Goal: Task Accomplishment & Management: Manage account settings

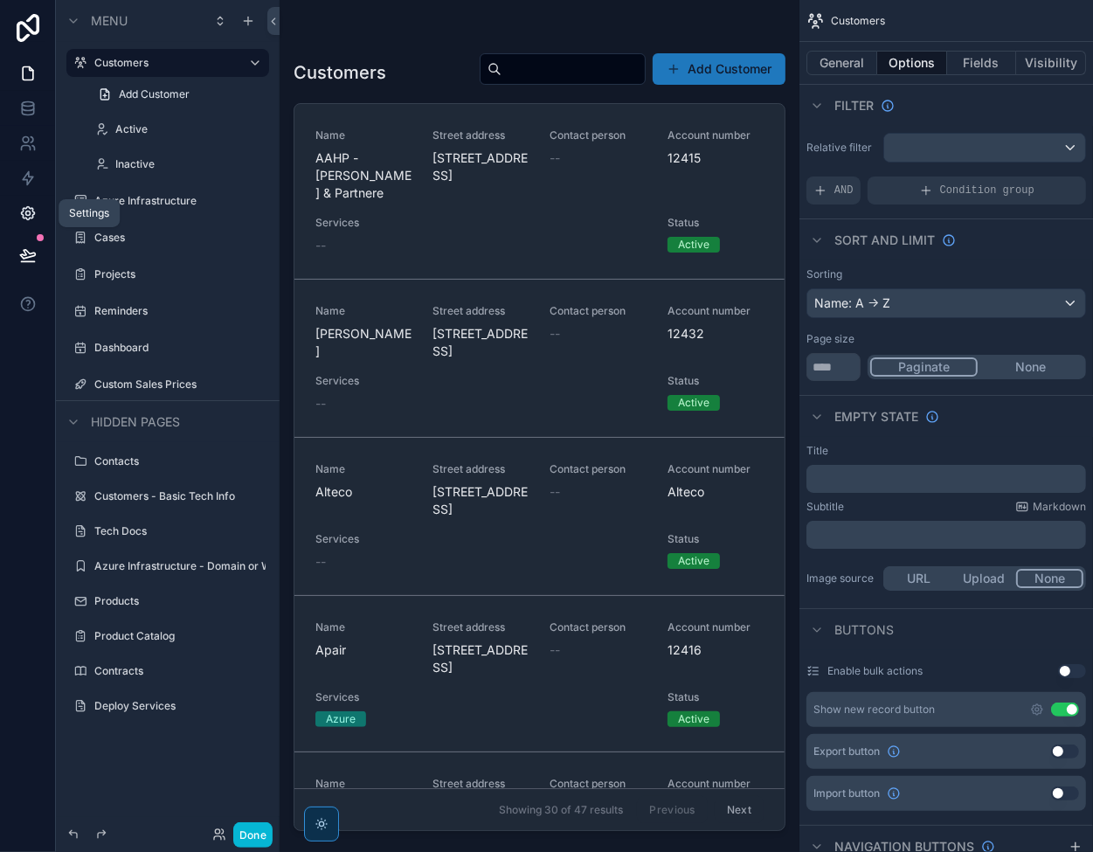
click at [31, 209] on icon at bounding box center [27, 213] width 13 height 13
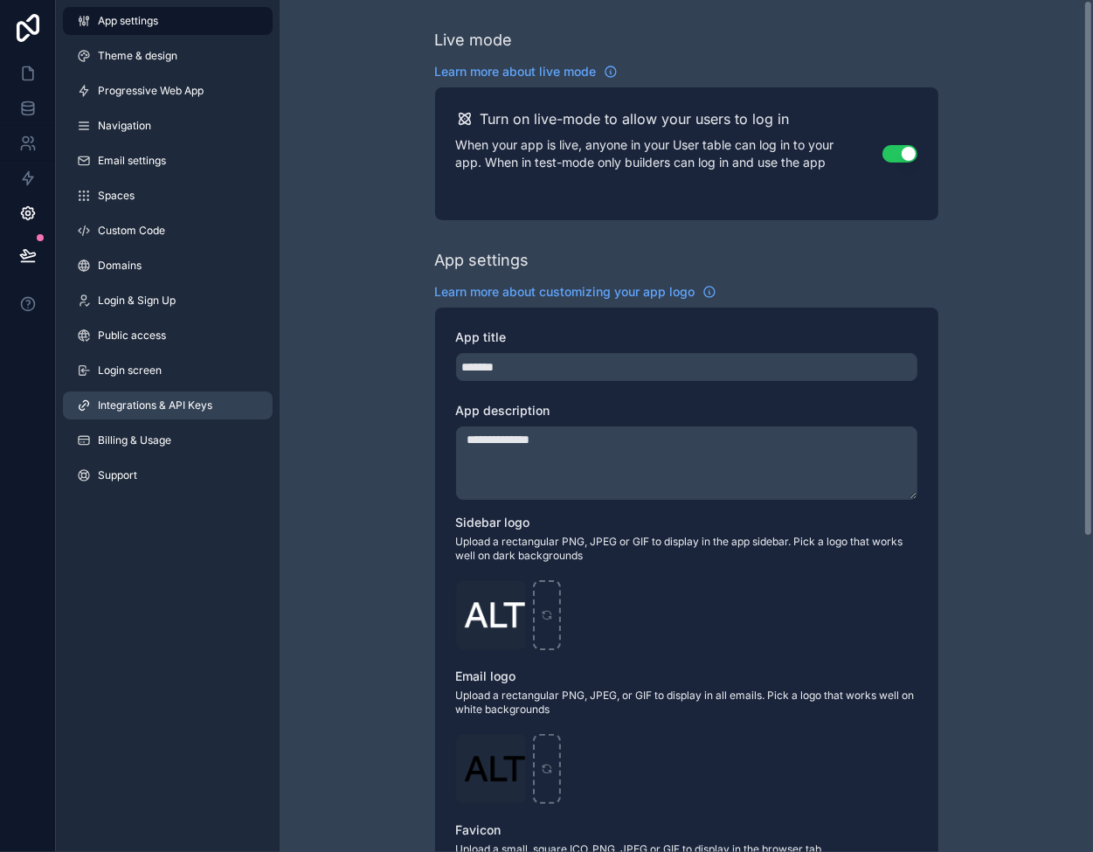
click at [148, 409] on span "Integrations & API Keys" at bounding box center [155, 406] width 114 height 14
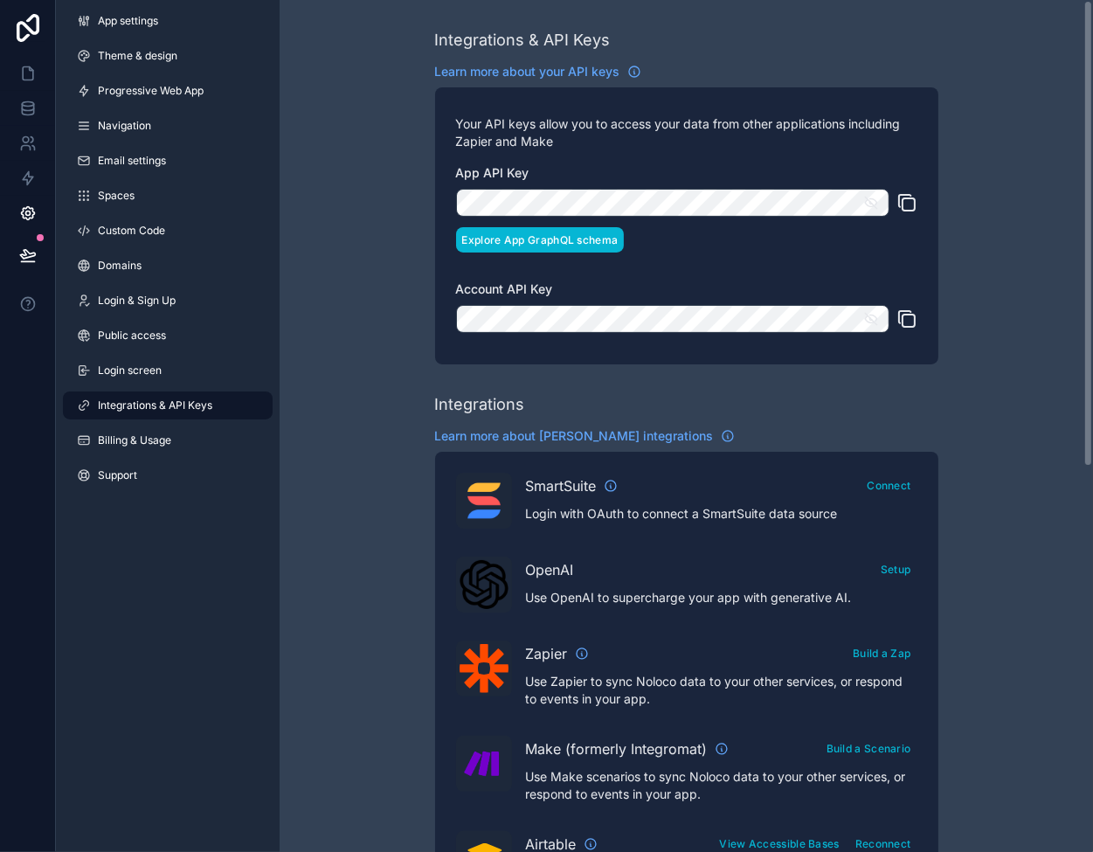
click at [540, 239] on button "Explore App GraphQL schema" at bounding box center [540, 239] width 169 height 25
click at [24, 71] on icon at bounding box center [27, 73] width 17 height 17
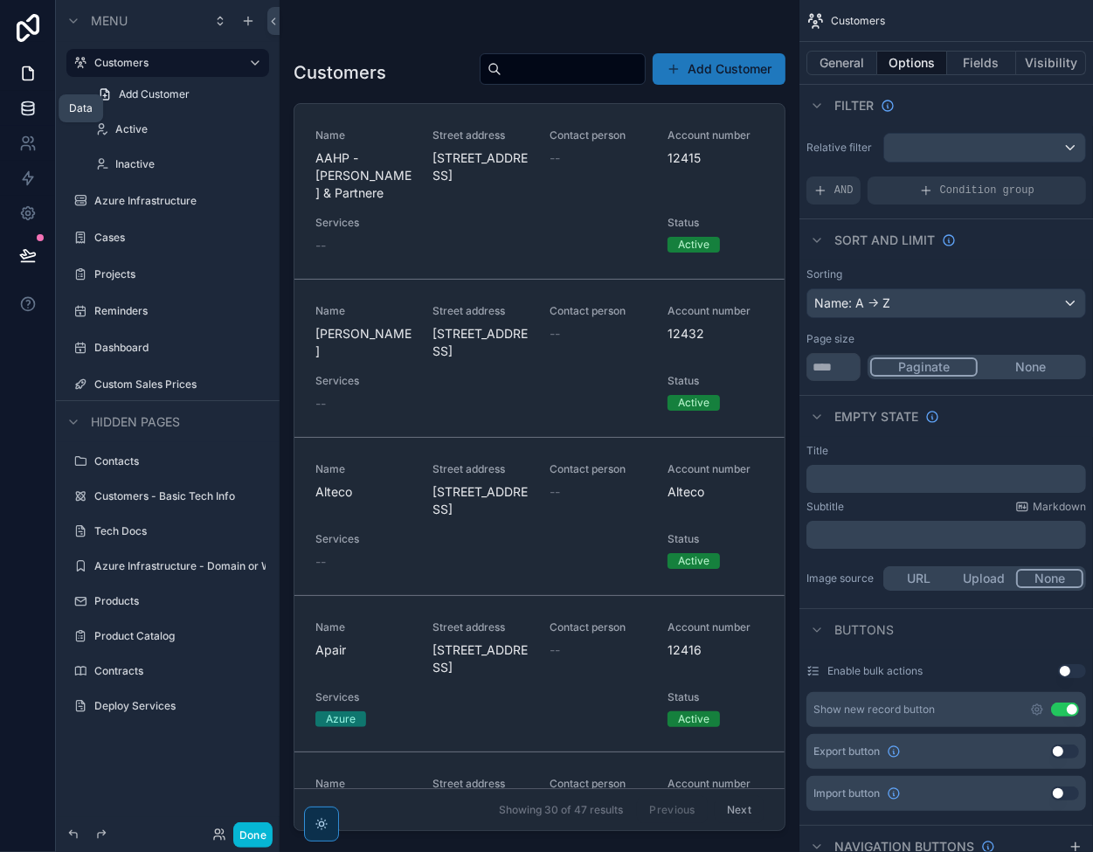
click at [27, 110] on icon at bounding box center [27, 107] width 11 height 7
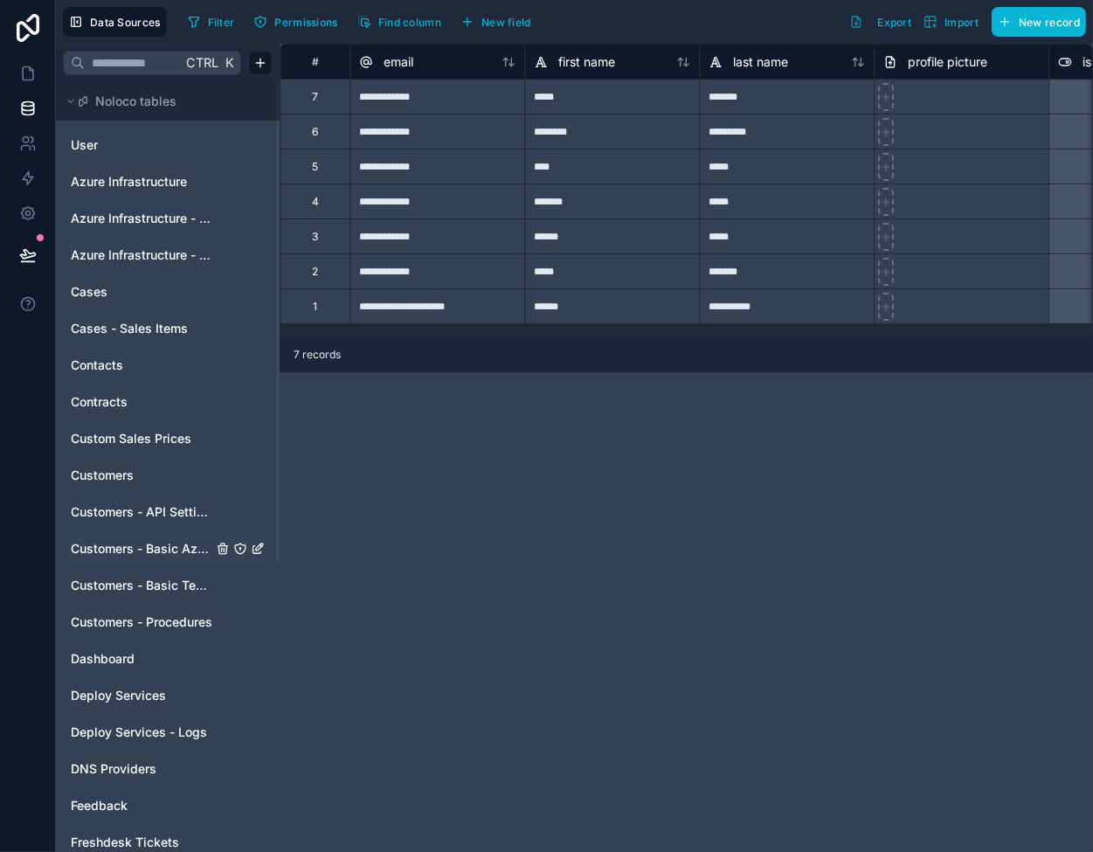
click at [143, 552] on span "Customers - Basic Azure Info" at bounding box center [142, 548] width 142 height 17
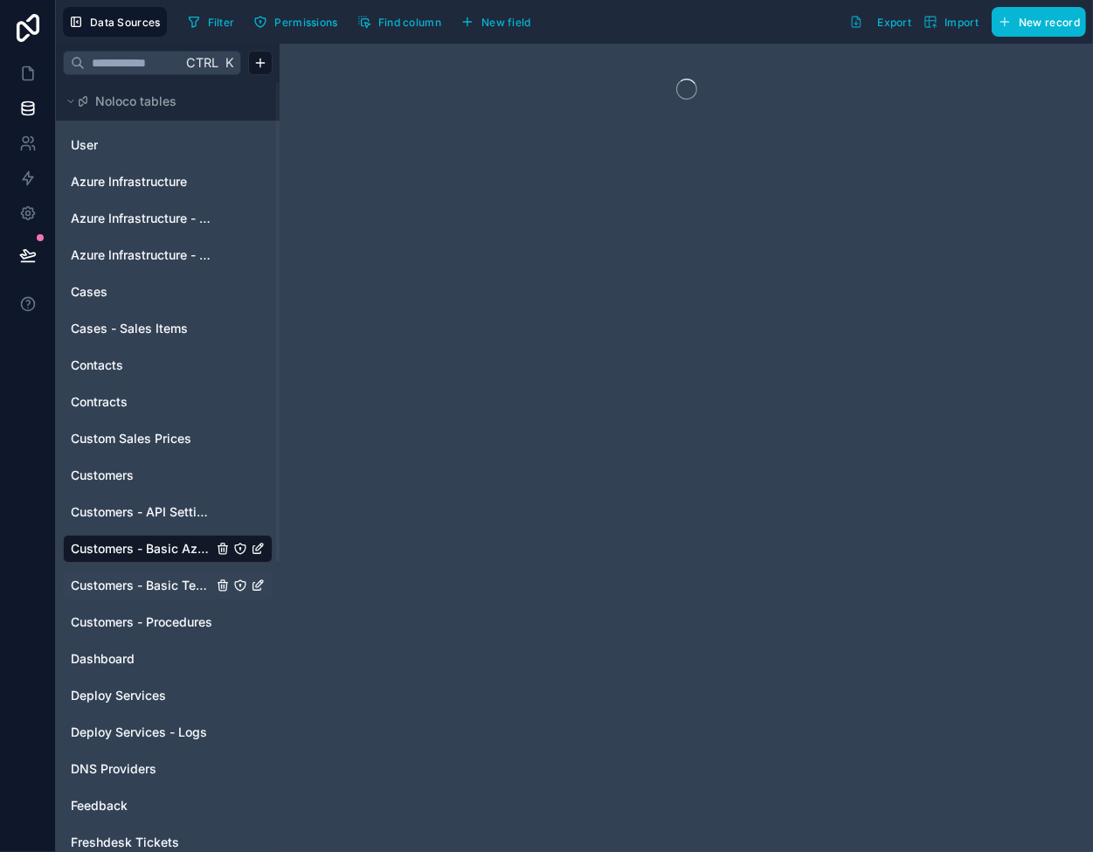
drag, startPoint x: 146, startPoint y: 580, endPoint x: 175, endPoint y: 574, distance: 29.5
click at [147, 580] on span "Customers - Basic Tech Info" at bounding box center [142, 585] width 142 height 17
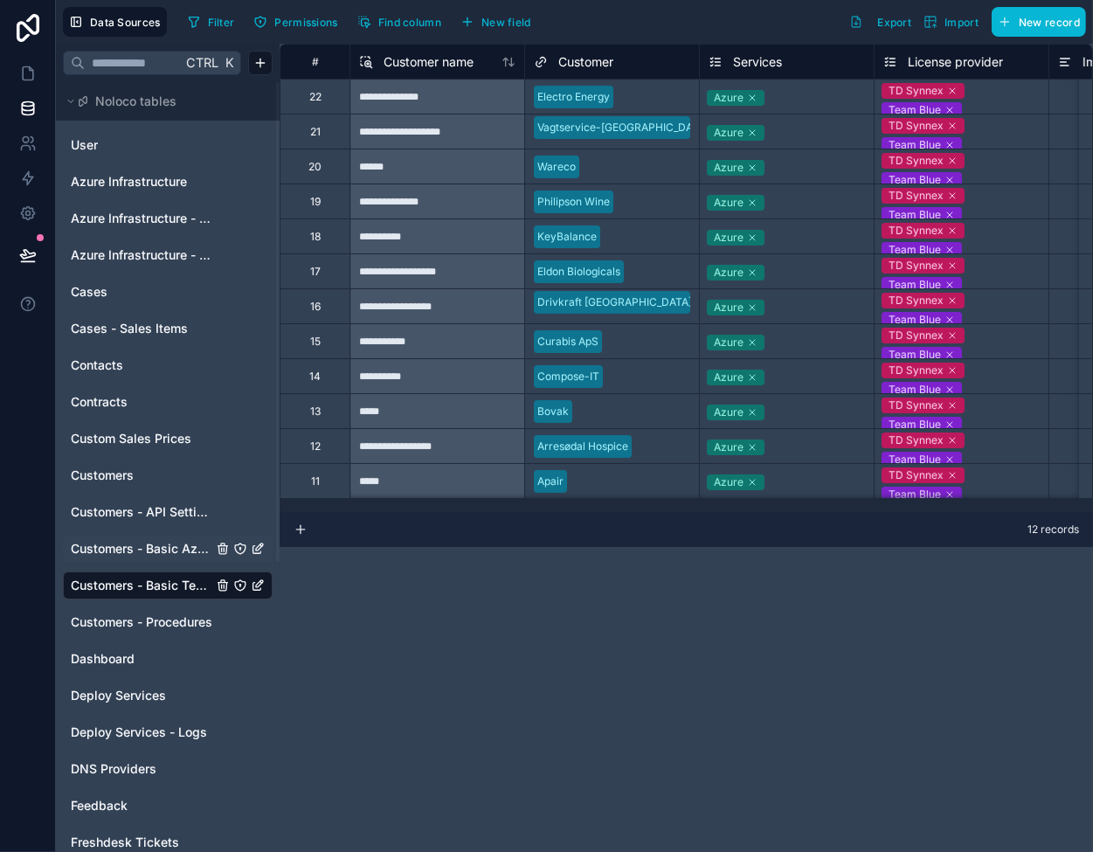
click at [801, 90] on div "Azure" at bounding box center [787, 97] width 174 height 21
click at [801, 90] on div "Azure" at bounding box center [787, 97] width 174 height 24
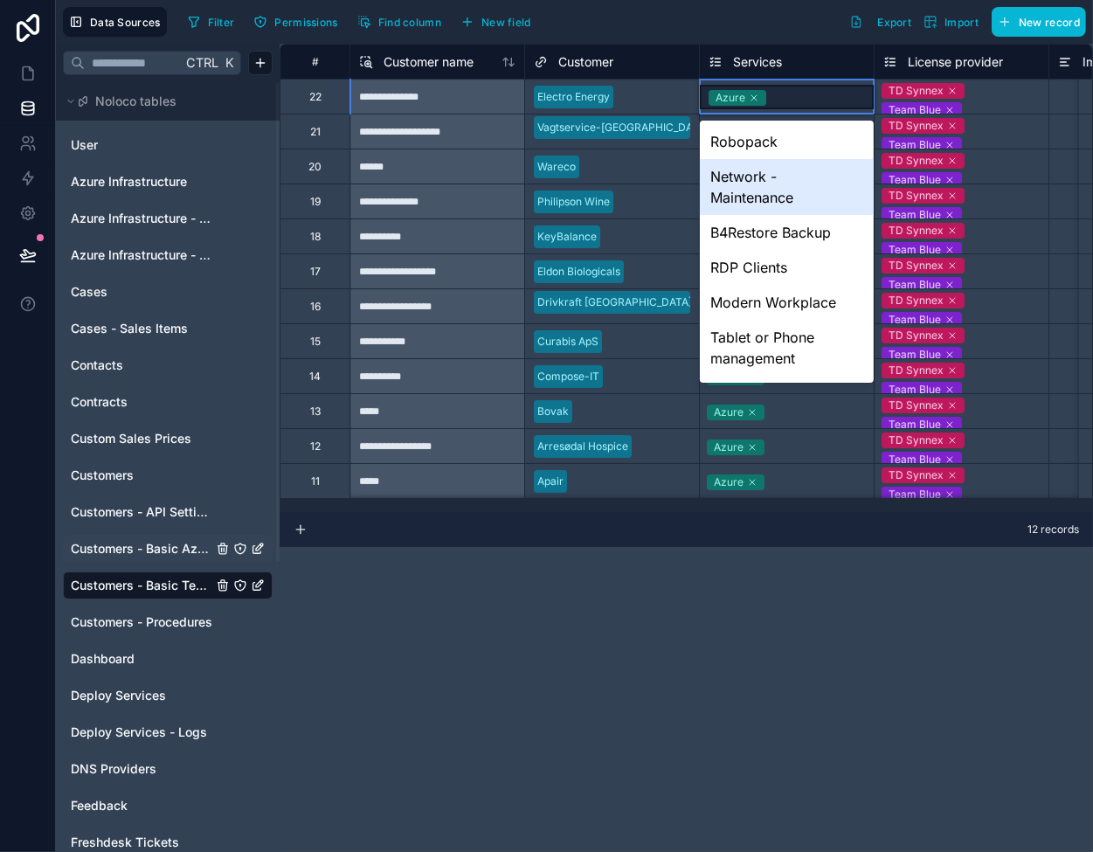
scroll to position [262, 0]
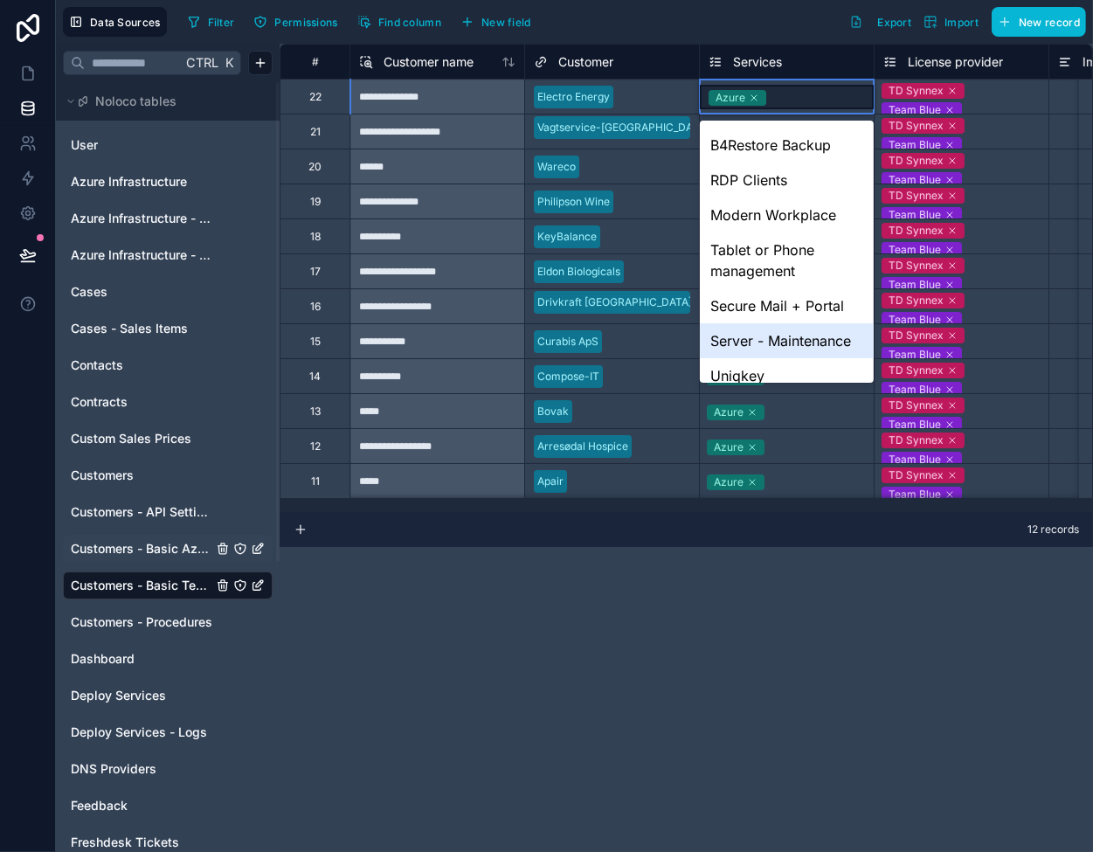
click at [661, 568] on div "**********" at bounding box center [687, 448] width 814 height 808
click at [486, 135] on div "**********" at bounding box center [437, 131] width 175 height 35
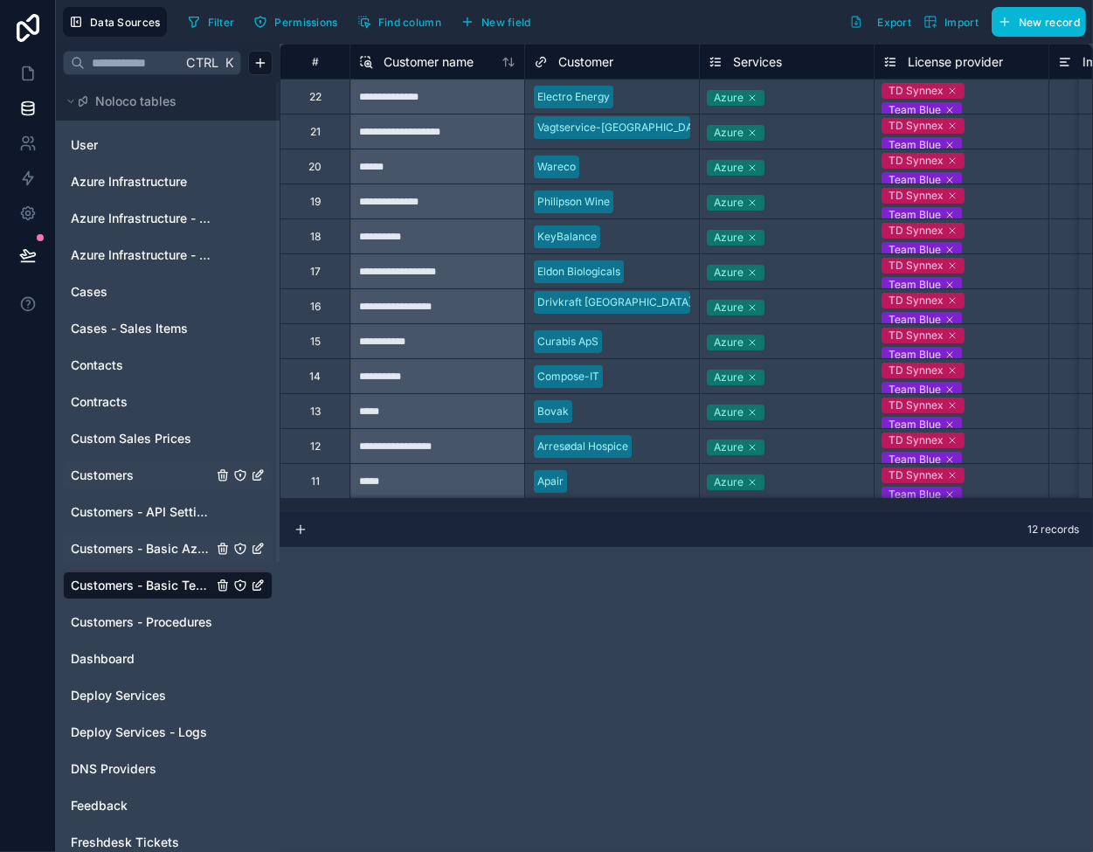
click at [100, 468] on span "Customers" at bounding box center [102, 475] width 63 height 17
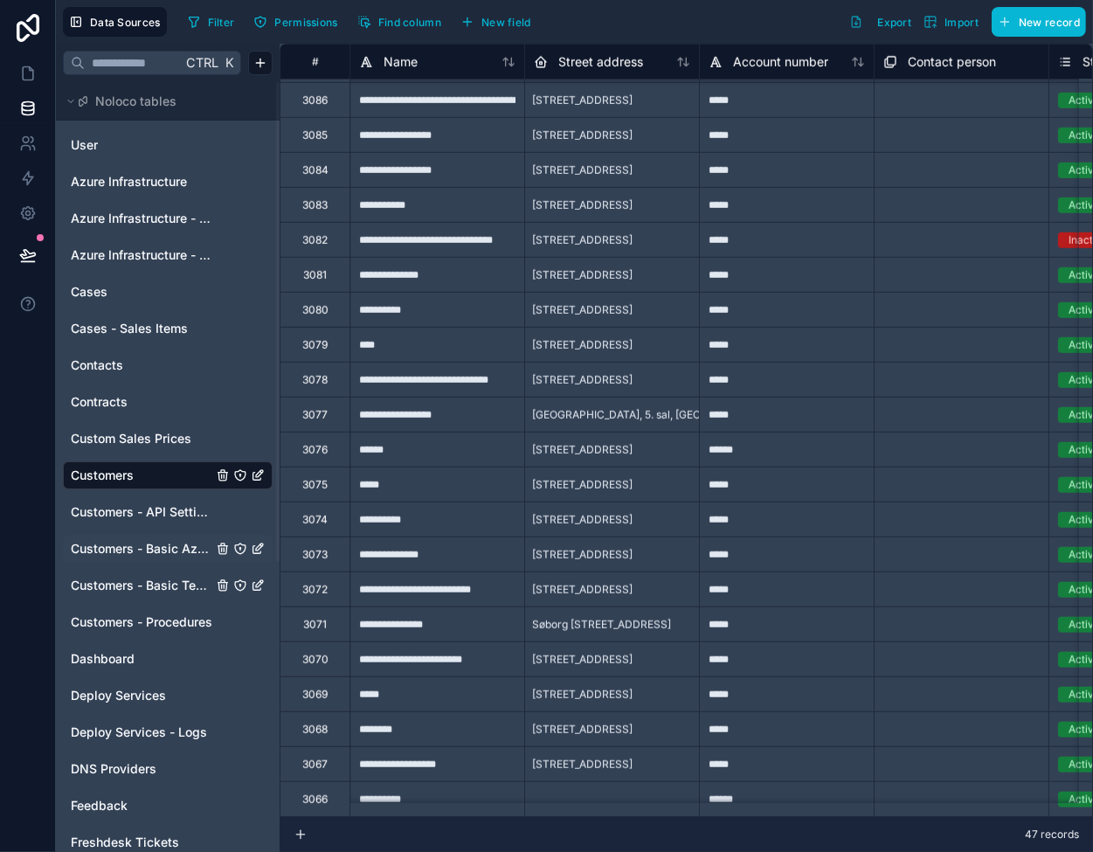
scroll to position [919, 0]
click at [29, 105] on icon at bounding box center [27, 104] width 11 height 4
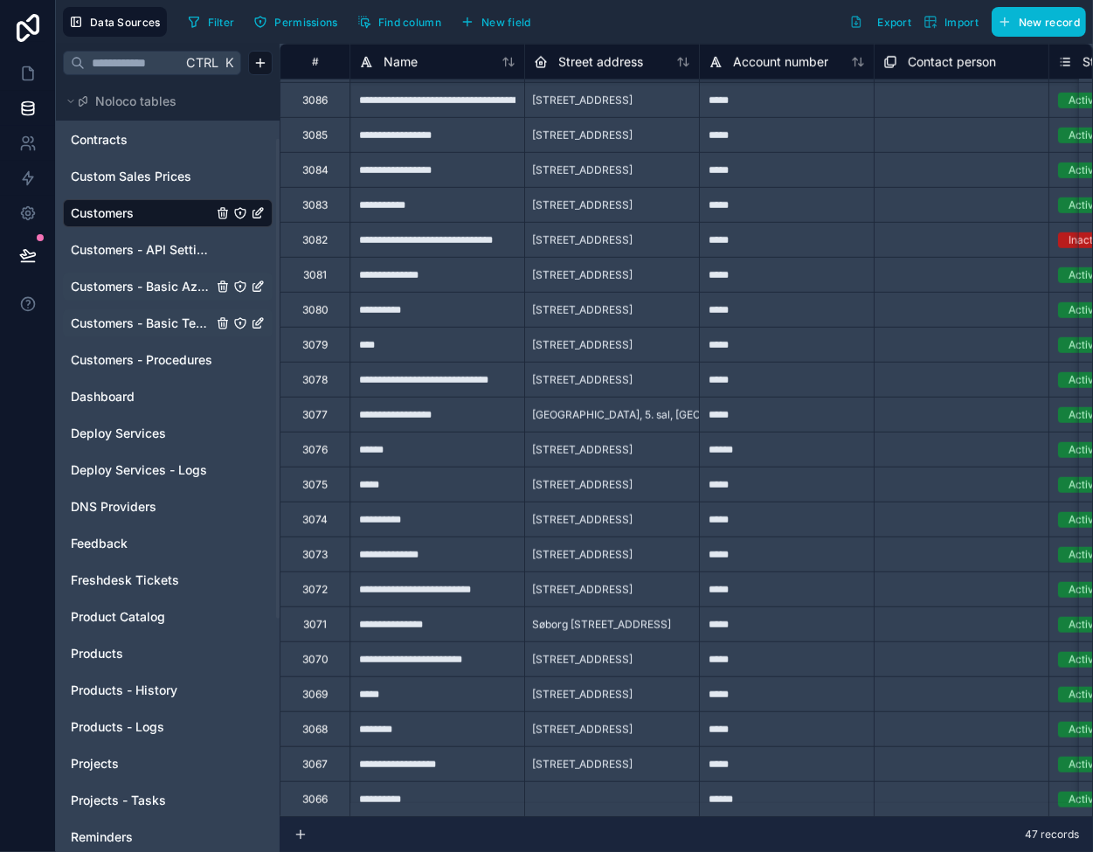
scroll to position [87, 0]
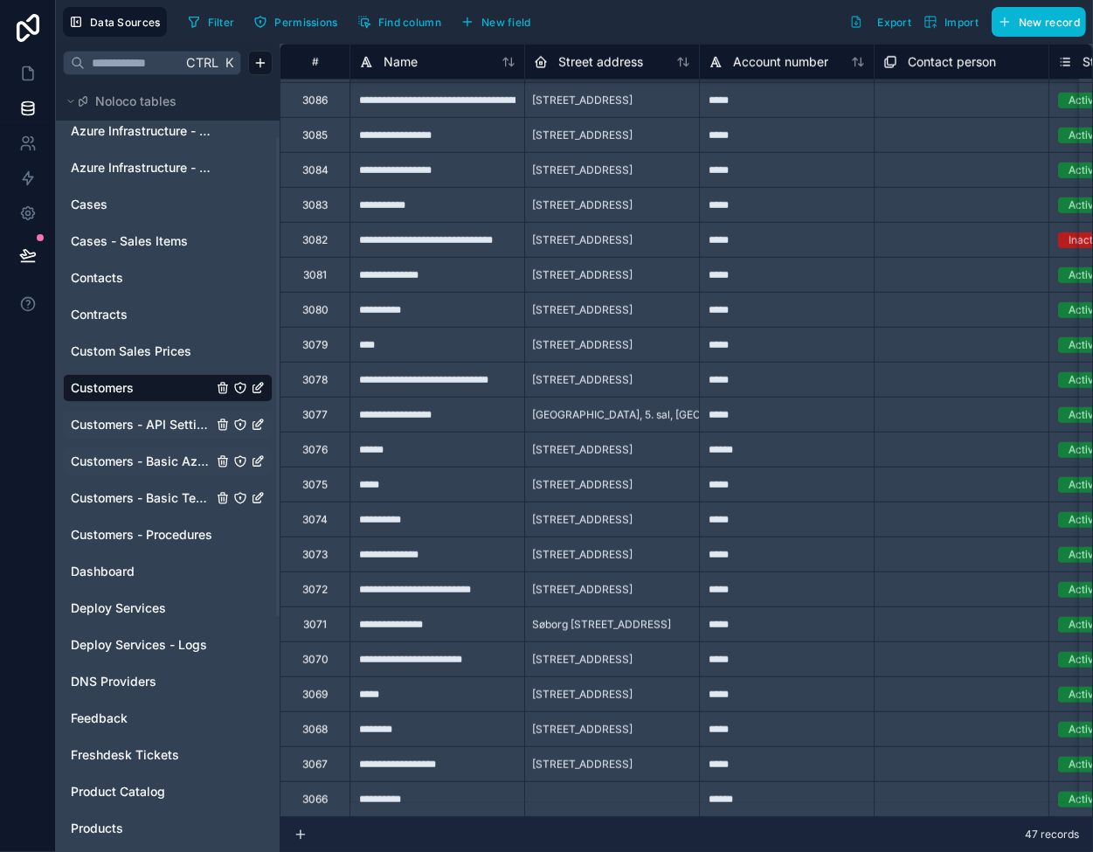
click at [127, 420] on span "Customers - API Settings" at bounding box center [142, 424] width 142 height 17
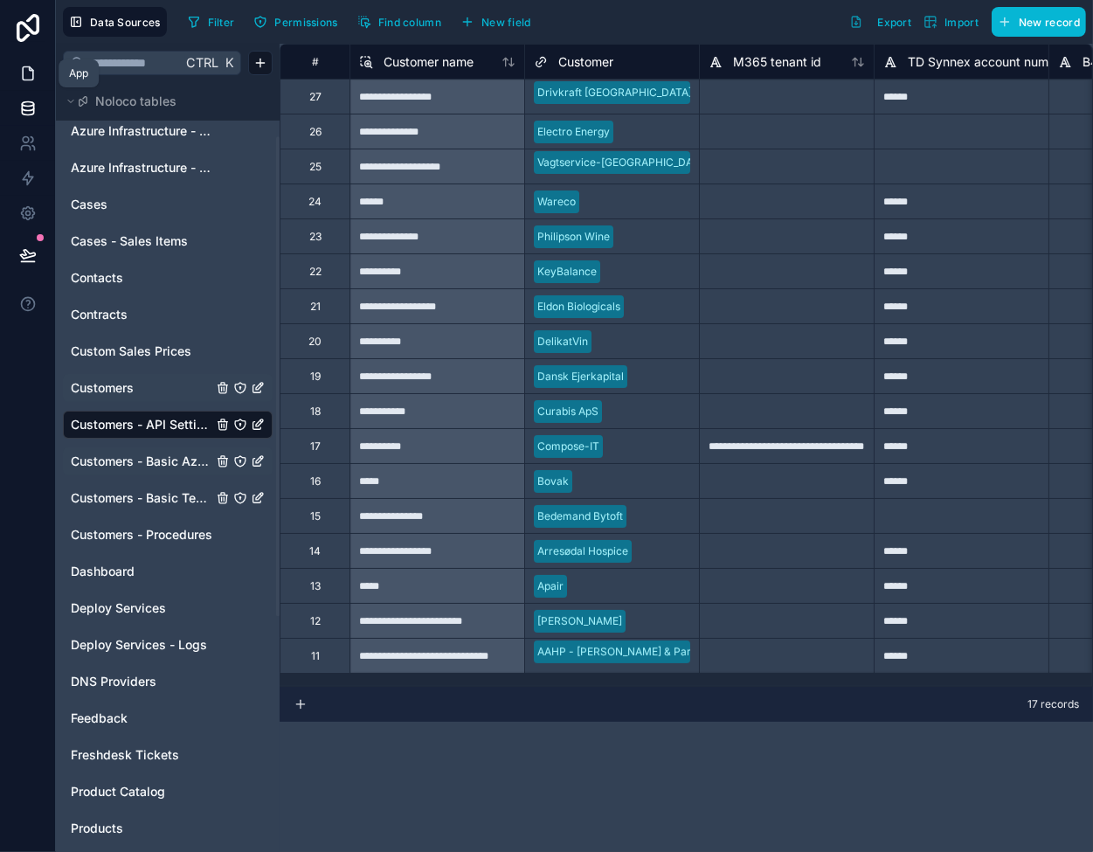
click at [29, 69] on icon at bounding box center [30, 68] width 3 height 3
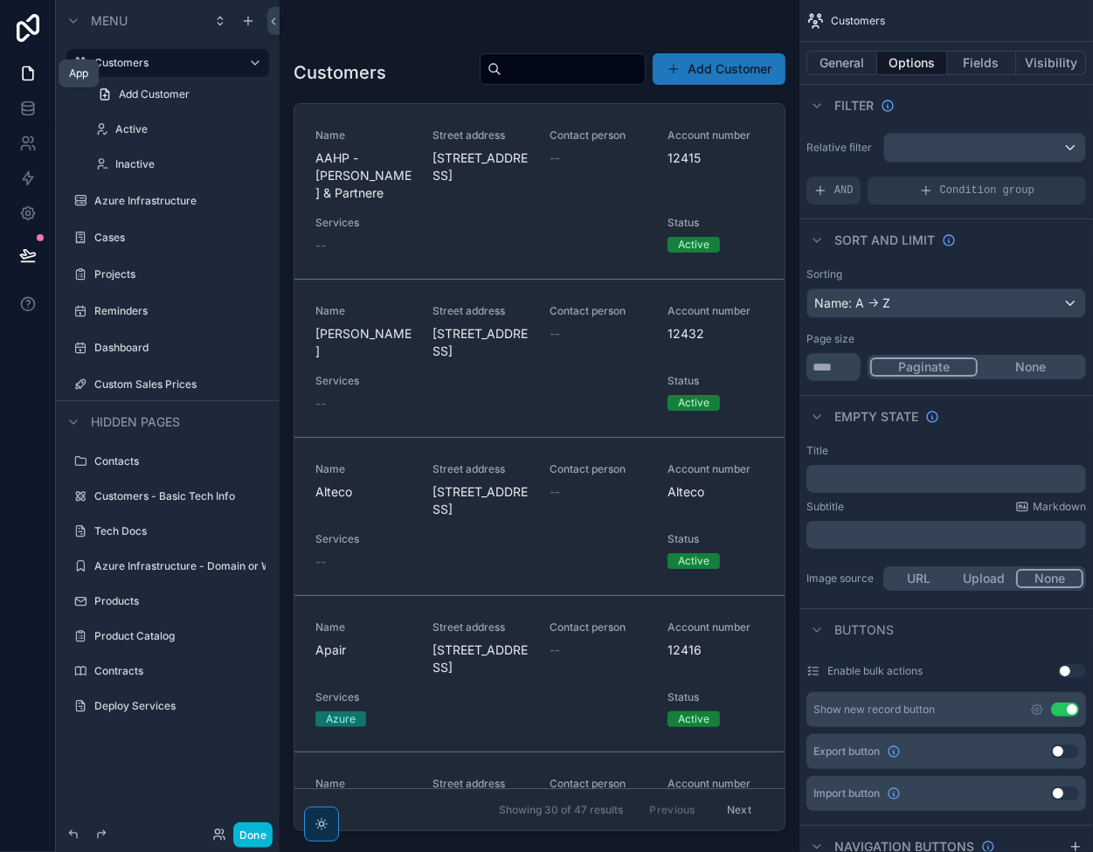
click at [34, 70] on icon at bounding box center [27, 73] width 17 height 17
click at [21, 120] on link at bounding box center [27, 108] width 55 height 35
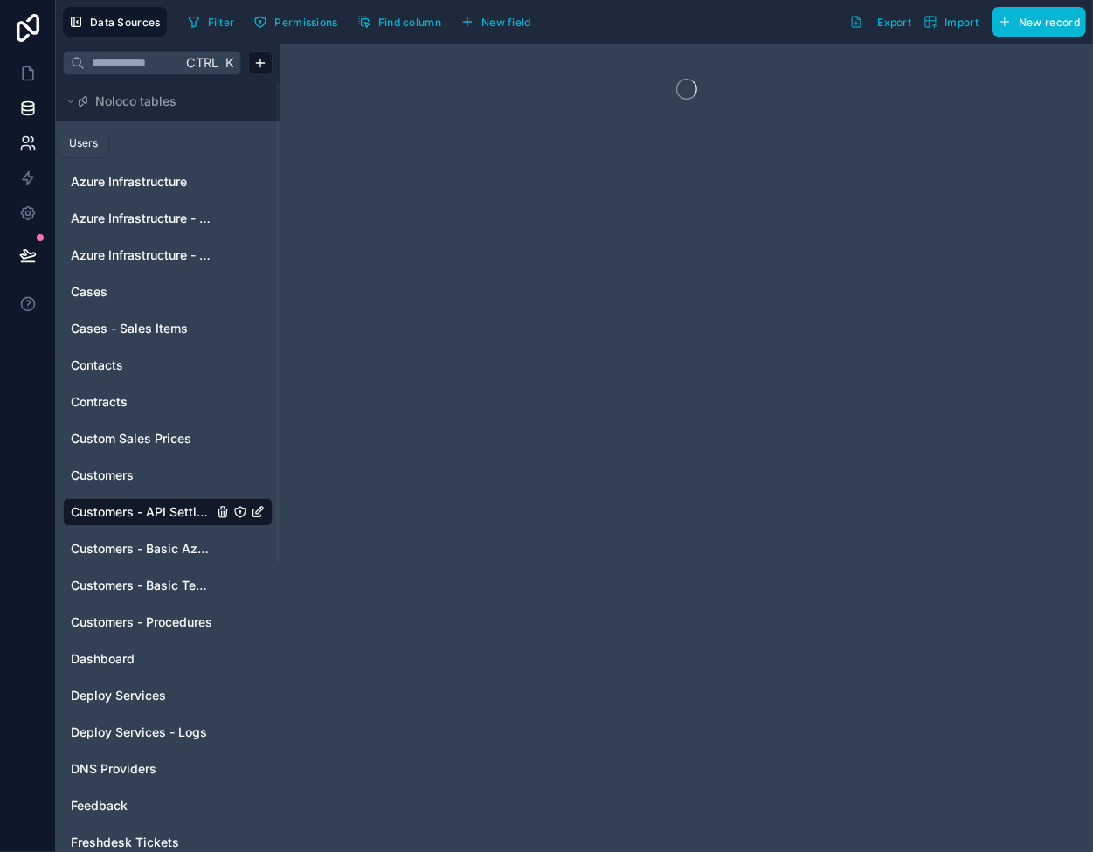
click at [21, 140] on icon at bounding box center [27, 143] width 17 height 17
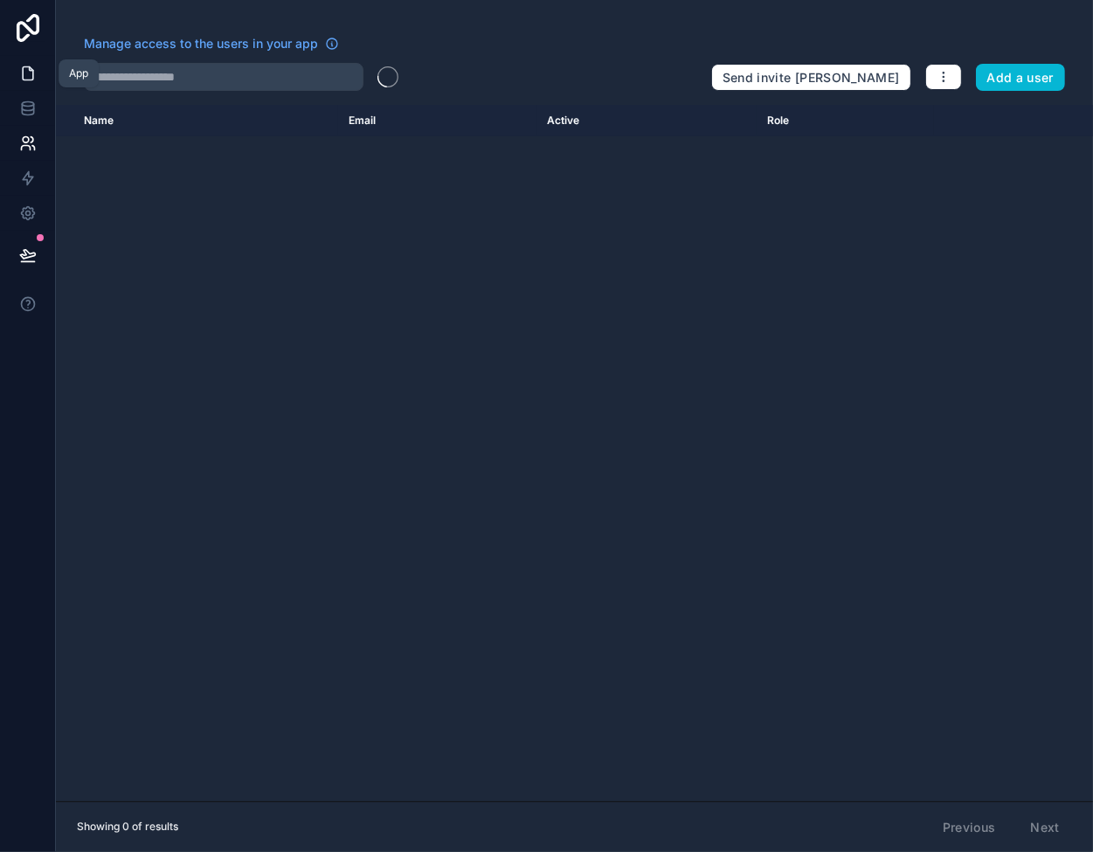
click at [31, 69] on icon at bounding box center [27, 73] width 17 height 17
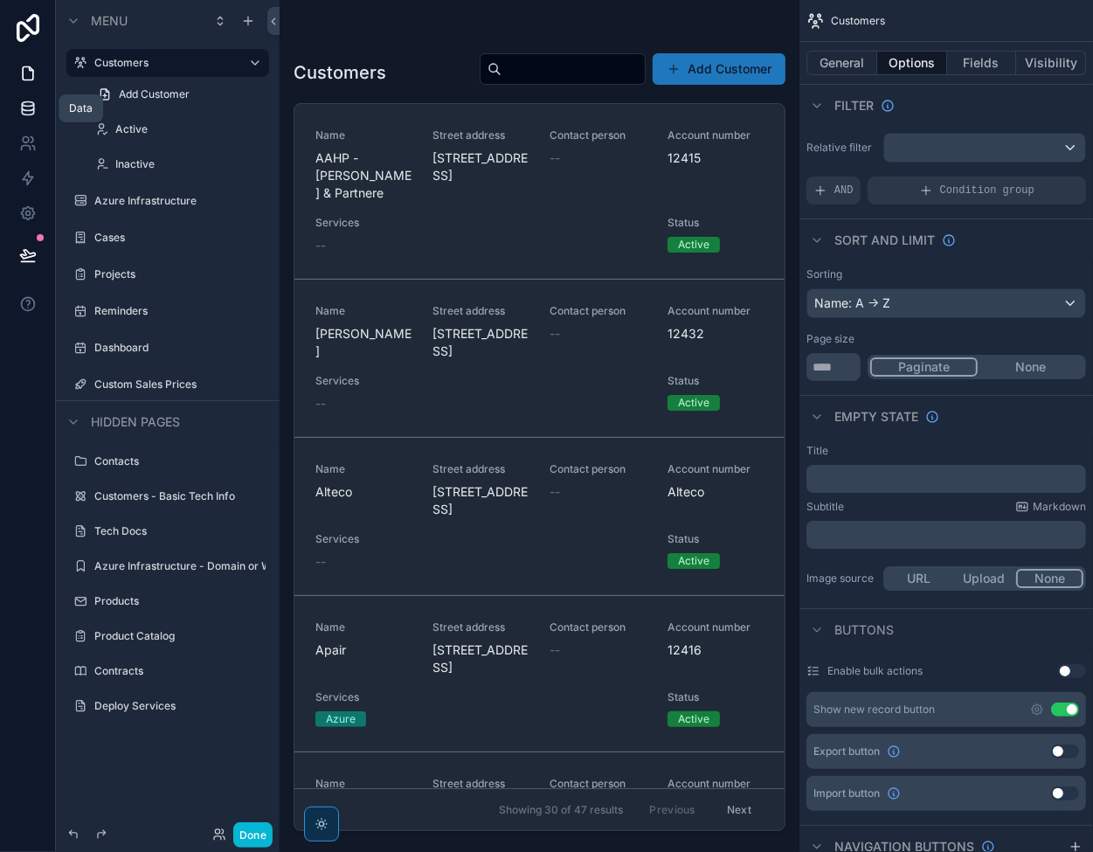
click at [28, 111] on icon at bounding box center [27, 108] width 17 height 17
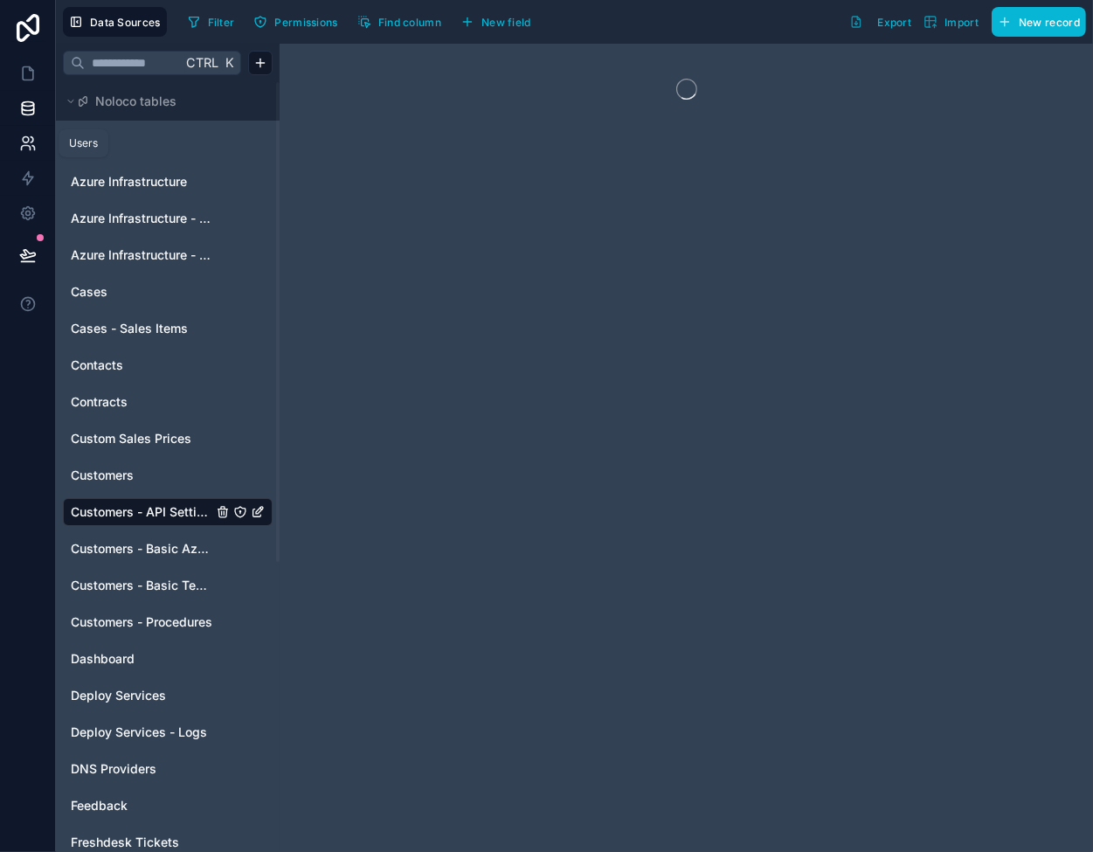
click at [31, 137] on icon at bounding box center [32, 139] width 3 height 5
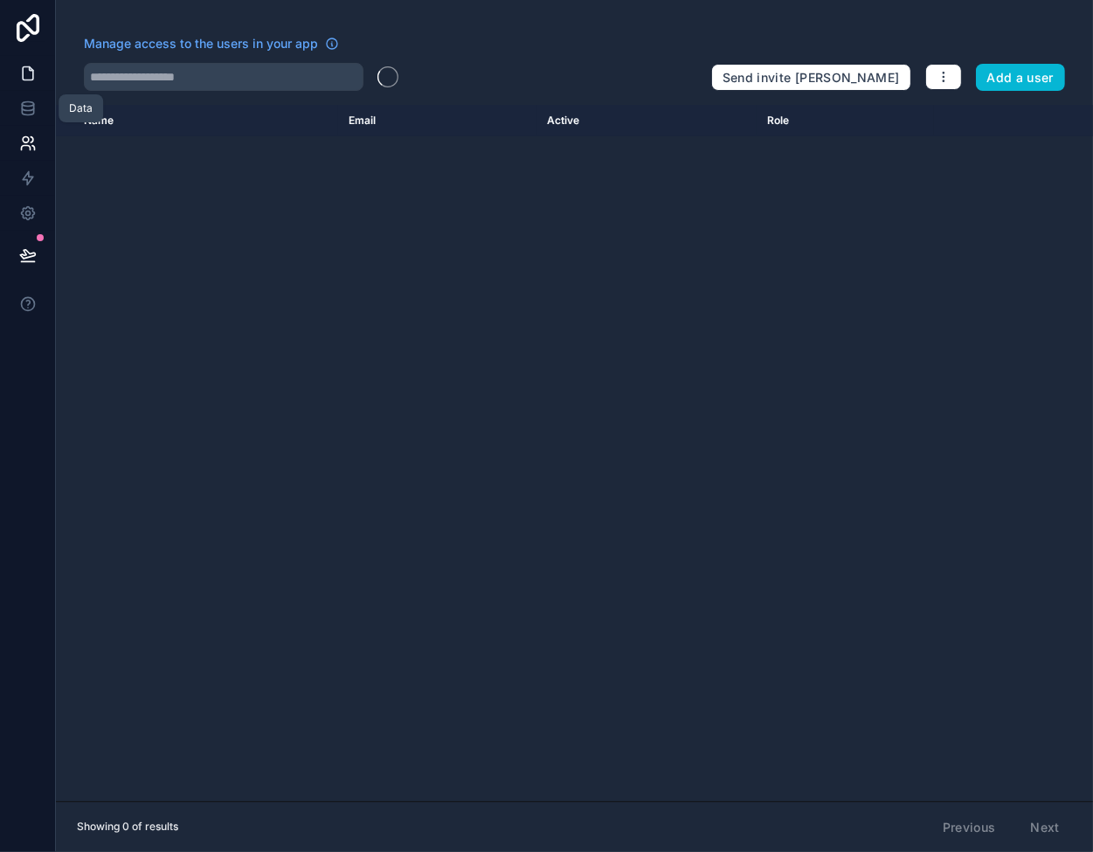
click at [31, 66] on icon at bounding box center [27, 73] width 17 height 17
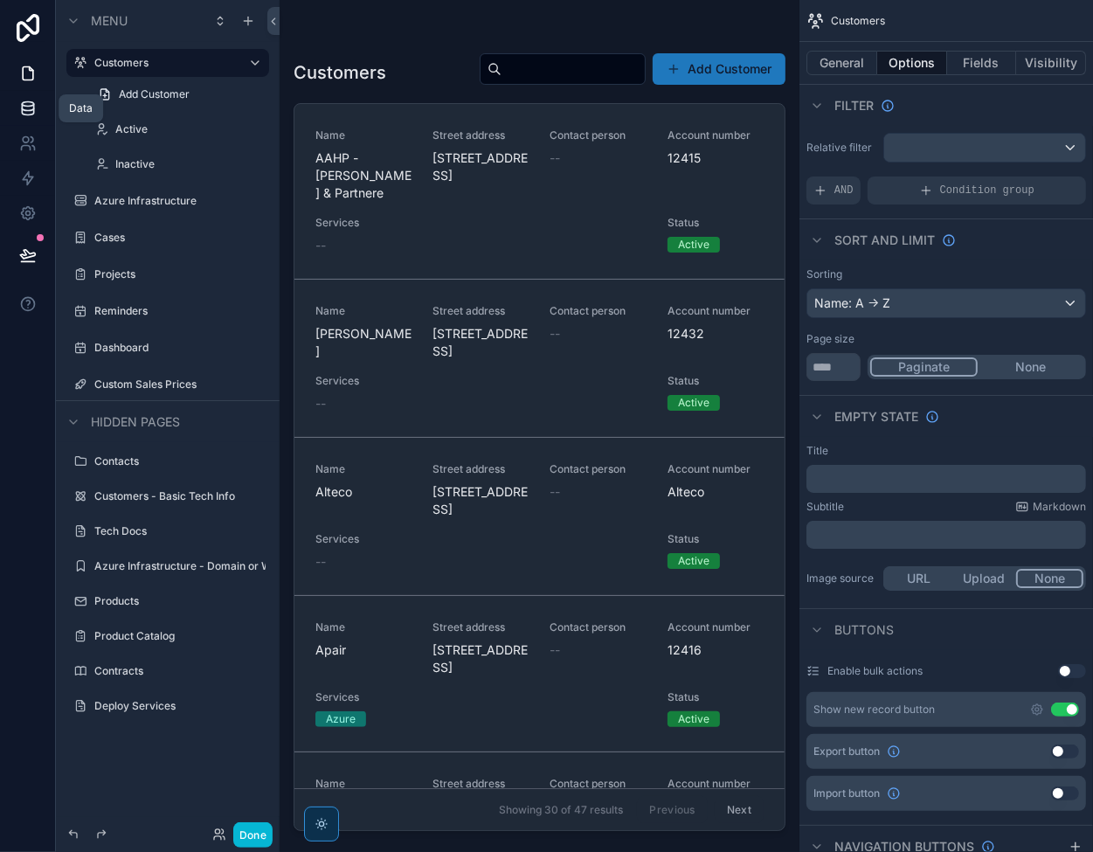
click at [19, 110] on icon at bounding box center [27, 108] width 17 height 17
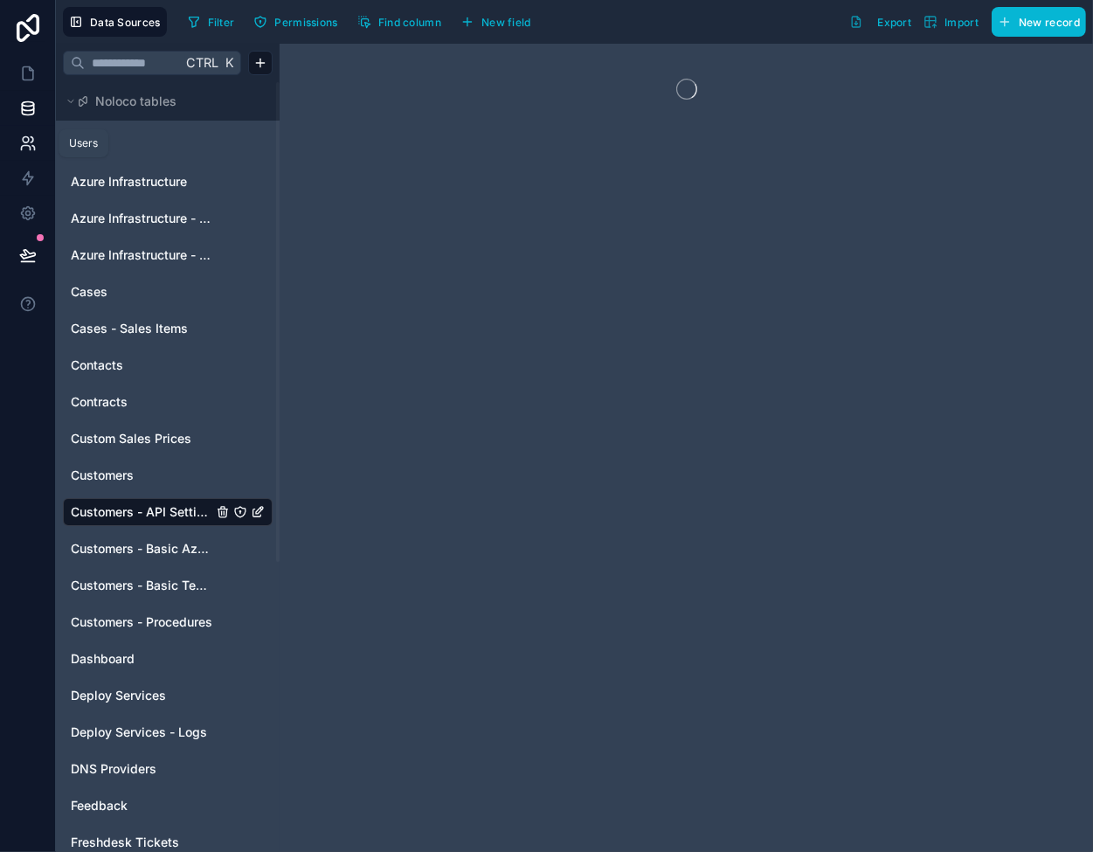
click at [31, 149] on icon at bounding box center [27, 143] width 17 height 17
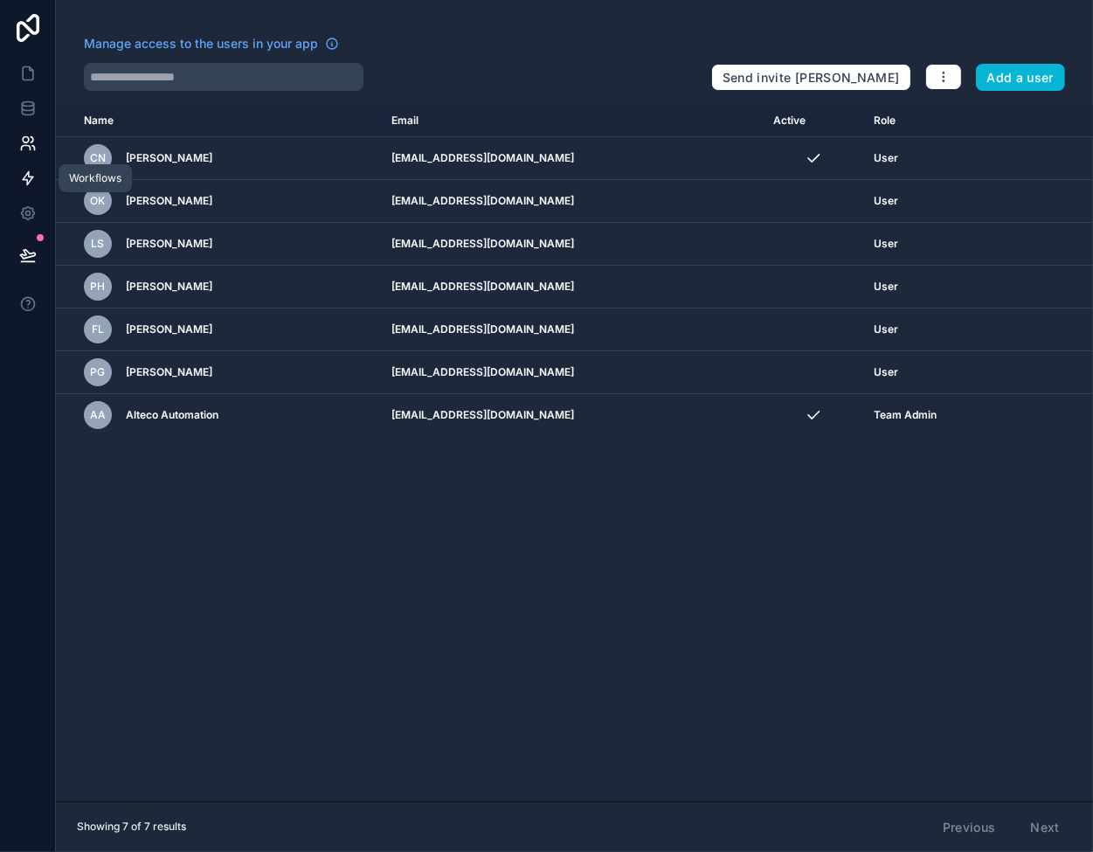
click at [27, 177] on icon at bounding box center [27, 178] width 17 height 17
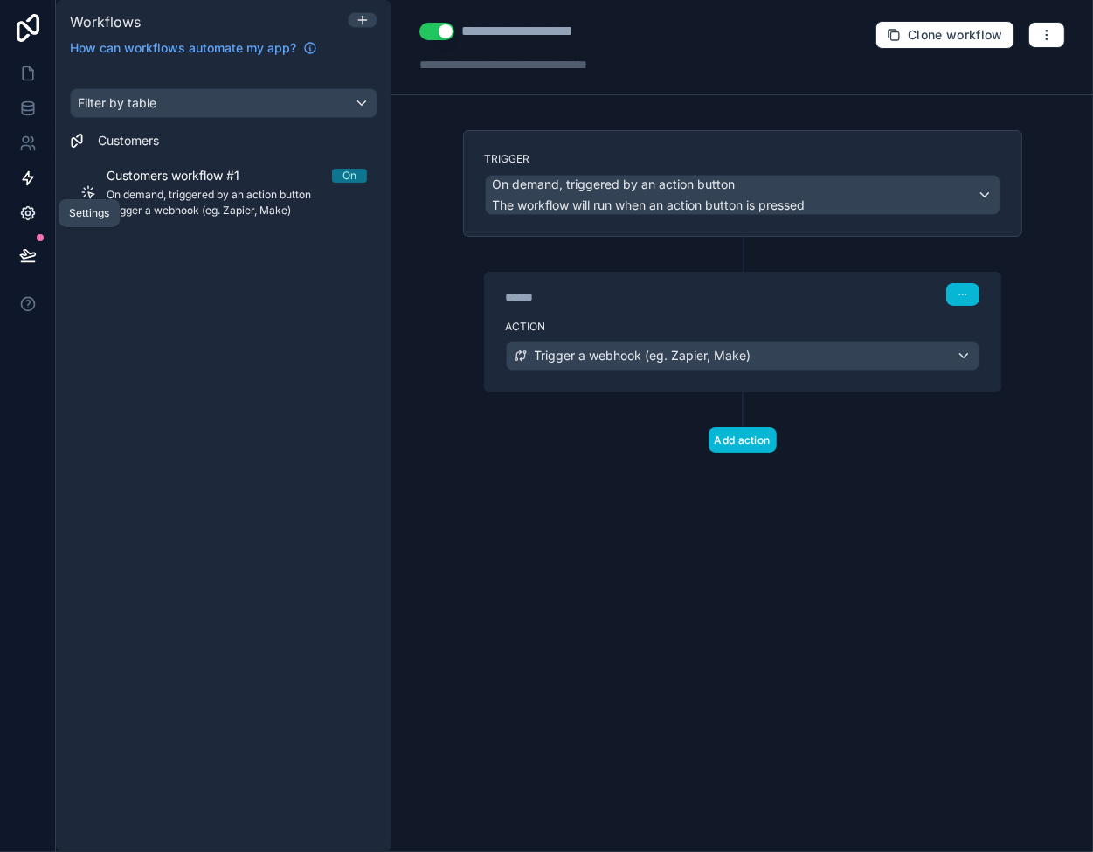
click at [28, 212] on icon at bounding box center [27, 213] width 17 height 17
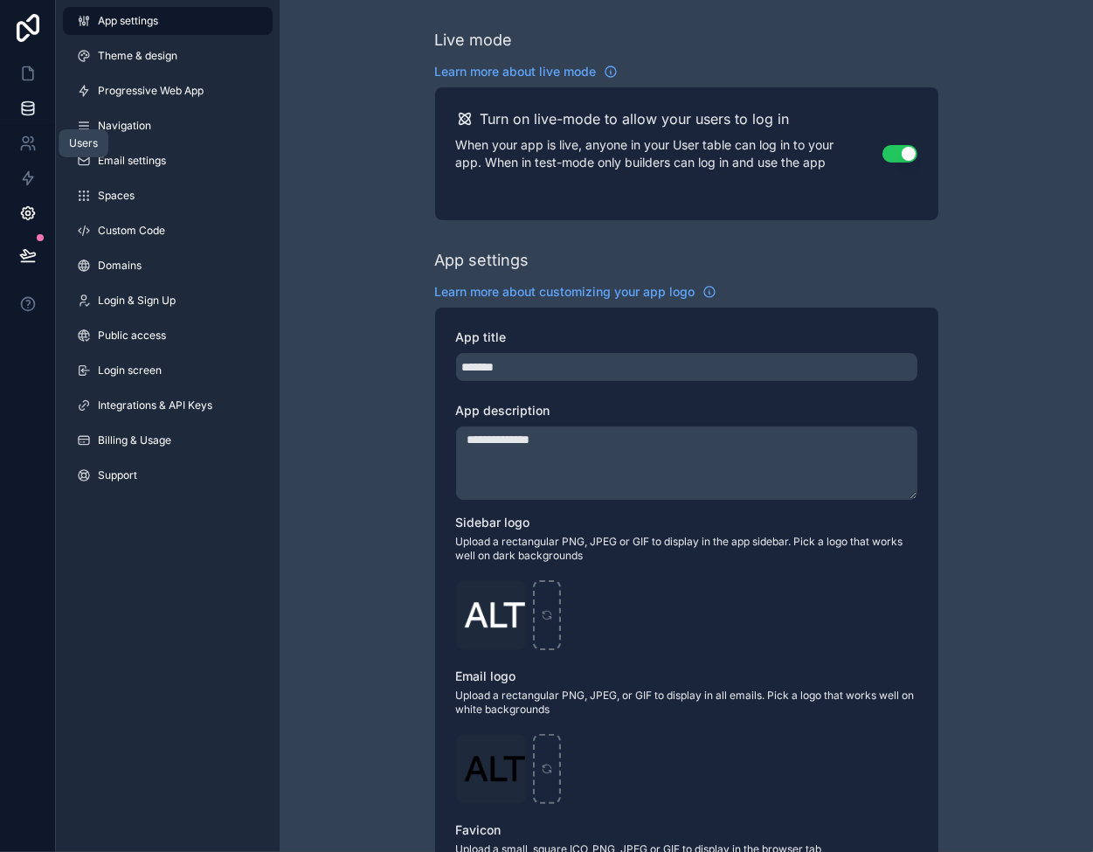
click at [25, 114] on icon at bounding box center [27, 111] width 11 height 7
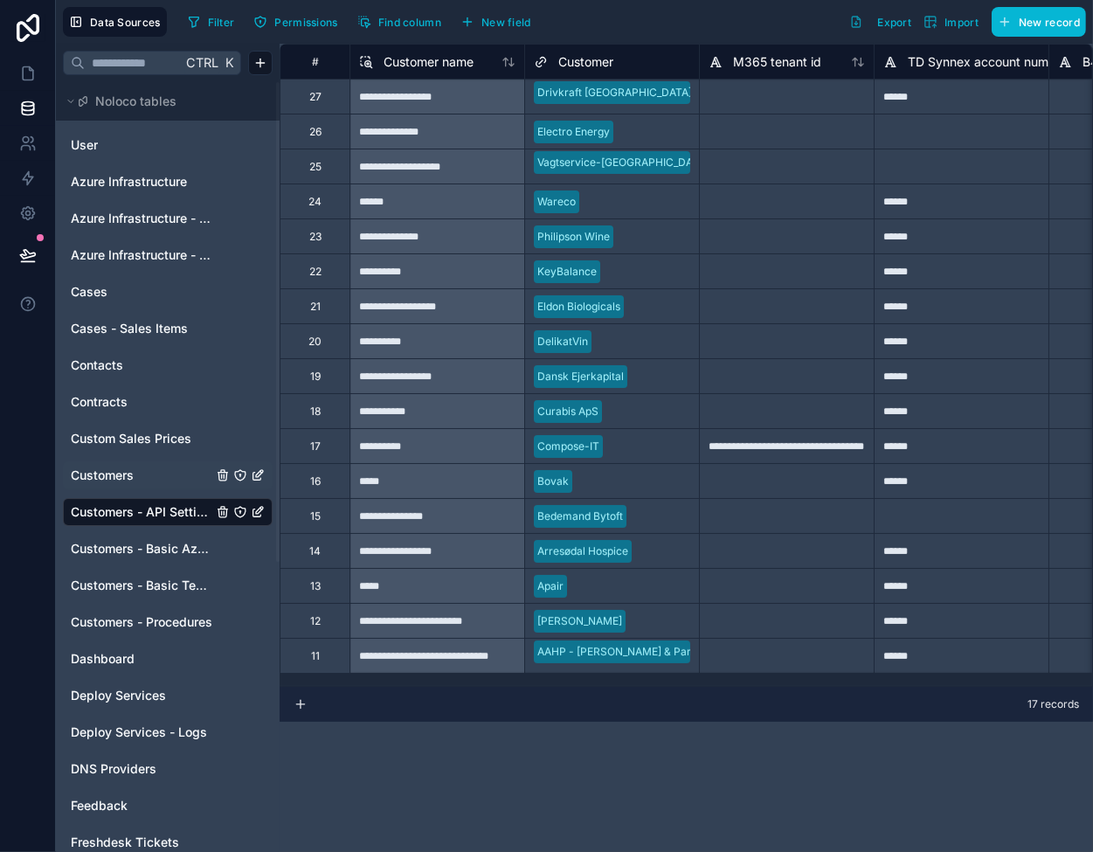
click at [158, 475] on link "Customers" at bounding box center [142, 475] width 142 height 17
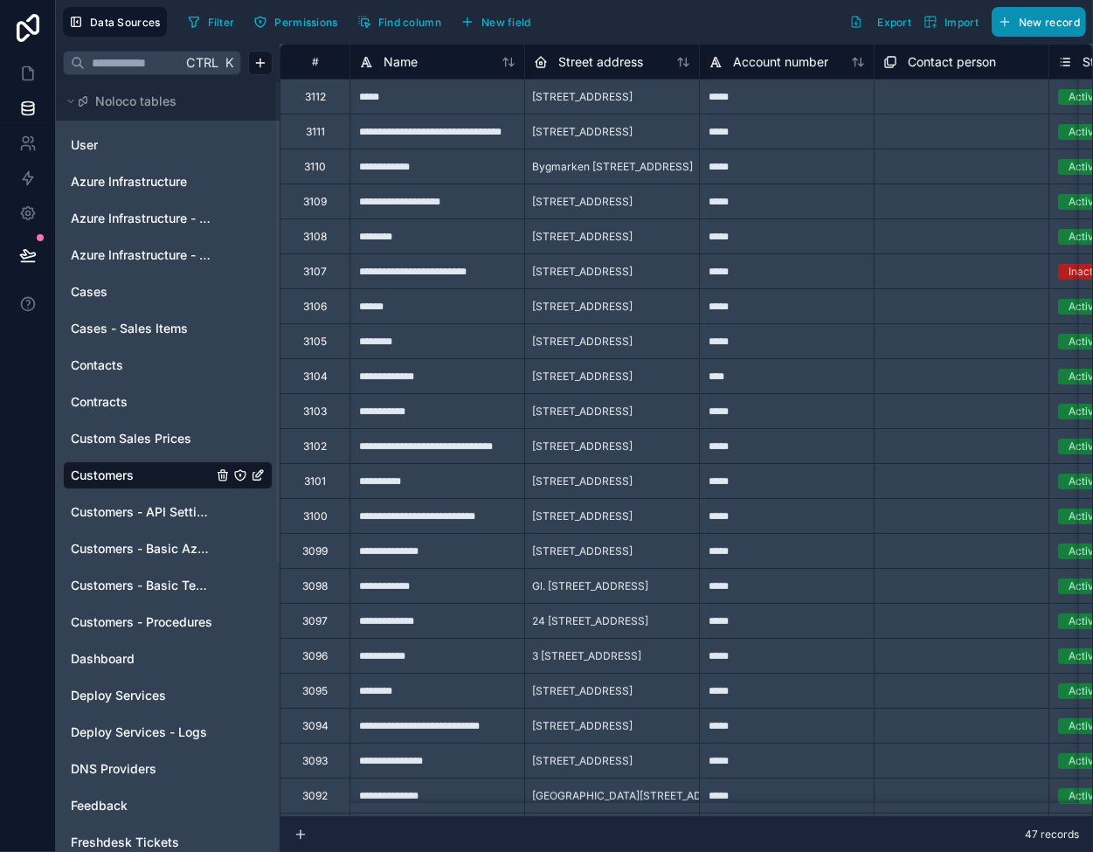
click at [1054, 21] on span "New record" at bounding box center [1049, 22] width 61 height 13
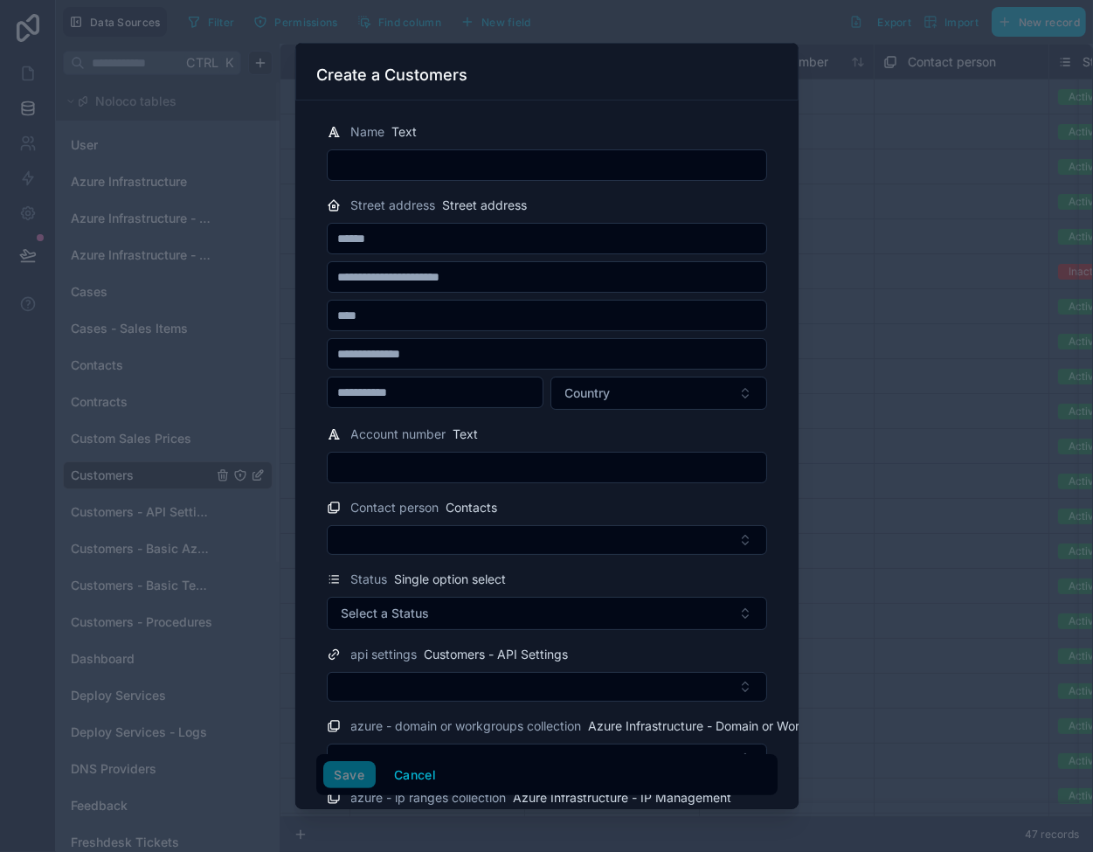
click at [489, 172] on input "text" at bounding box center [547, 165] width 439 height 24
type input "*****"
click at [385, 761] on button "Cancel" at bounding box center [415, 775] width 65 height 28
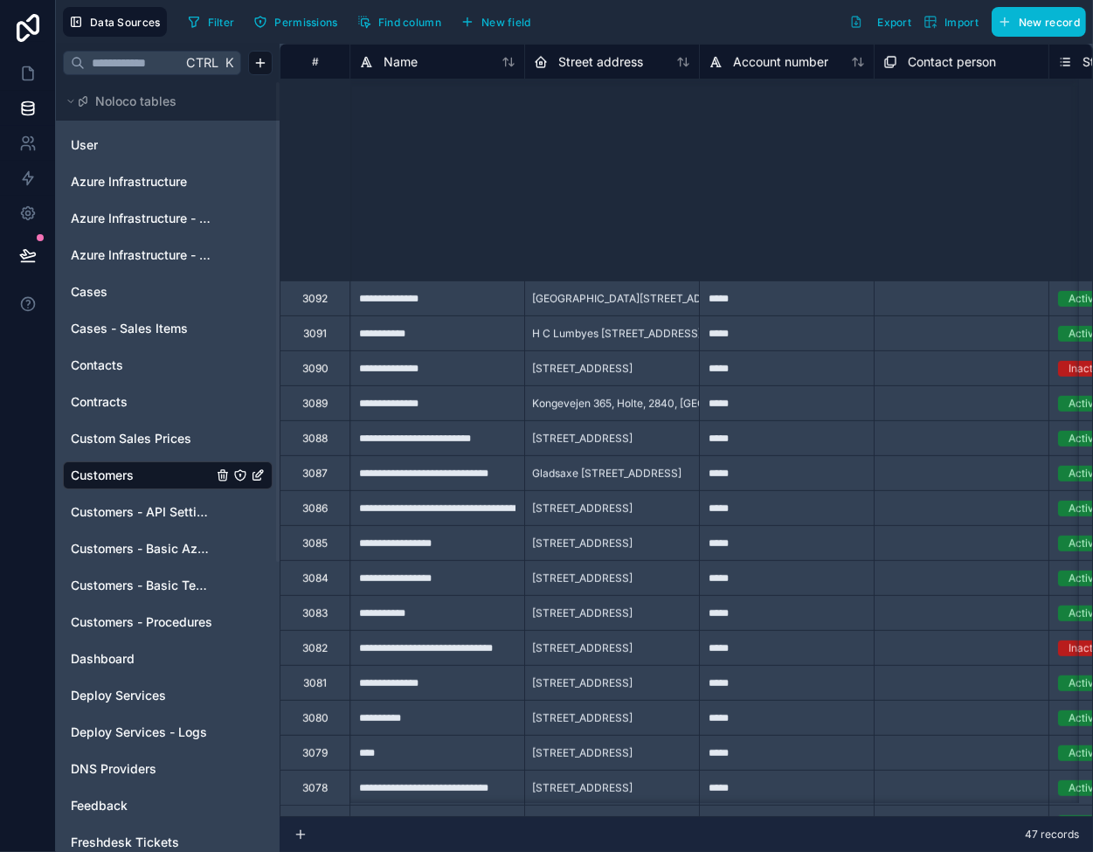
scroll to position [919, 0]
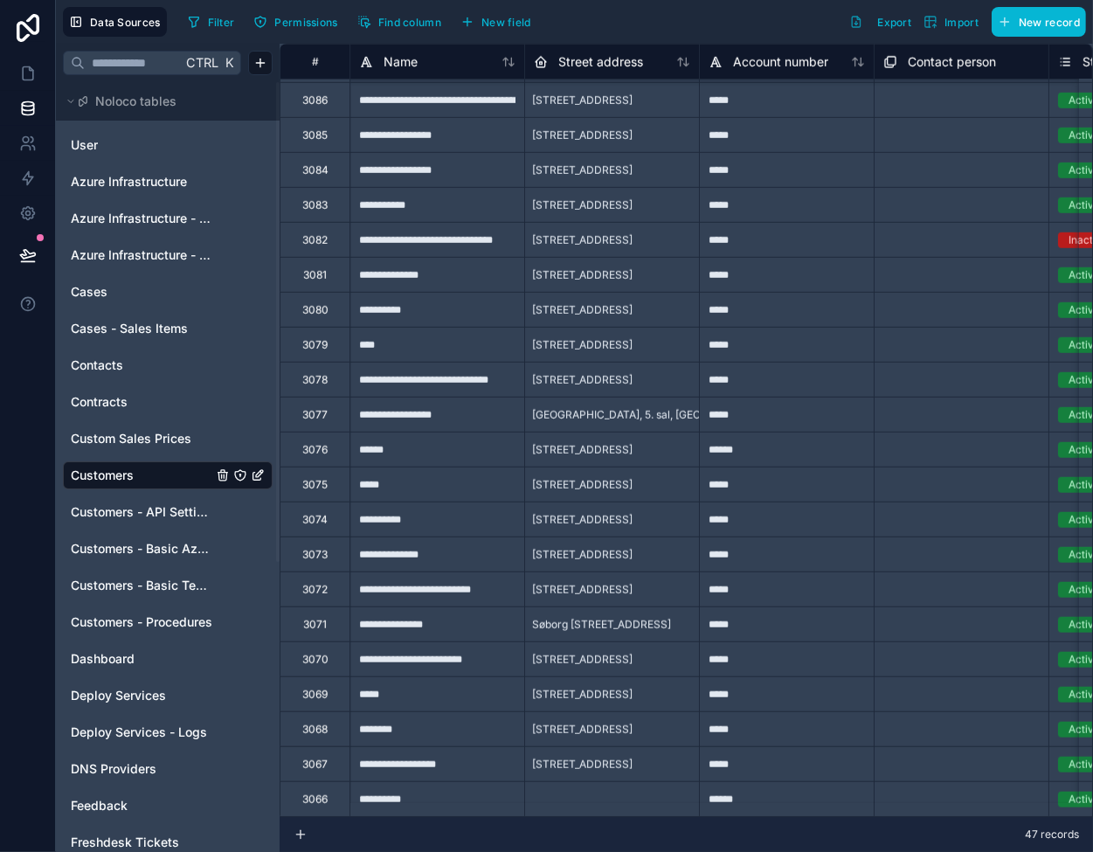
click at [514, 65] on icon at bounding box center [509, 62] width 14 height 14
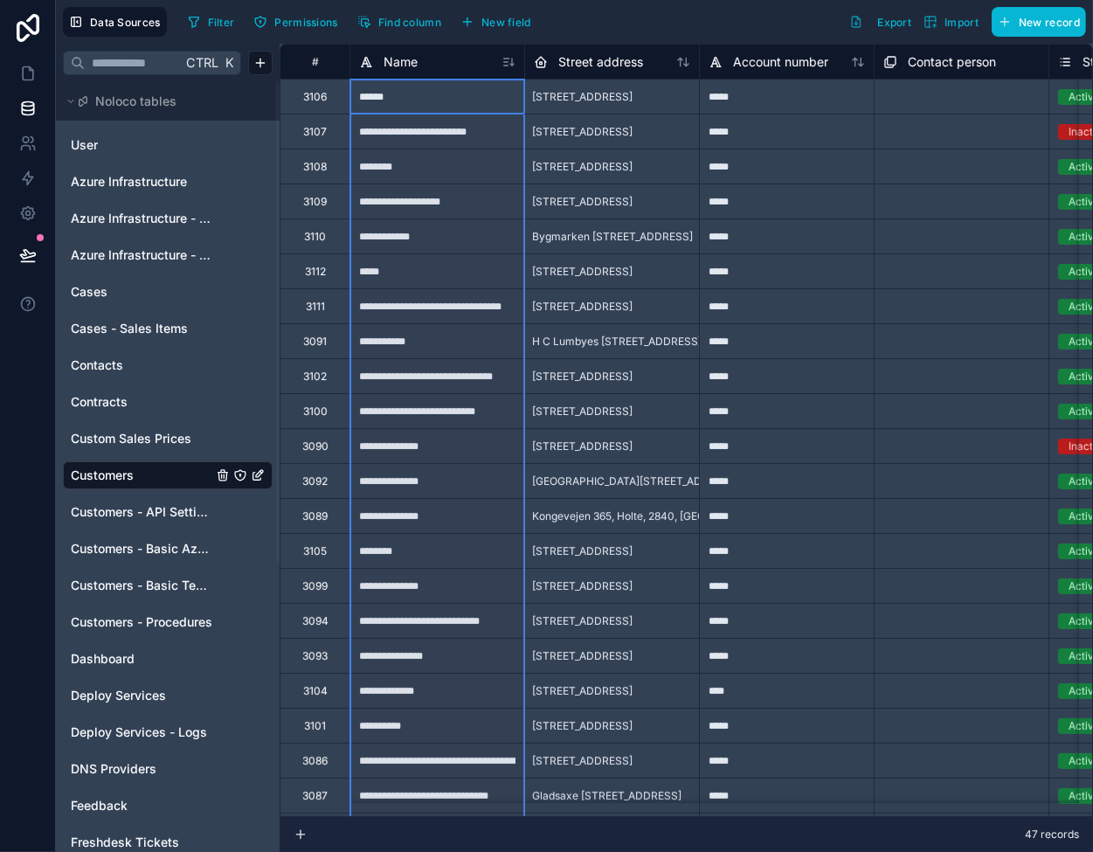
click at [507, 63] on icon at bounding box center [509, 62] width 14 height 14
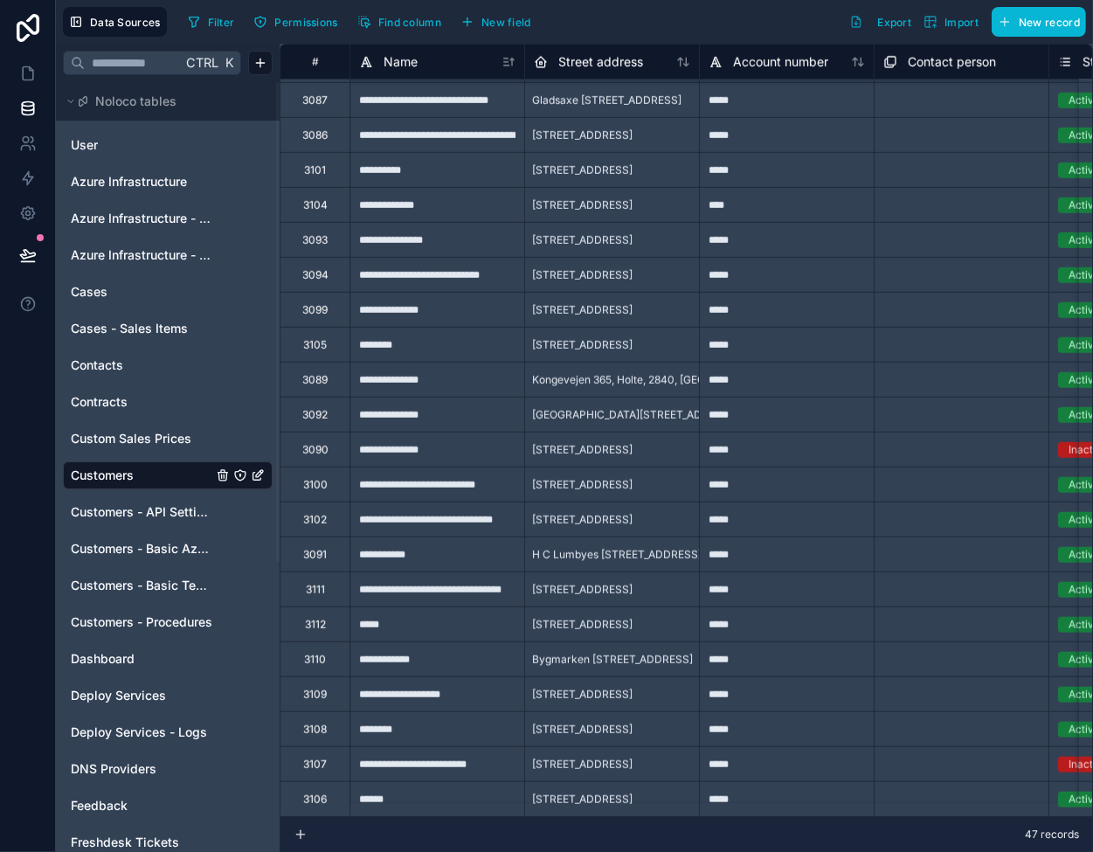
click at [437, 641] on div "**********" at bounding box center [437, 658] width 175 height 35
click at [439, 545] on div "**********" at bounding box center [437, 554] width 175 height 35
click at [461, 506] on div "**********" at bounding box center [437, 519] width 175 height 35
click at [601, 502] on div "[STREET_ADDRESS]" at bounding box center [611, 519] width 175 height 35
click at [451, 503] on div "**********" at bounding box center [437, 519] width 175 height 35
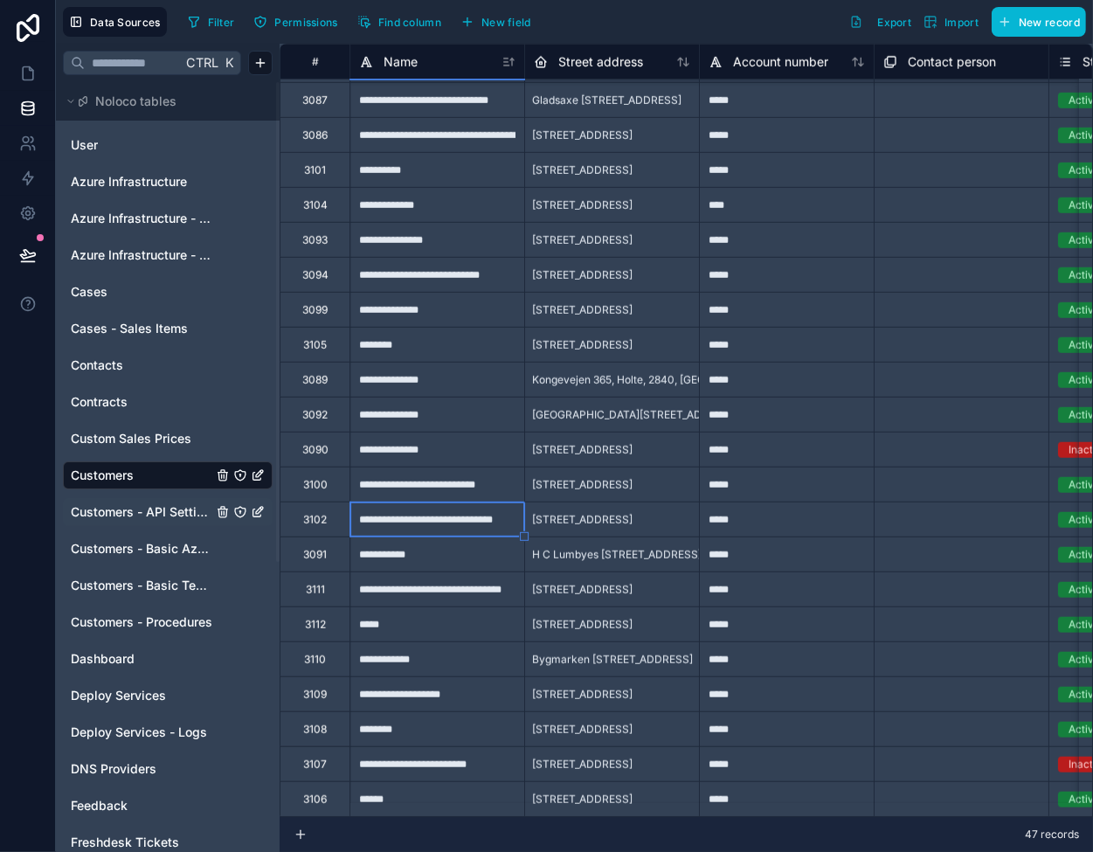
click at [168, 509] on span "Customers - API Settings" at bounding box center [142, 511] width 142 height 17
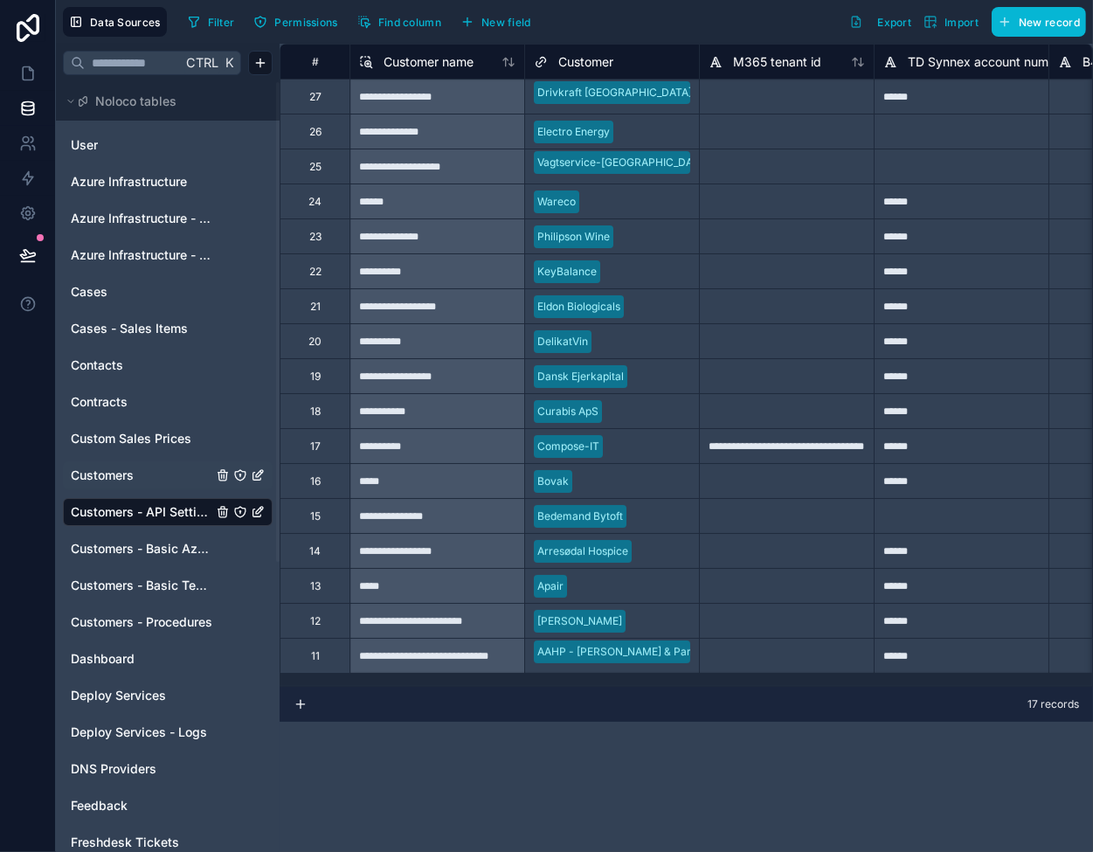
click at [298, 705] on icon at bounding box center [301, 704] width 14 height 14
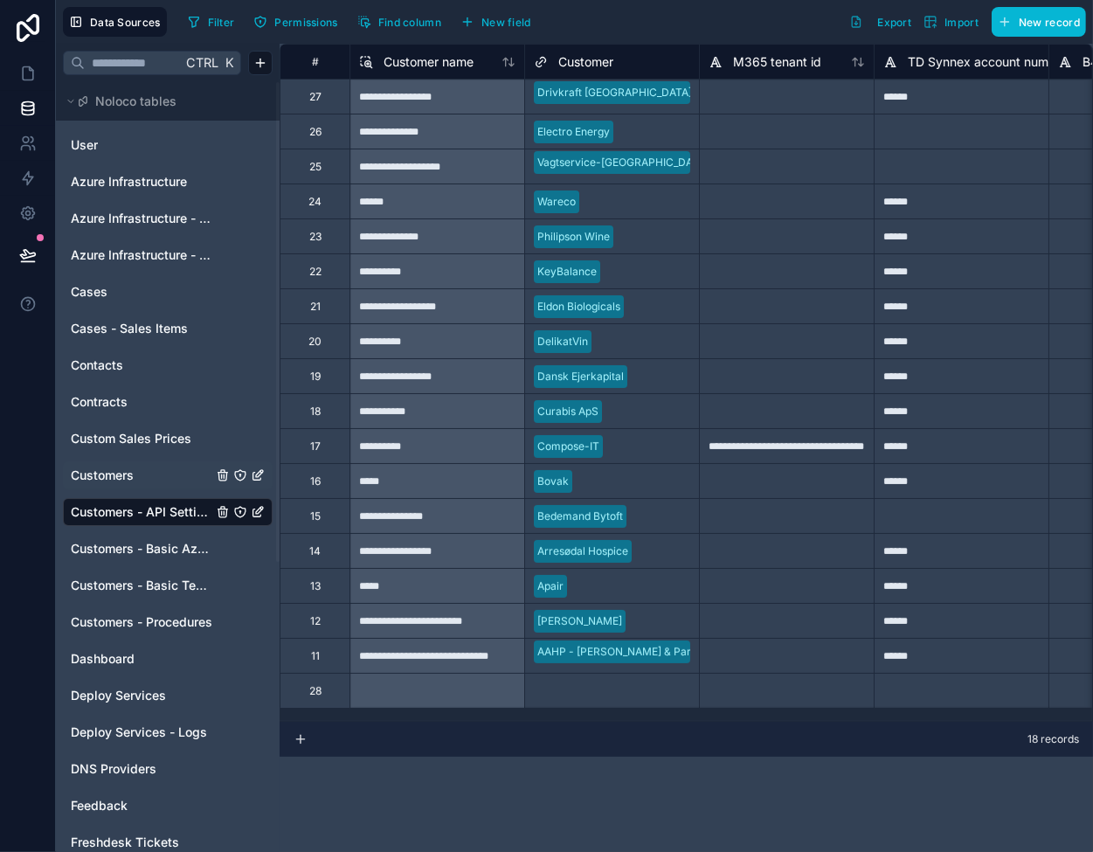
click at [588, 686] on div "Select a Customer" at bounding box center [580, 691] width 92 height 14
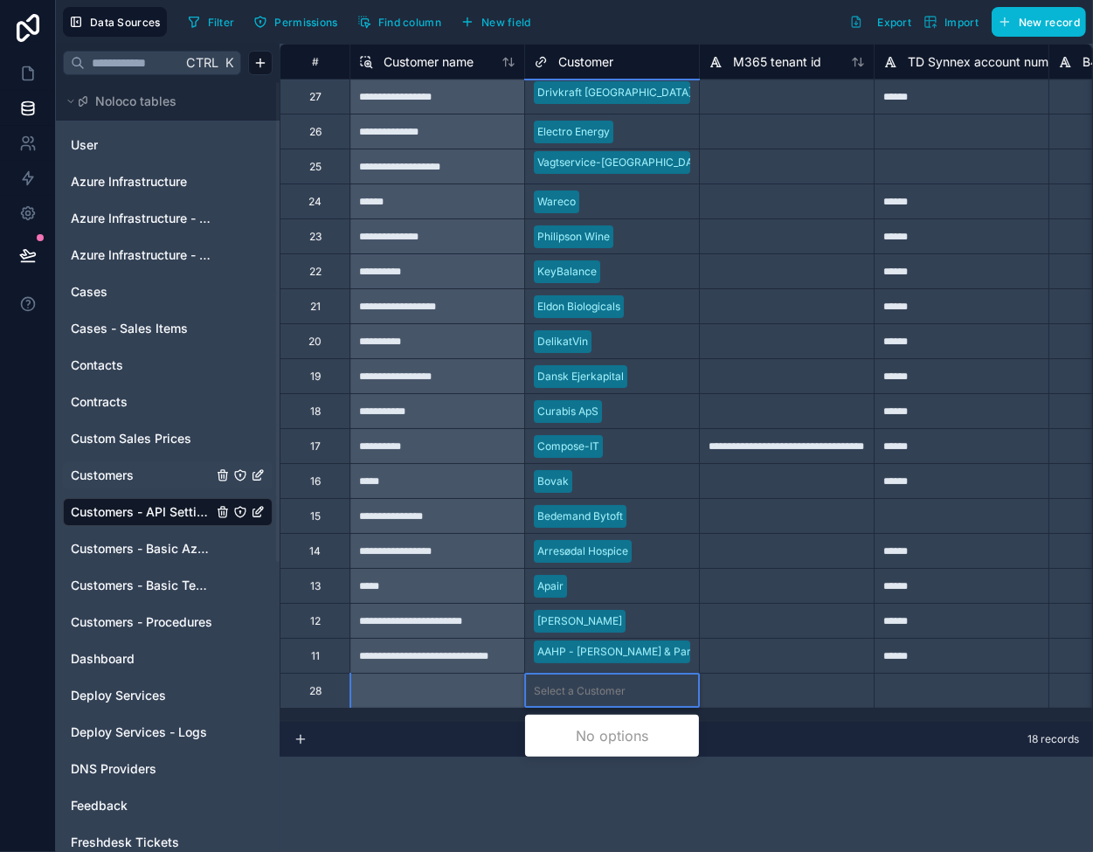
click at [588, 686] on div "Select a Customer" at bounding box center [580, 691] width 92 height 14
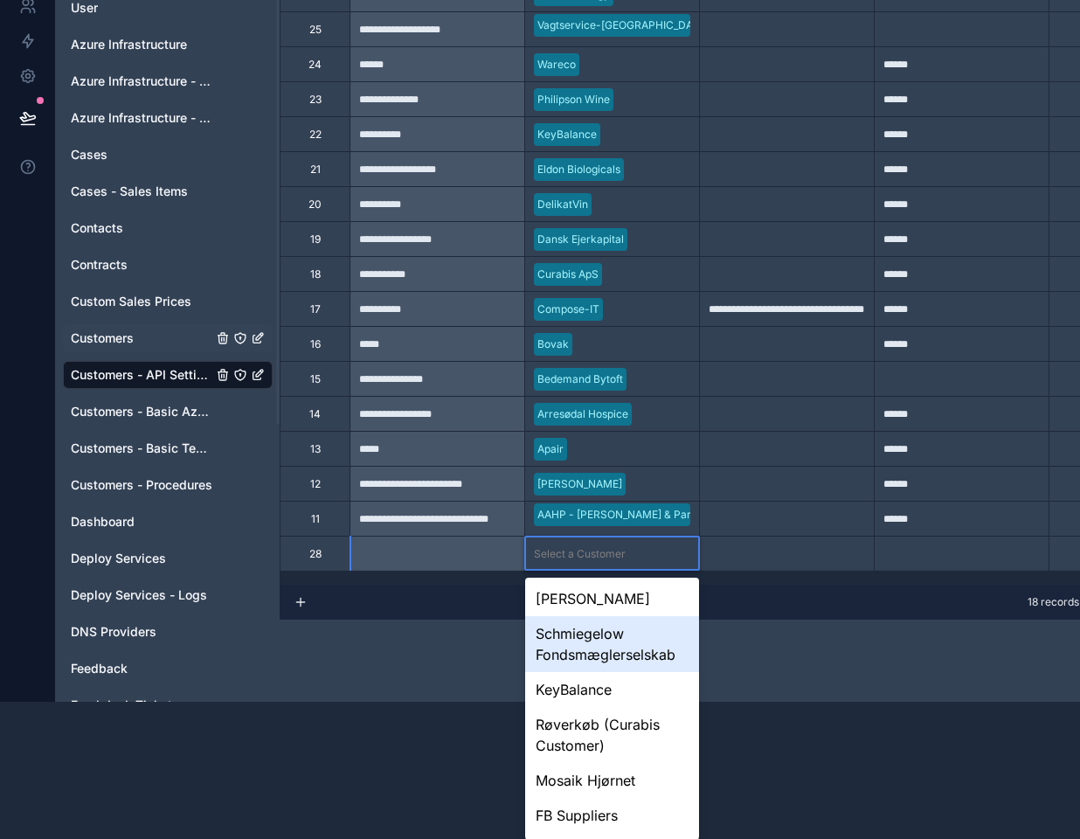
scroll to position [350, 0]
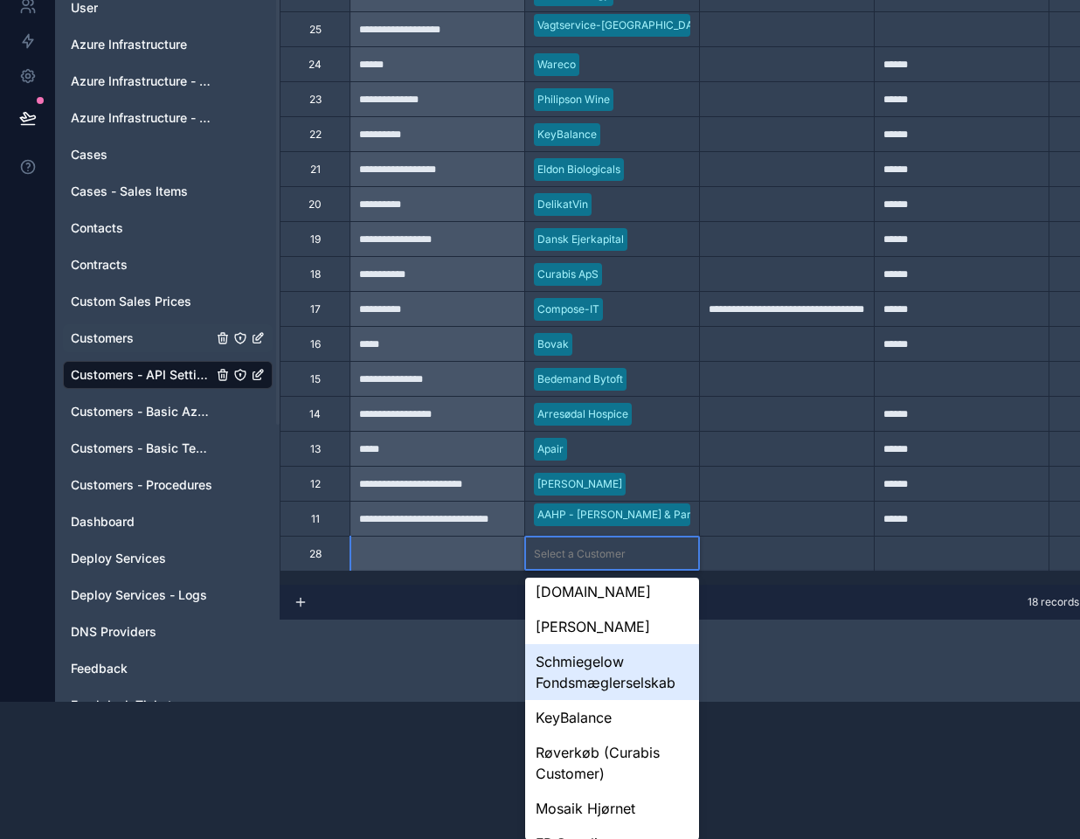
click at [593, 662] on div "Schmiegelow Fondsmæglerselskab" at bounding box center [612, 672] width 174 height 56
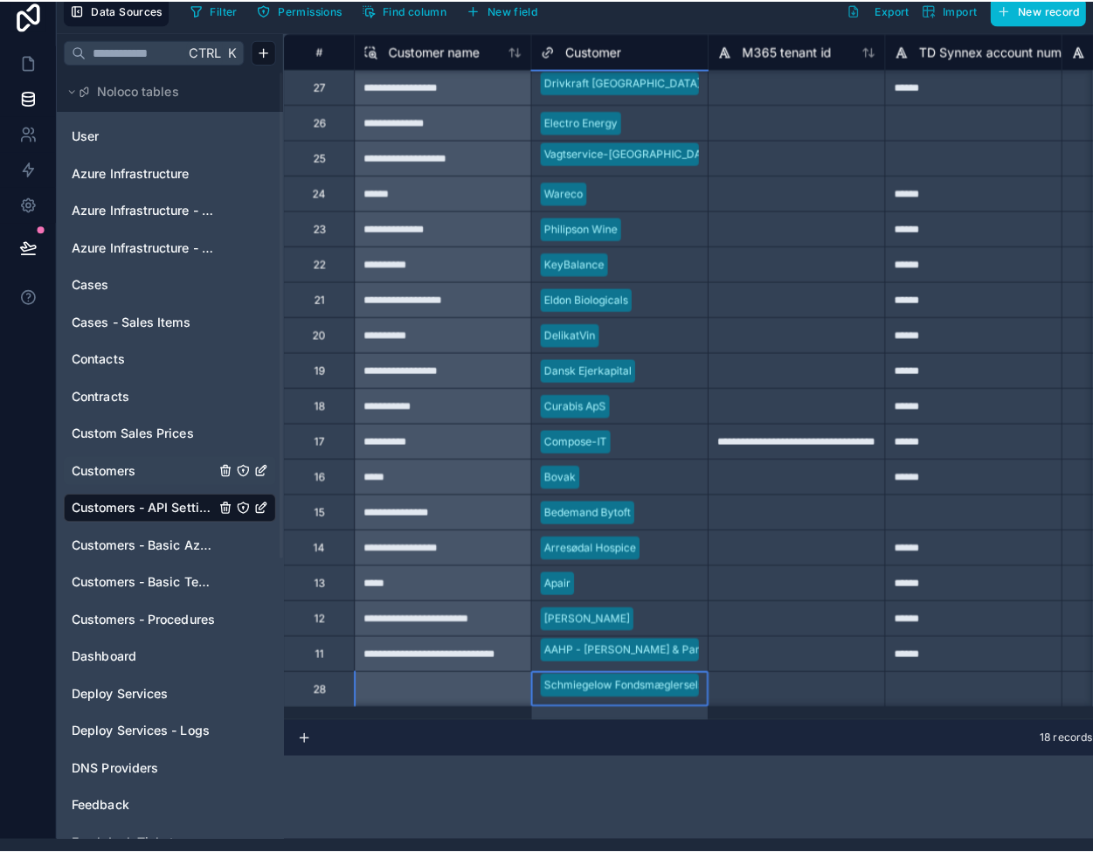
scroll to position [0, 0]
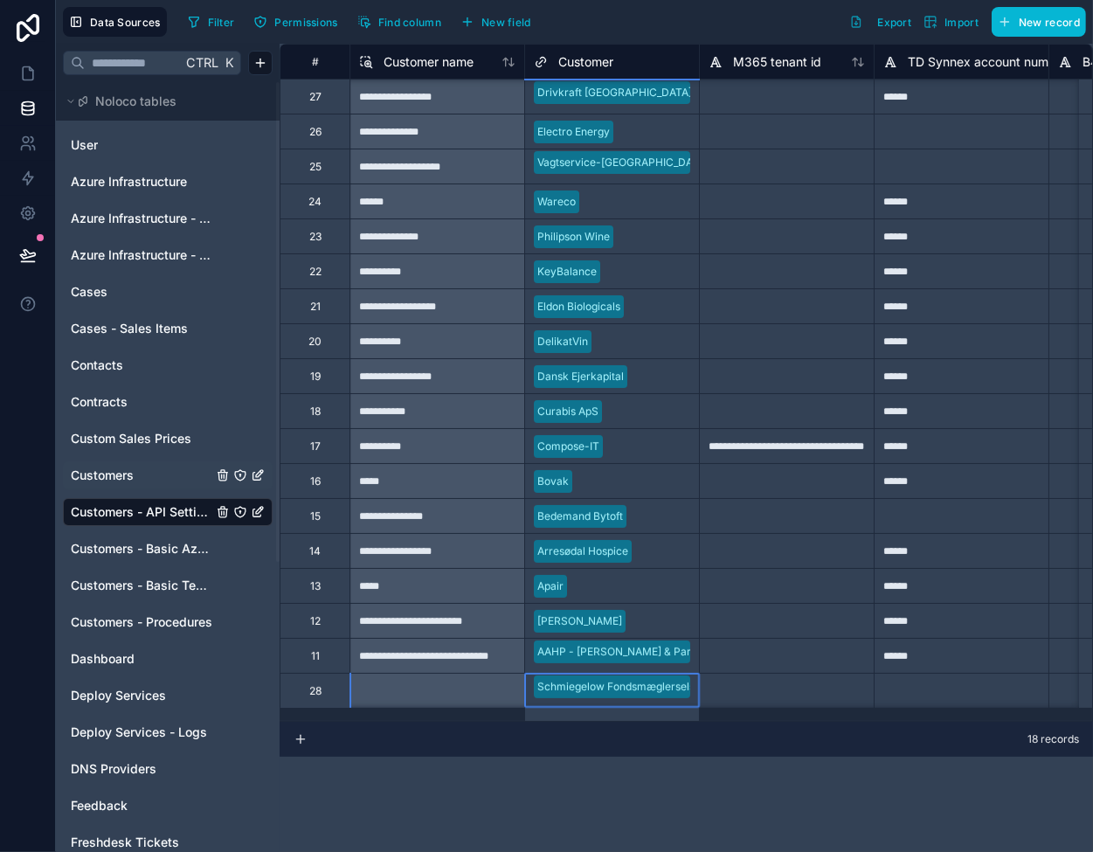
click at [801, 697] on div at bounding box center [786, 690] width 175 height 35
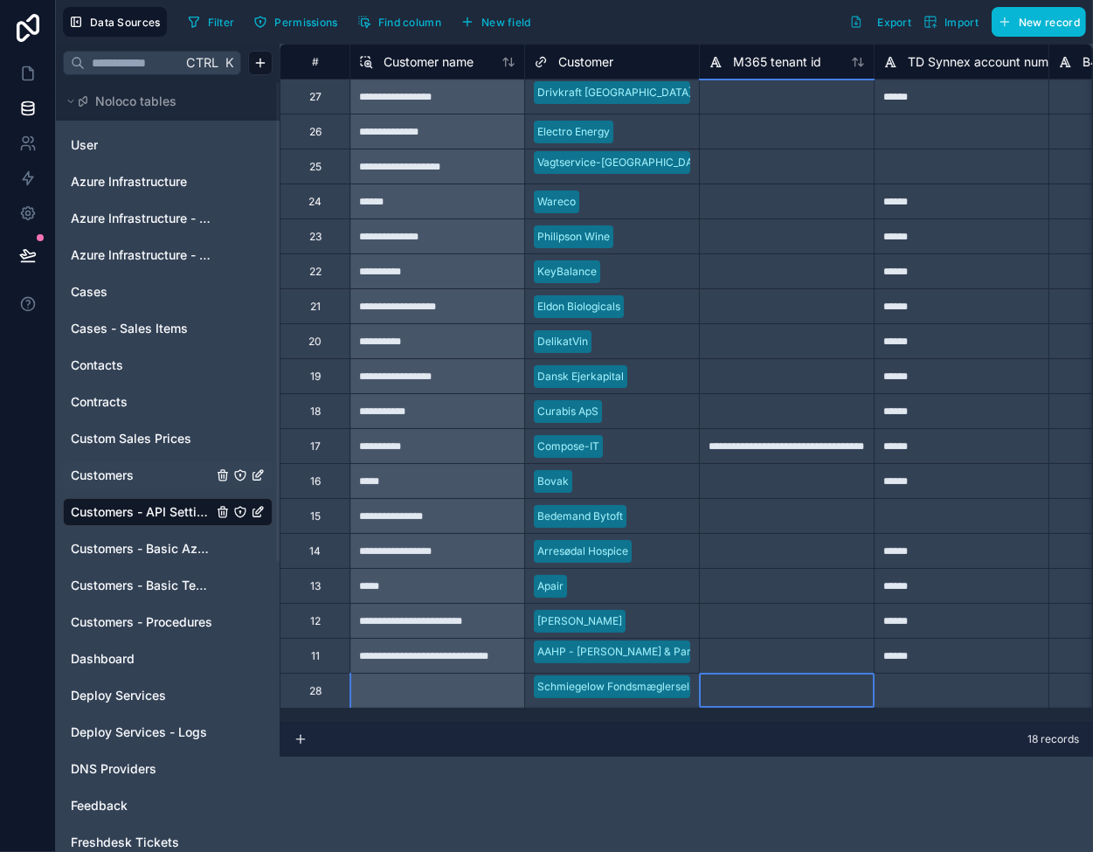
click at [804, 688] on div at bounding box center [786, 690] width 175 height 35
click at [917, 688] on div at bounding box center [961, 690] width 175 height 35
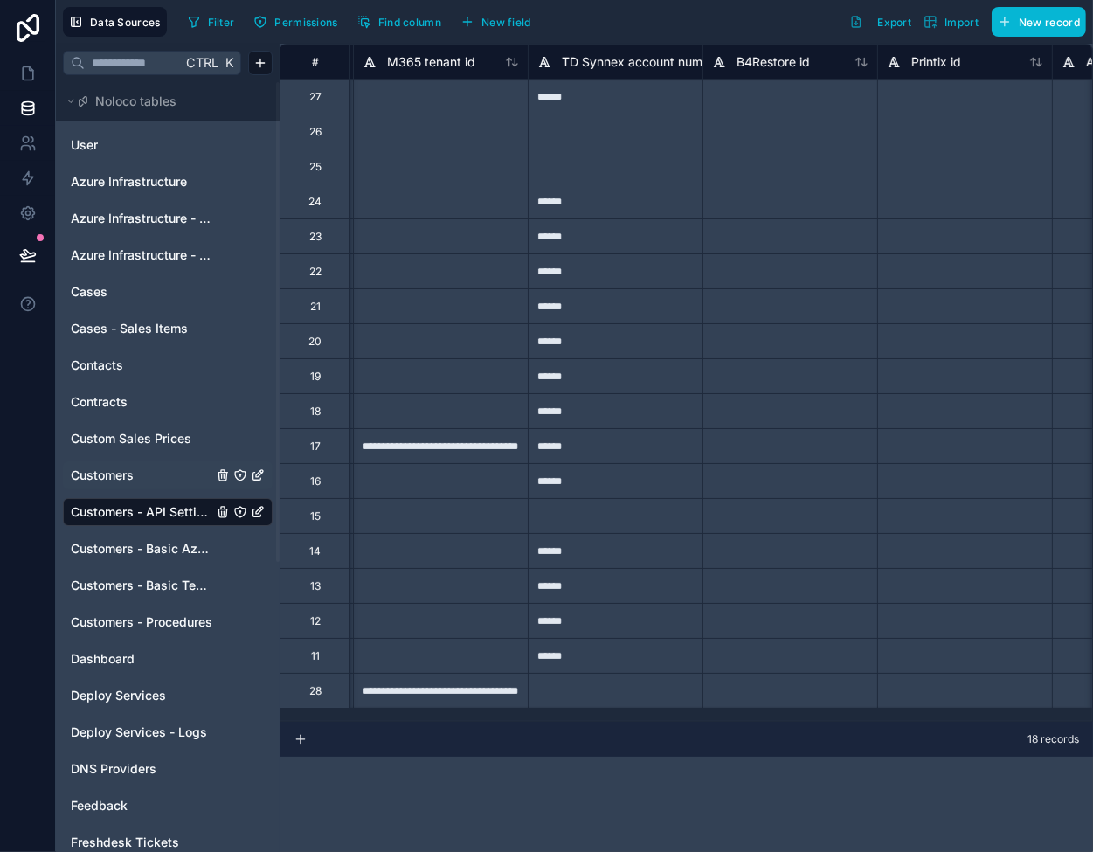
scroll to position [0, 392]
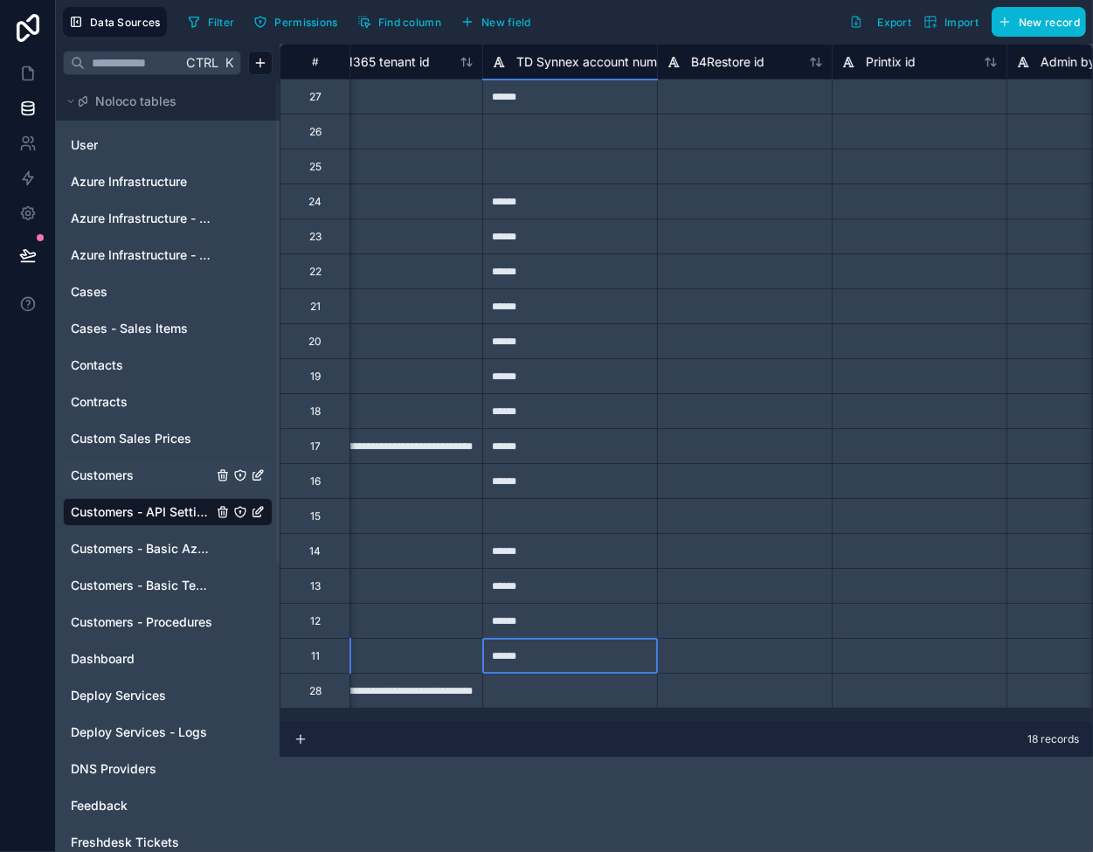
click at [560, 660] on div "******" at bounding box center [569, 655] width 175 height 35
click at [703, 654] on div at bounding box center [744, 655] width 175 height 35
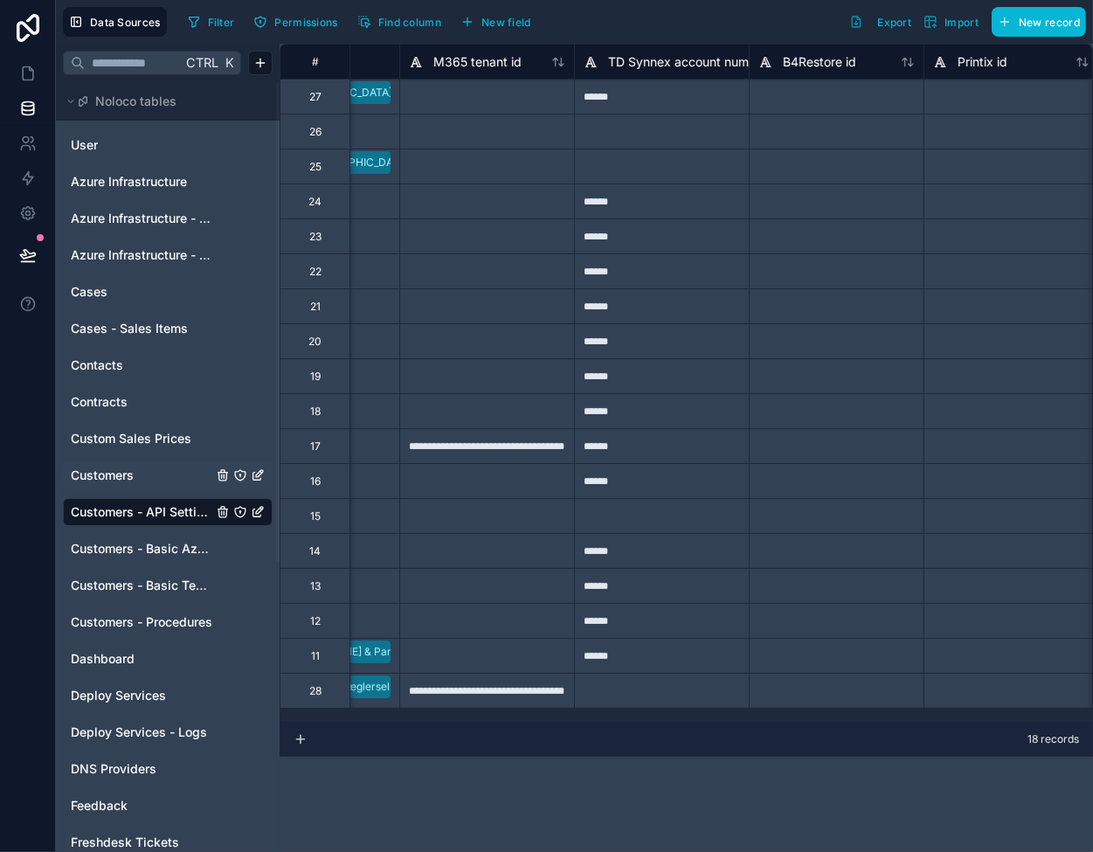
scroll to position [0, 0]
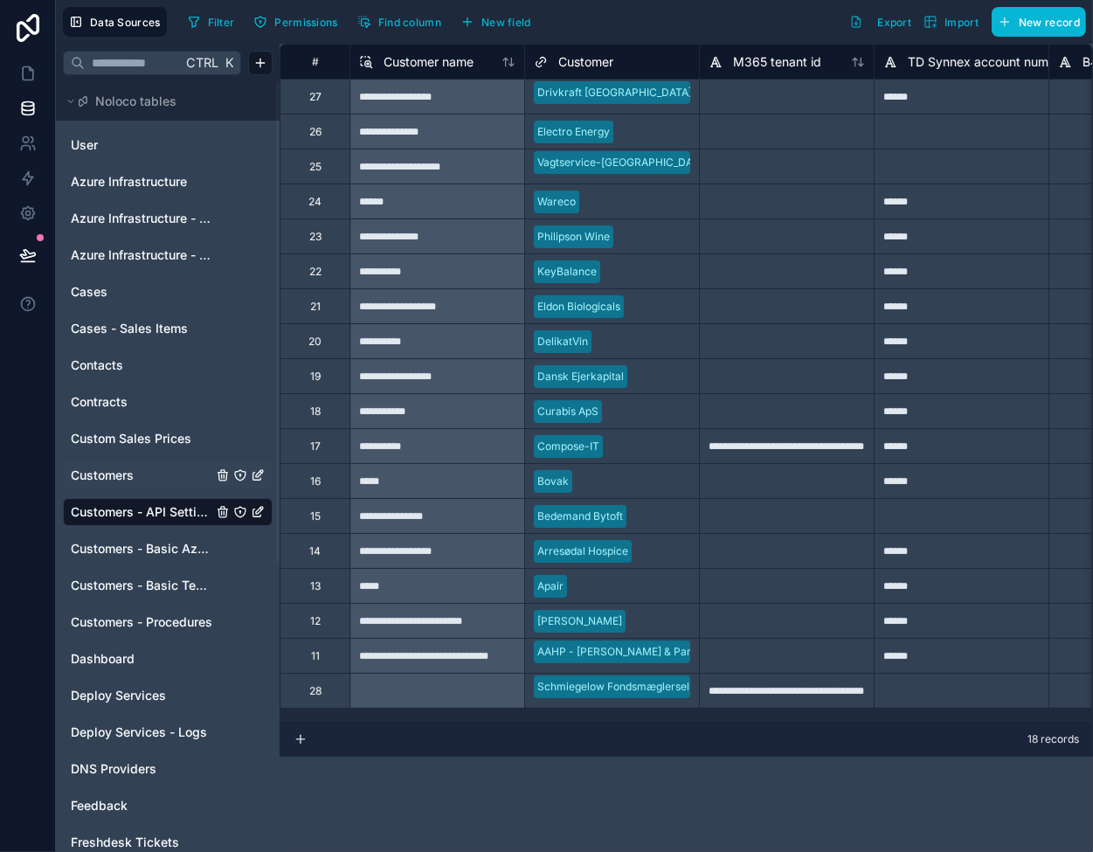
click at [842, 683] on div "**********" at bounding box center [786, 690] width 175 height 35
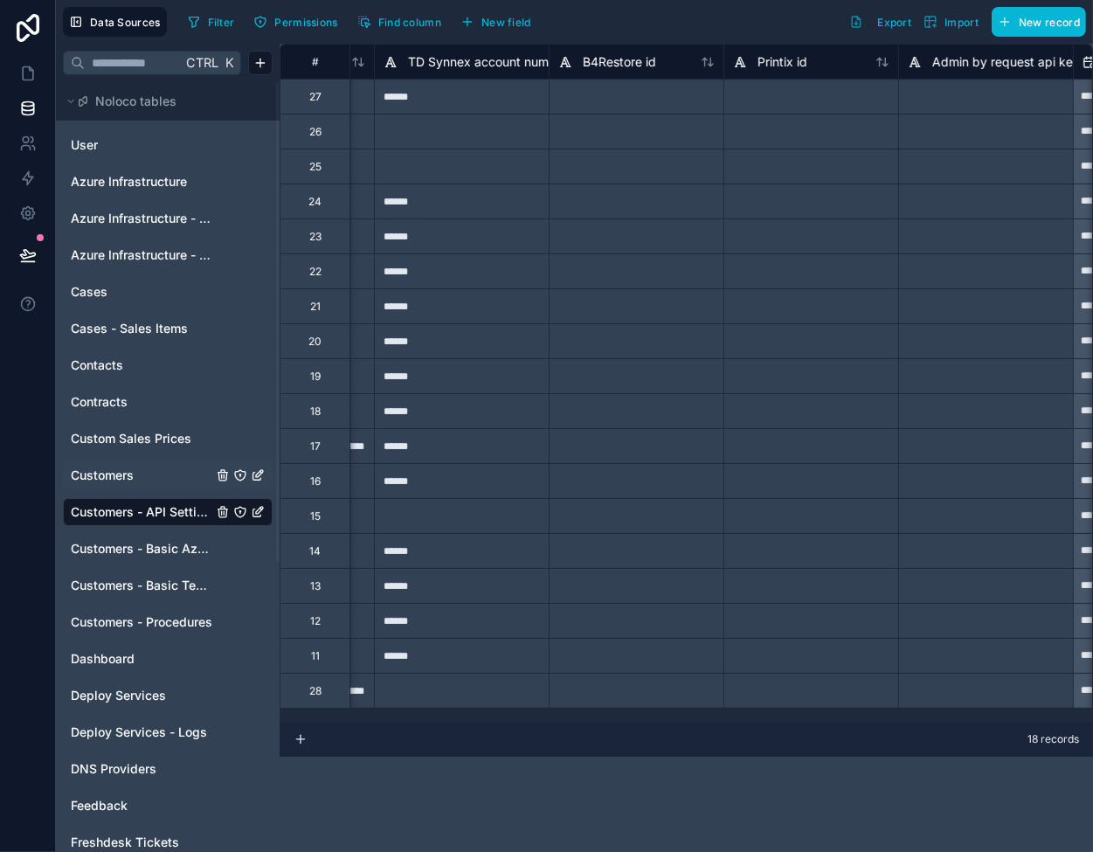
scroll to position [0, 503]
click at [776, 690] on div at bounding box center [807, 690] width 175 height 35
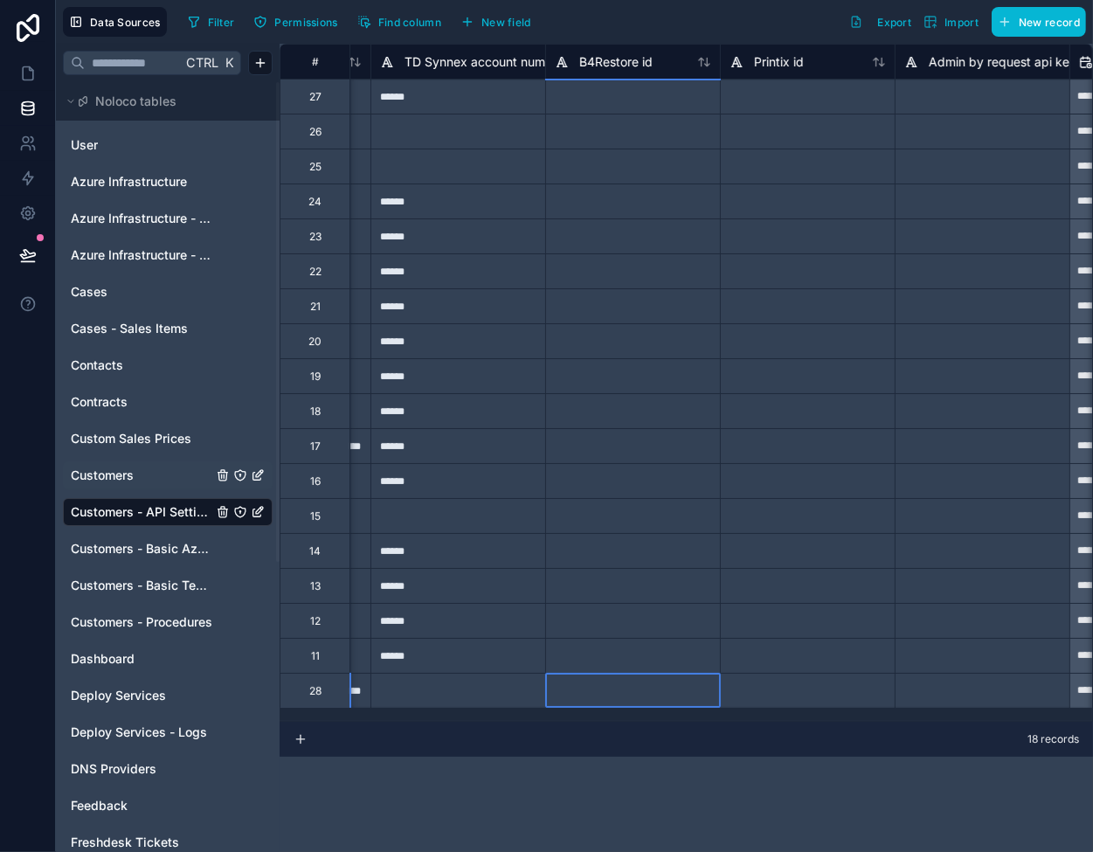
click at [570, 698] on div at bounding box center [632, 690] width 175 height 35
click at [460, 690] on div at bounding box center [458, 690] width 175 height 35
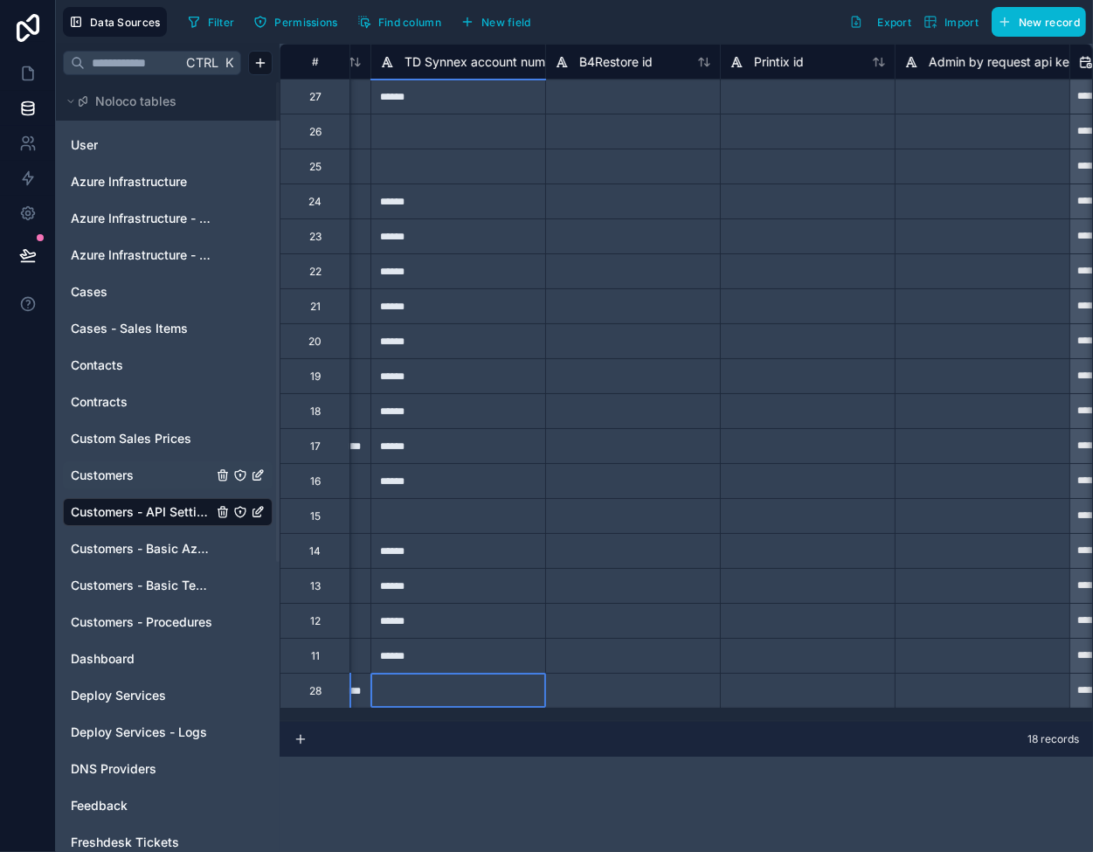
click at [615, 706] on div at bounding box center [632, 690] width 175 height 35
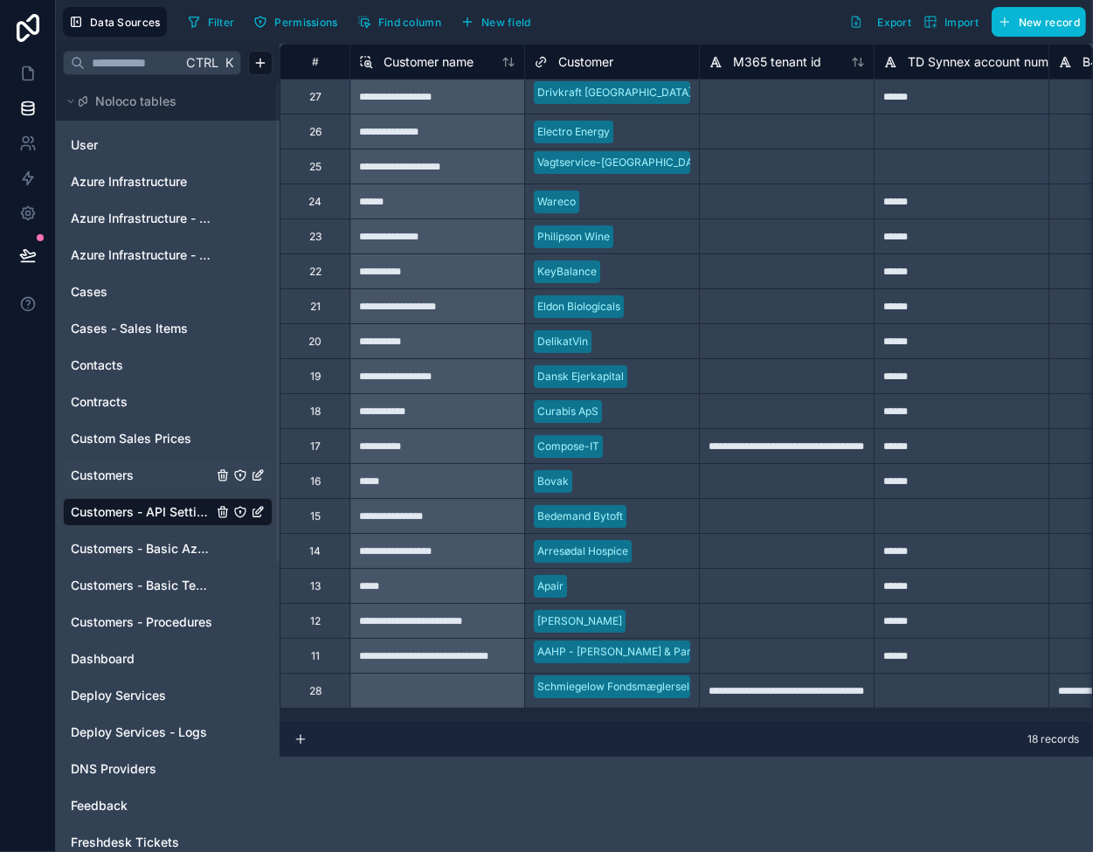
click at [94, 468] on span "Customers" at bounding box center [102, 475] width 63 height 17
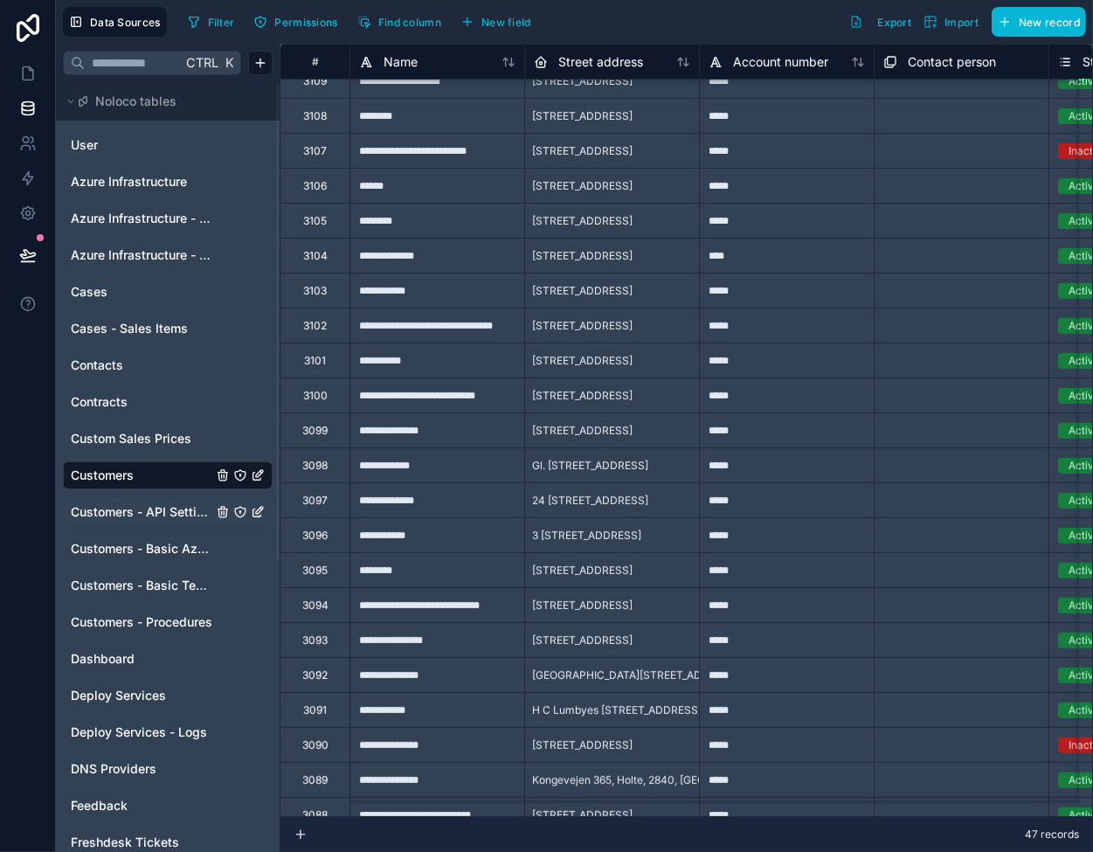
scroll to position [175, 0]
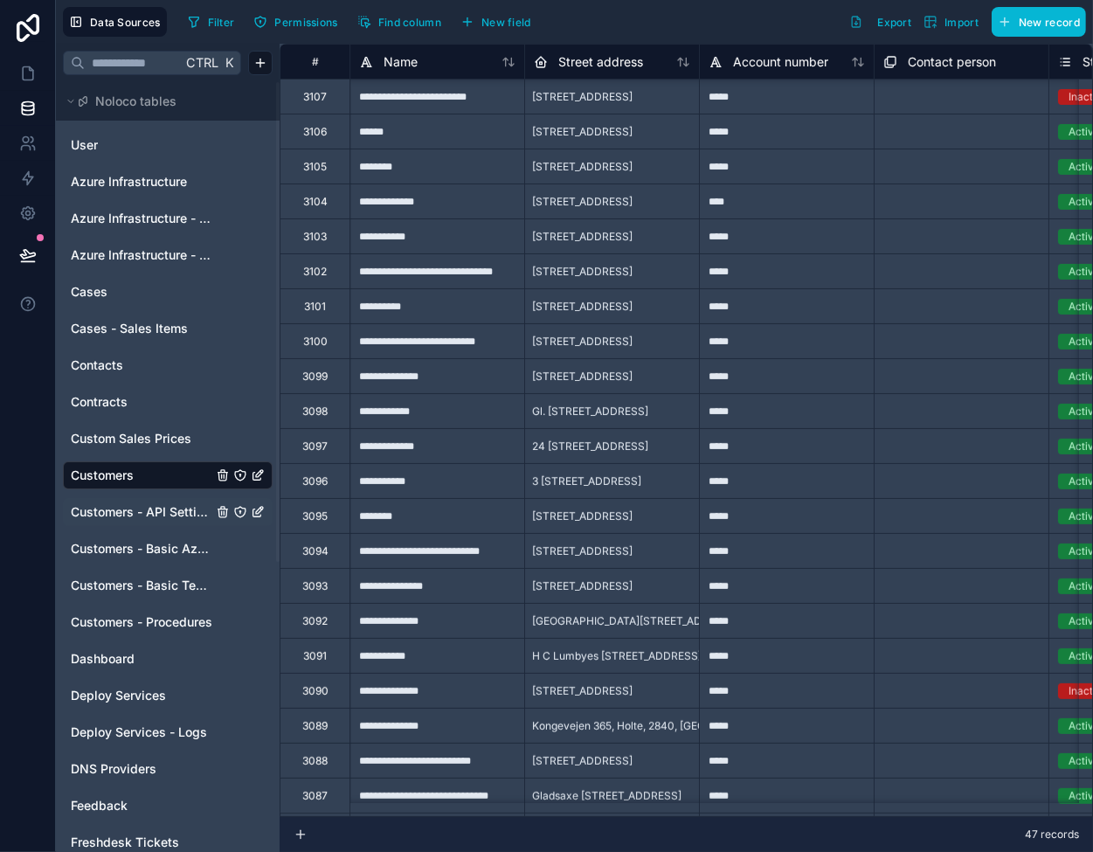
click at [805, 277] on div "*****" at bounding box center [786, 270] width 175 height 35
click at [165, 513] on span "Customers - API Settings" at bounding box center [142, 511] width 142 height 17
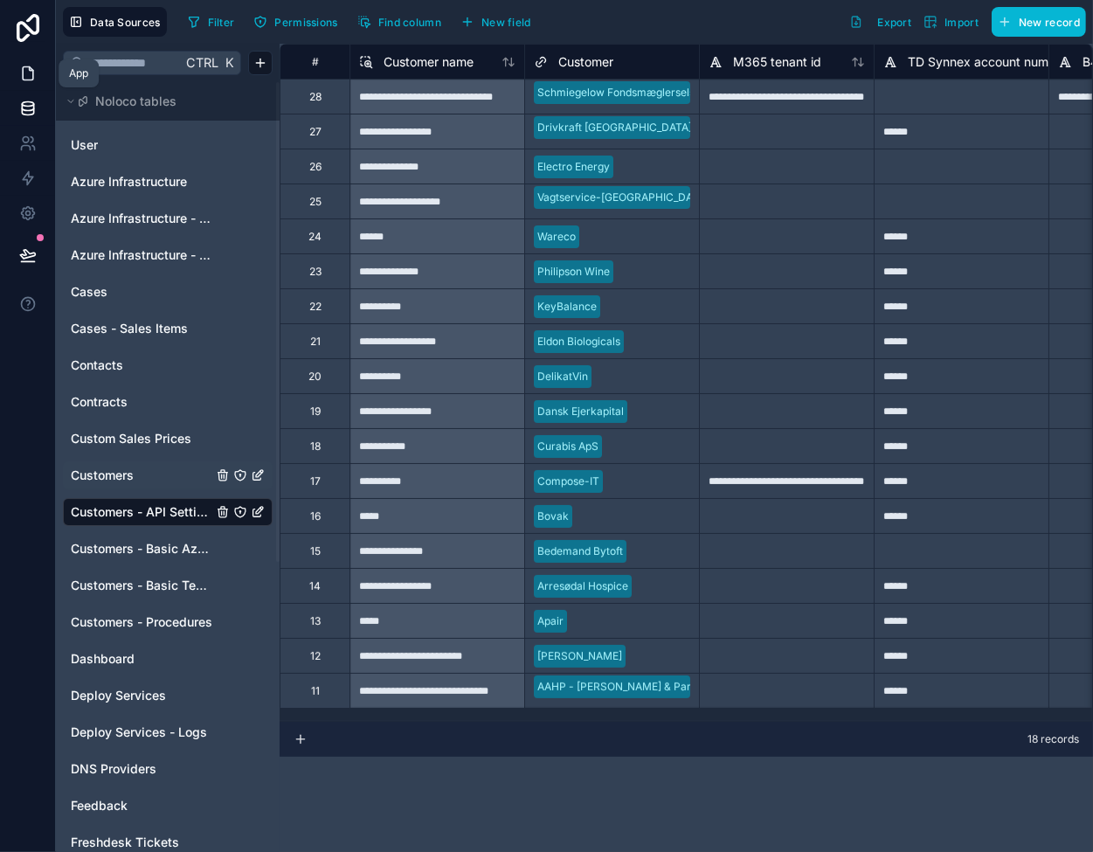
click at [21, 74] on icon at bounding box center [27, 73] width 17 height 17
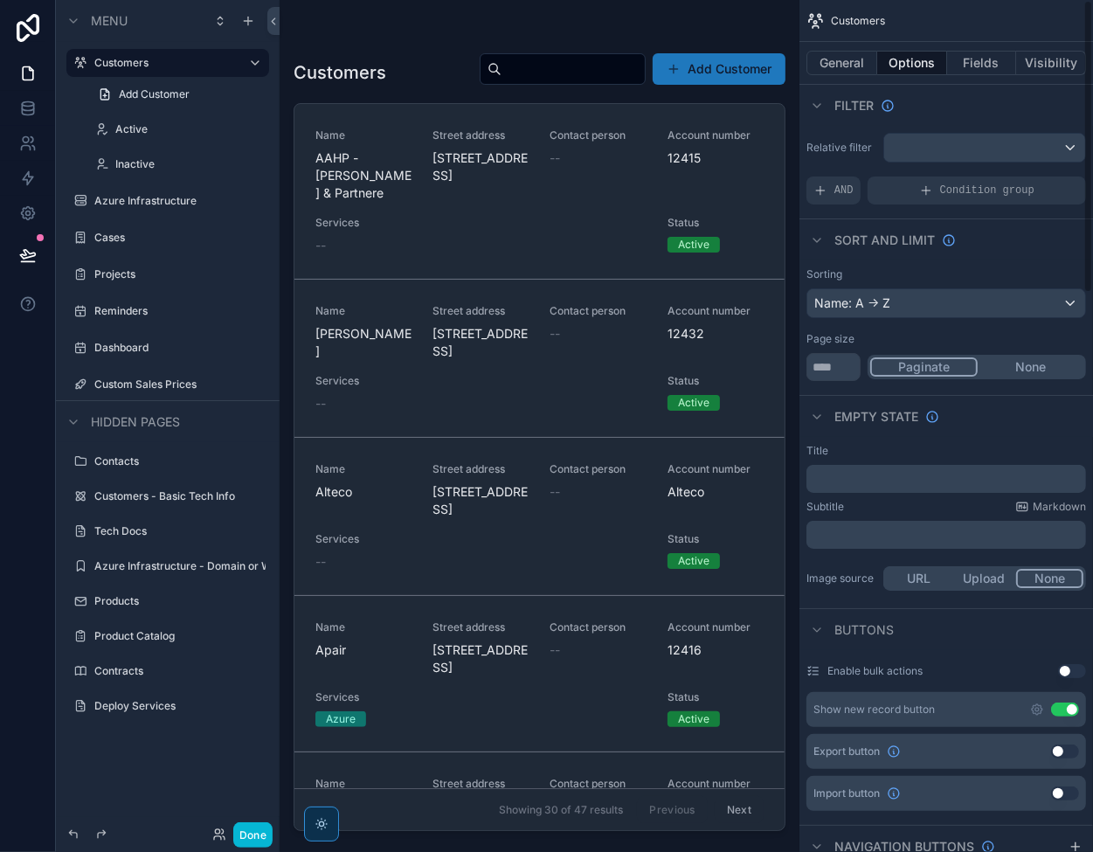
drag, startPoint x: 777, startPoint y: 156, endPoint x: 808, endPoint y: 445, distance: 290.0
click at [808, 445] on div "Customers 47 Active 44 Inactive 3 Azure Infrastructure Cases Projects Reminders…" at bounding box center [687, 426] width 814 height 852
click at [779, 449] on div "scrollable content" at bounding box center [540, 415] width 520 height 831
drag, startPoint x: 29, startPoint y: 70, endPoint x: 38, endPoint y: 68, distance: 9.8
click at [29, 70] on icon at bounding box center [30, 68] width 3 height 3
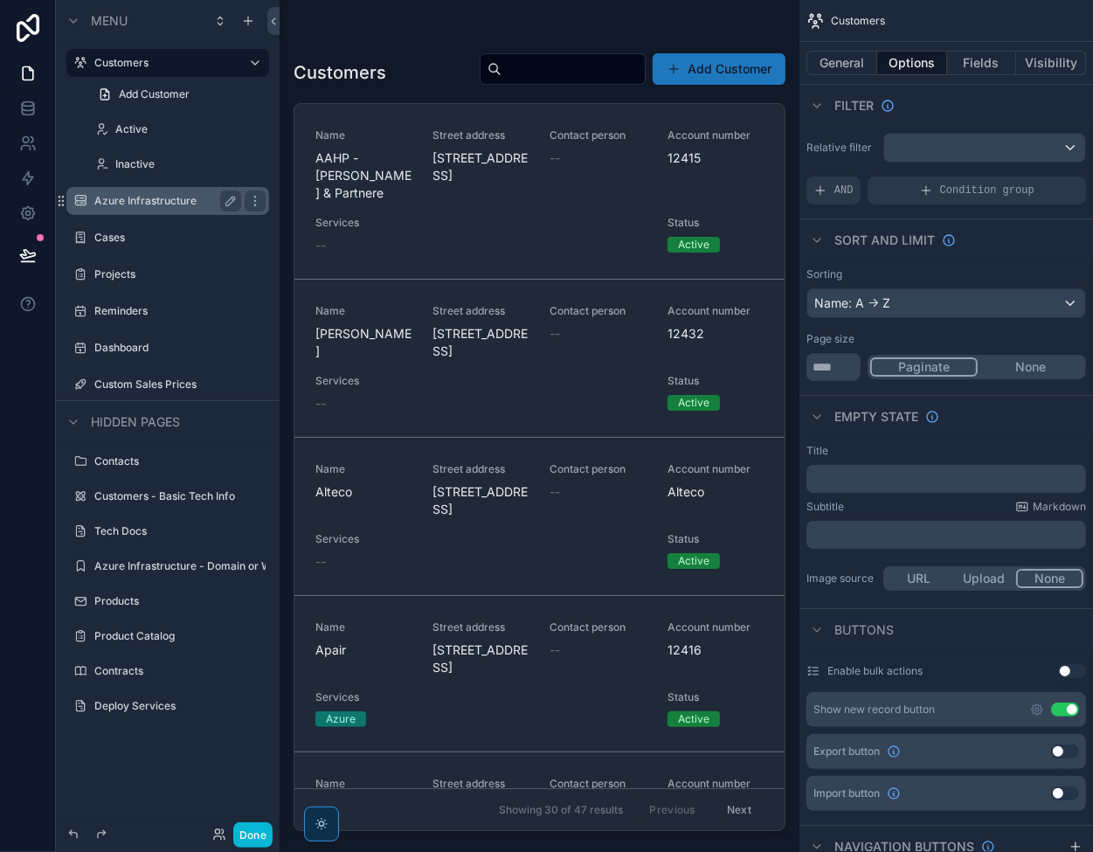
click at [129, 206] on label "Azure Infrastructure" at bounding box center [164, 201] width 140 height 14
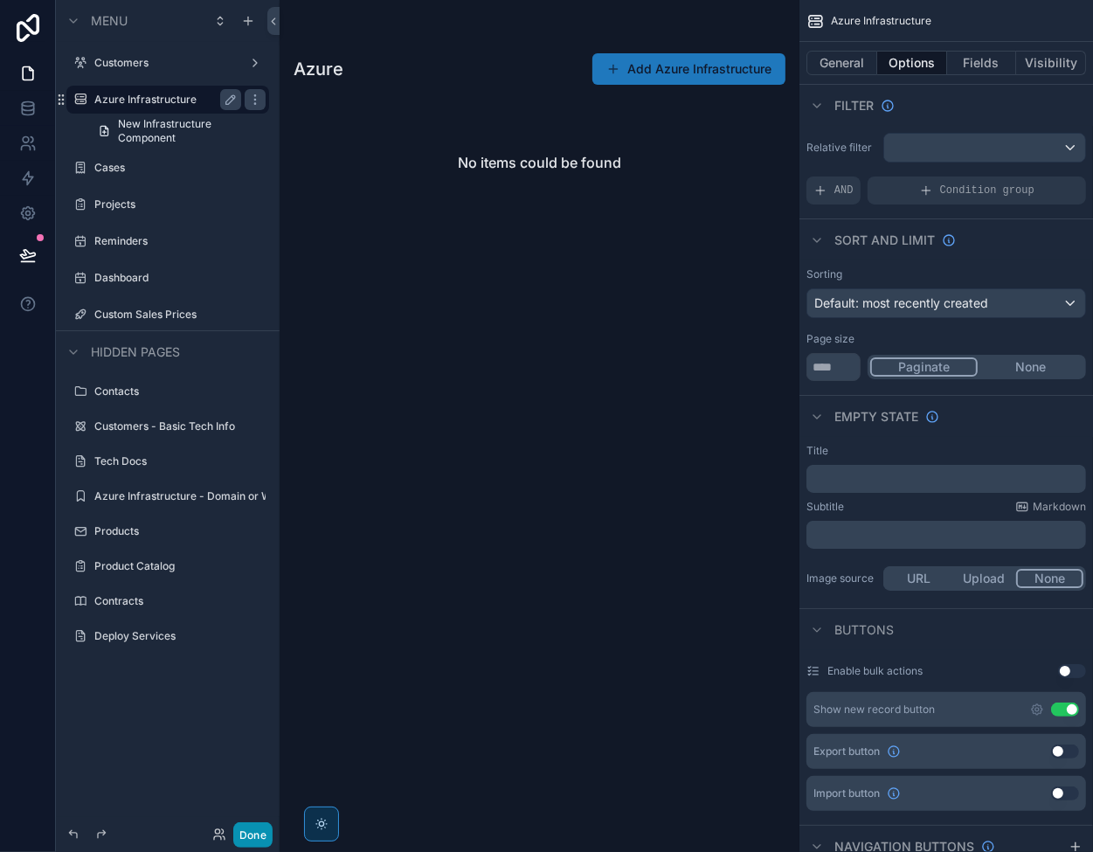
drag, startPoint x: 247, startPoint y: 838, endPoint x: 237, endPoint y: 718, distance: 120.2
click at [247, 838] on button "Done" at bounding box center [252, 834] width 39 height 25
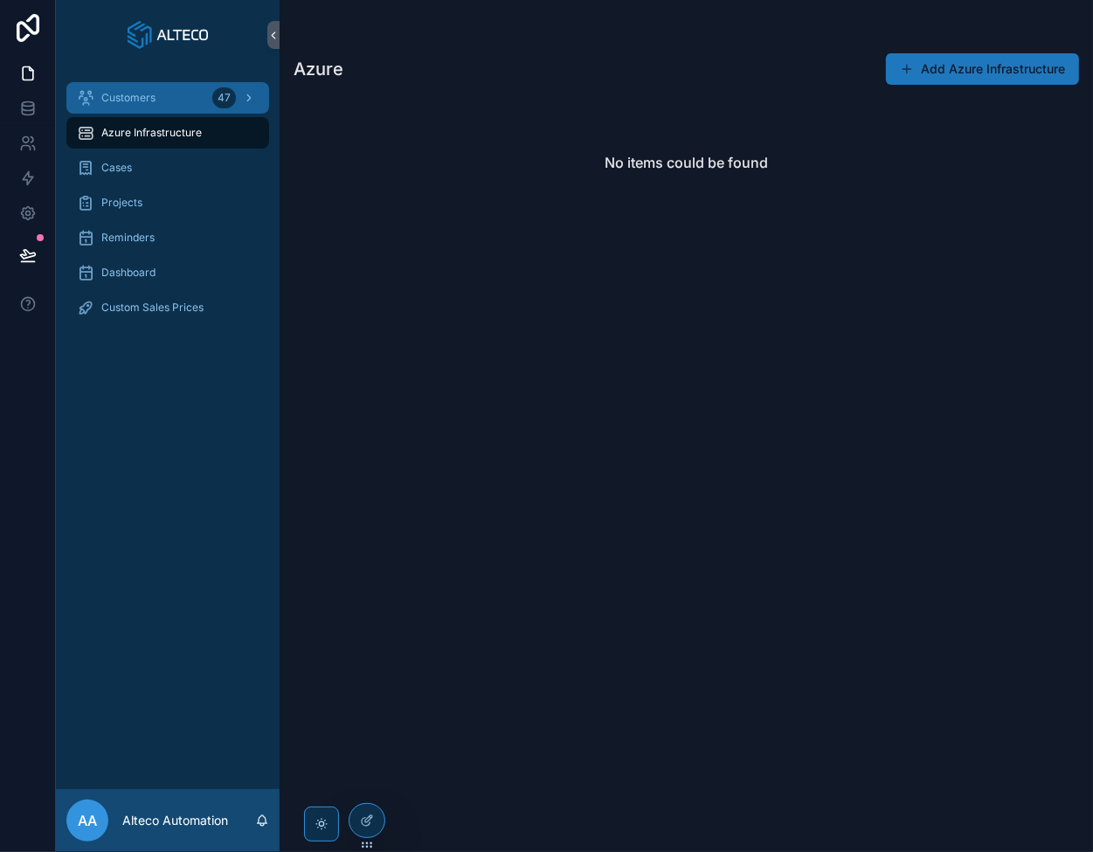
click at [119, 99] on span "Customers" at bounding box center [128, 98] width 54 height 14
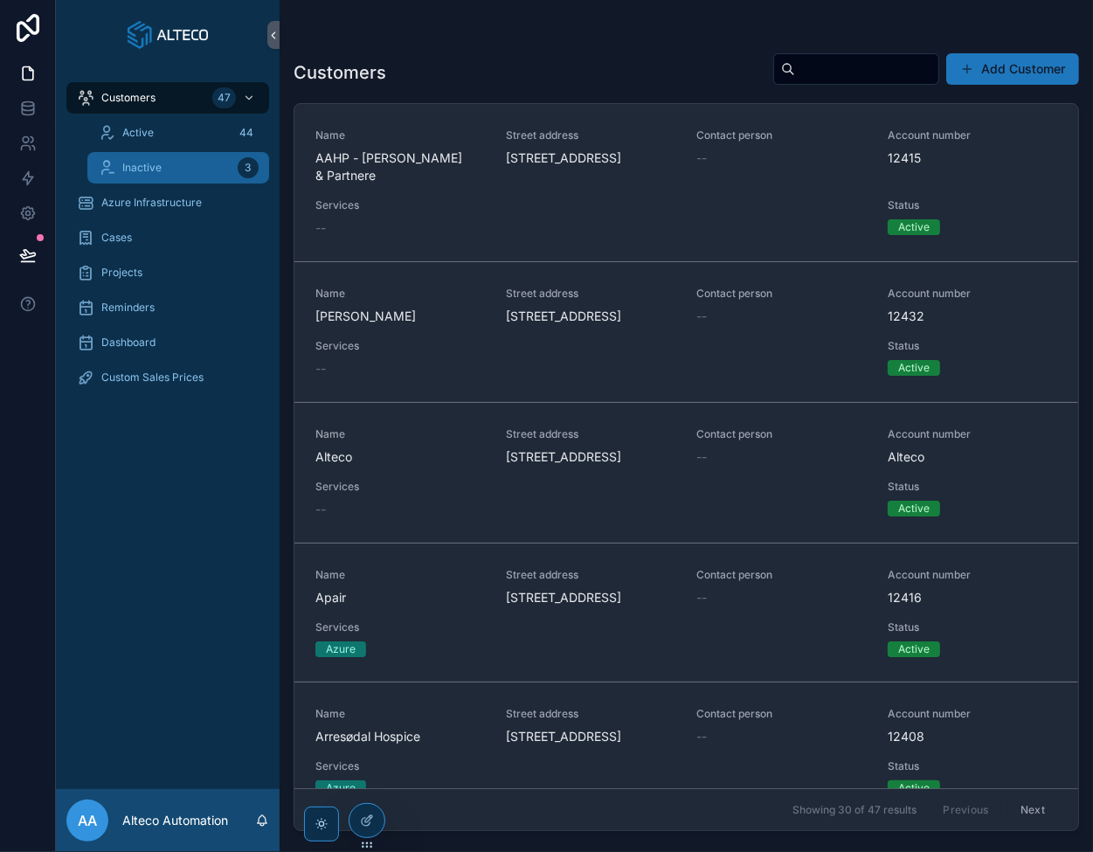
click at [119, 167] on div "Inactive 3" at bounding box center [178, 168] width 161 height 28
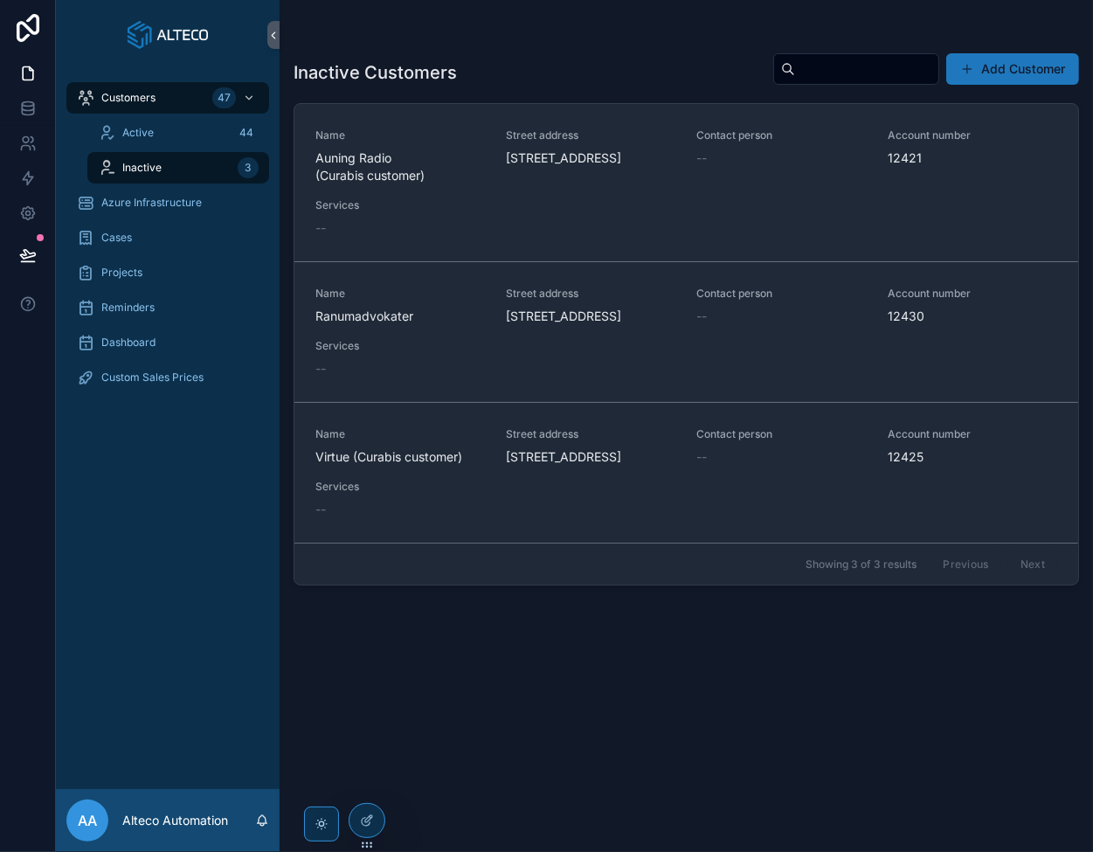
click at [129, 254] on div "Cases" at bounding box center [168, 237] width 224 height 35
click at [134, 310] on span "Reminders" at bounding box center [127, 308] width 53 height 14
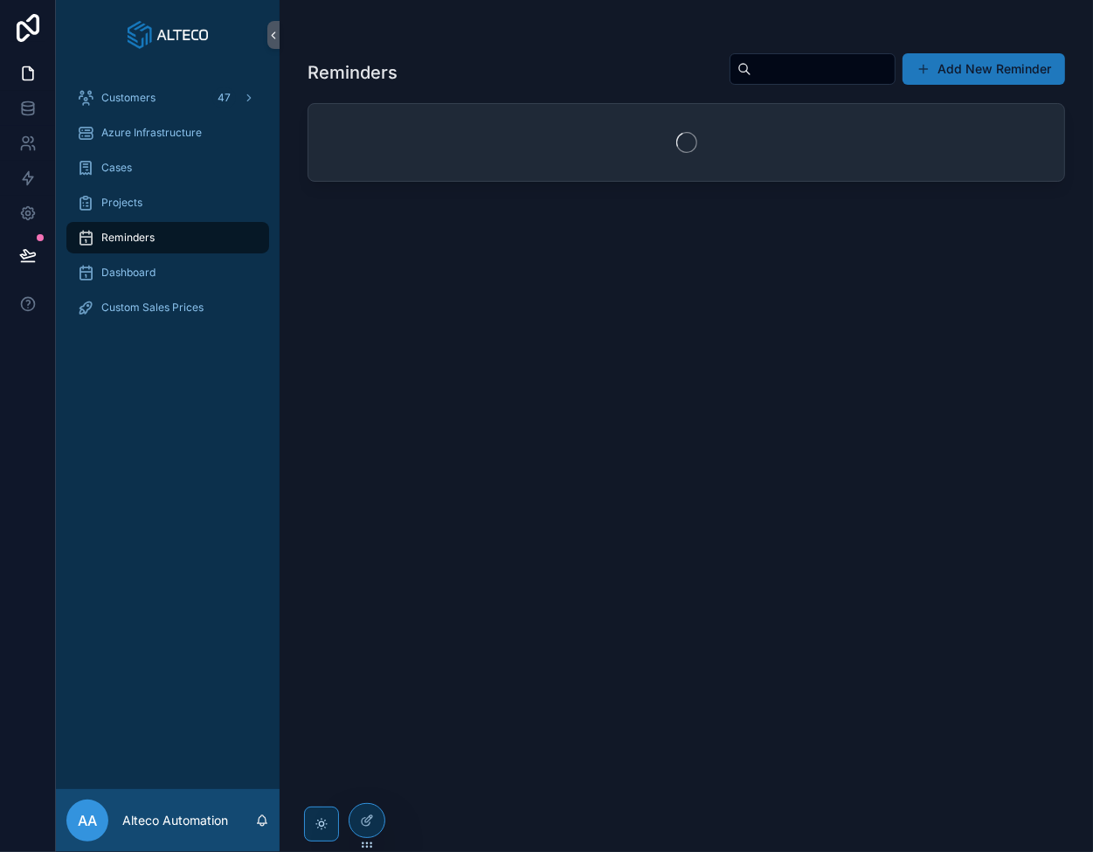
click at [143, 345] on div "Customers 47 Azure Infrastructure Cases Projects Reminders Dashboard Custom Sal…" at bounding box center [168, 208] width 224 height 276
click at [147, 316] on div "Custom Sales Prices" at bounding box center [168, 308] width 182 height 28
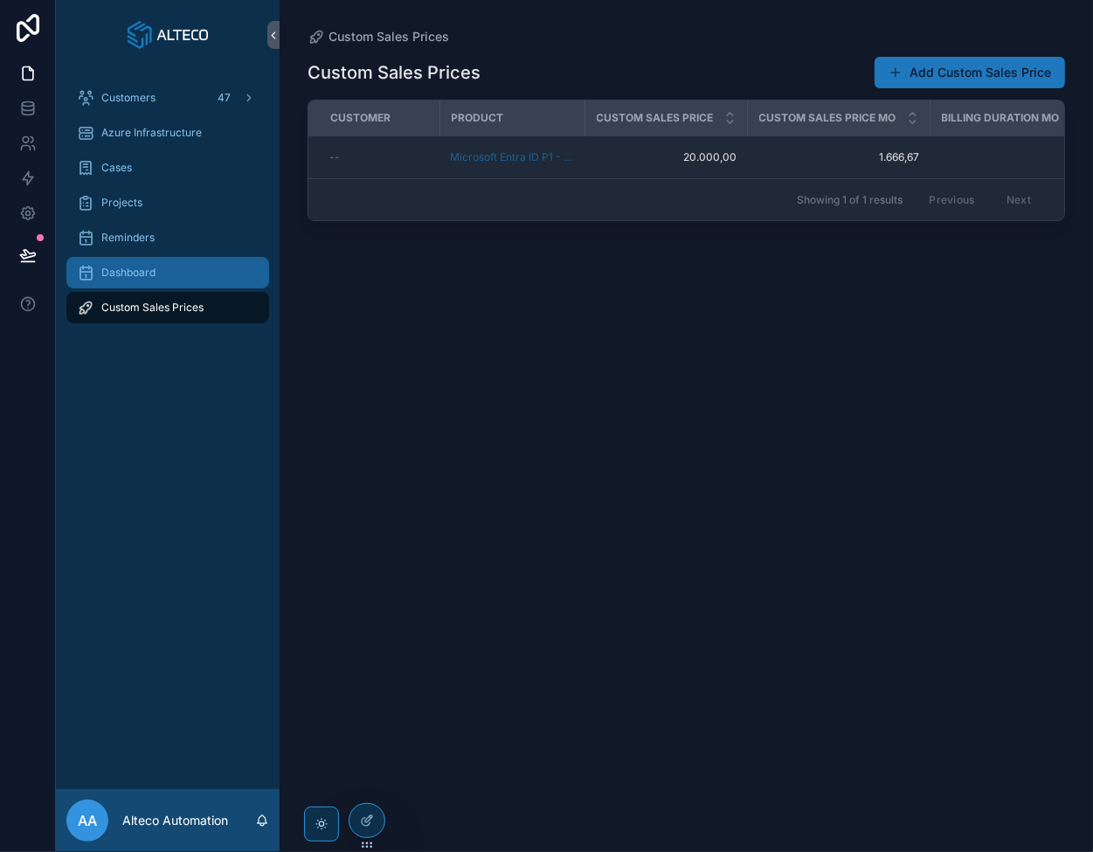
click at [147, 264] on div "Dashboard" at bounding box center [168, 273] width 182 height 28
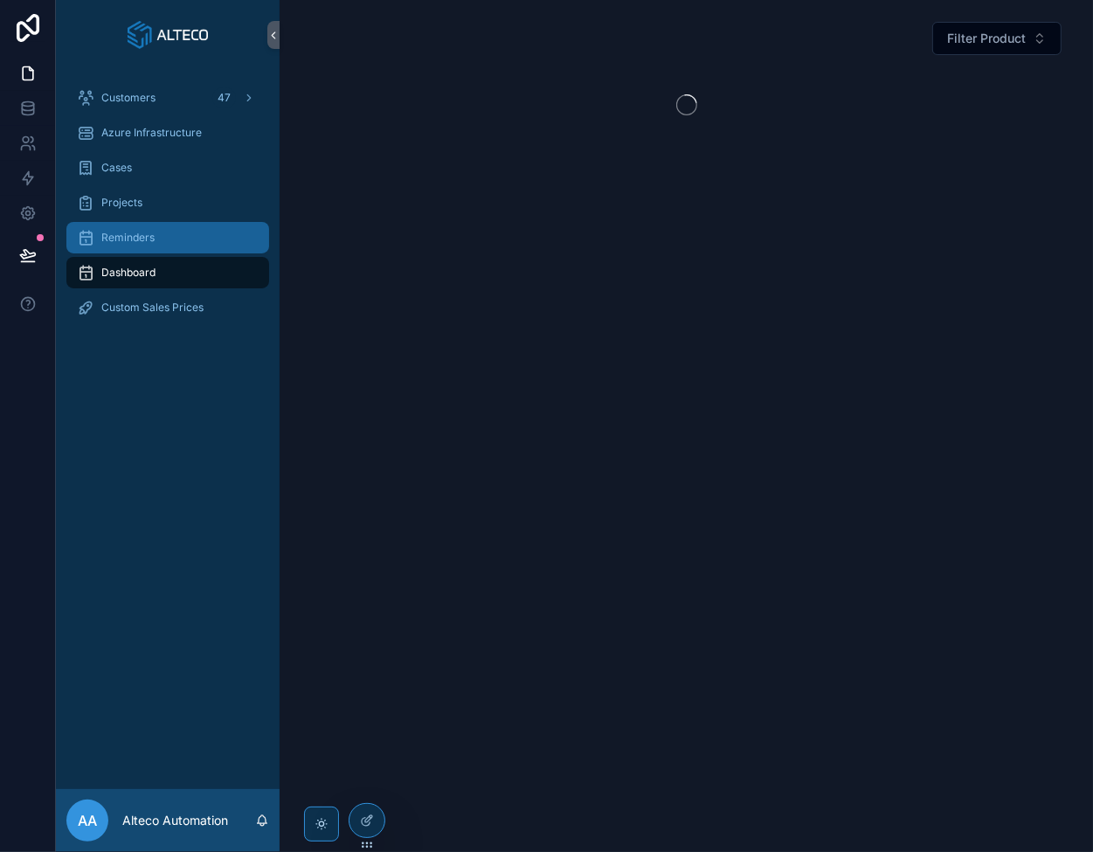
click at [145, 243] on span "Reminders" at bounding box center [127, 238] width 53 height 14
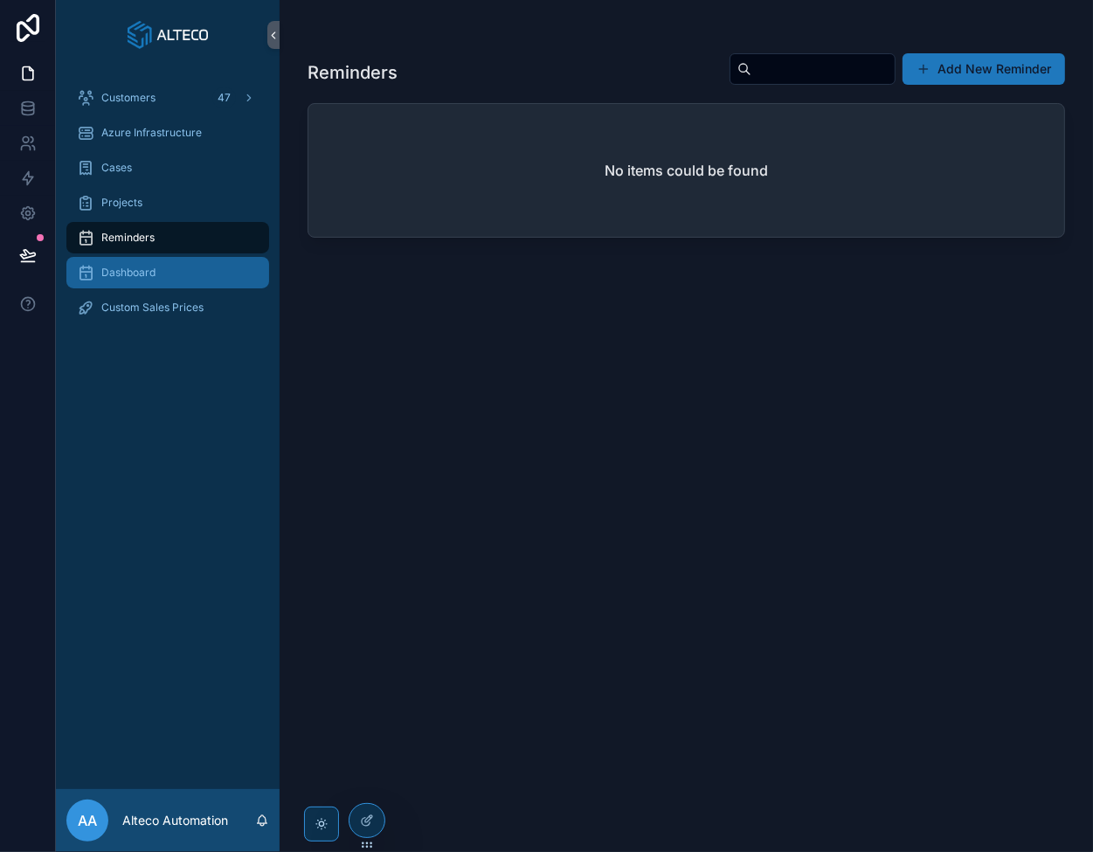
click at [149, 274] on span "Dashboard" at bounding box center [128, 273] width 54 height 14
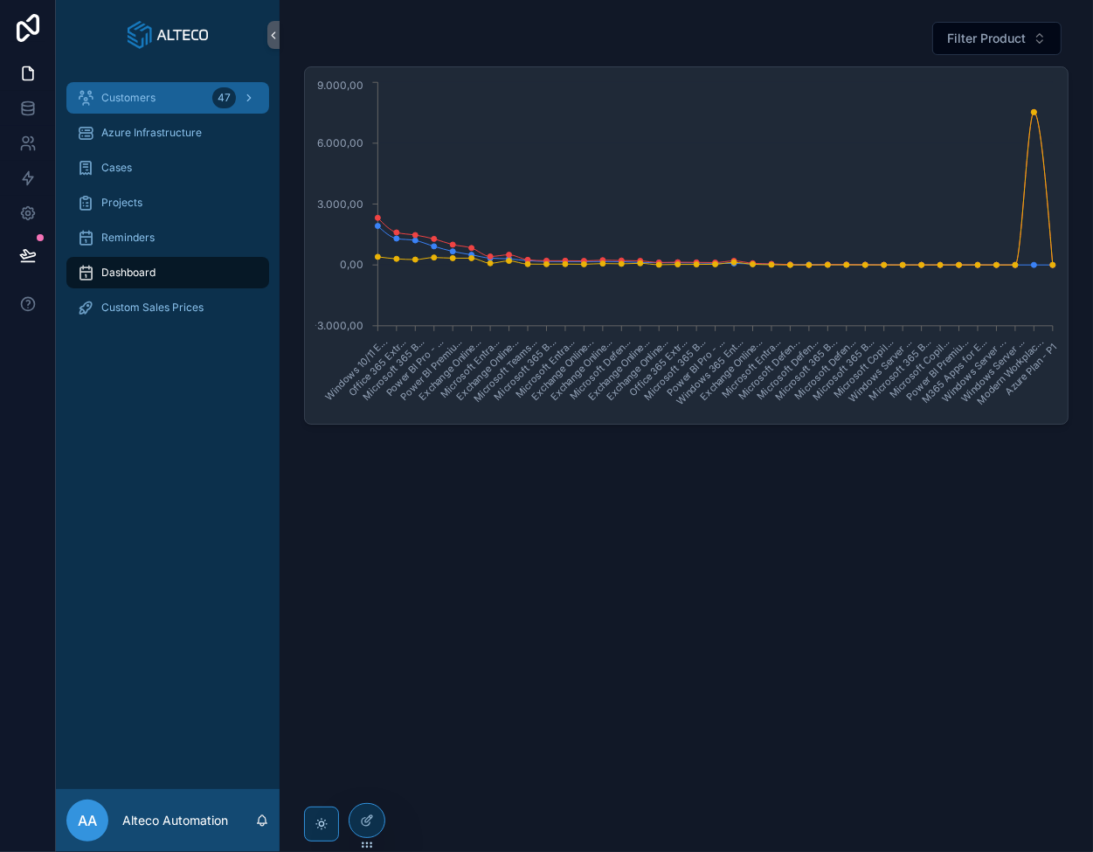
click at [119, 97] on span "Customers" at bounding box center [128, 98] width 54 height 14
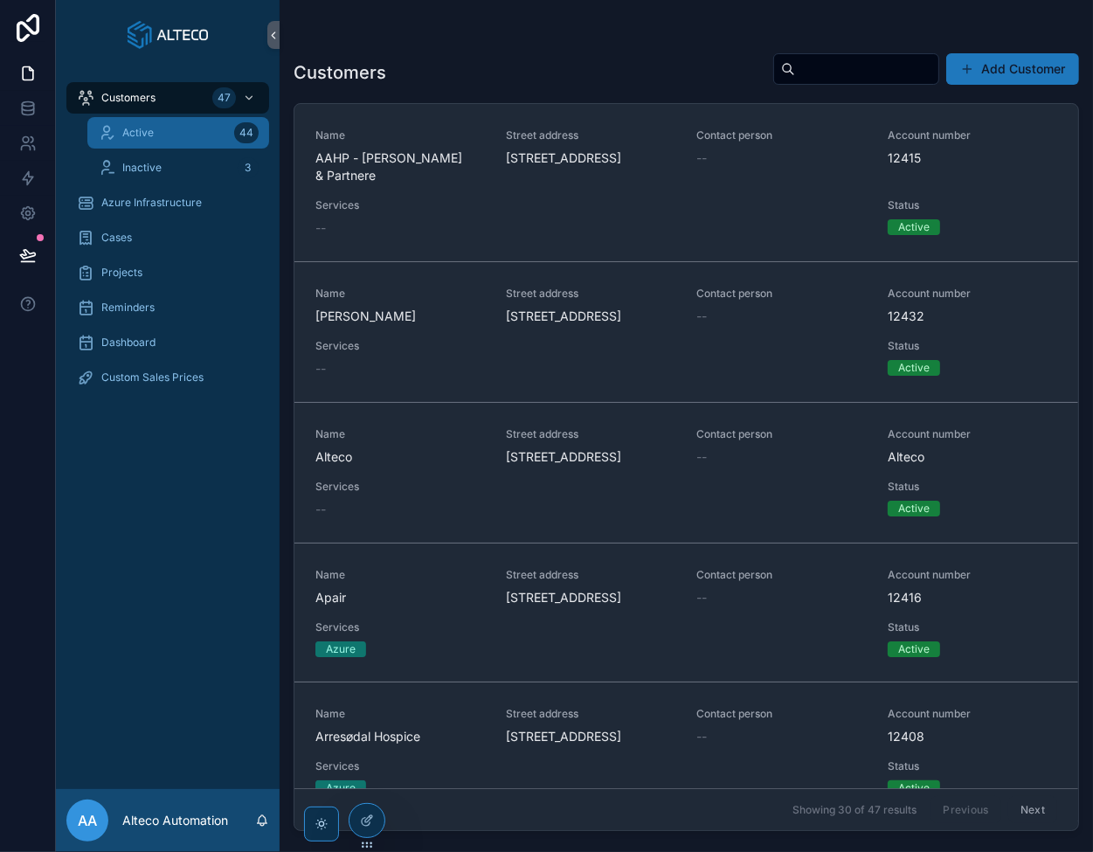
click at [122, 125] on div "Active 44" at bounding box center [178, 133] width 161 height 28
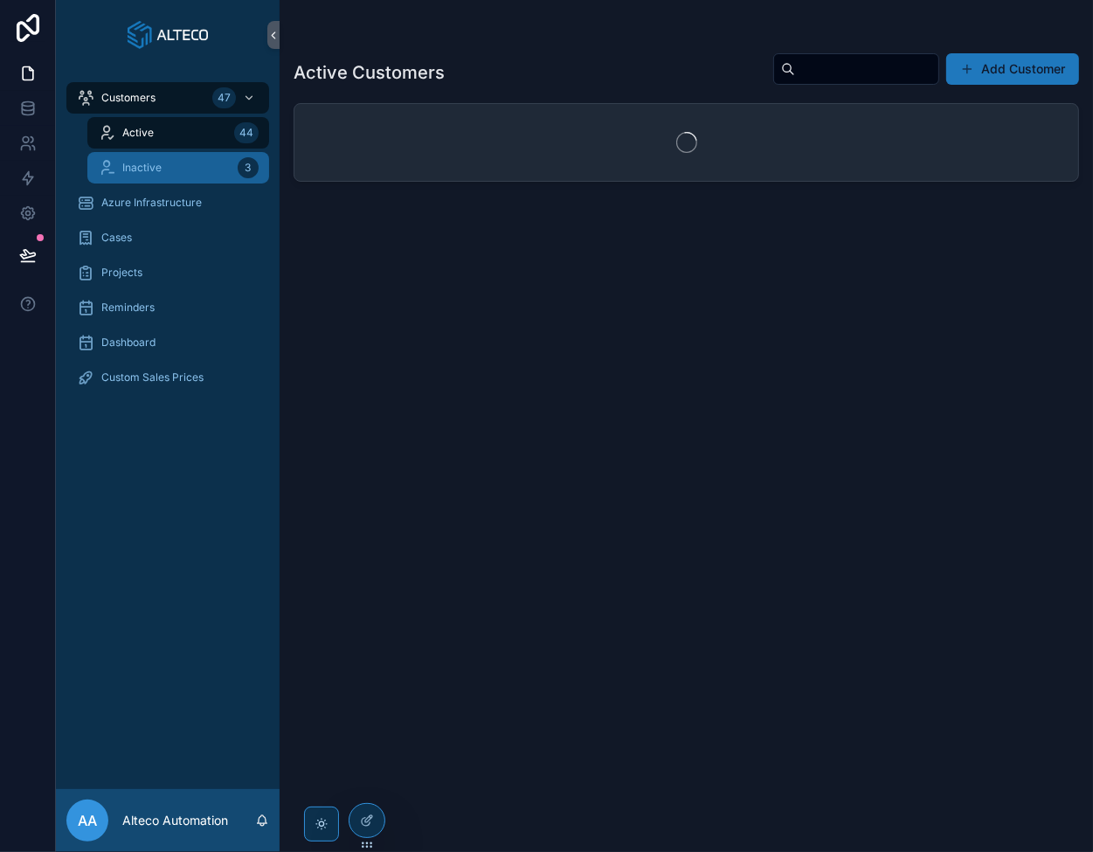
click at [133, 156] on div "Inactive 3" at bounding box center [178, 168] width 161 height 28
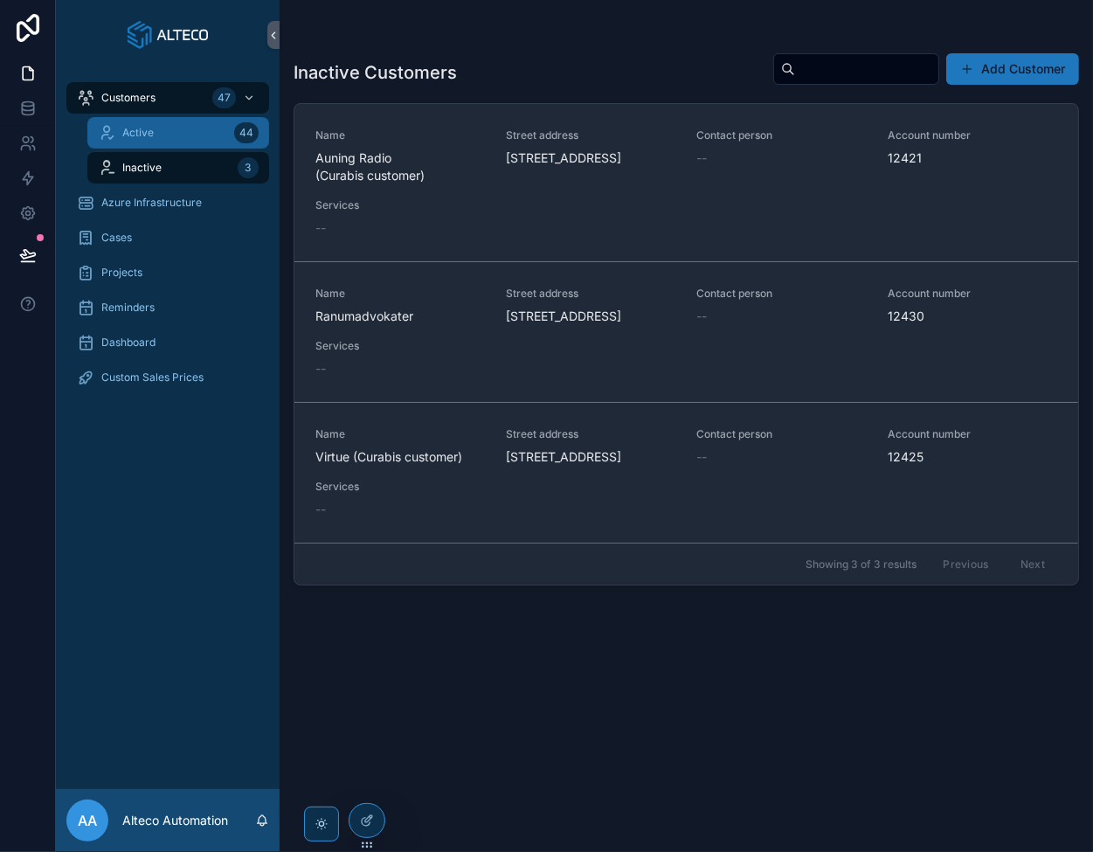
click at [138, 137] on span "Active" at bounding box center [137, 133] width 31 height 14
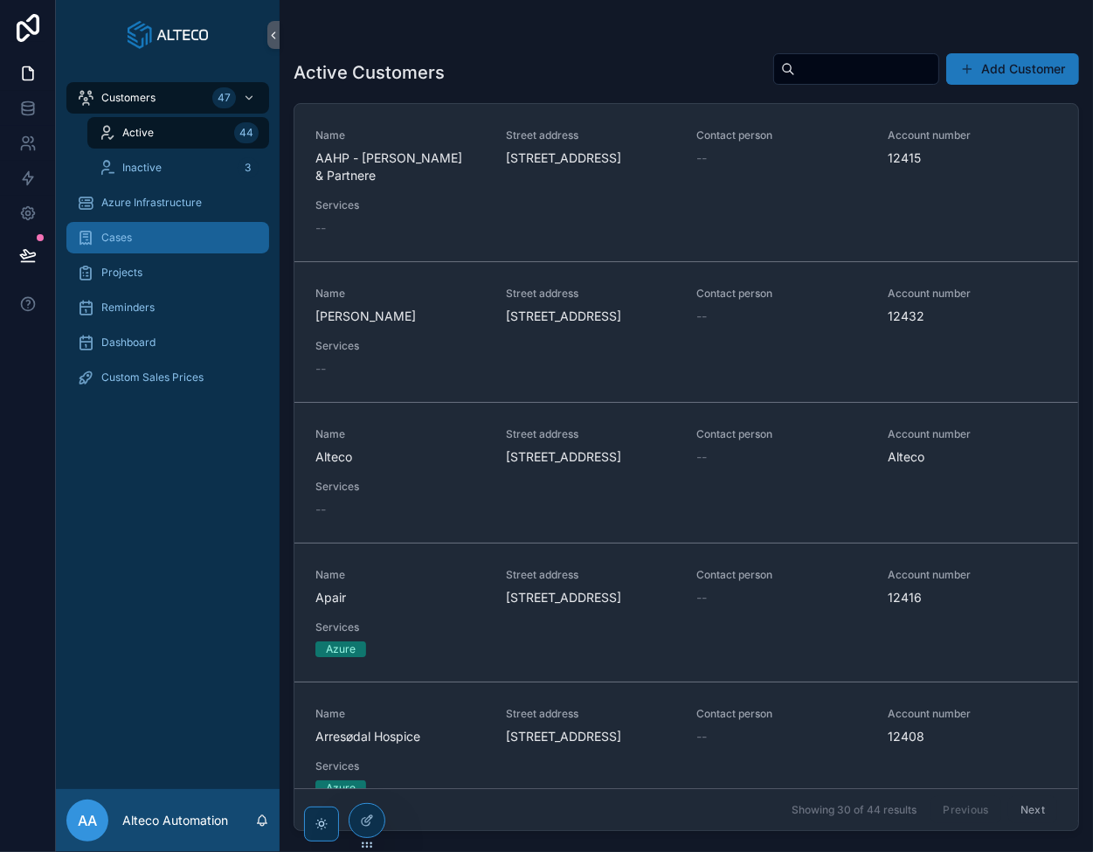
click at [167, 253] on link "Cases" at bounding box center [167, 237] width 203 height 31
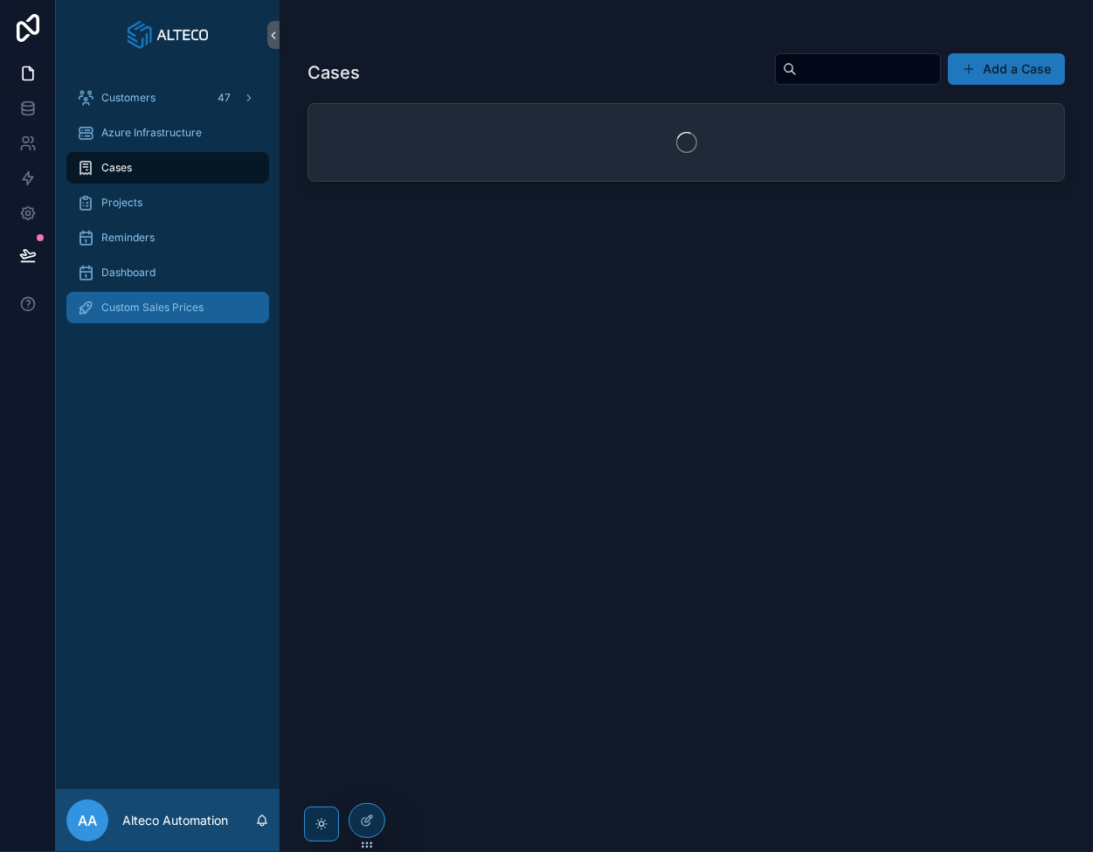
click at [165, 322] on link "Custom Sales Prices" at bounding box center [167, 307] width 203 height 31
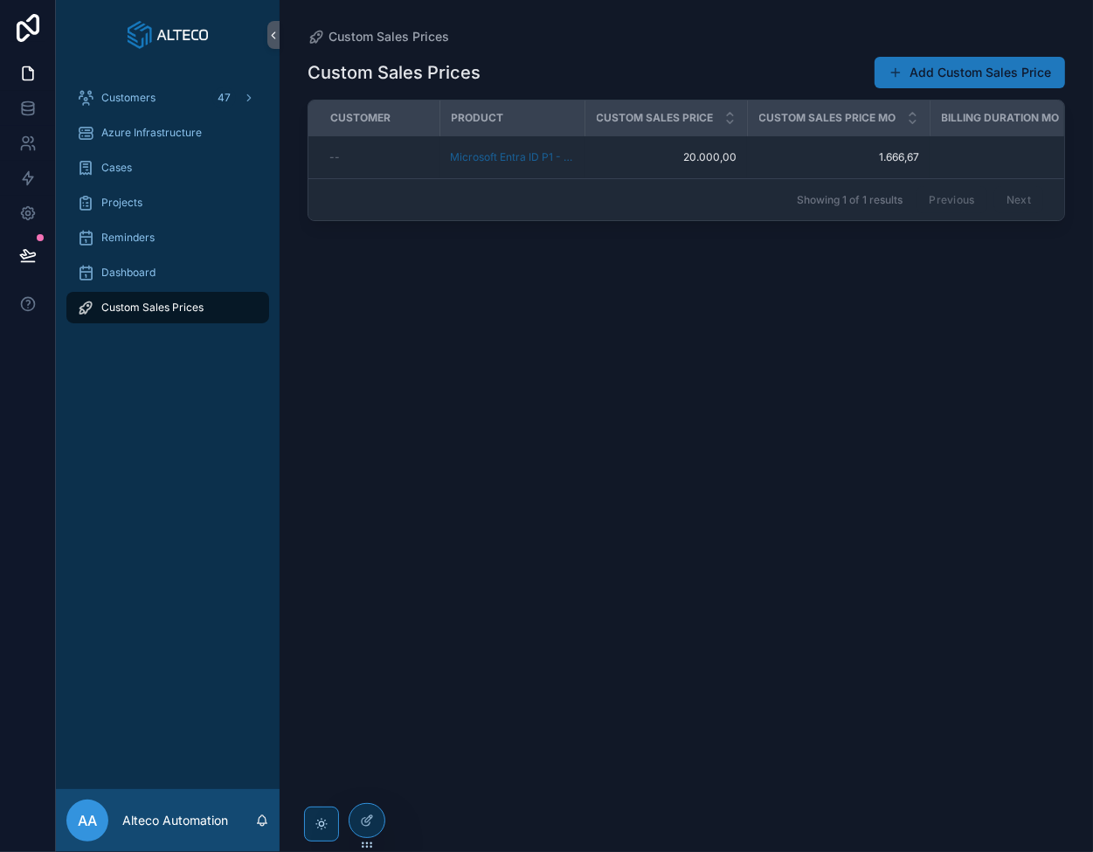
click at [169, 219] on div "Projects" at bounding box center [168, 202] width 224 height 35
click at [154, 102] on span "Customers" at bounding box center [128, 98] width 54 height 14
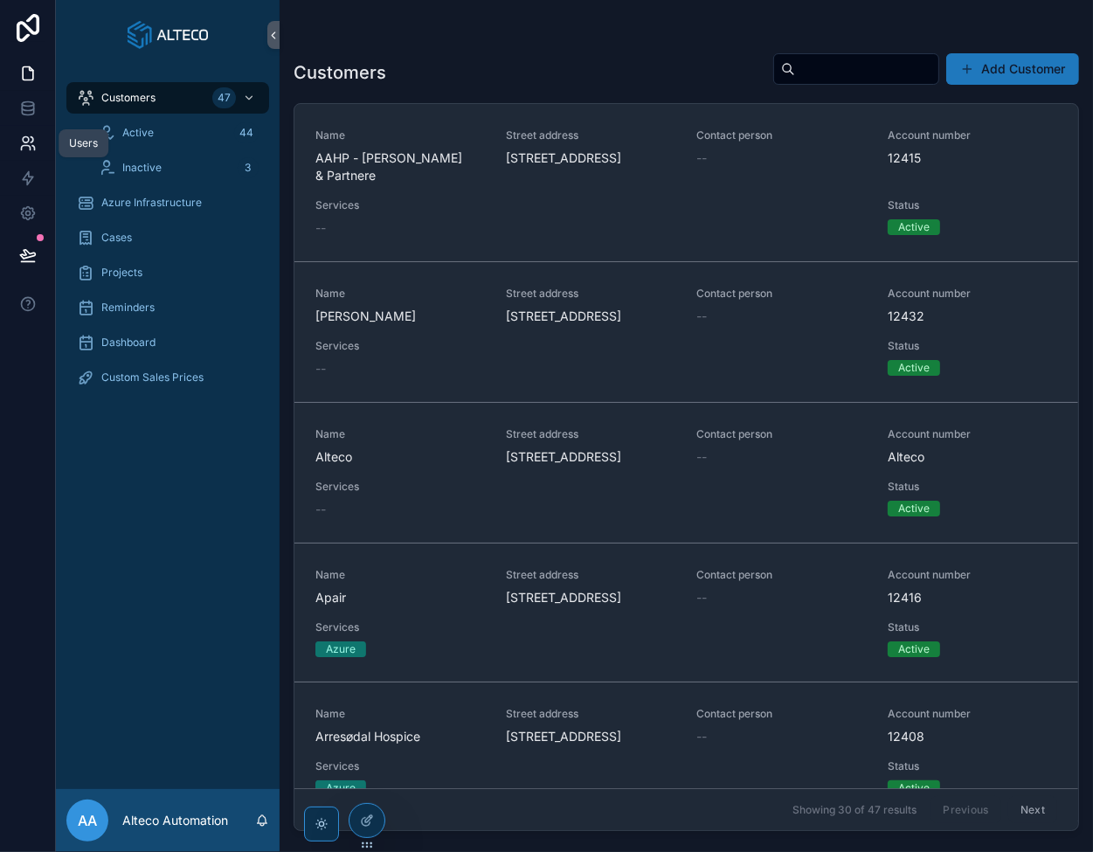
click at [31, 130] on link at bounding box center [27, 143] width 55 height 35
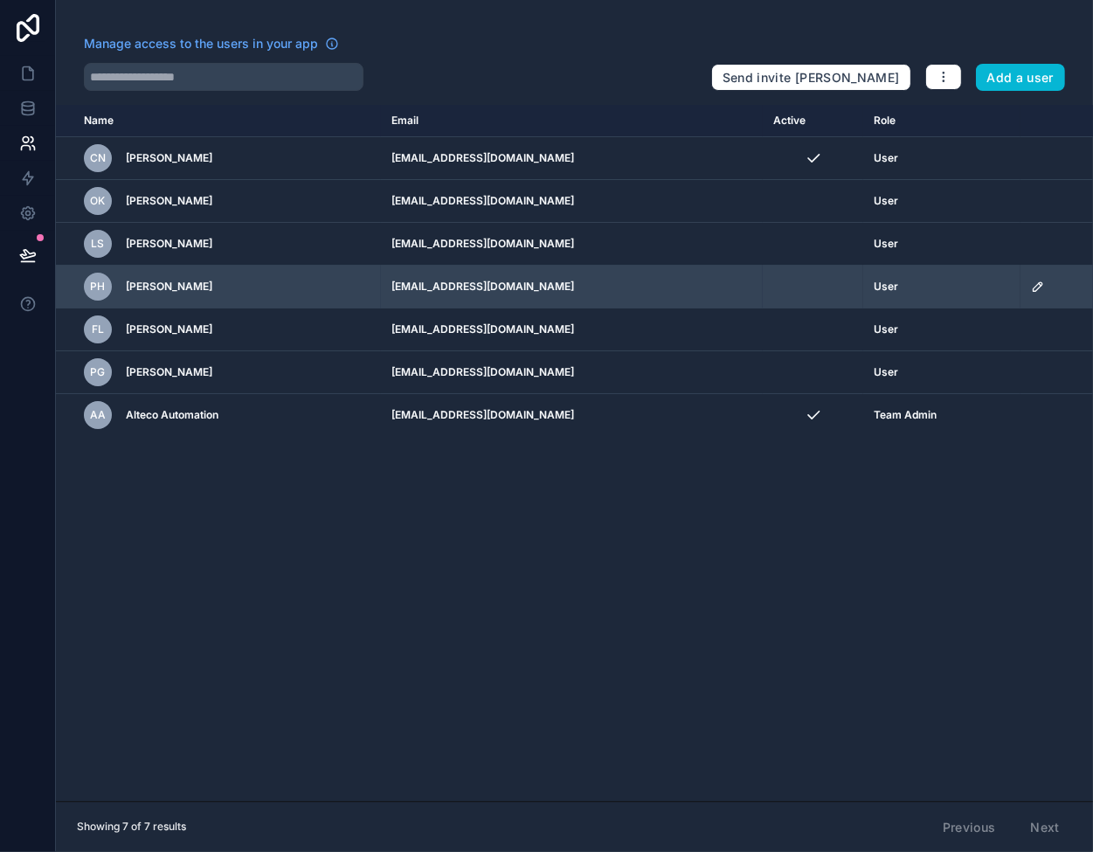
click at [632, 281] on td "[EMAIL_ADDRESS][DOMAIN_NAME]" at bounding box center [572, 287] width 383 height 43
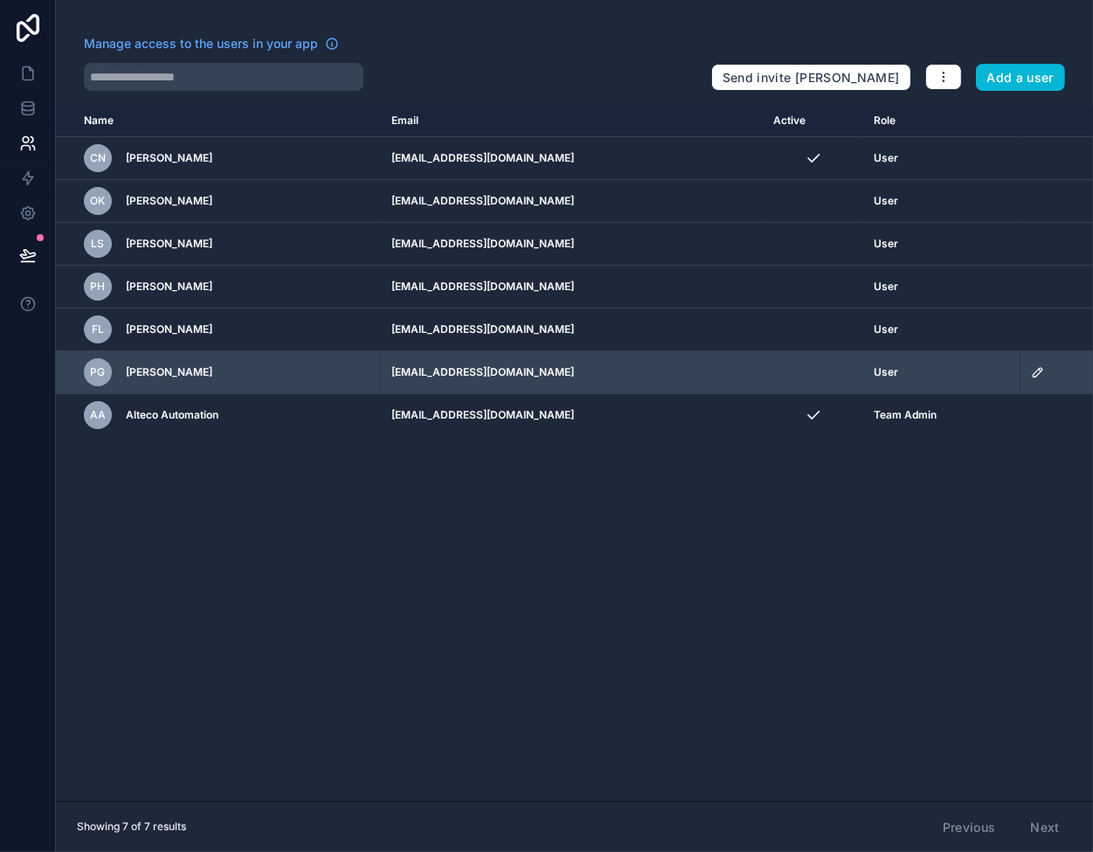
click at [1034, 368] on icon "scrollable content" at bounding box center [1038, 372] width 9 height 9
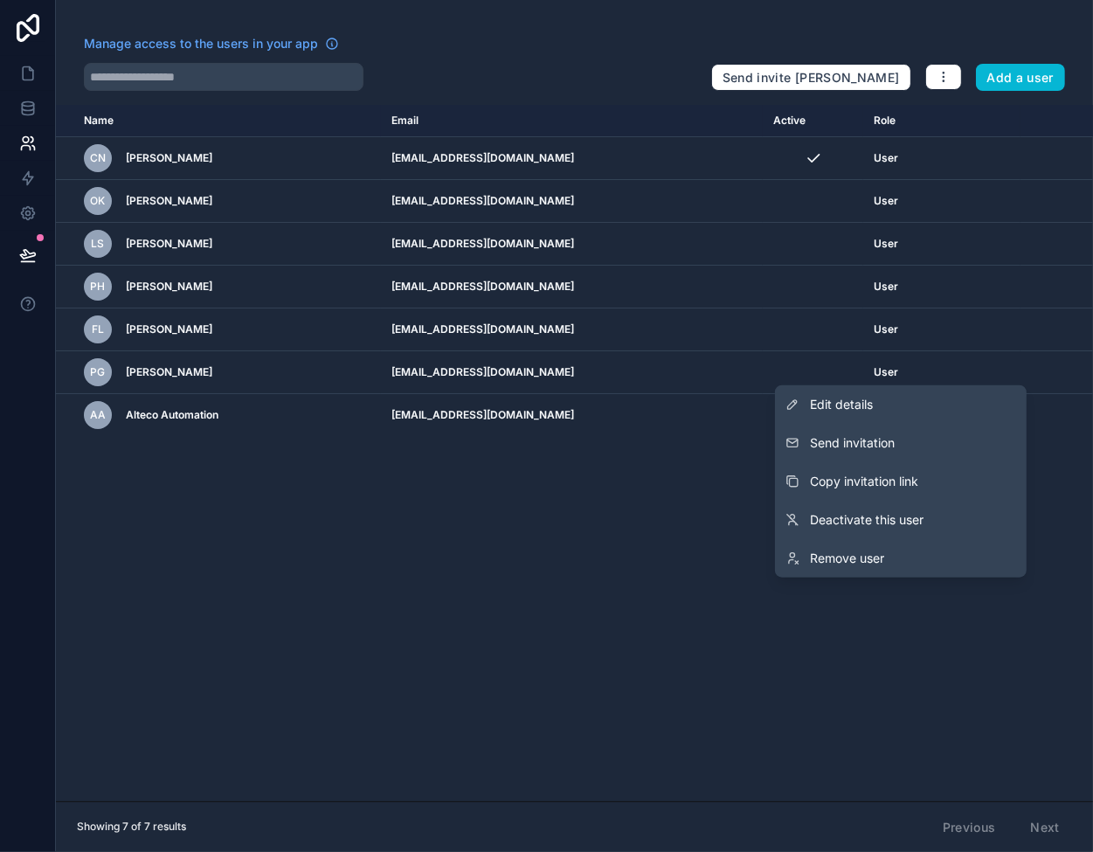
click at [559, 555] on div "Name Email Active Role userTable.email CN Claus Neervig cn@alteco.dk User OK Ol…" at bounding box center [574, 453] width 1037 height 697
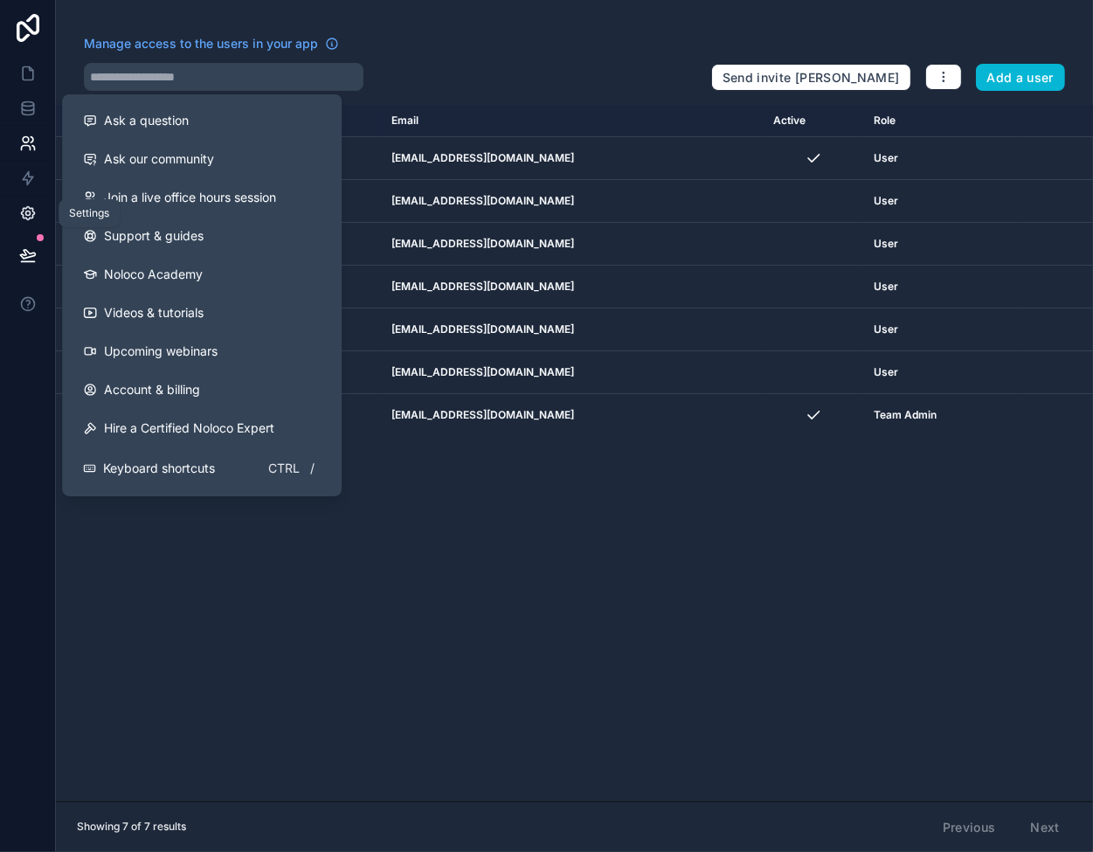
click at [28, 207] on icon at bounding box center [27, 213] width 13 height 13
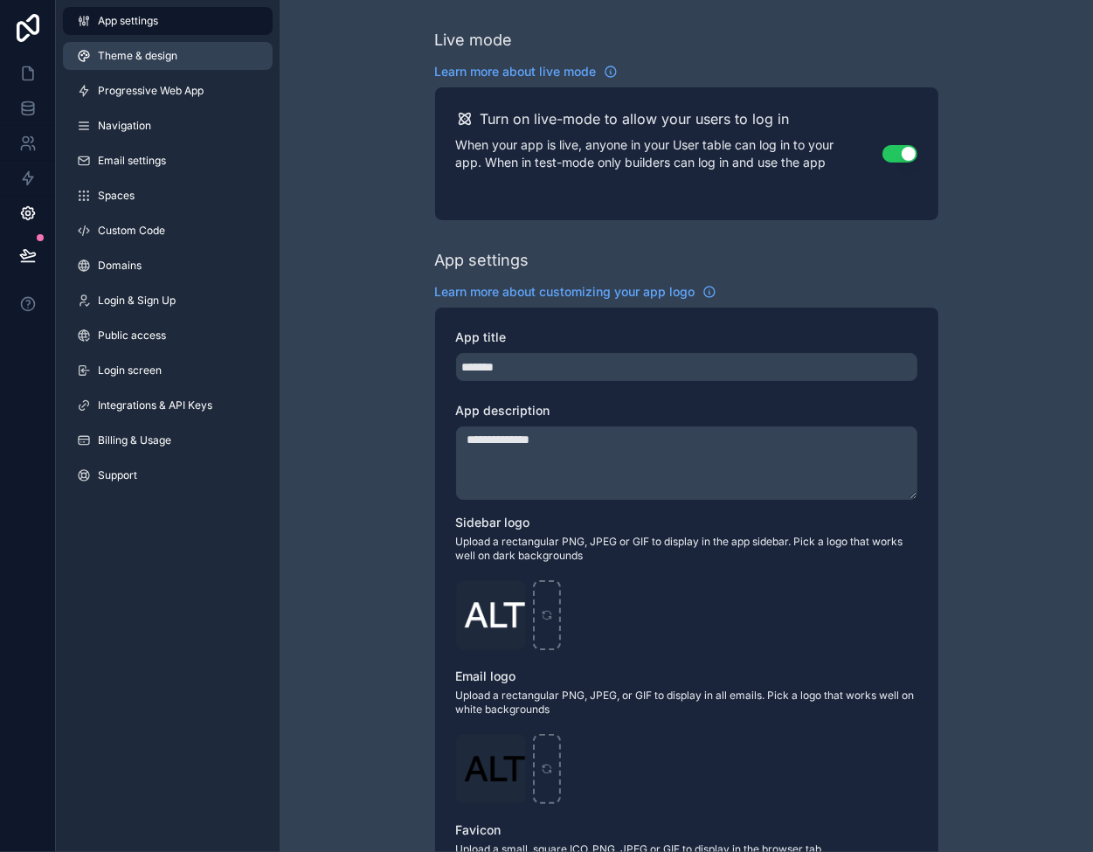
click at [135, 62] on span "Theme & design" at bounding box center [138, 56] width 80 height 14
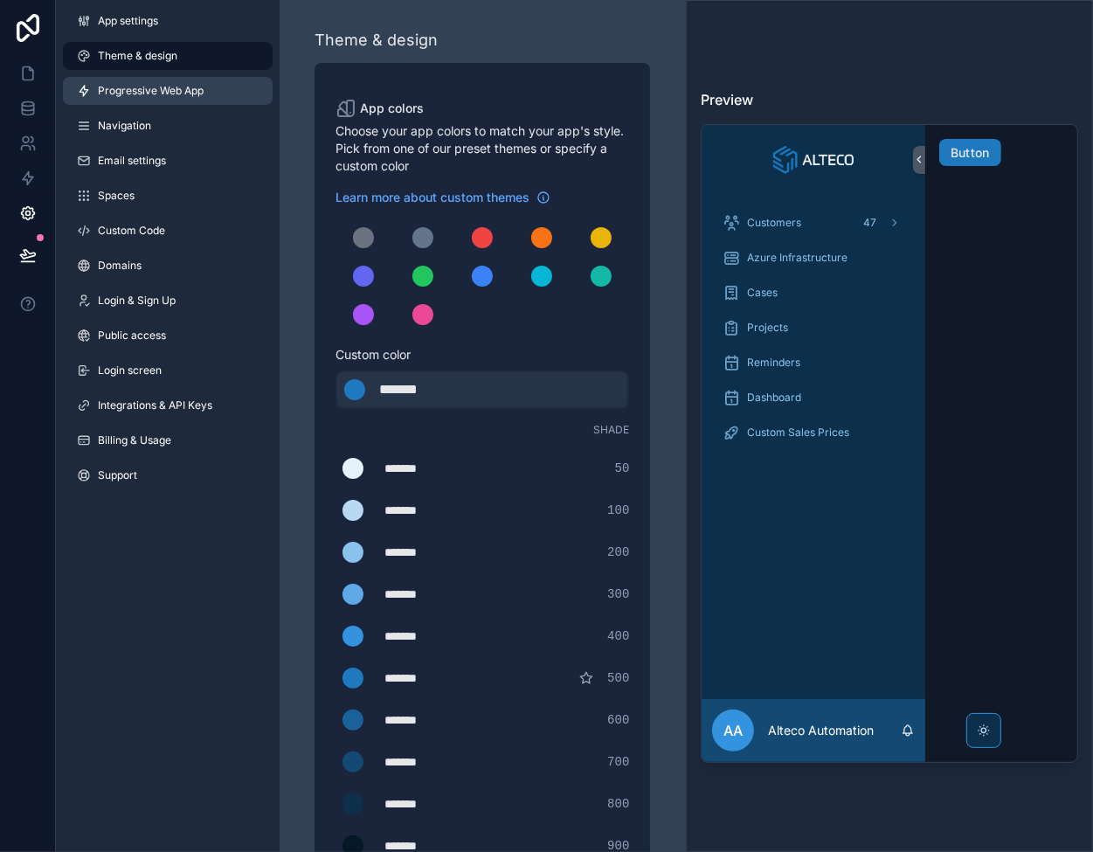
click at [158, 89] on span "Progressive Web App" at bounding box center [151, 91] width 106 height 14
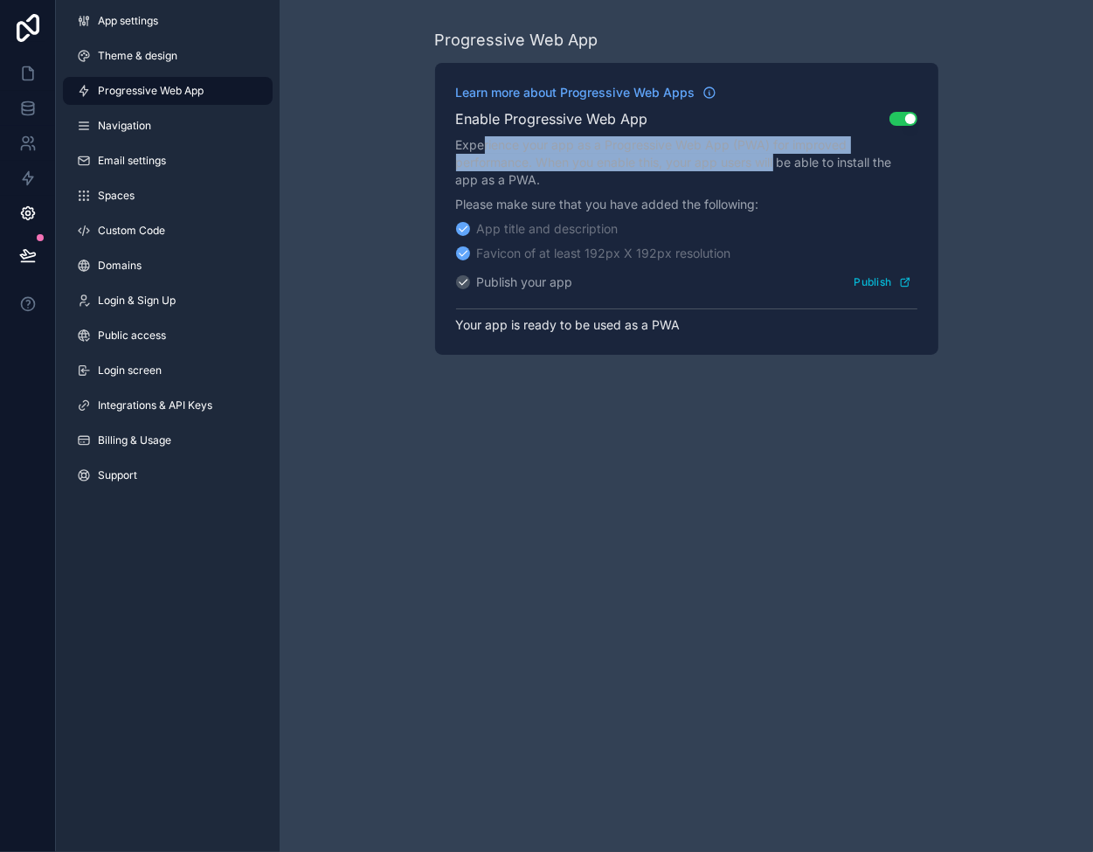
drag, startPoint x: 486, startPoint y: 143, endPoint x: 777, endPoint y: 169, distance: 292.1
click at [777, 169] on p "Experience your app as a Progressive Web App (PWA) for improved performance. Wh…" at bounding box center [686, 162] width 461 height 52
drag, startPoint x: 592, startPoint y: 175, endPoint x: 468, endPoint y: 149, distance: 126.8
click at [468, 149] on p "Experience your app as a Progressive Web App (PWA) for improved performance. Wh…" at bounding box center [686, 162] width 461 height 52
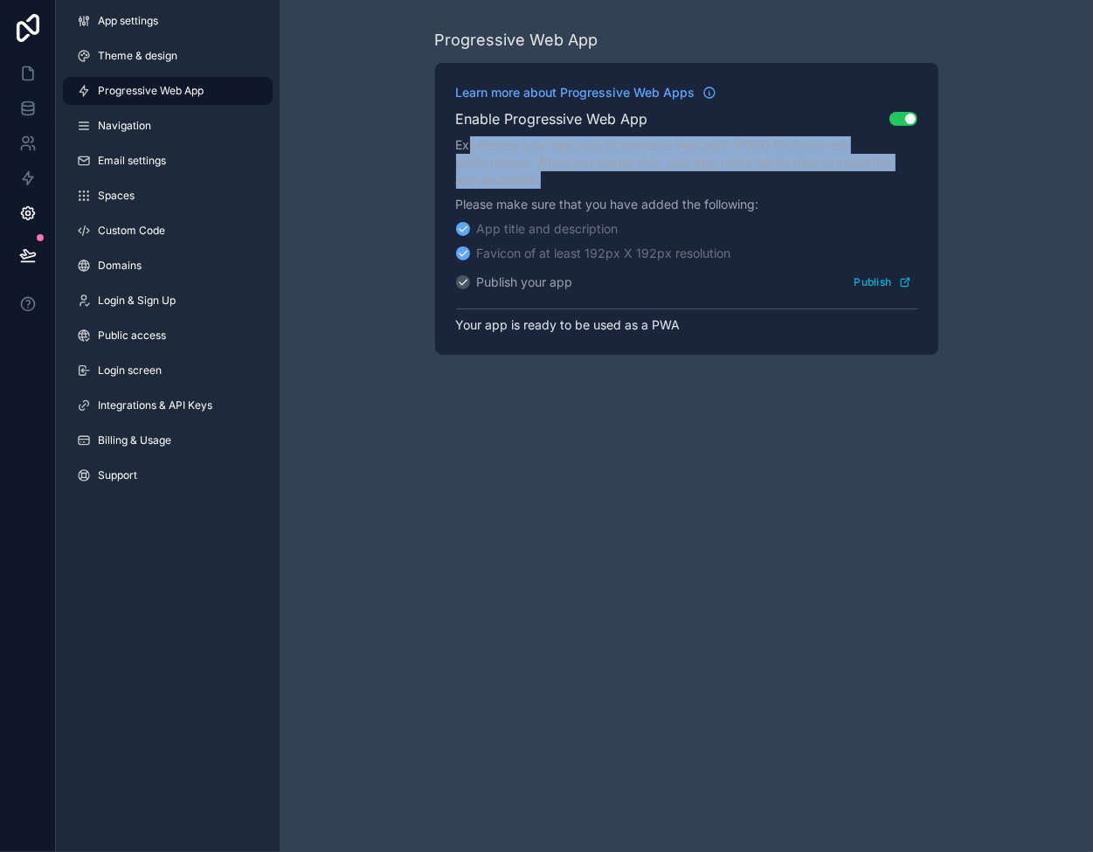
click at [468, 149] on p "Experience your app as a Progressive Web App (PWA) for improved performance. Wh…" at bounding box center [686, 162] width 461 height 52
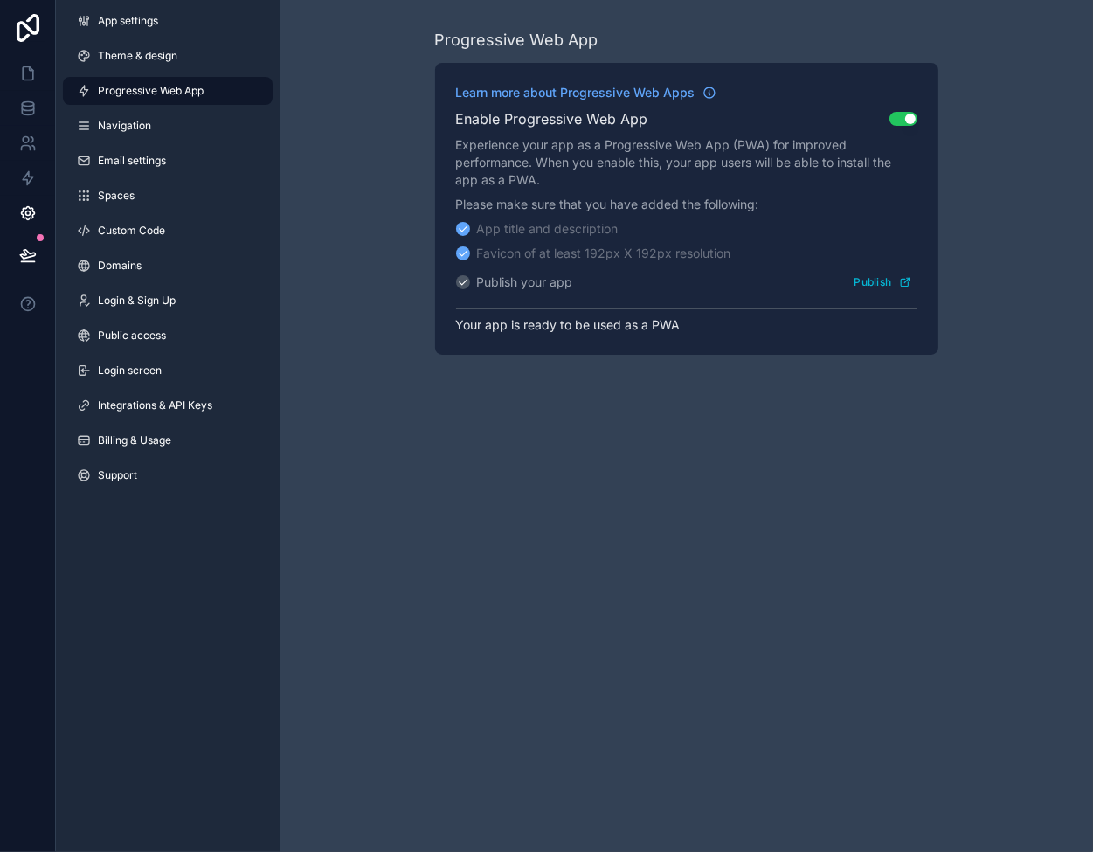
click at [902, 115] on button "Use setting" at bounding box center [904, 119] width 28 height 14
click at [143, 124] on span "Navigation" at bounding box center [124, 126] width 53 height 14
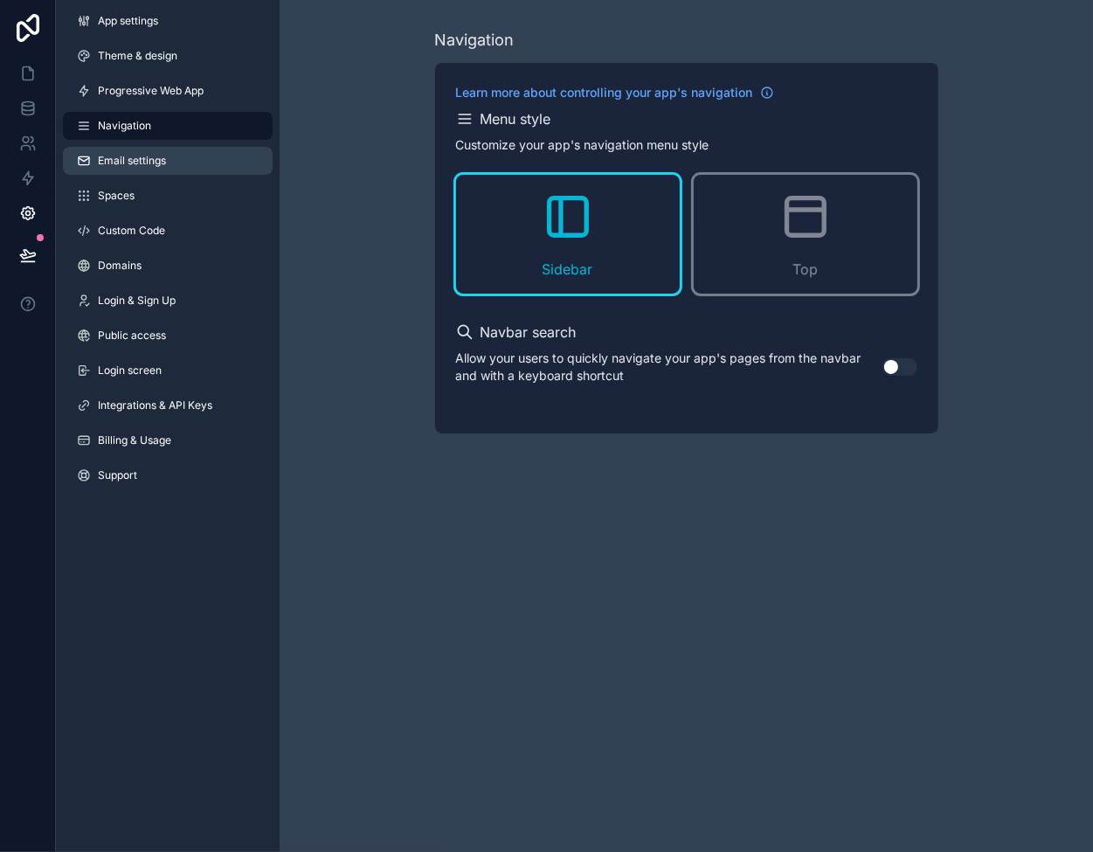
click at [148, 149] on link "Email settings" at bounding box center [168, 161] width 210 height 28
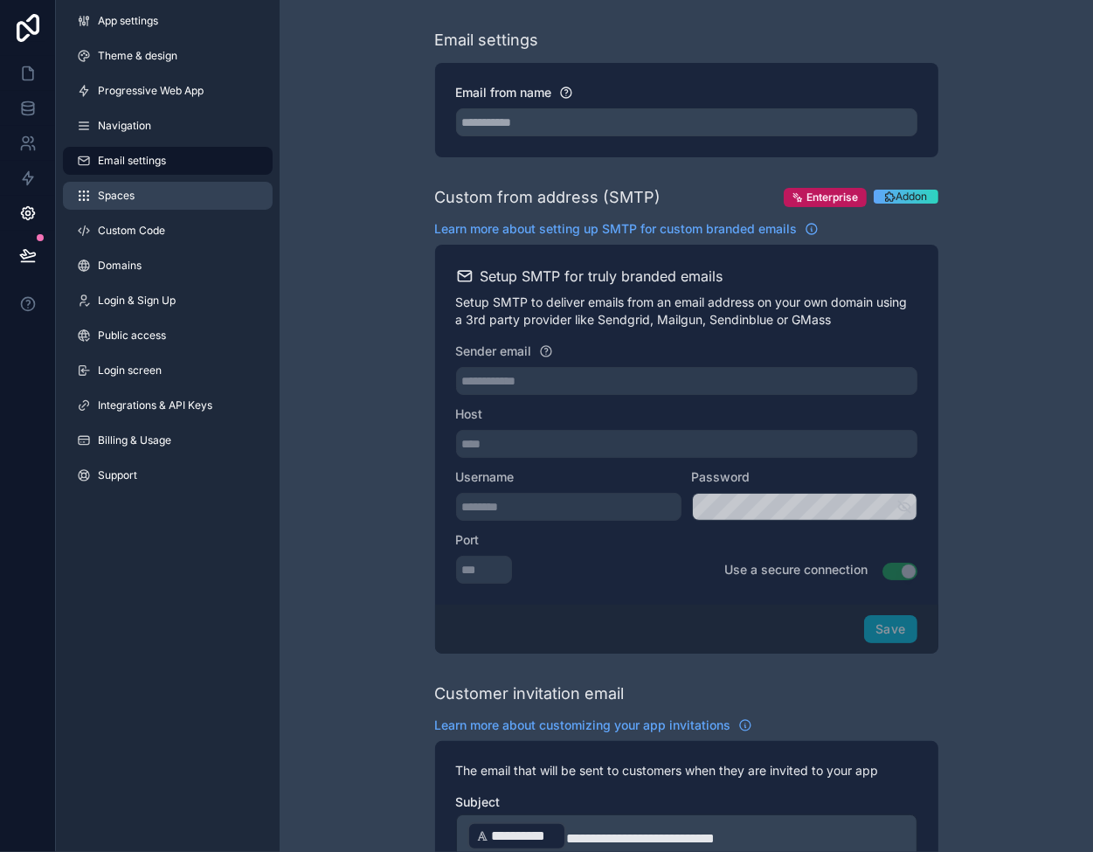
click at [163, 191] on link "Spaces" at bounding box center [168, 196] width 210 height 28
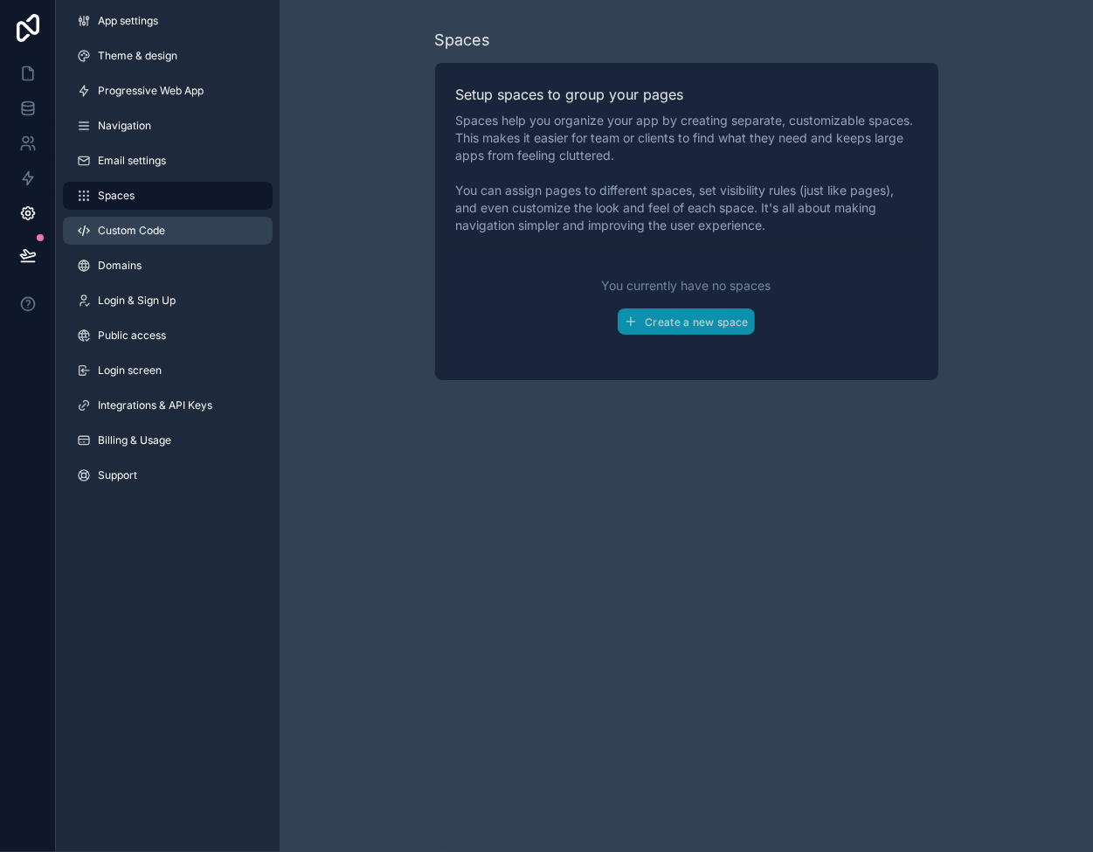
click at [171, 226] on link "Custom Code" at bounding box center [168, 231] width 210 height 28
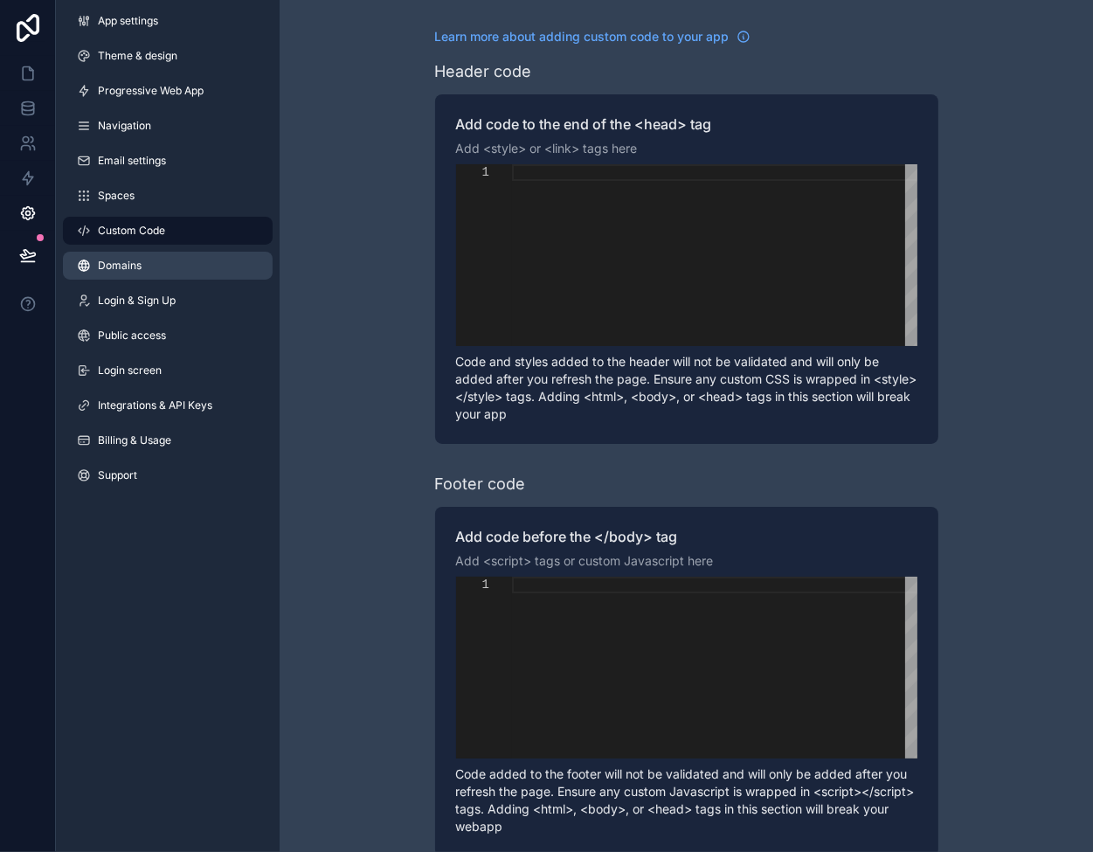
click at [178, 260] on link "Domains" at bounding box center [168, 266] width 210 height 28
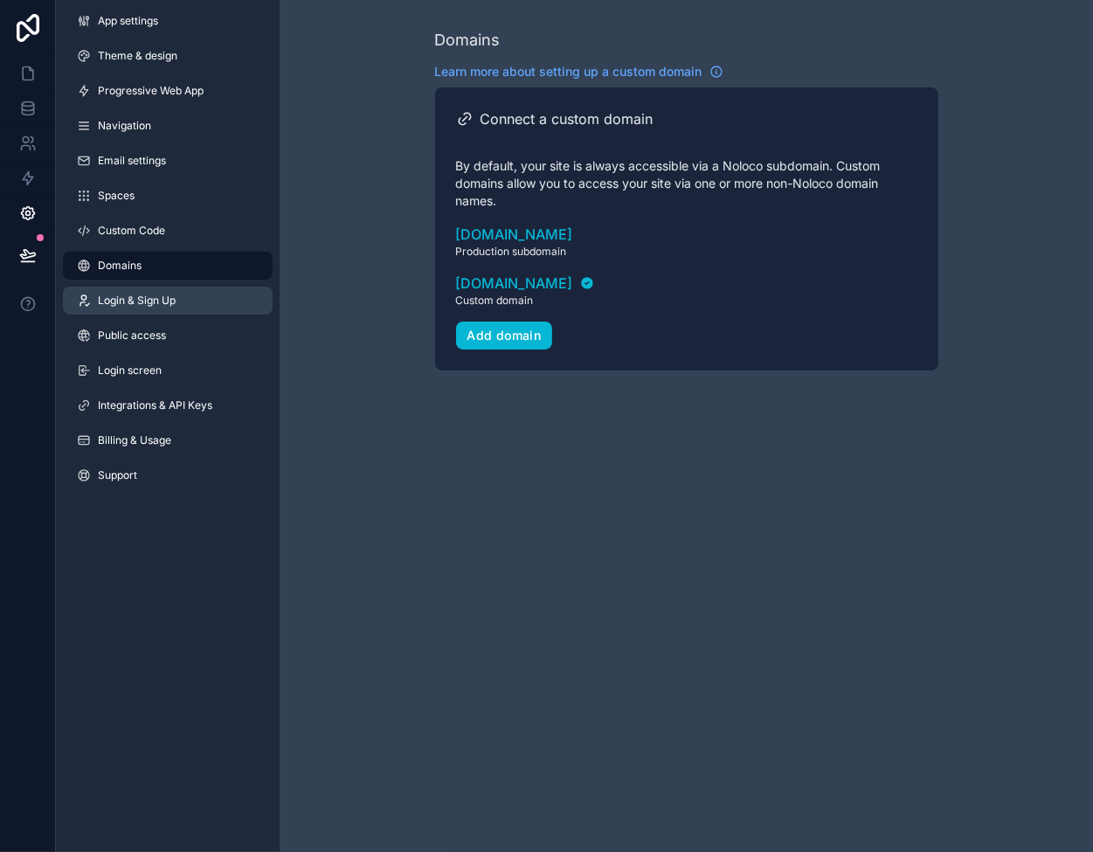
click at [177, 302] on link "Login & Sign Up" at bounding box center [168, 301] width 210 height 28
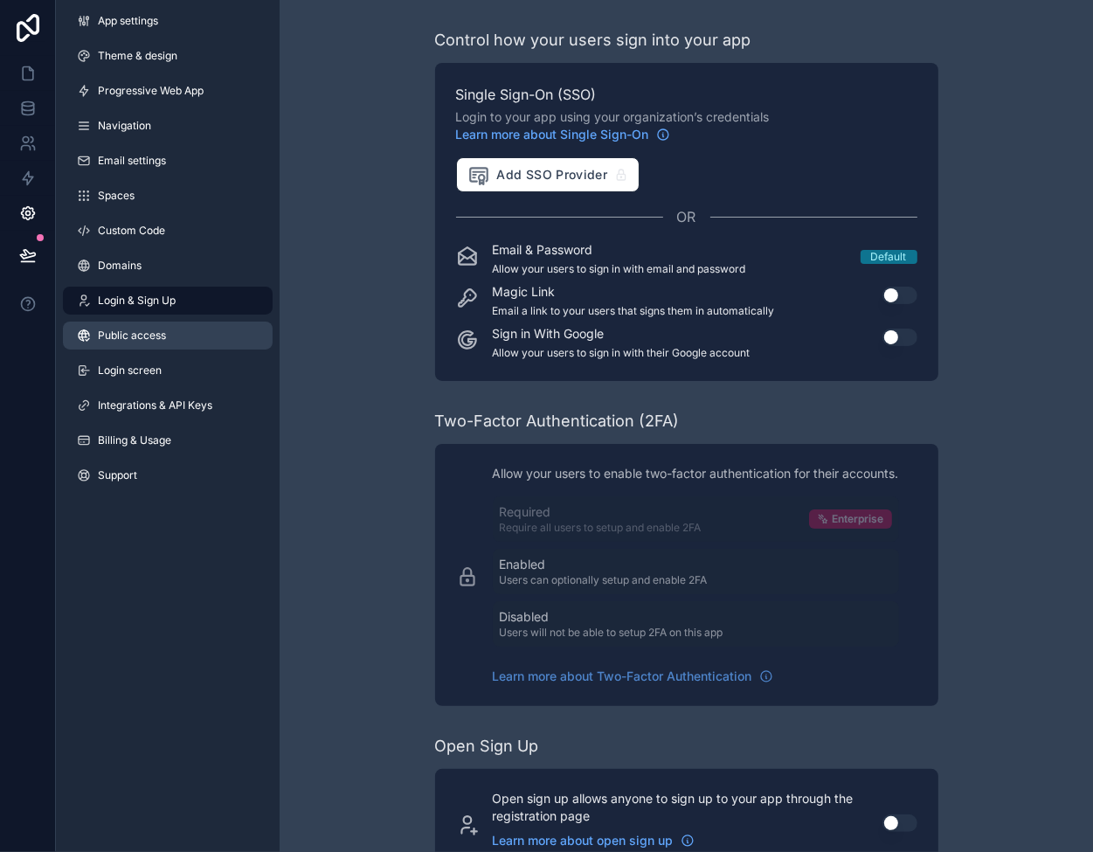
click at [133, 332] on span "Public access" at bounding box center [132, 336] width 68 height 14
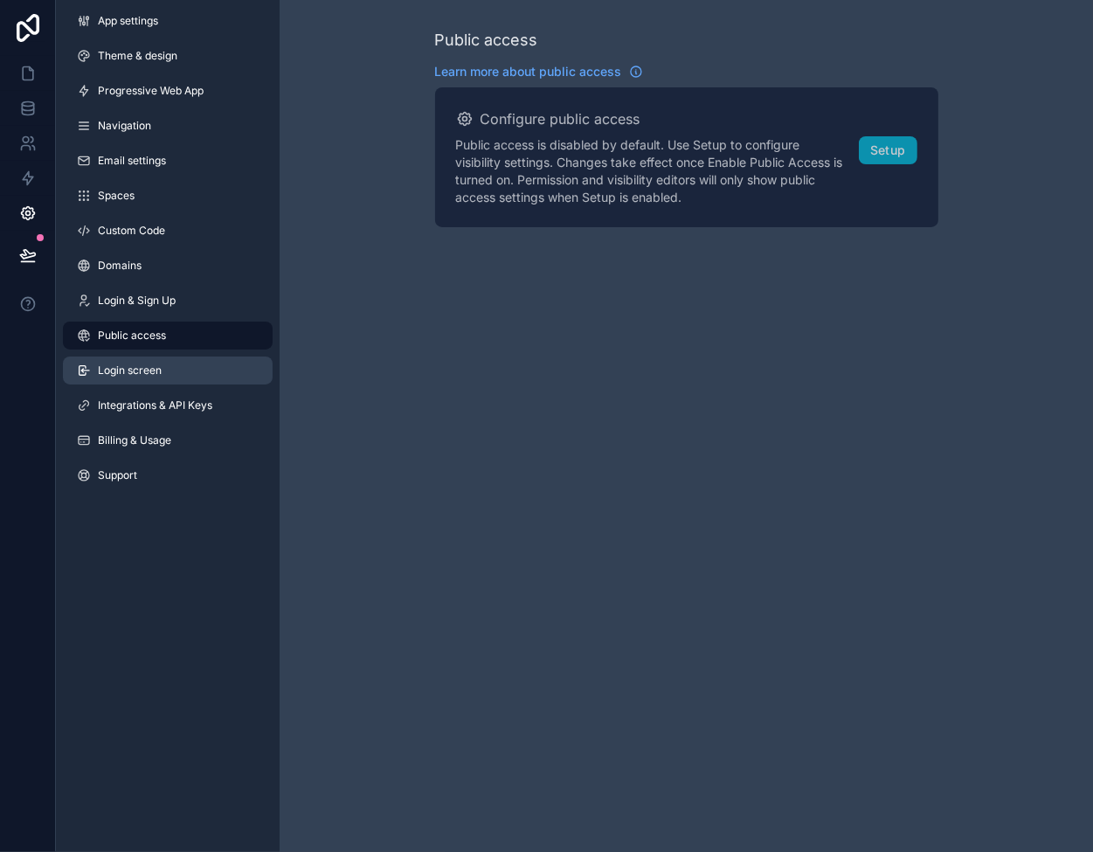
click at [147, 377] on span "Login screen" at bounding box center [130, 371] width 64 height 14
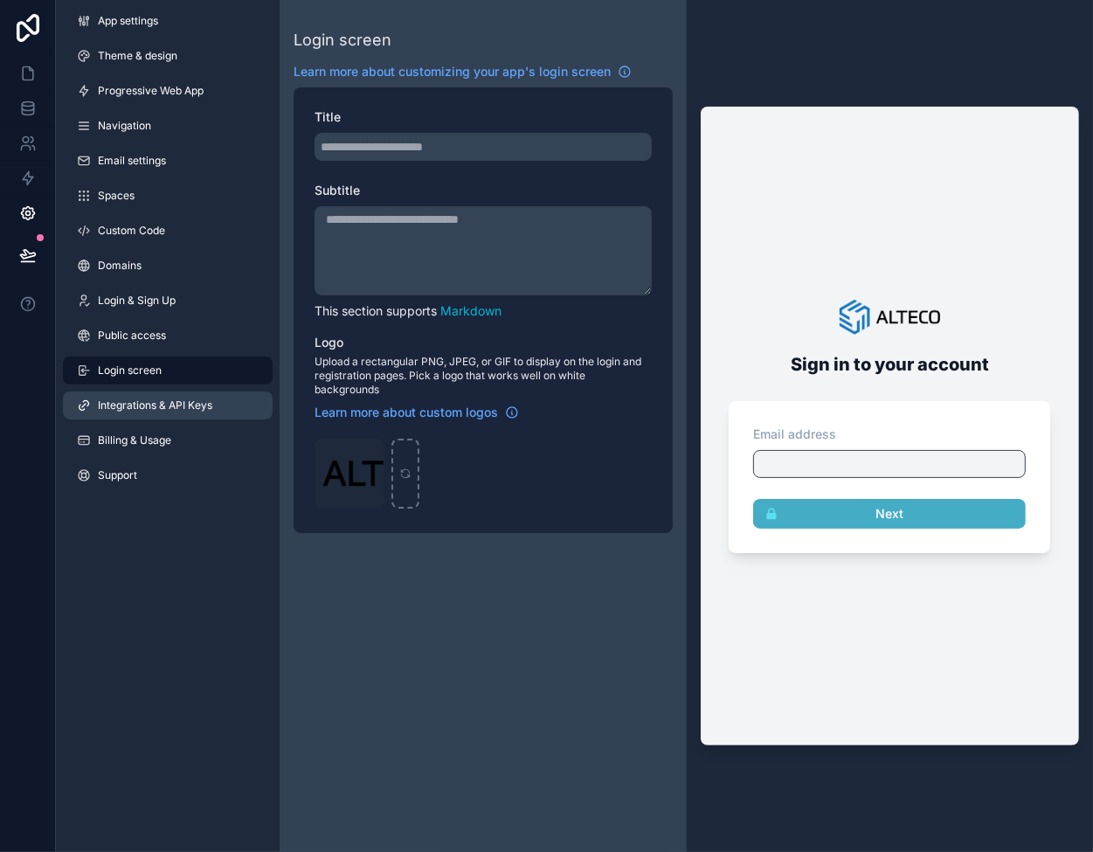
click at [149, 407] on span "Integrations & API Keys" at bounding box center [155, 406] width 114 height 14
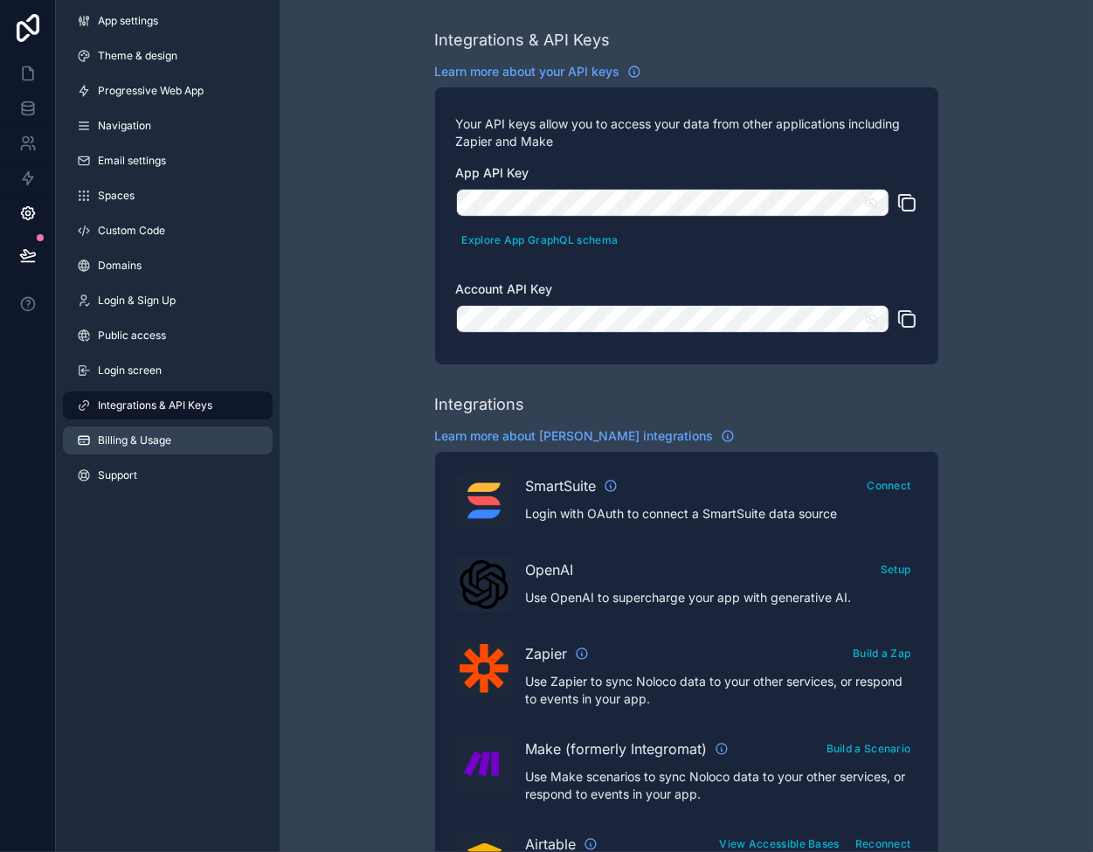
click at [146, 436] on span "Billing & Usage" at bounding box center [134, 440] width 73 height 14
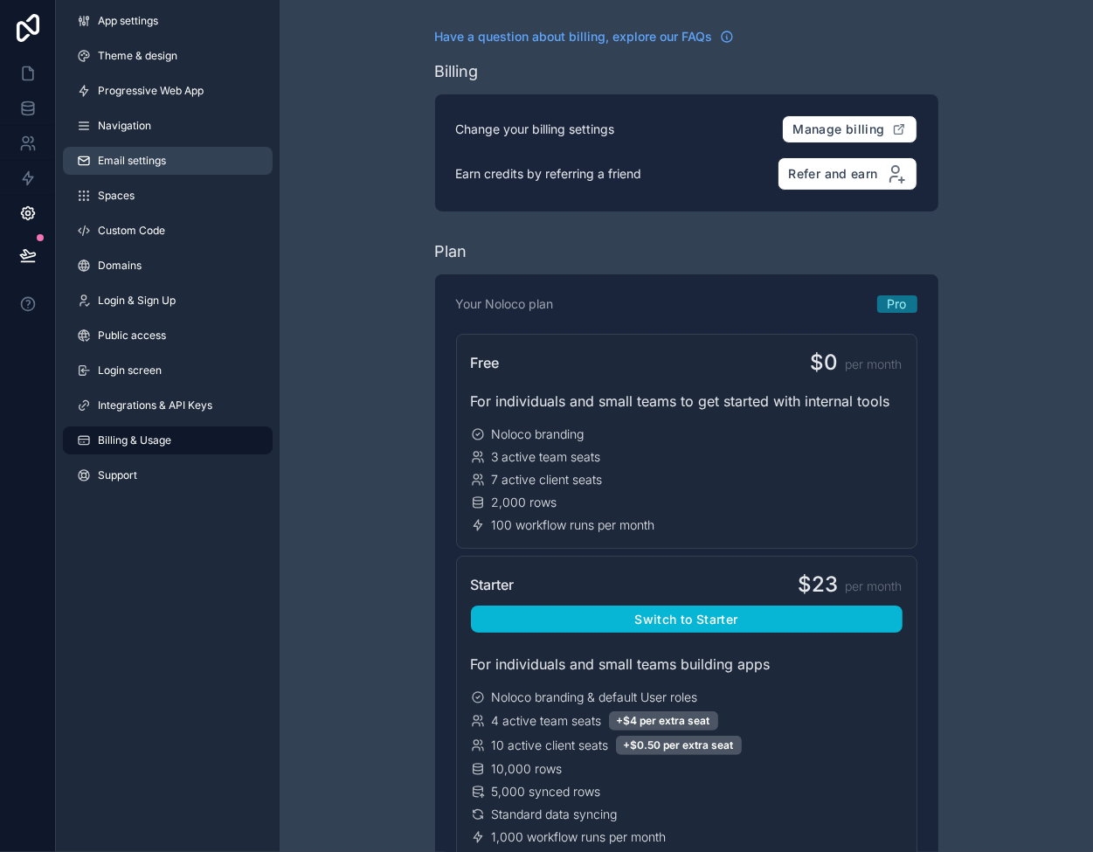
click at [143, 161] on span "Email settings" at bounding box center [132, 161] width 68 height 14
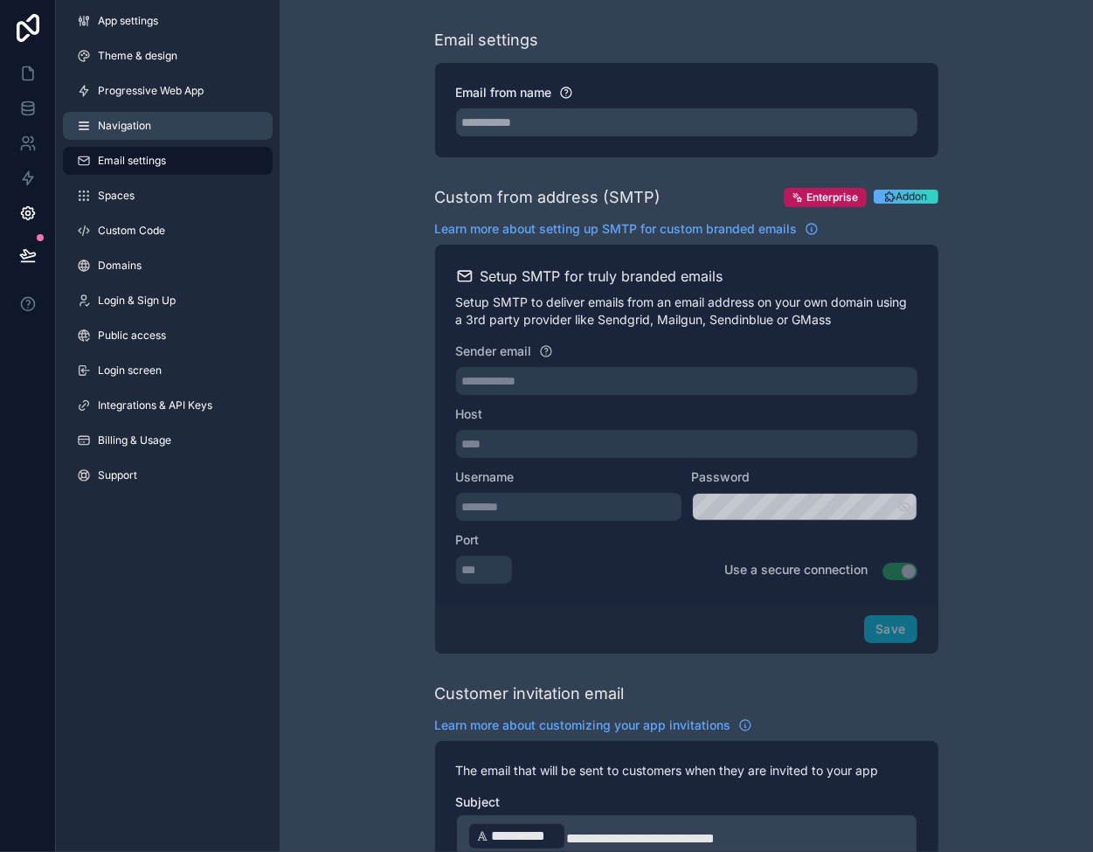
click at [133, 125] on span "Navigation" at bounding box center [124, 126] width 53 height 14
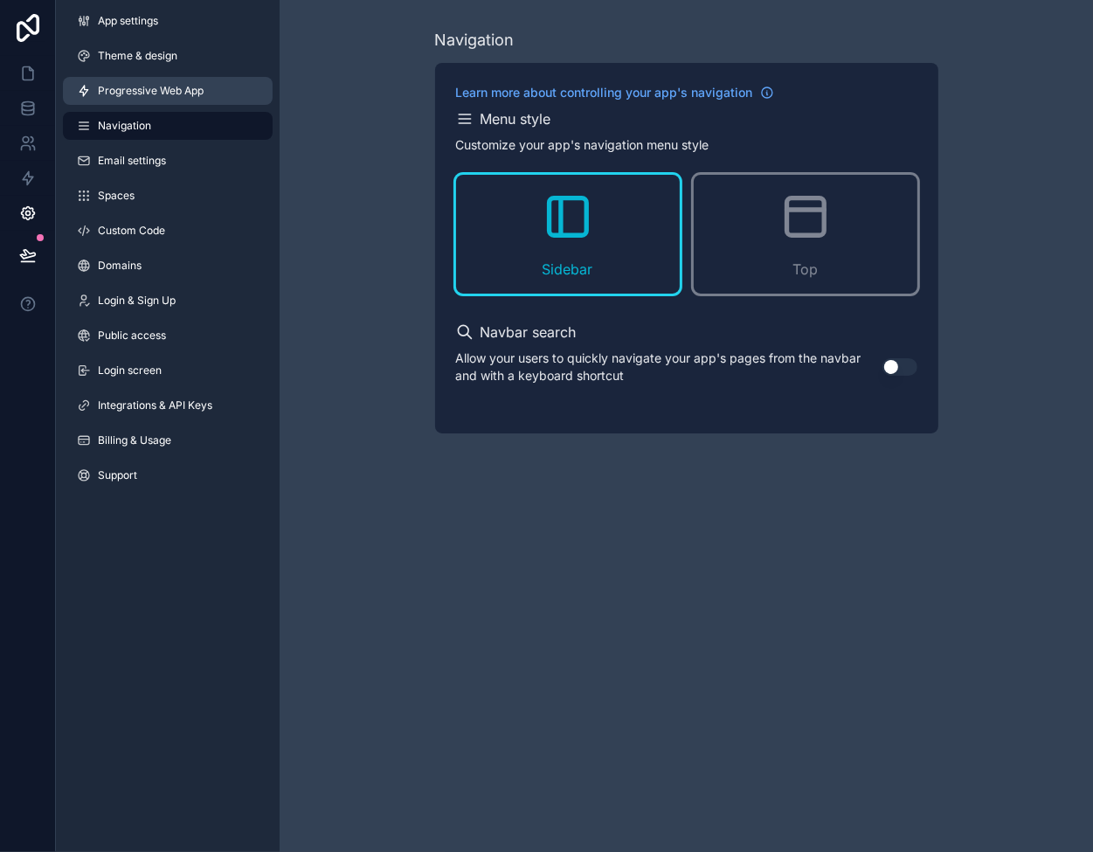
click at [205, 90] on link "Progressive Web App" at bounding box center [168, 91] width 210 height 28
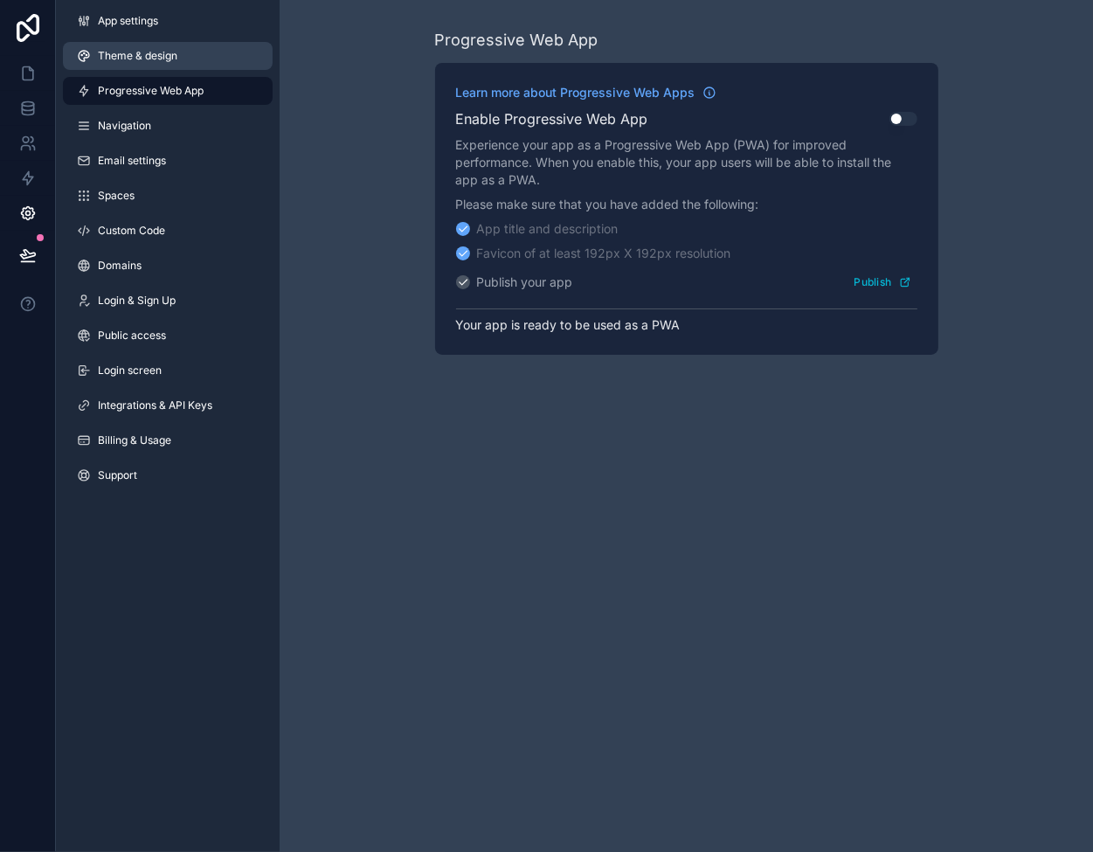
click at [150, 52] on span "Theme & design" at bounding box center [138, 56] width 80 height 14
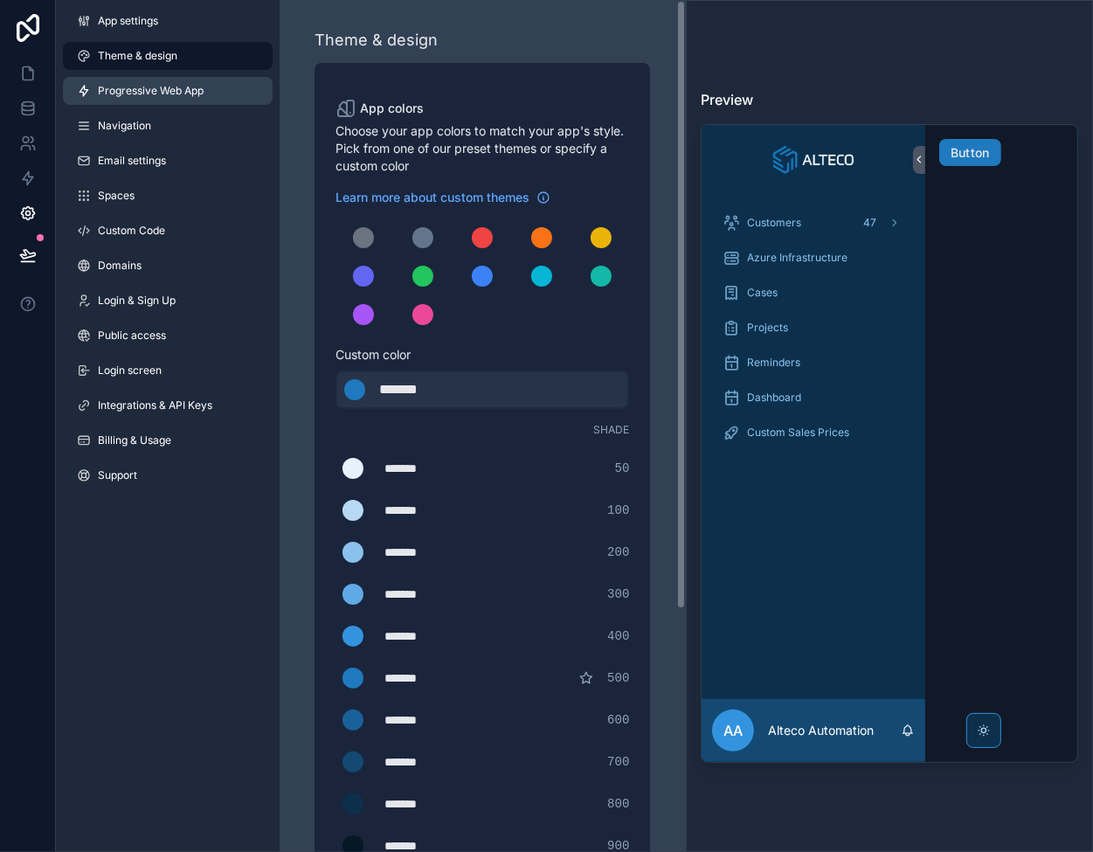
click at [142, 92] on span "Progressive Web App" at bounding box center [151, 91] width 106 height 14
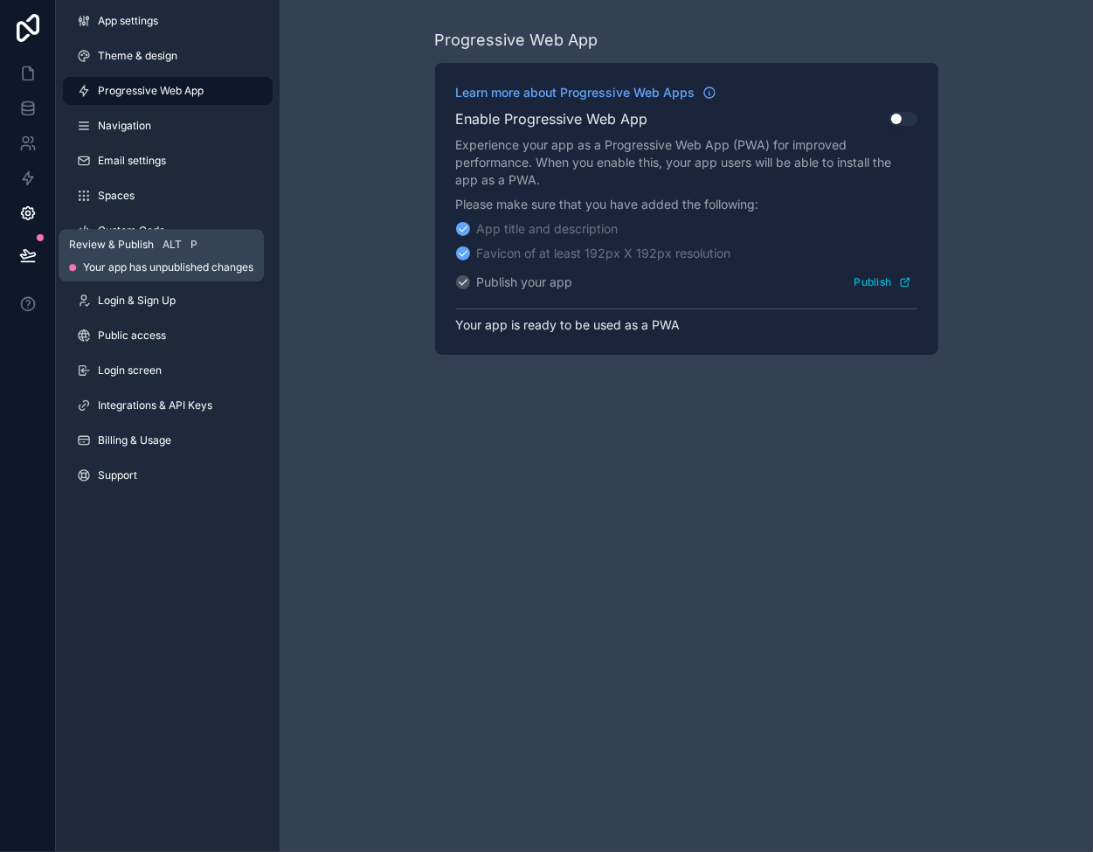
click at [28, 251] on icon at bounding box center [27, 254] width 17 height 17
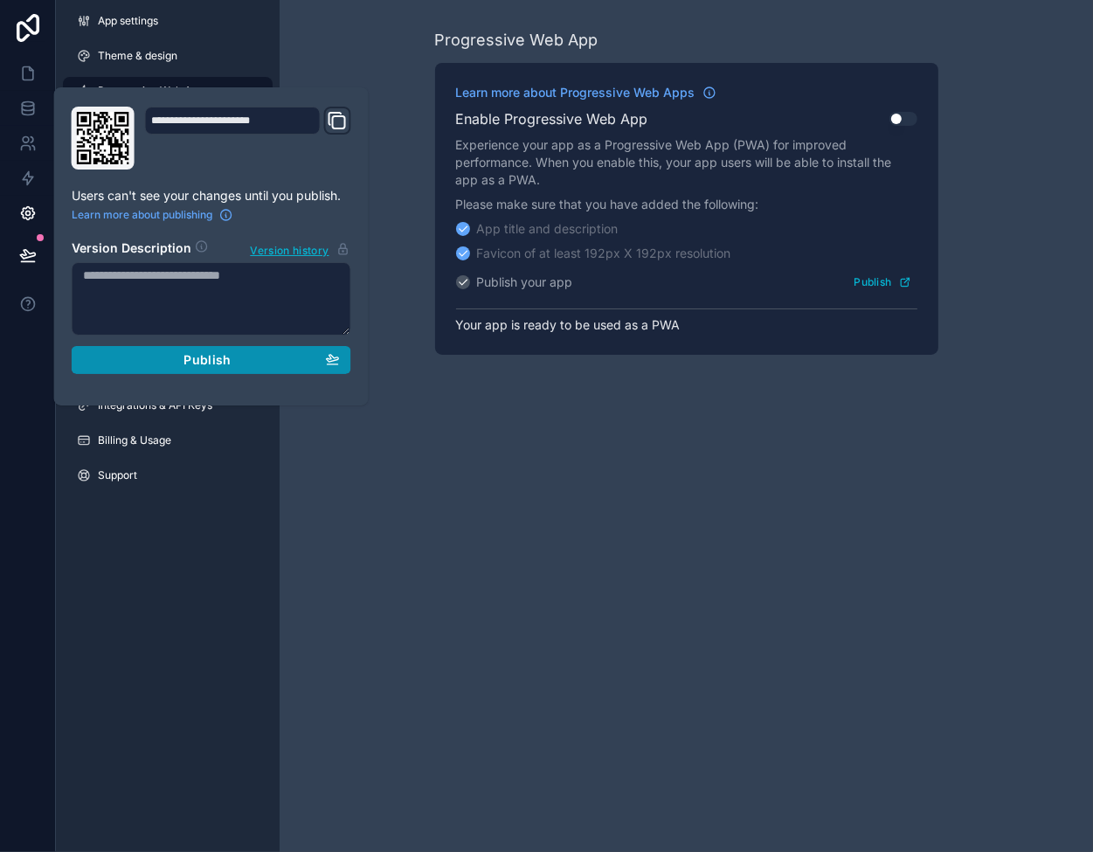
click at [218, 357] on span "Publish" at bounding box center [207, 360] width 47 height 16
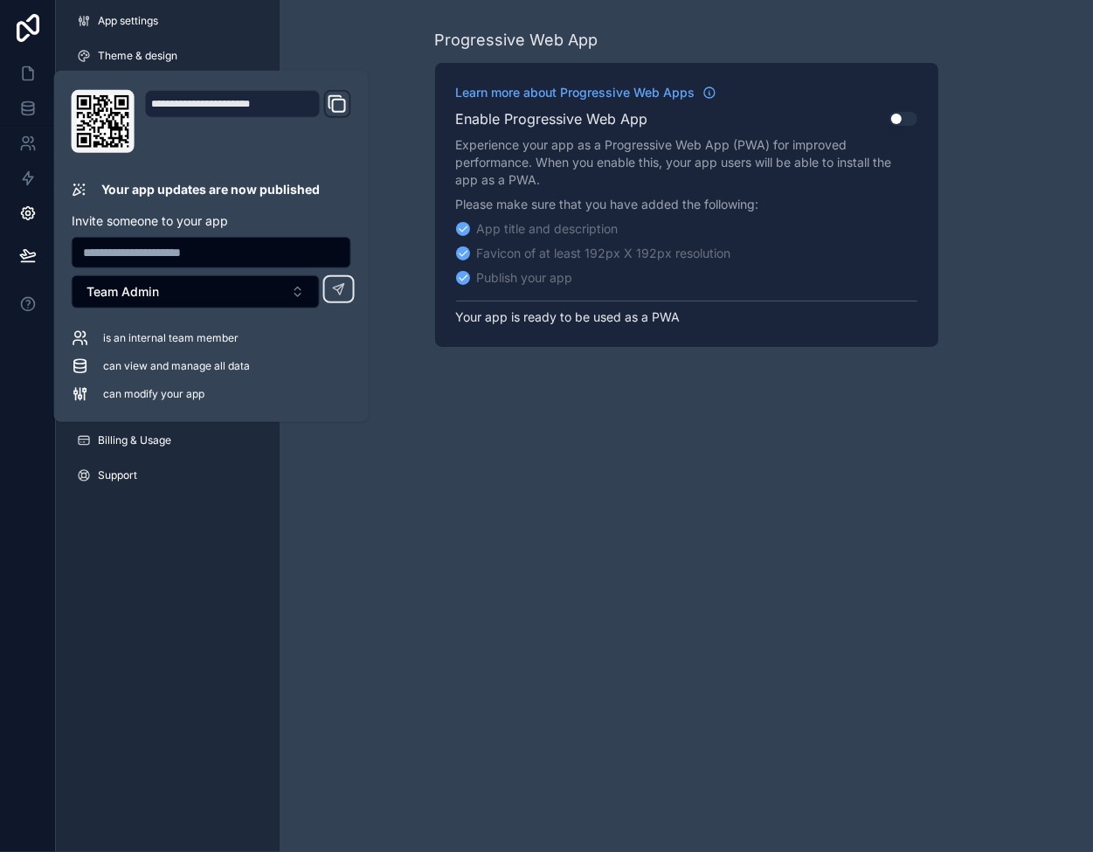
click at [406, 66] on div "Progressive Web App Learn more about Progressive Web Apps Enable Progressive We…" at bounding box center [687, 187] width 814 height 375
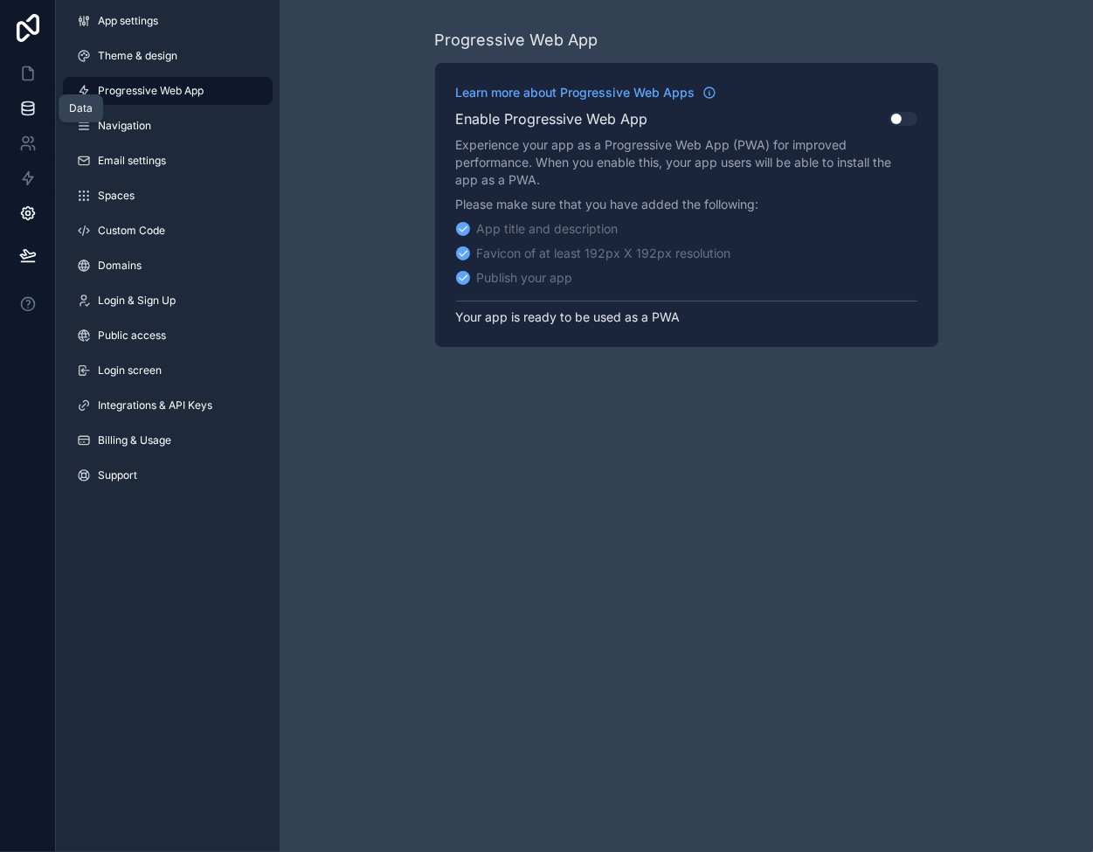
click at [17, 107] on link at bounding box center [27, 108] width 55 height 35
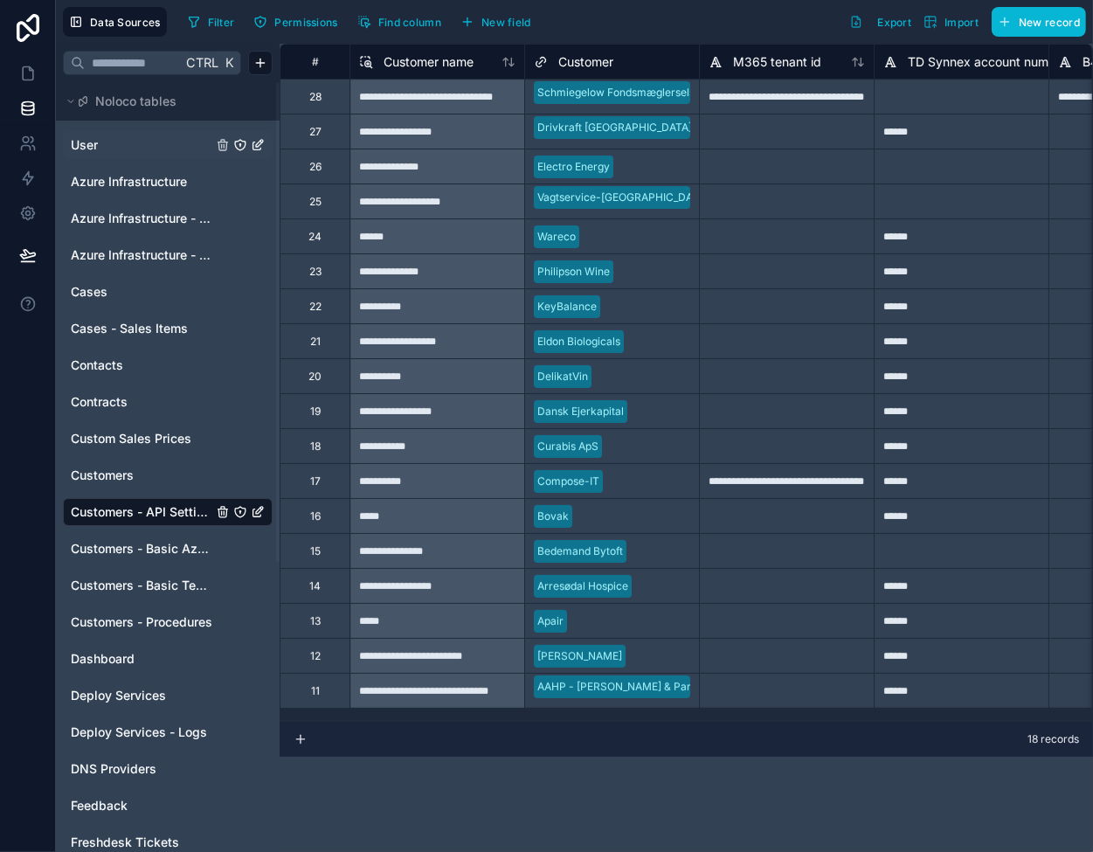
click at [82, 143] on span "User" at bounding box center [84, 144] width 27 height 17
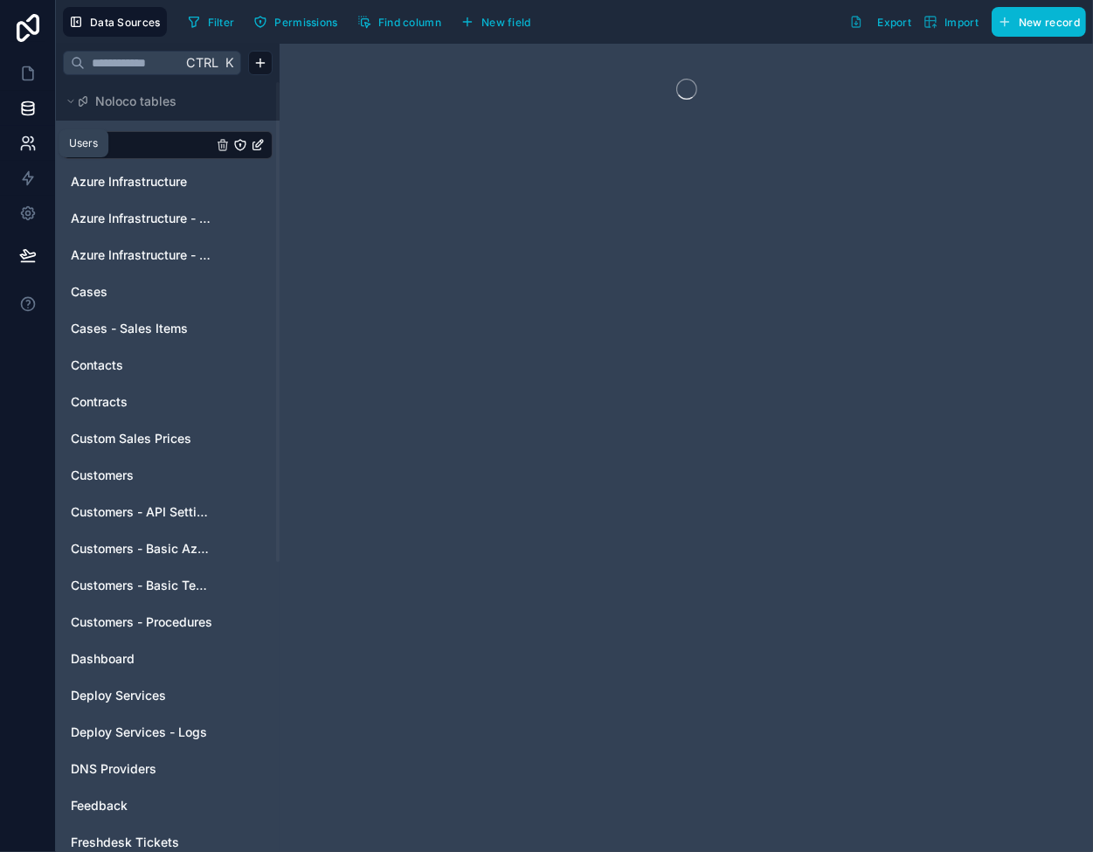
click at [23, 147] on icon at bounding box center [27, 143] width 17 height 17
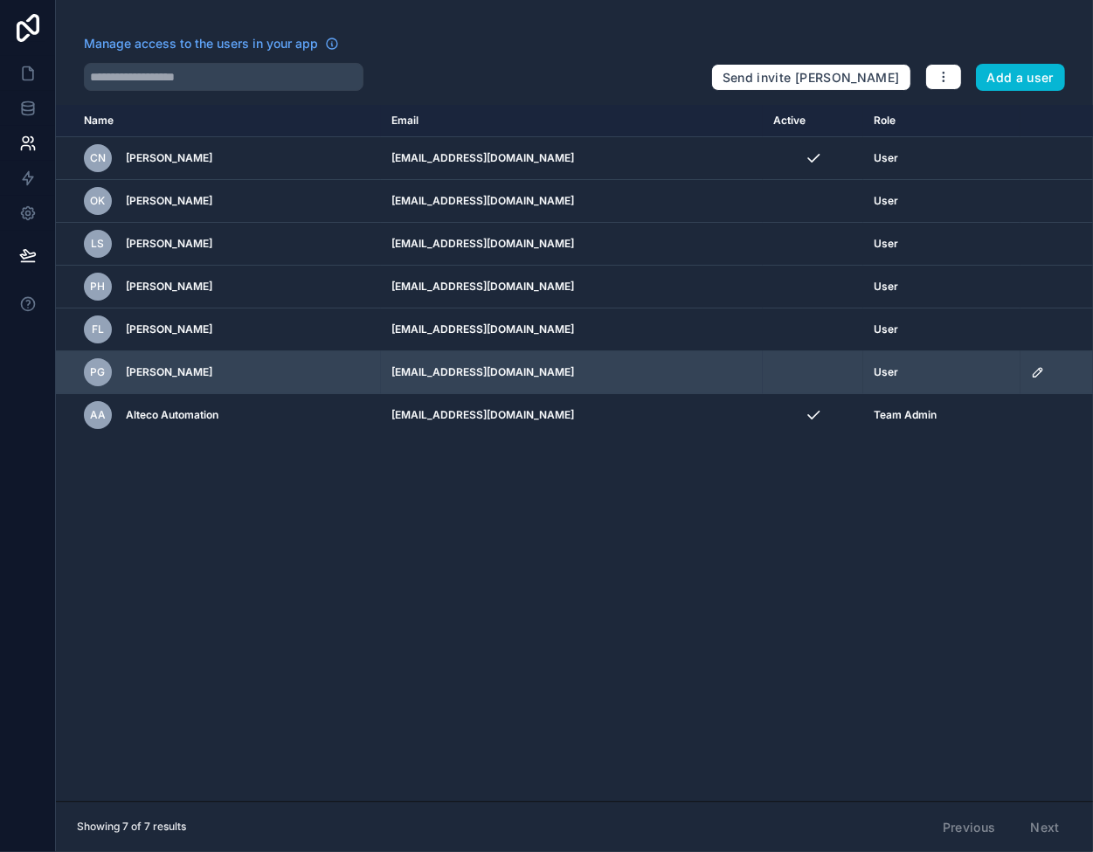
click at [1034, 370] on icon "scrollable content" at bounding box center [1038, 372] width 9 height 9
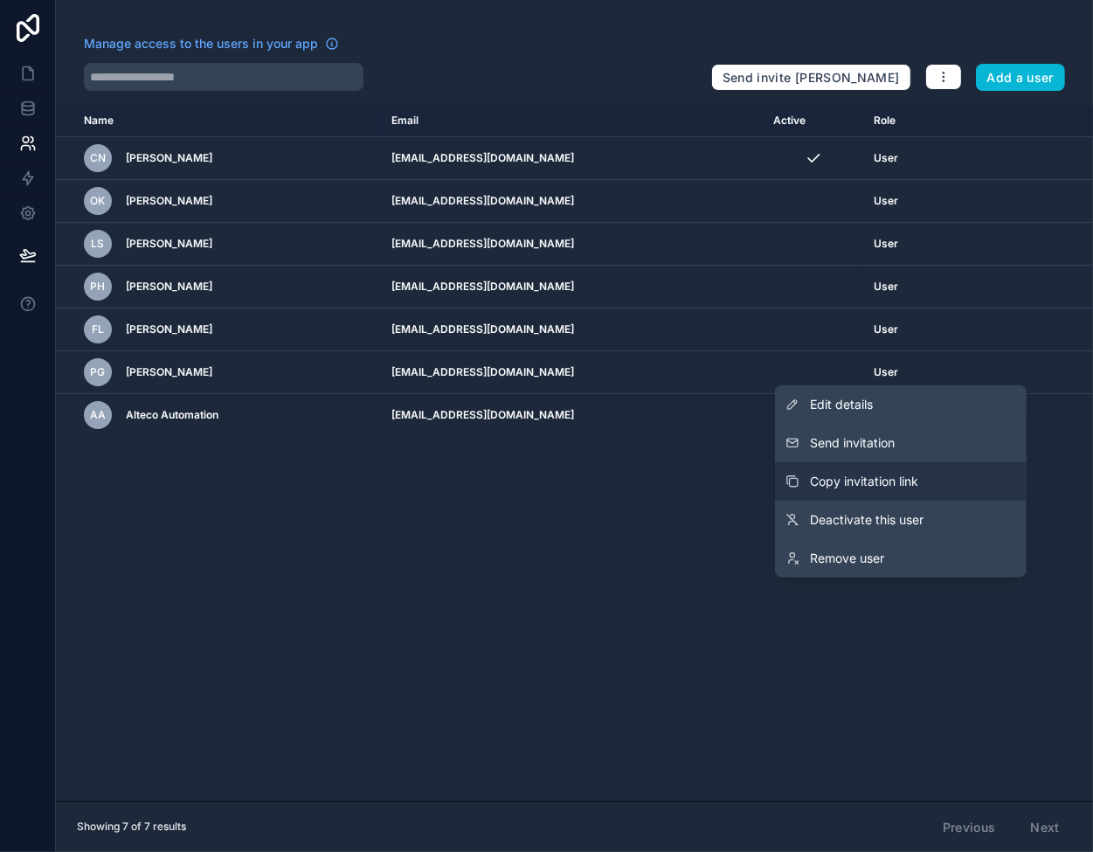
click at [849, 483] on span "Copy invitation link" at bounding box center [864, 481] width 108 height 17
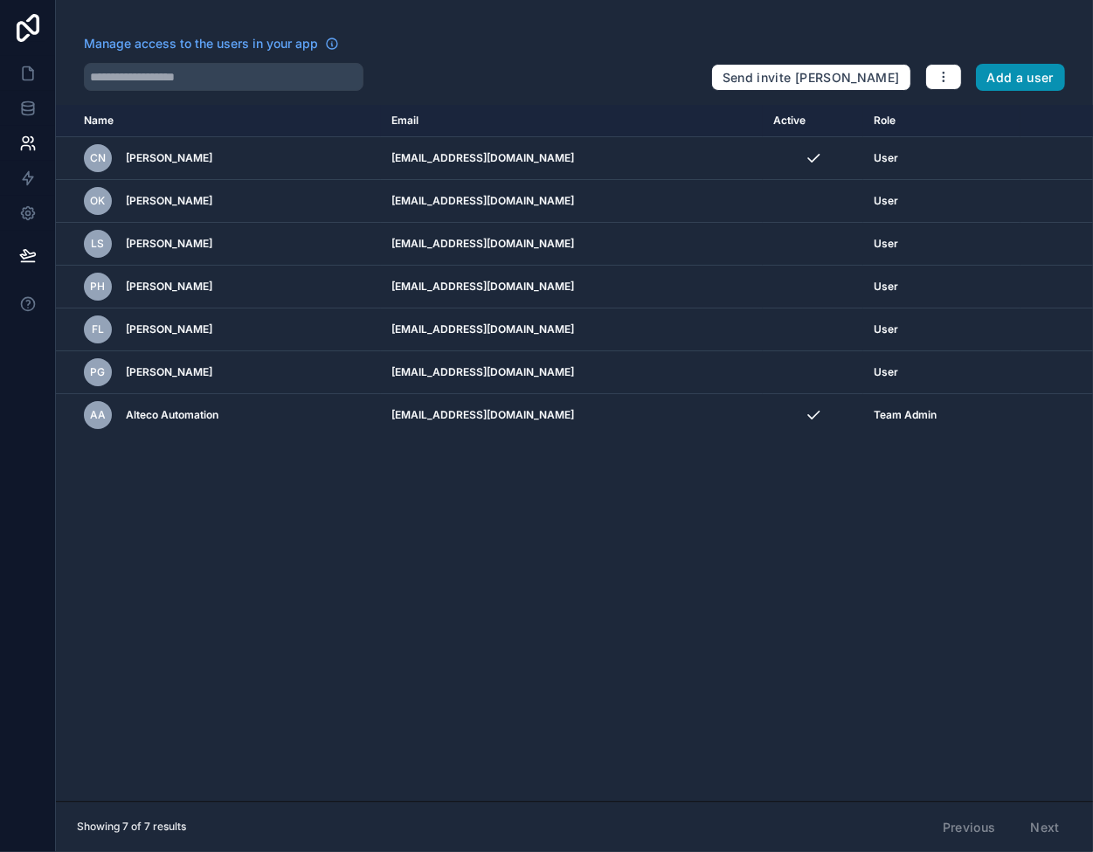
click at [1023, 76] on button "Add a user" at bounding box center [1021, 78] width 90 height 28
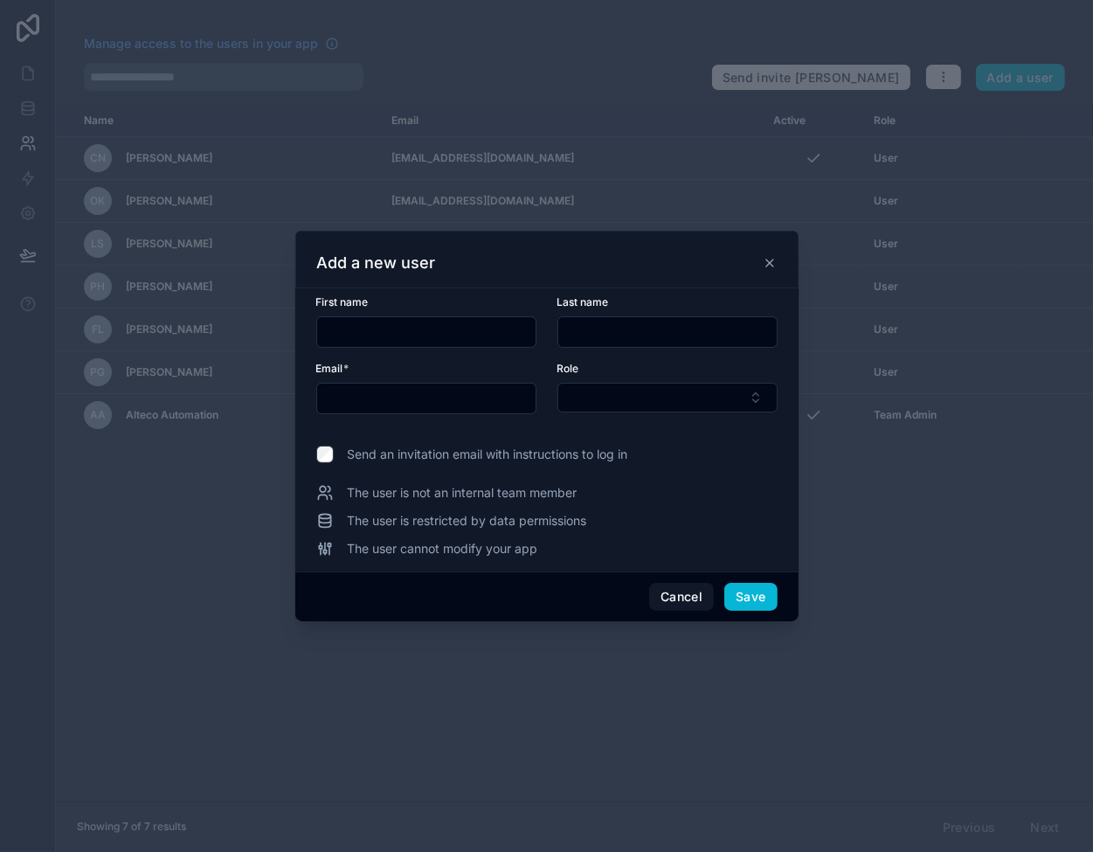
click at [475, 337] on input "text" at bounding box center [426, 332] width 218 height 24
type input "*****"
type input "**********"
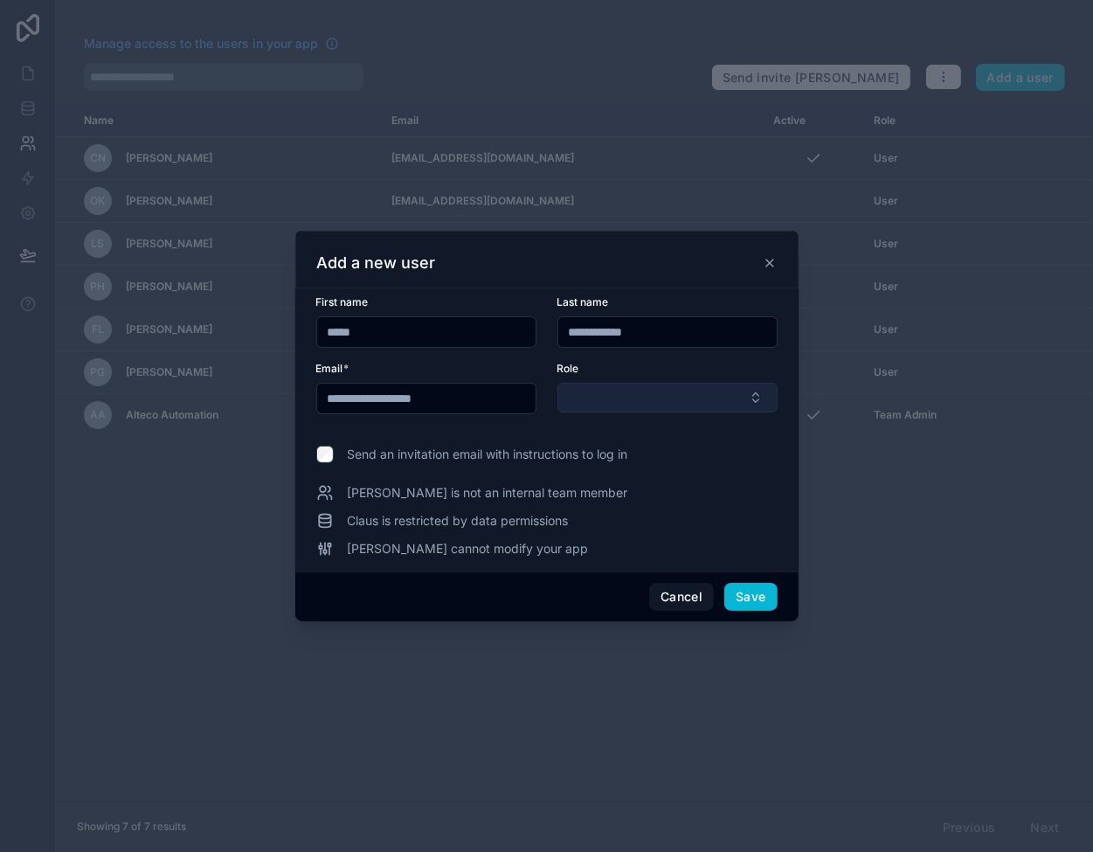
type input "**********"
click at [615, 403] on button "Select Button" at bounding box center [668, 398] width 220 height 30
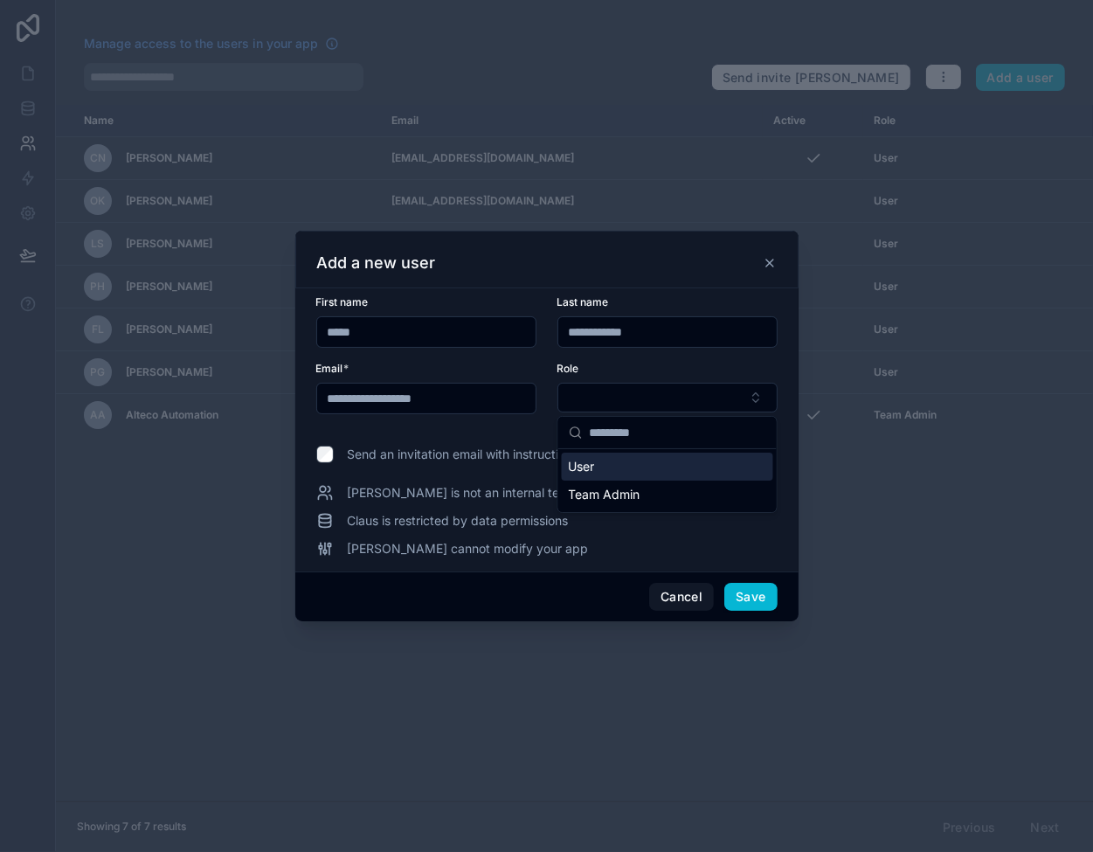
click at [636, 468] on div "User" at bounding box center [667, 467] width 211 height 28
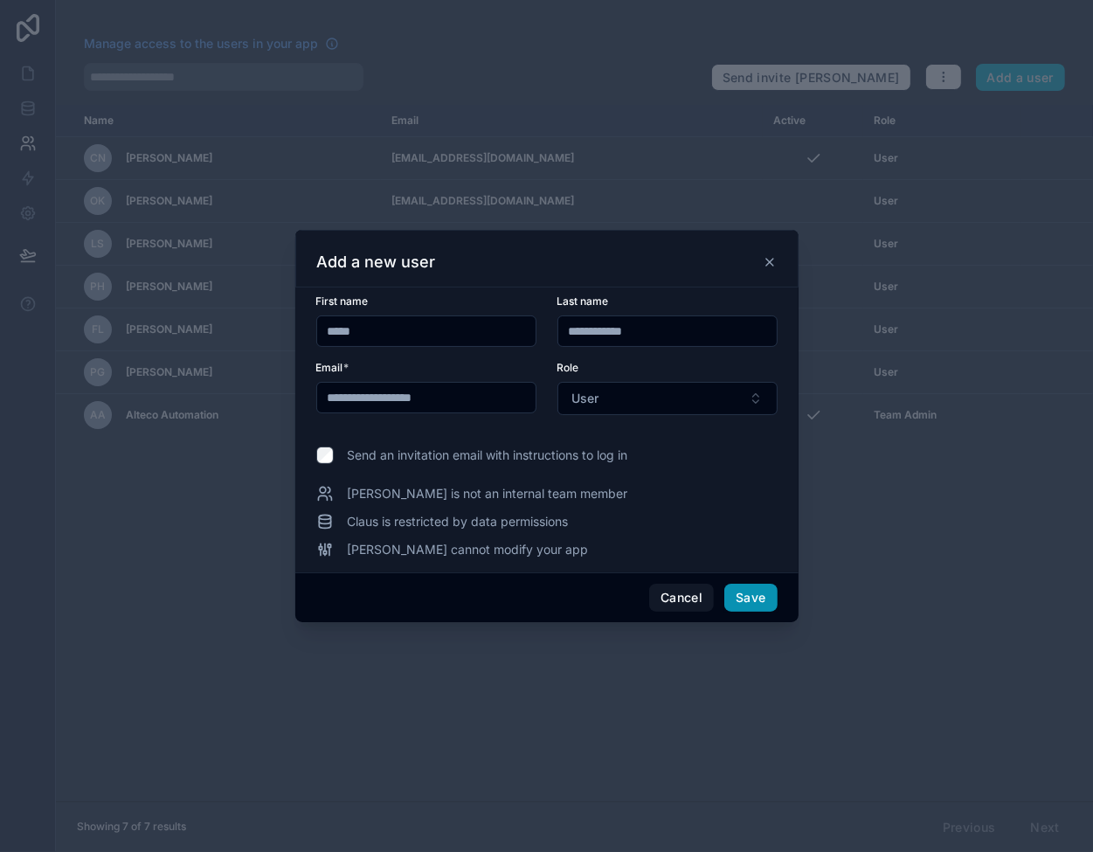
click at [762, 597] on button "Save" at bounding box center [751, 598] width 52 height 28
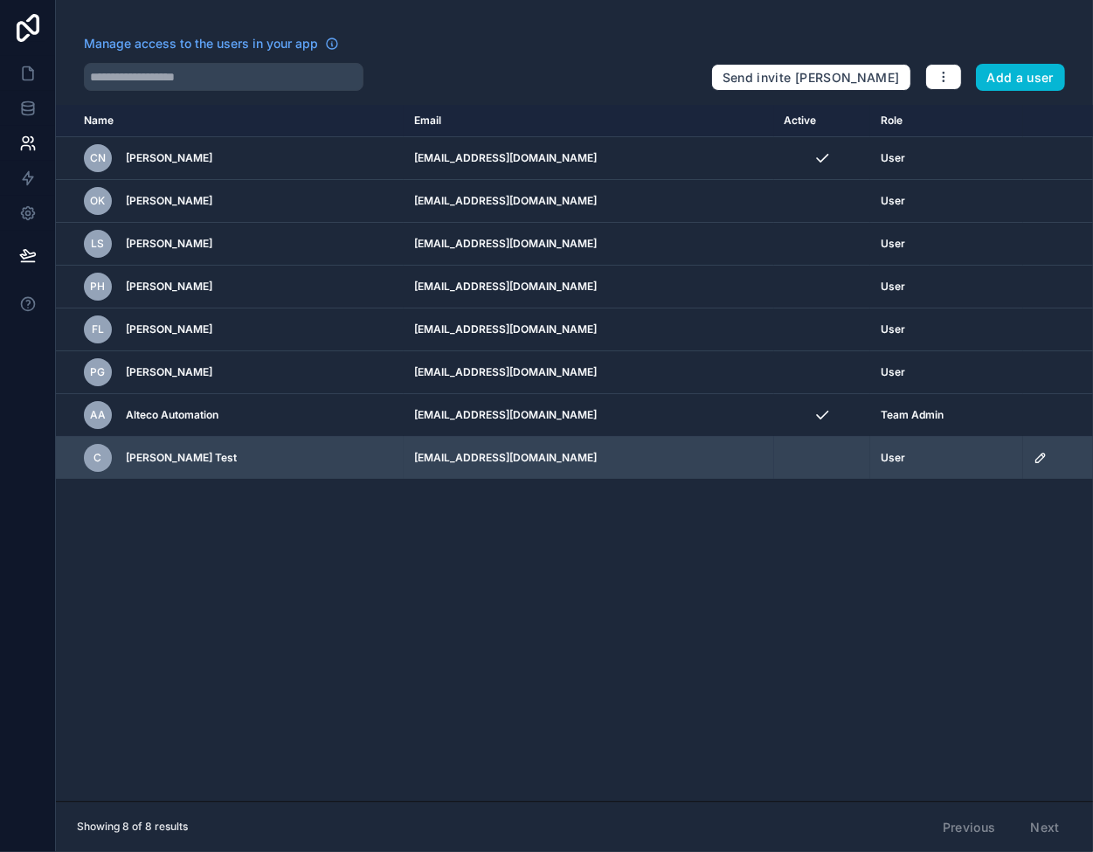
click at [1034, 460] on icon "scrollable content" at bounding box center [1041, 458] width 14 height 14
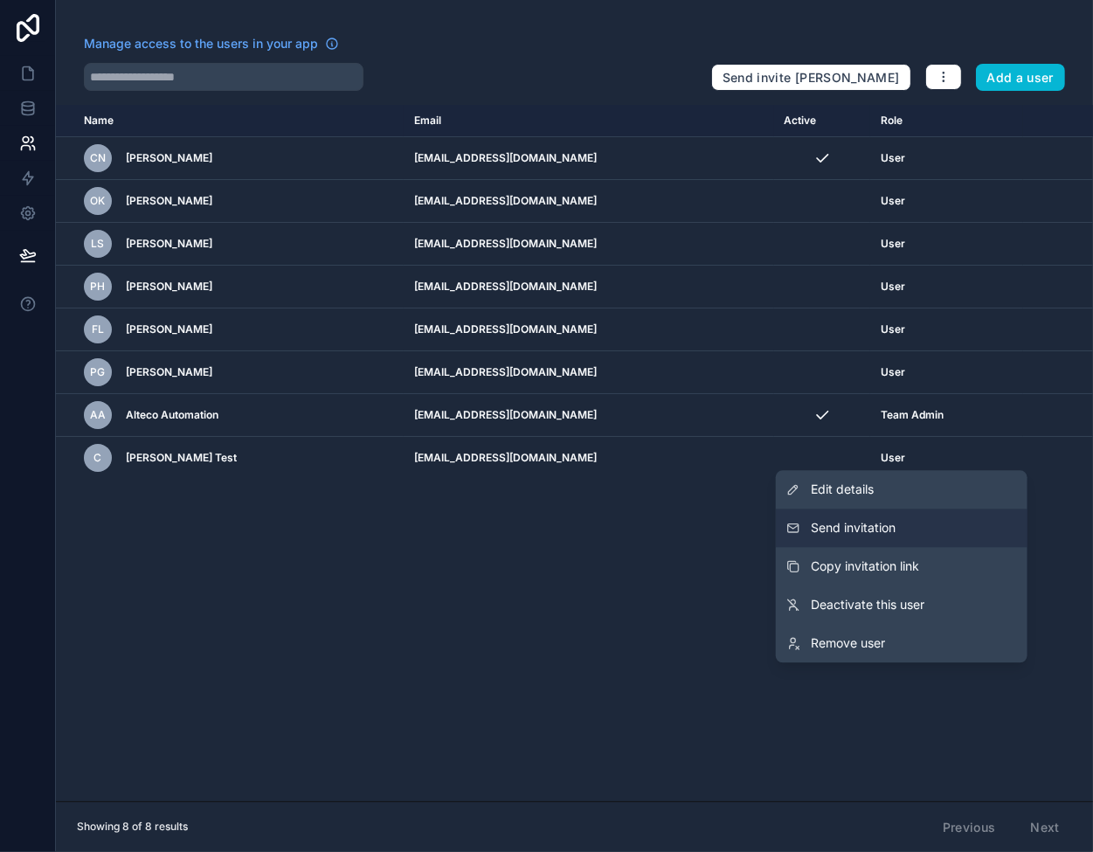
click at [858, 529] on span "Send invitation" at bounding box center [853, 527] width 85 height 17
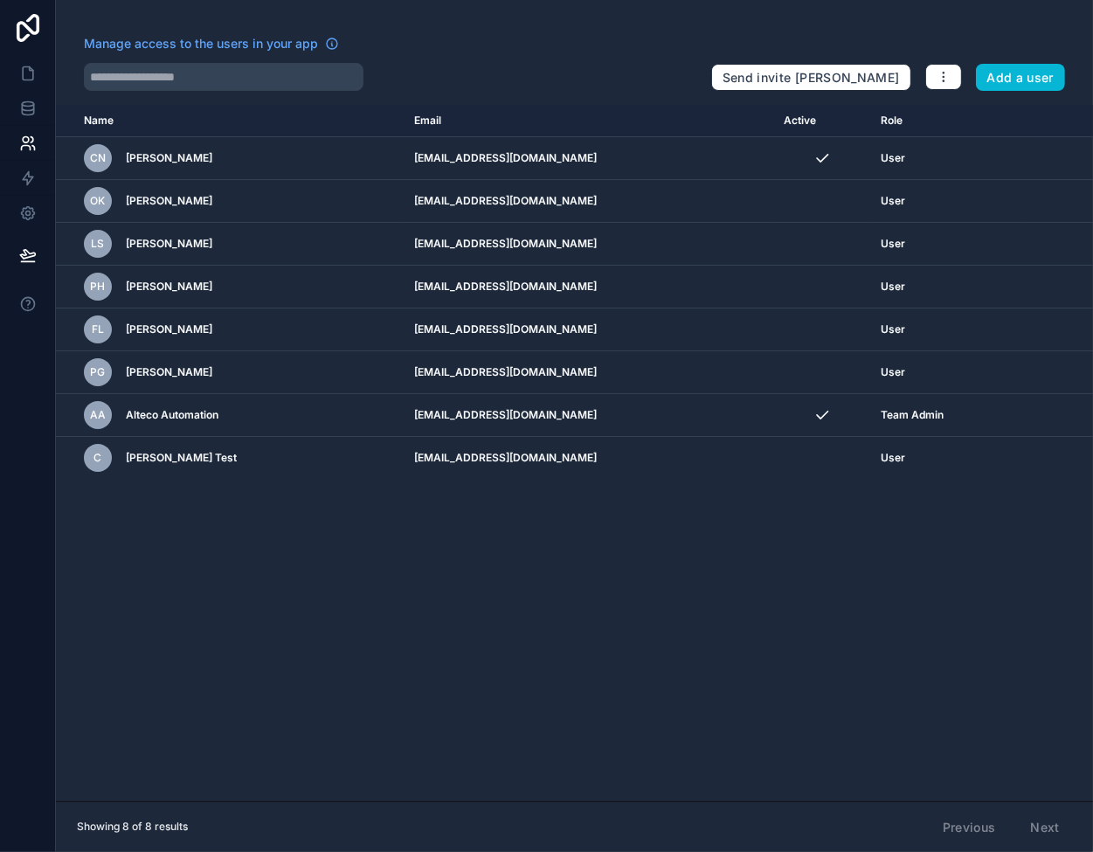
click at [720, 556] on div "Name Email Active Role [DOMAIN_NAME] CN Claus Neervig [EMAIL_ADDRESS][DOMAIN_NA…" at bounding box center [574, 453] width 1037 height 697
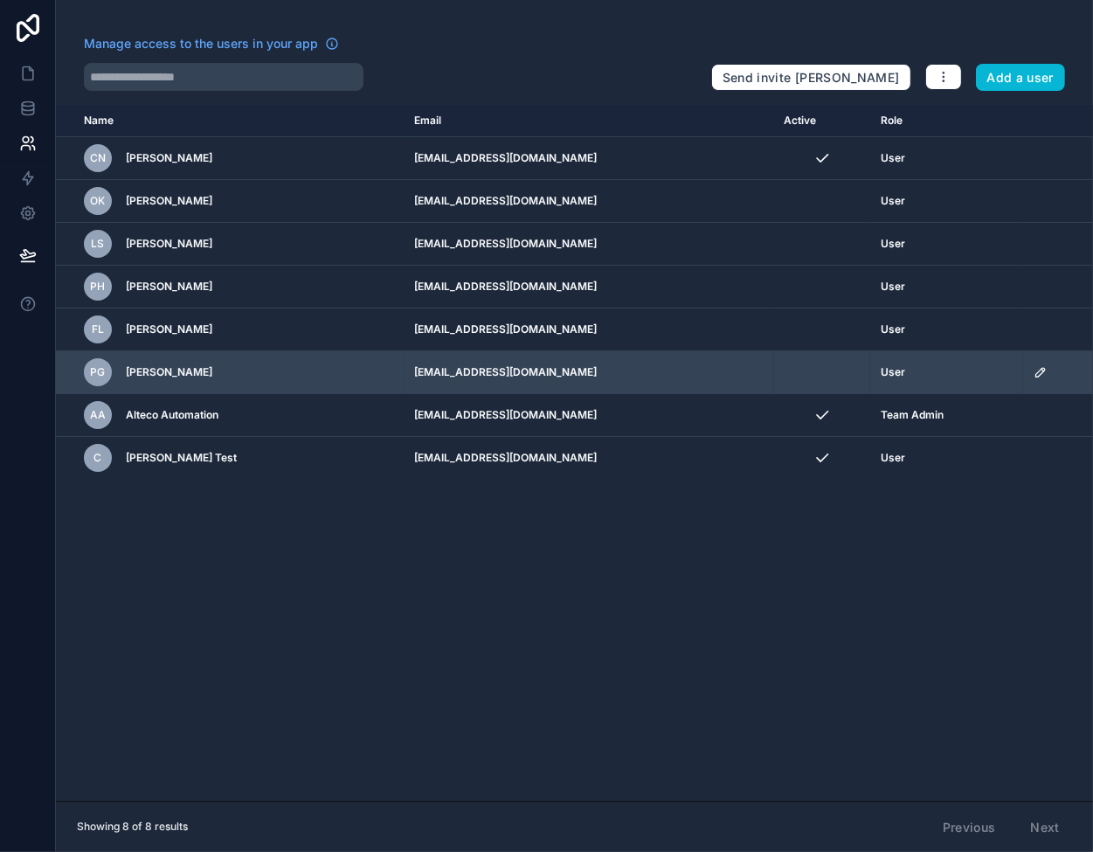
click at [1034, 369] on icon "scrollable content" at bounding box center [1041, 372] width 14 height 14
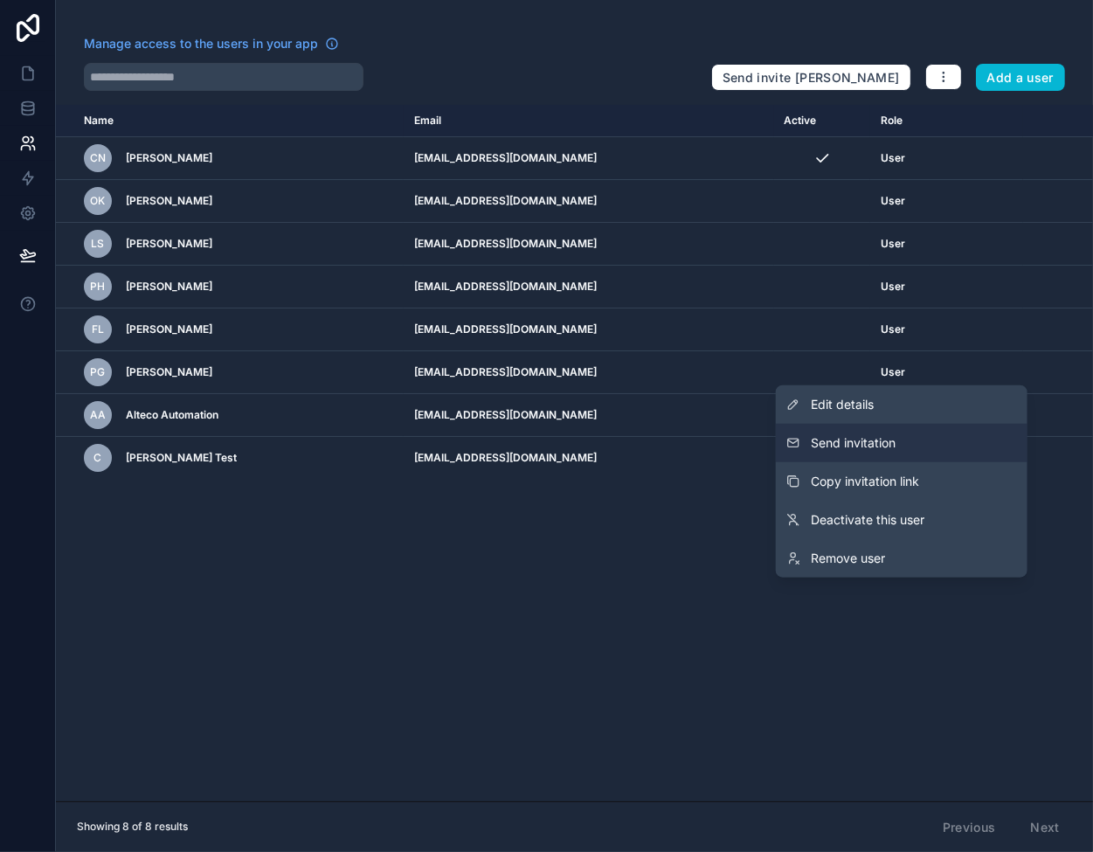
click at [860, 447] on span "Send invitation" at bounding box center [853, 442] width 85 height 17
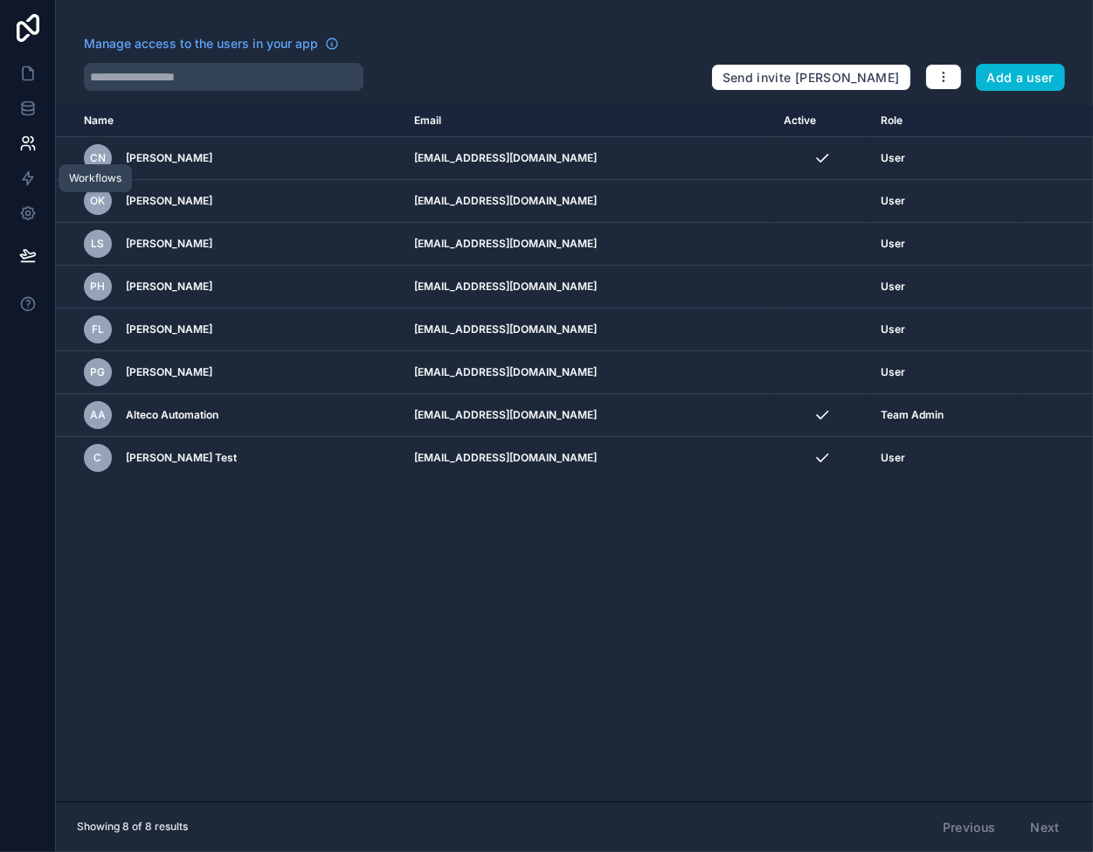
drag, startPoint x: 24, startPoint y: 168, endPoint x: 24, endPoint y: 158, distance: 9.6
click at [24, 168] on link at bounding box center [27, 178] width 55 height 35
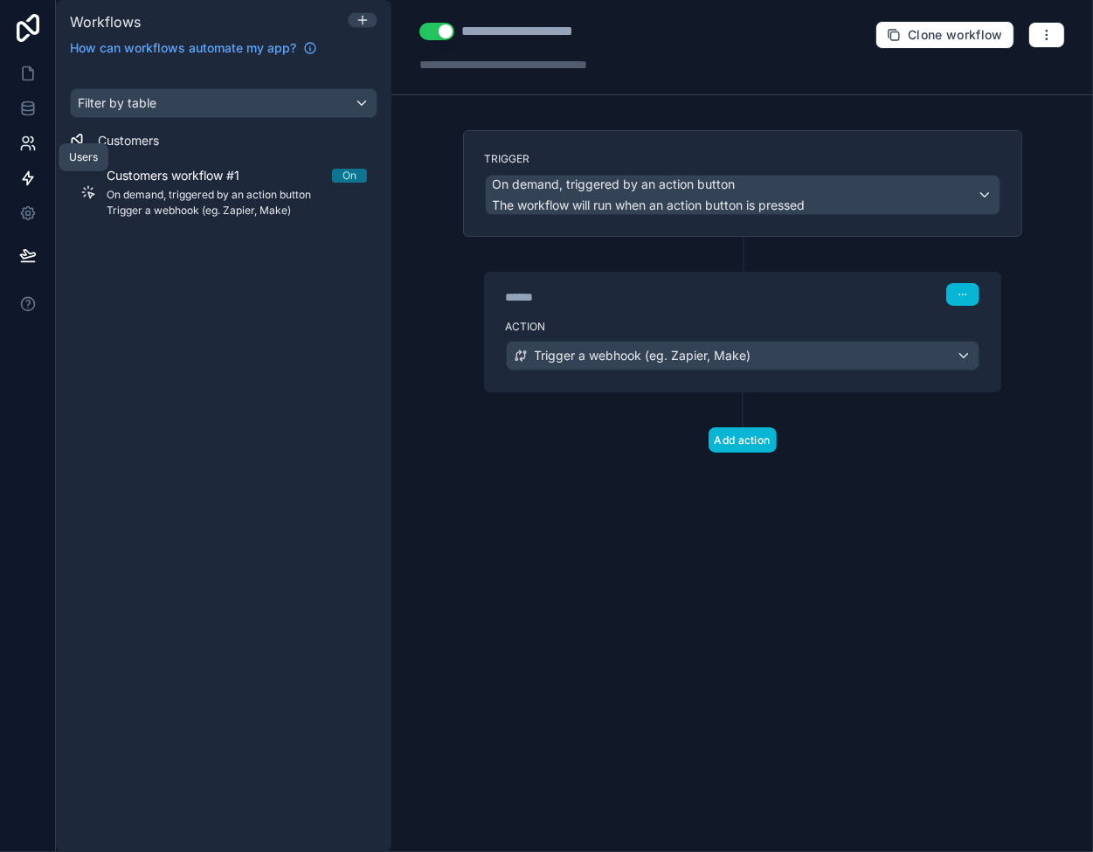
click at [26, 142] on icon at bounding box center [26, 140] width 6 height 6
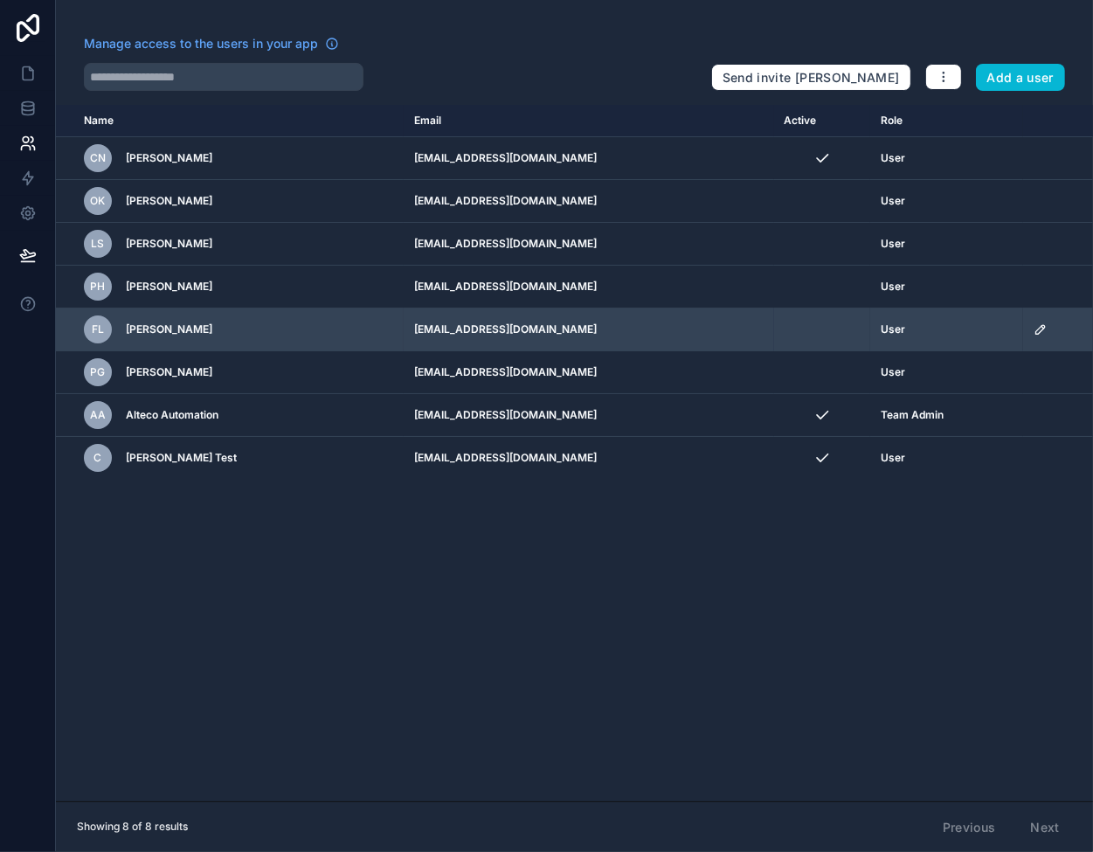
click at [1042, 326] on icon "scrollable content" at bounding box center [1043, 327] width 3 height 3
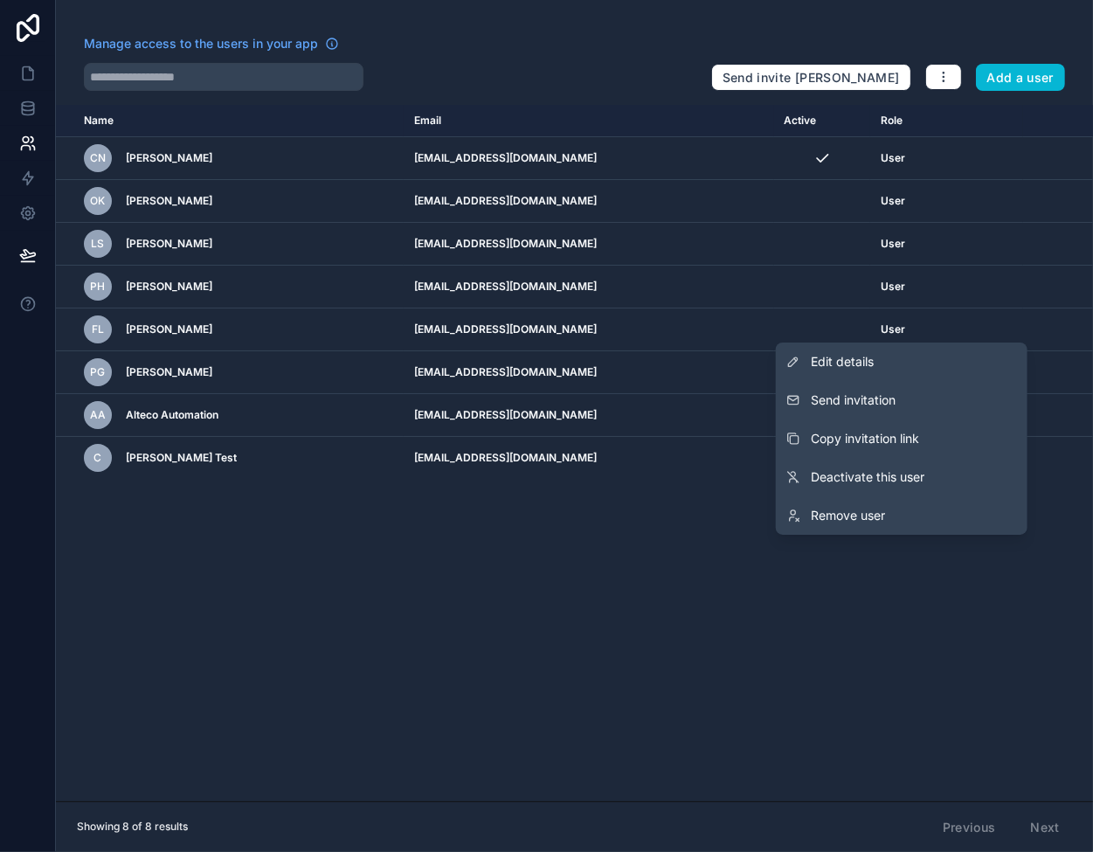
click at [571, 572] on div "Name Email Active Role [DOMAIN_NAME] CN Claus Neervig [EMAIL_ADDRESS][DOMAIN_NA…" at bounding box center [574, 453] width 1037 height 697
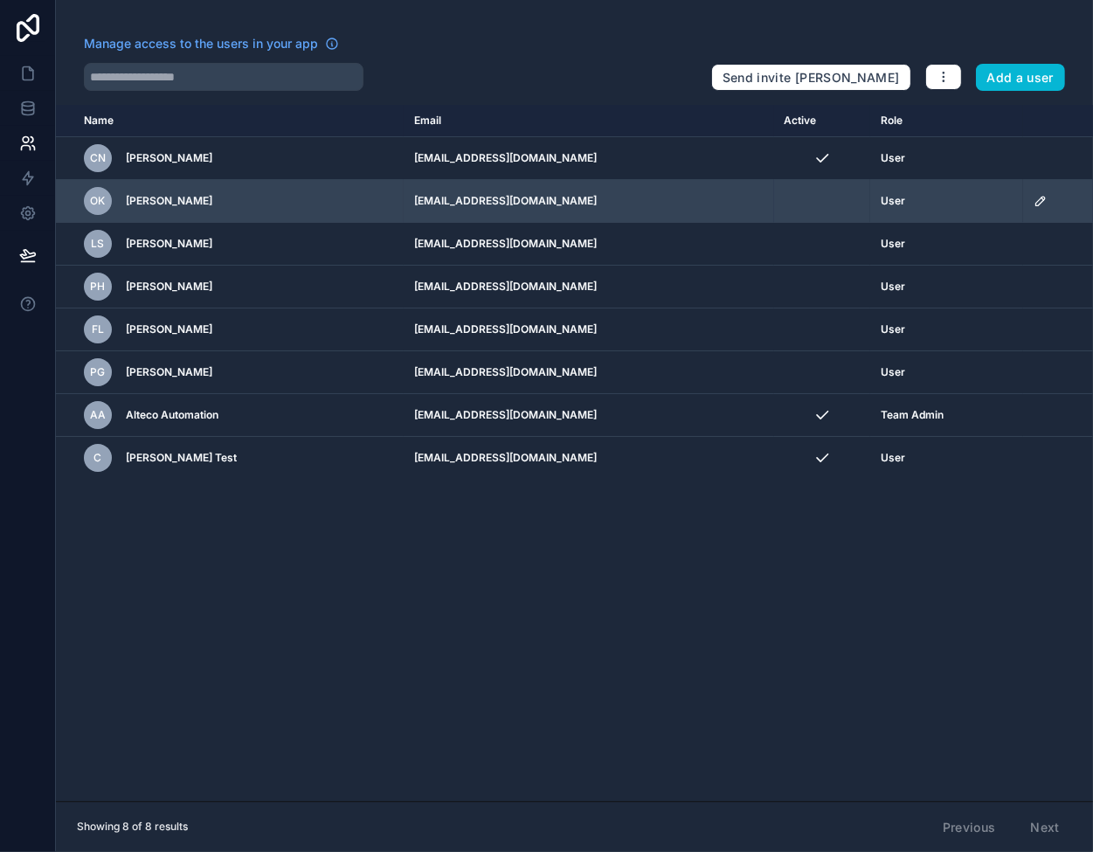
click at [1034, 198] on icon "scrollable content" at bounding box center [1041, 201] width 14 height 14
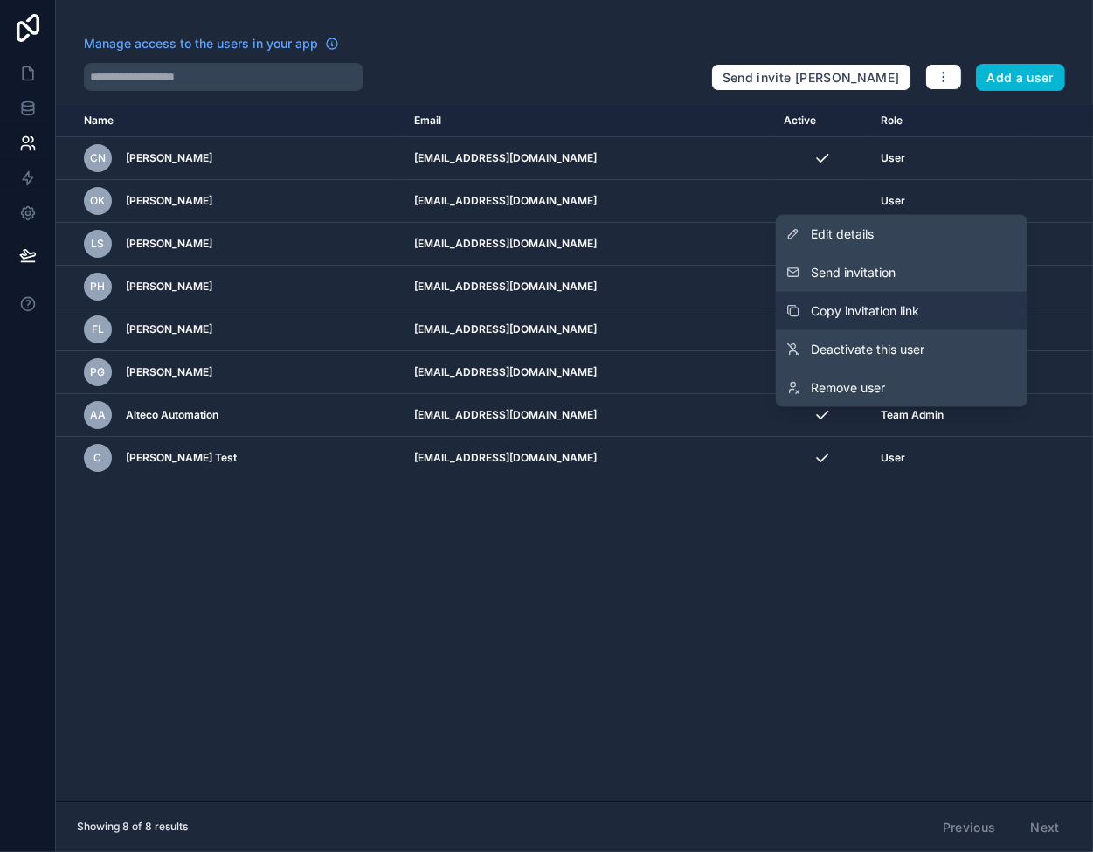
click at [886, 305] on span "Copy invitation link" at bounding box center [865, 310] width 108 height 17
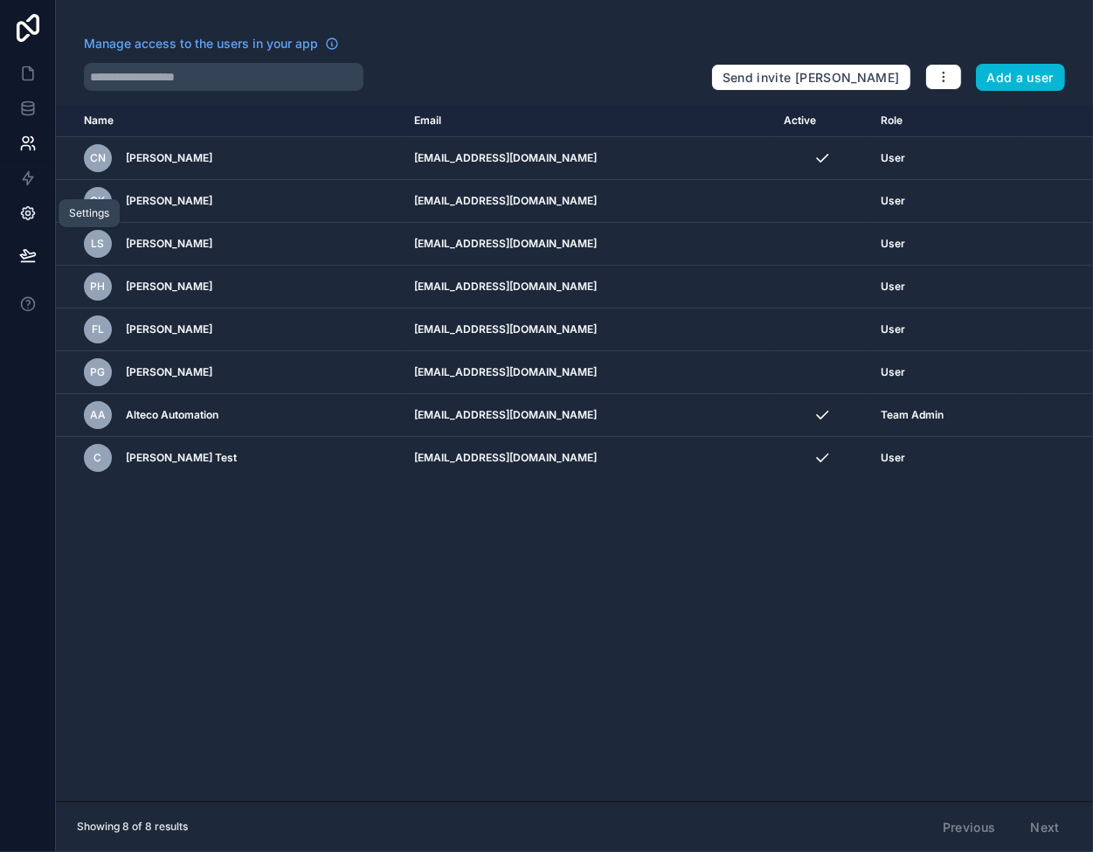
click at [25, 214] on icon at bounding box center [27, 213] width 4 height 4
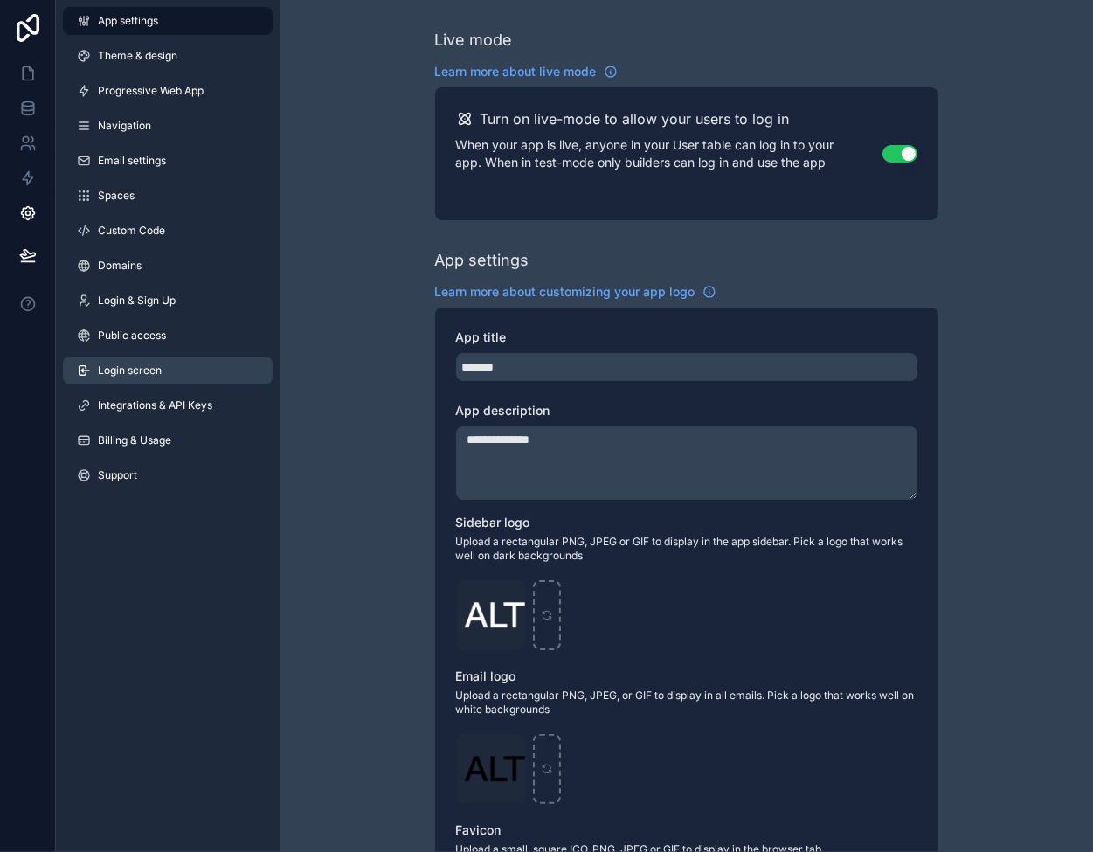
click at [163, 367] on link "Login screen" at bounding box center [168, 371] width 210 height 28
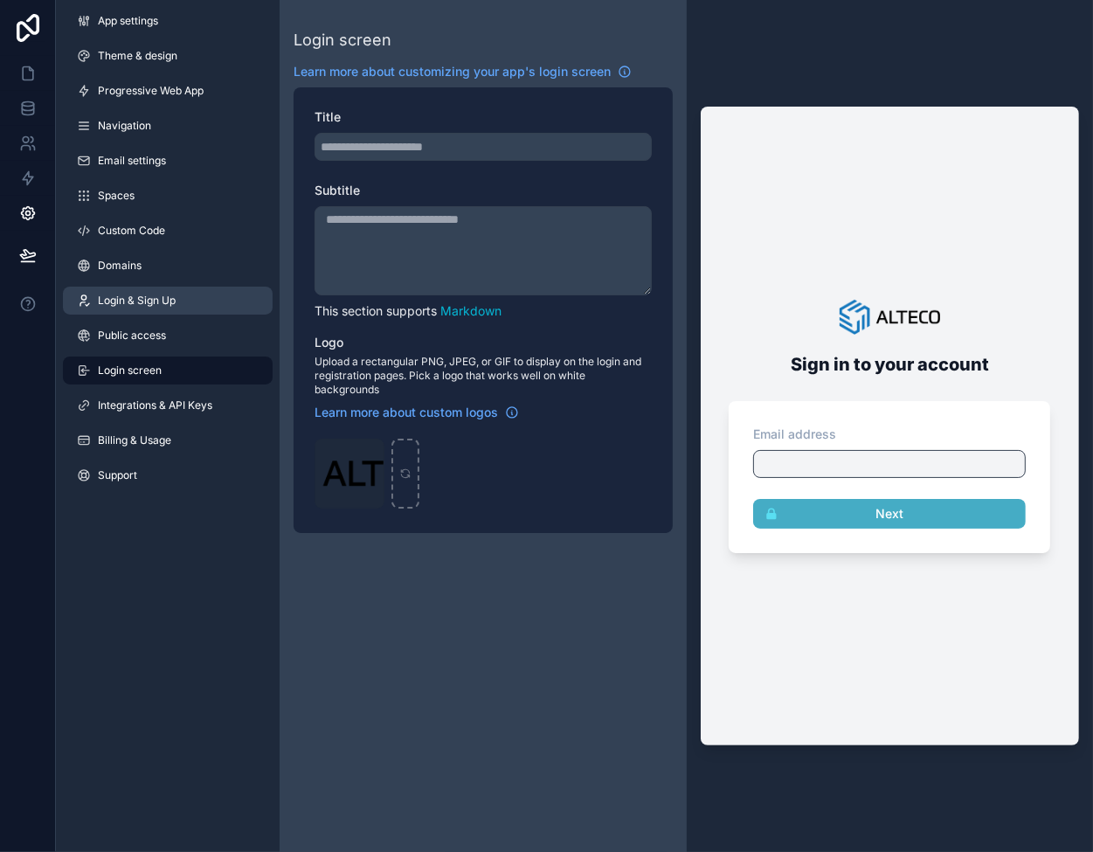
click at [134, 288] on link "Login & Sign Up" at bounding box center [168, 301] width 210 height 28
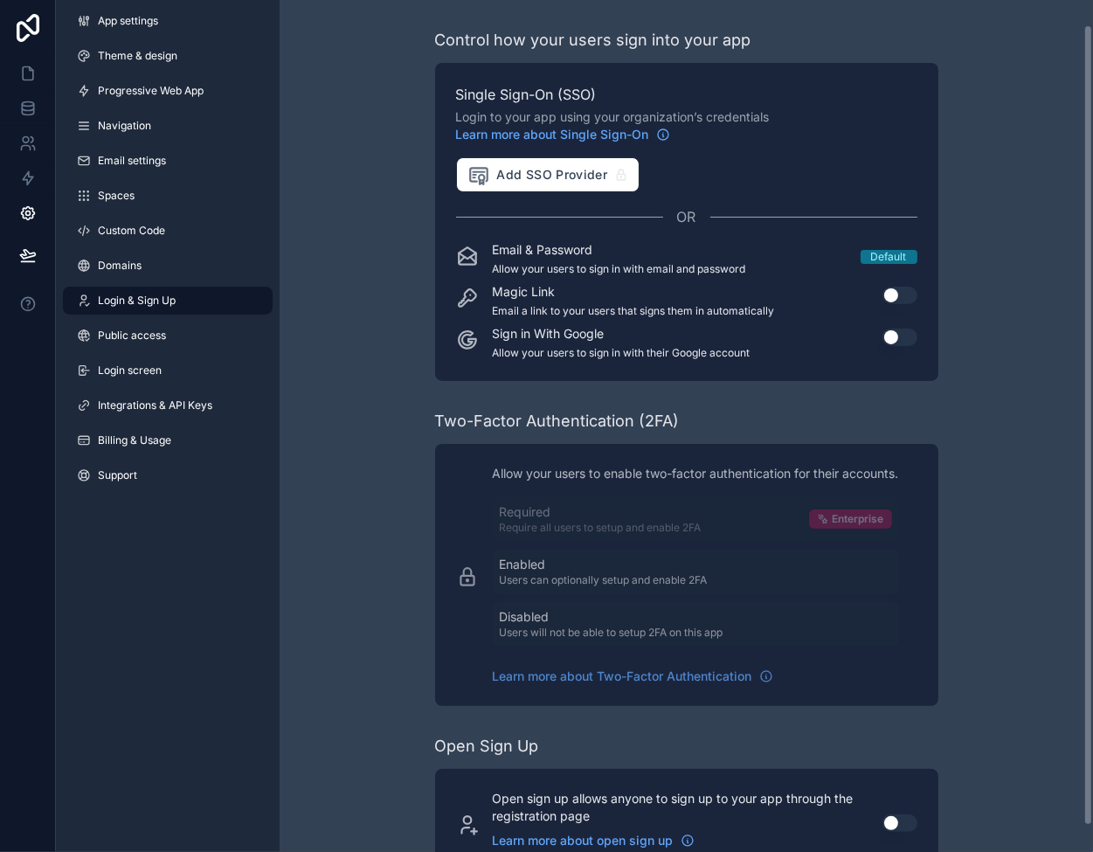
scroll to position [52, 0]
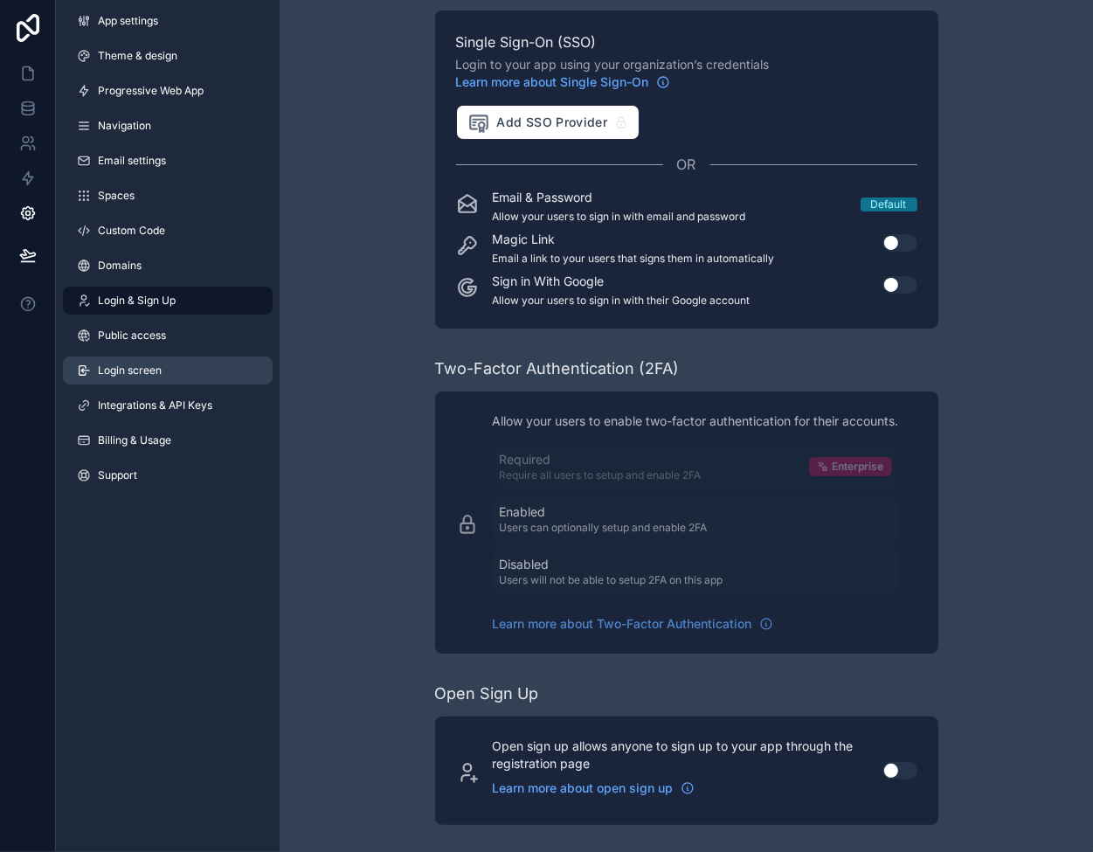
click at [128, 376] on span "Login screen" at bounding box center [130, 371] width 64 height 14
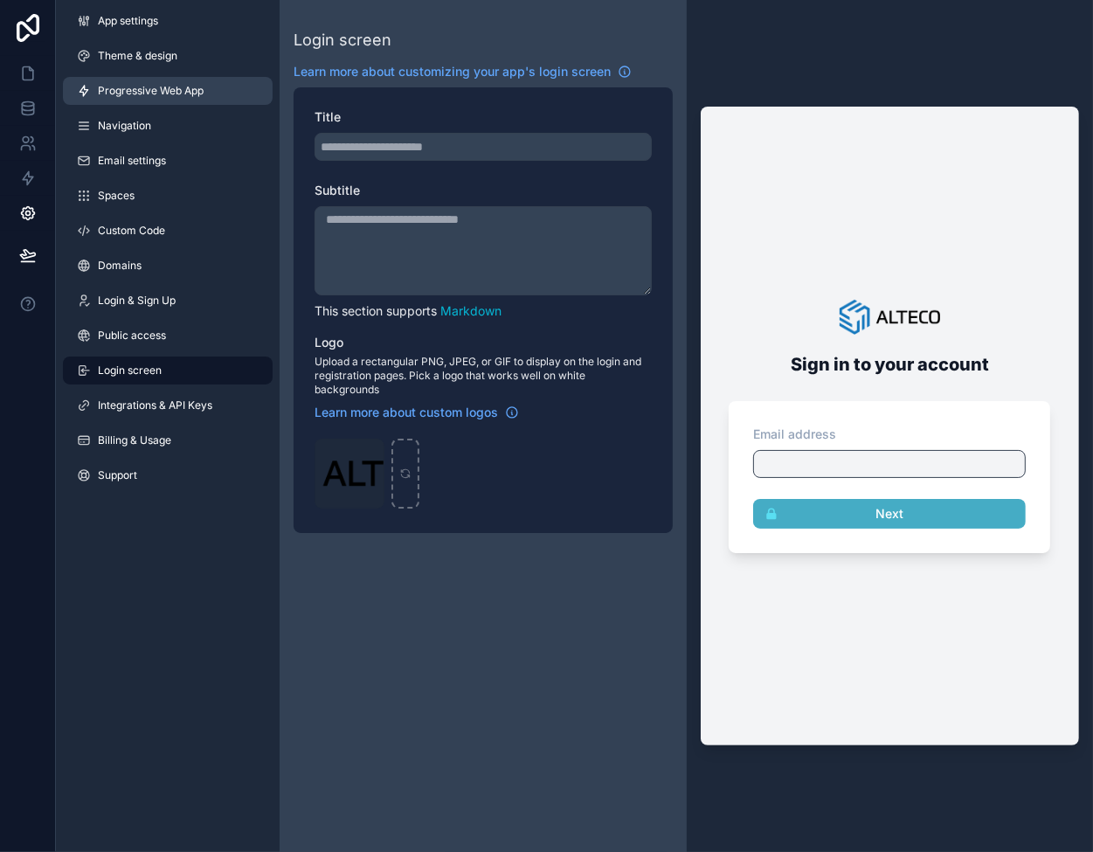
click at [129, 95] on span "Progressive Web App" at bounding box center [151, 91] width 106 height 14
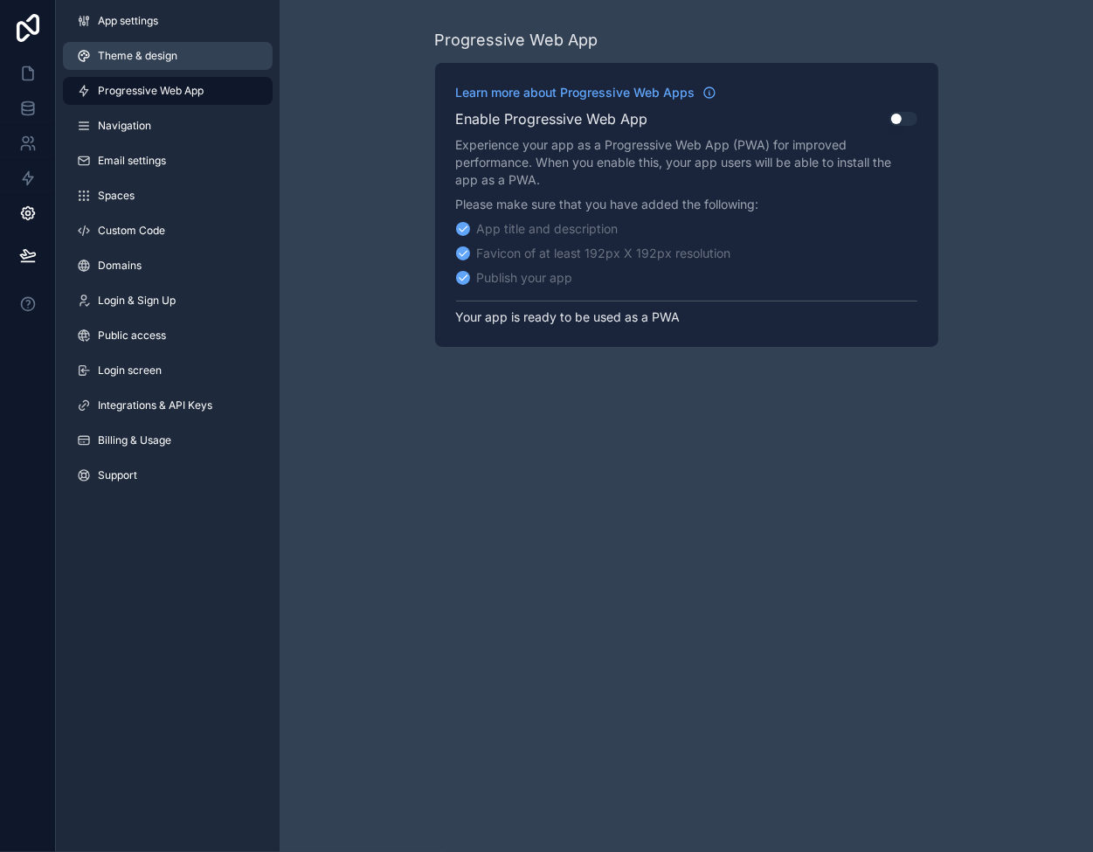
click at [126, 54] on span "Theme & design" at bounding box center [138, 56] width 80 height 14
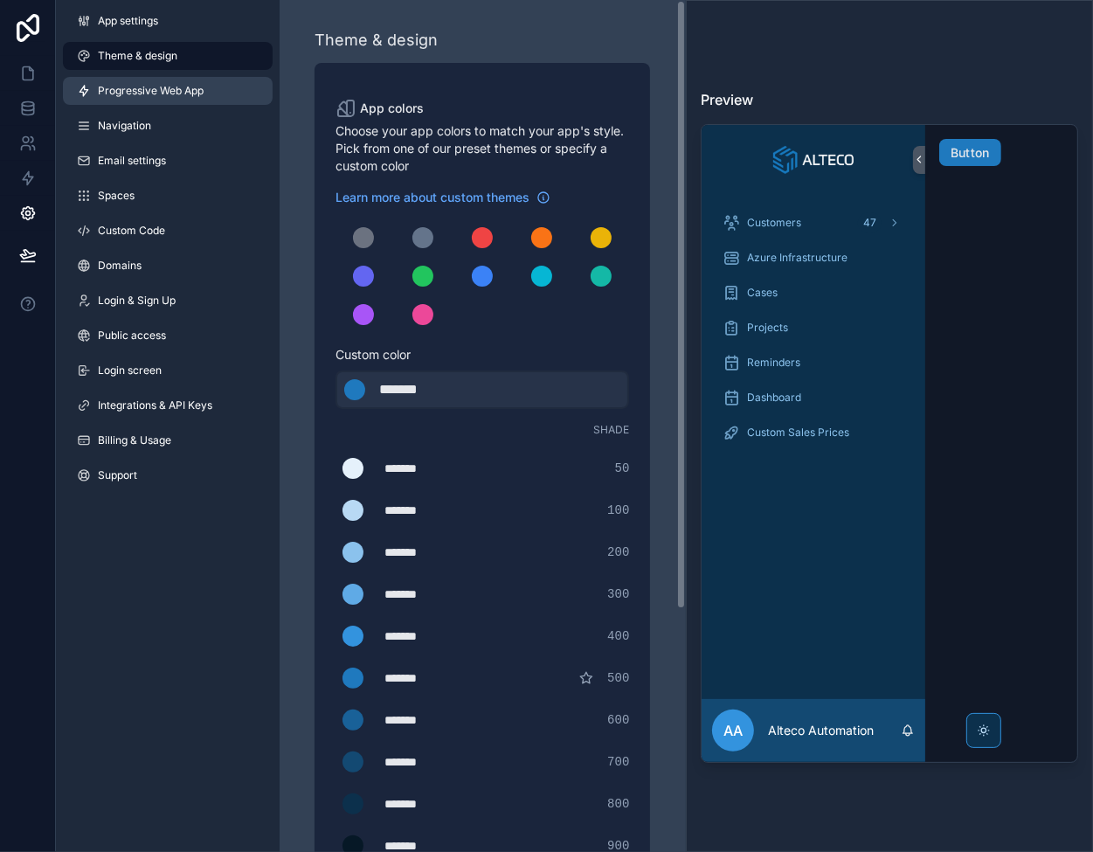
click at [190, 96] on span "Progressive Web App" at bounding box center [151, 91] width 106 height 14
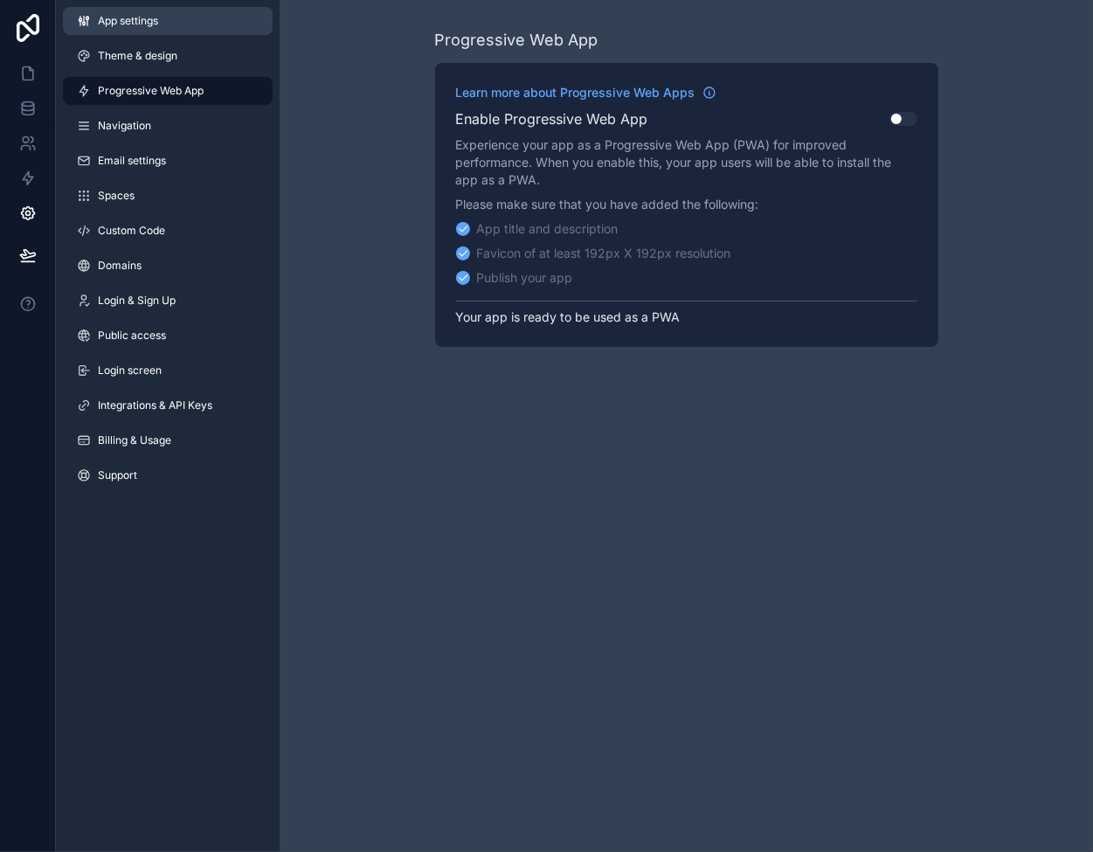
click at [158, 20] on span "App settings" at bounding box center [128, 21] width 60 height 14
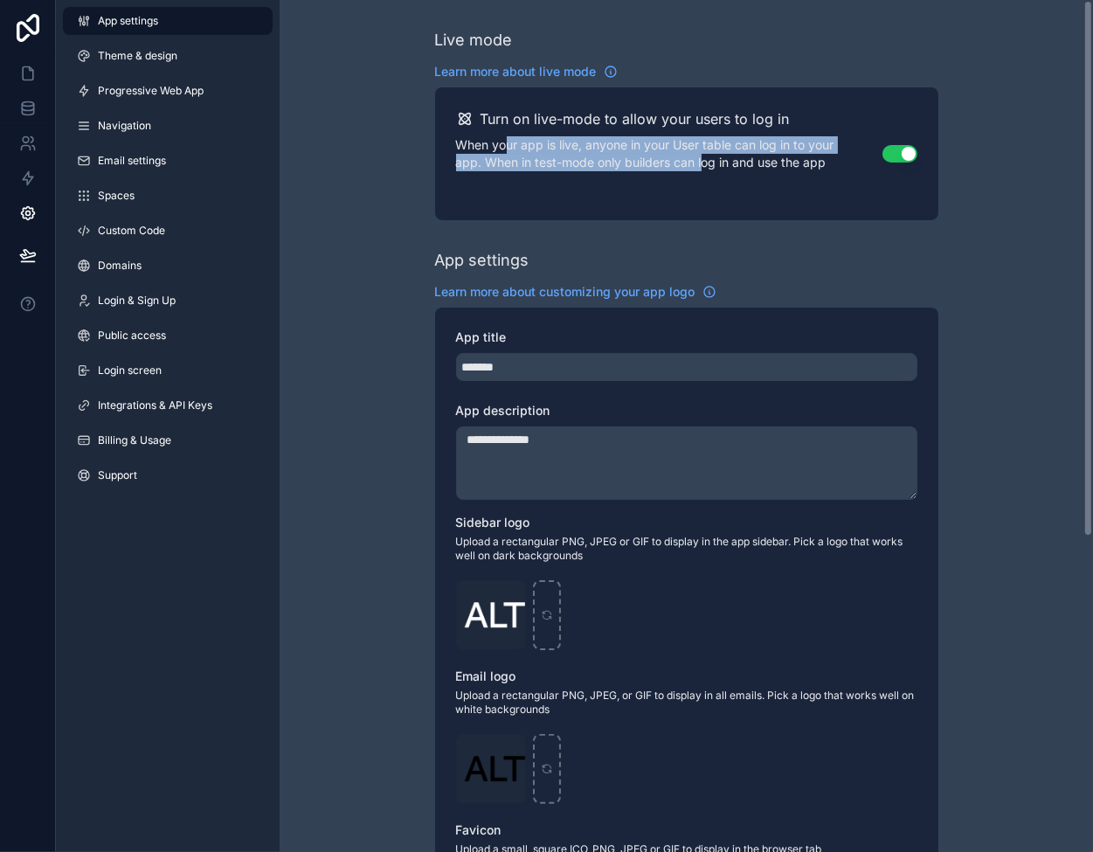
drag, startPoint x: 704, startPoint y: 162, endPoint x: 504, endPoint y: 152, distance: 200.4
click at [504, 152] on p "When your app is live, anyone in your User table can log in to your app. When i…" at bounding box center [669, 153] width 426 height 35
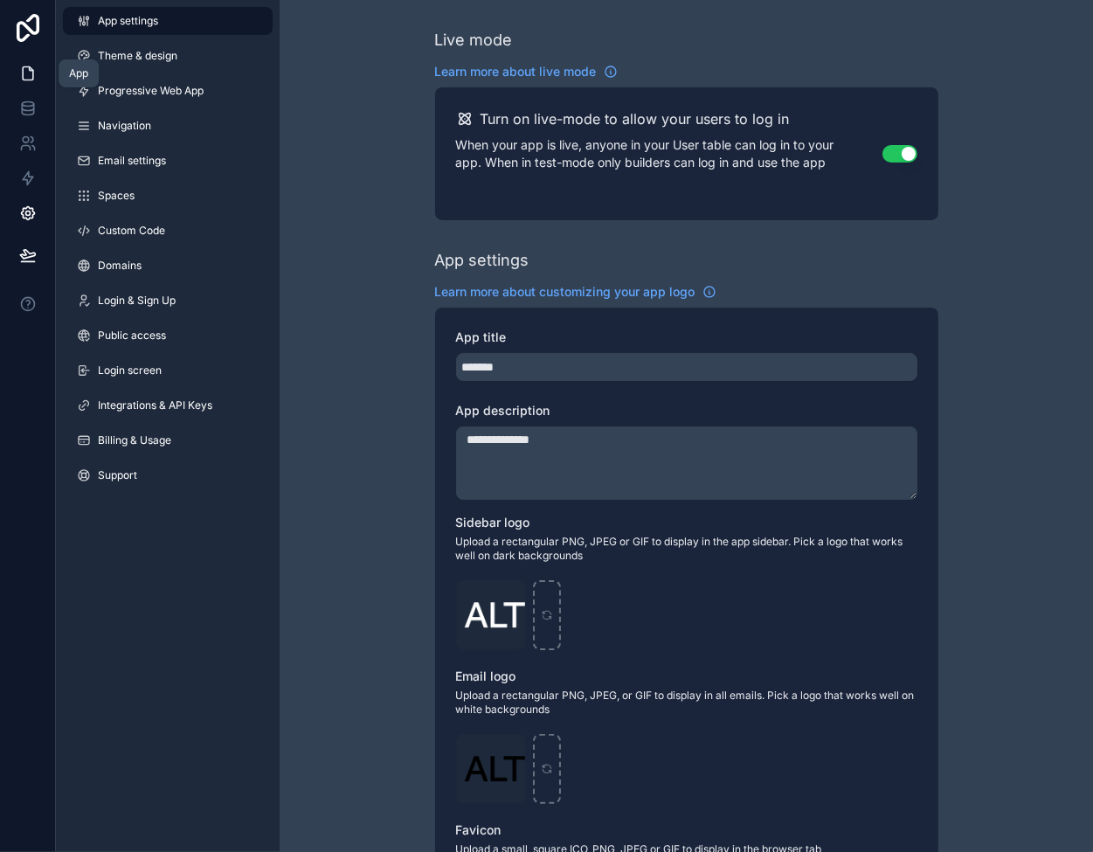
click at [24, 67] on icon at bounding box center [28, 73] width 10 height 13
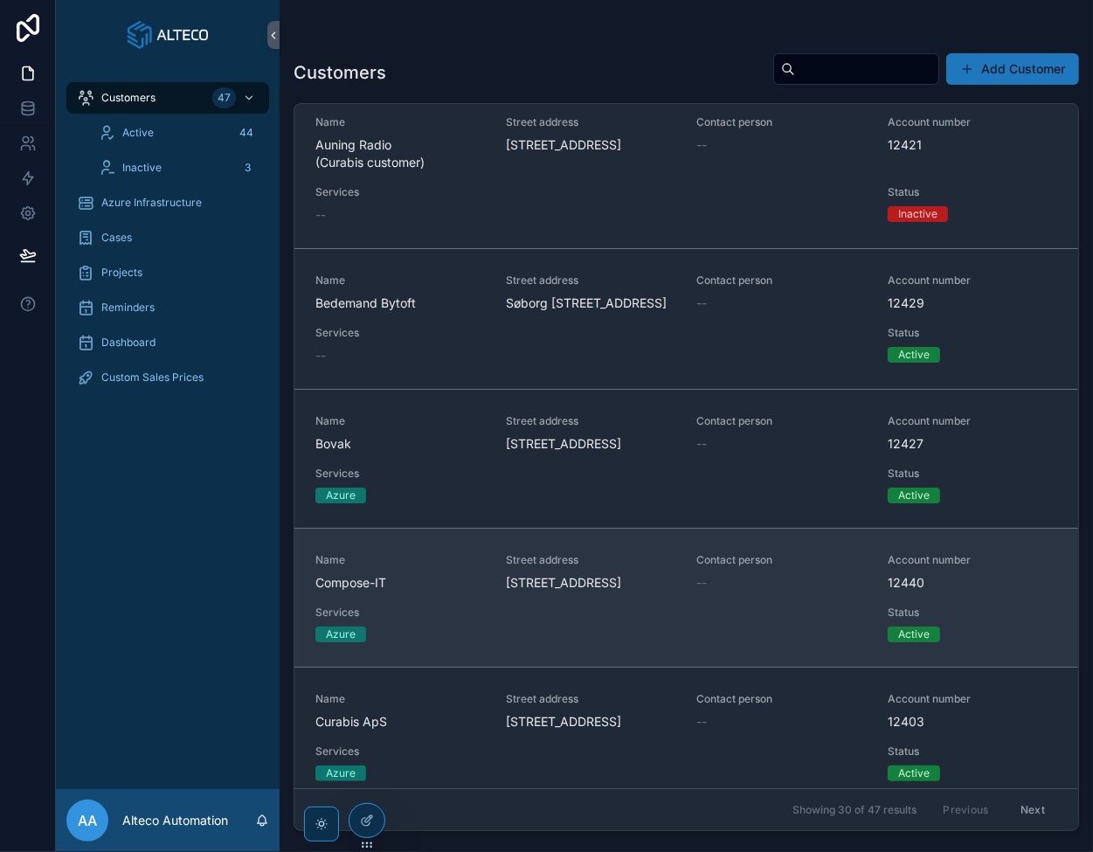
scroll to position [1049, 0]
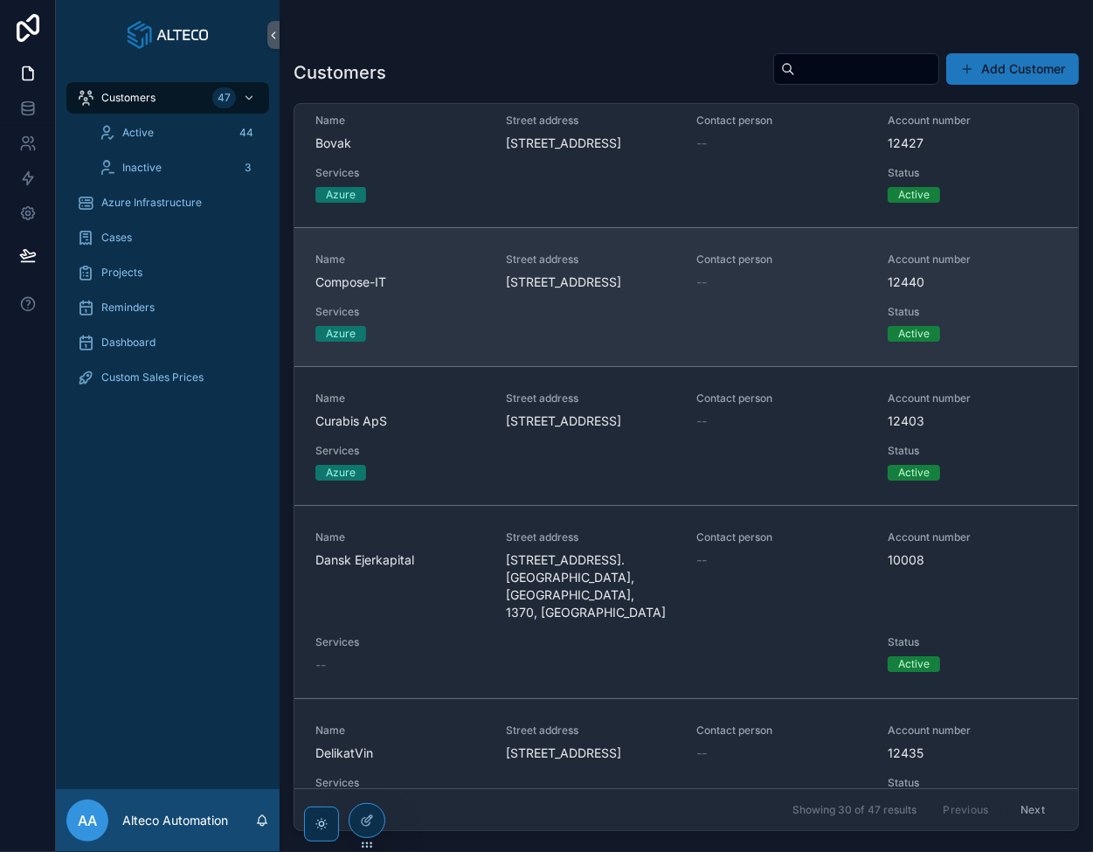
click at [445, 267] on span "Name" at bounding box center [400, 260] width 170 height 14
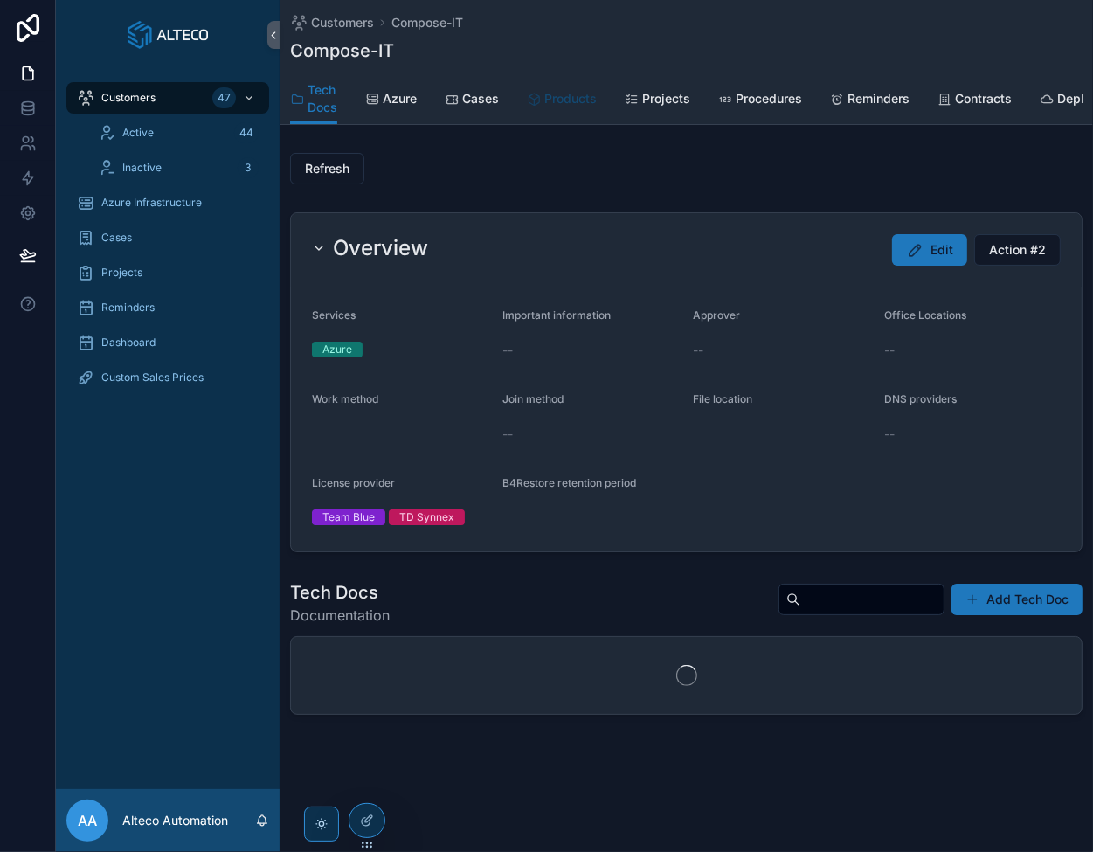
click at [580, 94] on span "Products" at bounding box center [570, 98] width 52 height 17
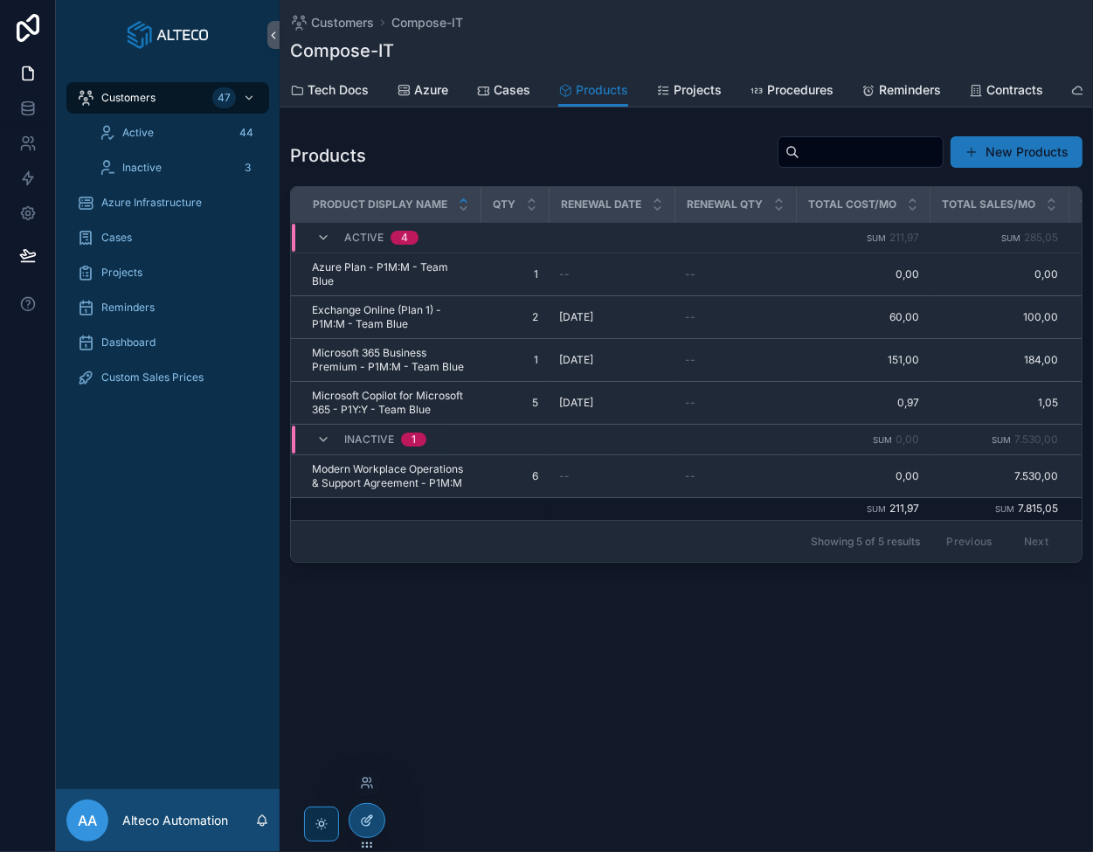
click at [353, 811] on div at bounding box center [367, 820] width 35 height 33
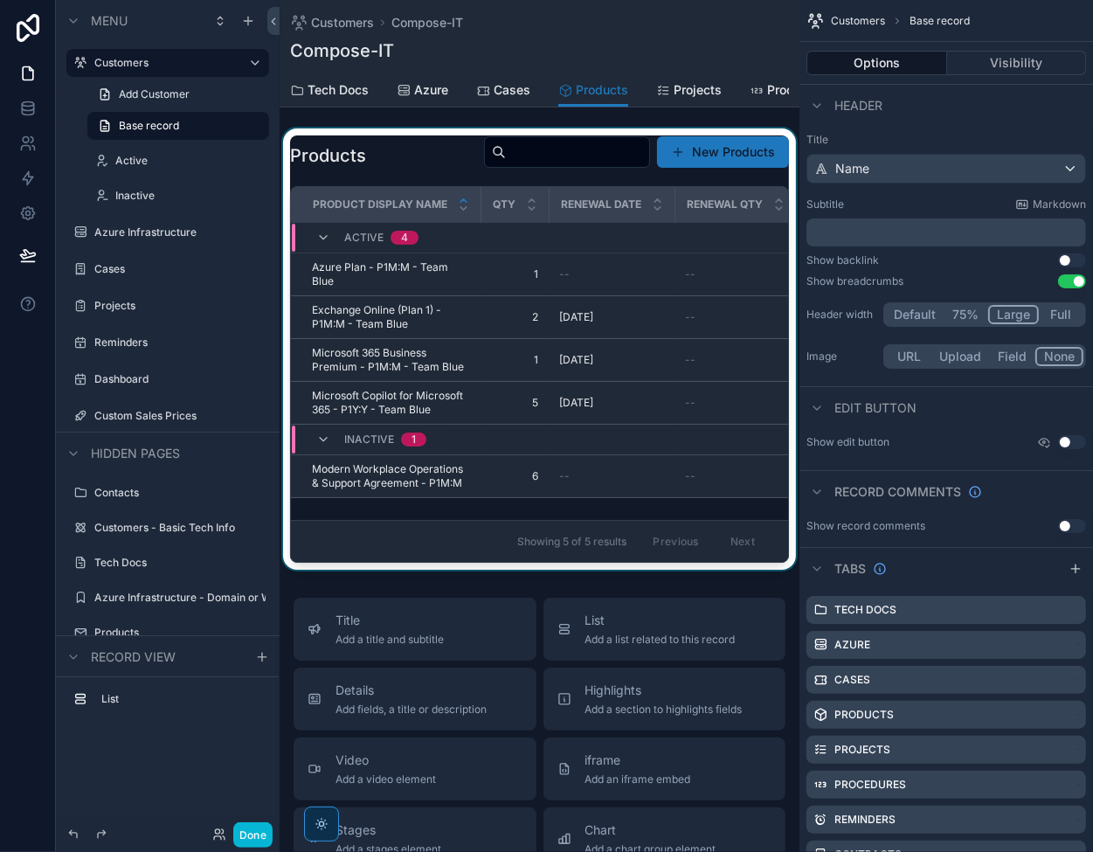
click at [540, 294] on div "scrollable content" at bounding box center [540, 348] width 520 height 441
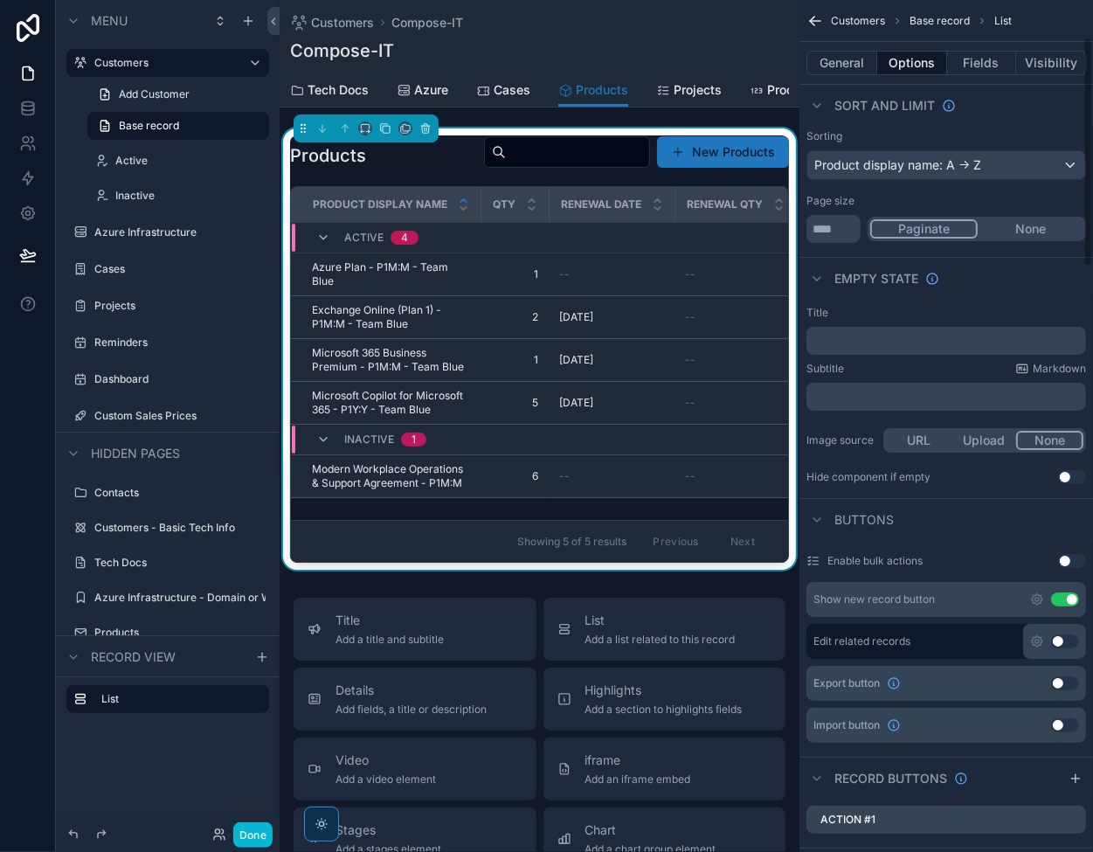
scroll to position [524, 0]
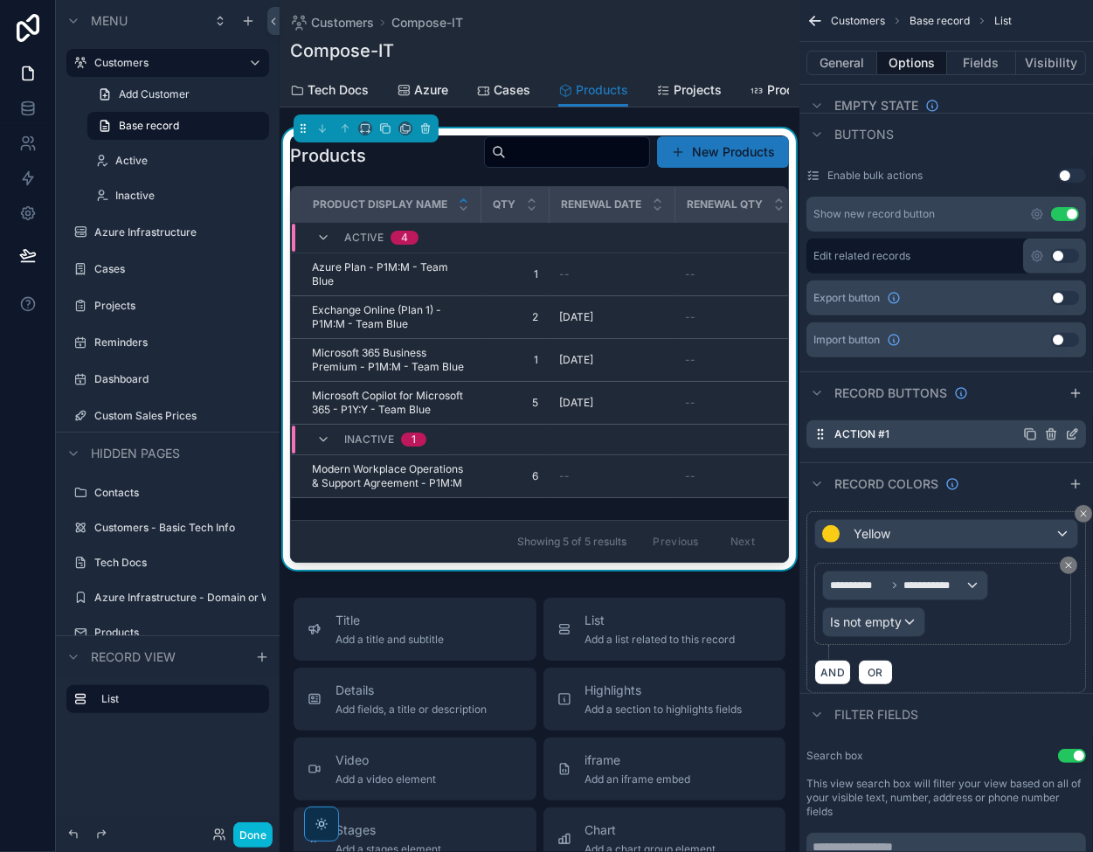
click at [1073, 430] on icon "scrollable content" at bounding box center [1072, 434] width 14 height 14
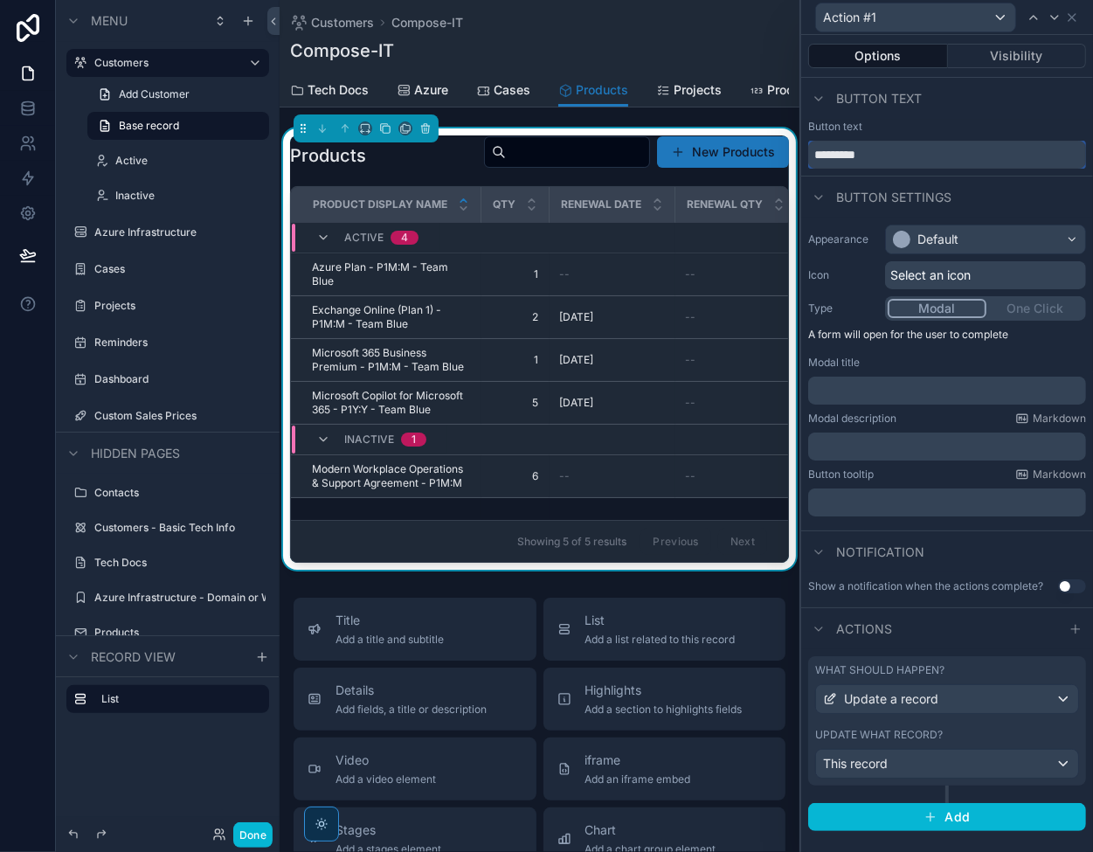
drag, startPoint x: 899, startPoint y: 159, endPoint x: 813, endPoint y: 155, distance: 86.6
click at [813, 155] on input "*********" at bounding box center [947, 155] width 278 height 28
click at [936, 232] on div "Default" at bounding box center [938, 239] width 41 height 17
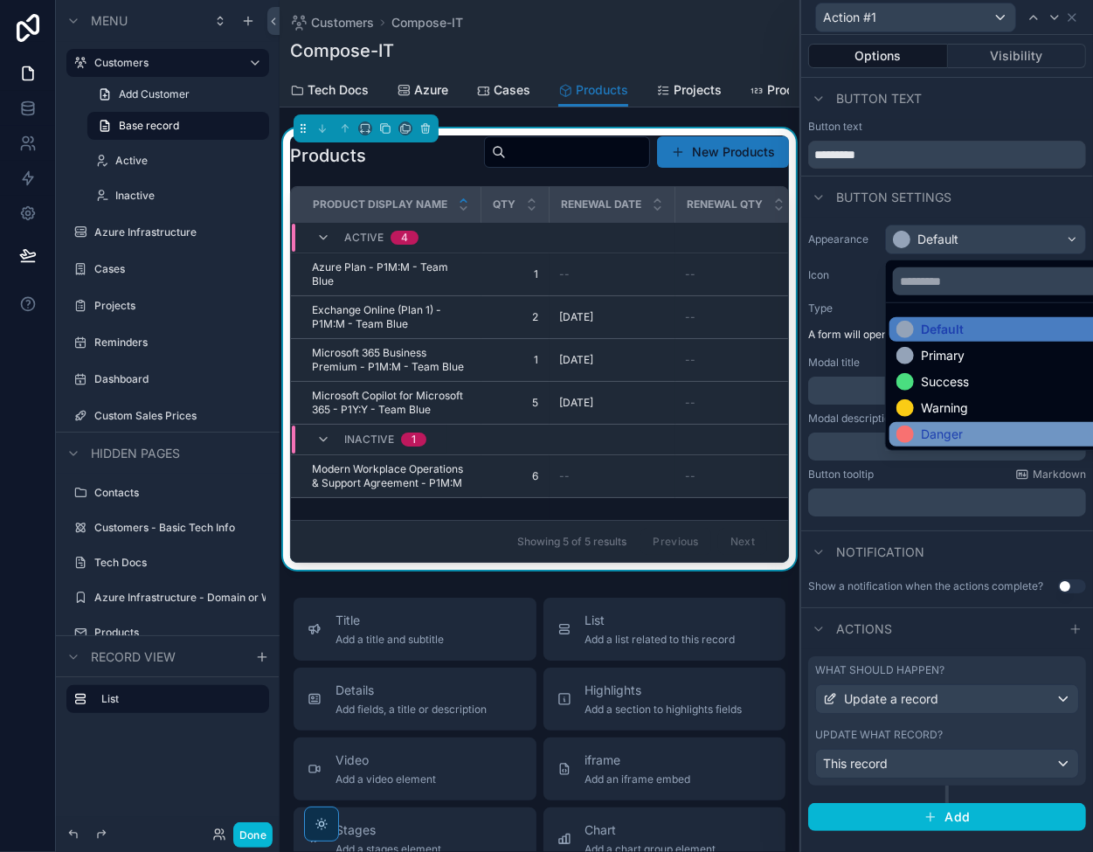
click at [946, 426] on div "Danger" at bounding box center [942, 434] width 42 height 17
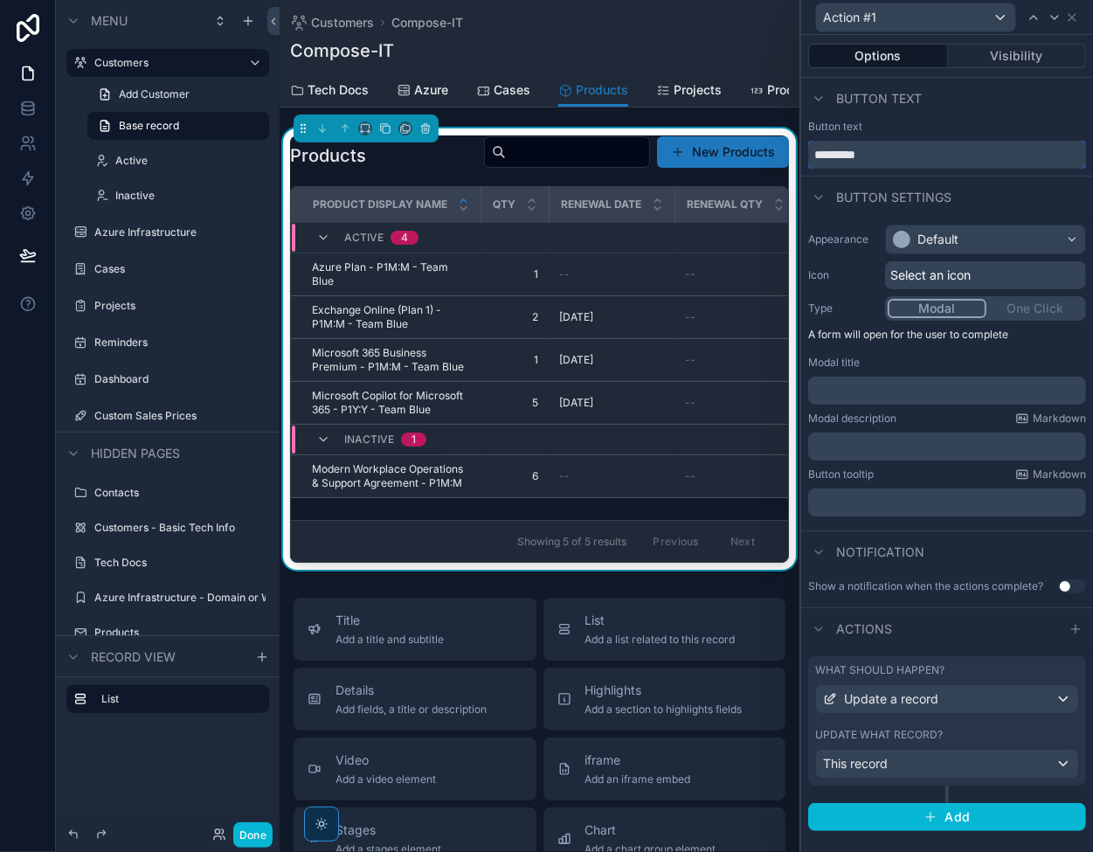
click at [884, 160] on input "*********" at bounding box center [947, 155] width 278 height 28
click at [887, 154] on input "*********" at bounding box center [947, 155] width 278 height 28
click at [958, 268] on span "Select an icon" at bounding box center [931, 275] width 80 height 17
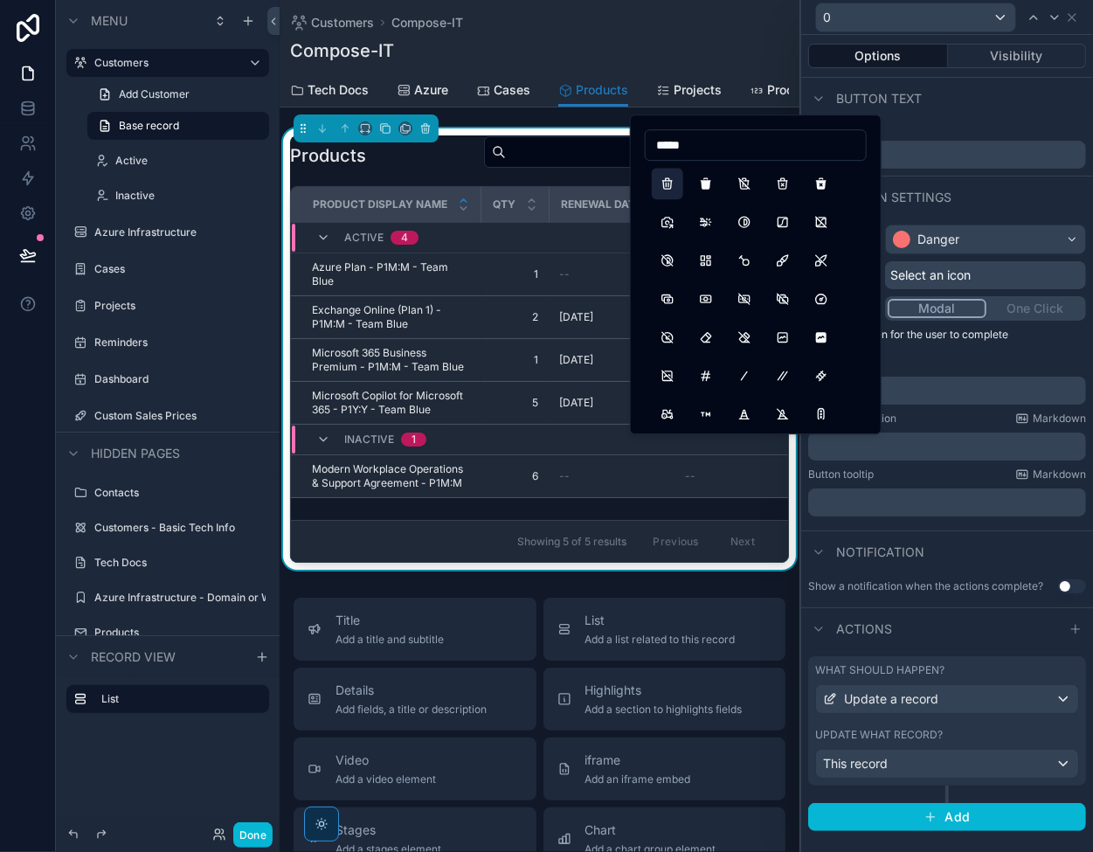
type input "*****"
click at [668, 181] on button "Trash" at bounding box center [667, 183] width 31 height 31
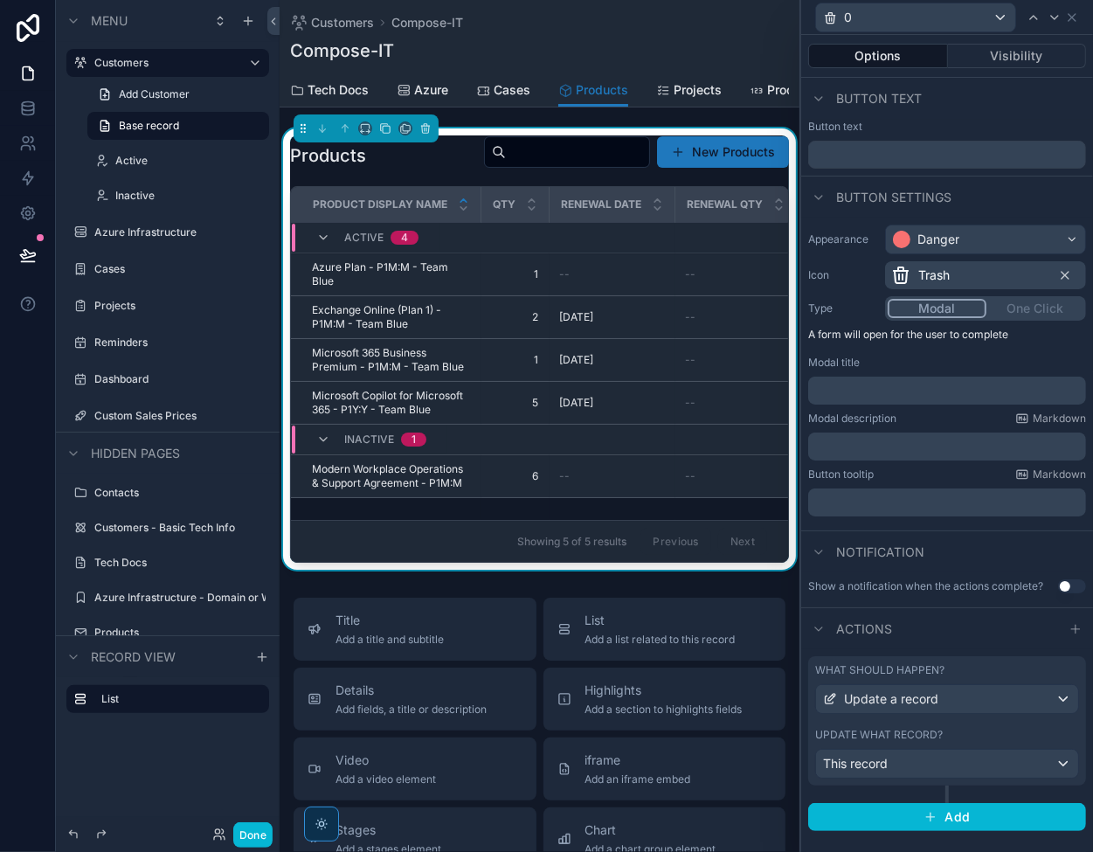
drag, startPoint x: 917, startPoint y: 714, endPoint x: 916, endPoint y: 698, distance: 15.8
click at [916, 711] on div "What should happen? Update a record Update what record? This record" at bounding box center [947, 720] width 278 height 129
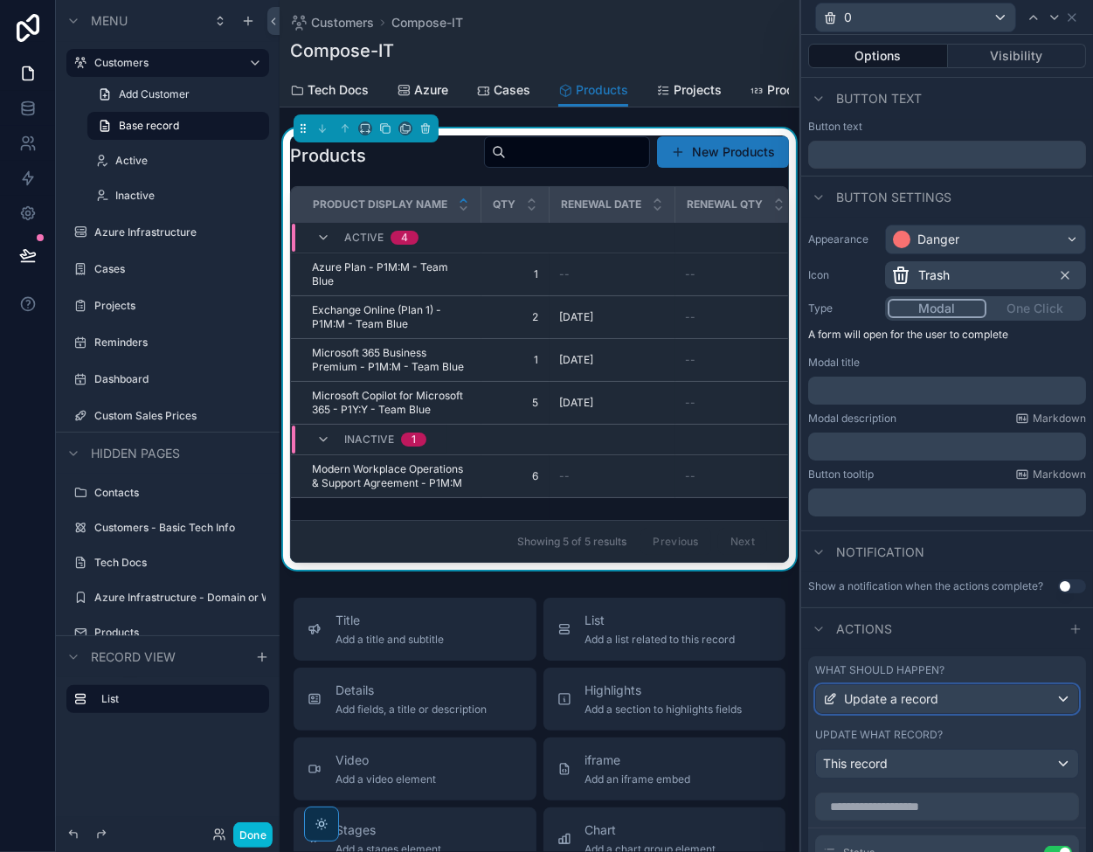
click at [916, 698] on span "Update a record" at bounding box center [891, 698] width 94 height 17
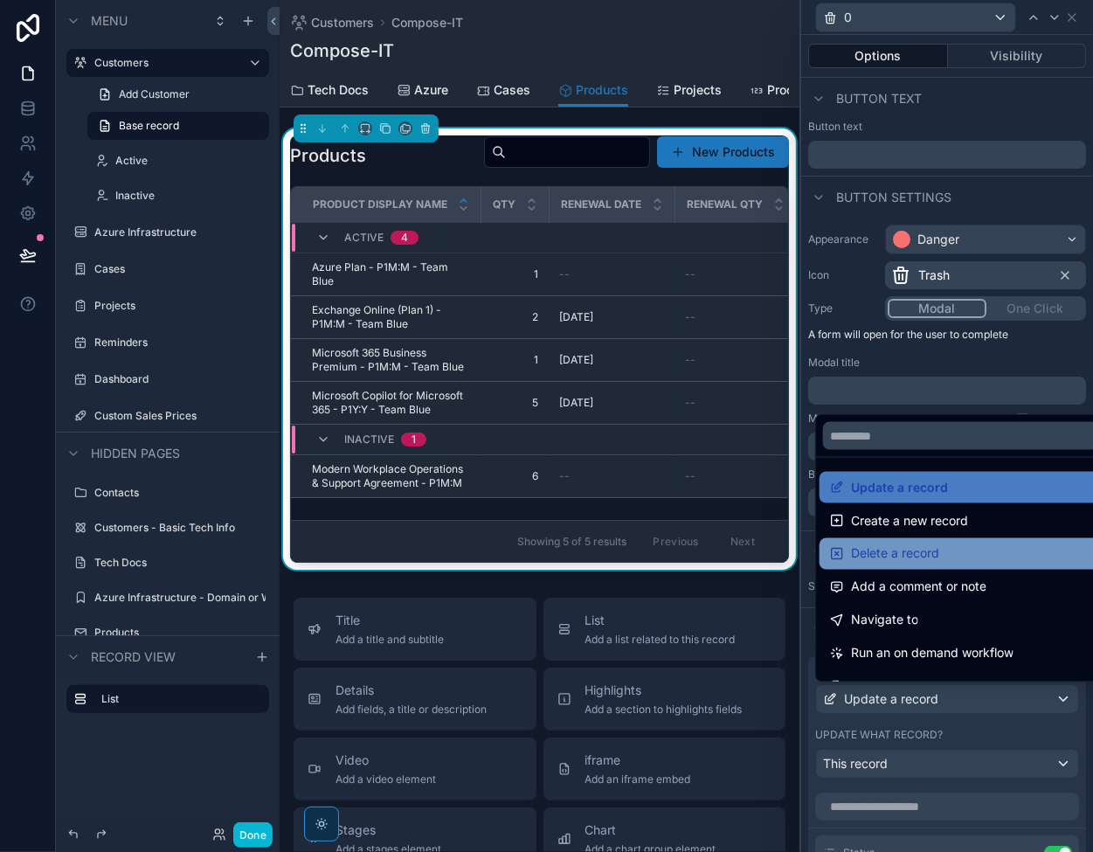
click at [919, 548] on span "Delete a record" at bounding box center [895, 554] width 88 height 21
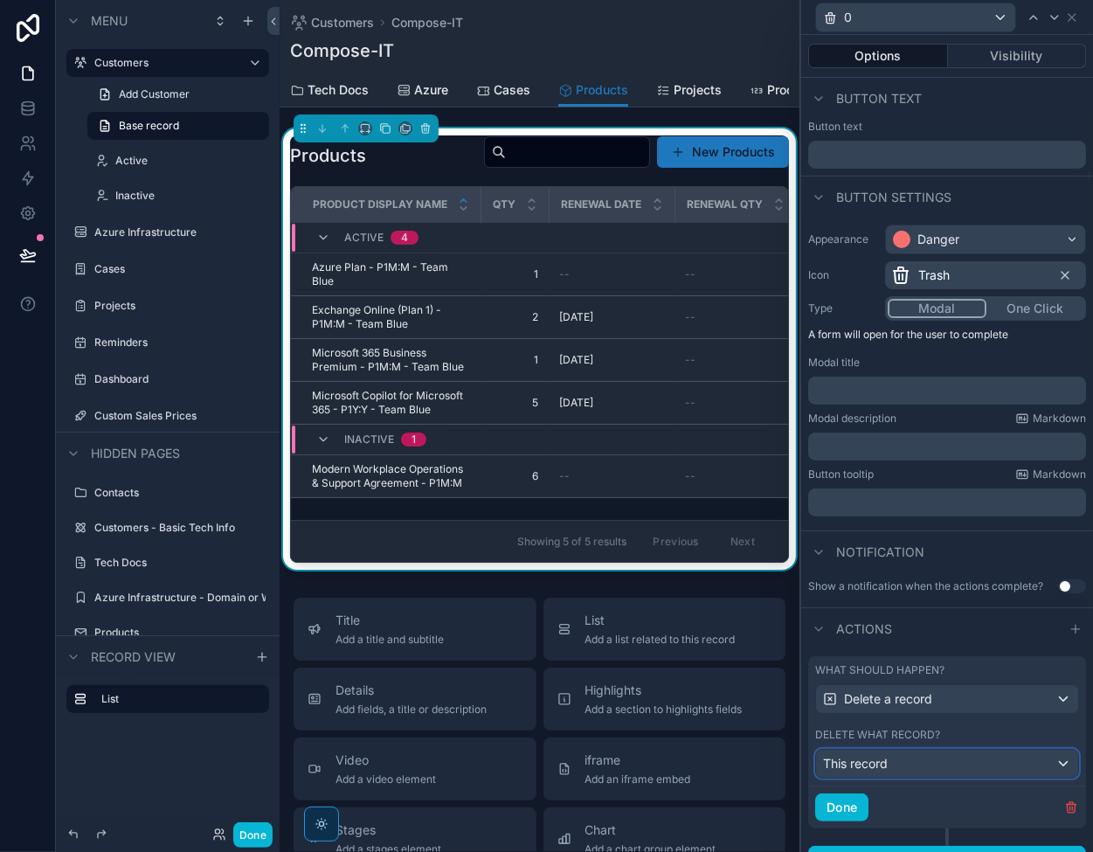
click at [914, 755] on div "This record" at bounding box center [947, 764] width 262 height 28
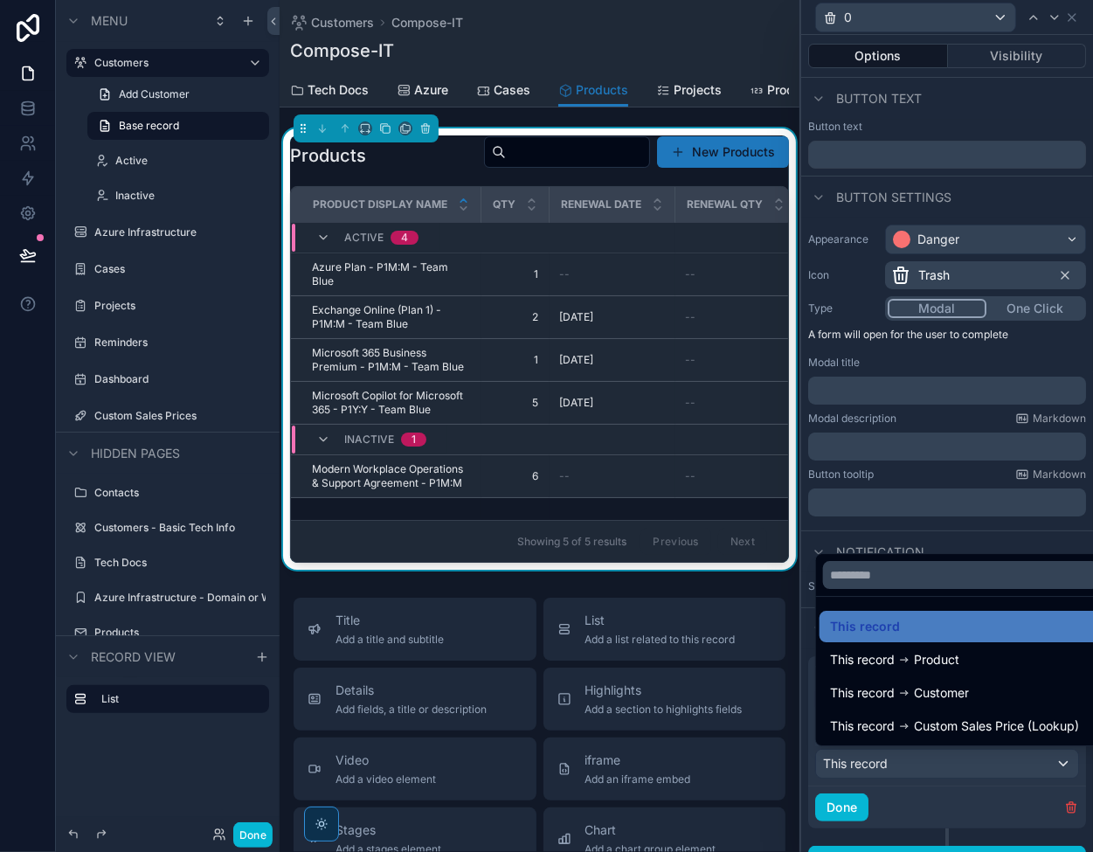
click at [915, 757] on div at bounding box center [947, 426] width 292 height 852
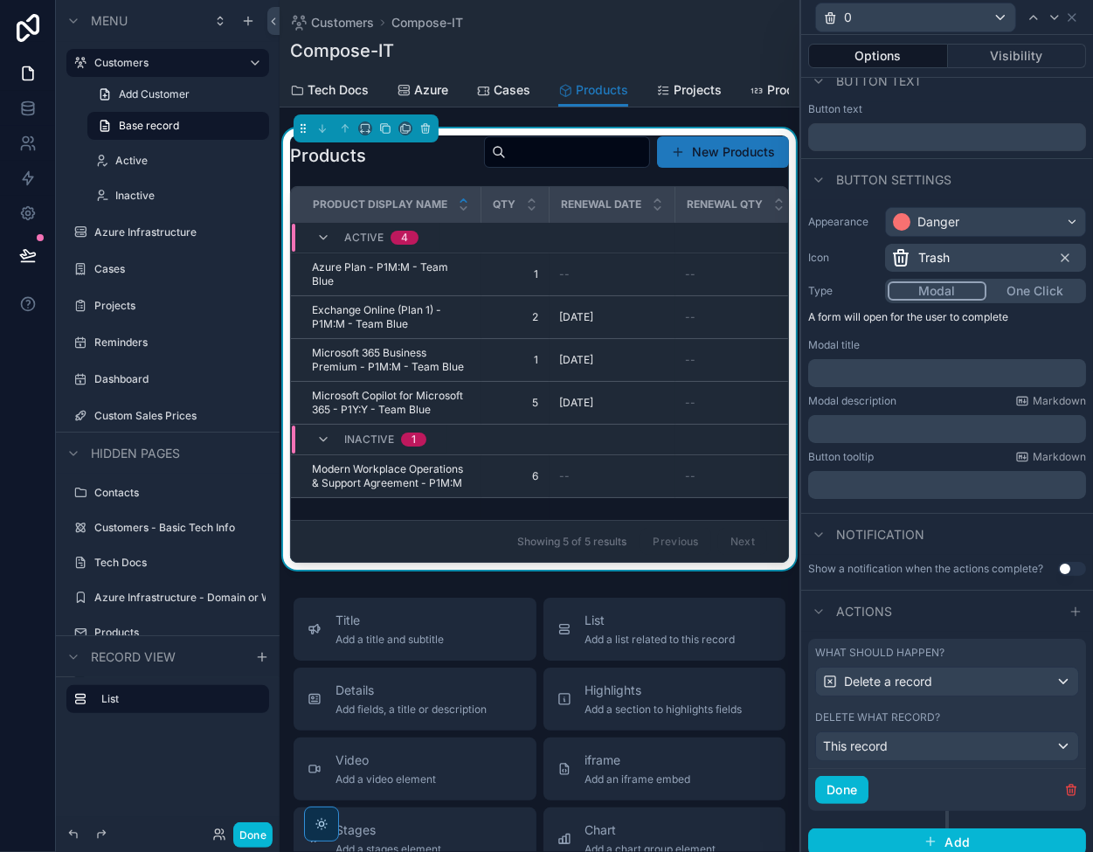
scroll to position [25, 0]
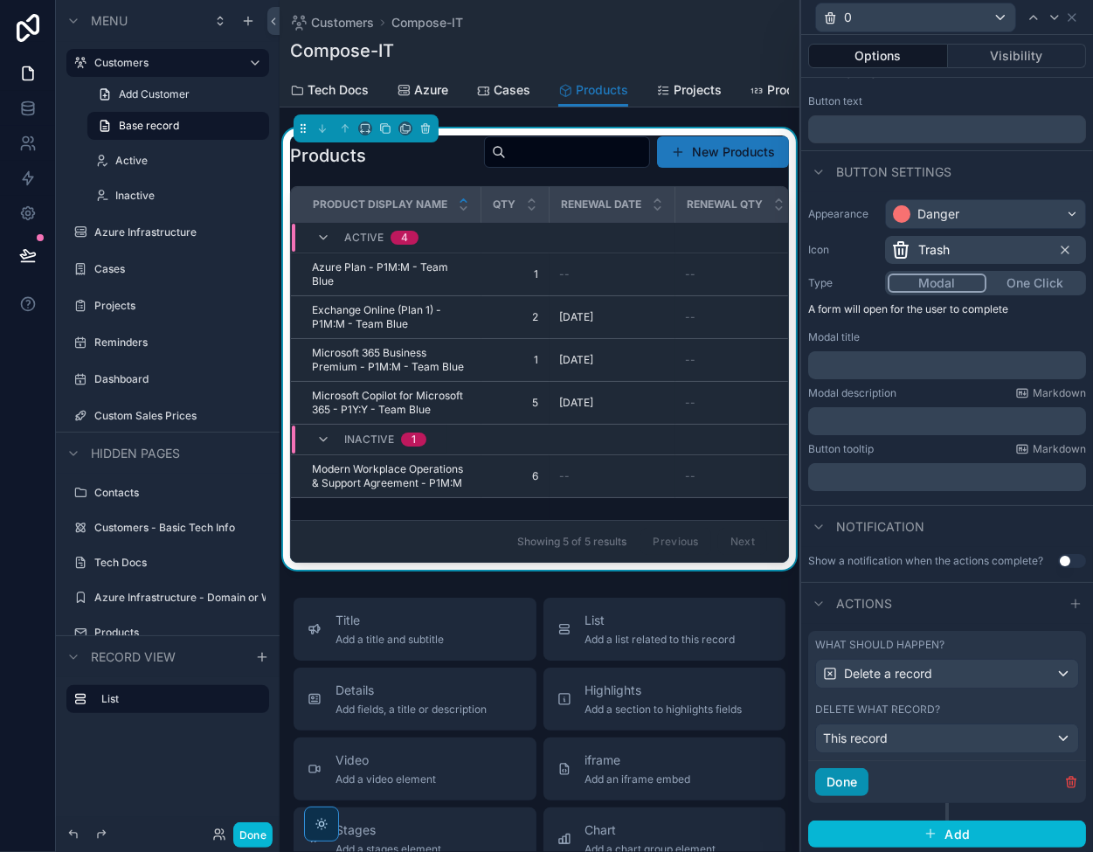
click at [842, 782] on button "Done" at bounding box center [841, 782] width 53 height 28
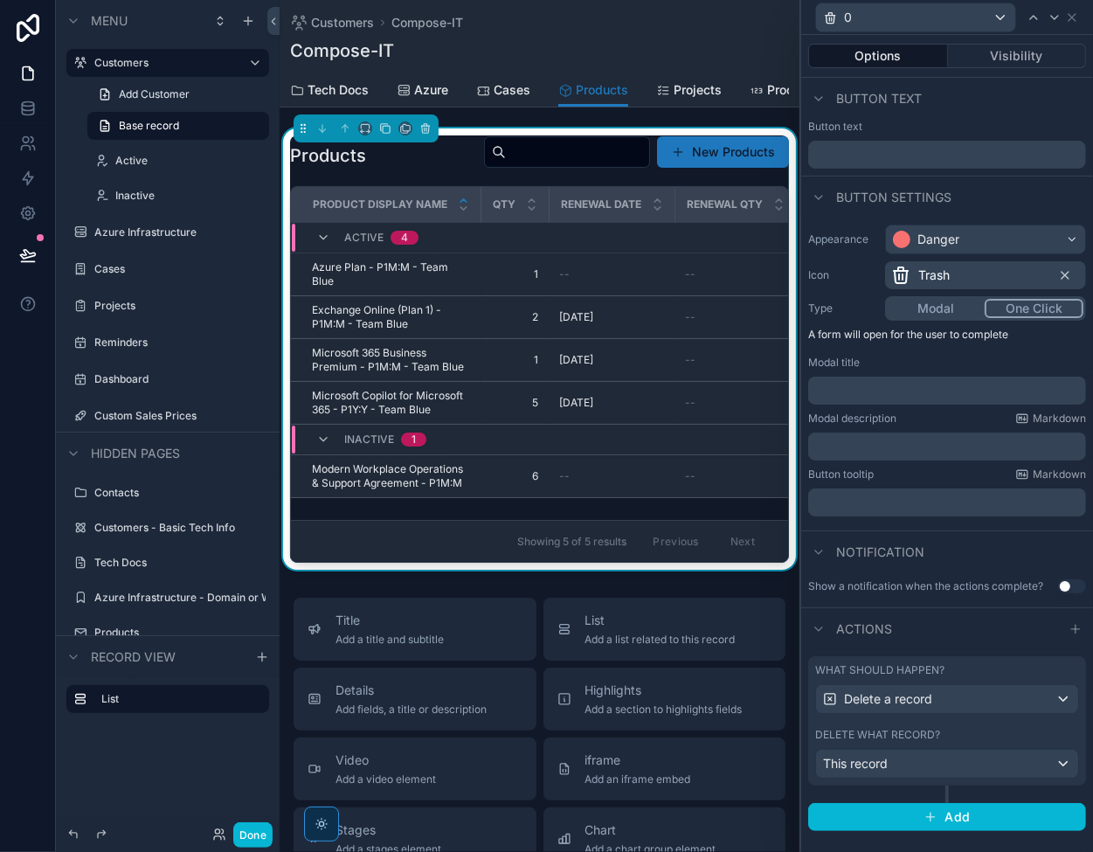
click at [1036, 305] on button "One Click" at bounding box center [1034, 308] width 99 height 19
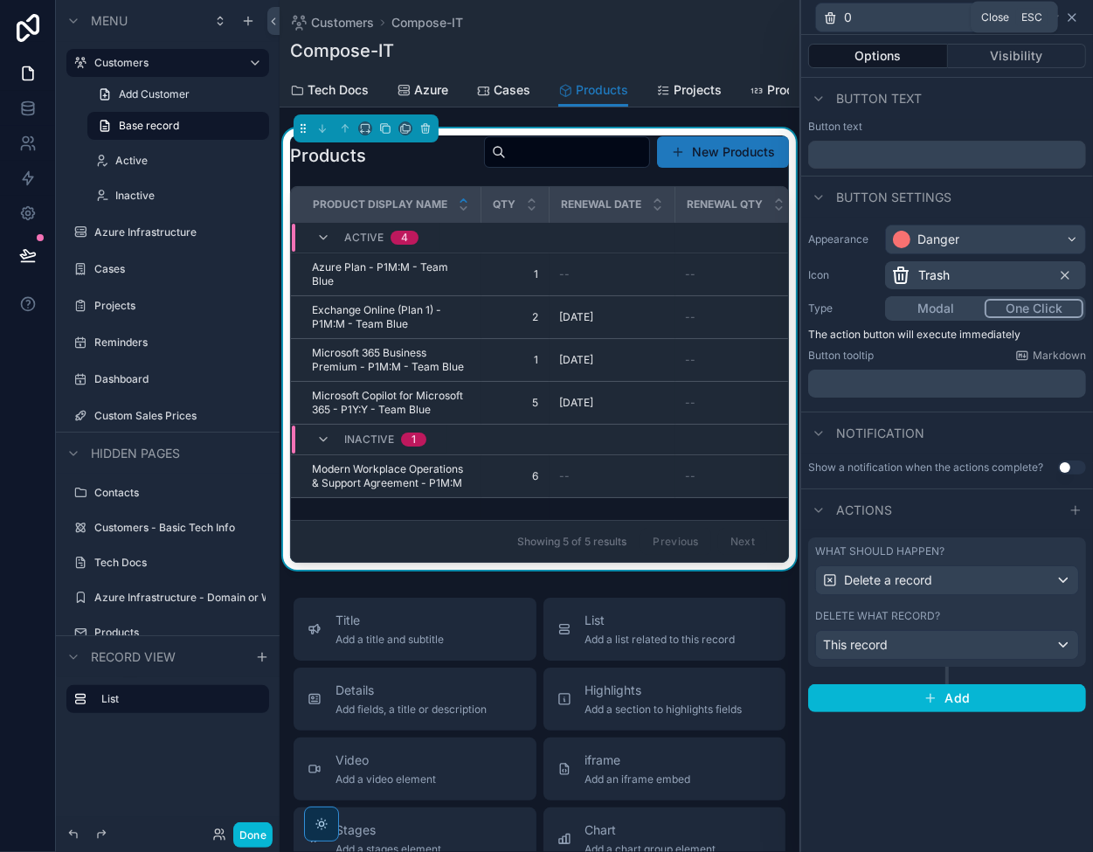
click at [1073, 20] on icon at bounding box center [1072, 17] width 14 height 14
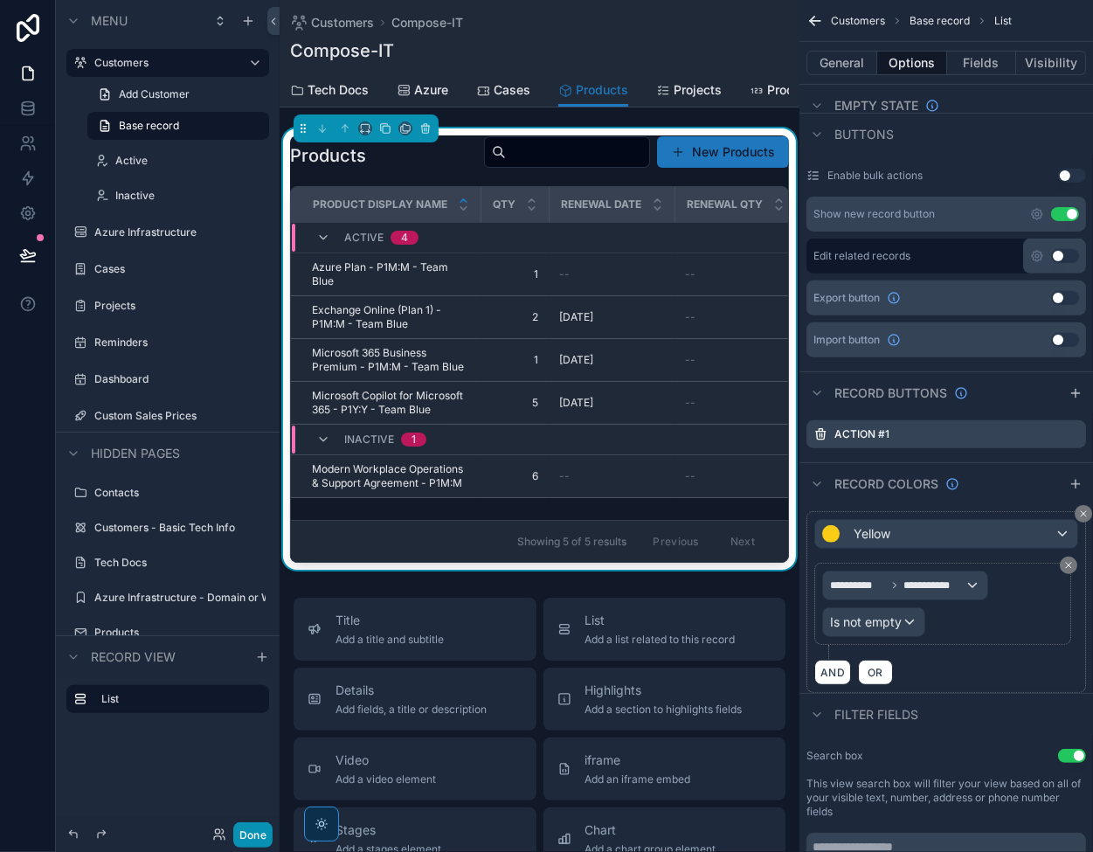
click at [254, 835] on button "Done" at bounding box center [252, 834] width 39 height 25
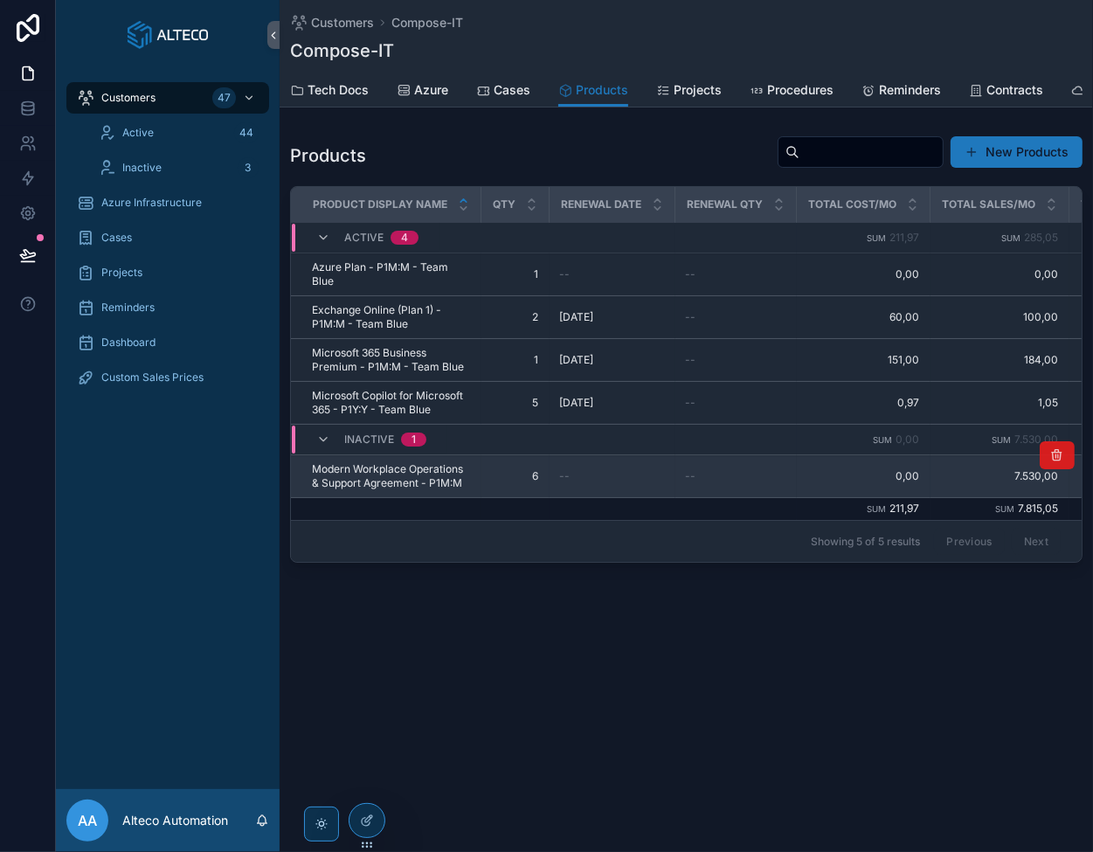
click at [1058, 462] on icon "scrollable content" at bounding box center [1057, 455] width 14 height 14
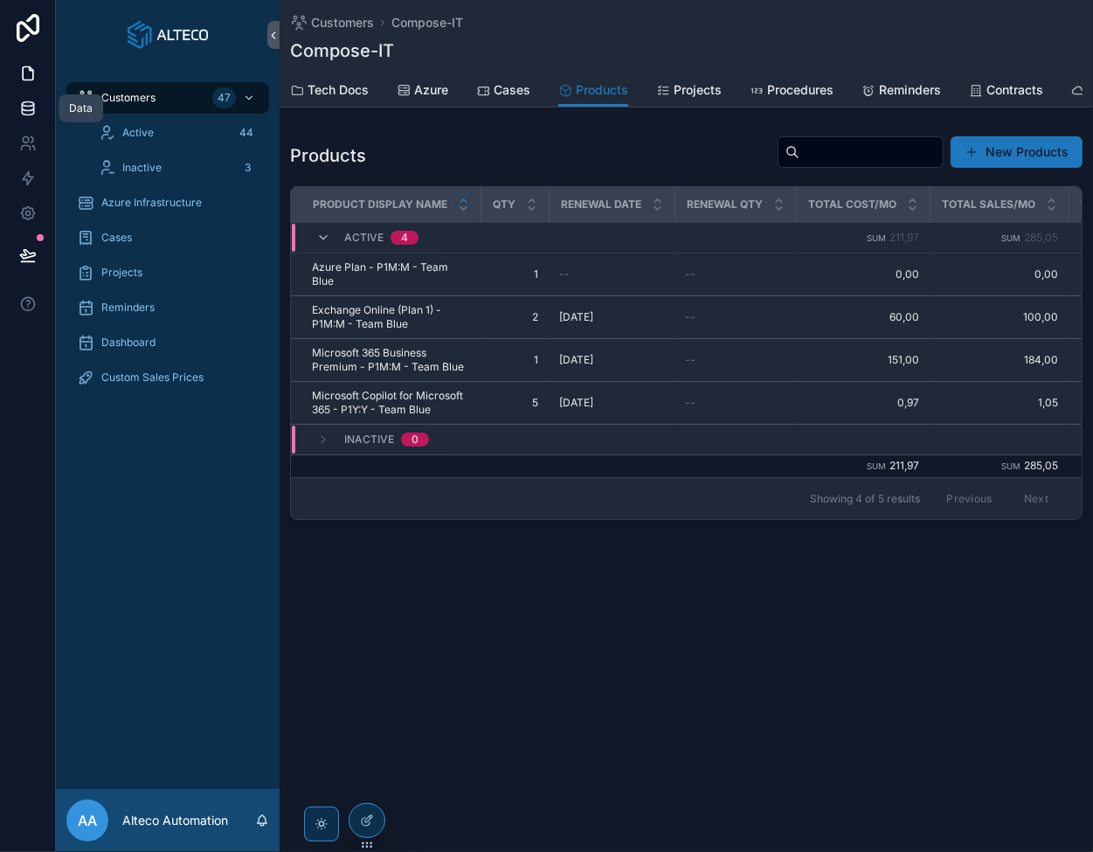
click at [20, 104] on icon at bounding box center [27, 108] width 17 height 17
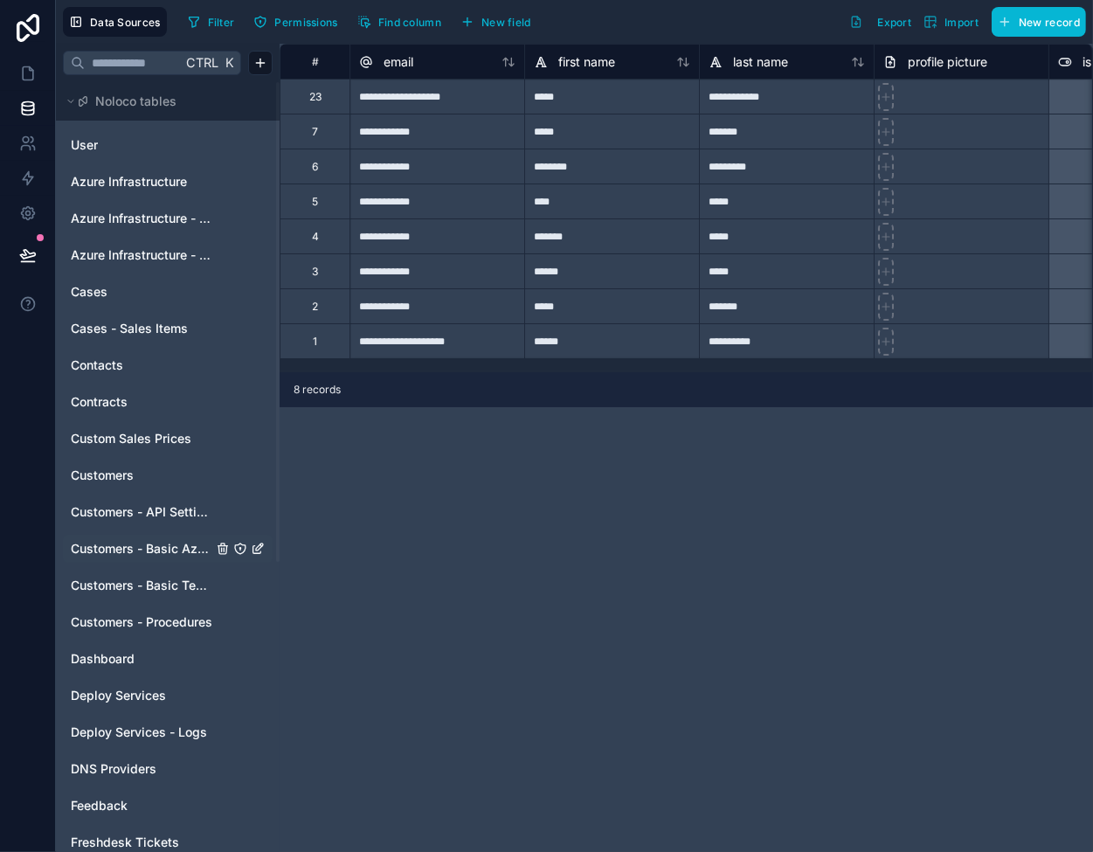
click at [130, 551] on span "Customers - Basic Azure Info" at bounding box center [142, 548] width 142 height 17
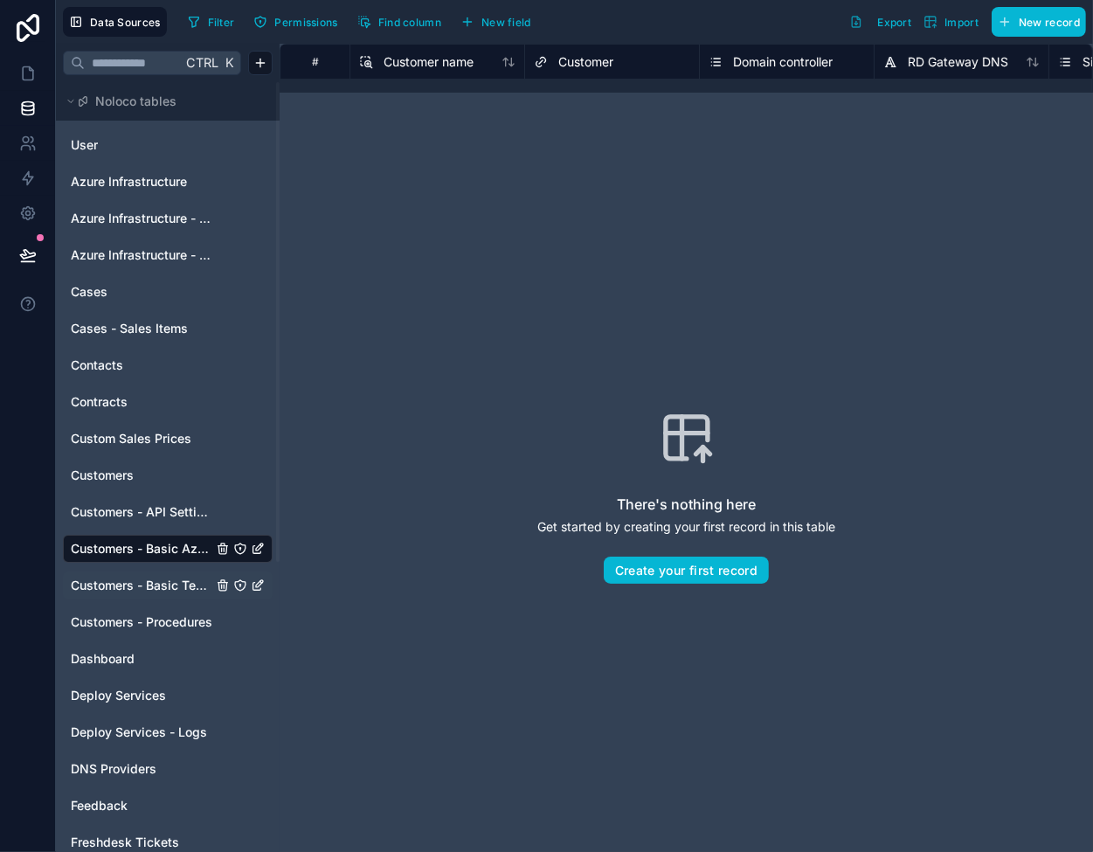
click at [188, 586] on span "Customers - Basic Tech Info" at bounding box center [142, 585] width 142 height 17
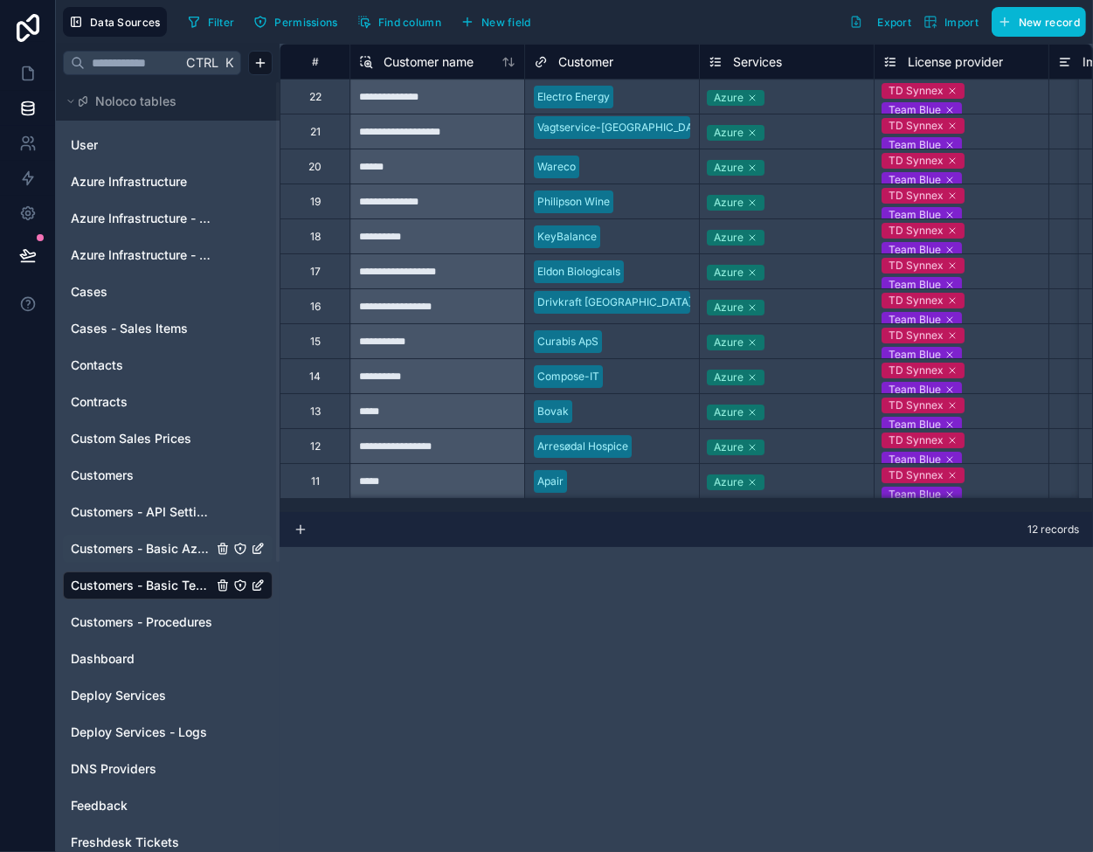
click at [822, 380] on div "Azure" at bounding box center [787, 376] width 174 height 21
click at [822, 380] on div "Azure" at bounding box center [787, 376] width 174 height 24
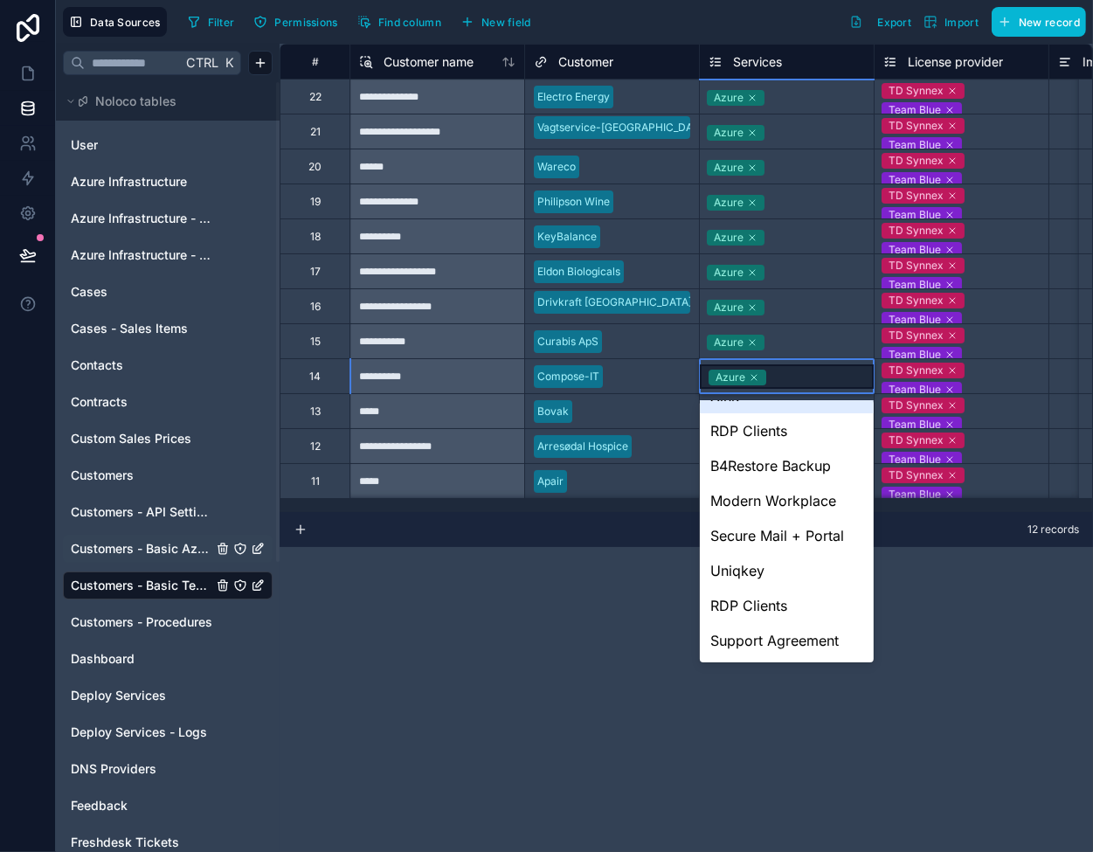
scroll to position [262, 0]
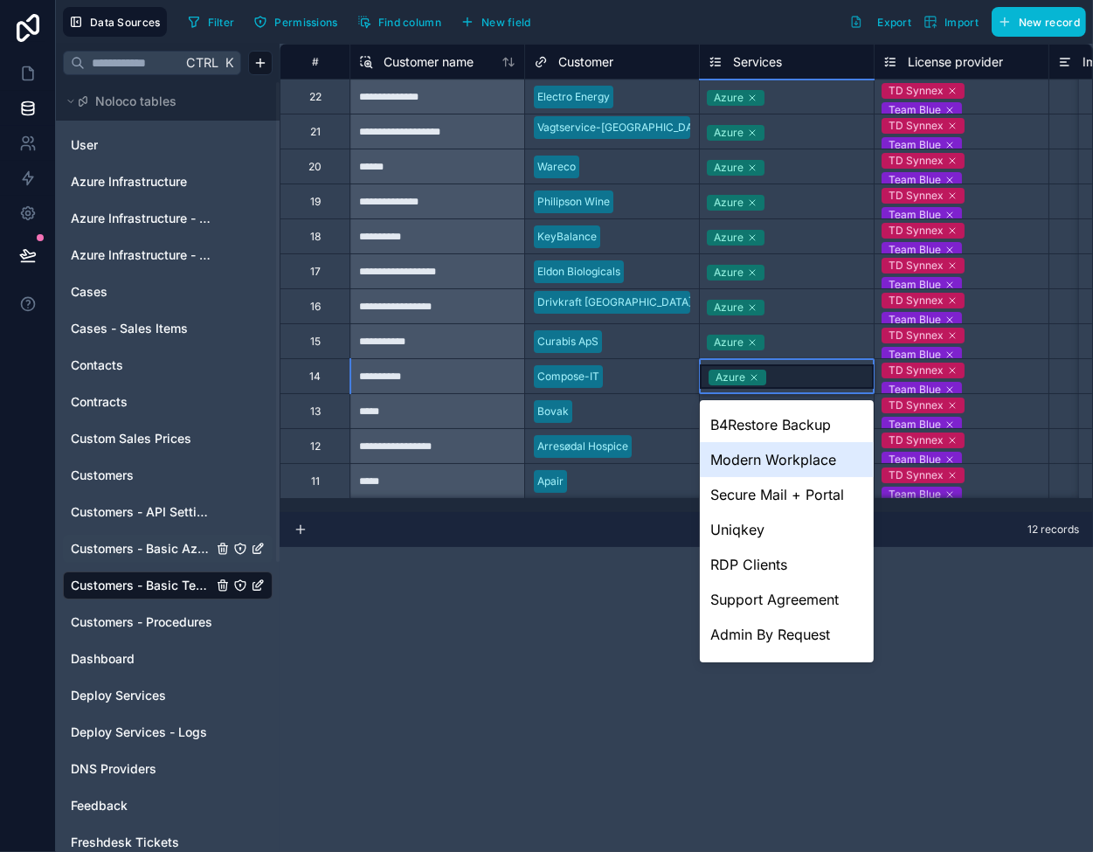
click at [764, 464] on div "Modern Workplace" at bounding box center [787, 459] width 174 height 35
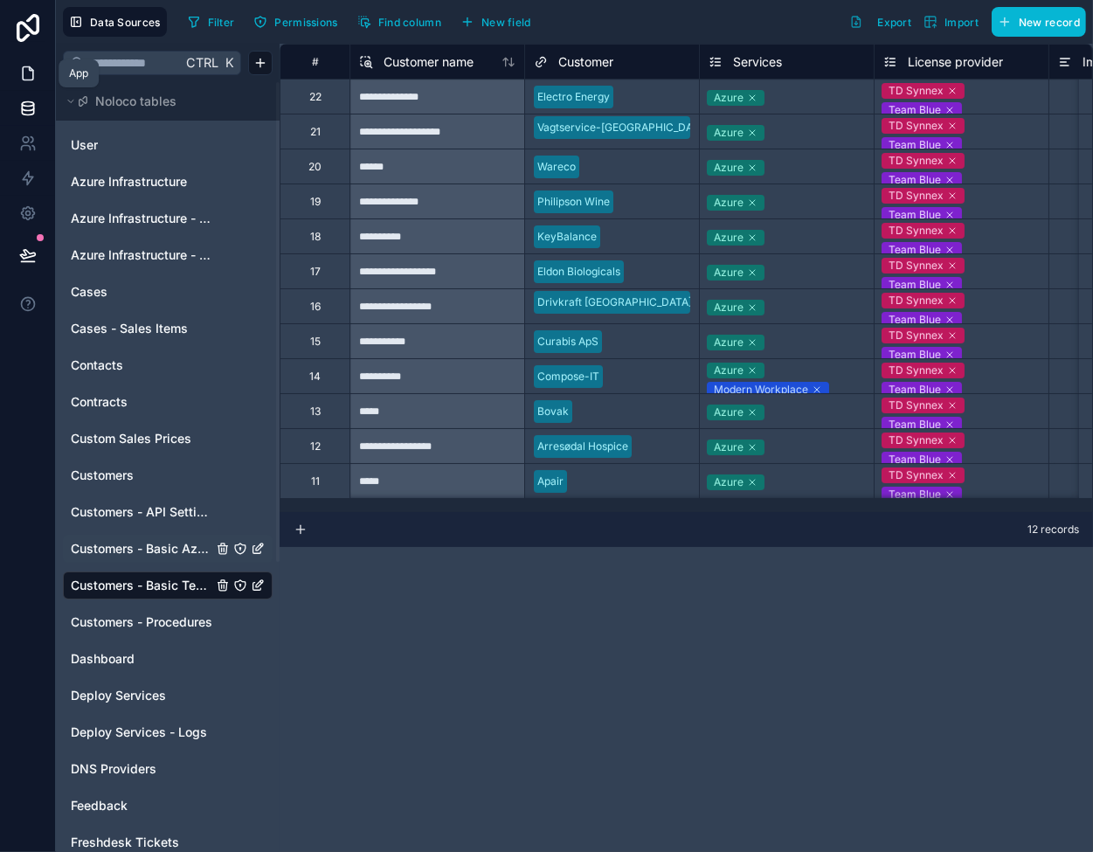
click at [30, 76] on icon at bounding box center [27, 73] width 17 height 17
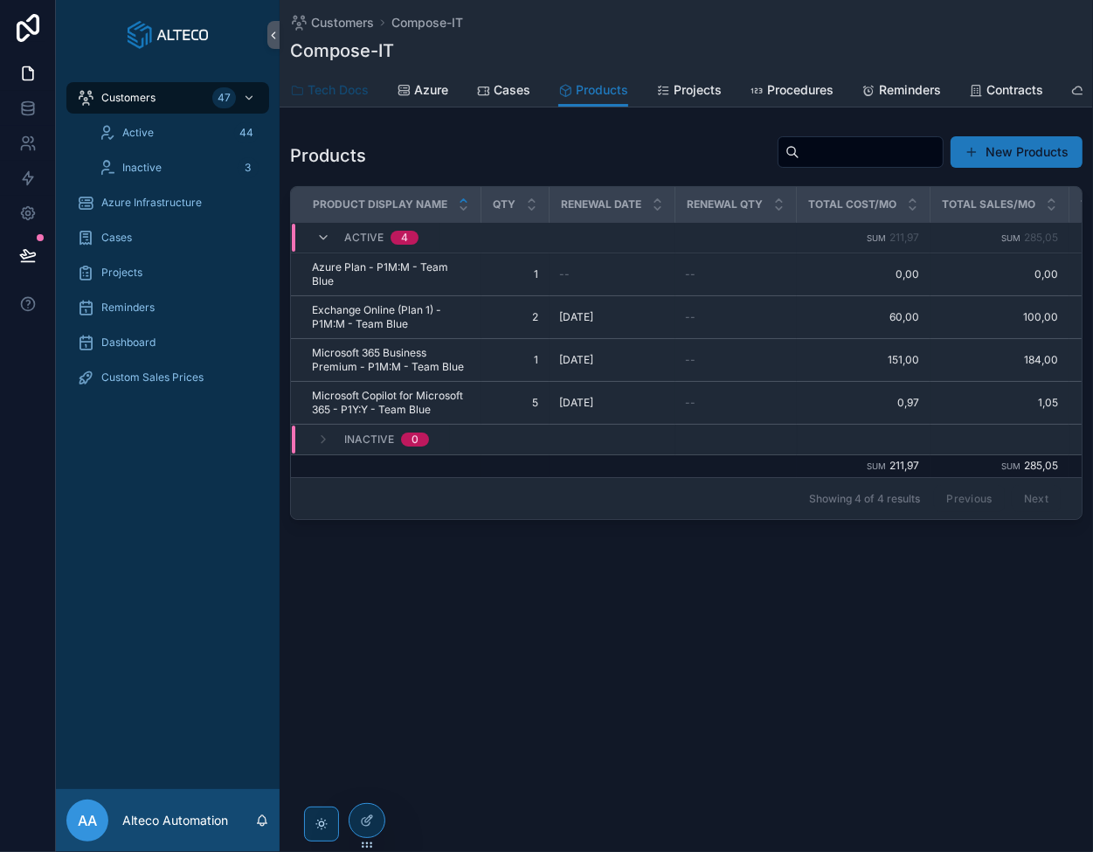
click at [315, 80] on link "Tech Docs" at bounding box center [329, 91] width 79 height 35
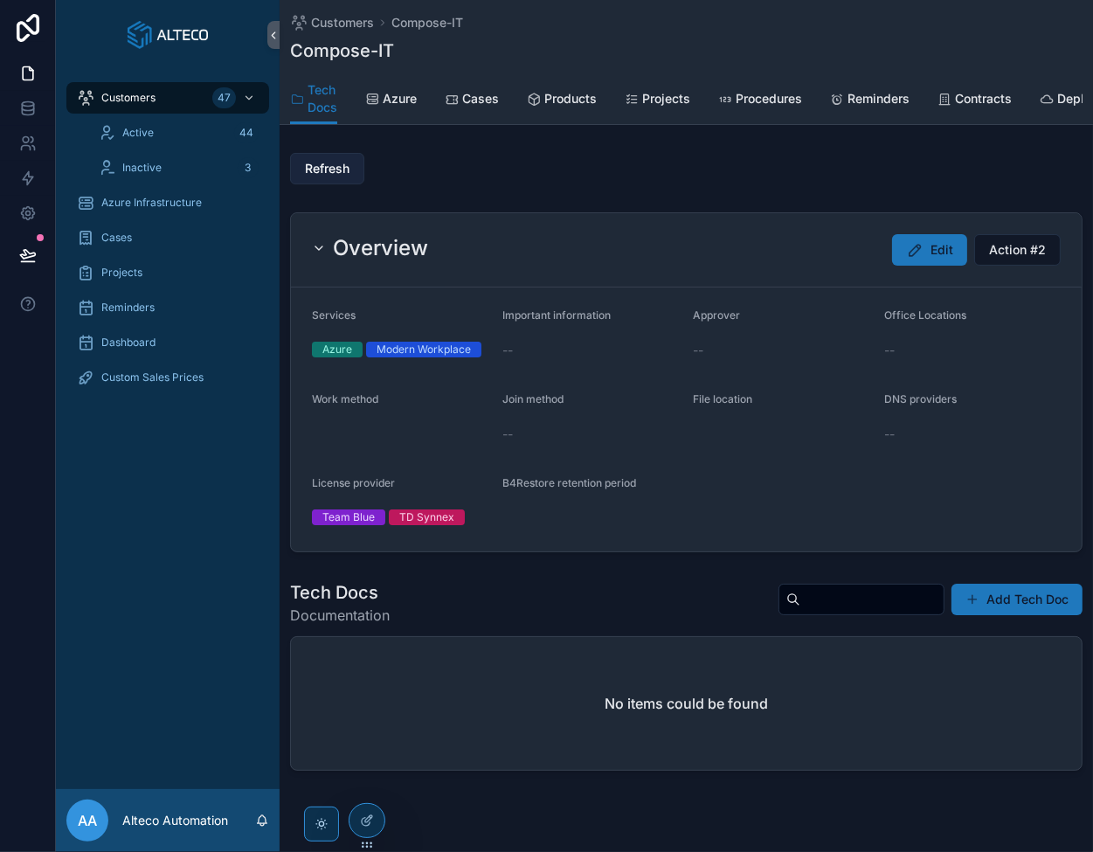
click at [332, 177] on span "Refresh" at bounding box center [327, 168] width 45 height 17
click at [570, 97] on span "Products" at bounding box center [570, 98] width 52 height 17
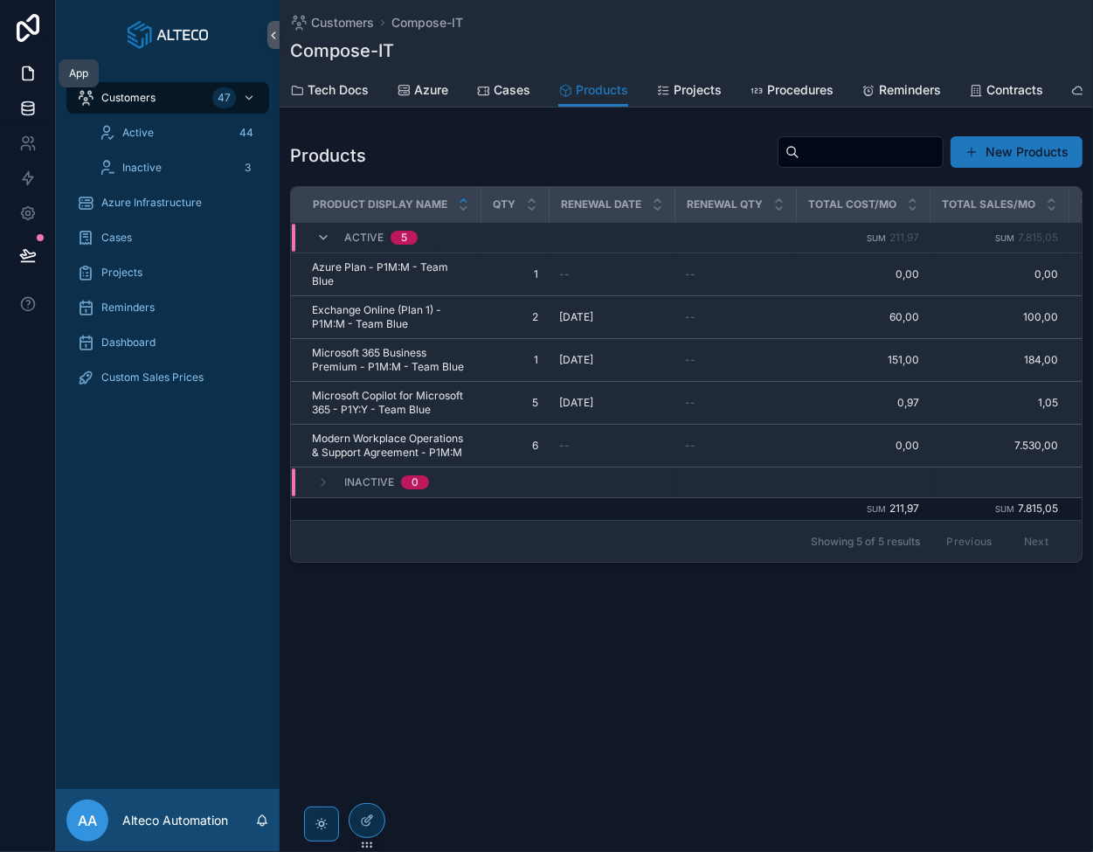
click at [29, 95] on link at bounding box center [27, 108] width 55 height 35
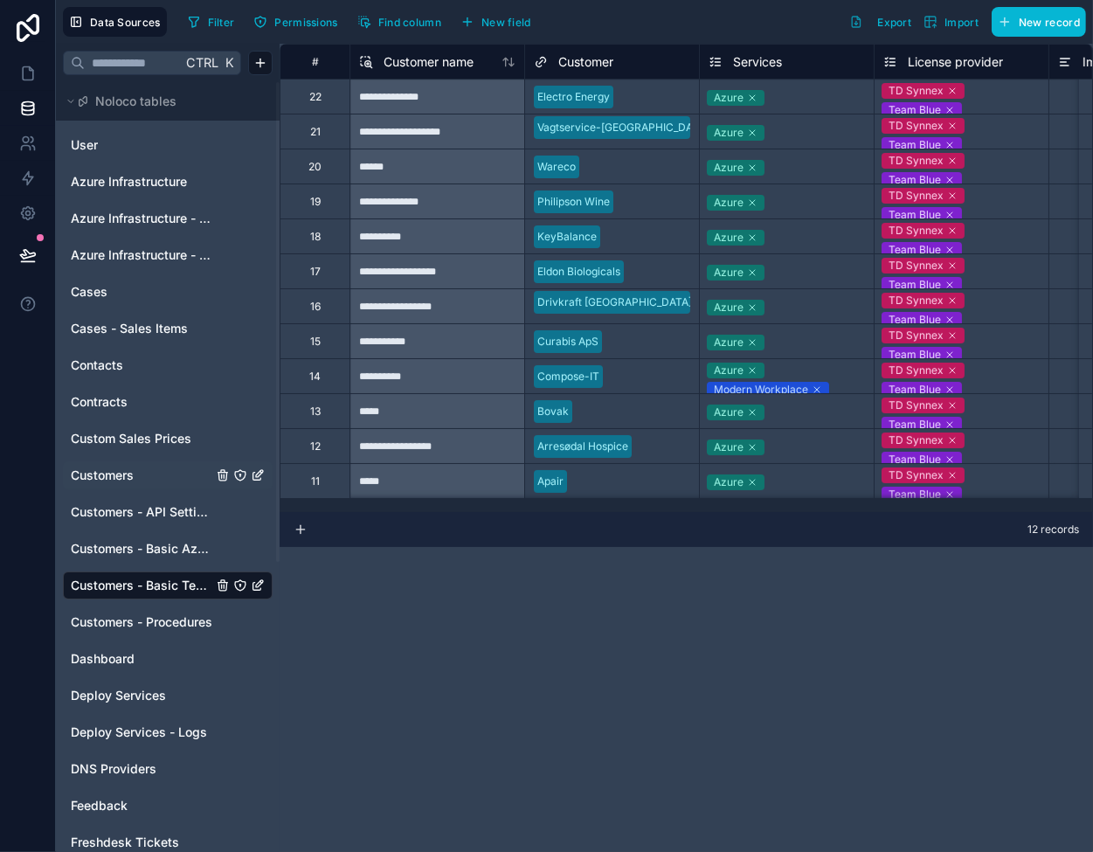
click at [133, 469] on span "Customers" at bounding box center [102, 475] width 63 height 17
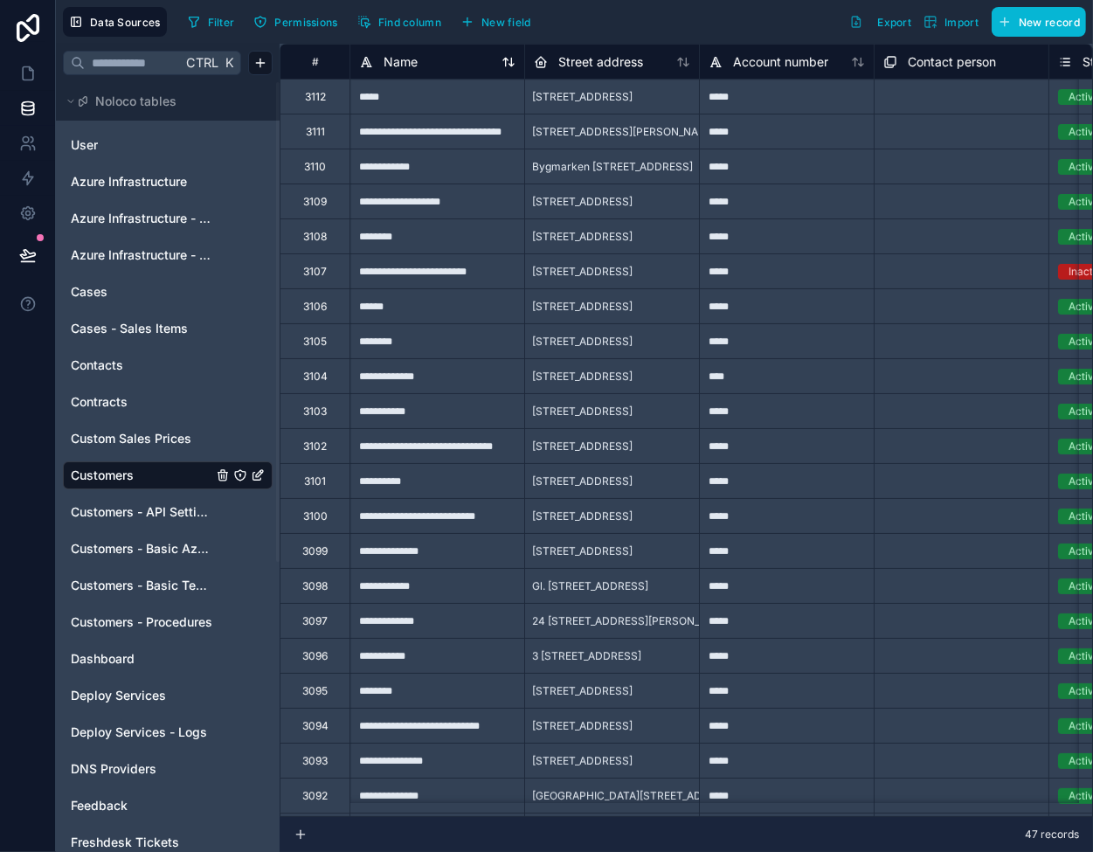
click at [511, 63] on icon at bounding box center [512, 62] width 4 height 8
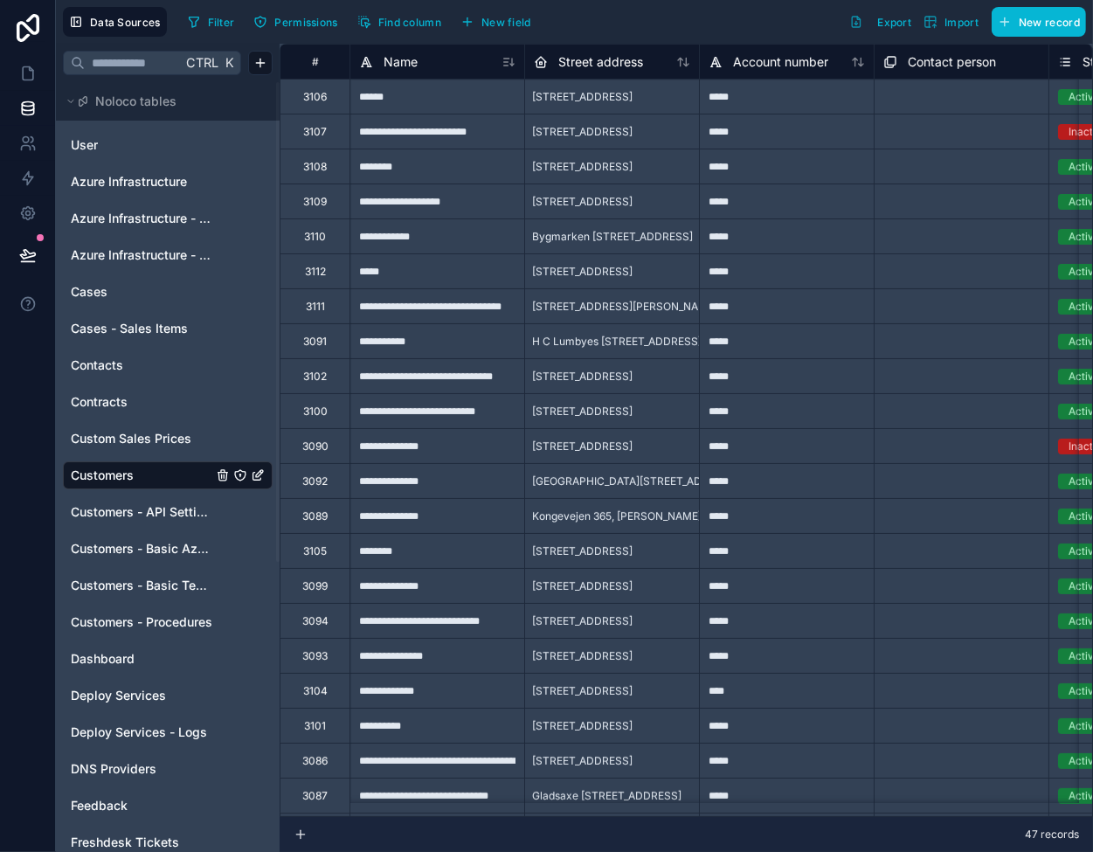
click at [512, 63] on icon at bounding box center [512, 62] width 0 height 7
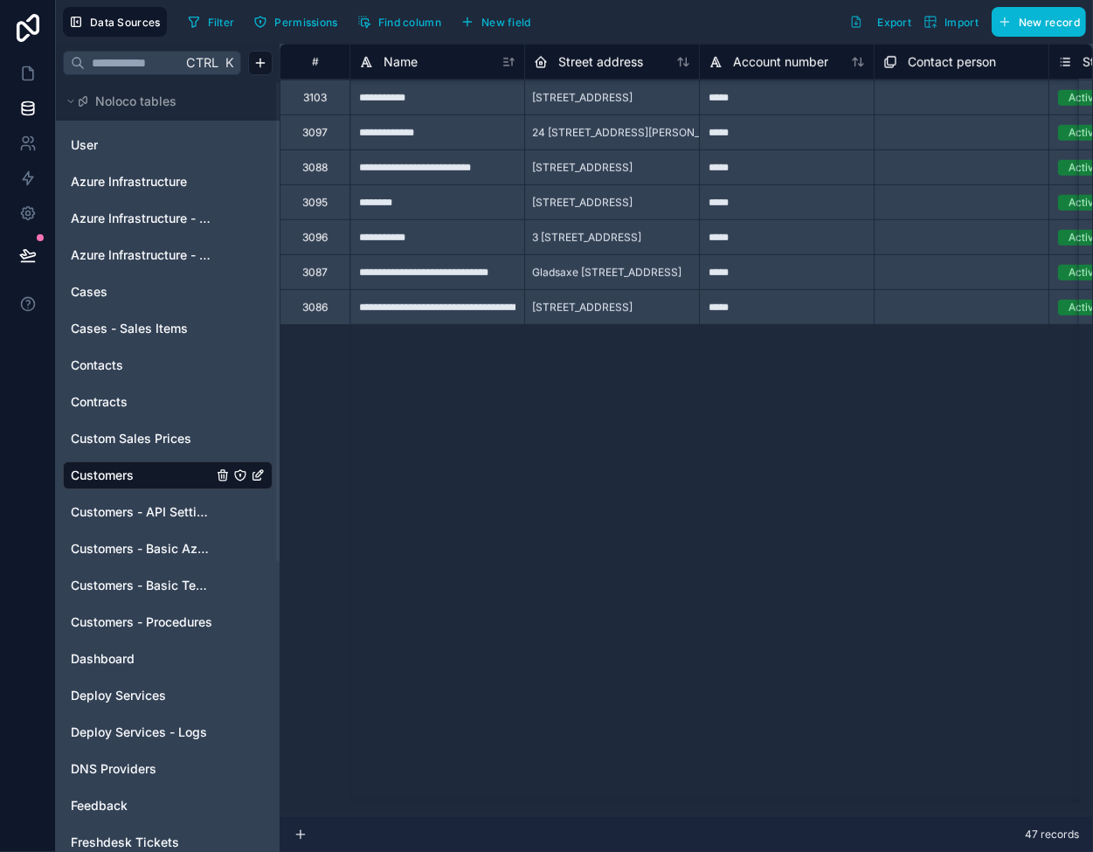
scroll to position [919, 0]
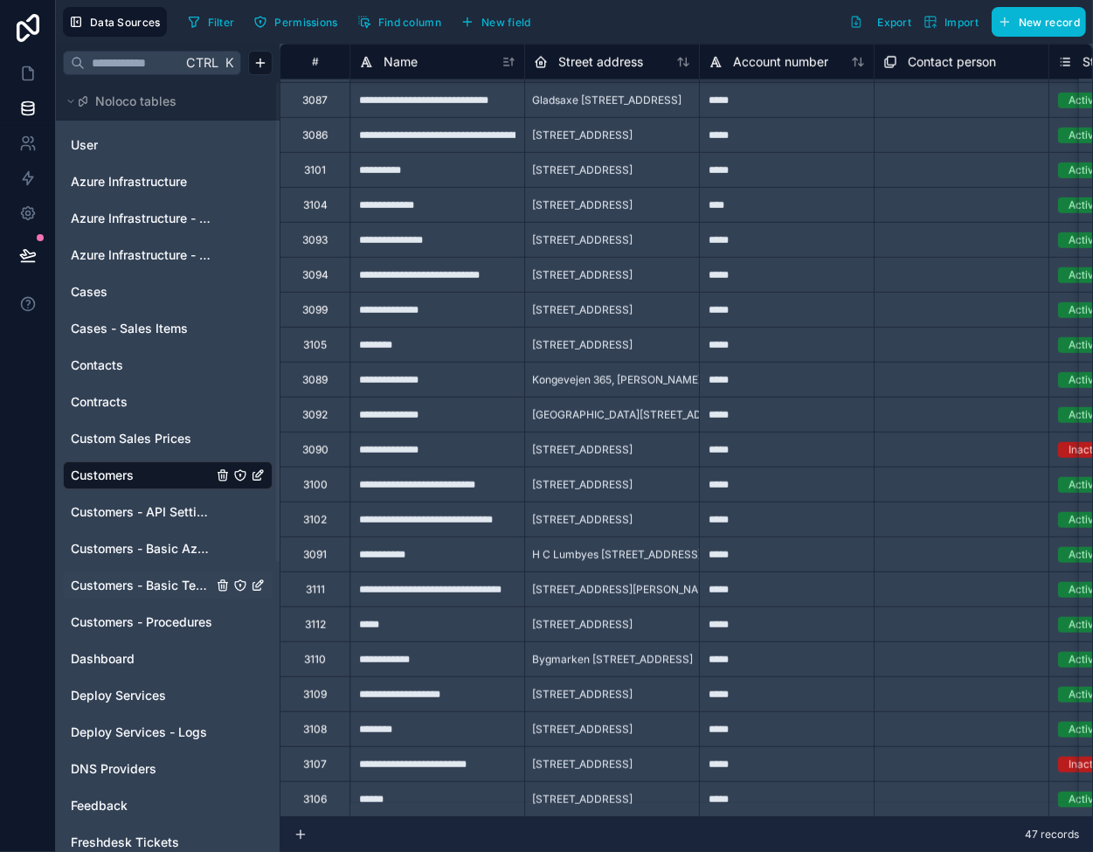
click at [157, 572] on div "Customers - Basic Tech Info" at bounding box center [168, 586] width 210 height 28
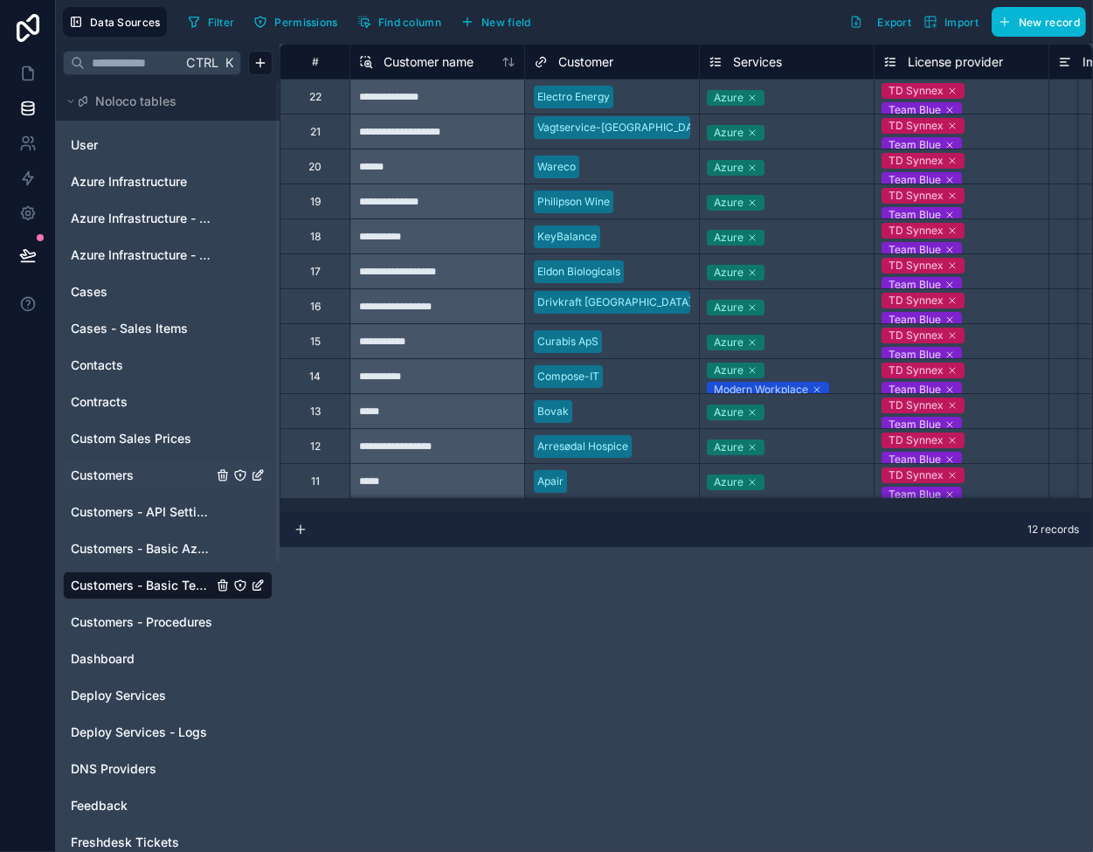
click at [287, 536] on div "12 records" at bounding box center [687, 529] width 814 height 35
click at [301, 530] on icon at bounding box center [301, 530] width 14 height 14
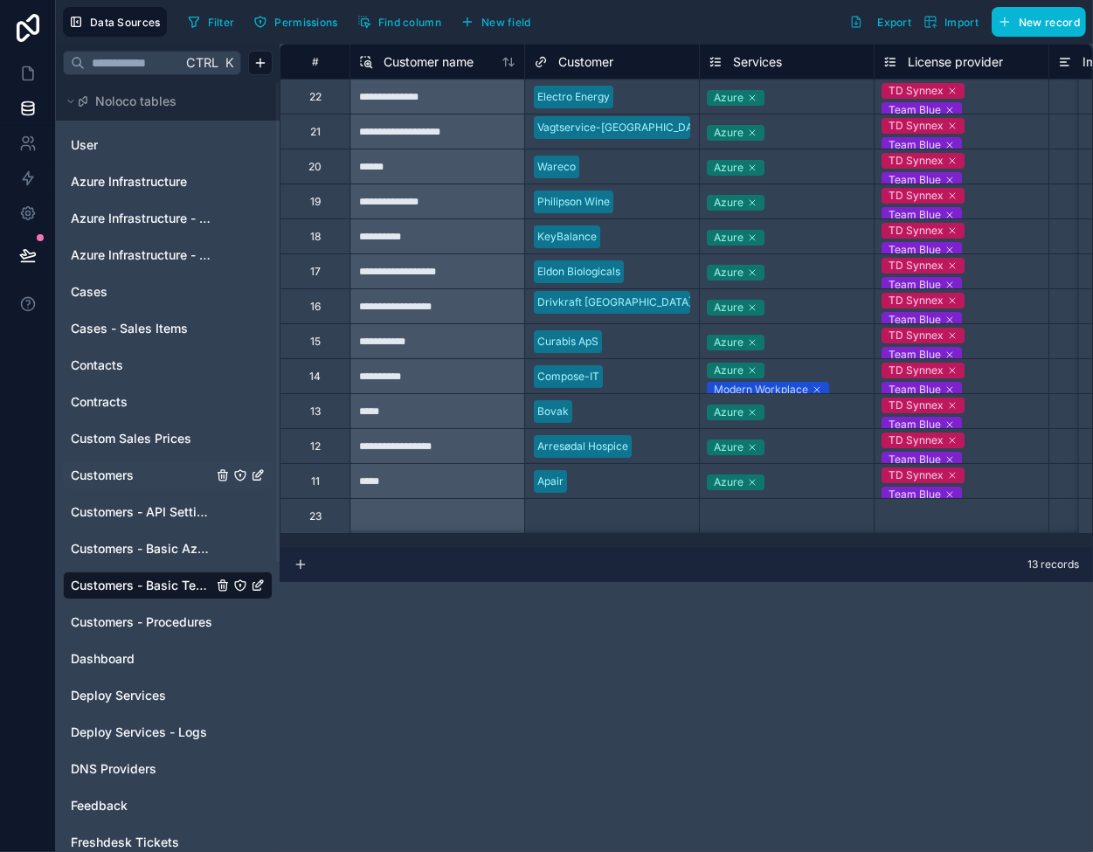
click at [408, 522] on div at bounding box center [437, 515] width 175 height 35
click at [408, 521] on div at bounding box center [437, 515] width 175 height 35
click at [444, 504] on div at bounding box center [437, 515] width 175 height 35
click at [600, 513] on div "Select a Customer" at bounding box center [580, 517] width 92 height 14
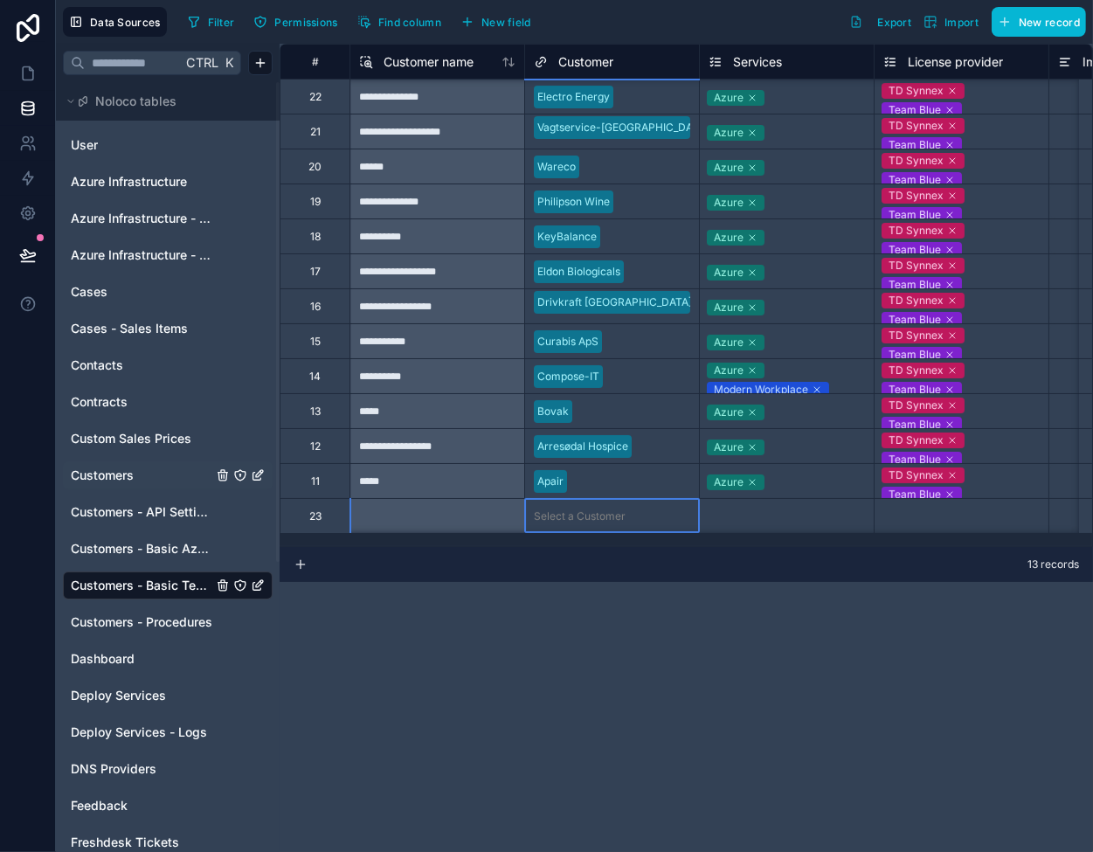
click at [570, 516] on div "Select a Customer" at bounding box center [580, 517] width 92 height 14
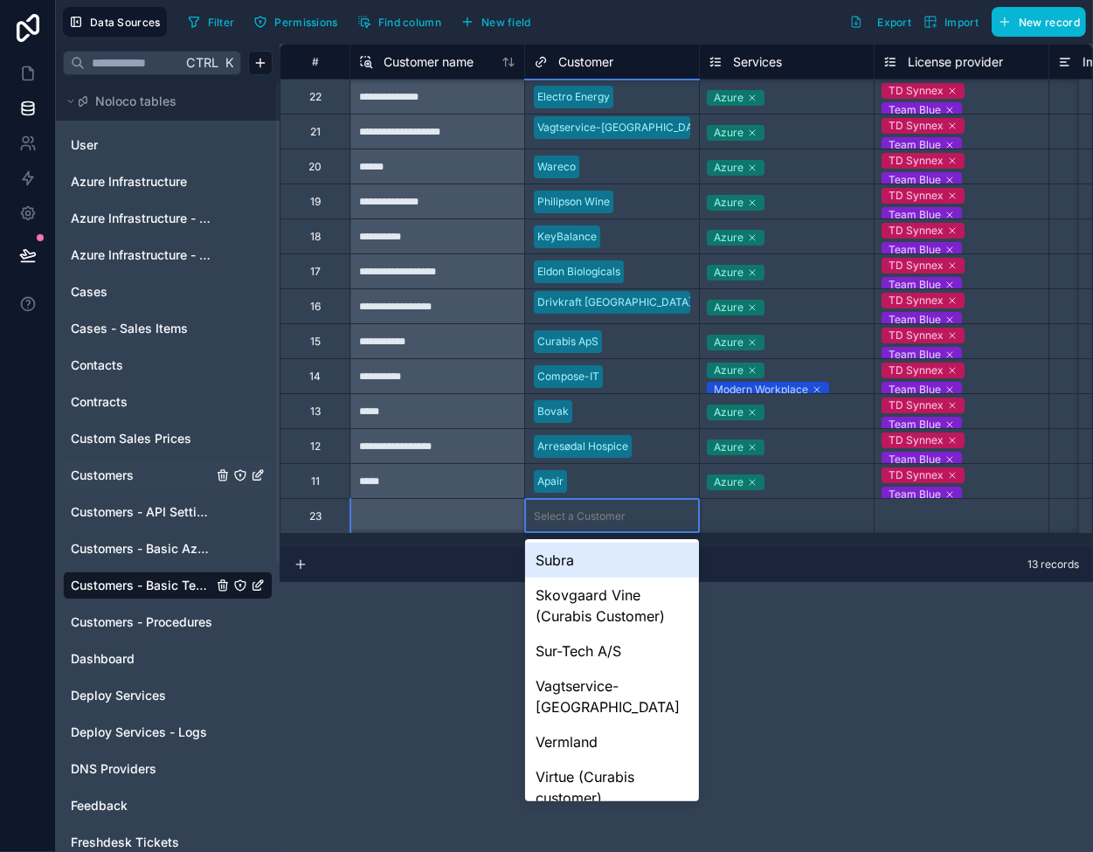
click at [572, 555] on div "Subra" at bounding box center [612, 560] width 174 height 35
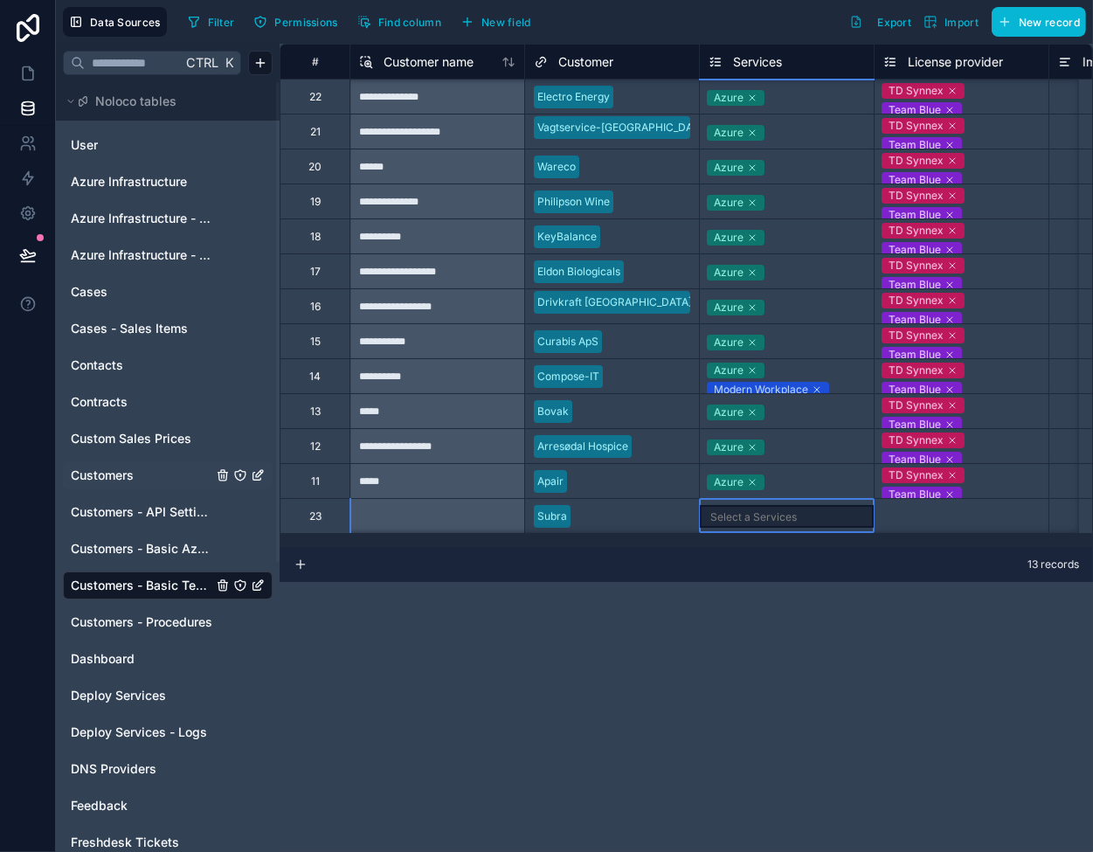
click at [774, 503] on div "Select a Services" at bounding box center [787, 516] width 174 height 34
click at [755, 513] on div "Select a Services" at bounding box center [754, 517] width 87 height 14
click at [759, 513] on div "Select a Services" at bounding box center [754, 517] width 87 height 14
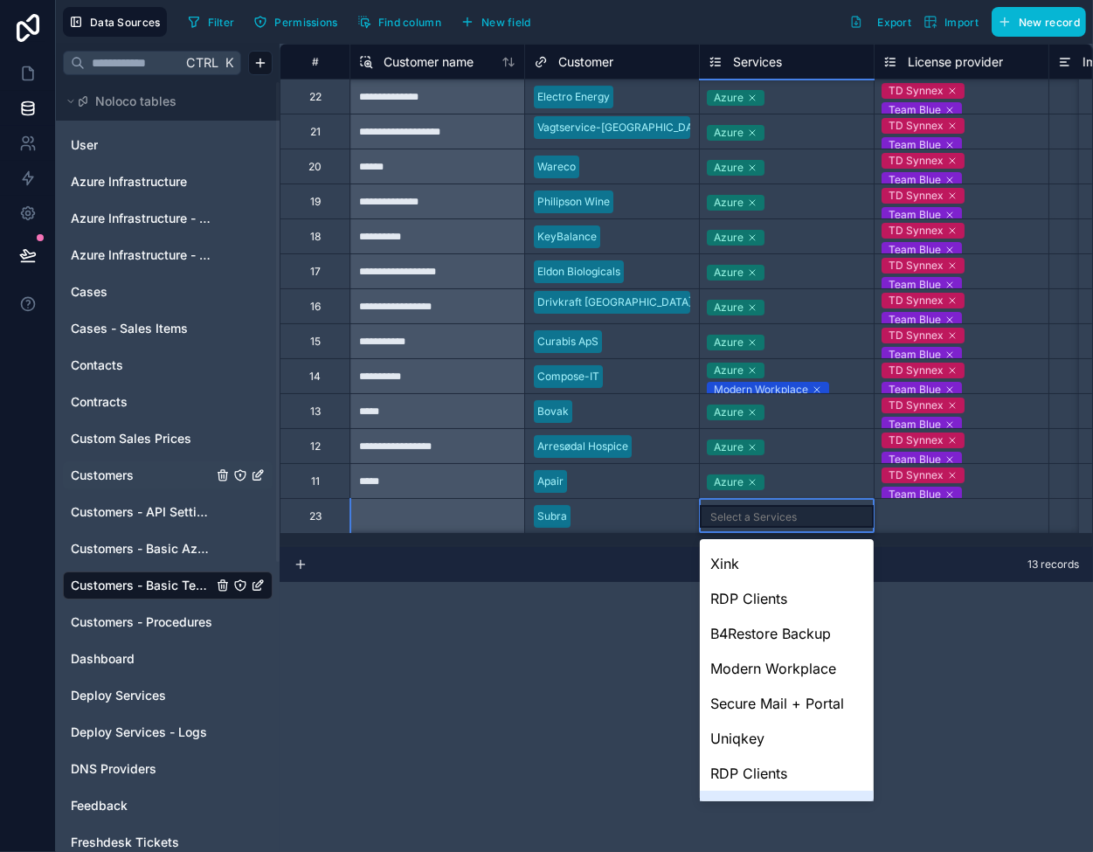
scroll to position [105, 0]
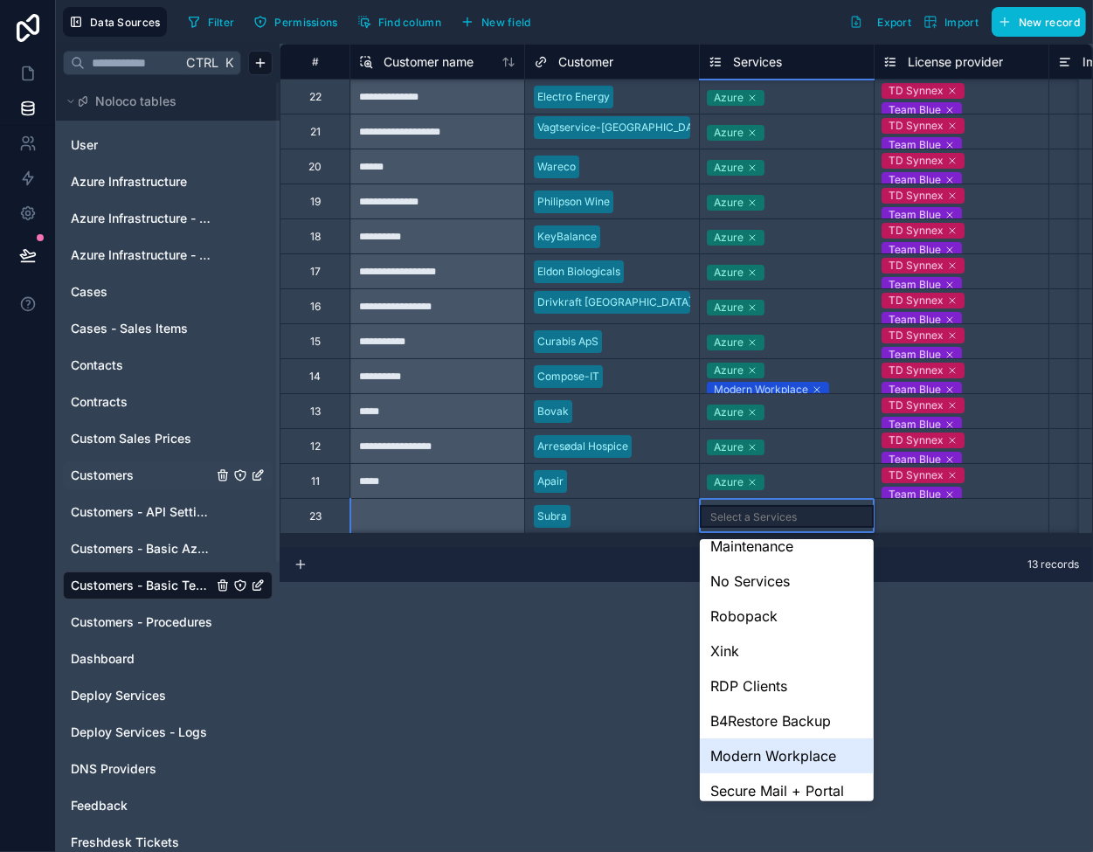
click at [751, 757] on div "Modern Workplace" at bounding box center [787, 755] width 174 height 35
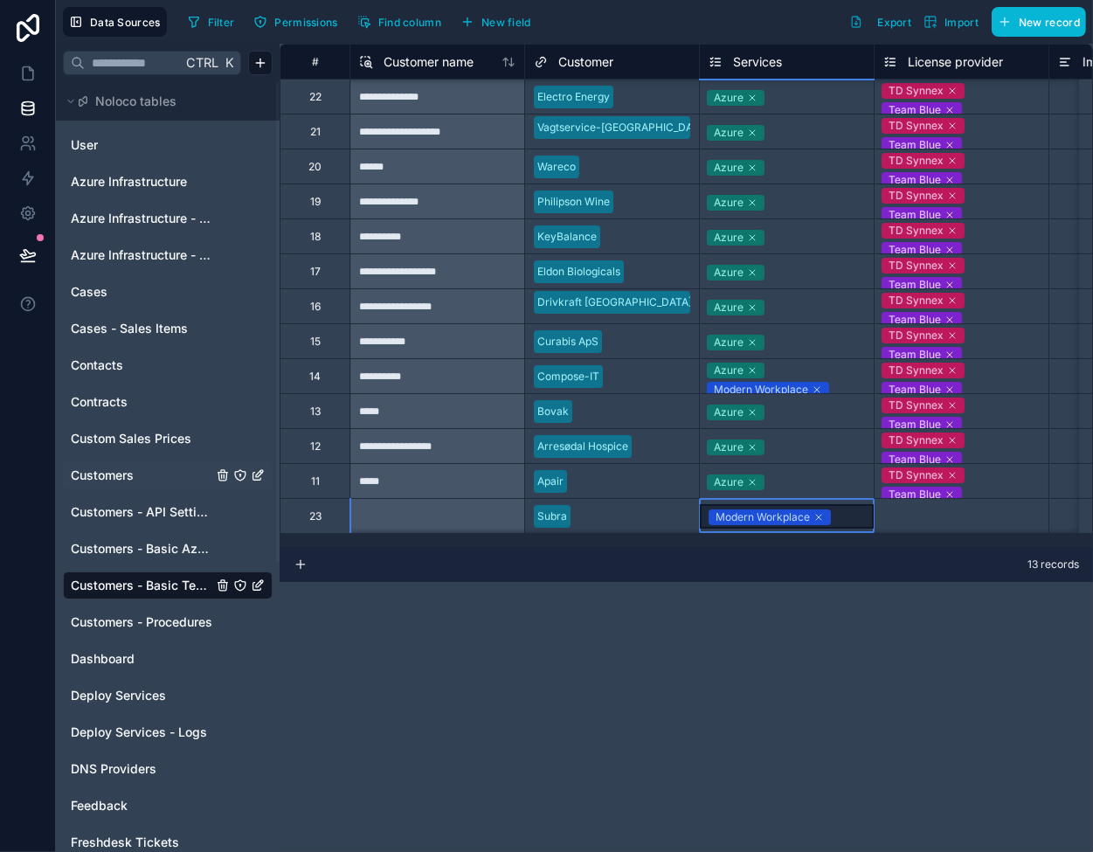
click at [902, 520] on div "Select a License provider" at bounding box center [947, 517] width 126 height 14
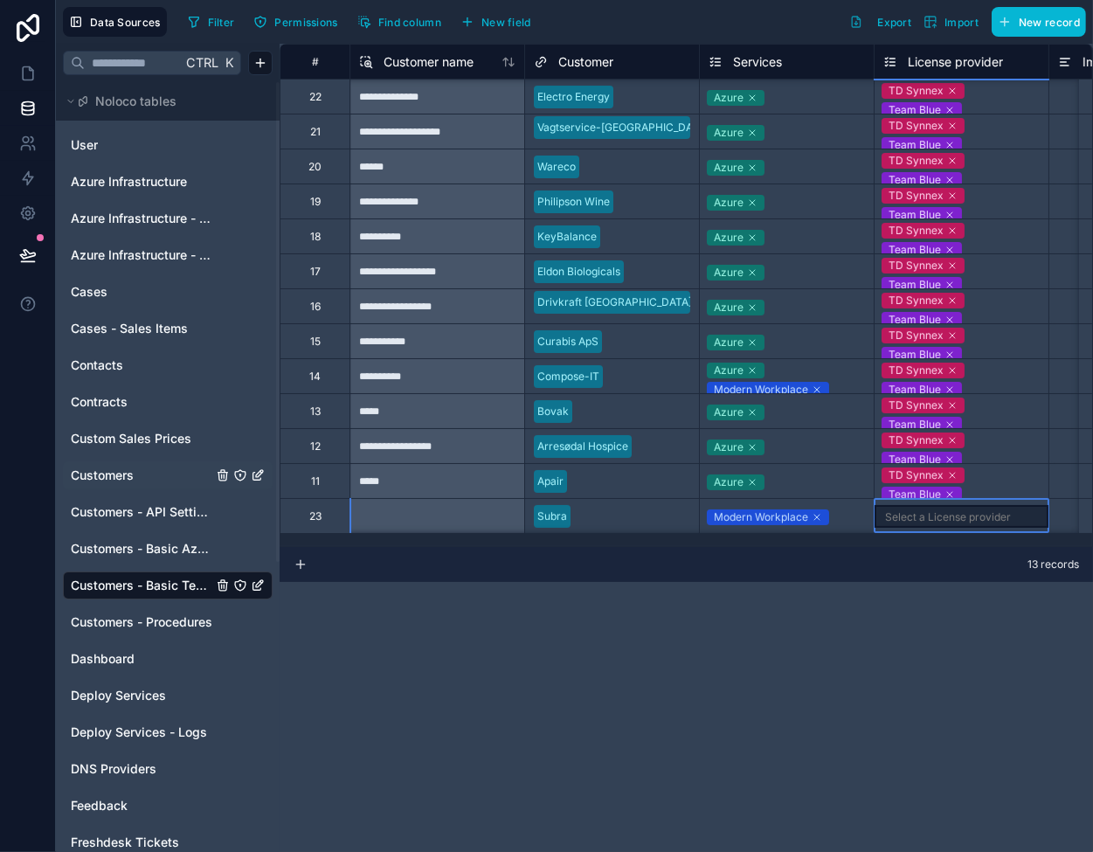
click at [902, 520] on div "Select a License provider" at bounding box center [948, 517] width 126 height 14
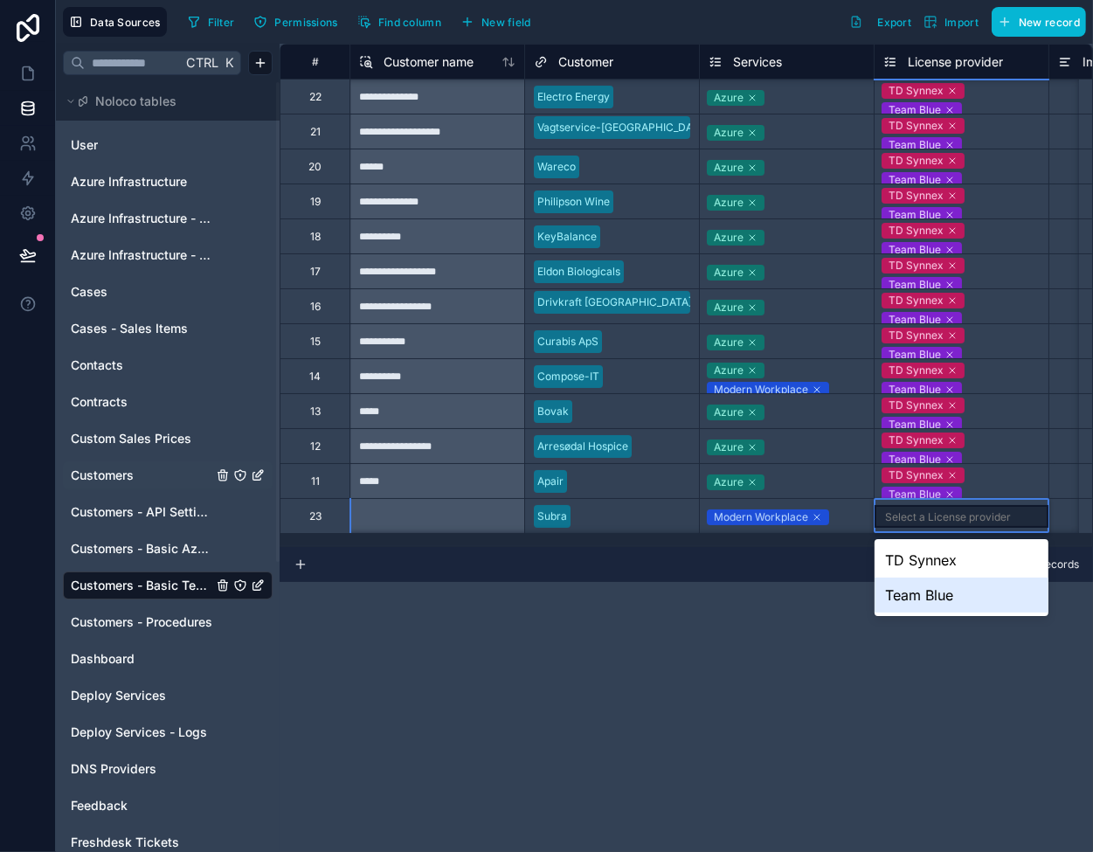
click at [918, 597] on div "Team Blue" at bounding box center [962, 595] width 174 height 35
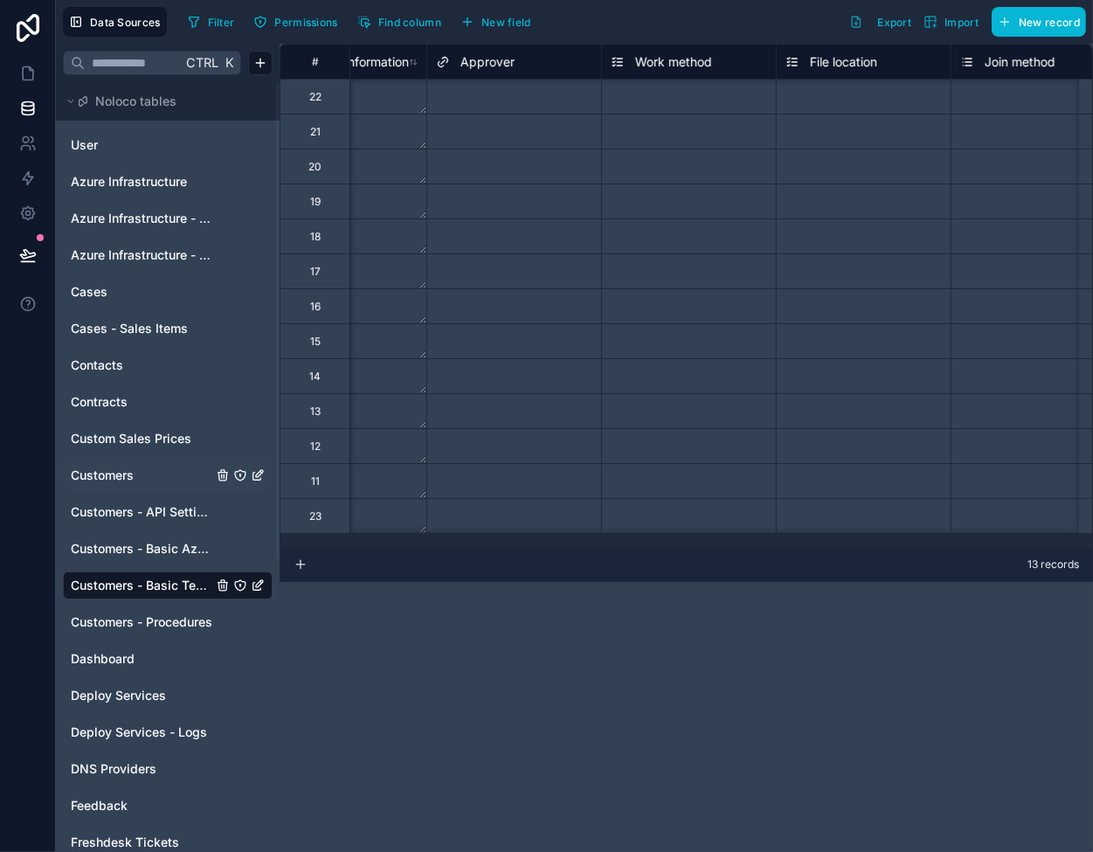
scroll to position [0, 0]
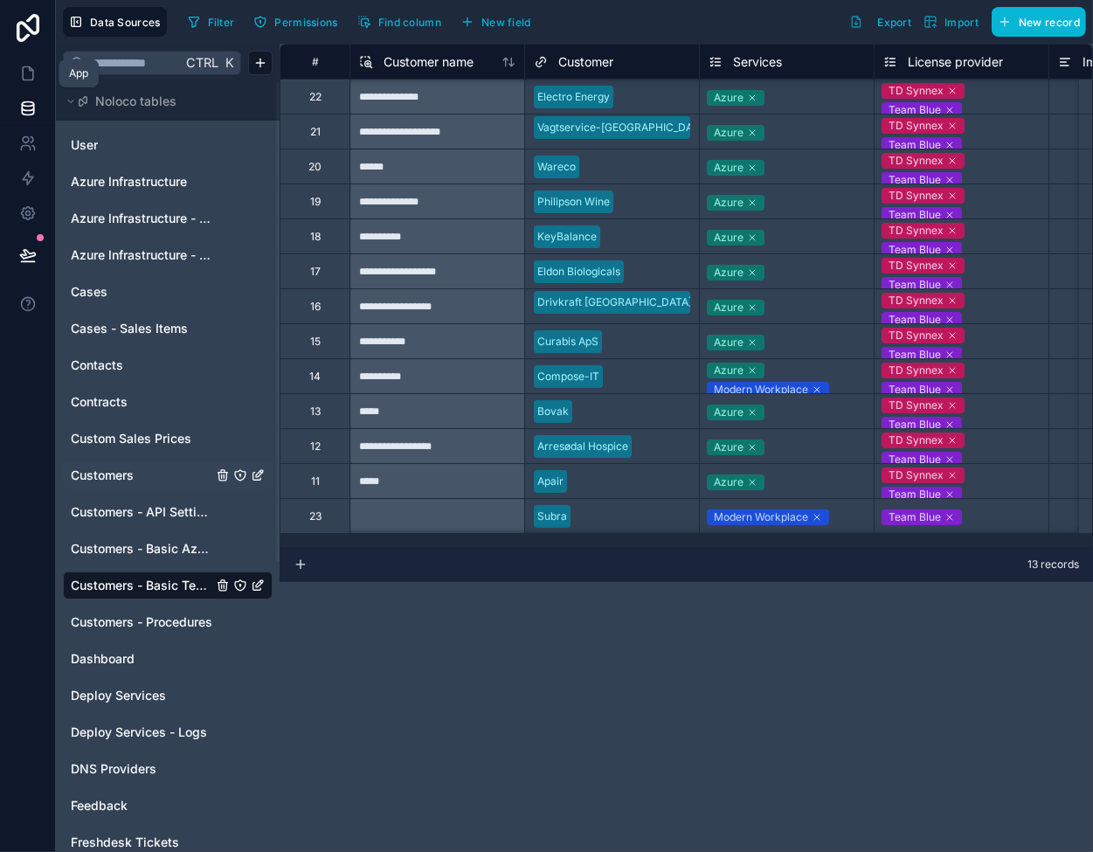
drag, startPoint x: 24, startPoint y: 68, endPoint x: 66, endPoint y: 68, distance: 42.8
click at [24, 68] on icon at bounding box center [27, 73] width 17 height 17
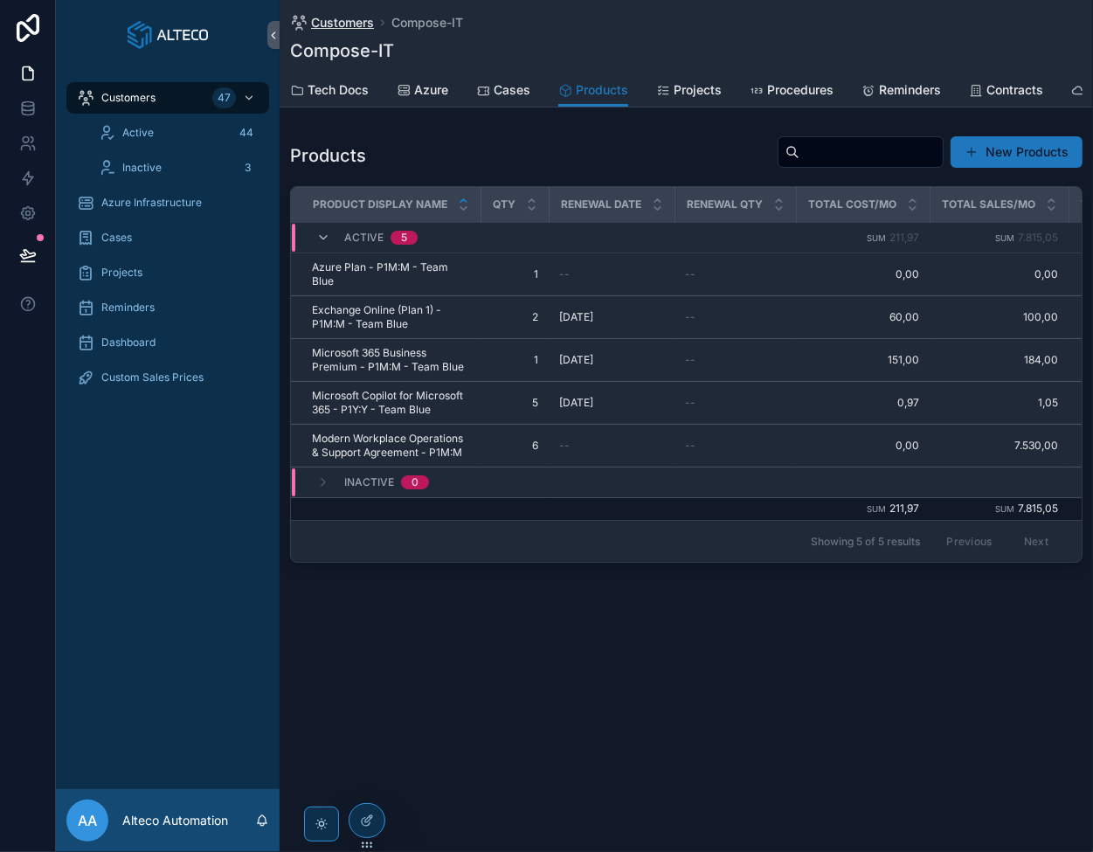
click at [343, 17] on span "Customers" at bounding box center [342, 22] width 63 height 17
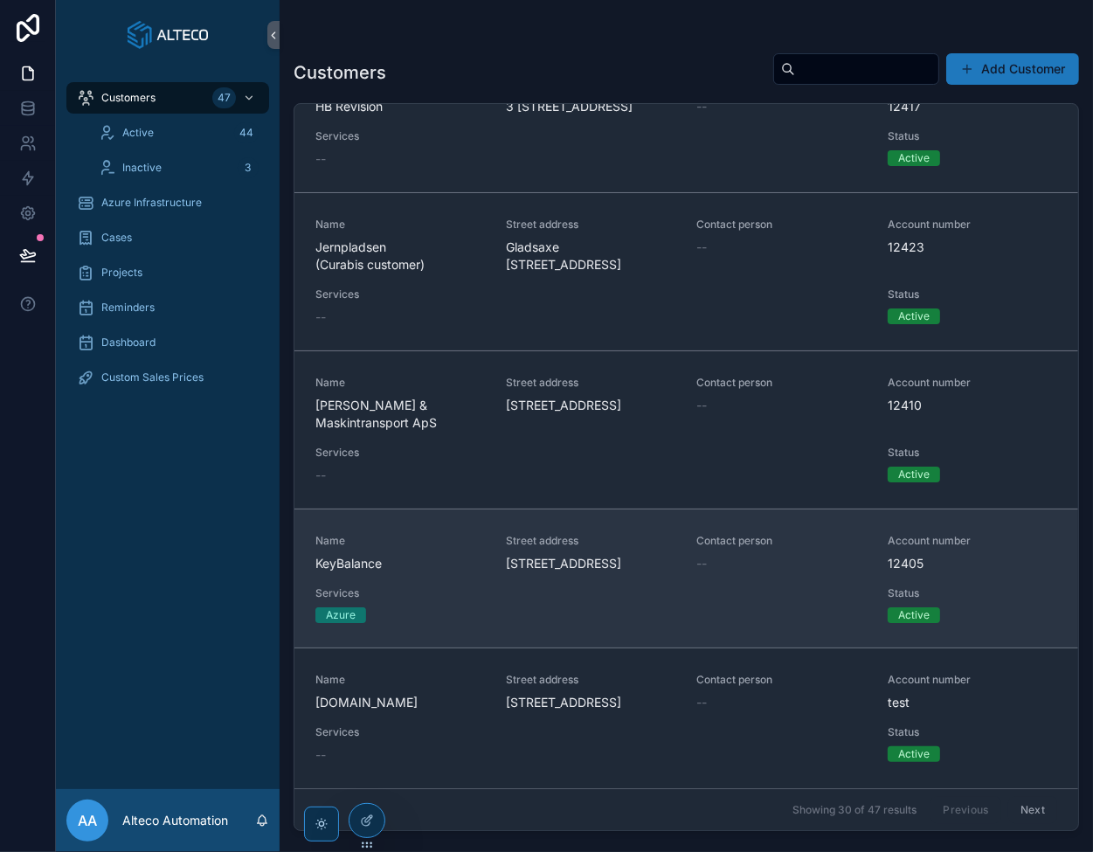
scroll to position [4039, 0]
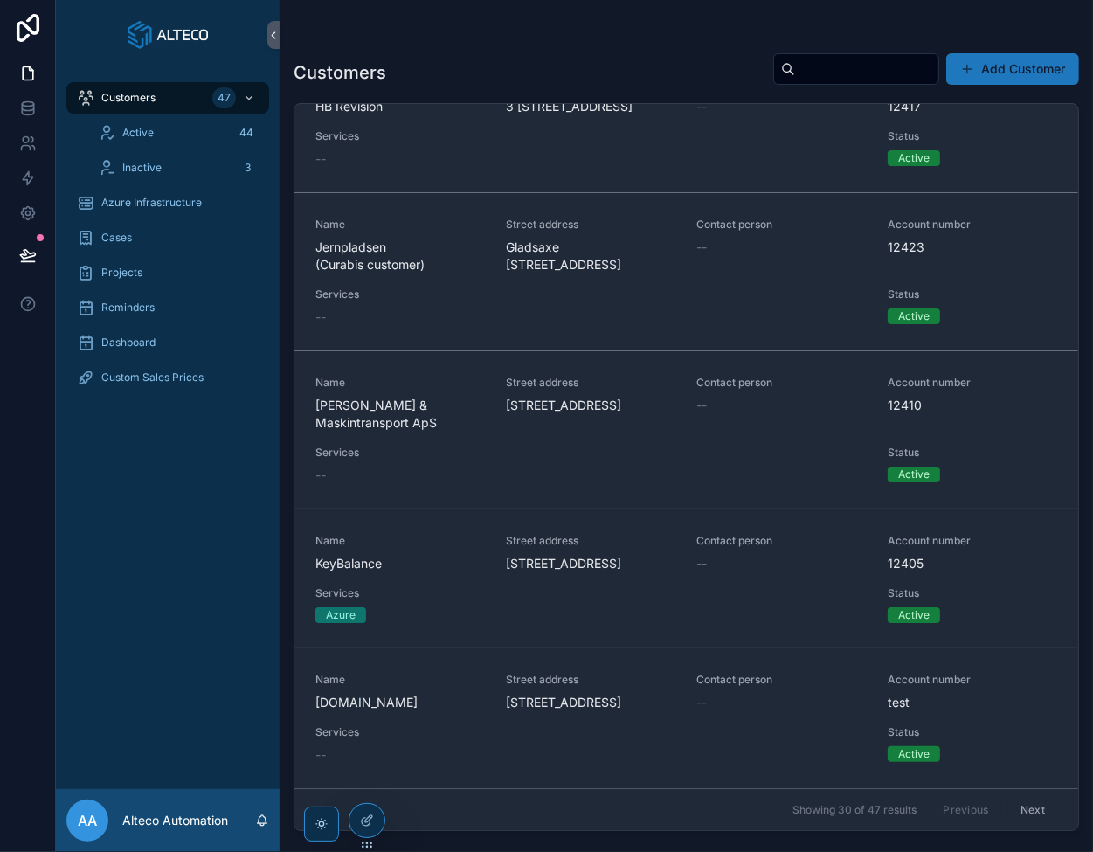
click at [1025, 805] on button "Next" at bounding box center [1033, 809] width 49 height 27
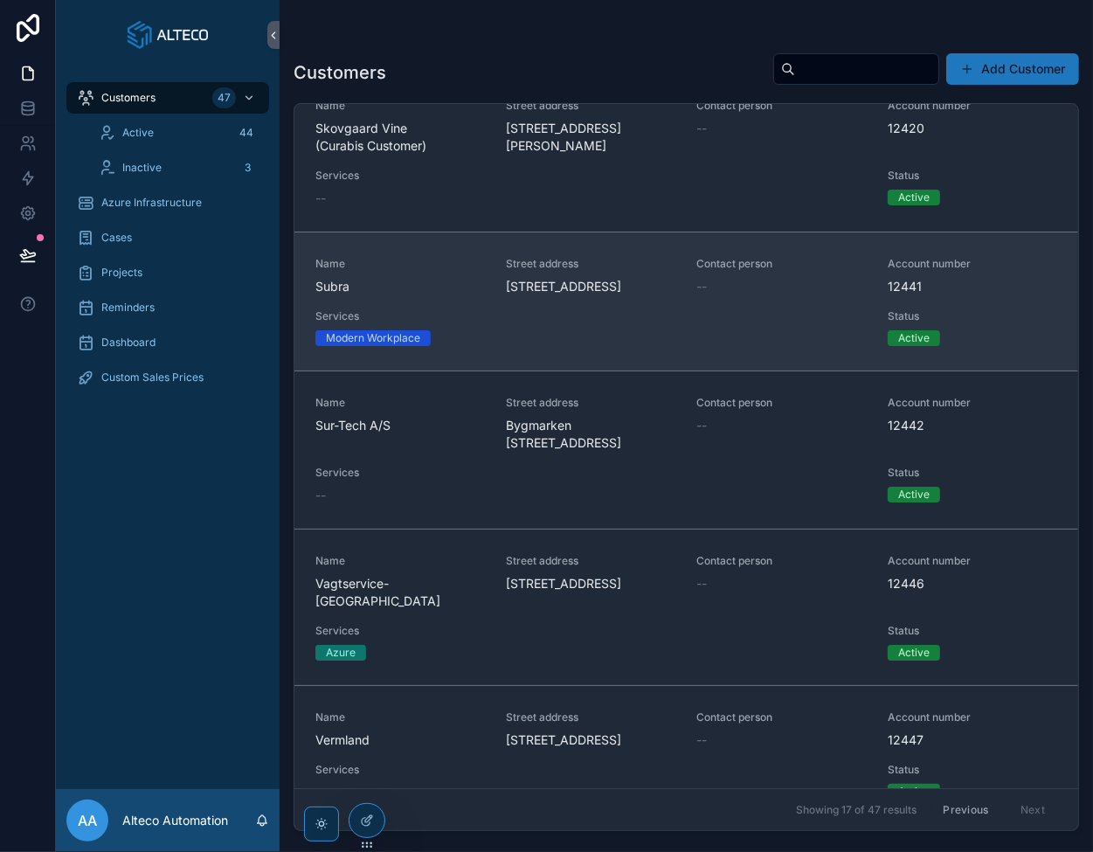
scroll to position [1556, 0]
click at [425, 297] on span "Subra" at bounding box center [400, 288] width 170 height 17
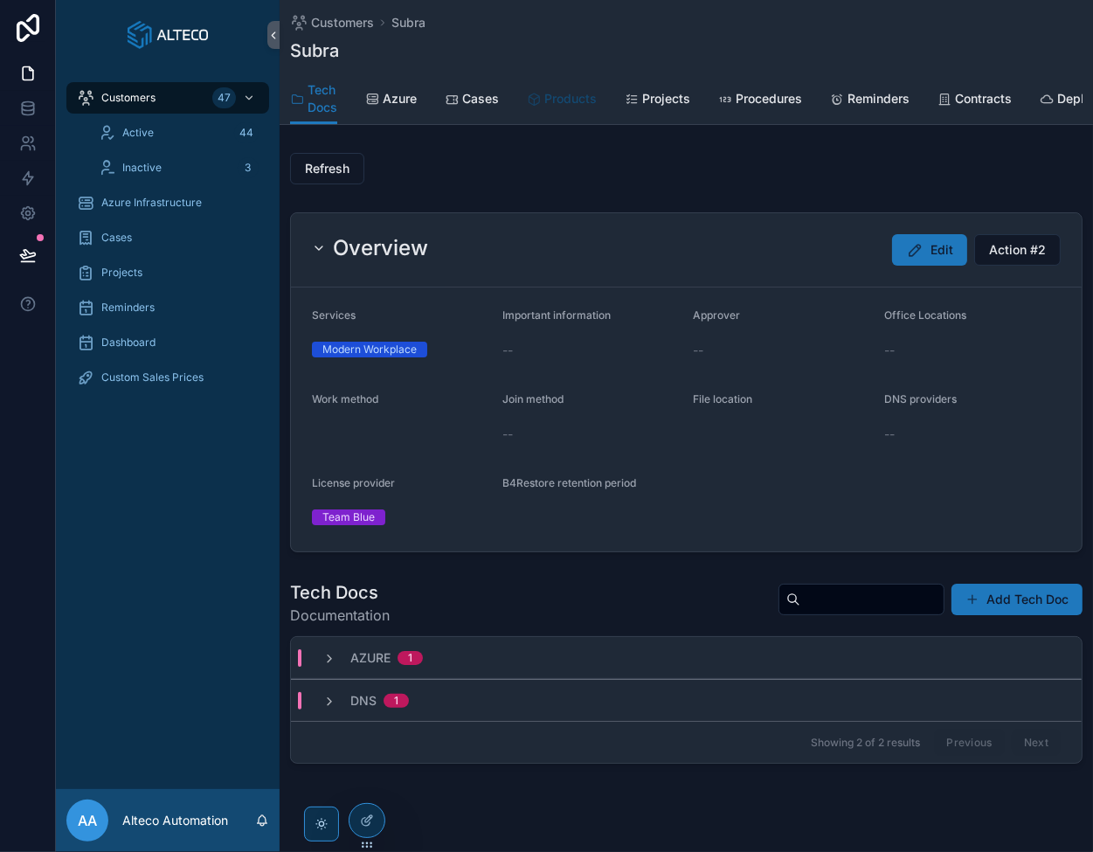
click at [552, 99] on span "Products" at bounding box center [570, 98] width 52 height 17
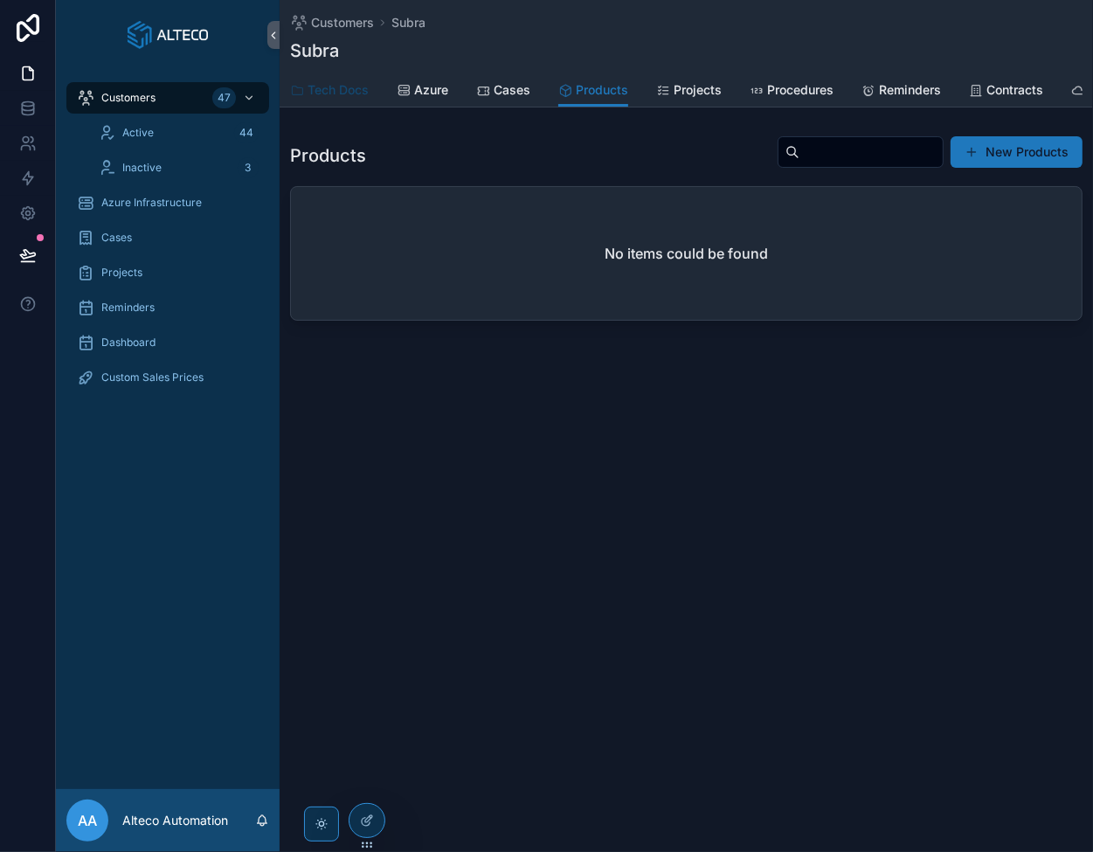
click at [338, 92] on span "Tech Docs" at bounding box center [338, 89] width 61 height 17
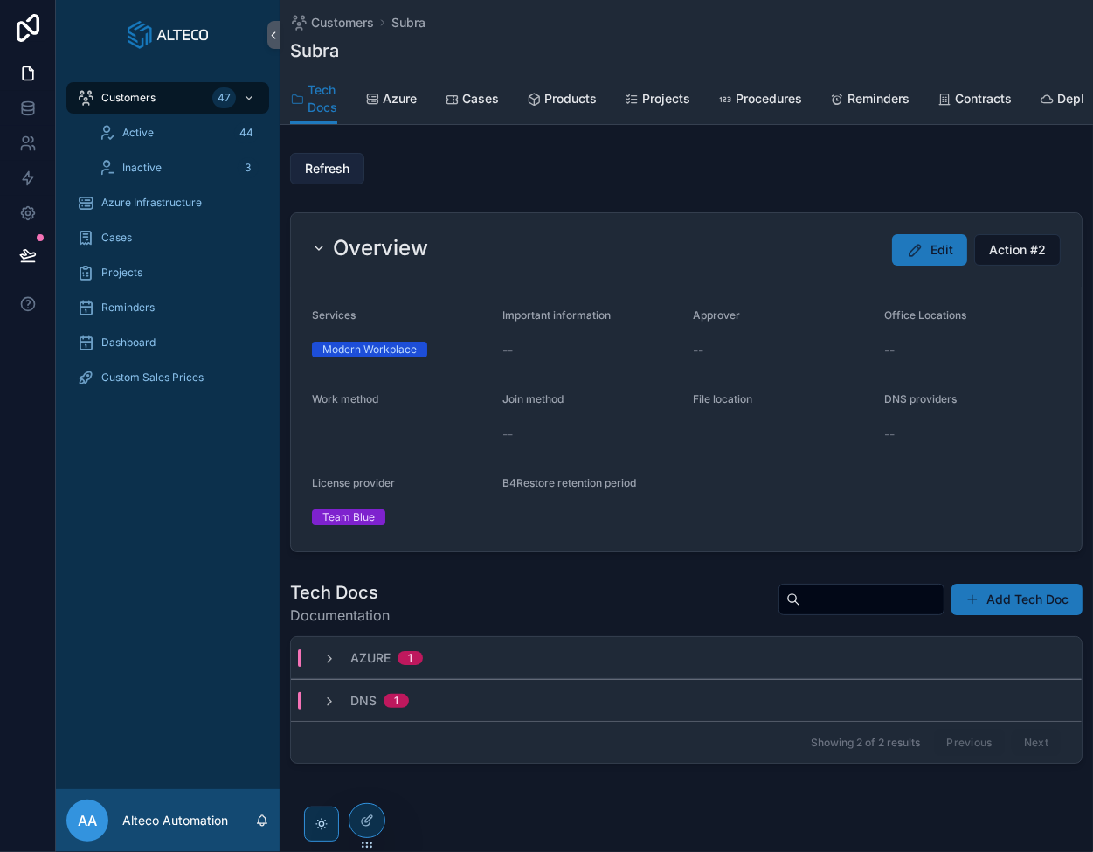
click at [336, 177] on span "Refresh" at bounding box center [327, 168] width 45 height 17
click at [563, 101] on span "Products" at bounding box center [570, 98] width 52 height 17
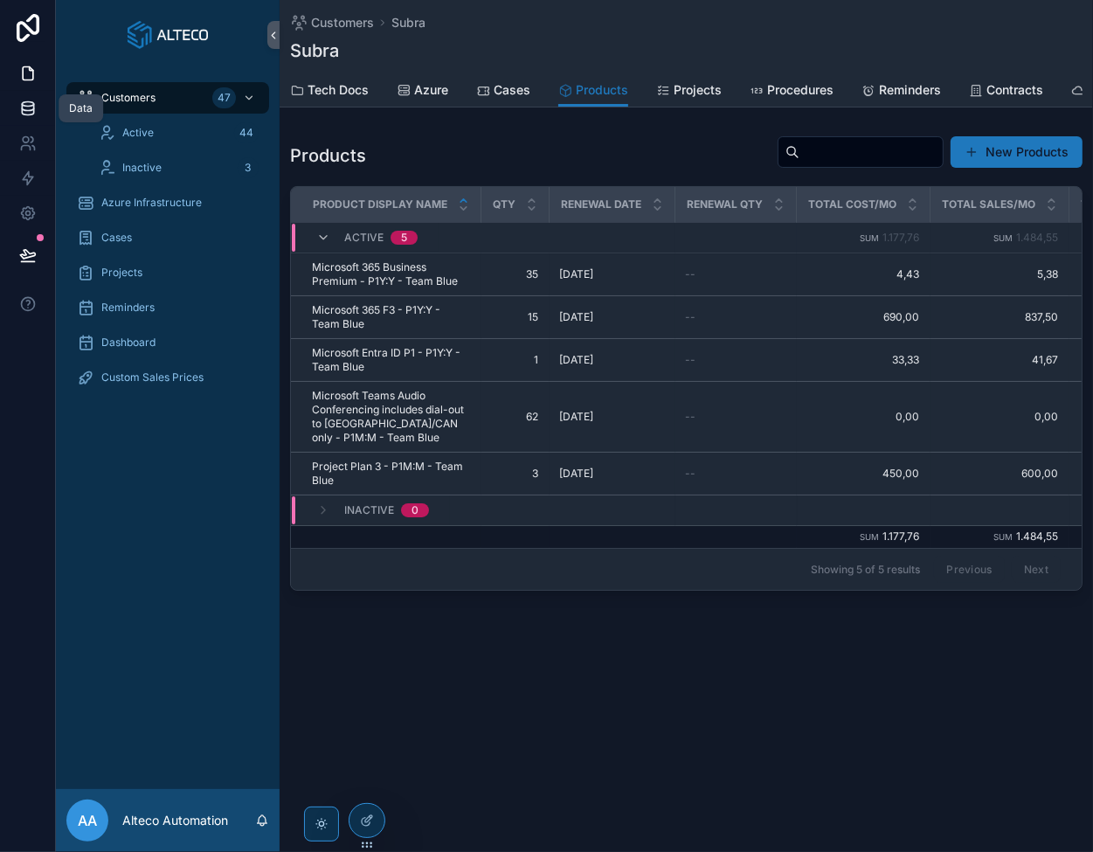
click at [28, 114] on icon at bounding box center [27, 108] width 17 height 17
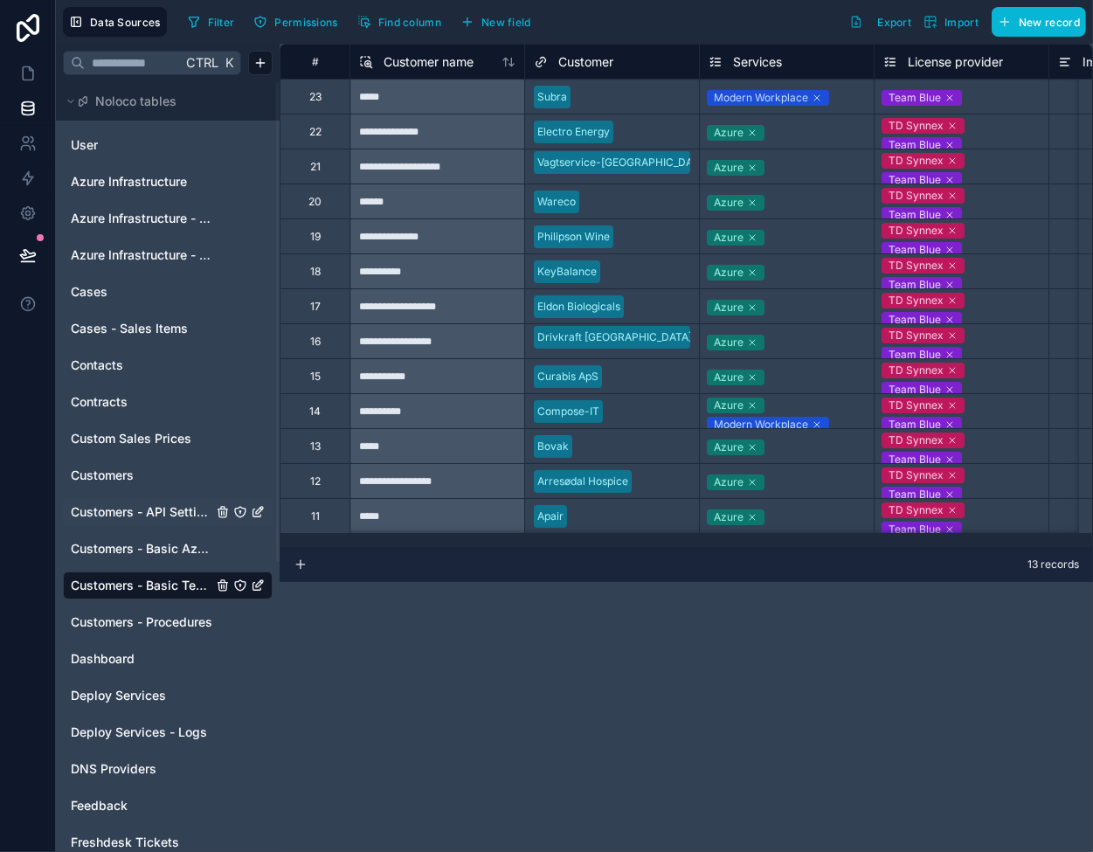
click at [150, 507] on span "Customers - API Settings" at bounding box center [142, 511] width 142 height 17
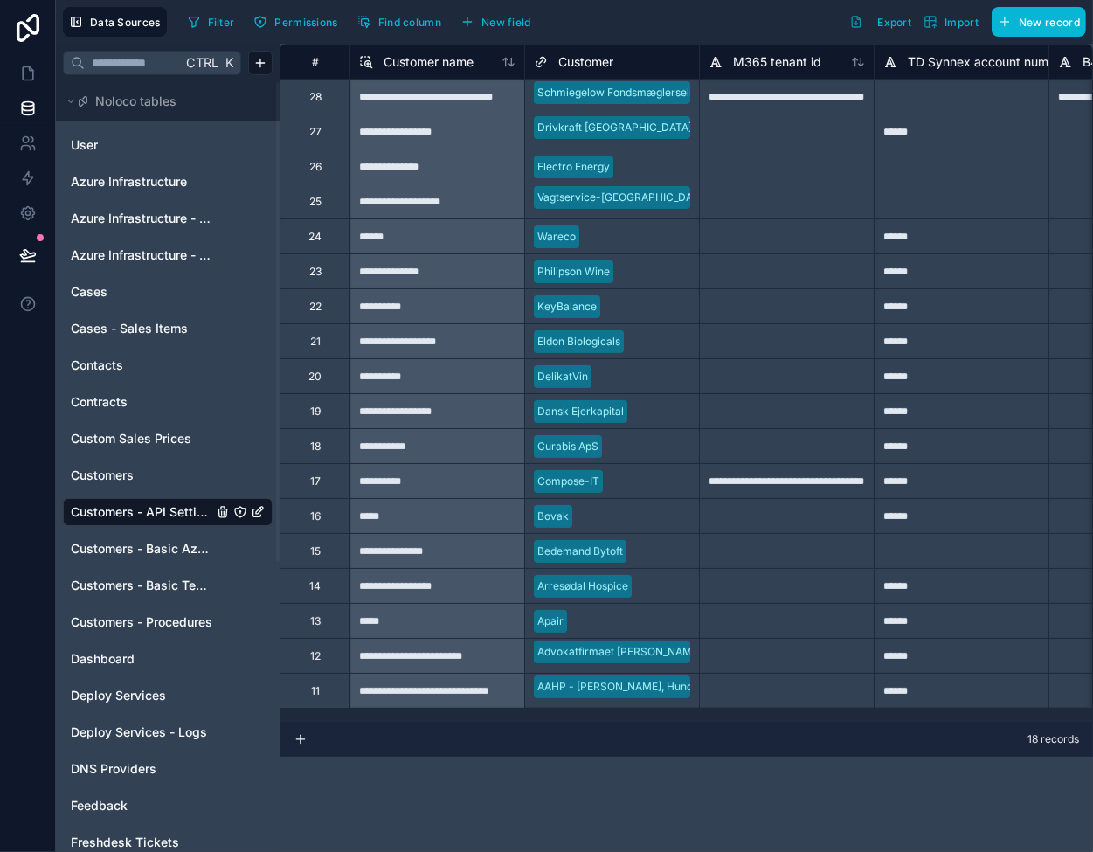
click at [306, 739] on icon at bounding box center [301, 739] width 14 height 14
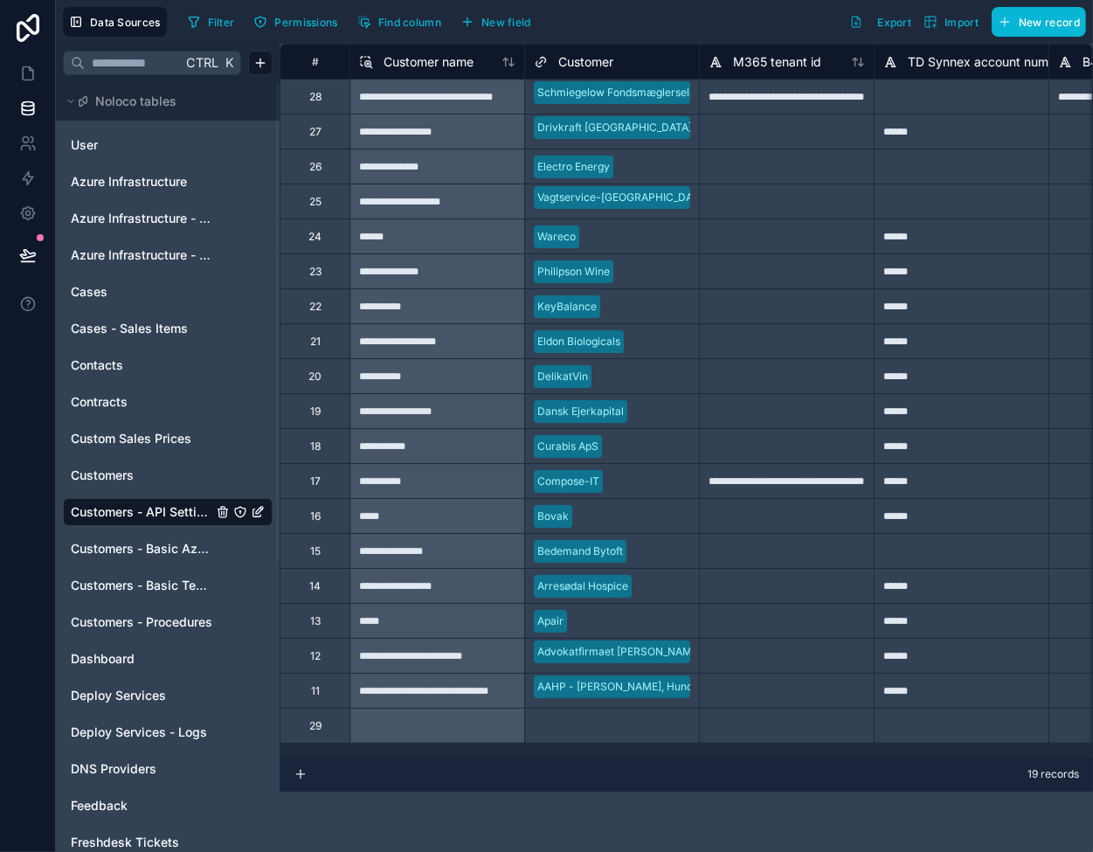
click at [559, 731] on div "Select a Customer" at bounding box center [580, 726] width 92 height 14
click at [559, 731] on body "**********" at bounding box center [546, 426] width 1093 height 852
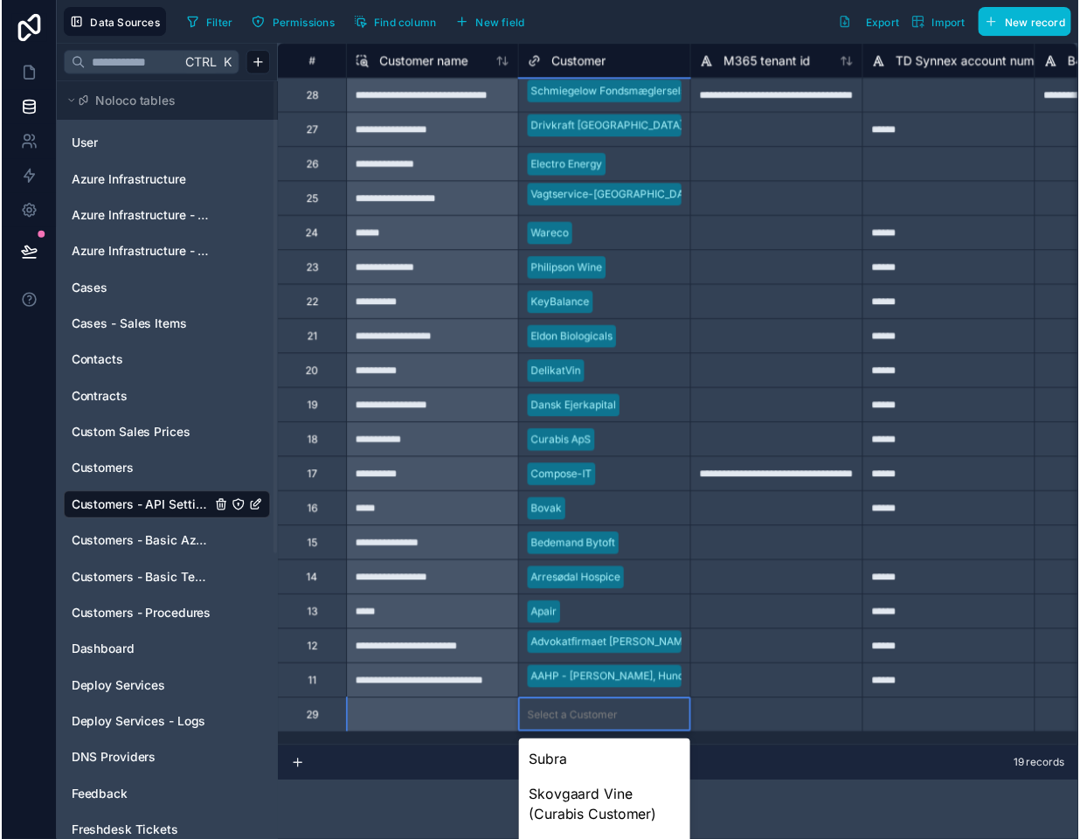
scroll to position [166, 0]
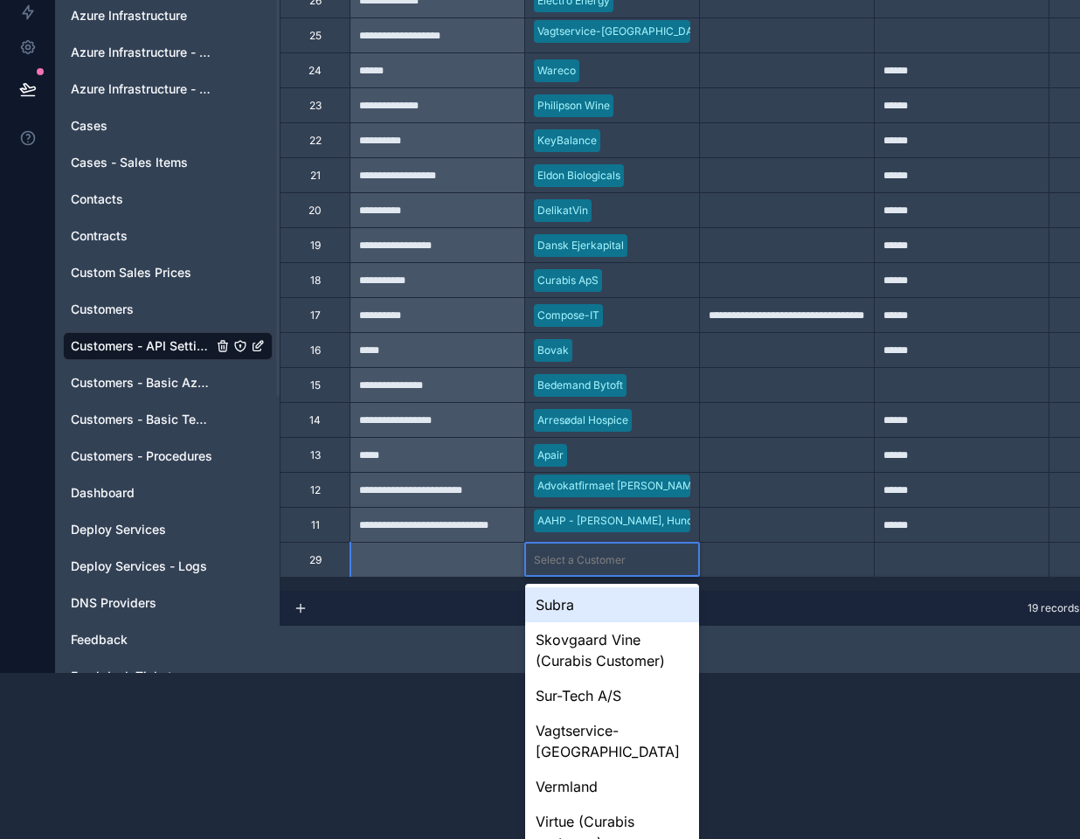
click at [600, 600] on div "Subra" at bounding box center [612, 604] width 174 height 35
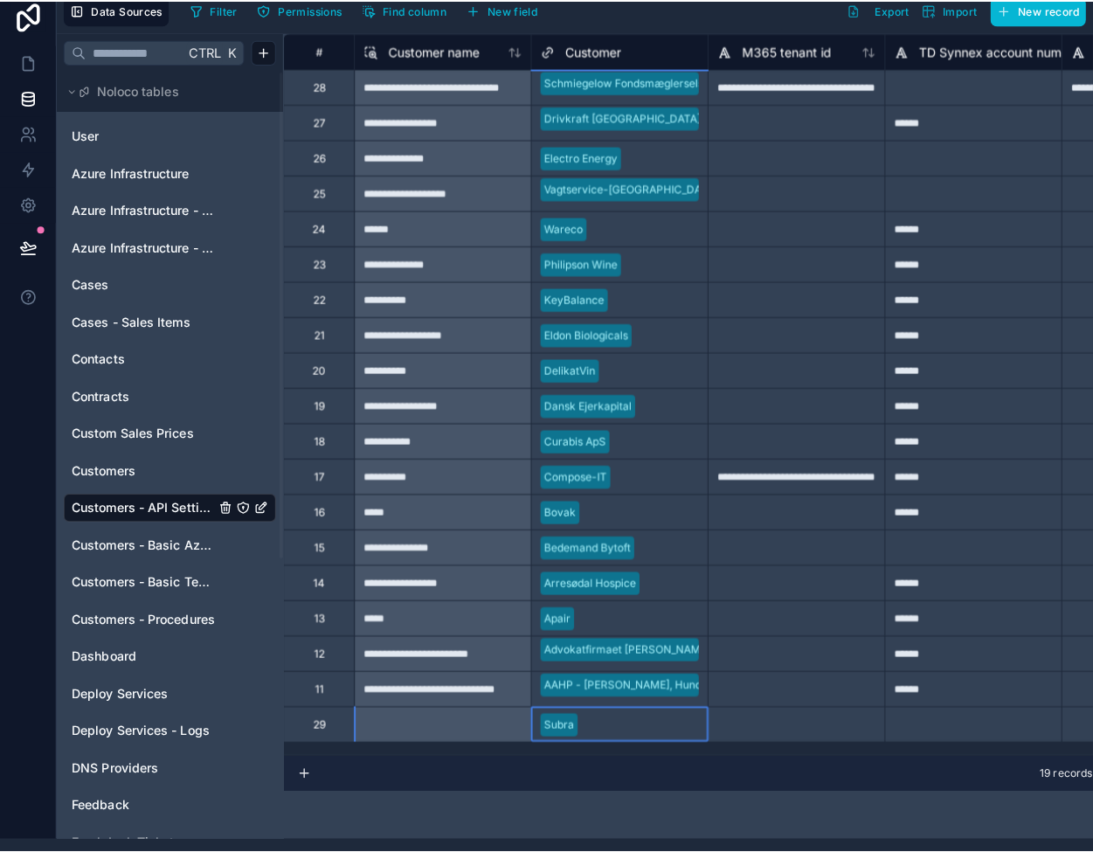
scroll to position [0, 0]
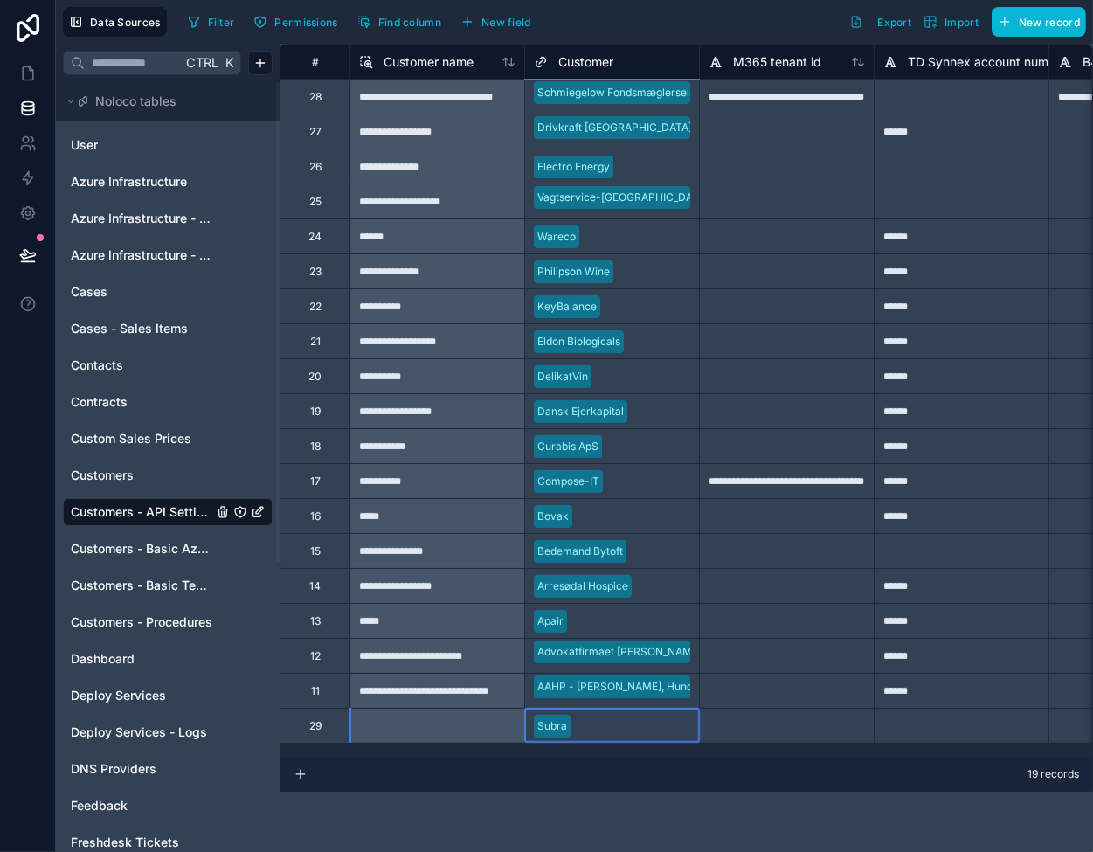
click at [931, 731] on div at bounding box center [961, 725] width 175 height 35
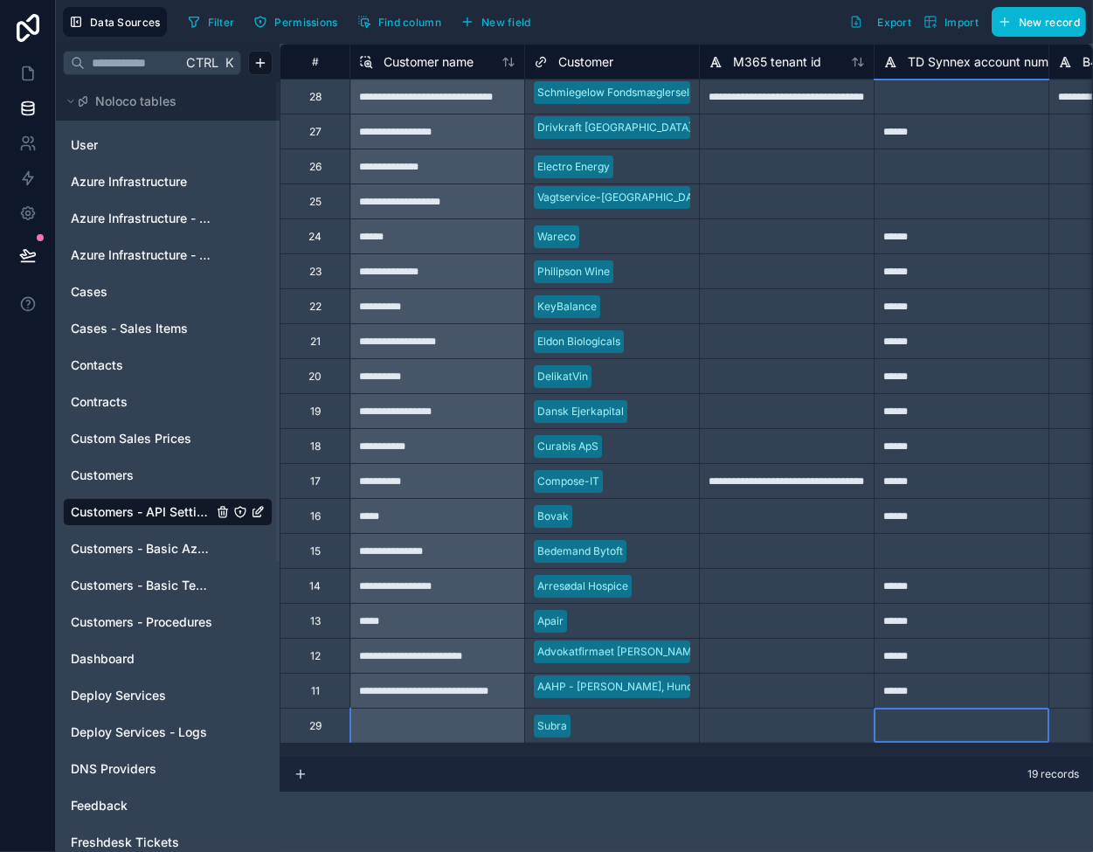
click at [792, 733] on div at bounding box center [786, 725] width 175 height 35
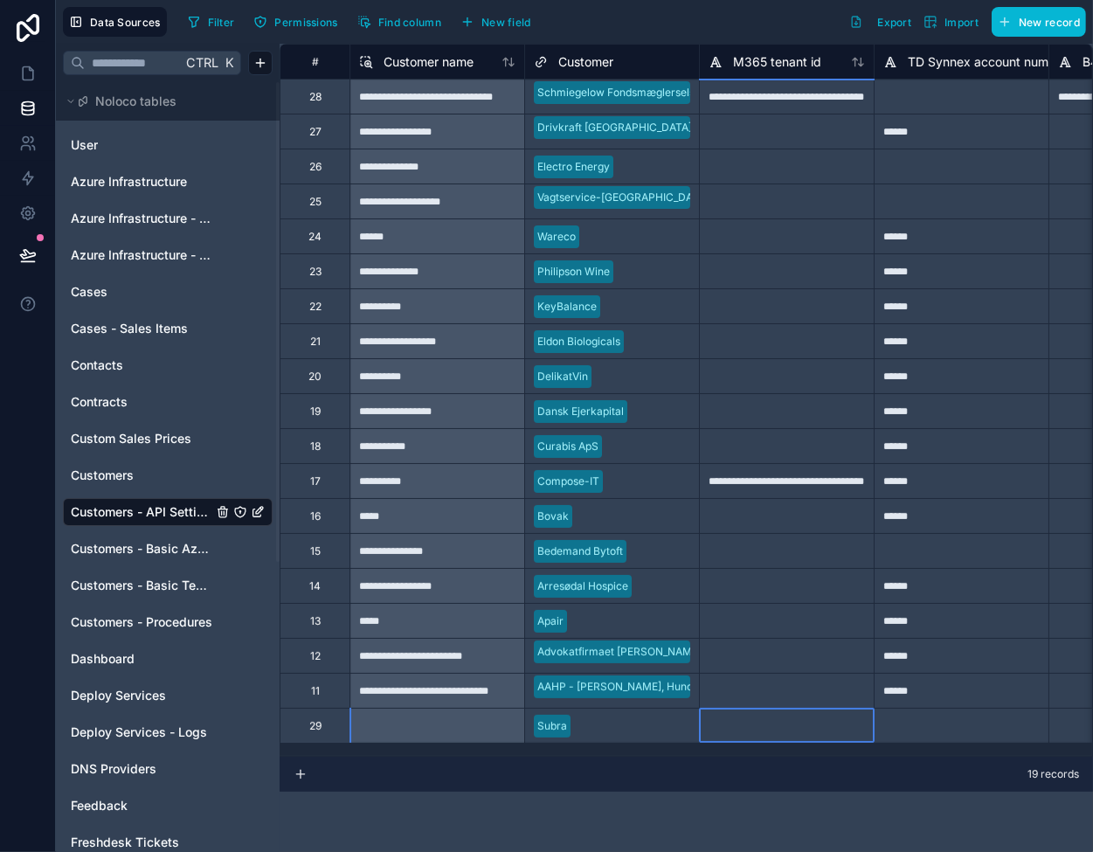
click at [773, 680] on div at bounding box center [786, 690] width 175 height 35
click at [773, 722] on div at bounding box center [786, 725] width 175 height 35
click at [767, 698] on div at bounding box center [786, 690] width 175 height 35
click at [147, 583] on span "Customers - Basic Tech Info" at bounding box center [142, 585] width 142 height 17
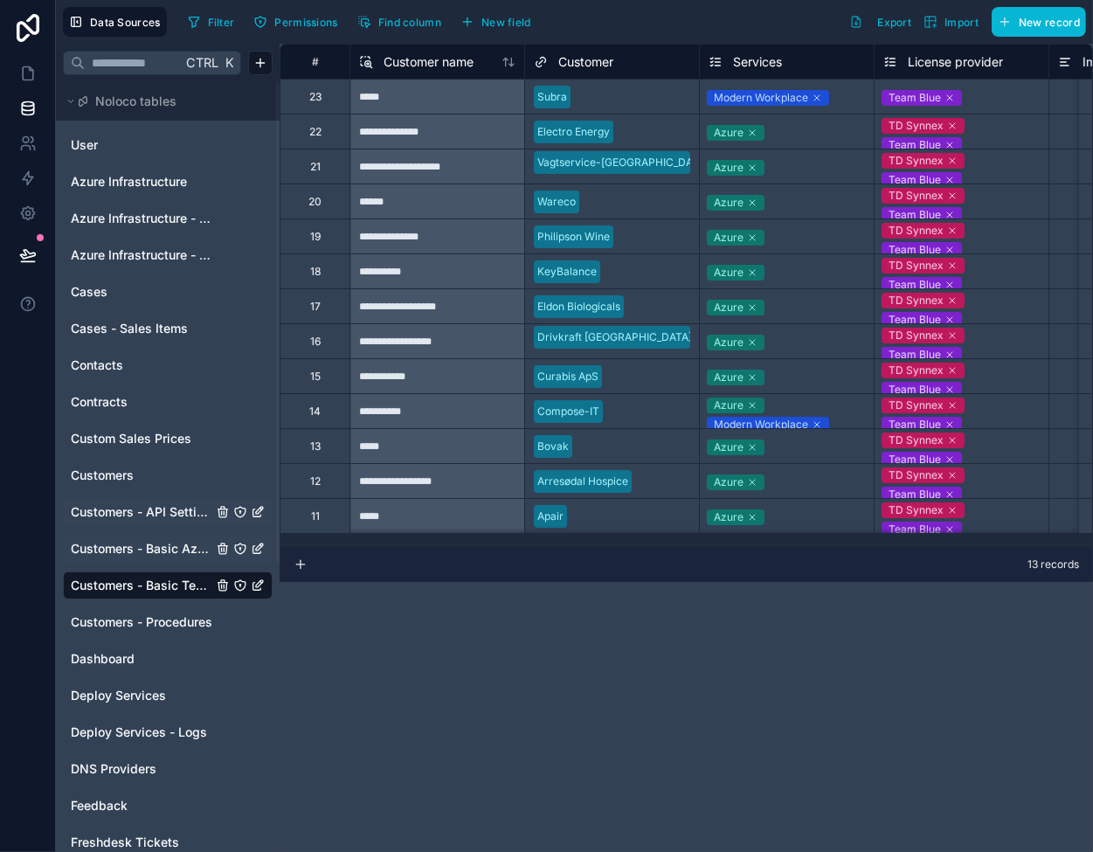
click at [152, 535] on div "Customers - Basic Azure Info" at bounding box center [168, 549] width 210 height 28
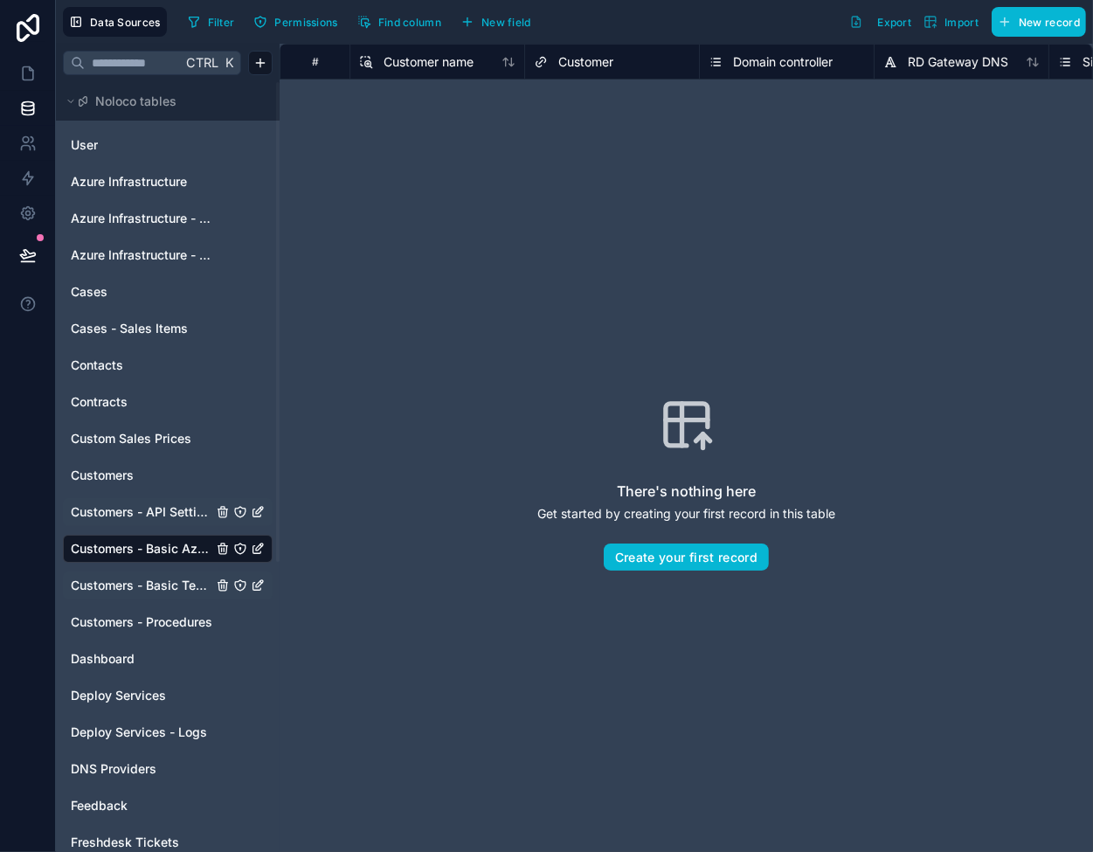
click at [149, 513] on span "Customers - API Settings" at bounding box center [142, 511] width 142 height 17
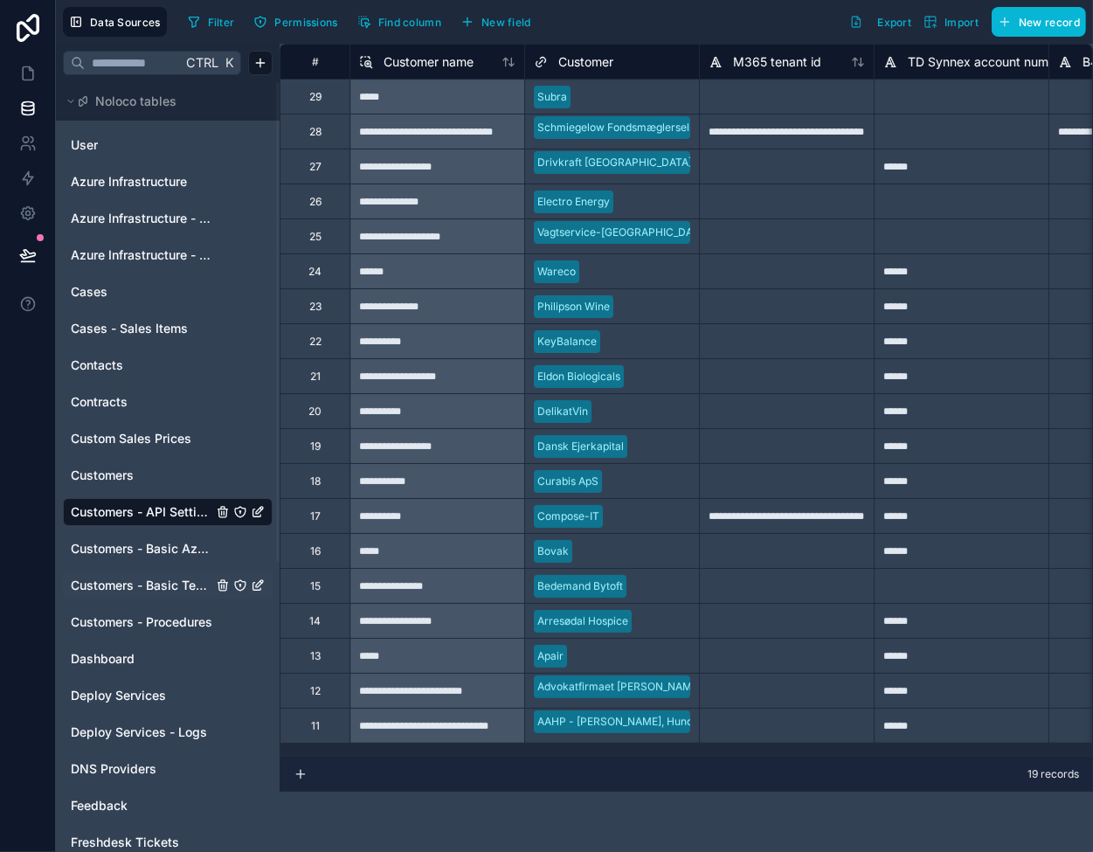
click at [804, 728] on div at bounding box center [786, 725] width 175 height 35
click at [759, 96] on div at bounding box center [786, 96] width 175 height 35
click at [967, 94] on div at bounding box center [961, 96] width 175 height 35
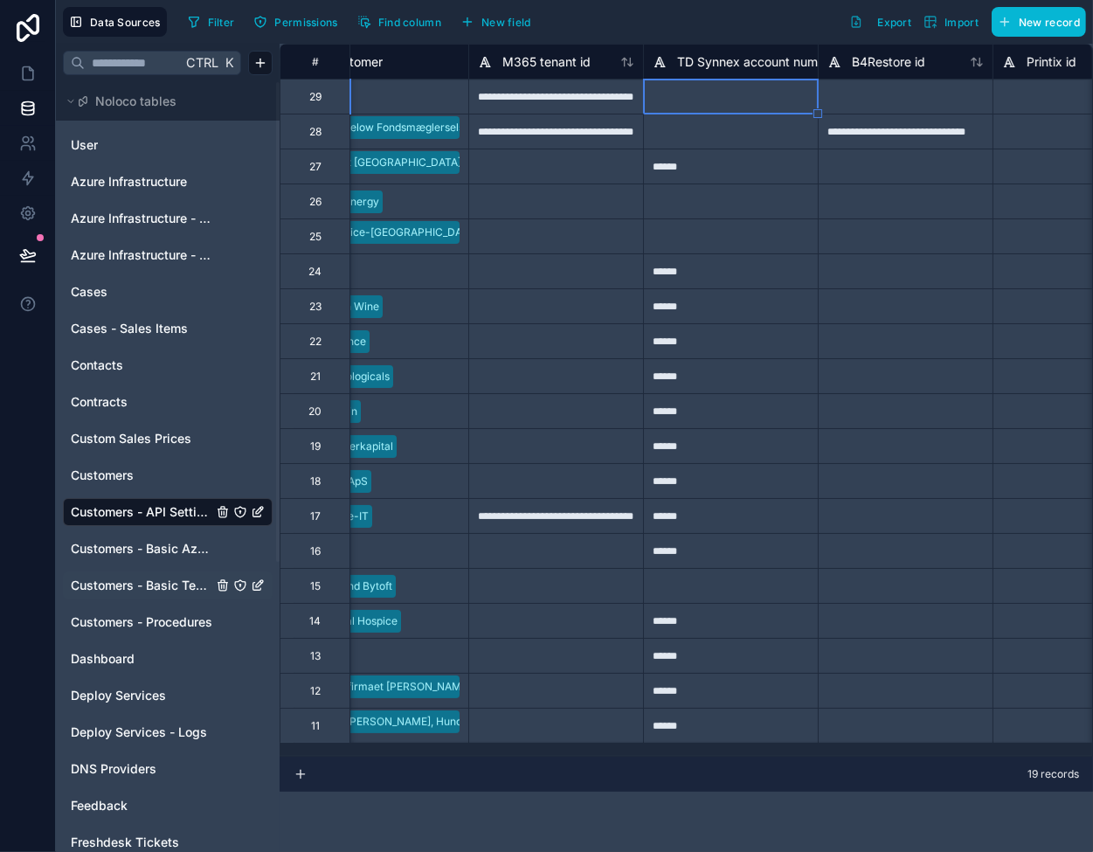
scroll to position [0, 350]
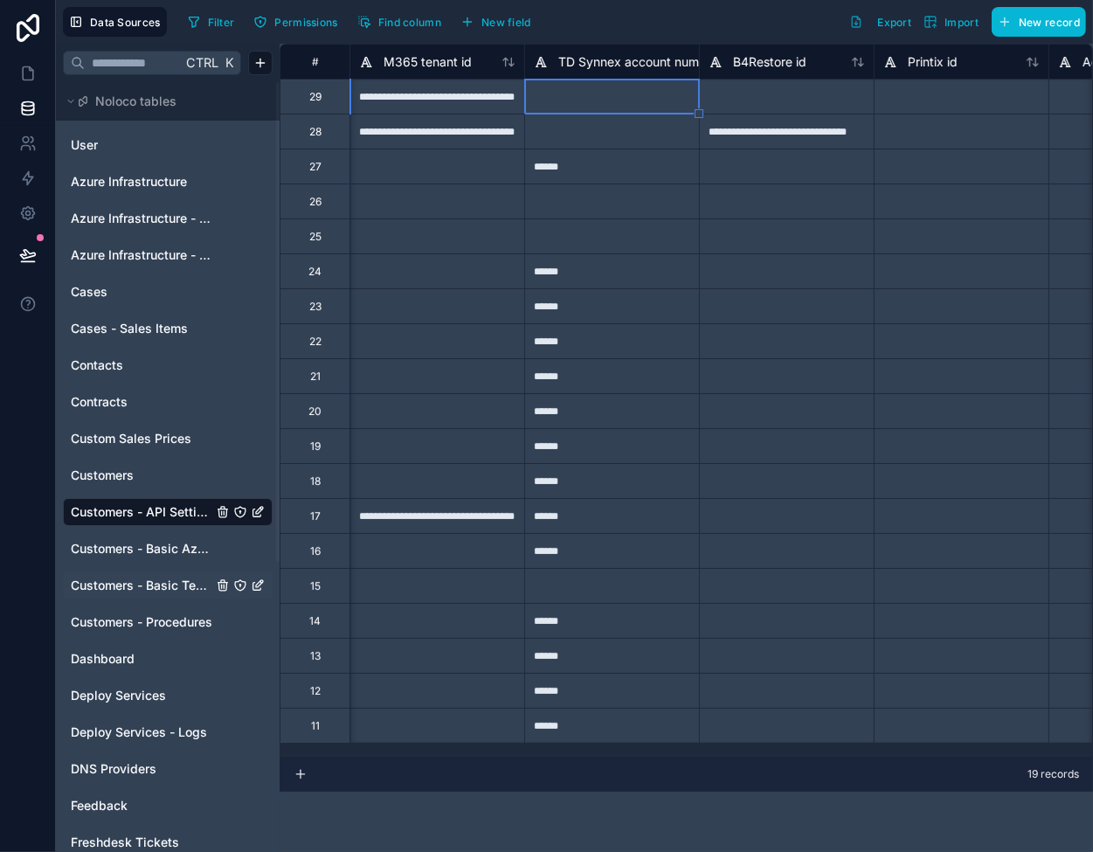
click at [794, 97] on div at bounding box center [786, 96] width 175 height 35
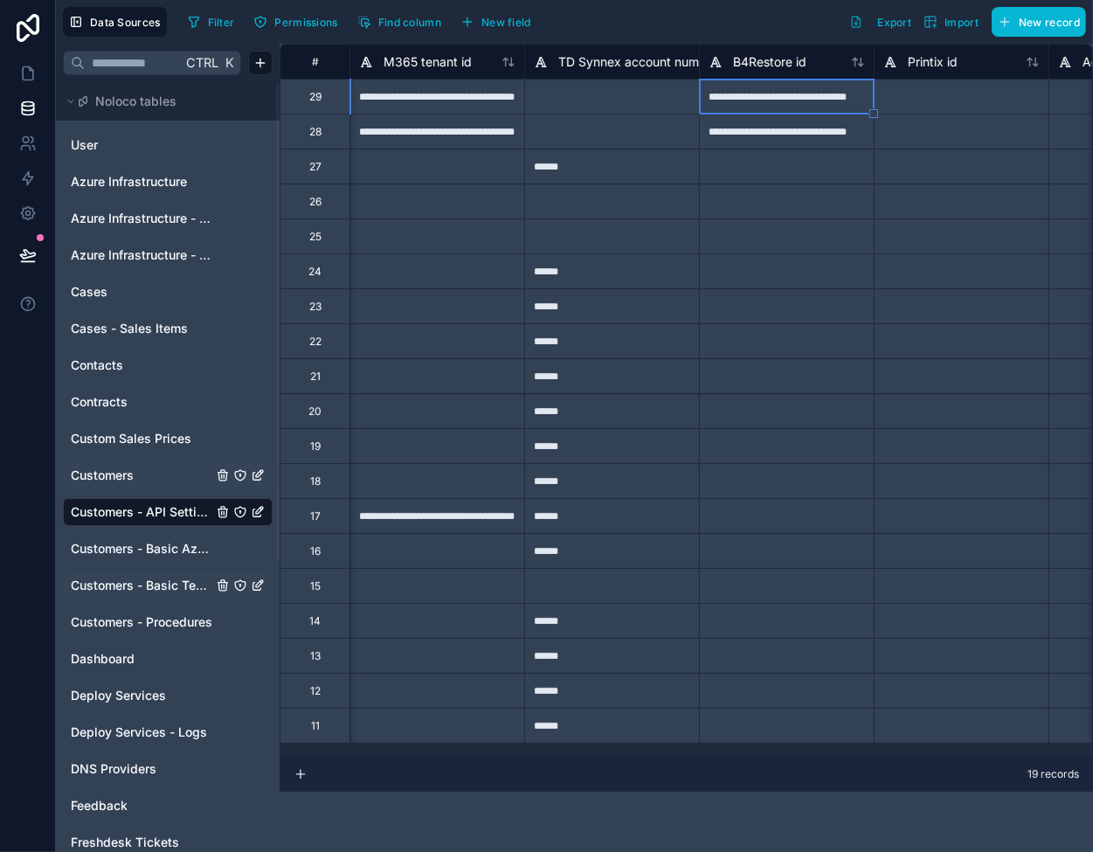
click at [108, 476] on span "Customers" at bounding box center [102, 475] width 63 height 17
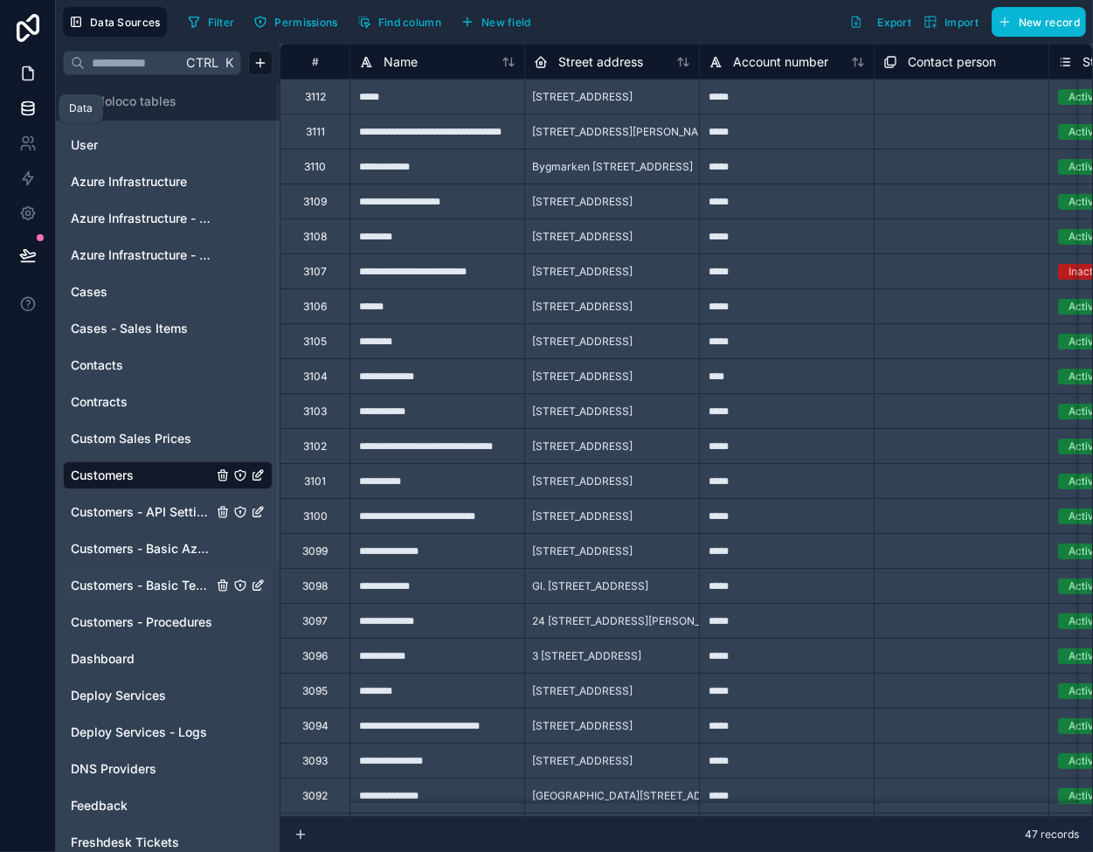
click at [27, 72] on icon at bounding box center [27, 73] width 17 height 17
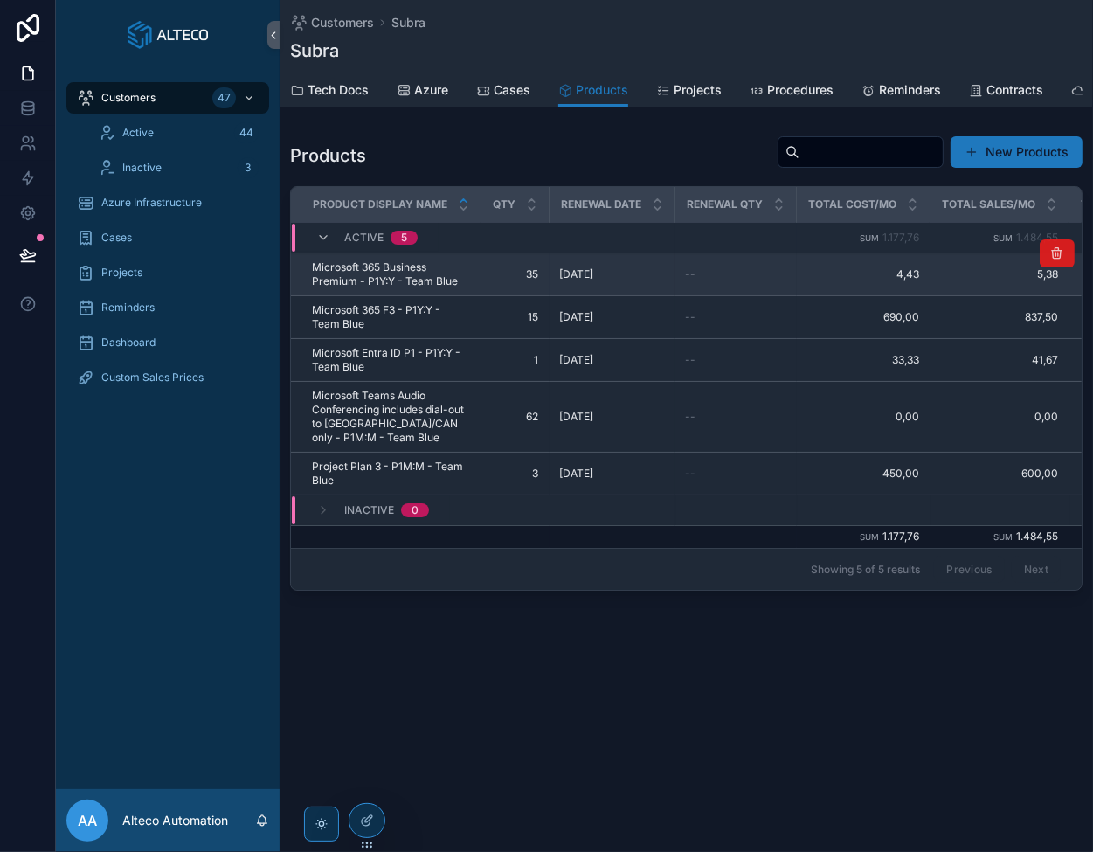
click at [1056, 260] on icon "scrollable content" at bounding box center [1057, 253] width 14 height 14
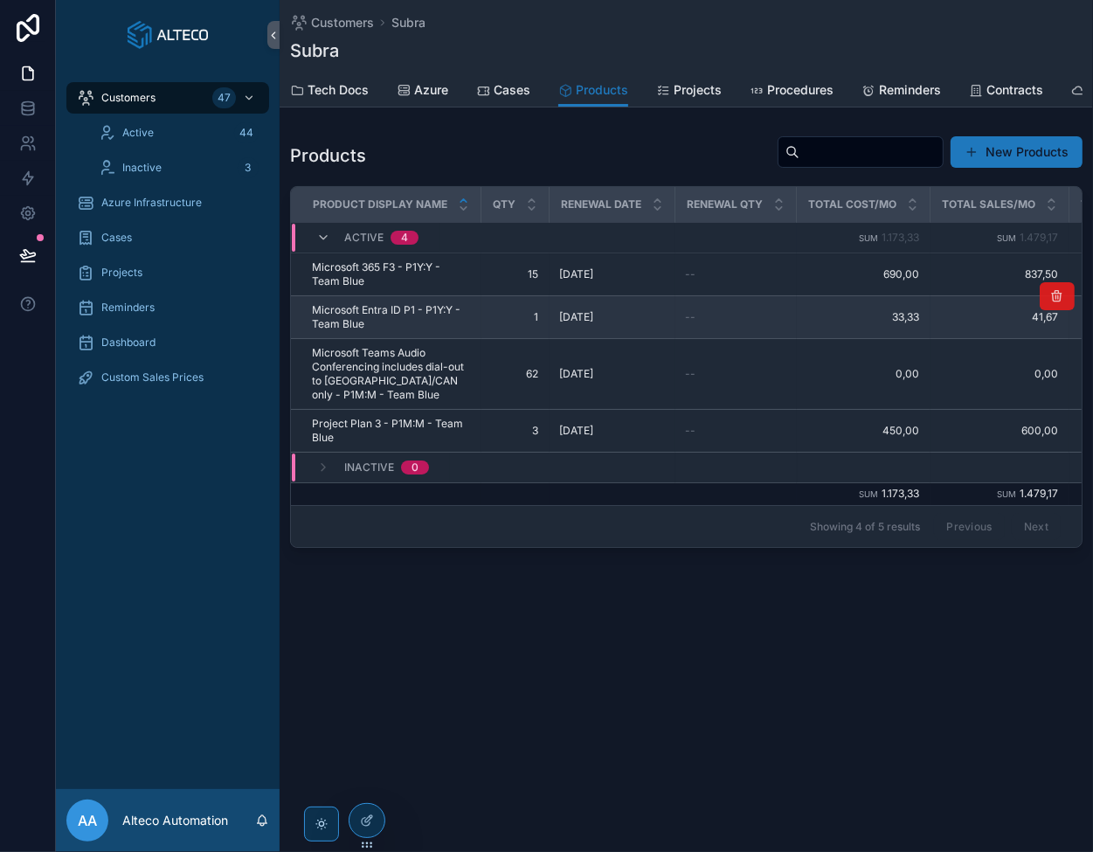
click at [1052, 303] on icon "scrollable content" at bounding box center [1057, 296] width 14 height 14
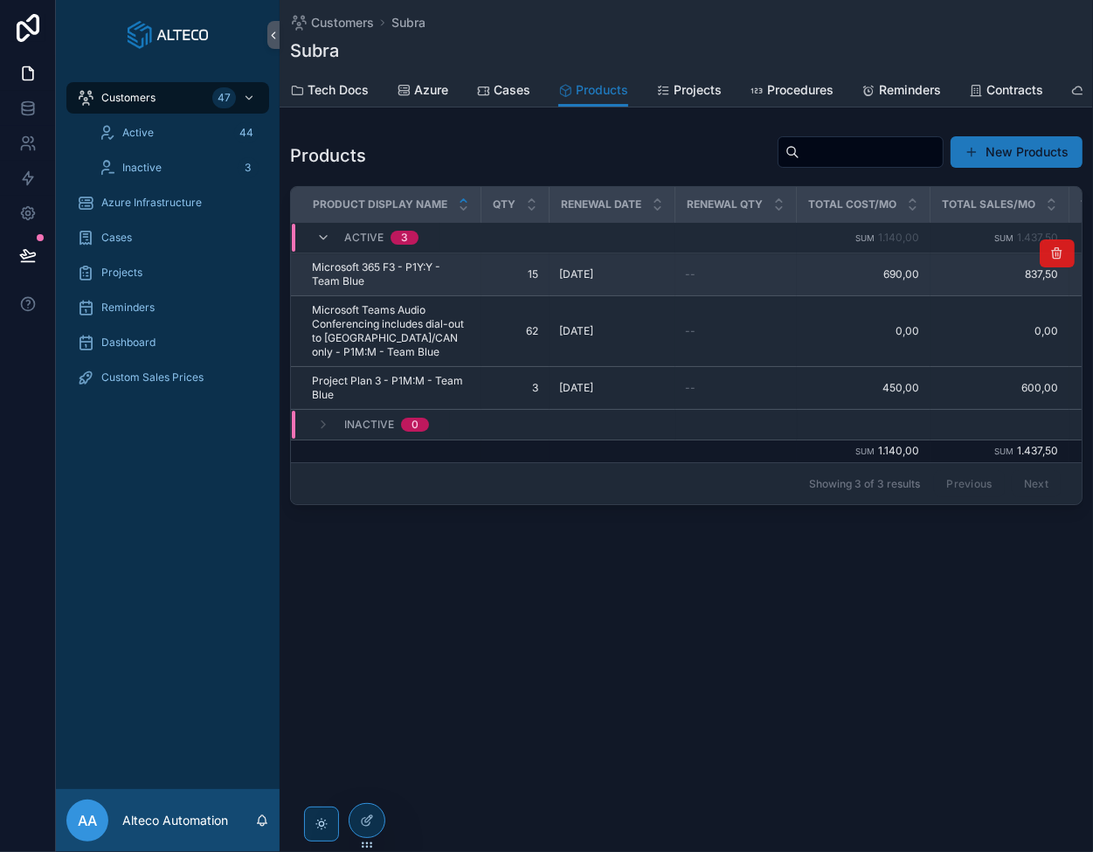
click at [1056, 260] on icon "scrollable content" at bounding box center [1057, 253] width 14 height 14
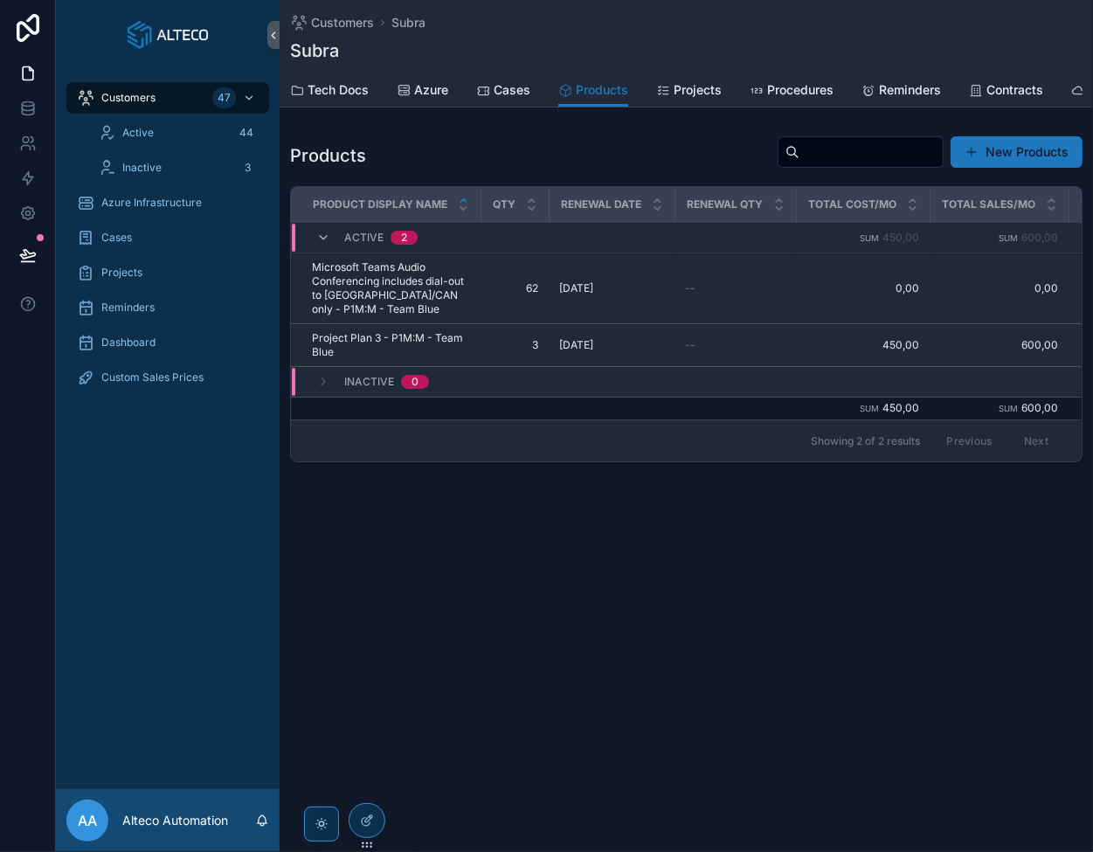
click at [0, 0] on button "scrollable content" at bounding box center [0, 0] width 0 height 0
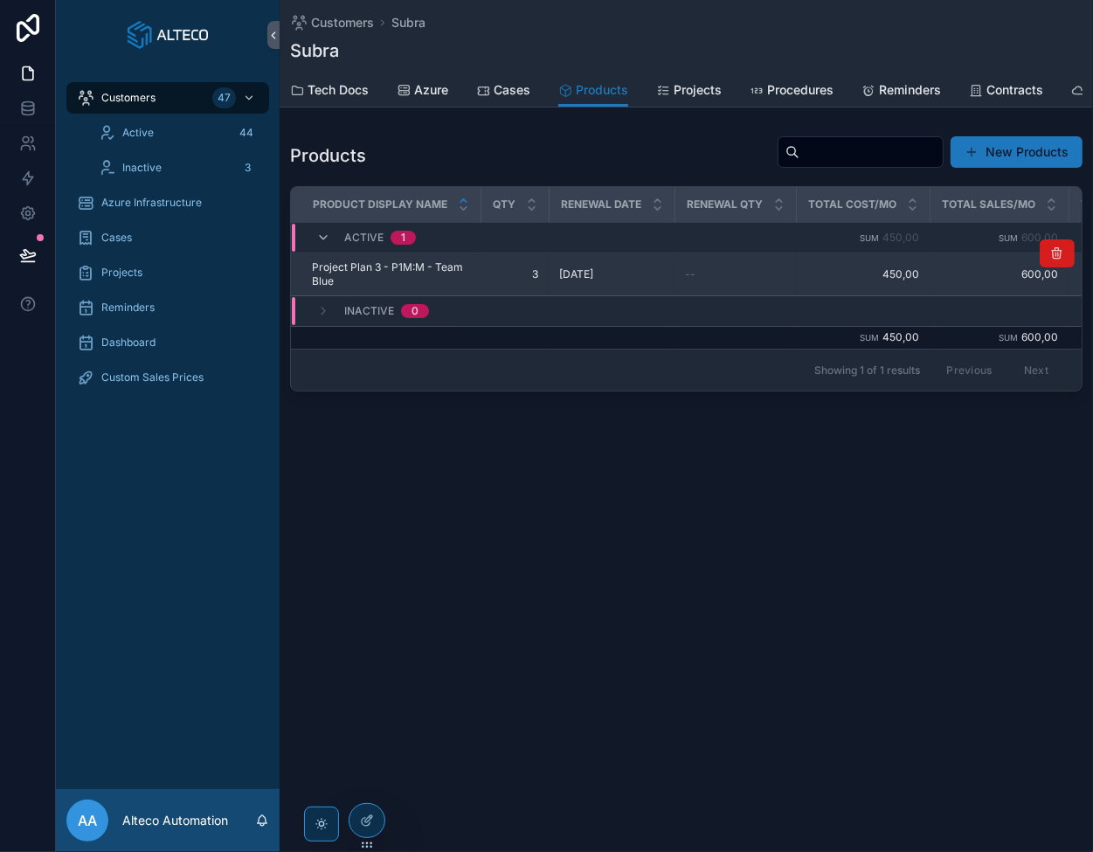
click at [1057, 260] on icon "scrollable content" at bounding box center [1057, 253] width 14 height 14
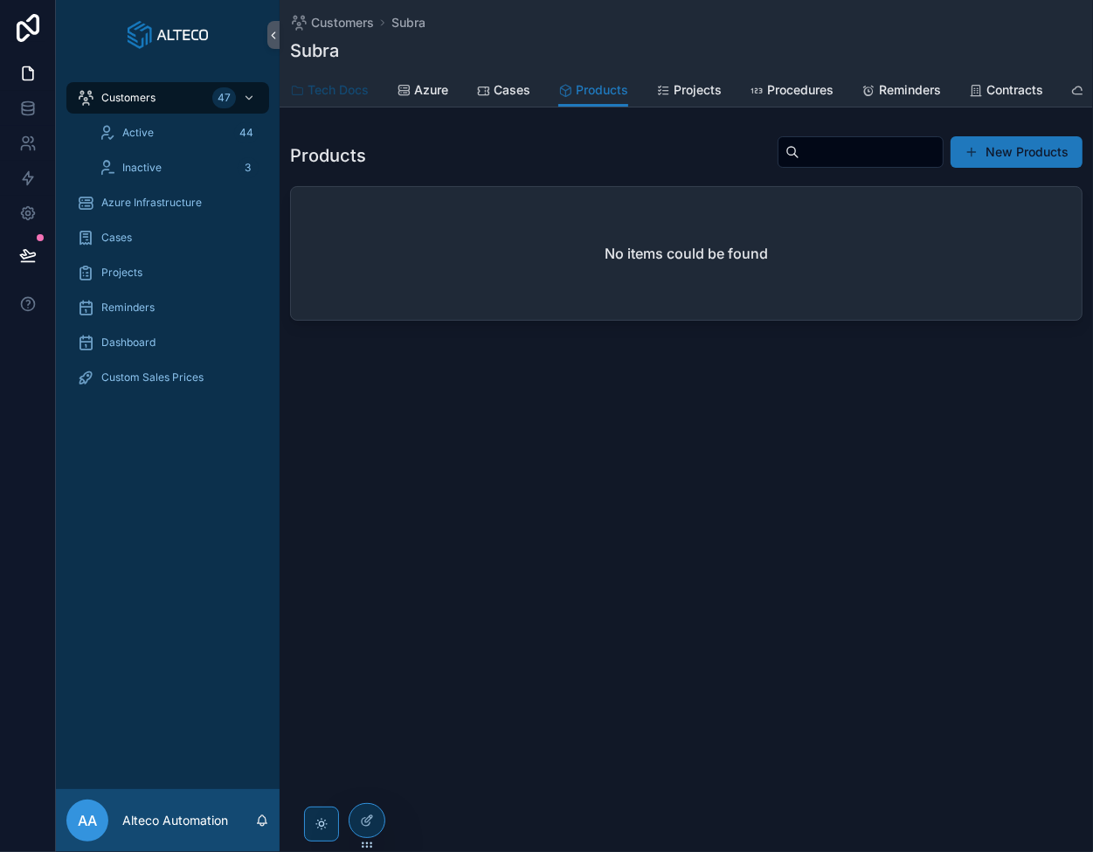
click at [324, 98] on span "Tech Docs" at bounding box center [338, 89] width 61 height 17
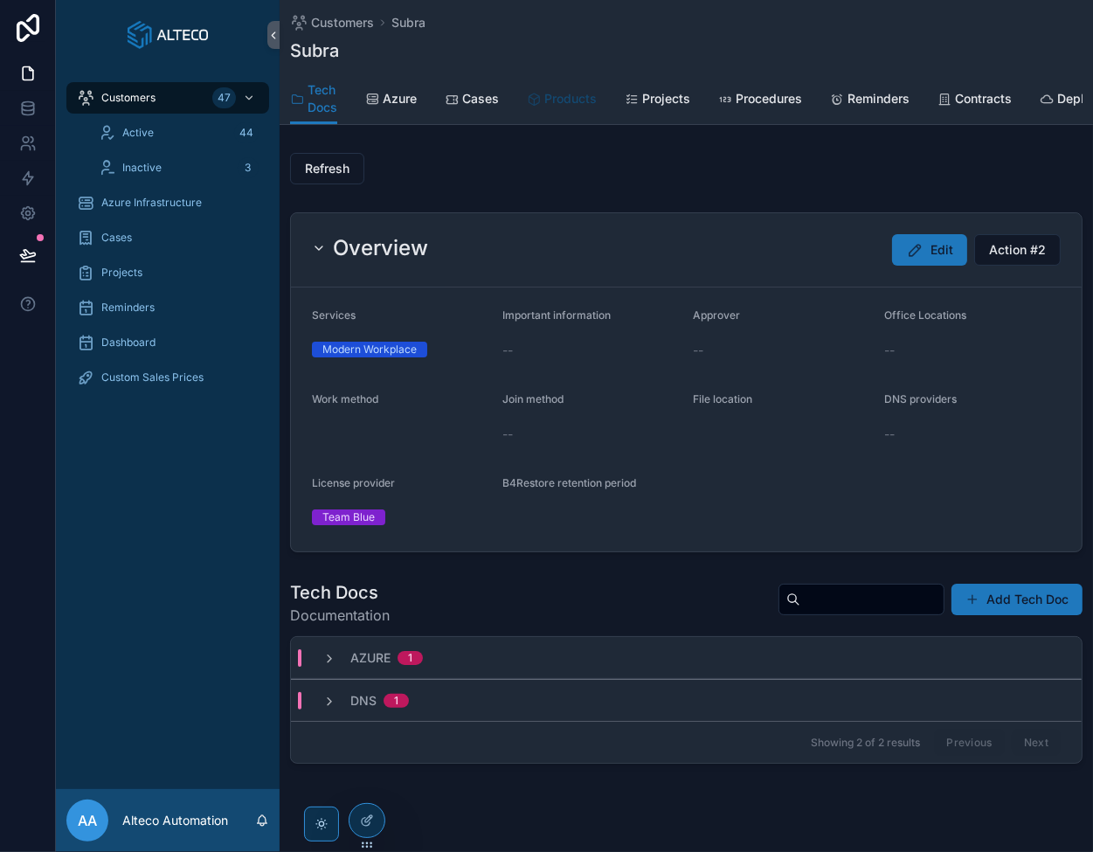
click at [569, 87] on link "Products" at bounding box center [562, 100] width 70 height 35
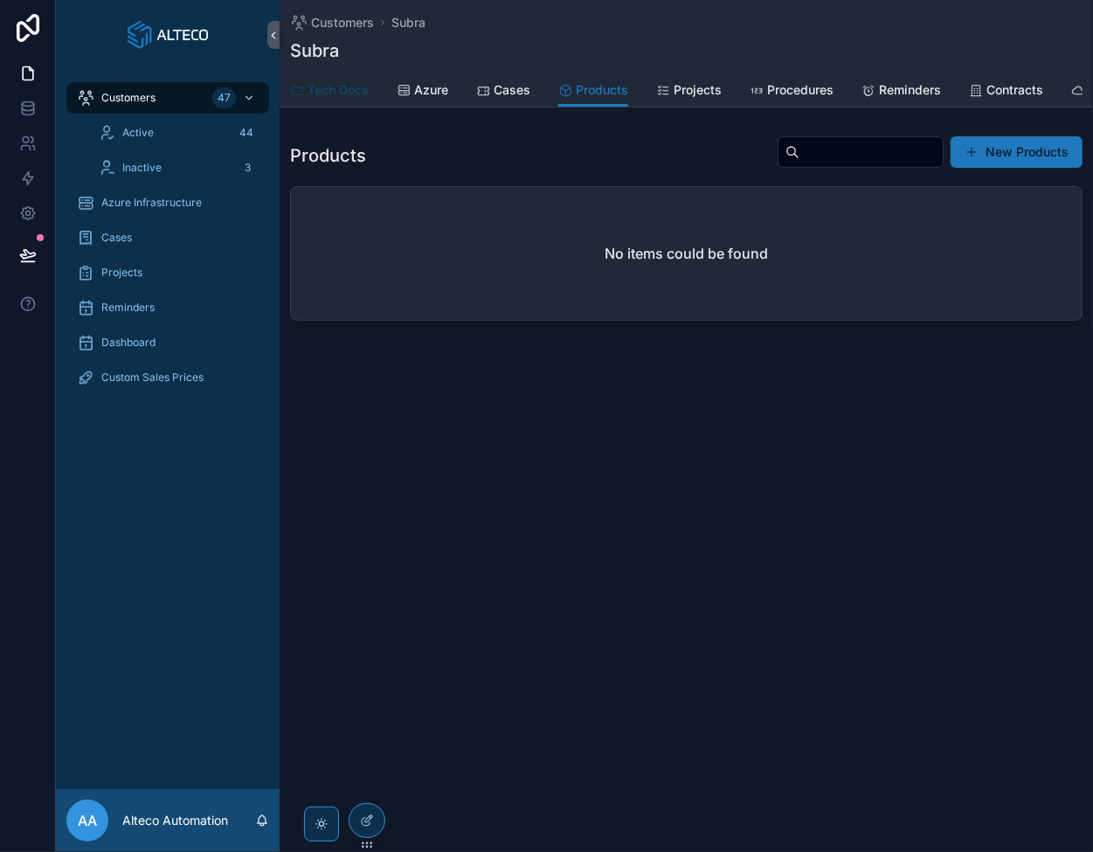
click at [328, 95] on span "Tech Docs" at bounding box center [338, 89] width 61 height 17
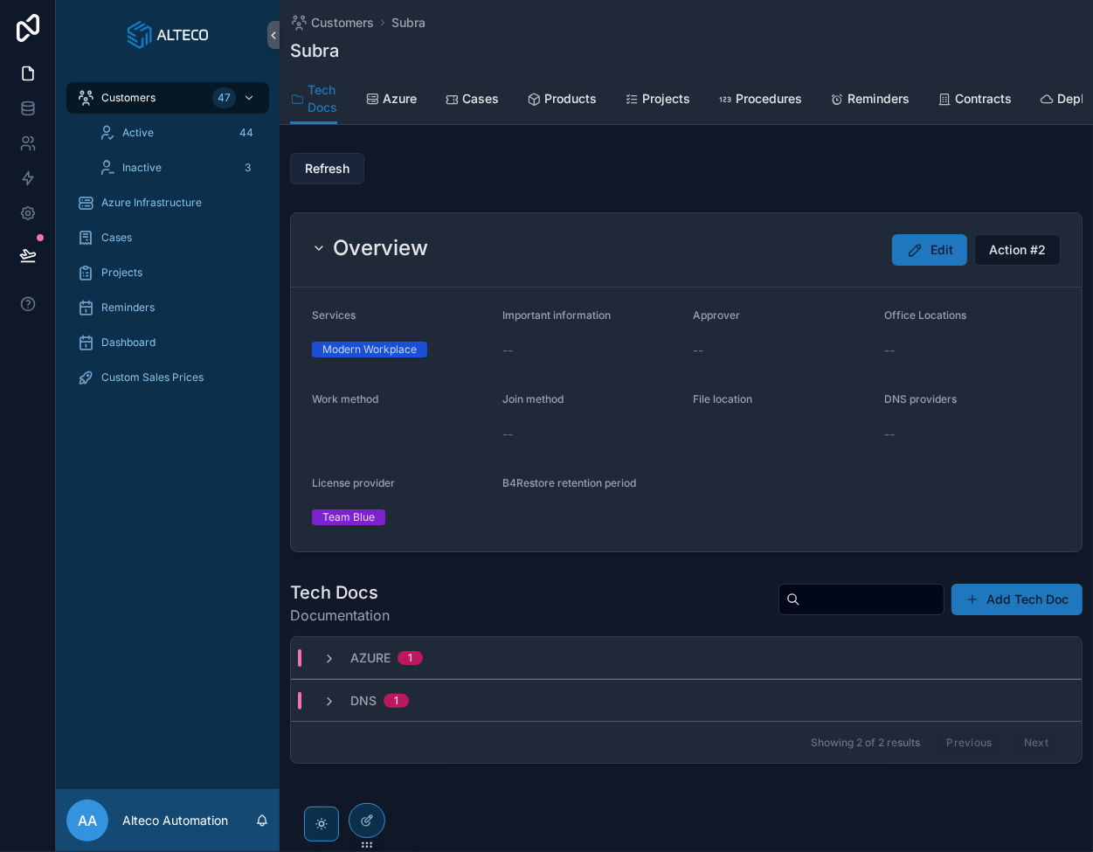
click at [324, 177] on span "Refresh" at bounding box center [327, 168] width 45 height 17
click at [556, 104] on span "Products" at bounding box center [570, 98] width 52 height 17
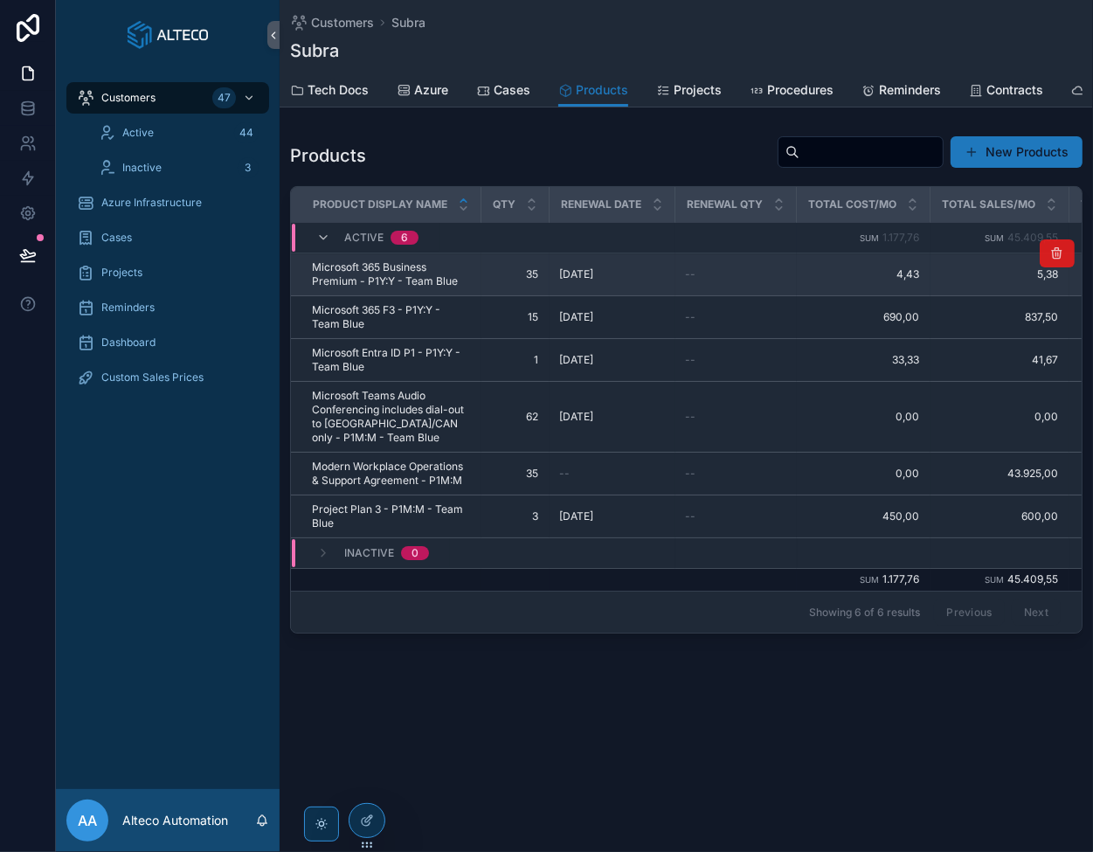
click at [1061, 260] on icon "scrollable content" at bounding box center [1057, 253] width 14 height 14
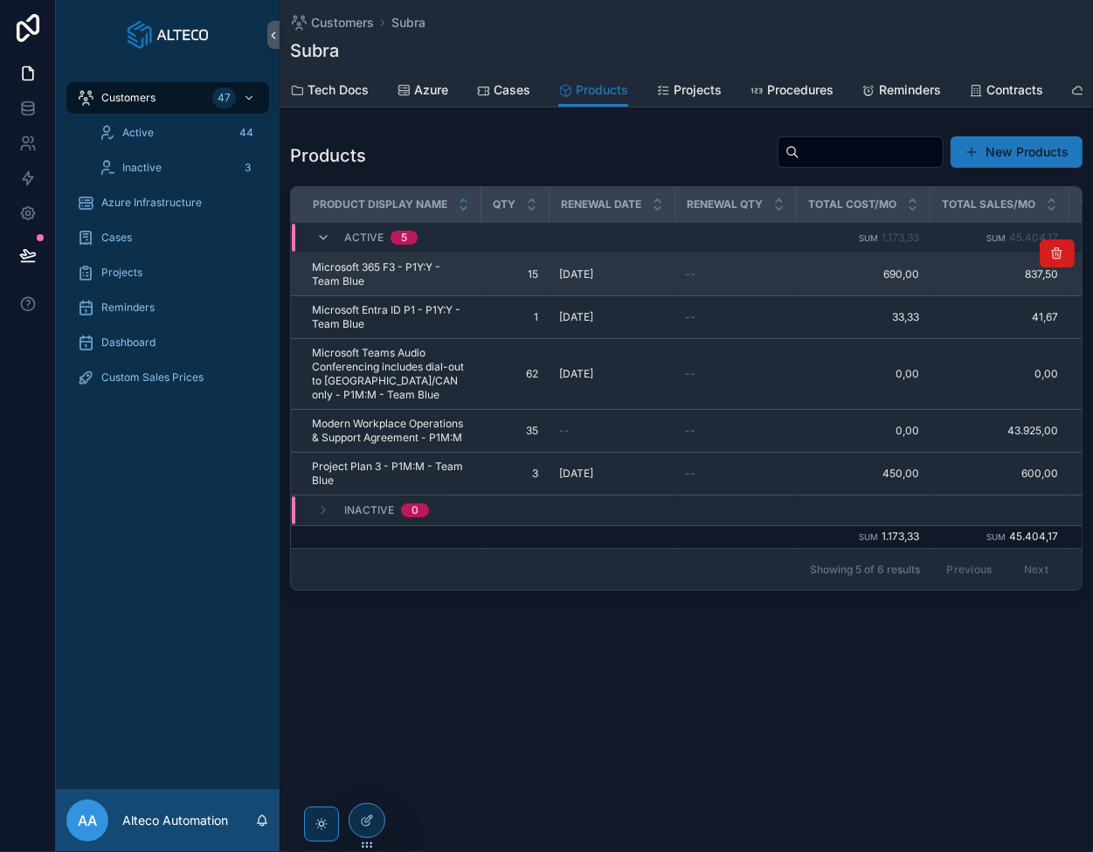
click at [1053, 260] on icon "scrollable content" at bounding box center [1057, 253] width 14 height 14
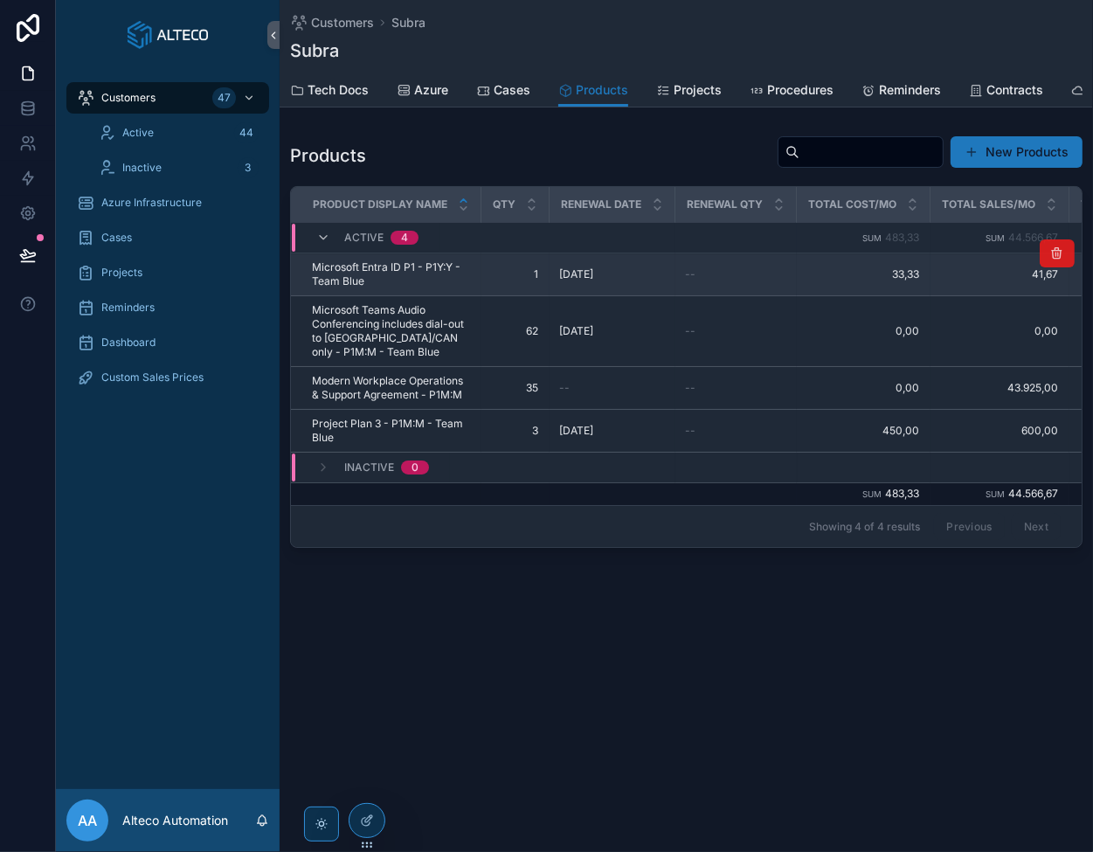
click at [1057, 260] on icon "scrollable content" at bounding box center [1057, 253] width 14 height 14
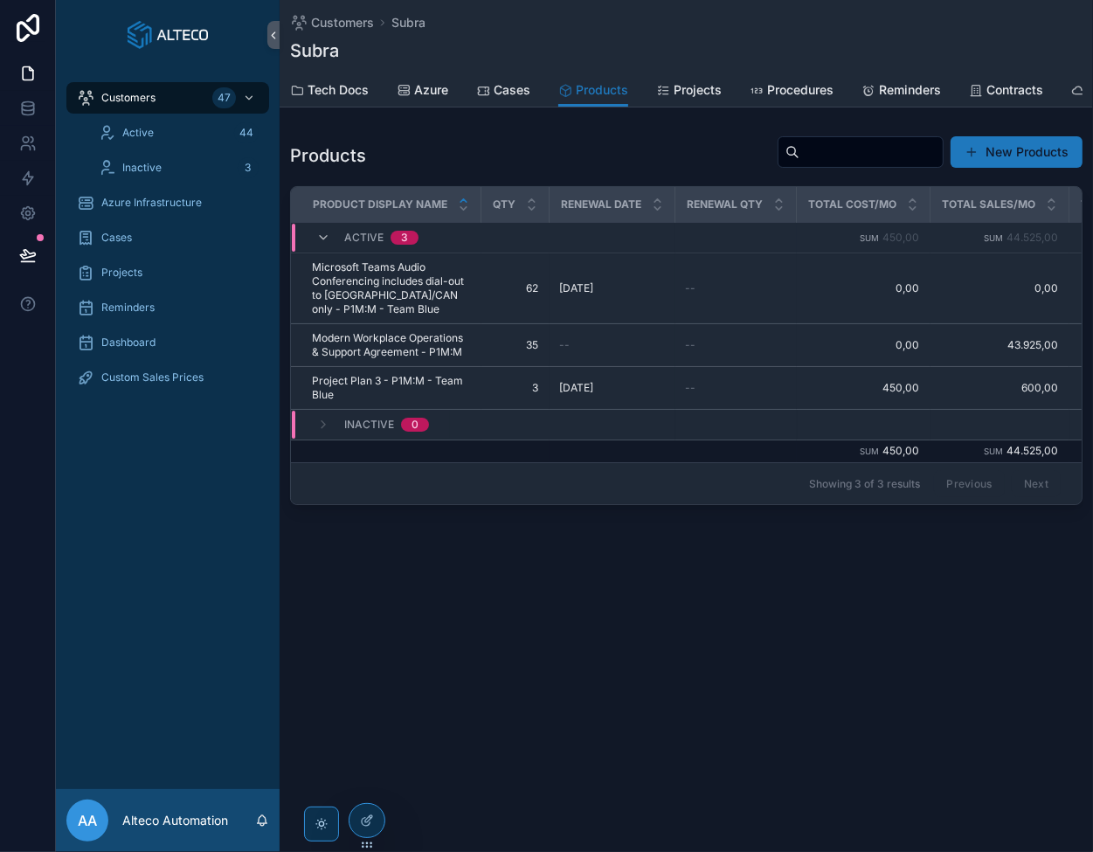
click at [0, 0] on icon "scrollable content" at bounding box center [0, 0] width 0 height 0
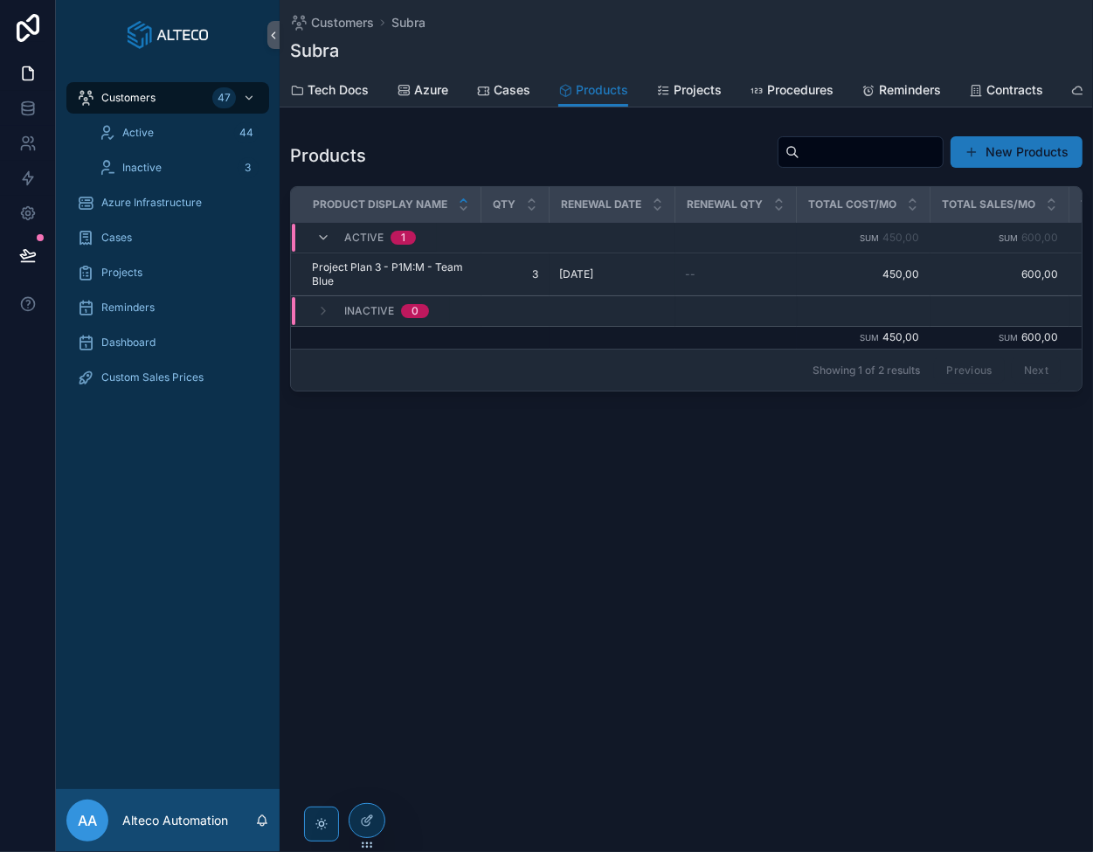
click at [0, 0] on icon "scrollable content" at bounding box center [0, 0] width 0 height 0
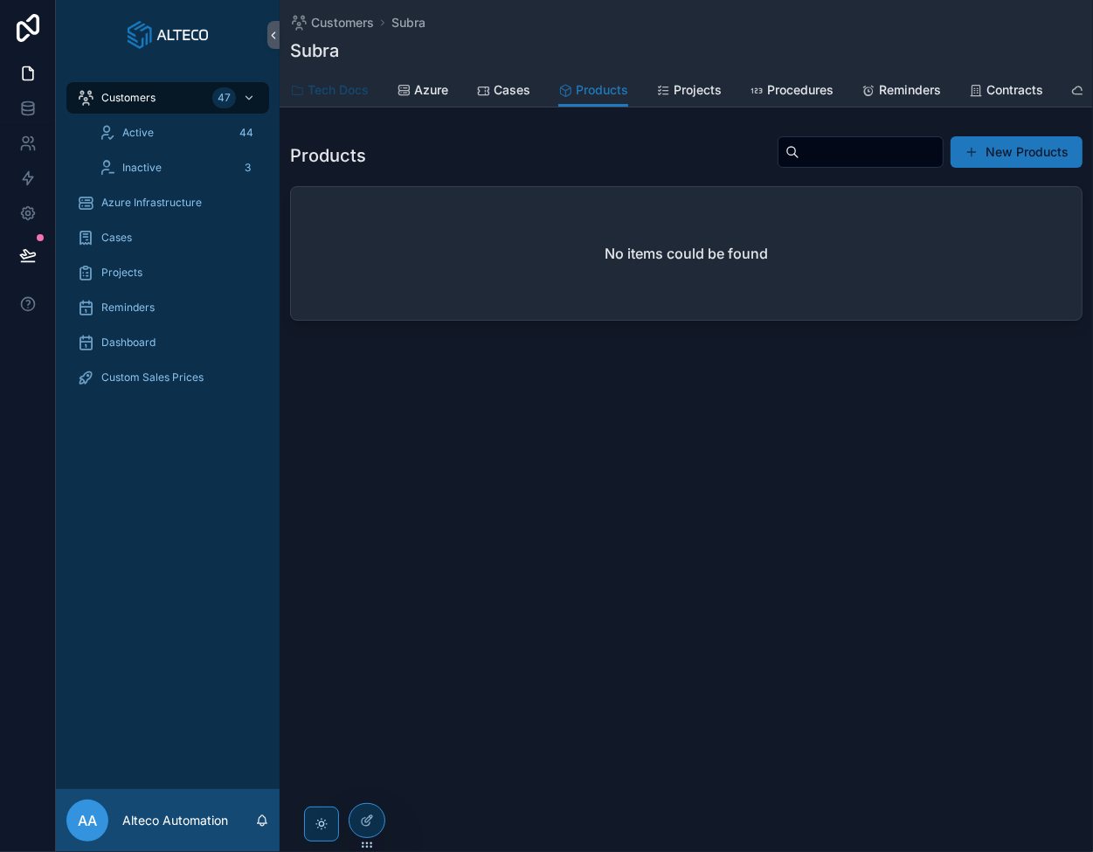
click at [343, 94] on span "Tech Docs" at bounding box center [338, 89] width 61 height 17
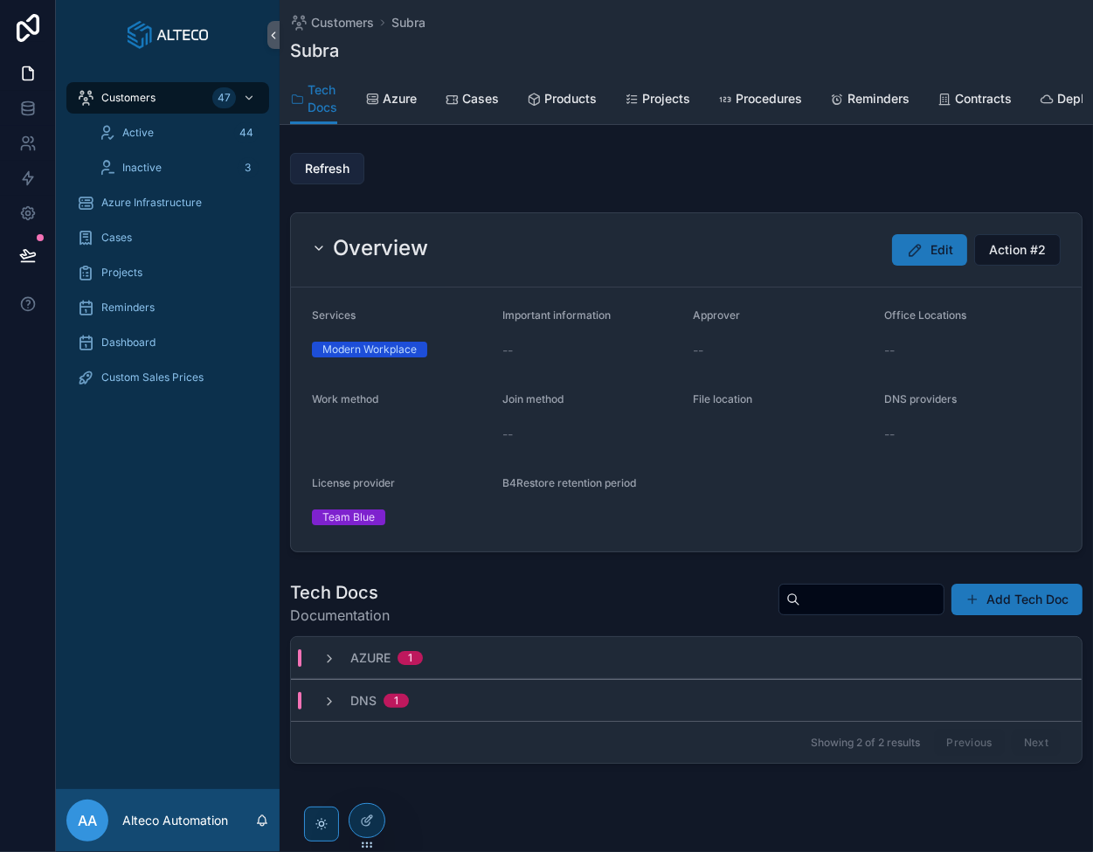
click at [339, 174] on span "Refresh" at bounding box center [327, 168] width 45 height 17
click at [554, 97] on span "Products" at bounding box center [570, 98] width 52 height 17
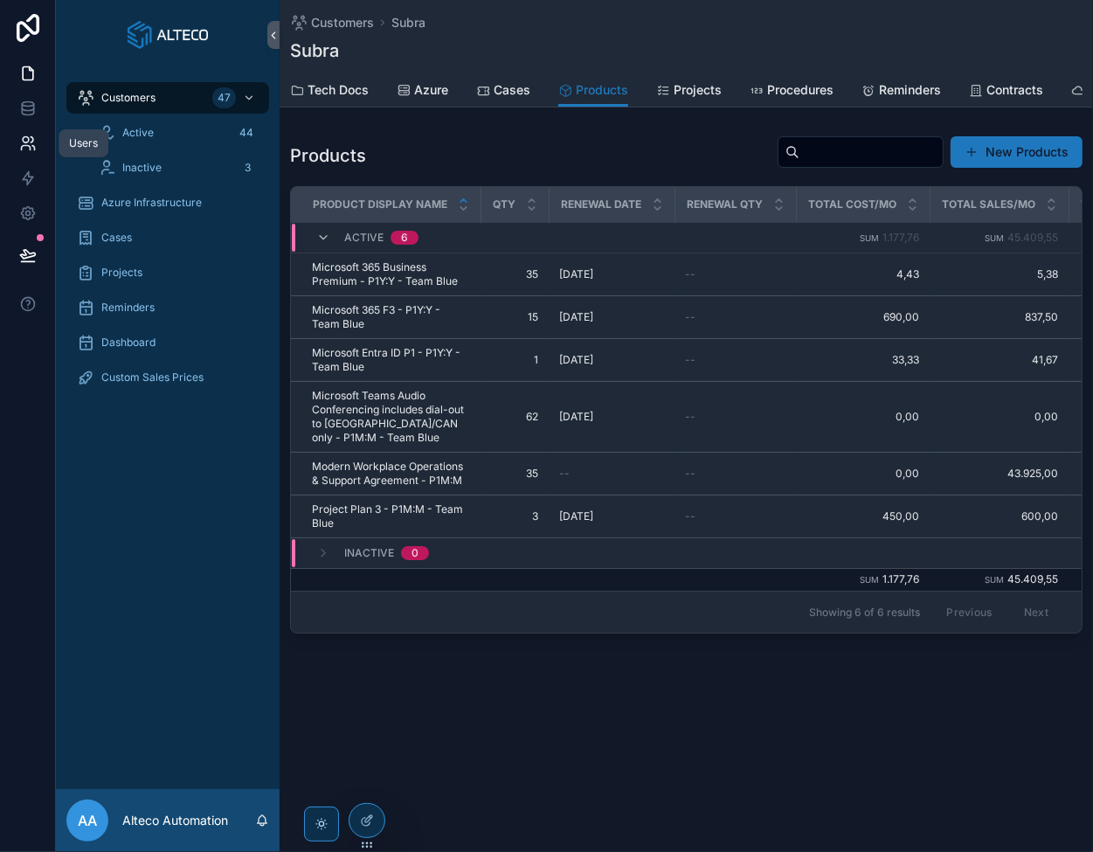
click at [29, 142] on icon at bounding box center [27, 143] width 17 height 17
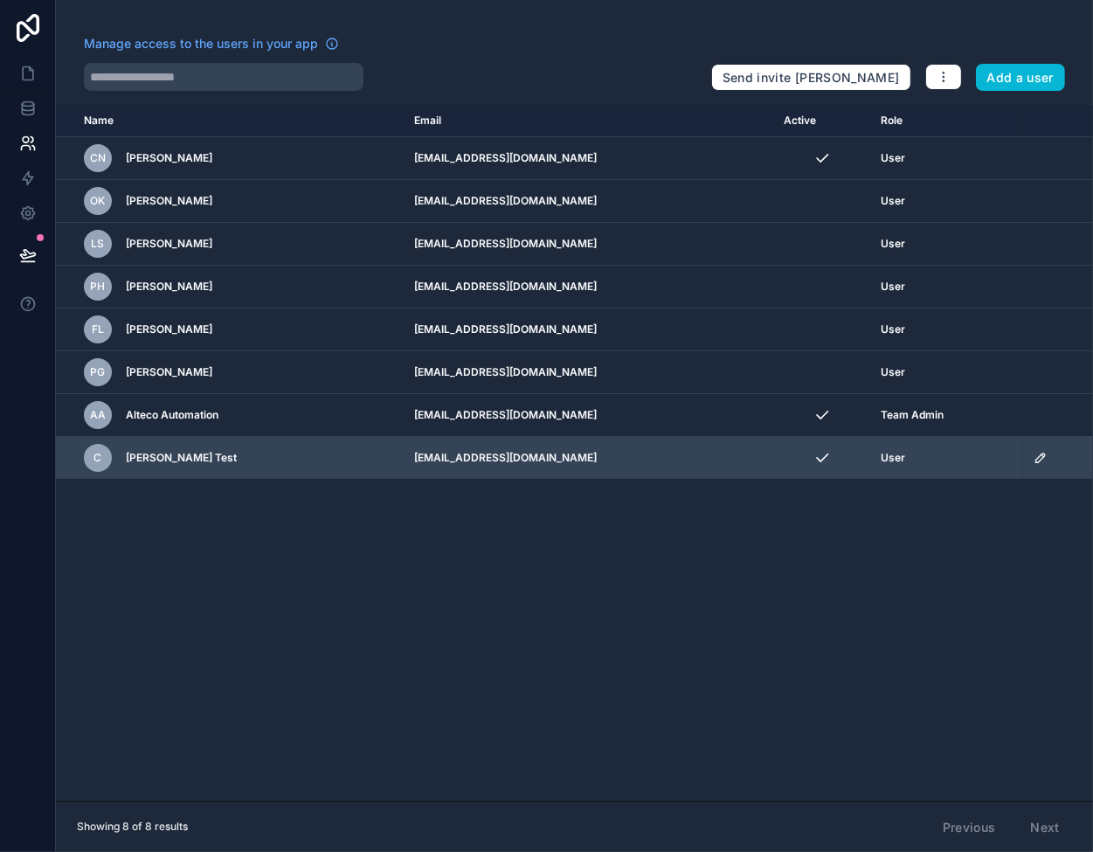
click at [1037, 457] on icon "scrollable content" at bounding box center [1041, 458] width 9 height 9
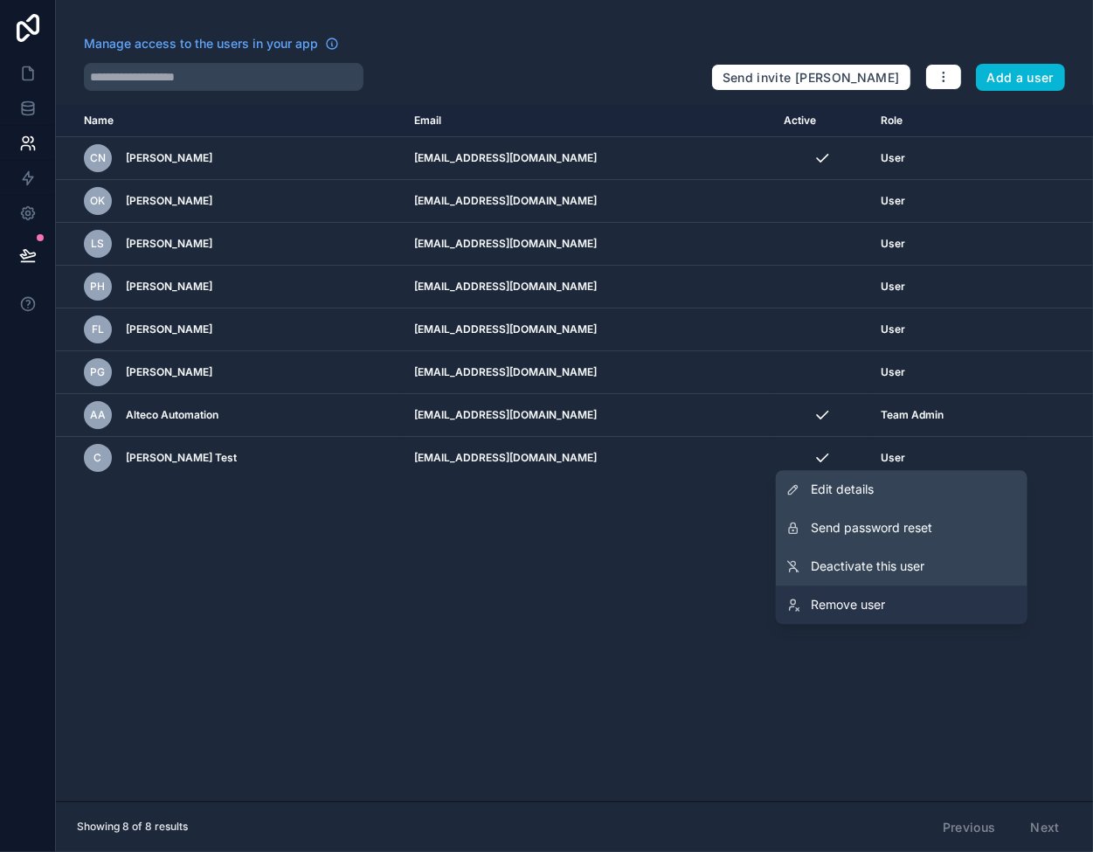
click at [869, 596] on span "Remove user" at bounding box center [848, 604] width 74 height 17
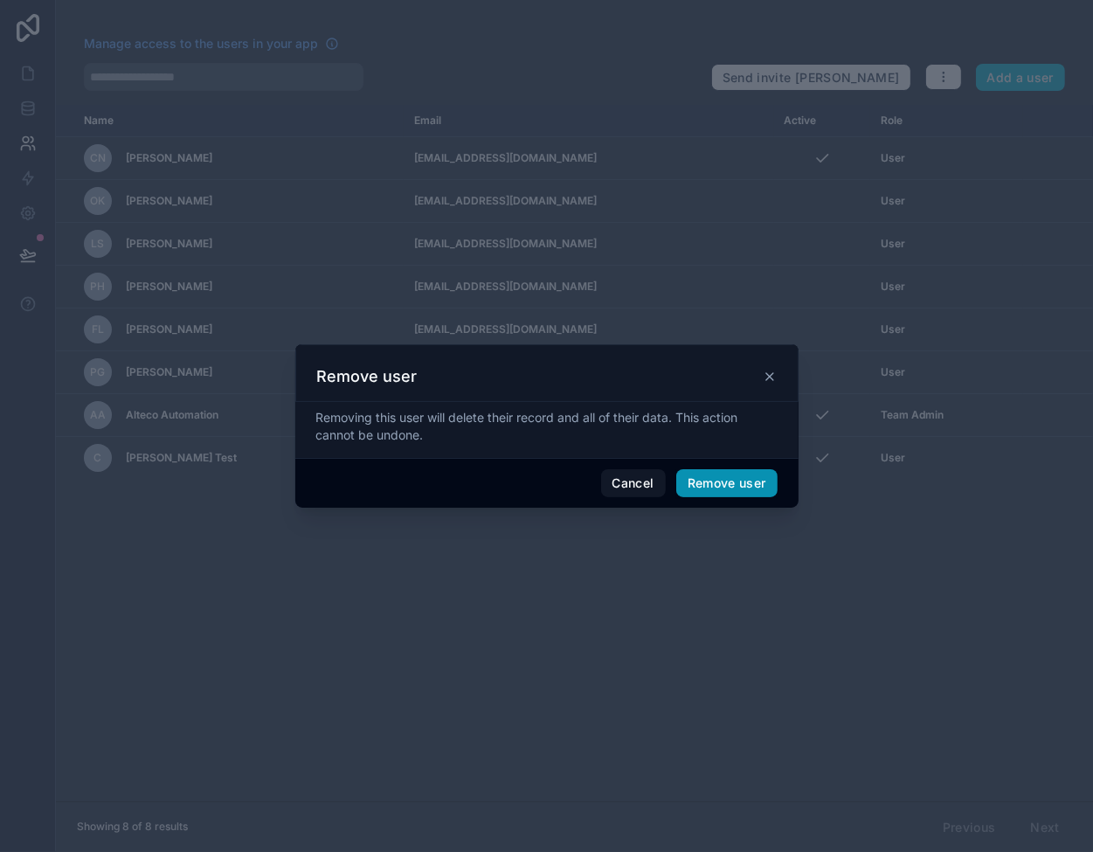
click at [731, 478] on button "Remove user" at bounding box center [726, 483] width 101 height 28
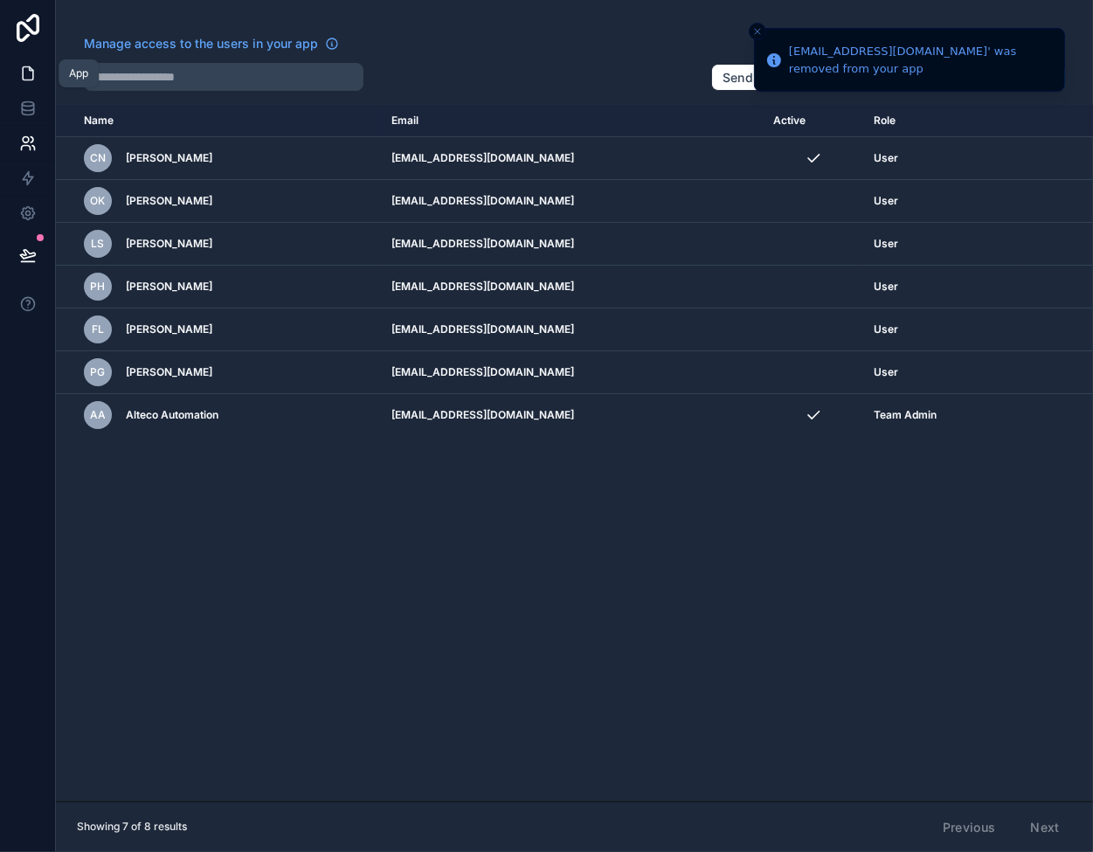
click at [25, 67] on icon at bounding box center [28, 73] width 10 height 13
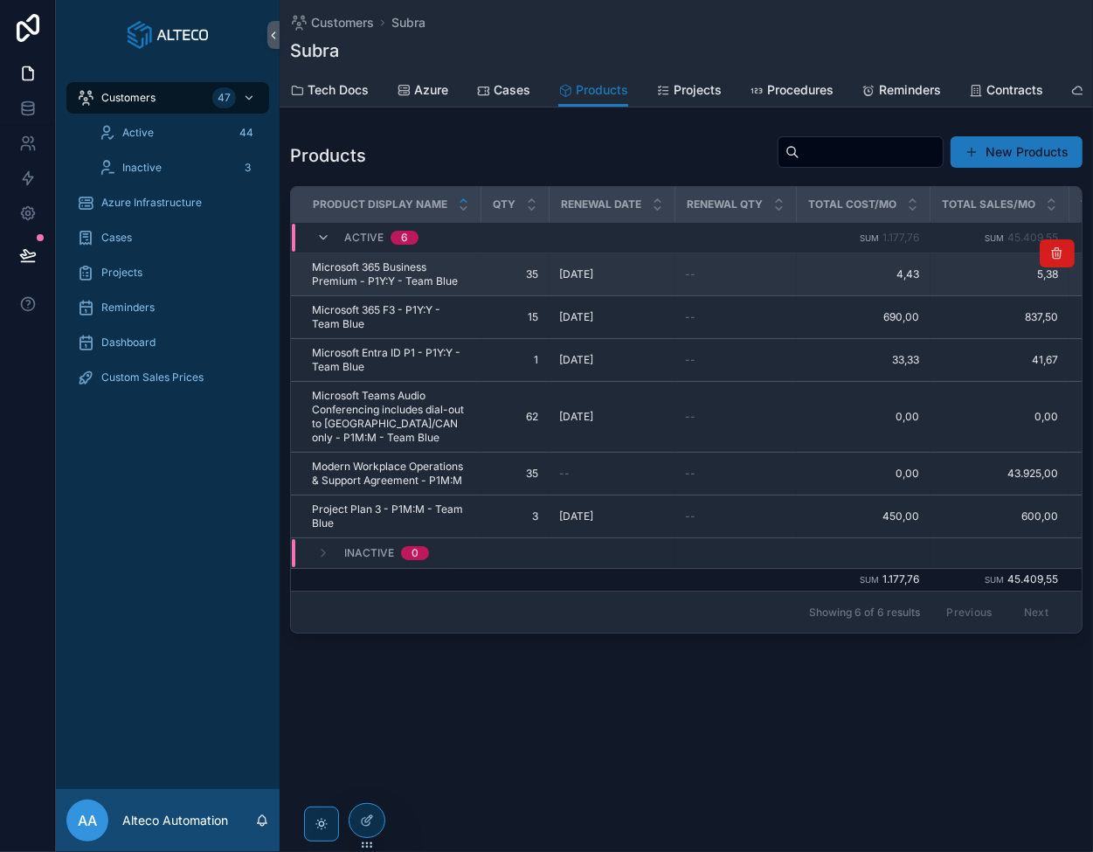
click at [1059, 260] on icon "scrollable content" at bounding box center [1057, 253] width 14 height 14
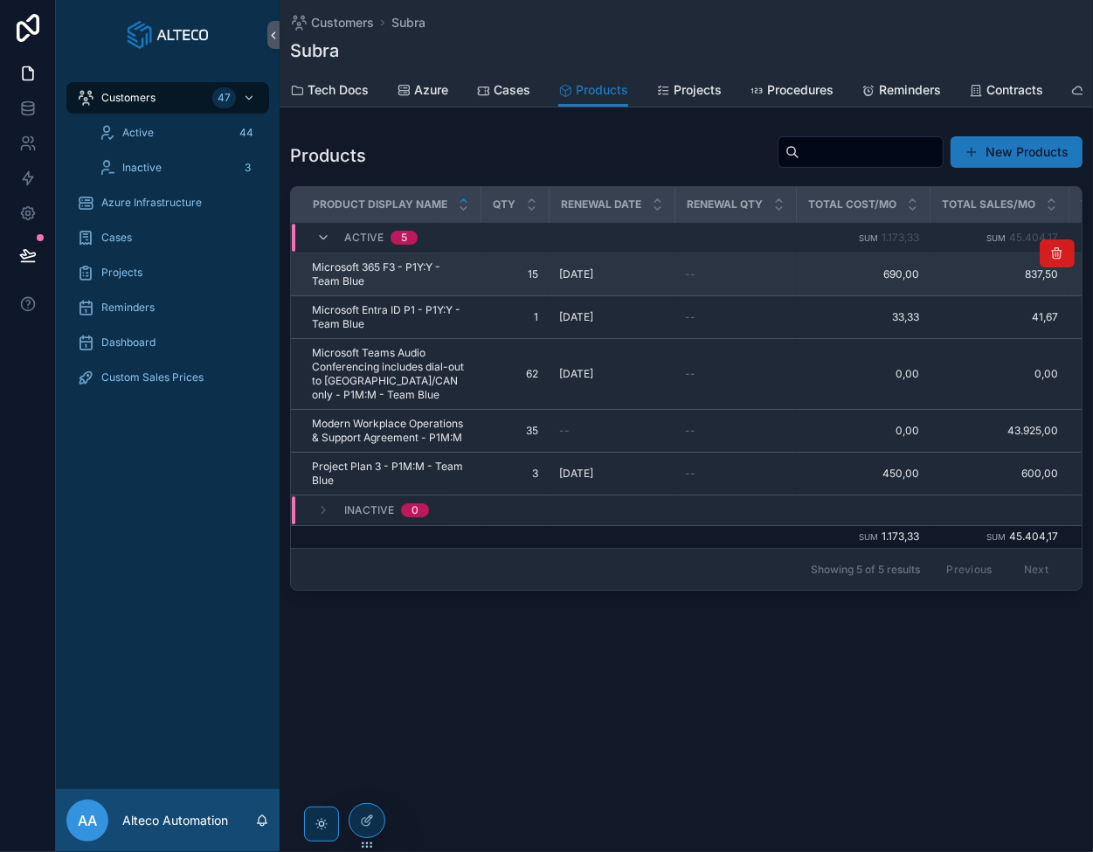
click at [1070, 256] on button "scrollable content" at bounding box center [1057, 253] width 35 height 28
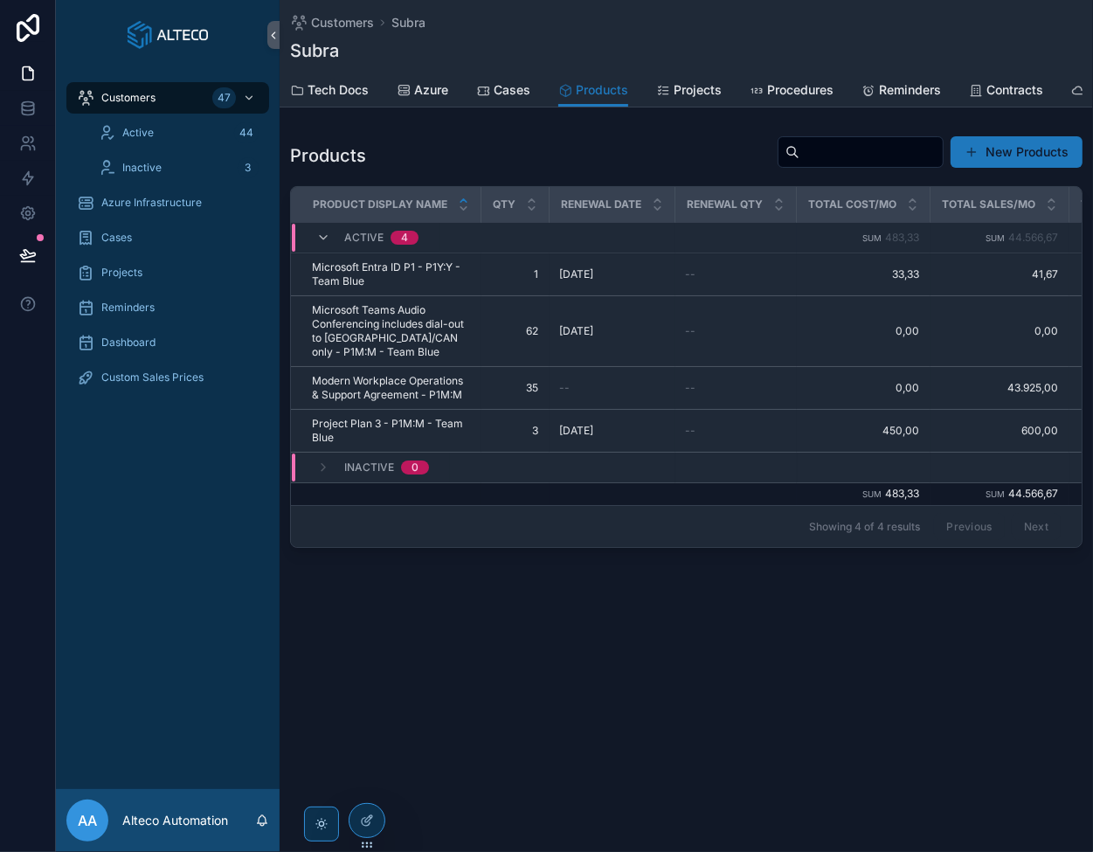
click at [1055, 265] on tr "Microsoft Entra ID P1 - P1Y:Y - Team Blue Microsoft Entra ID P1 - P1Y:Y - Team …" at bounding box center [884, 274] width 1187 height 43
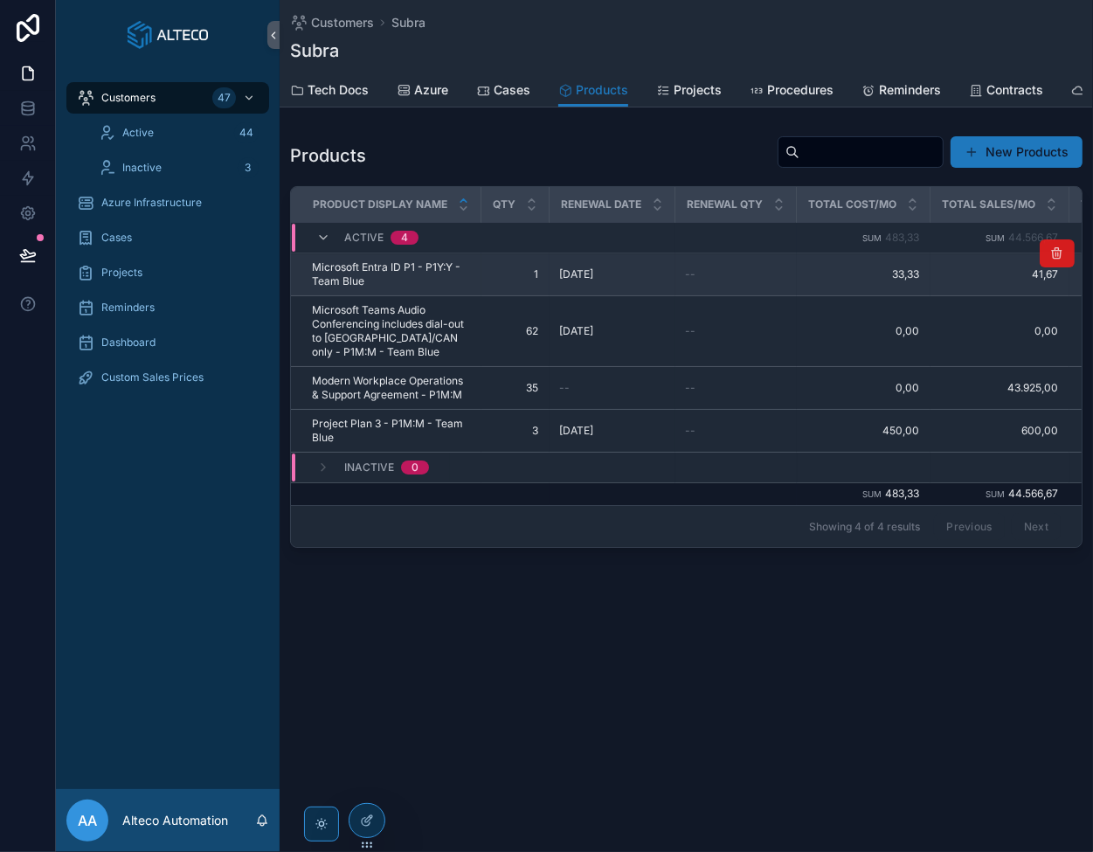
click at [1056, 260] on icon "scrollable content" at bounding box center [1057, 253] width 14 height 14
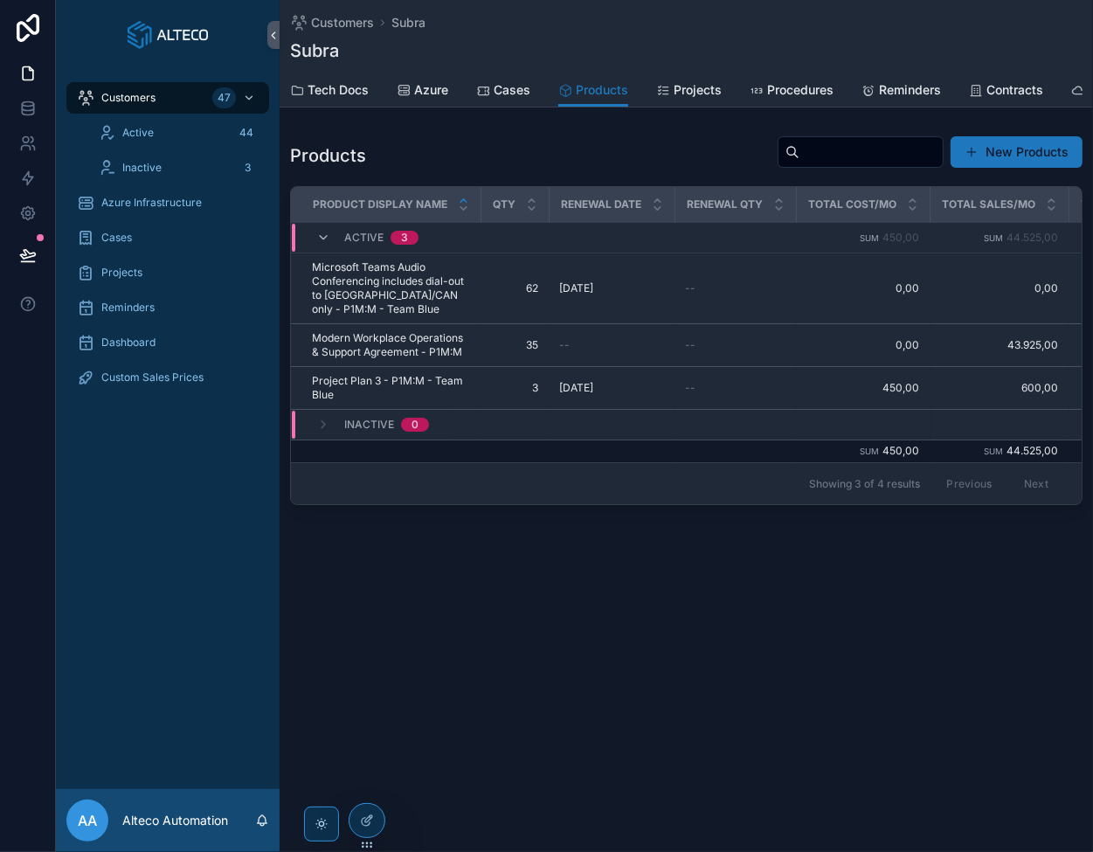
click at [1056, 265] on tr "Microsoft Teams Audio Conferencing includes dial-out to [GEOGRAPHIC_DATA]/CAN o…" at bounding box center [884, 288] width 1187 height 71
click at [0, 0] on icon "scrollable content" at bounding box center [0, 0] width 0 height 0
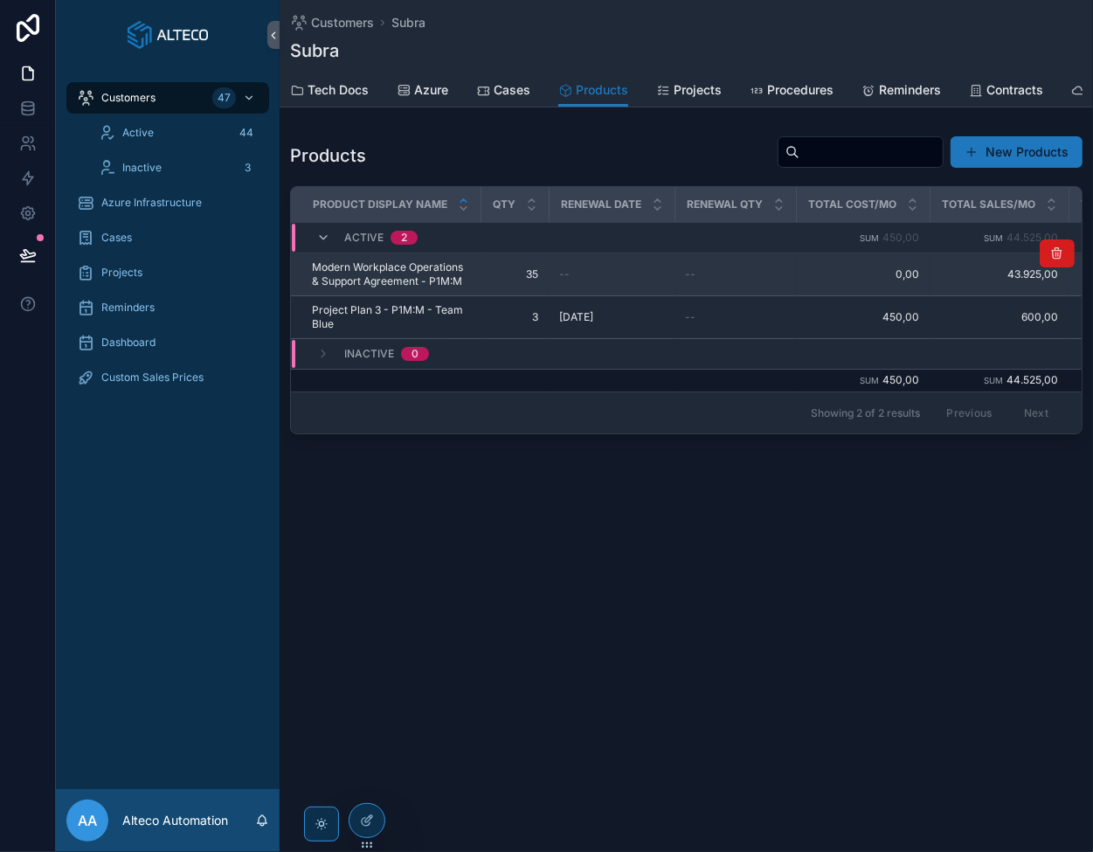
click at [1047, 262] on button "scrollable content" at bounding box center [1057, 253] width 35 height 28
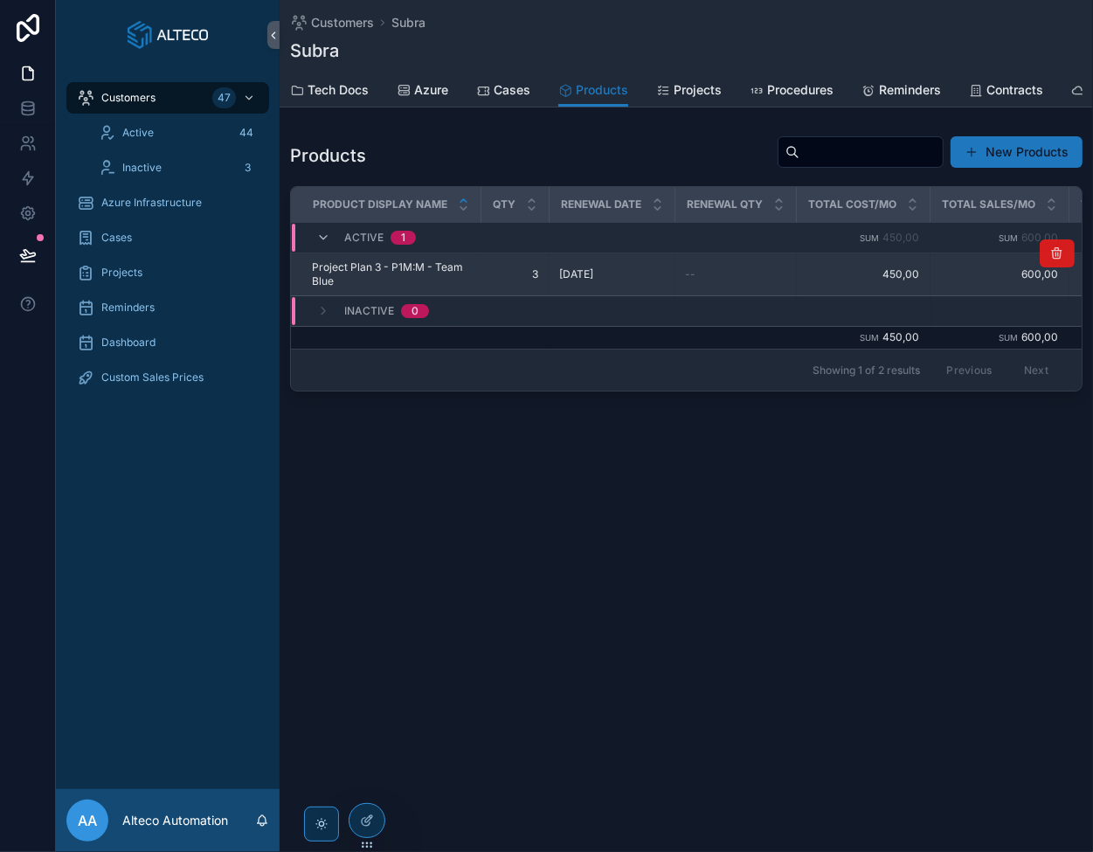
click at [1054, 260] on icon "scrollable content" at bounding box center [1057, 253] width 14 height 14
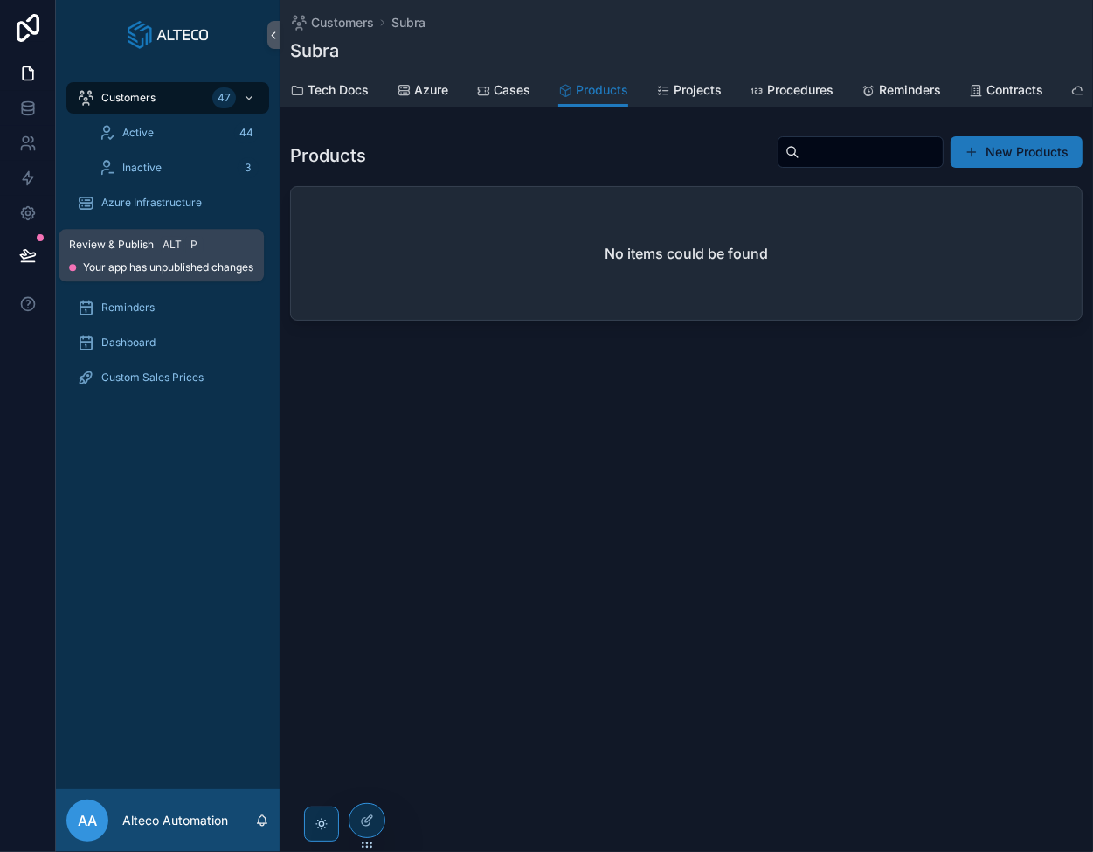
click at [28, 249] on icon at bounding box center [27, 254] width 17 height 17
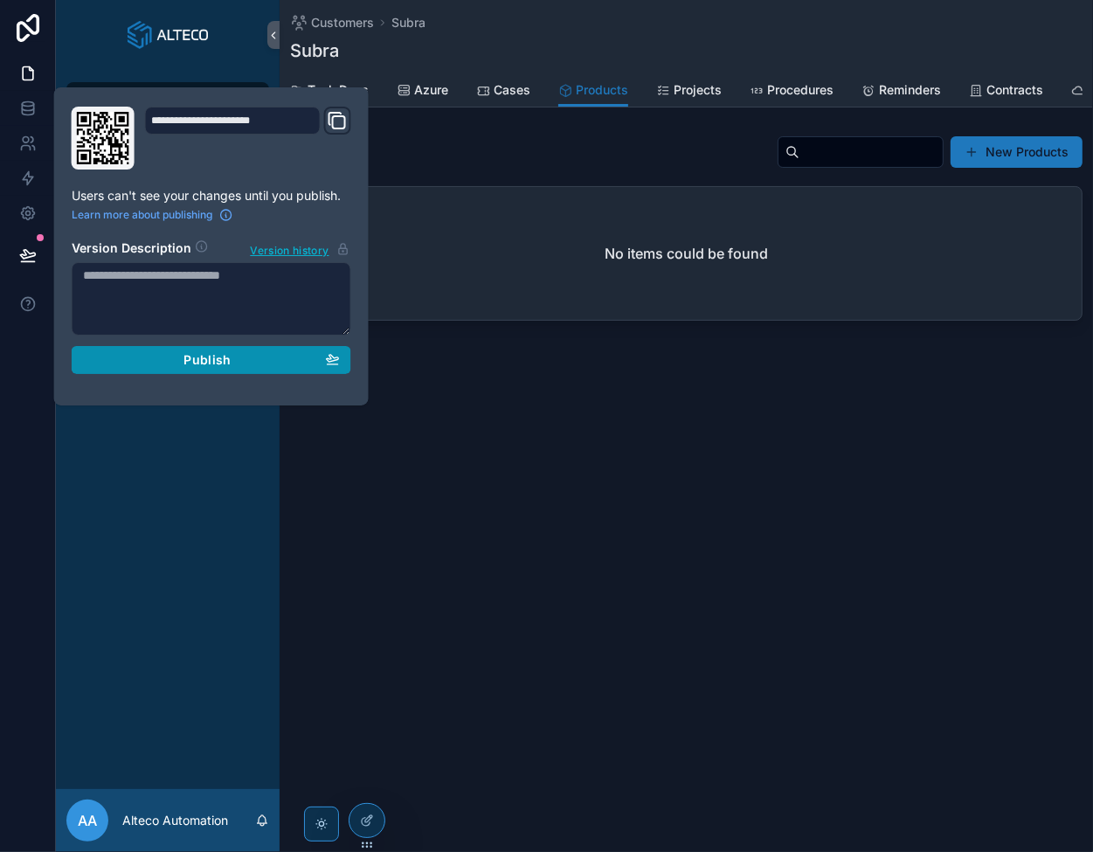
click at [220, 357] on span "Publish" at bounding box center [207, 360] width 47 height 16
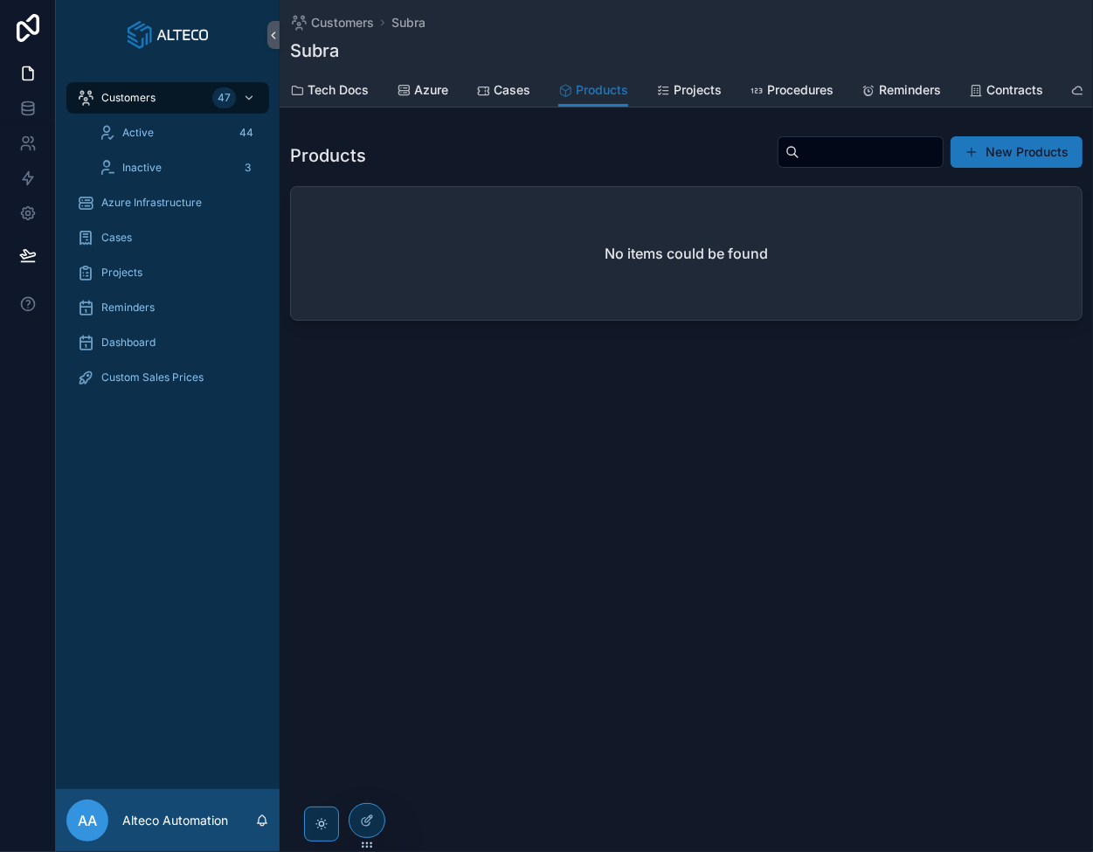
click at [446, 473] on div "Customers [PERSON_NAME] Products Tech Docs Azure Cases Products Projects Proced…" at bounding box center [687, 426] width 814 height 852
click at [334, 90] on span "Tech Docs" at bounding box center [338, 89] width 61 height 17
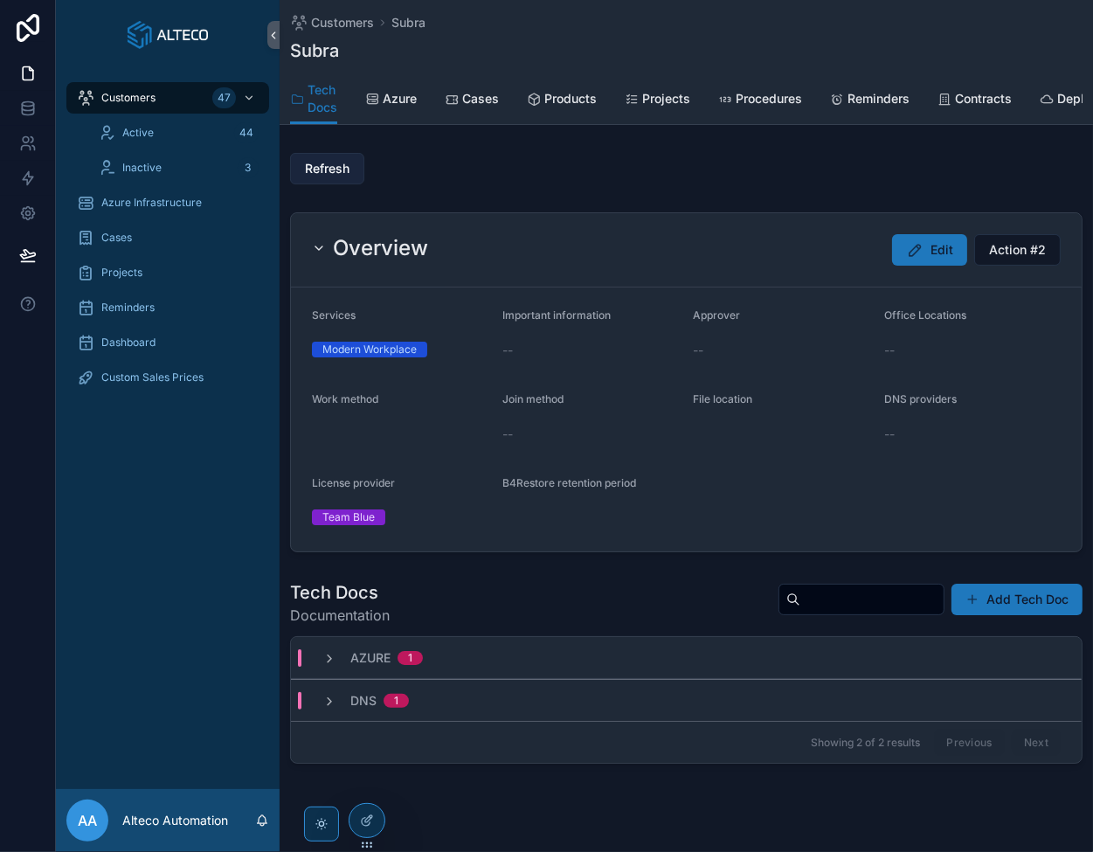
click at [335, 177] on span "Refresh" at bounding box center [327, 168] width 45 height 17
click at [564, 101] on span "Products" at bounding box center [570, 98] width 52 height 17
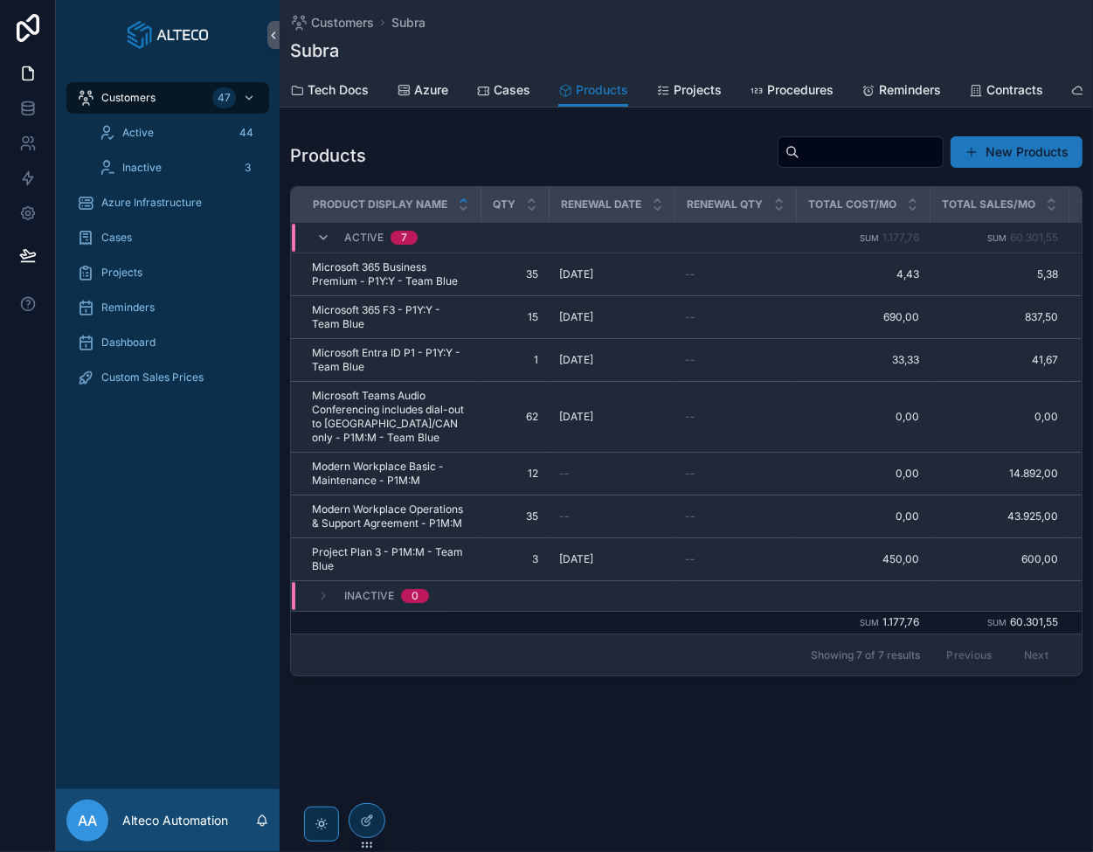
click at [606, 775] on div "Customers [PERSON_NAME] Products Tech Docs Azure Cases Products Projects Proced…" at bounding box center [687, 397] width 814 height 795
click at [324, 77] on link "Tech Docs" at bounding box center [329, 91] width 79 height 35
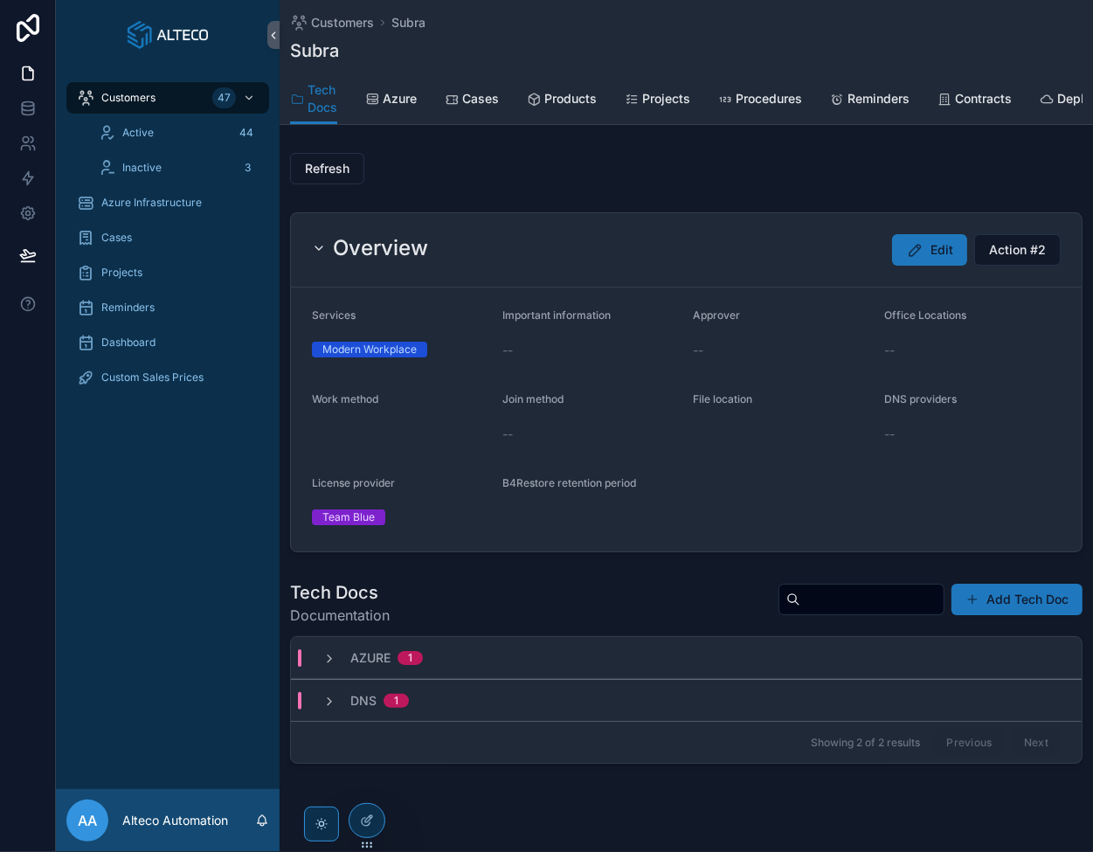
click at [385, 821] on div at bounding box center [367, 820] width 37 height 35
click at [371, 817] on icon at bounding box center [371, 817] width 2 height 2
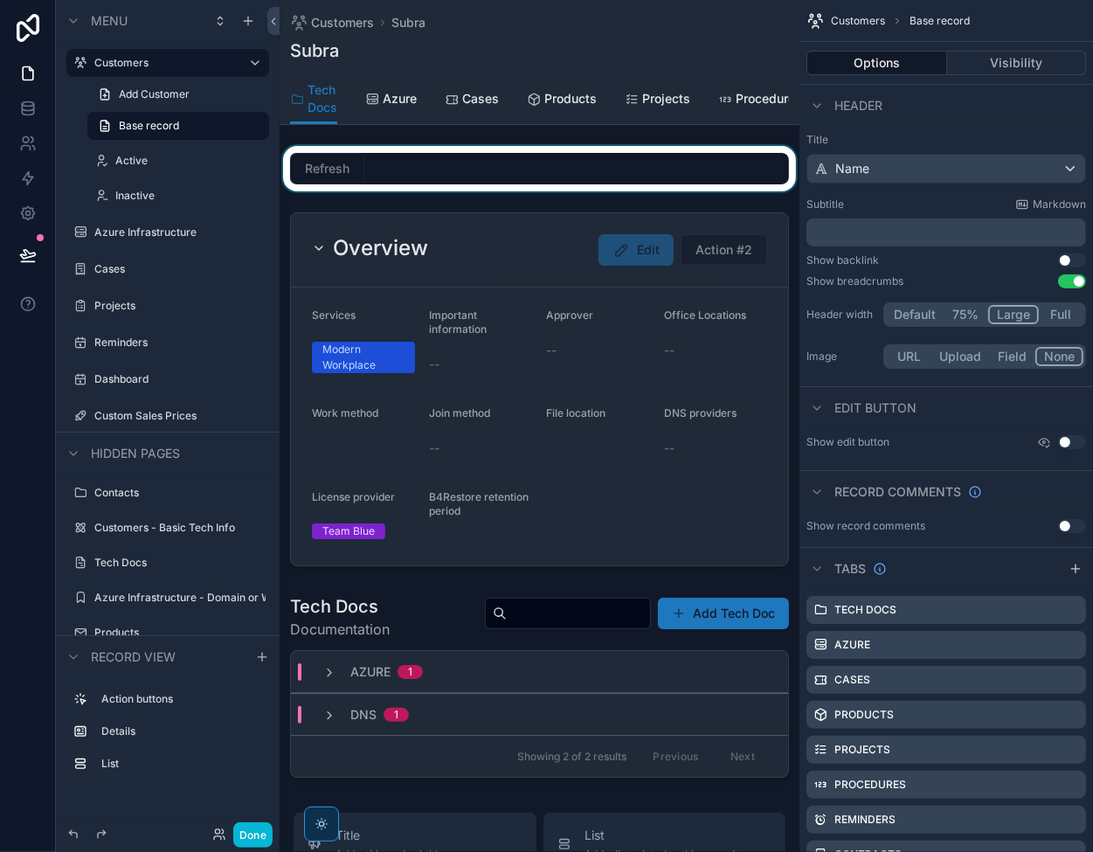
click at [387, 175] on div "scrollable content" at bounding box center [540, 168] width 520 height 45
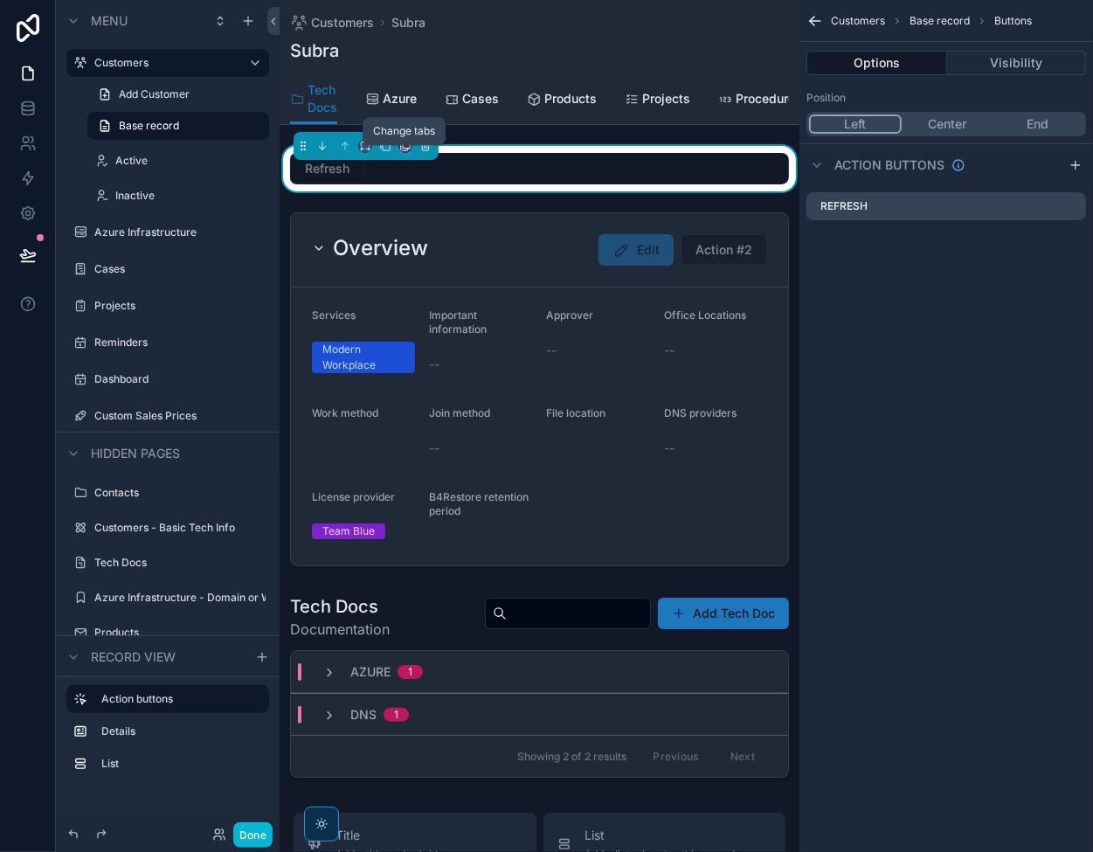
click at [406, 152] on icon "scrollable content" at bounding box center [405, 146] width 12 height 12
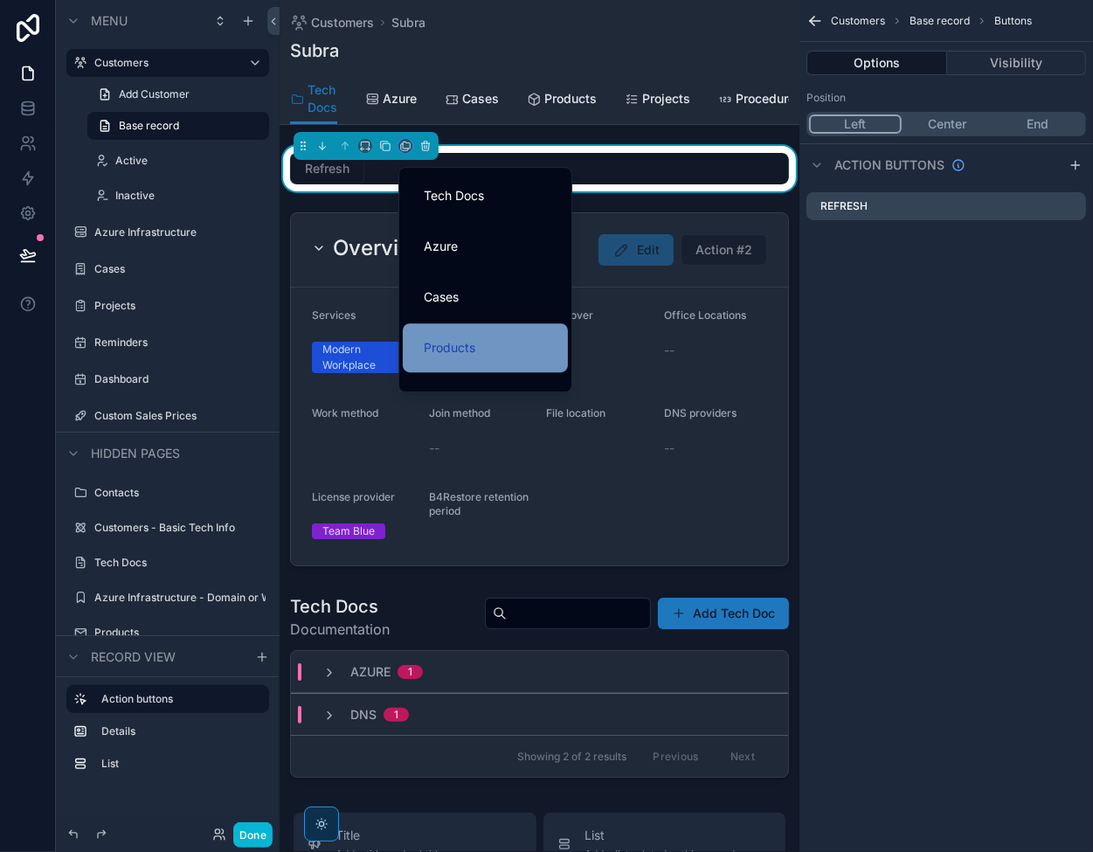
scroll to position [87, 0]
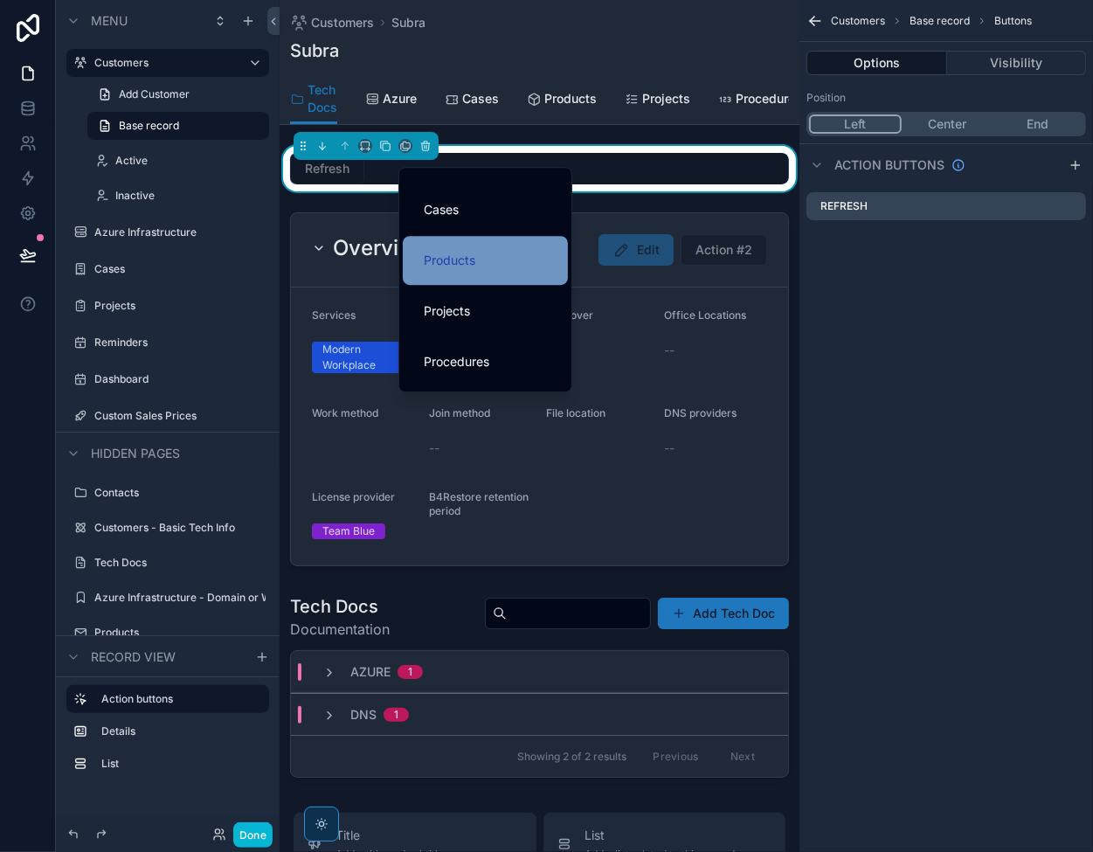
click at [457, 261] on span "Products" at bounding box center [450, 260] width 52 height 21
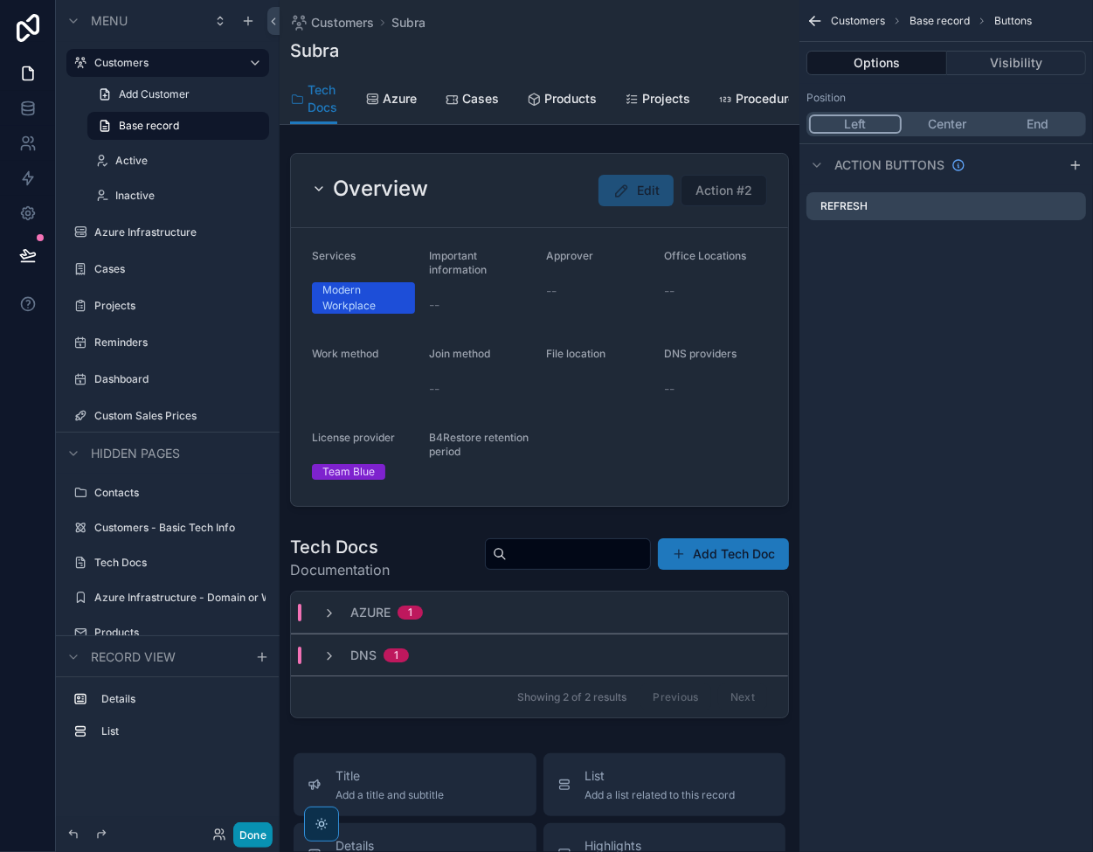
click at [252, 825] on button "Done" at bounding box center [252, 834] width 39 height 25
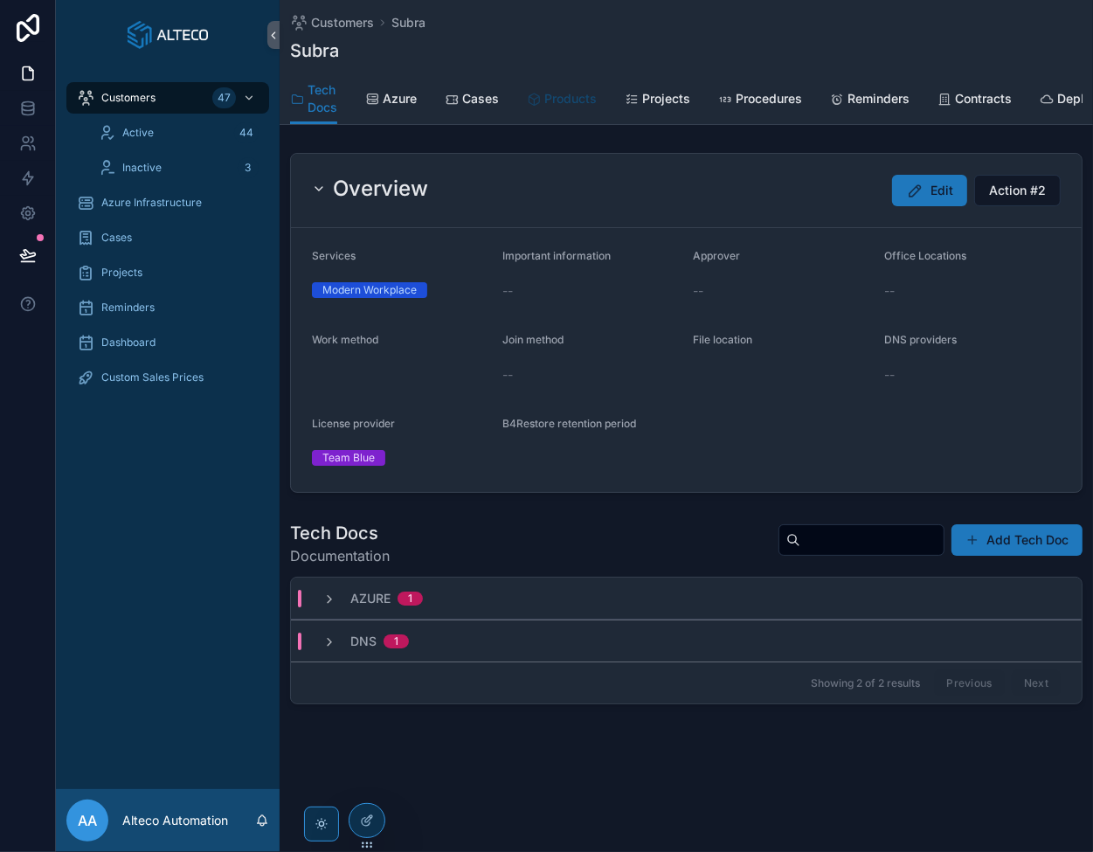
click at [550, 104] on span "Products" at bounding box center [570, 98] width 52 height 17
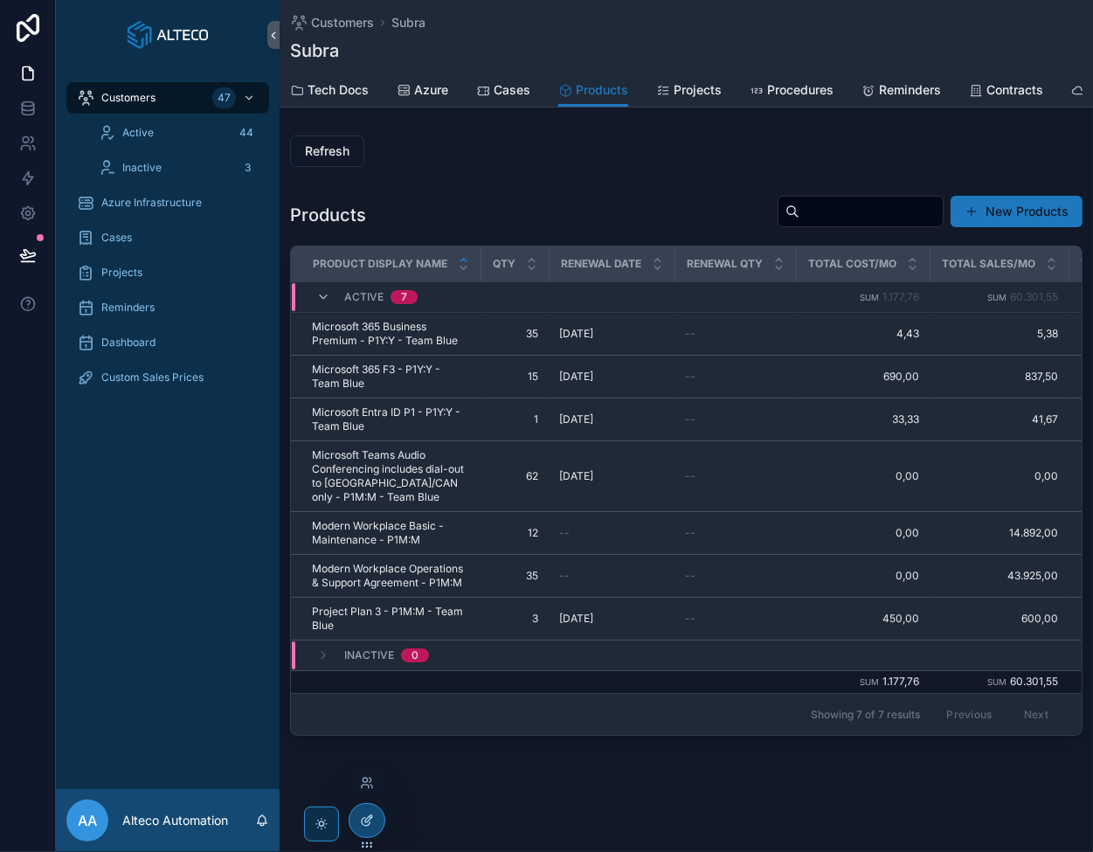
click at [369, 825] on icon at bounding box center [367, 821] width 14 height 14
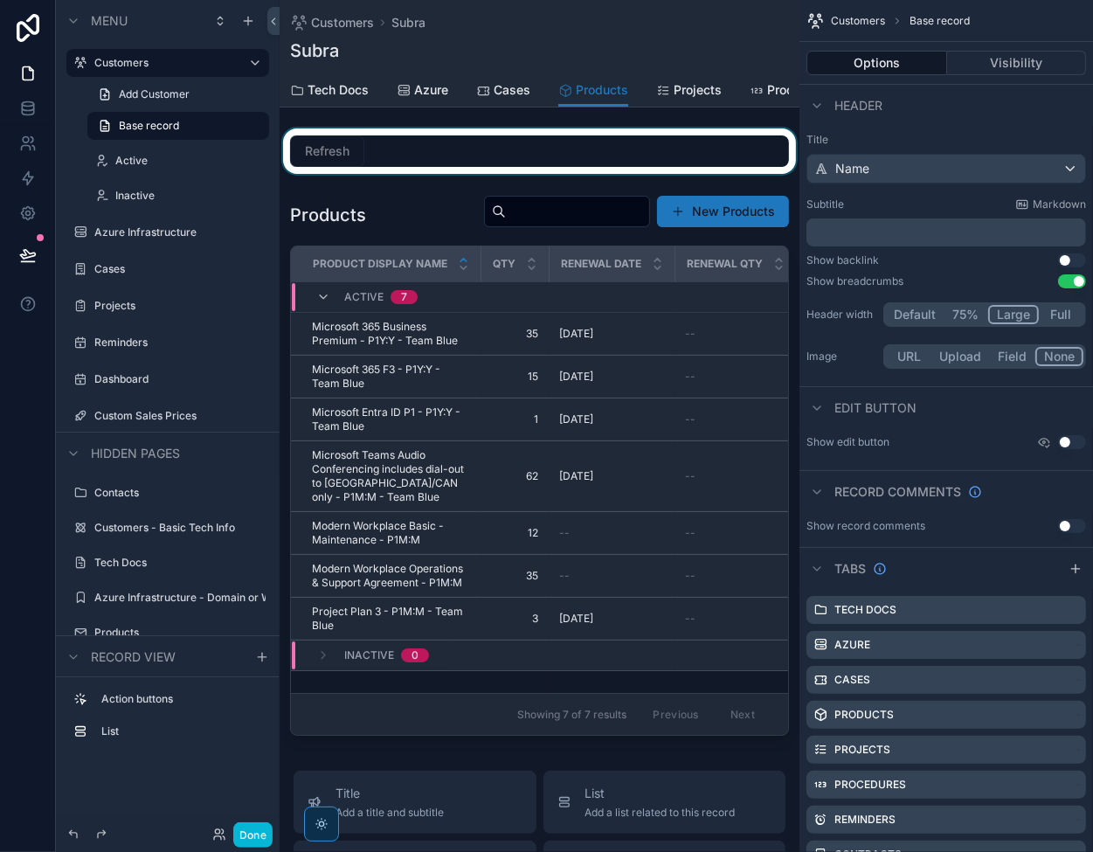
click at [353, 156] on div "scrollable content" at bounding box center [540, 150] width 520 height 45
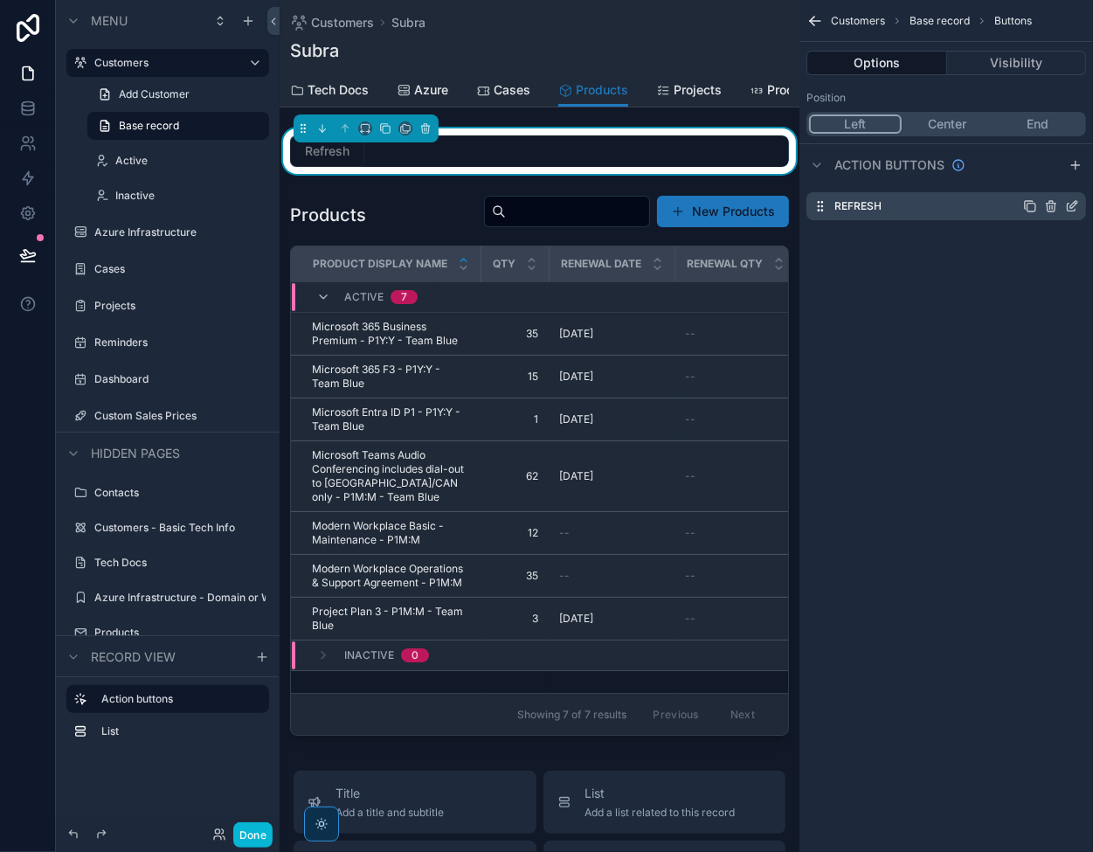
click at [889, 199] on div "Refresh" at bounding box center [947, 206] width 280 height 28
click at [1070, 207] on icon "scrollable content" at bounding box center [1072, 206] width 14 height 14
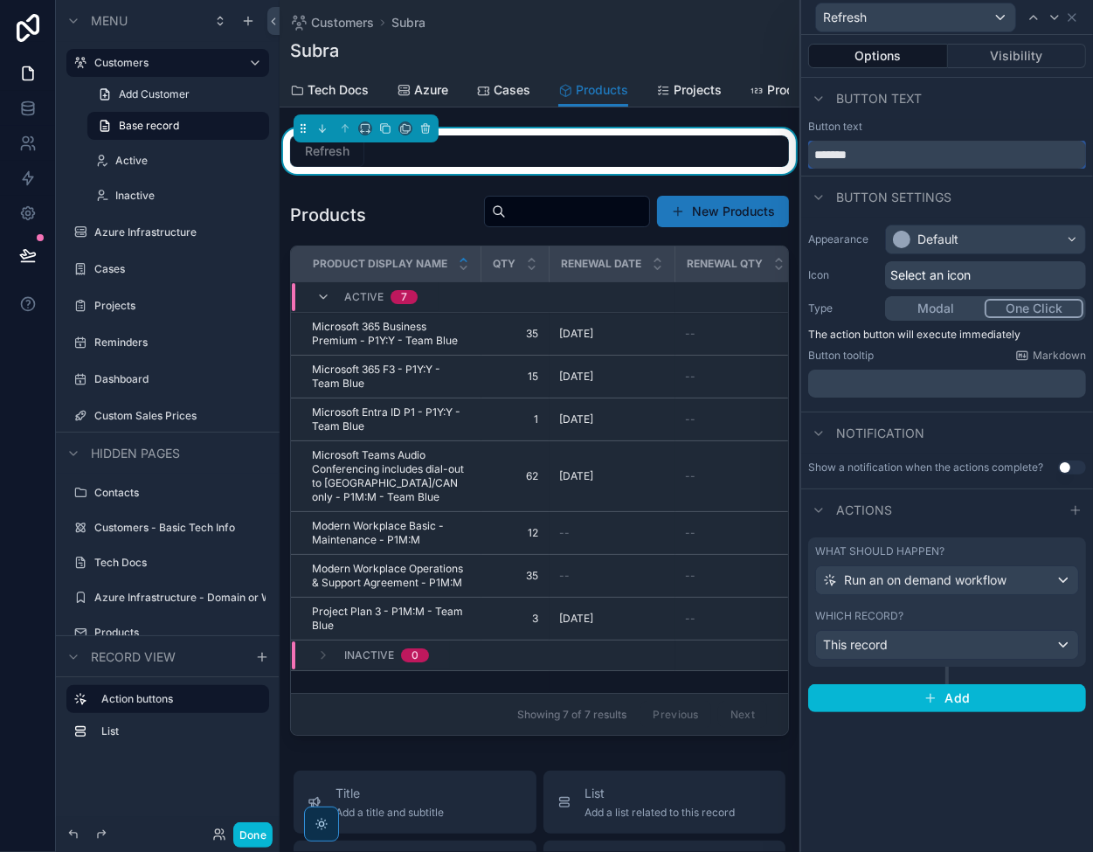
click at [883, 144] on input "*******" at bounding box center [947, 155] width 278 height 28
click at [867, 156] on input "**********" at bounding box center [947, 155] width 278 height 28
type input "**********"
click at [929, 244] on div "Default" at bounding box center [938, 239] width 41 height 17
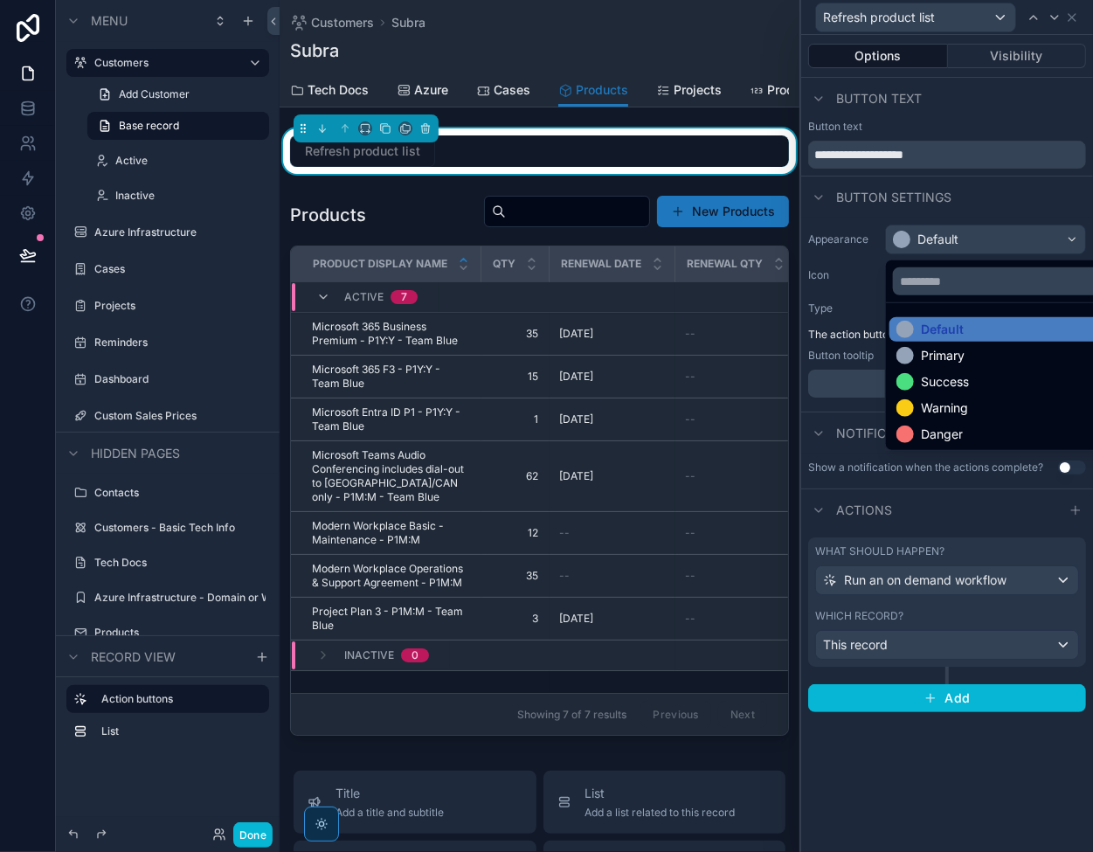
click at [929, 244] on div at bounding box center [947, 426] width 292 height 852
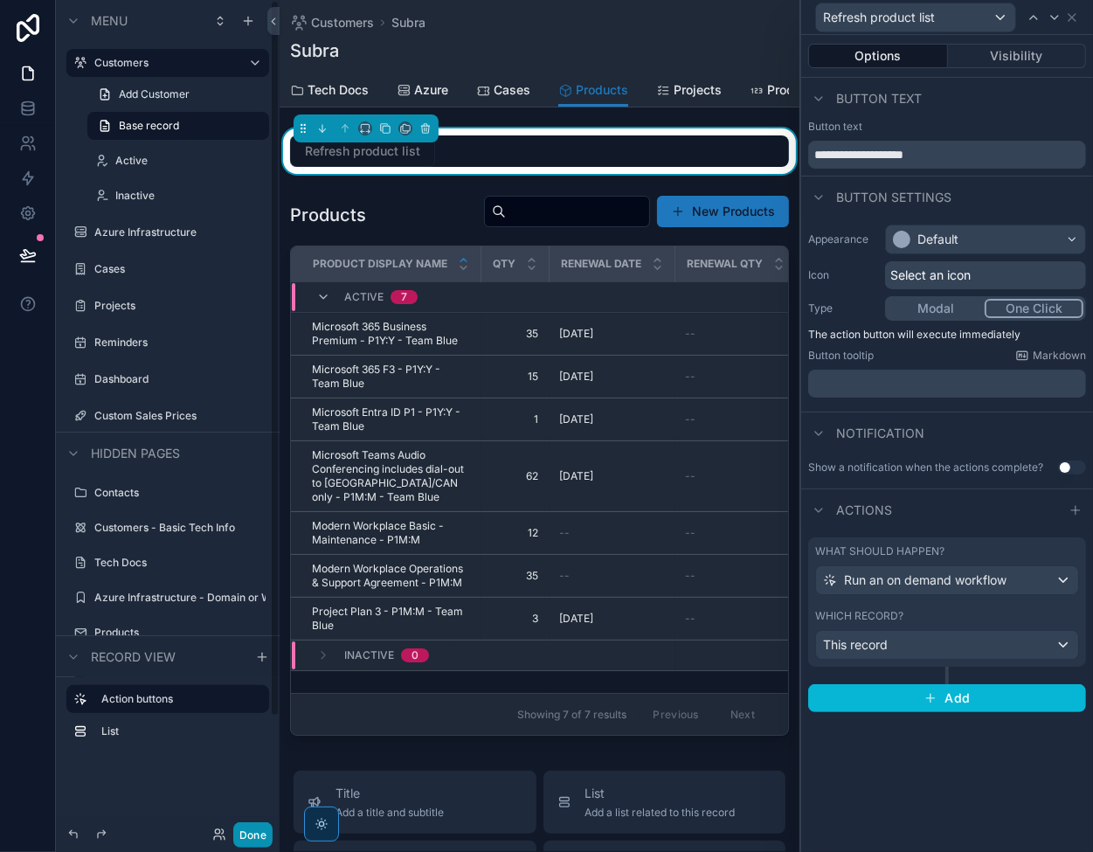
click at [245, 837] on button "Done" at bounding box center [252, 834] width 39 height 25
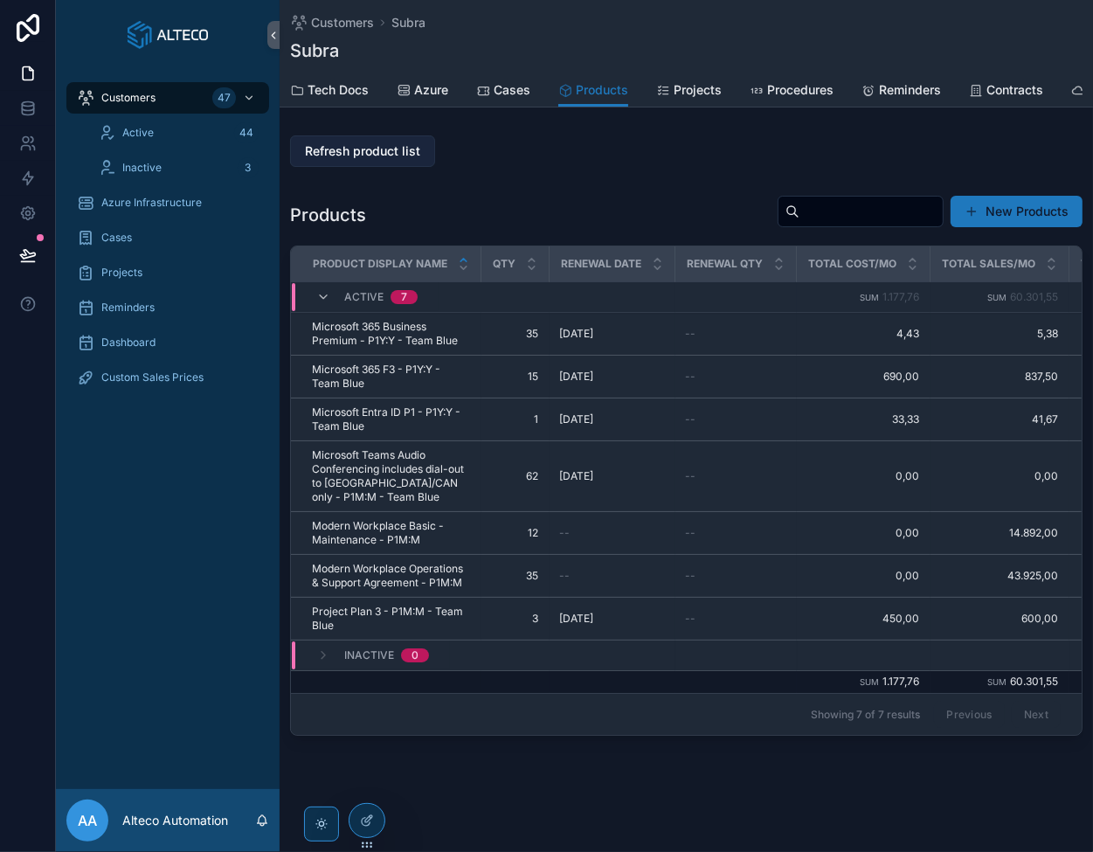
click at [377, 151] on span "Refresh product list" at bounding box center [362, 150] width 115 height 17
click at [311, 824] on div "scrollable content" at bounding box center [321, 824] width 35 height 35
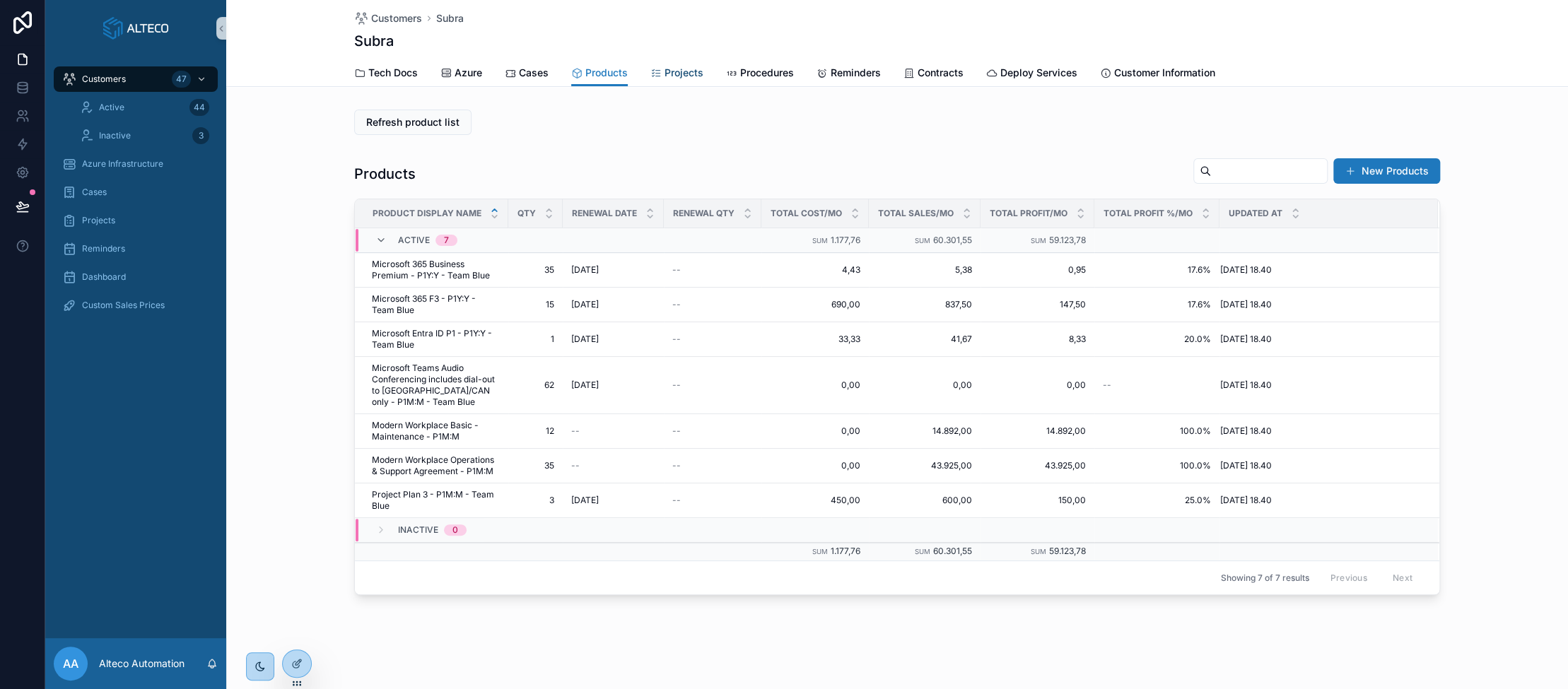
click at [674, 73] on span "Projects" at bounding box center [684, 72] width 39 height 14
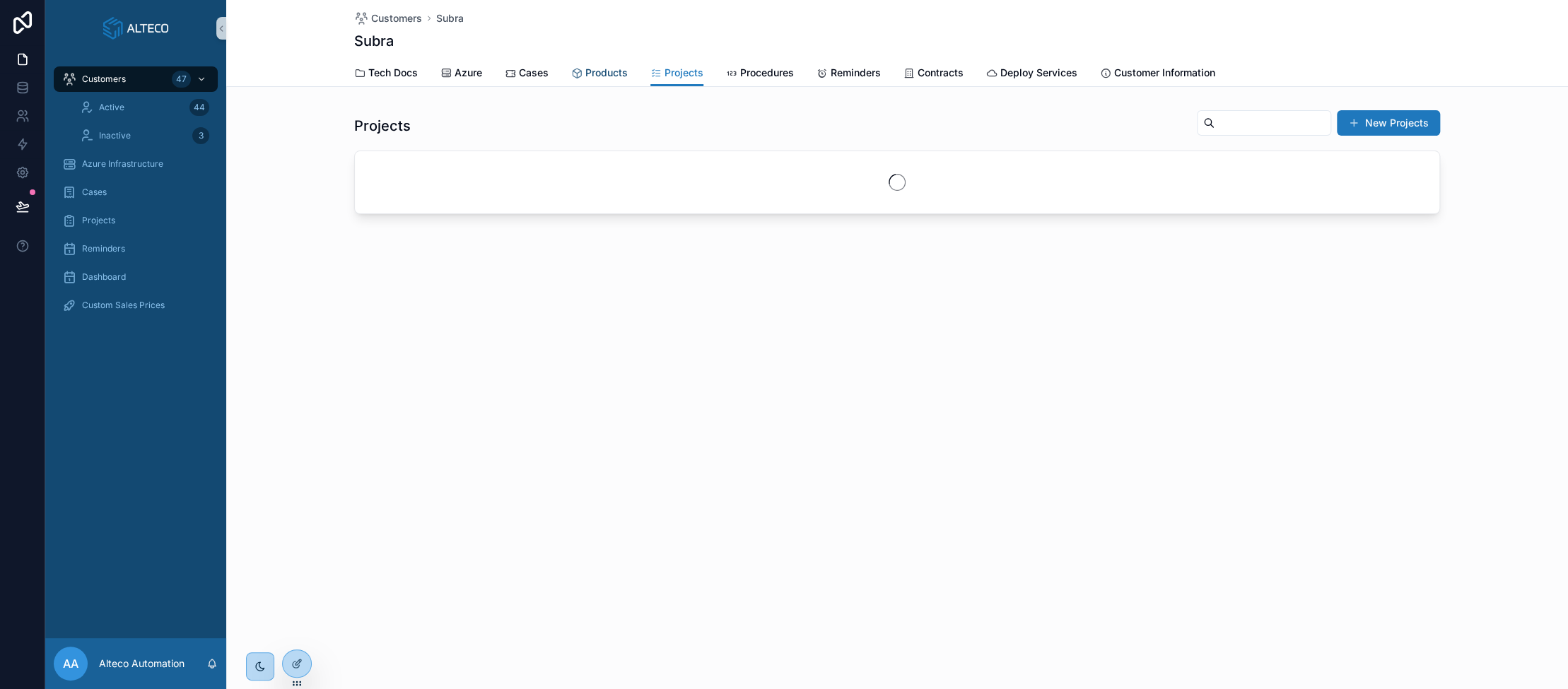
click at [622, 69] on span "Products" at bounding box center [607, 72] width 42 height 14
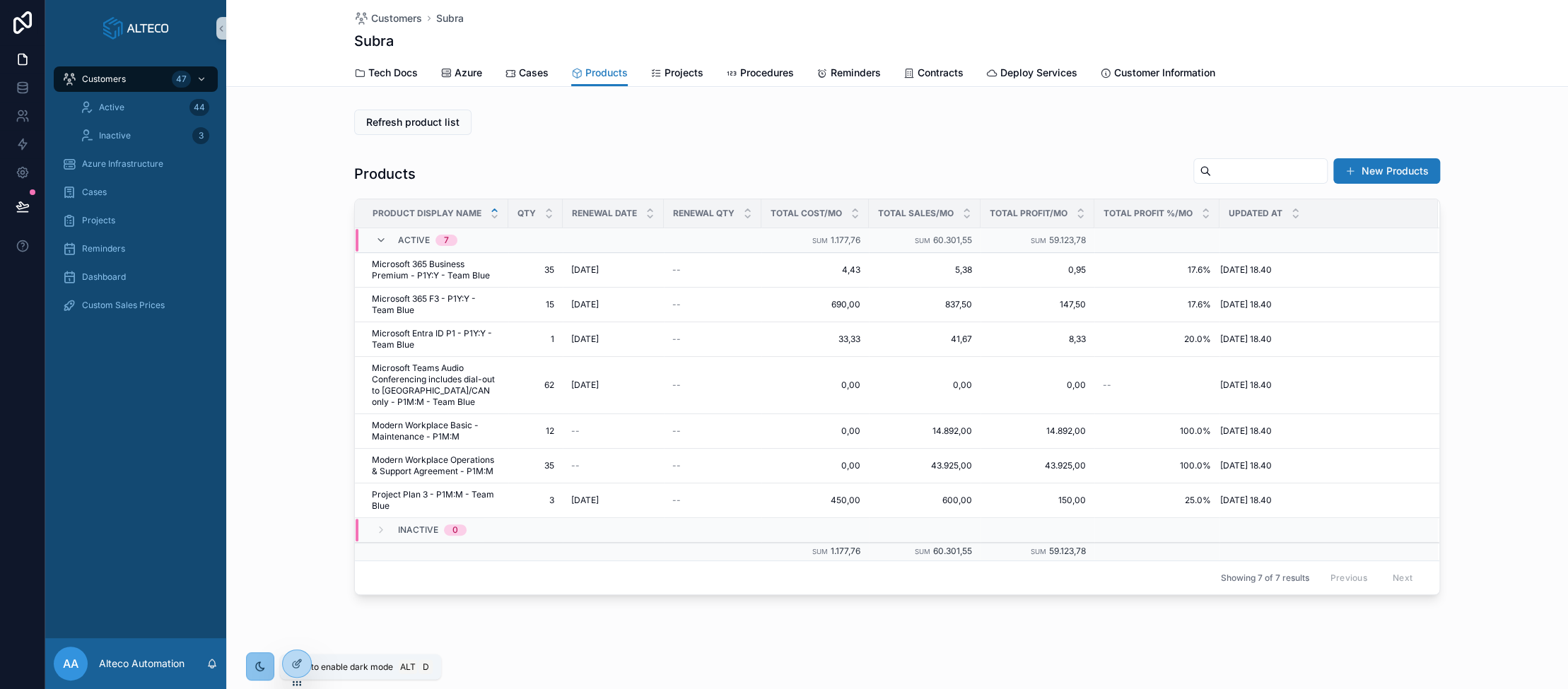
click at [261, 666] on icon "scrollable content" at bounding box center [261, 666] width 11 height 11
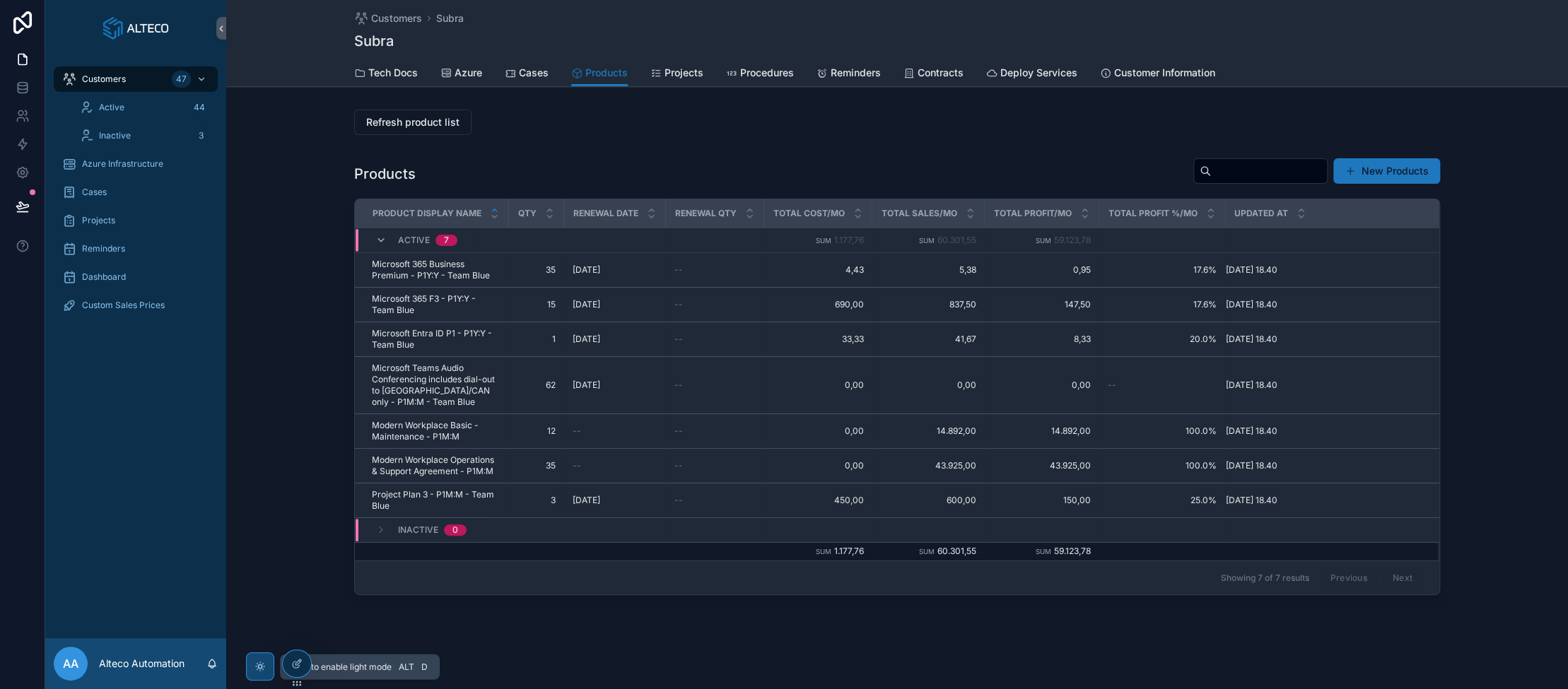
click at [261, 666] on icon "scrollable content" at bounding box center [260, 666] width 3 height 3
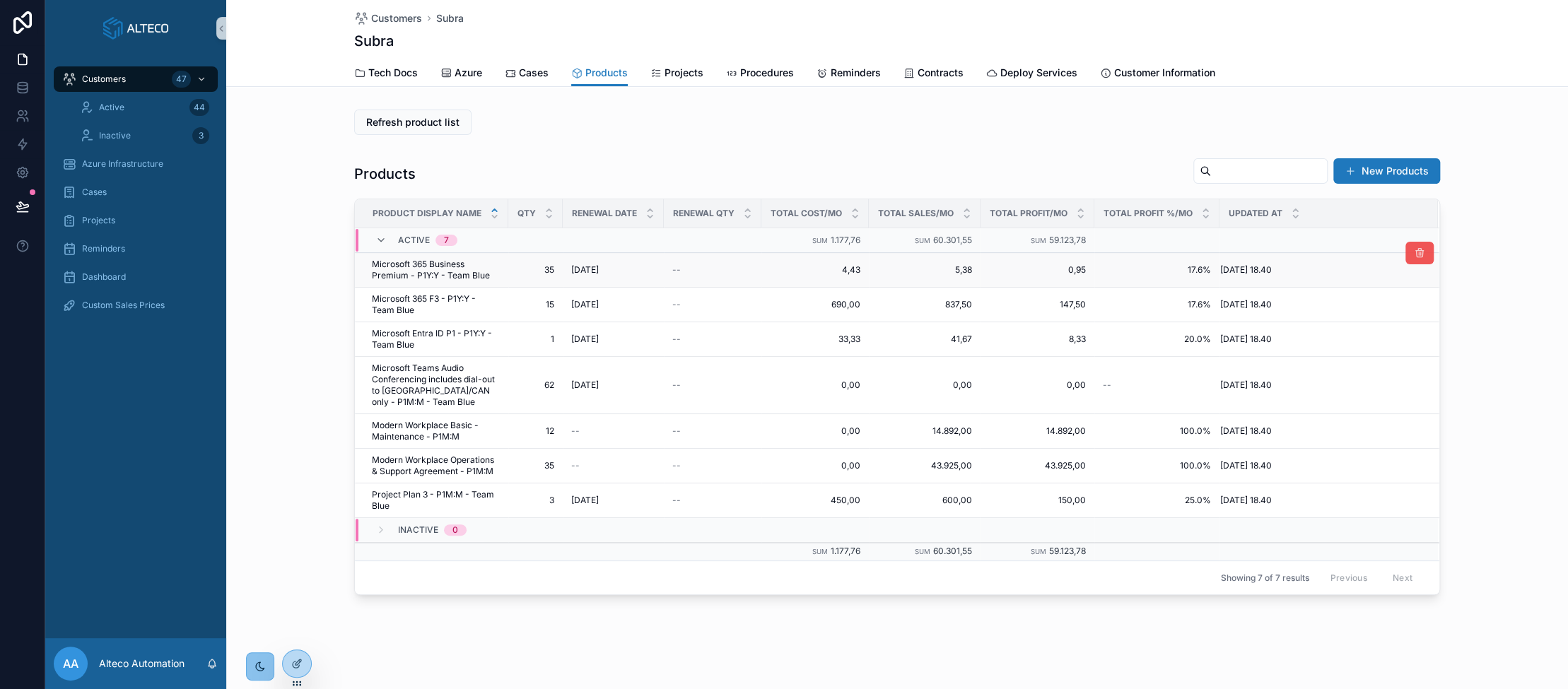
click at [884, 258] on button "scrollable content" at bounding box center [1419, 253] width 28 height 23
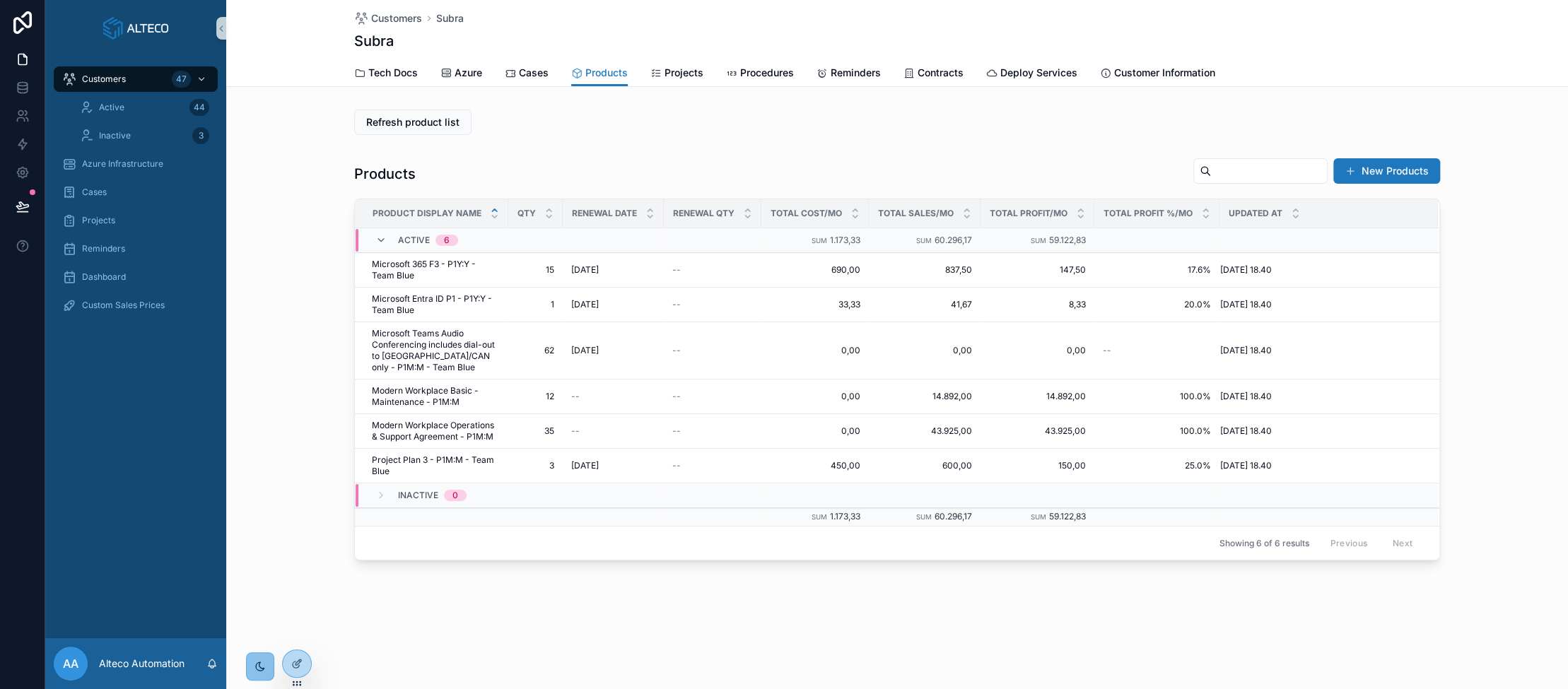
click at [0, 0] on icon "scrollable content" at bounding box center [0, 0] width 0 height 0
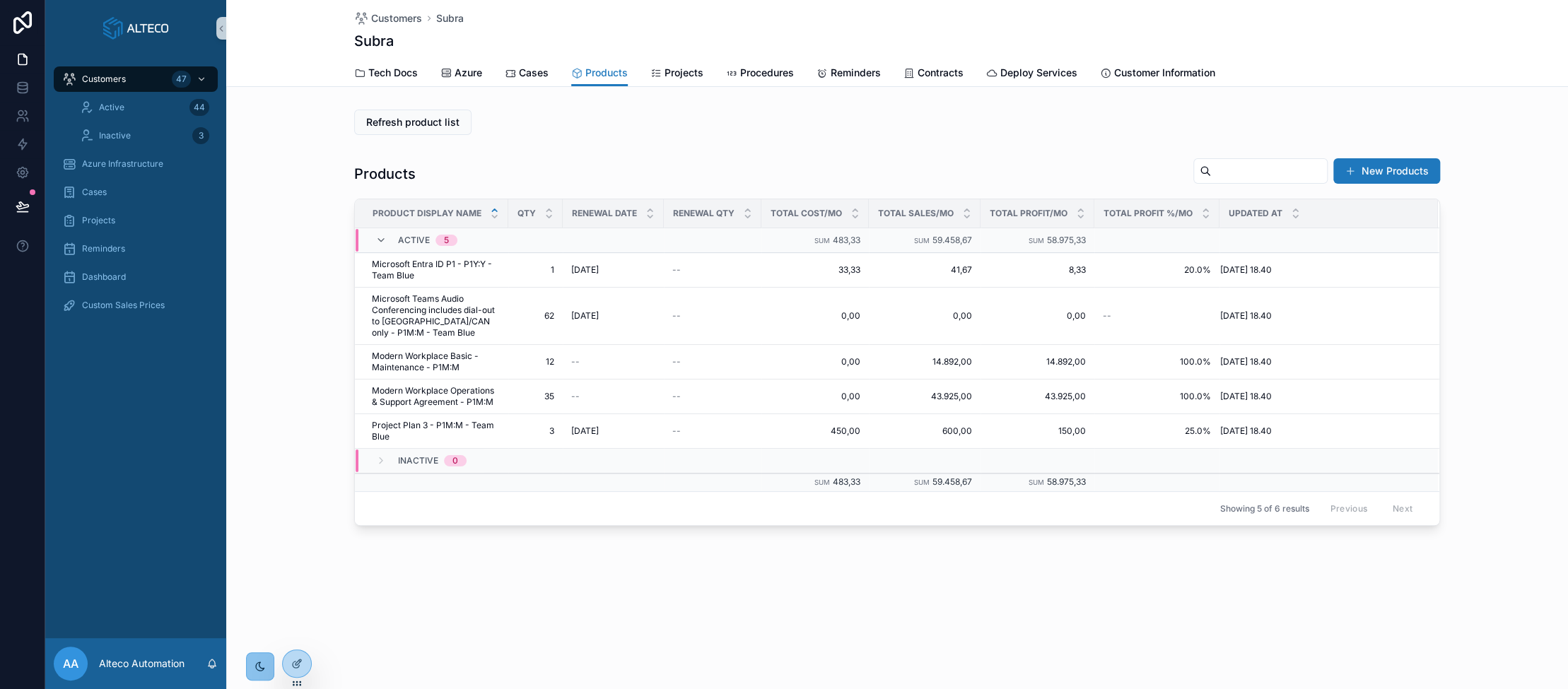
click at [0, 0] on icon "scrollable content" at bounding box center [0, 0] width 0 height 0
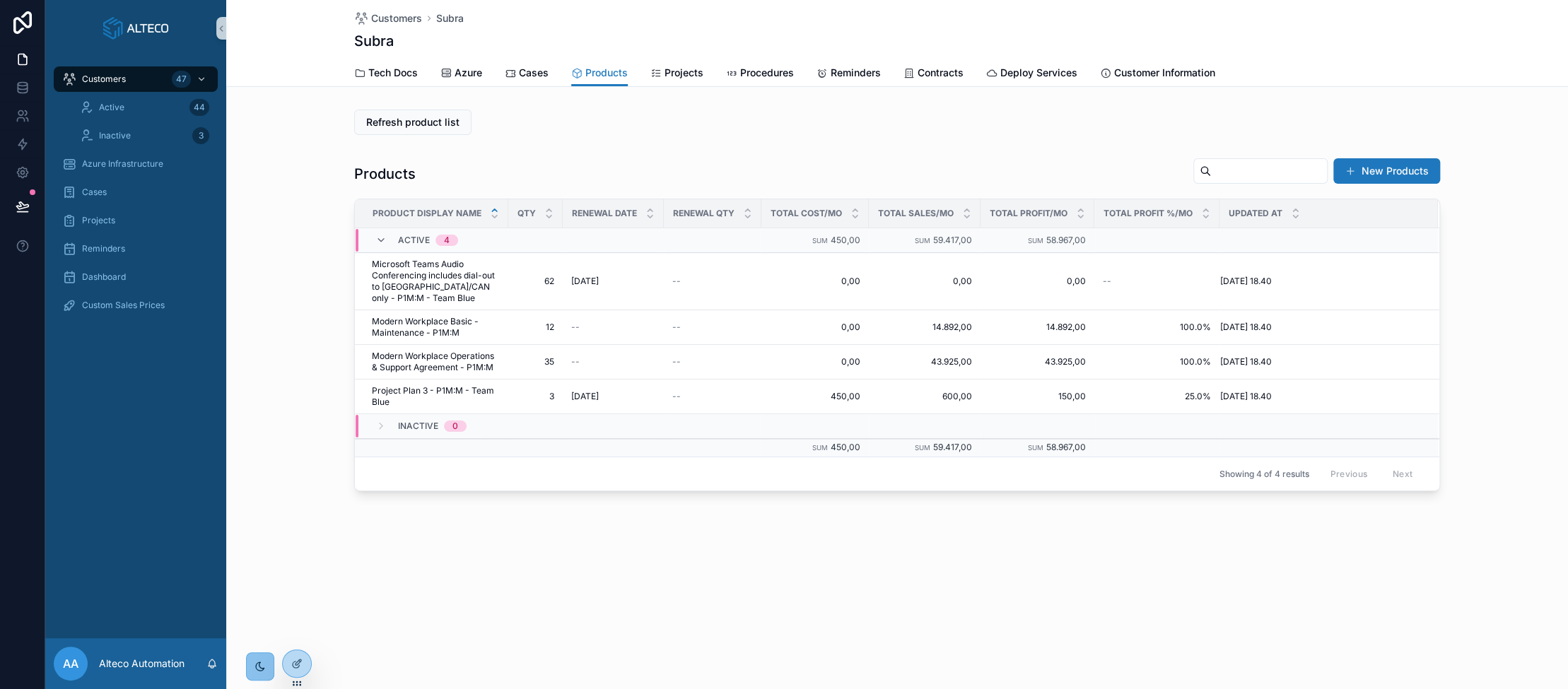
click at [0, 0] on icon "scrollable content" at bounding box center [0, 0] width 0 height 0
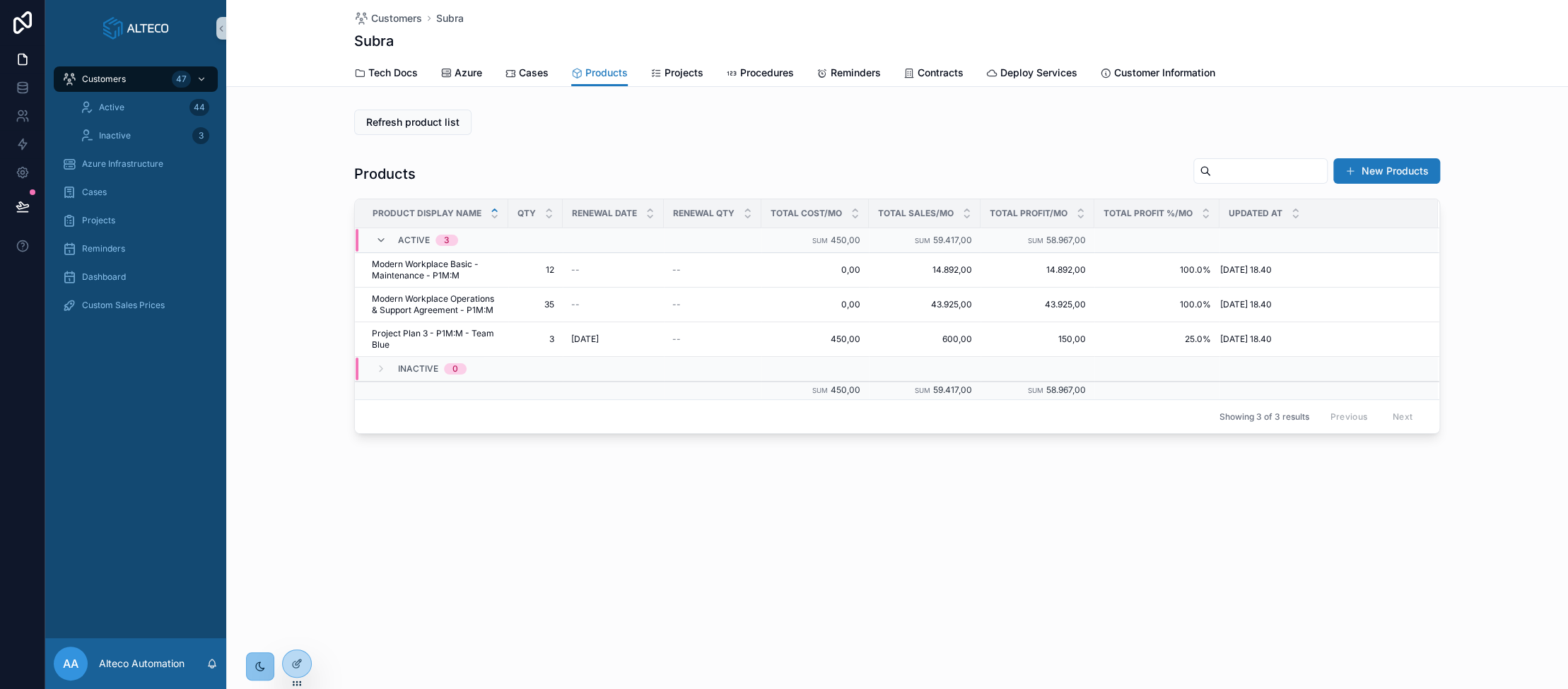
click at [884, 249] on td "scrollable content" at bounding box center [1329, 240] width 218 height 25
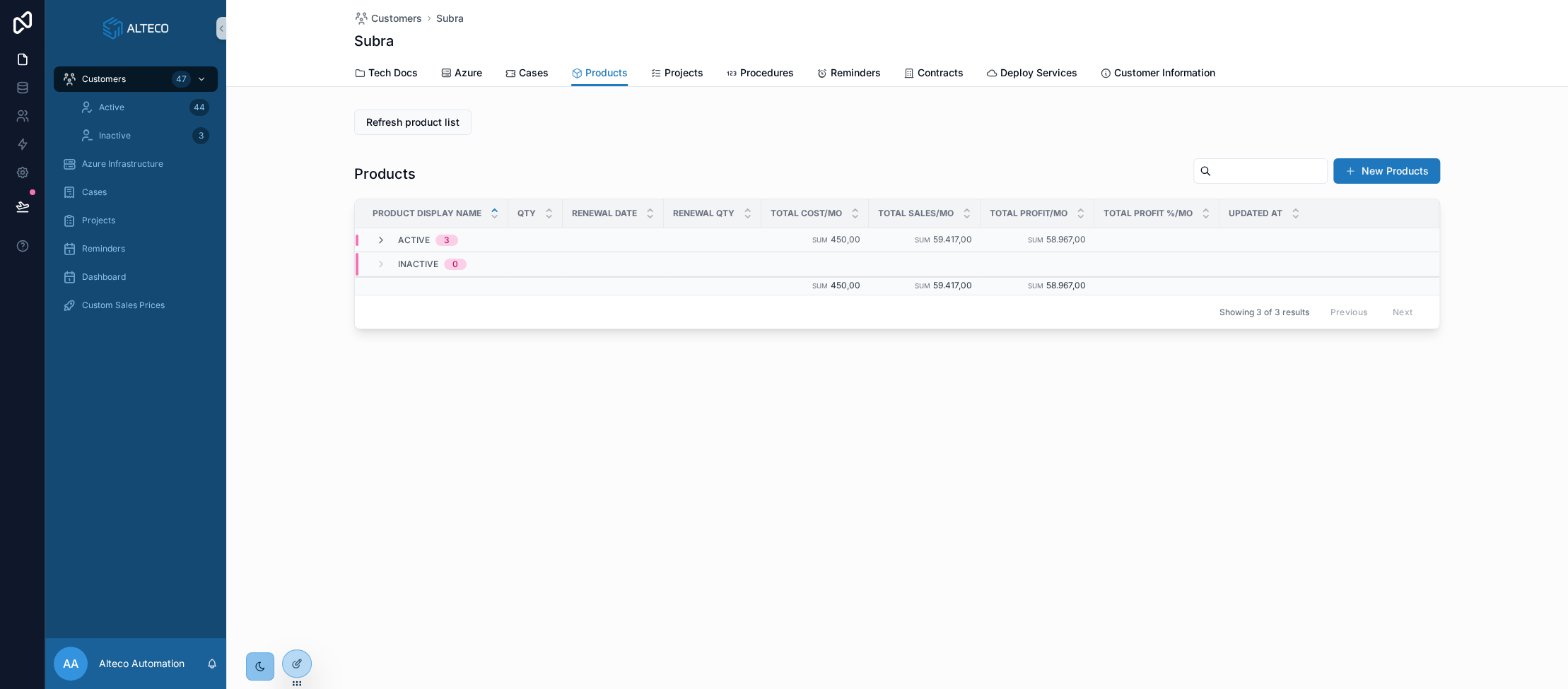
click at [884, 246] on td "scrollable content" at bounding box center [1330, 240] width 220 height 24
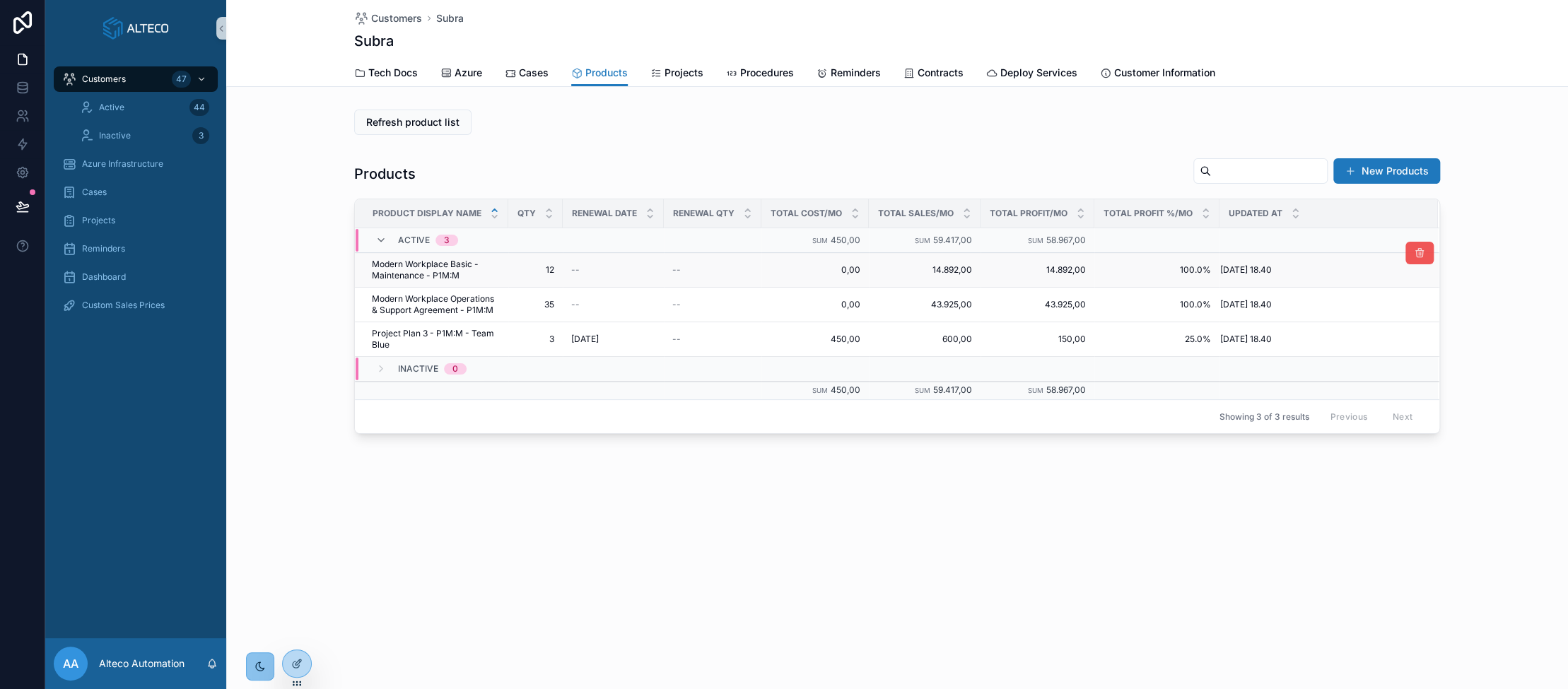
click at [884, 251] on icon "scrollable content" at bounding box center [1420, 253] width 11 height 11
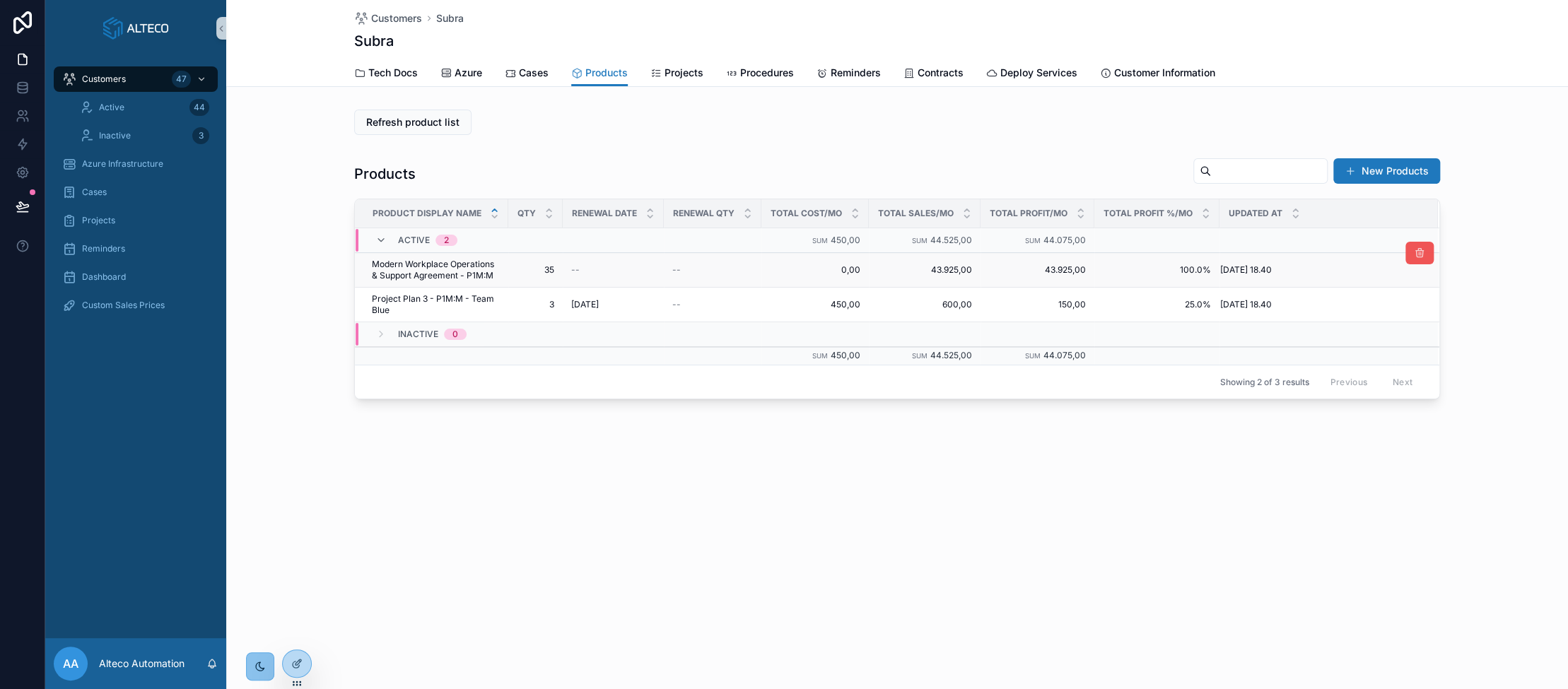
click at [884, 256] on icon "scrollable content" at bounding box center [1420, 253] width 11 height 11
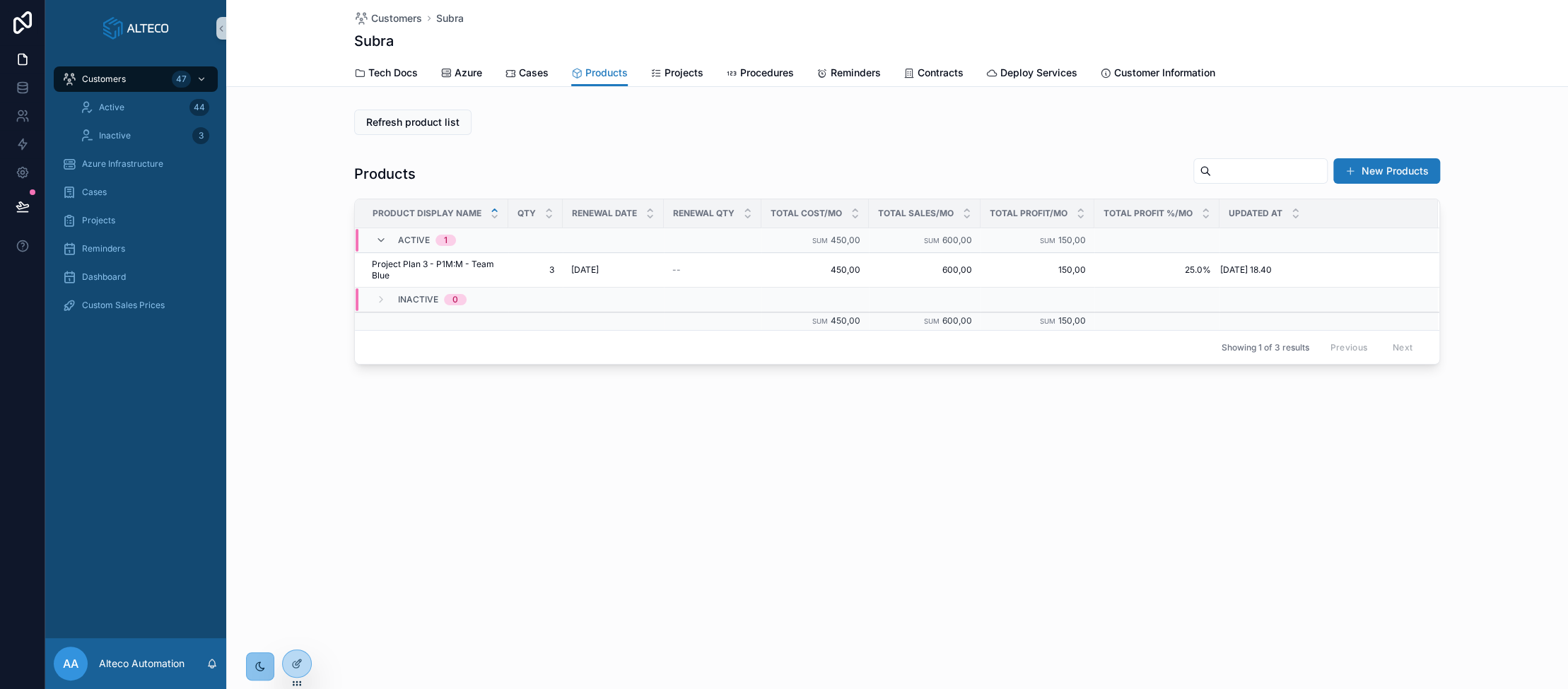
click at [884, 256] on tr "Project Plan 3 - P1M:M - Team Blue Project Plan 3 - P1M:M - Team Blue 3 3 29.10…" at bounding box center [897, 270] width 1085 height 35
click at [884, 254] on icon "scrollable content" at bounding box center [1420, 253] width 11 height 11
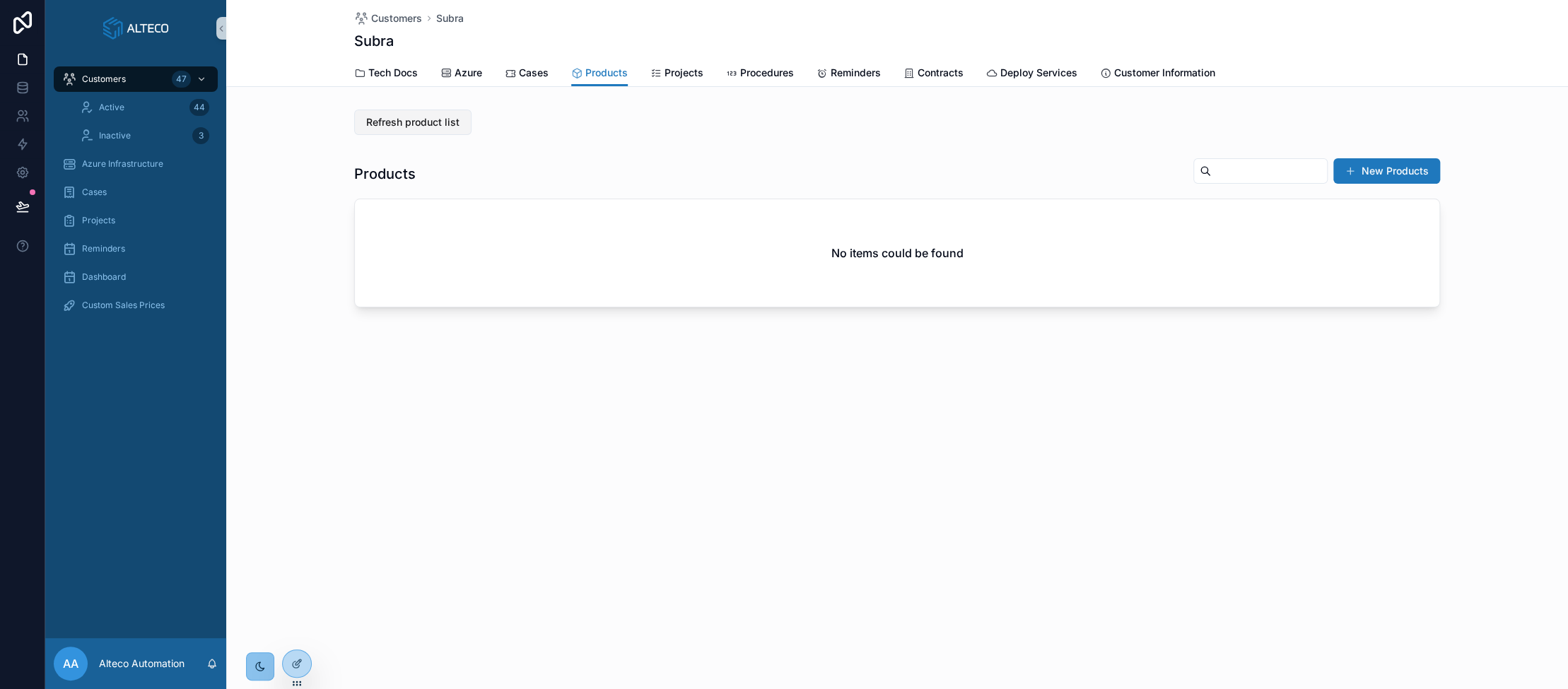
click at [401, 126] on span "Refresh product list" at bounding box center [413, 121] width 93 height 14
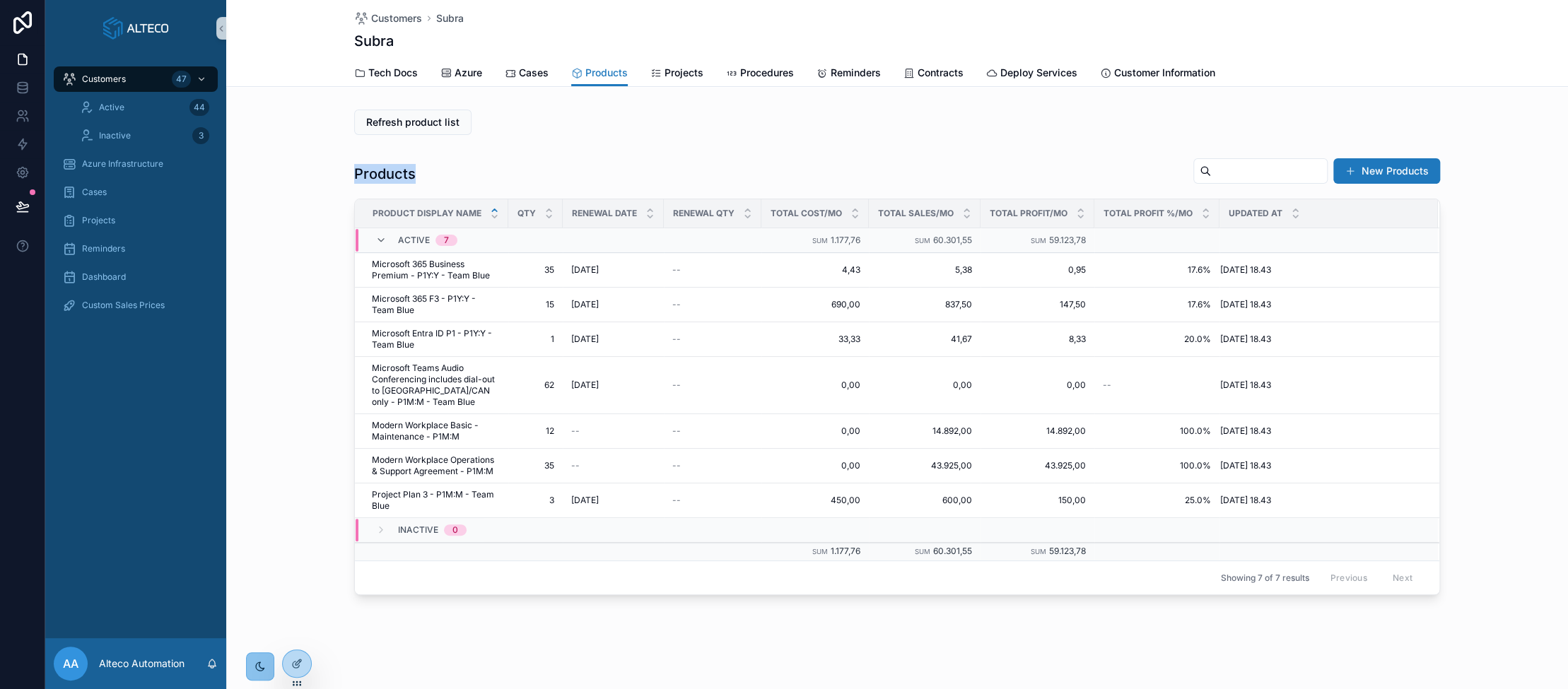
drag, startPoint x: 419, startPoint y: 180, endPoint x: 313, endPoint y: 175, distance: 106.1
click at [313, 175] on div "Products New Products Product display name Qty Renewal date Renewal qty Total c…" at bounding box center [897, 376] width 1342 height 449
click at [273, 246] on div "Products New Products Product display name Qty Renewal date Renewal qty Total c…" at bounding box center [897, 376] width 1342 height 449
click at [299, 269] on div "Products New Products Product display name Qty Renewal date Renewal qty Total c…" at bounding box center [897, 376] width 1342 height 449
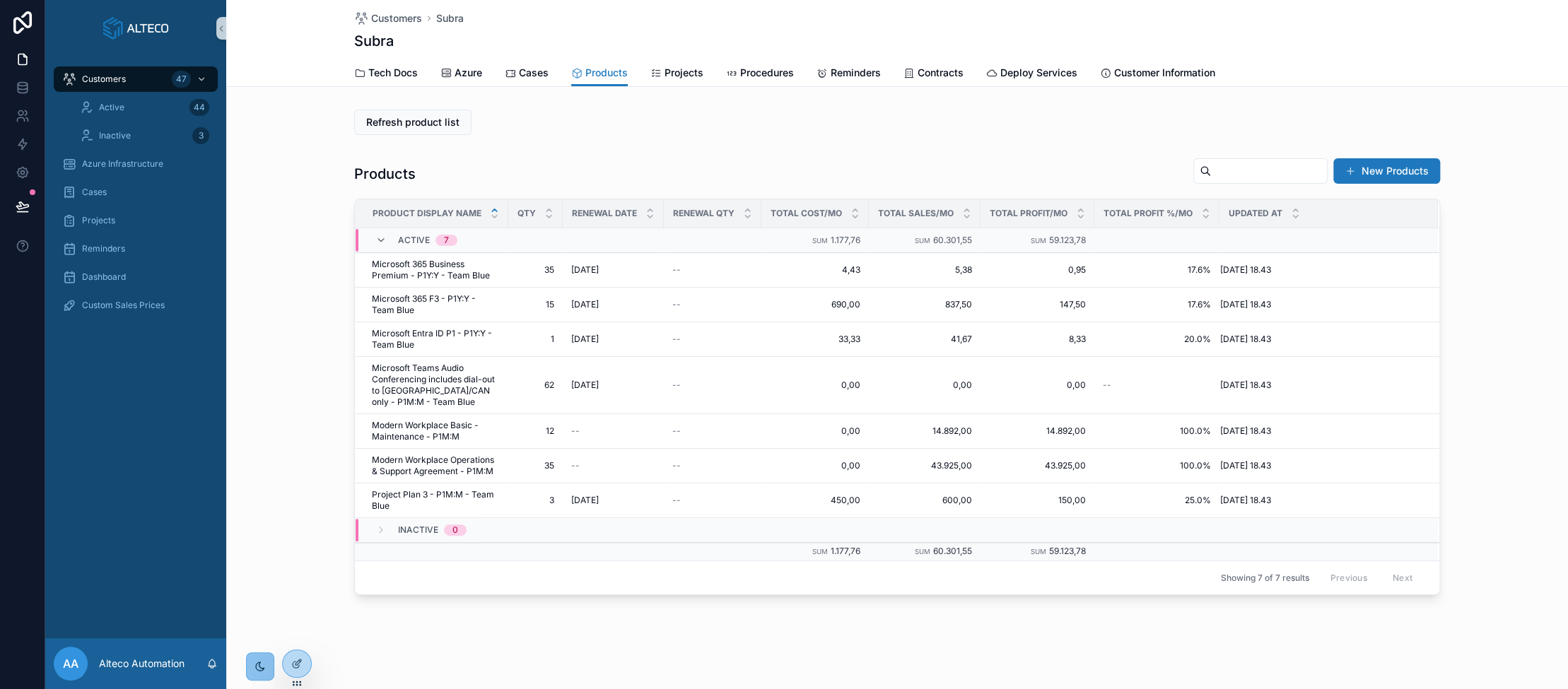
click at [307, 215] on div "Products New Products Product display name Qty Renewal date Renewal qty Total c…" at bounding box center [897, 376] width 1342 height 449
click at [307, 663] on div at bounding box center [297, 663] width 28 height 27
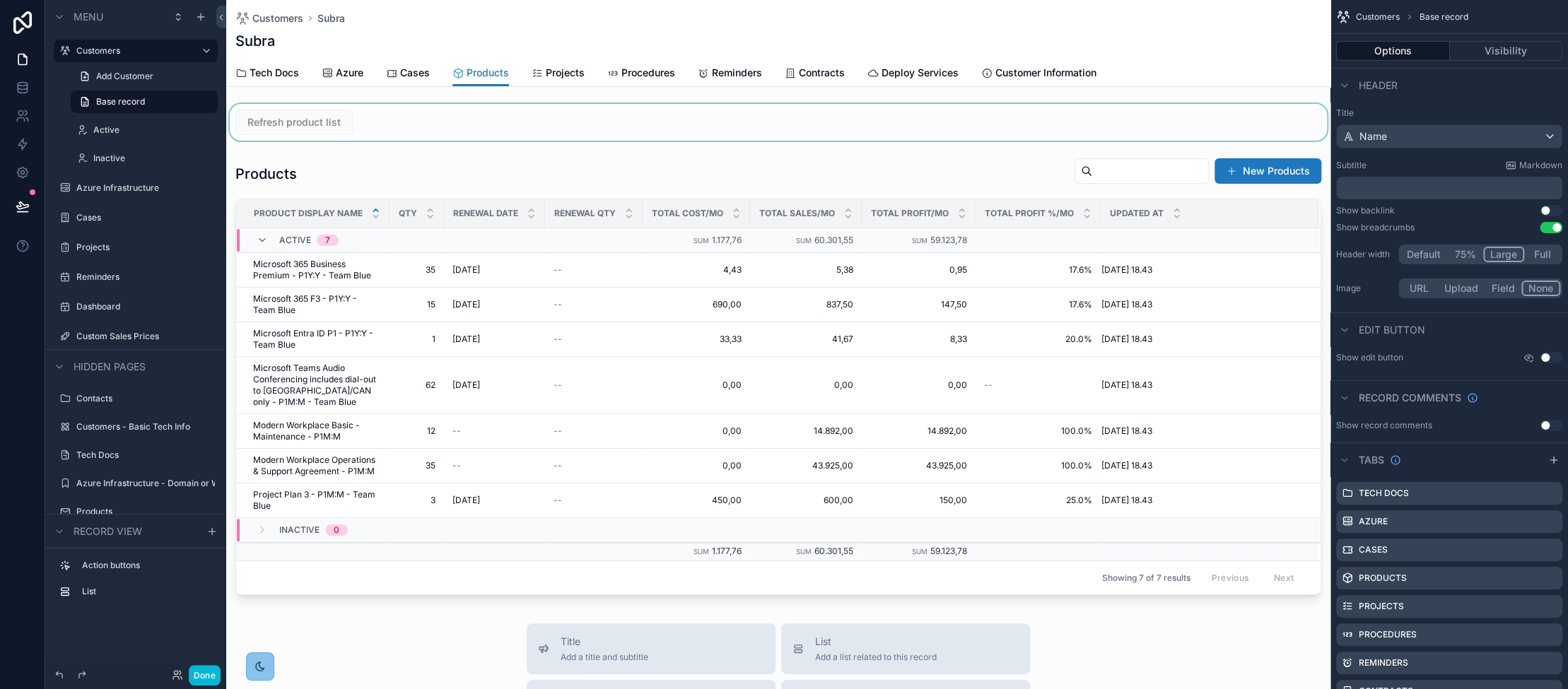
click at [407, 112] on div "scrollable content" at bounding box center [778, 121] width 1104 height 36
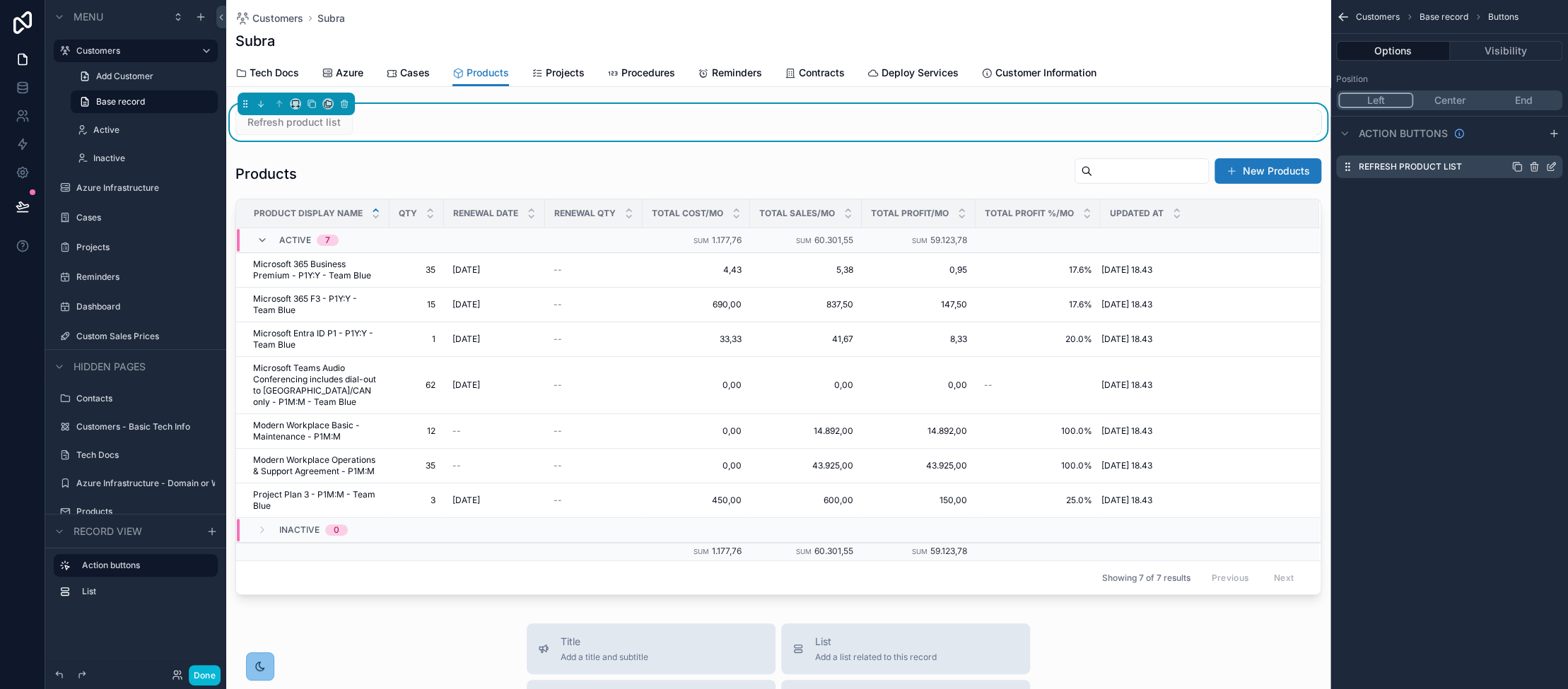
click at [884, 167] on icon "scrollable content" at bounding box center [1551, 167] width 11 height 11
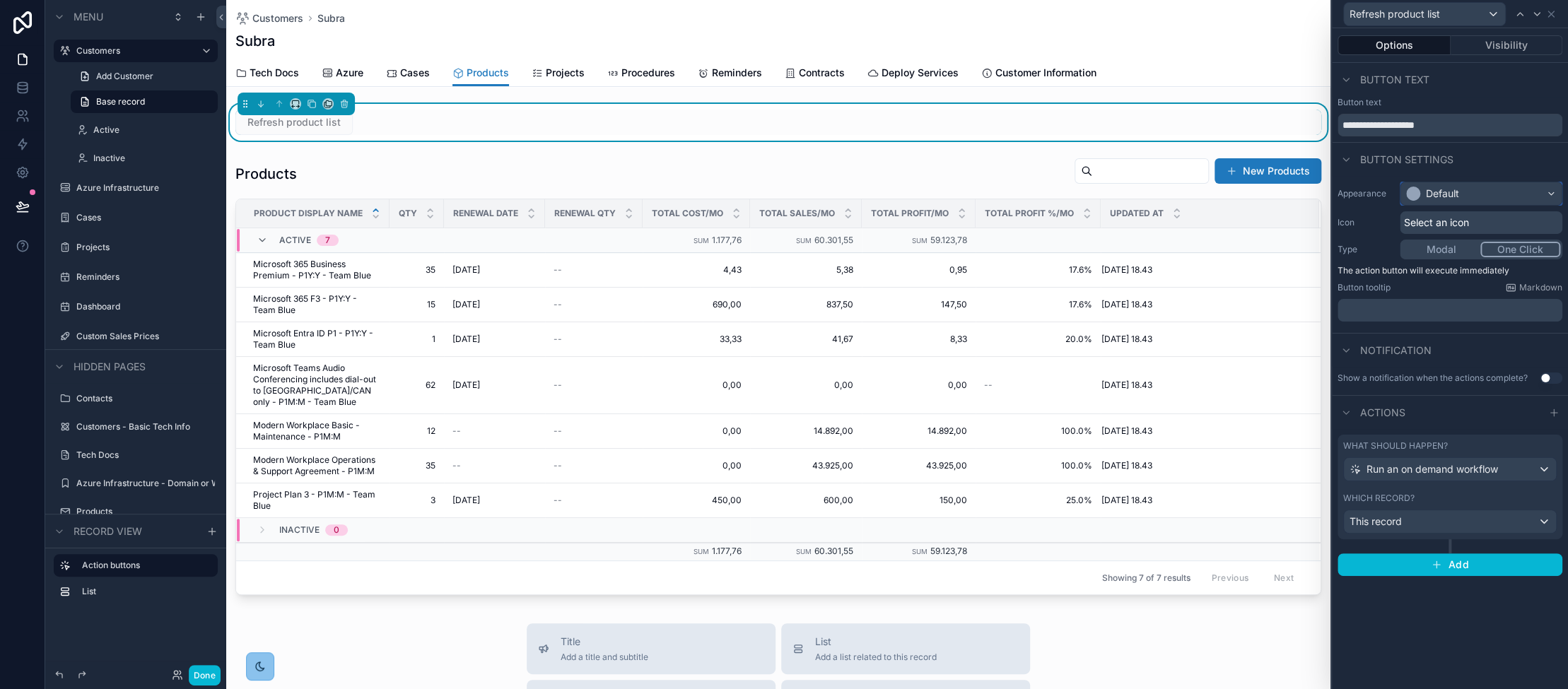
click at [884, 197] on div "Default" at bounding box center [1481, 193] width 161 height 23
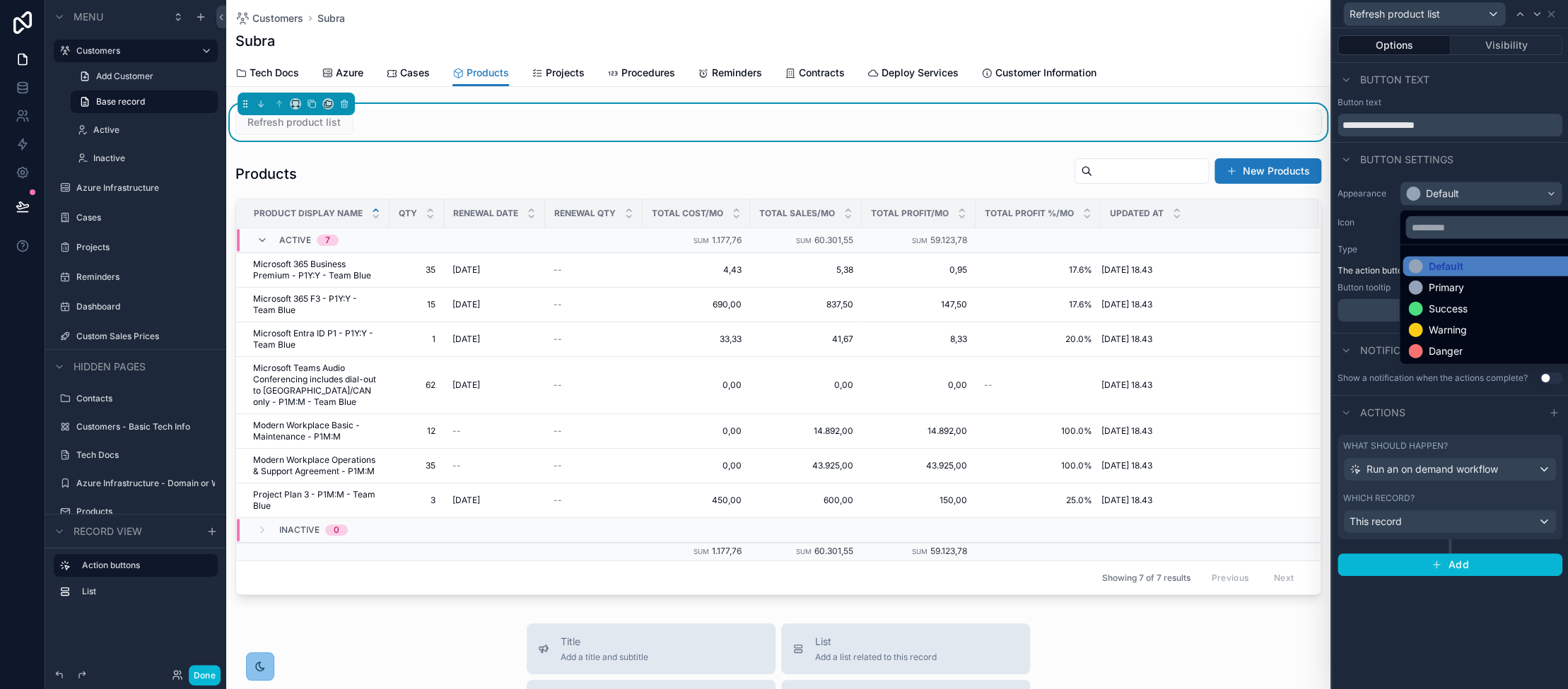
click at [884, 199] on div at bounding box center [1451, 344] width 236 height 689
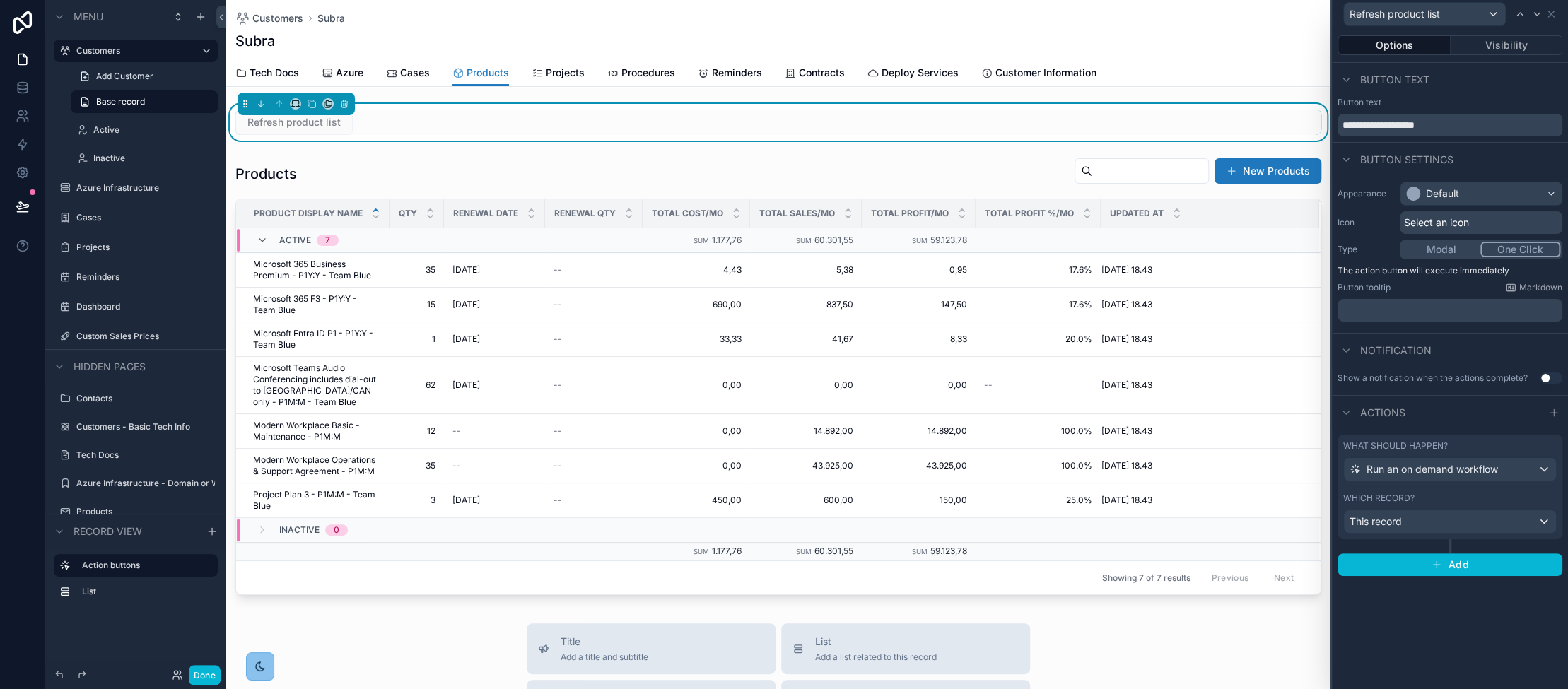
click at [884, 222] on span "Select an icon" at bounding box center [1437, 222] width 65 height 14
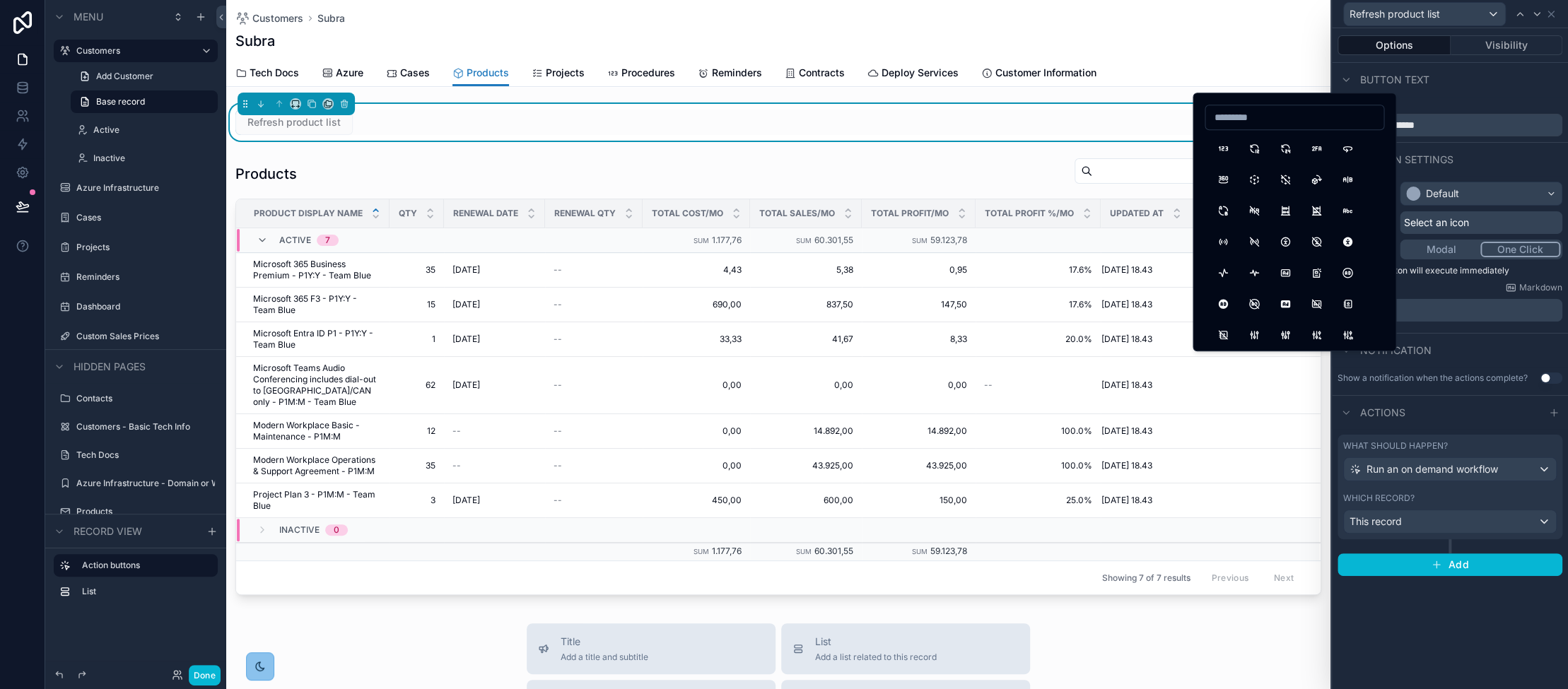
click at [884, 123] on input at bounding box center [1295, 117] width 178 height 19
type input "*****"
click at [884, 145] on button "Refresh" at bounding box center [1223, 148] width 25 height 25
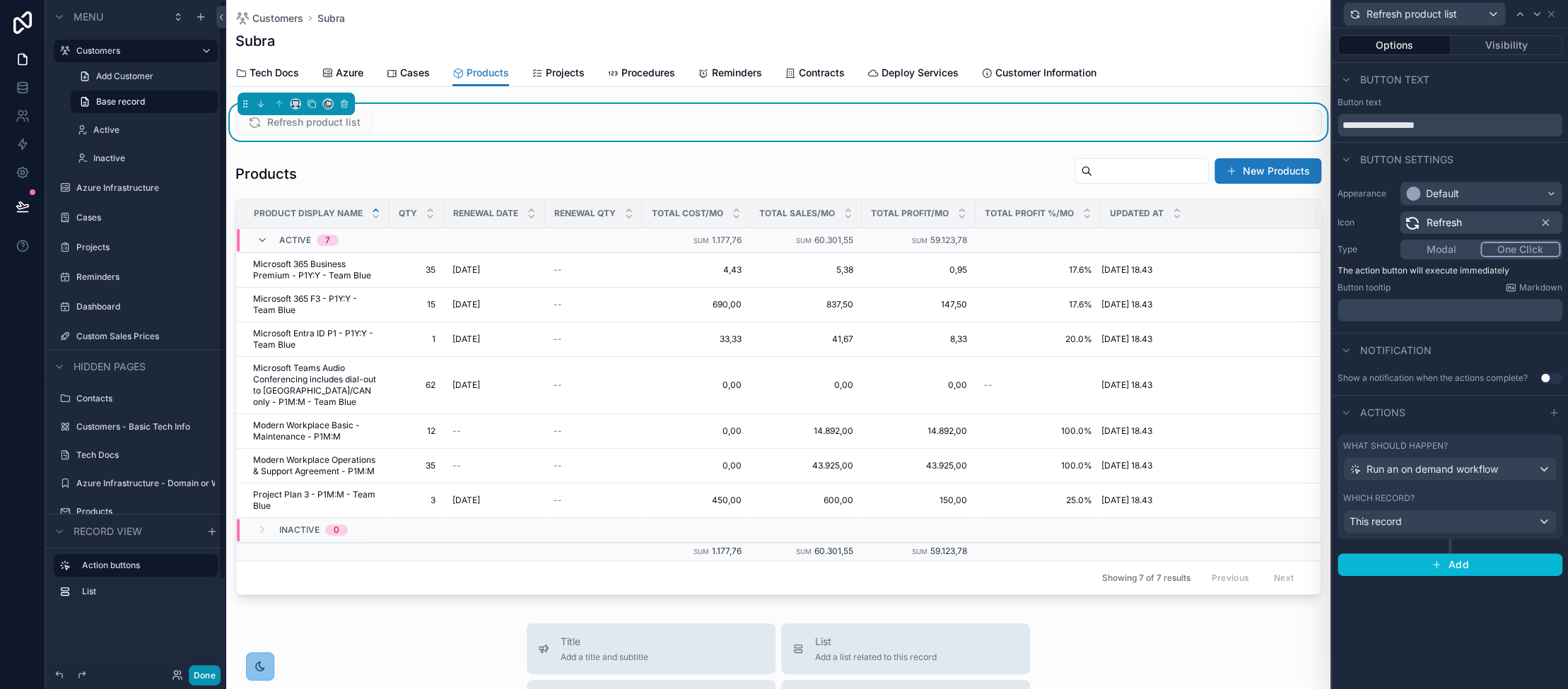
click at [209, 675] on button "Done" at bounding box center [204, 674] width 32 height 20
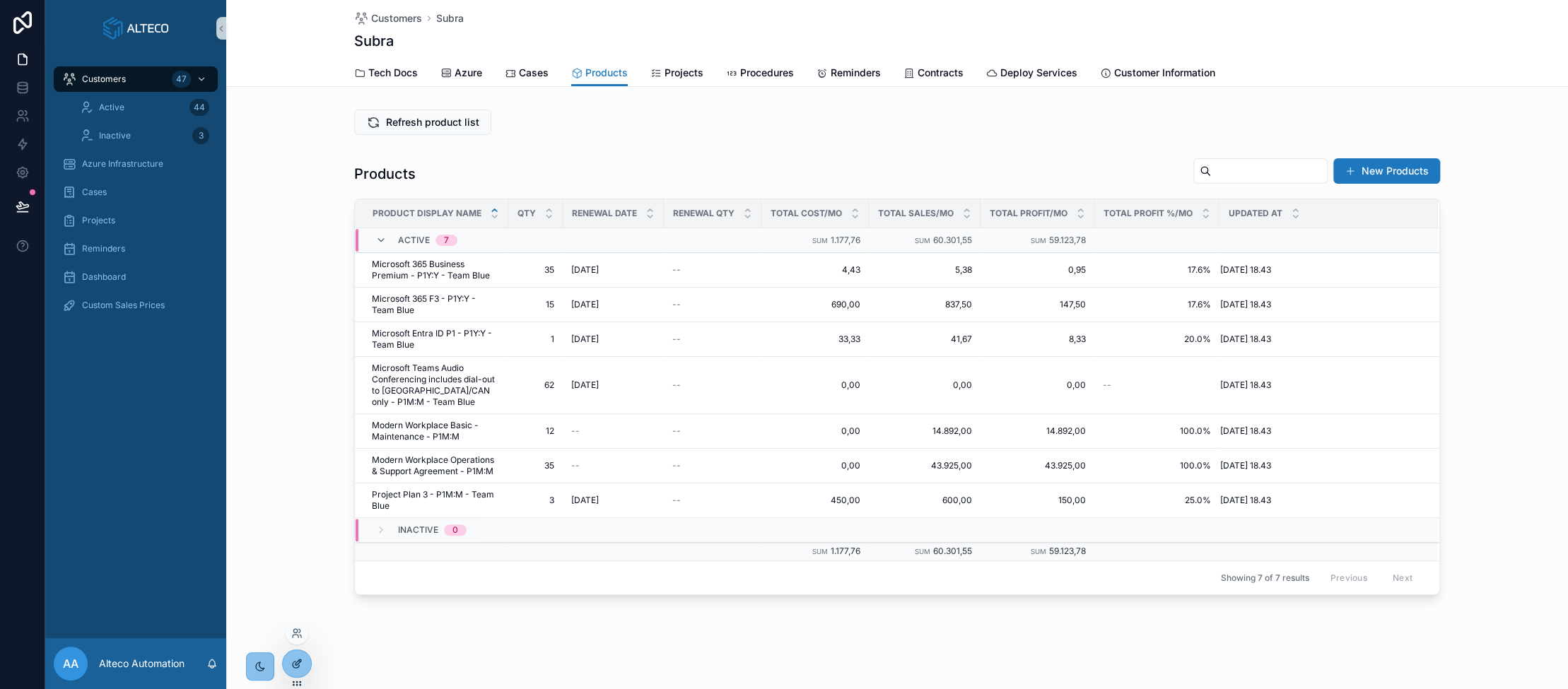
click at [294, 670] on div at bounding box center [297, 663] width 28 height 27
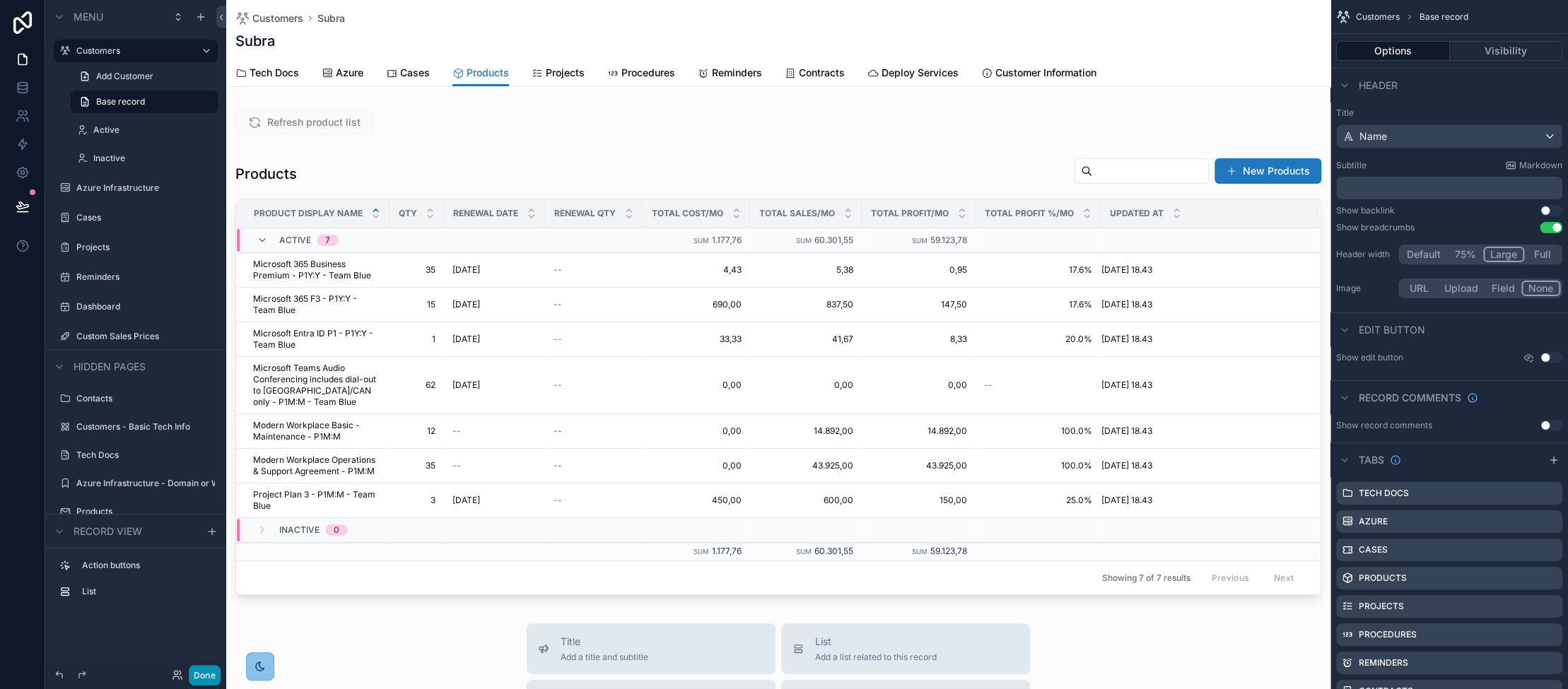
click at [208, 678] on button "Done" at bounding box center [204, 674] width 32 height 20
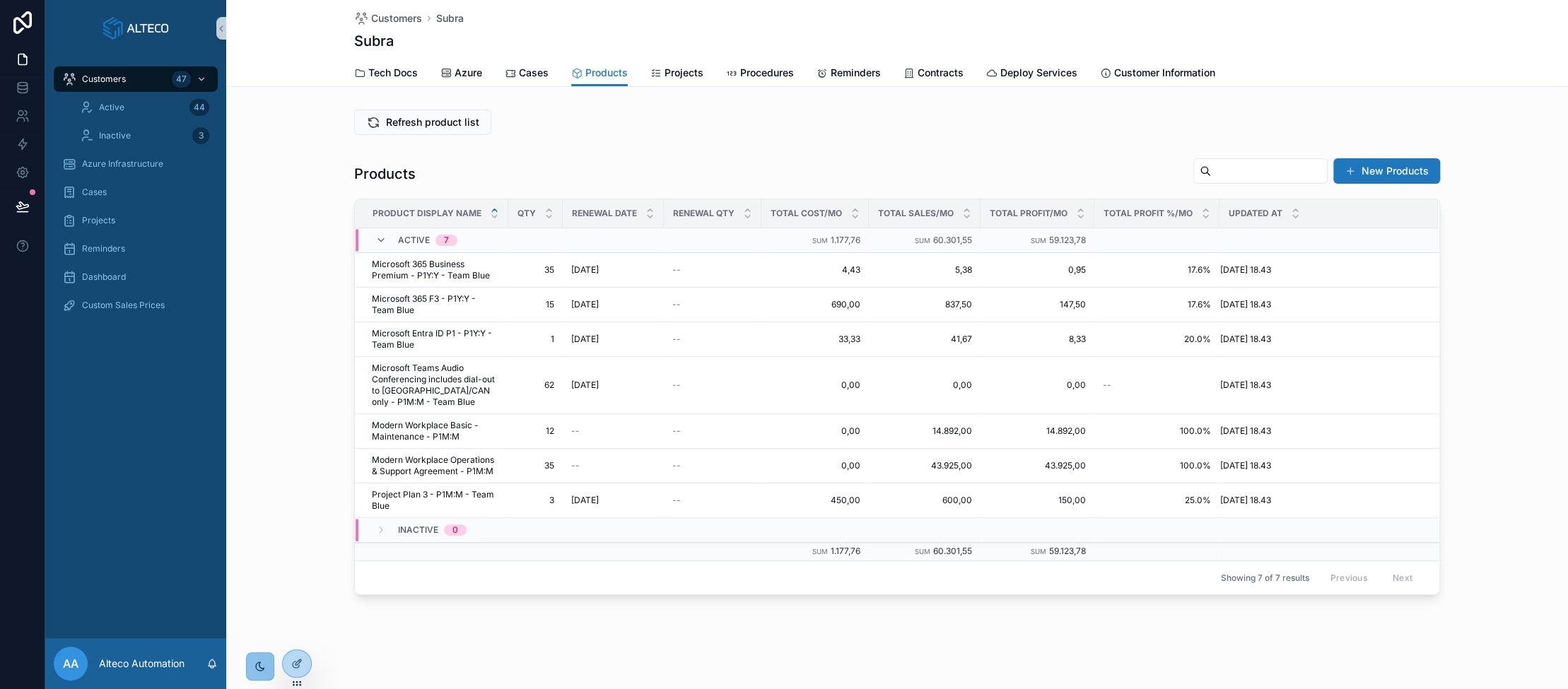
click at [258, 662] on icon "scrollable content" at bounding box center [260, 666] width 8 height 8
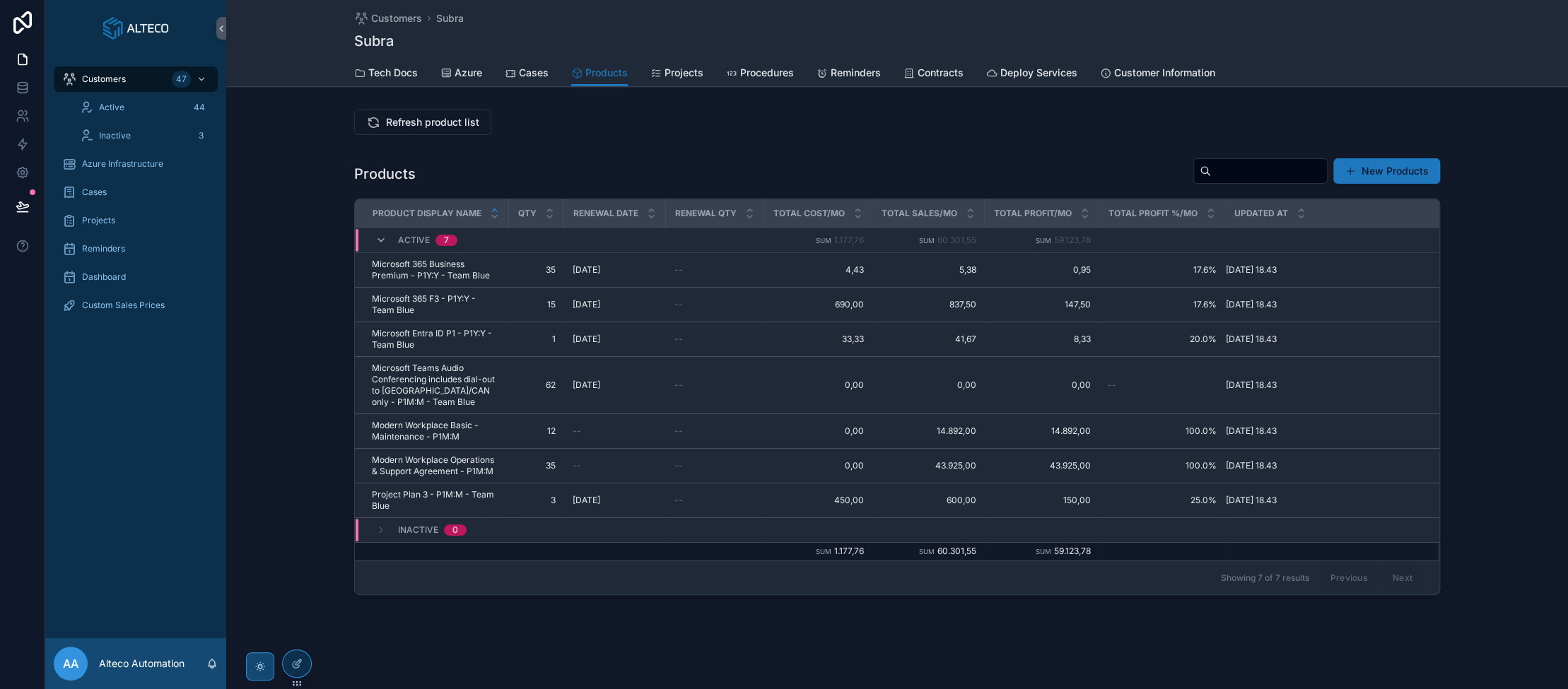
click at [264, 655] on div "scrollable content" at bounding box center [260, 666] width 28 height 28
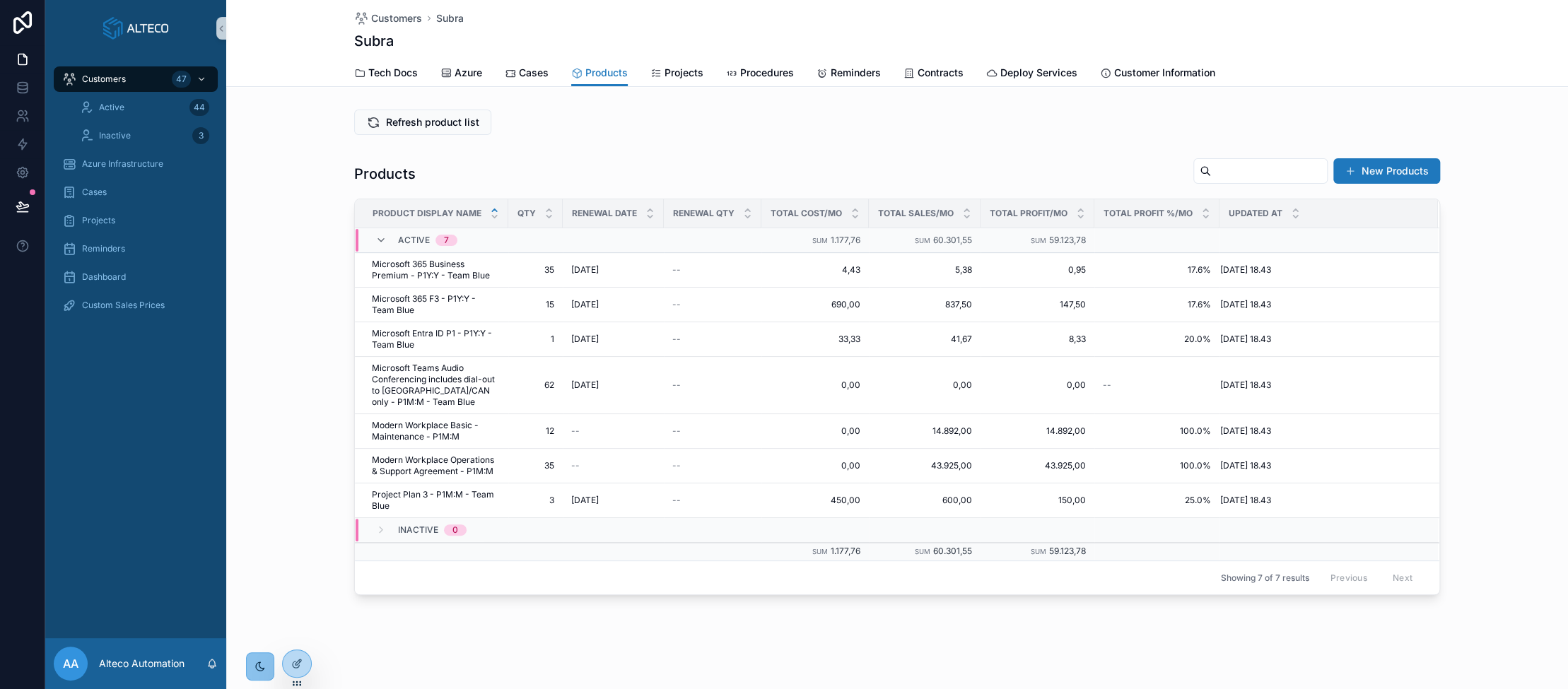
click at [265, 662] on icon "scrollable content" at bounding box center [261, 666] width 11 height 11
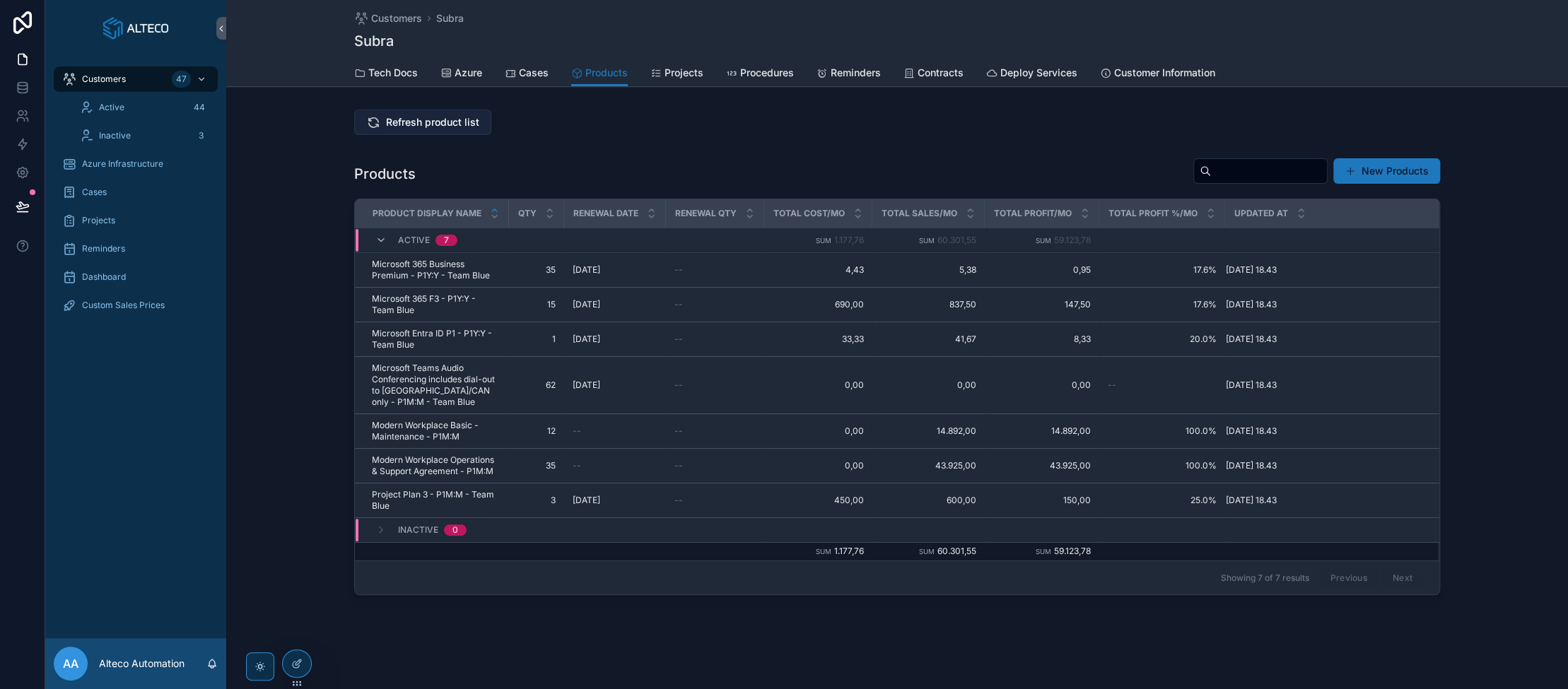
click at [420, 119] on span "Refresh product list" at bounding box center [432, 121] width 93 height 14
click at [884, 166] on div "Products New Products" at bounding box center [897, 174] width 1086 height 32
drag, startPoint x: 871, startPoint y: 604, endPoint x: 867, endPoint y: 598, distance: 7.2
click at [871, 604] on div "Customers Subra Subra Products Tech Docs Azure Cases Products Projects Procedur…" at bounding box center [897, 345] width 1342 height 691
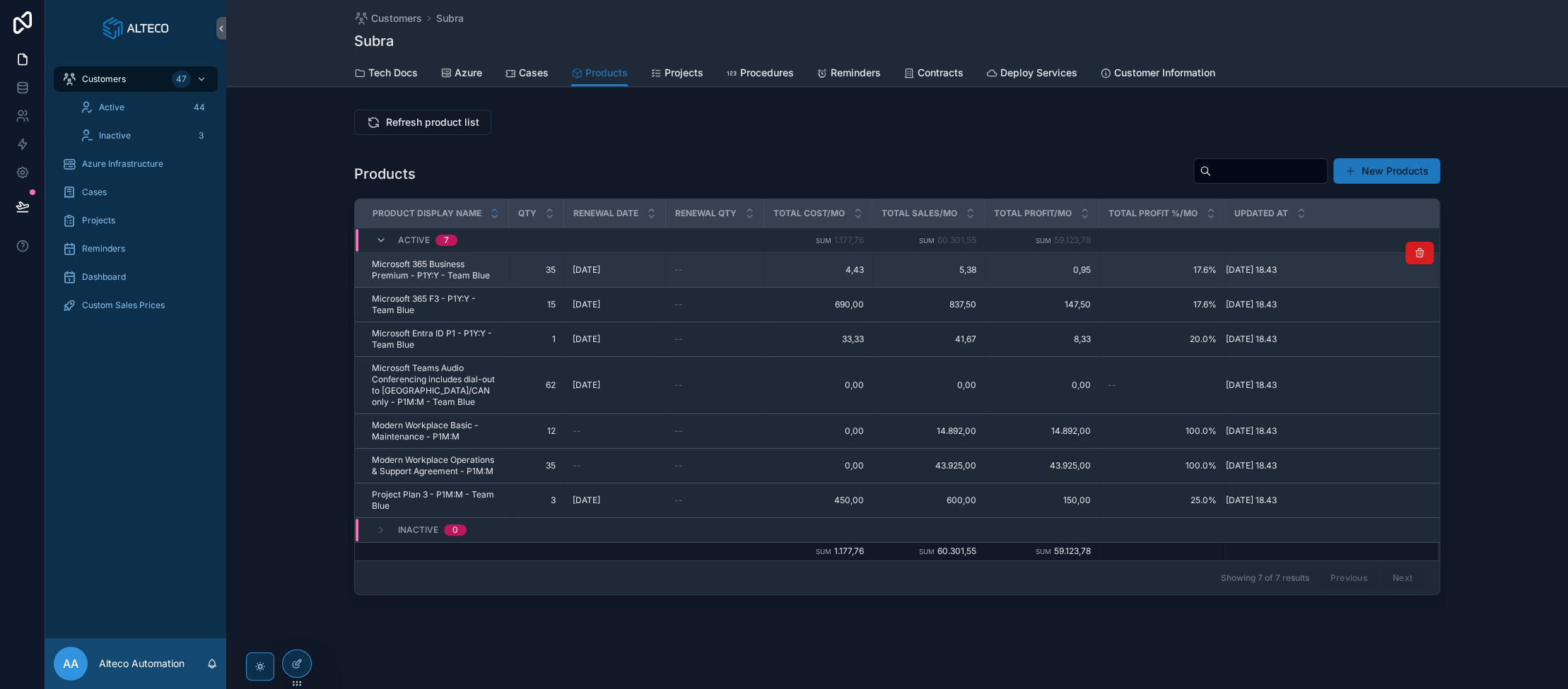
click at [884, 254] on icon "scrollable content" at bounding box center [1420, 253] width 11 height 11
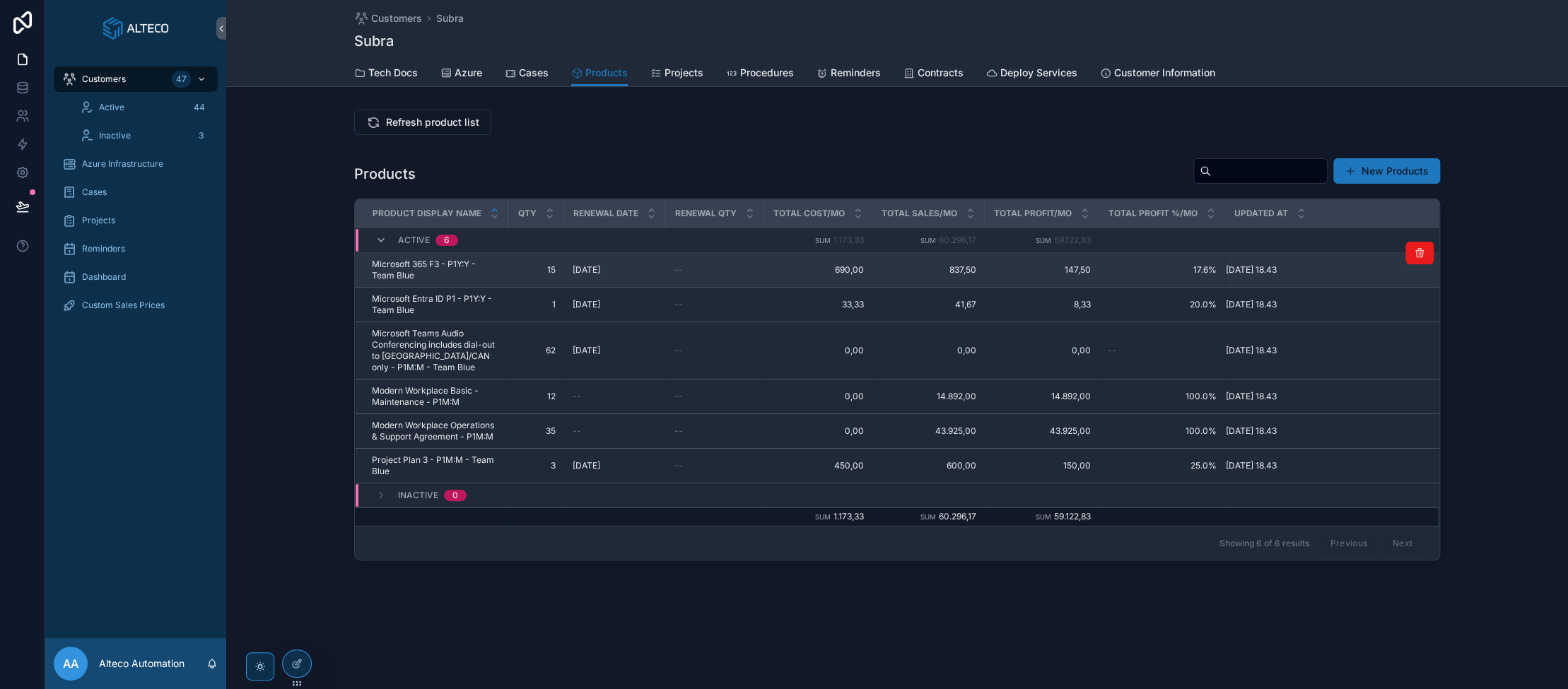
click at [884, 252] on icon "scrollable content" at bounding box center [1420, 253] width 11 height 11
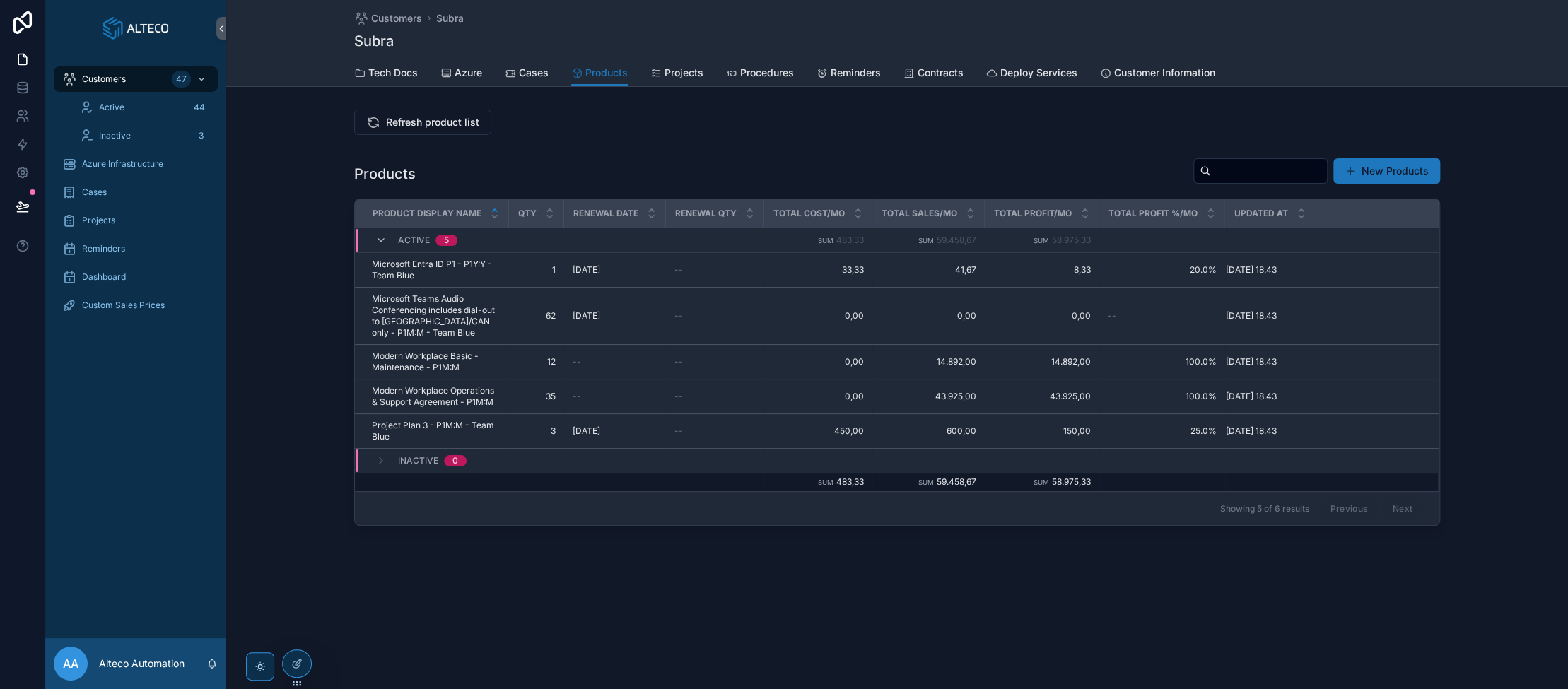
click at [0, 0] on icon "scrollable content" at bounding box center [0, 0] width 0 height 0
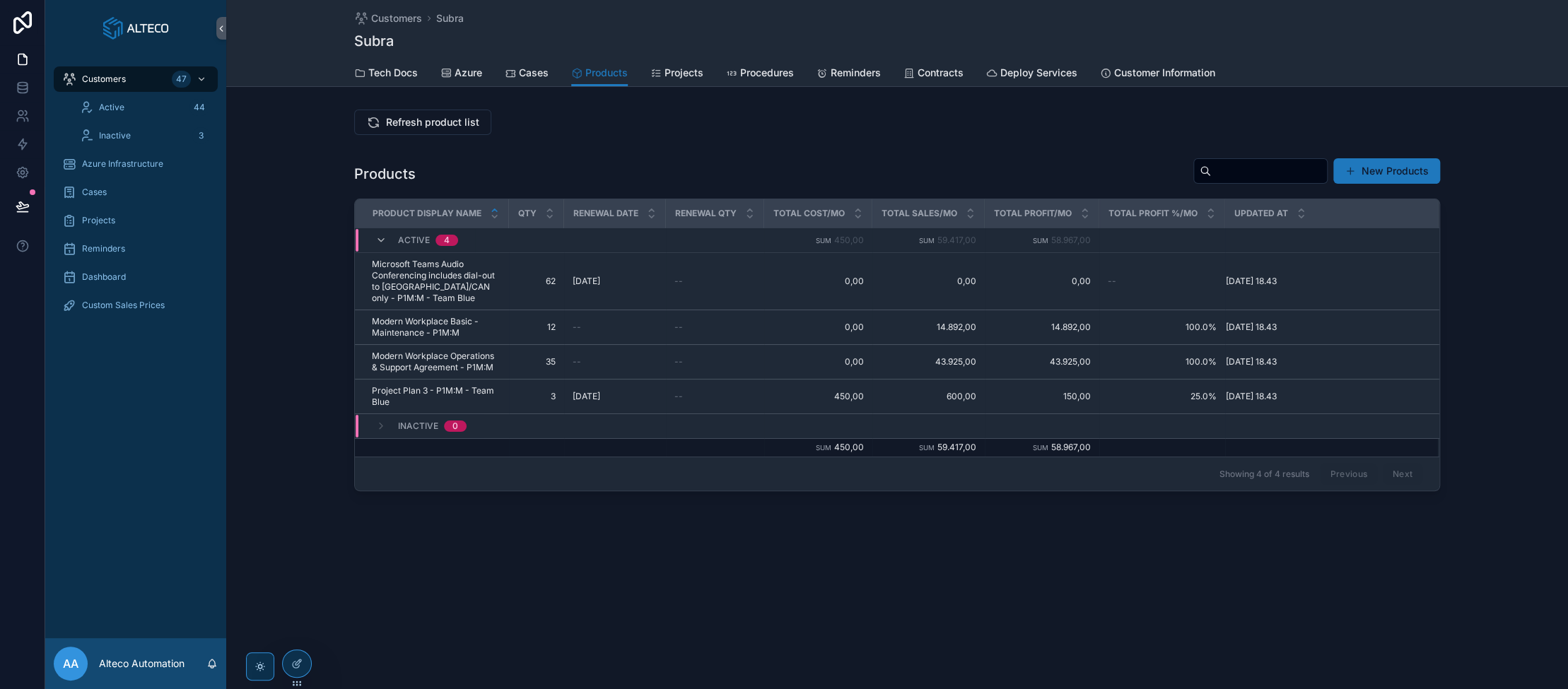
click at [0, 0] on icon "scrollable content" at bounding box center [0, 0] width 0 height 0
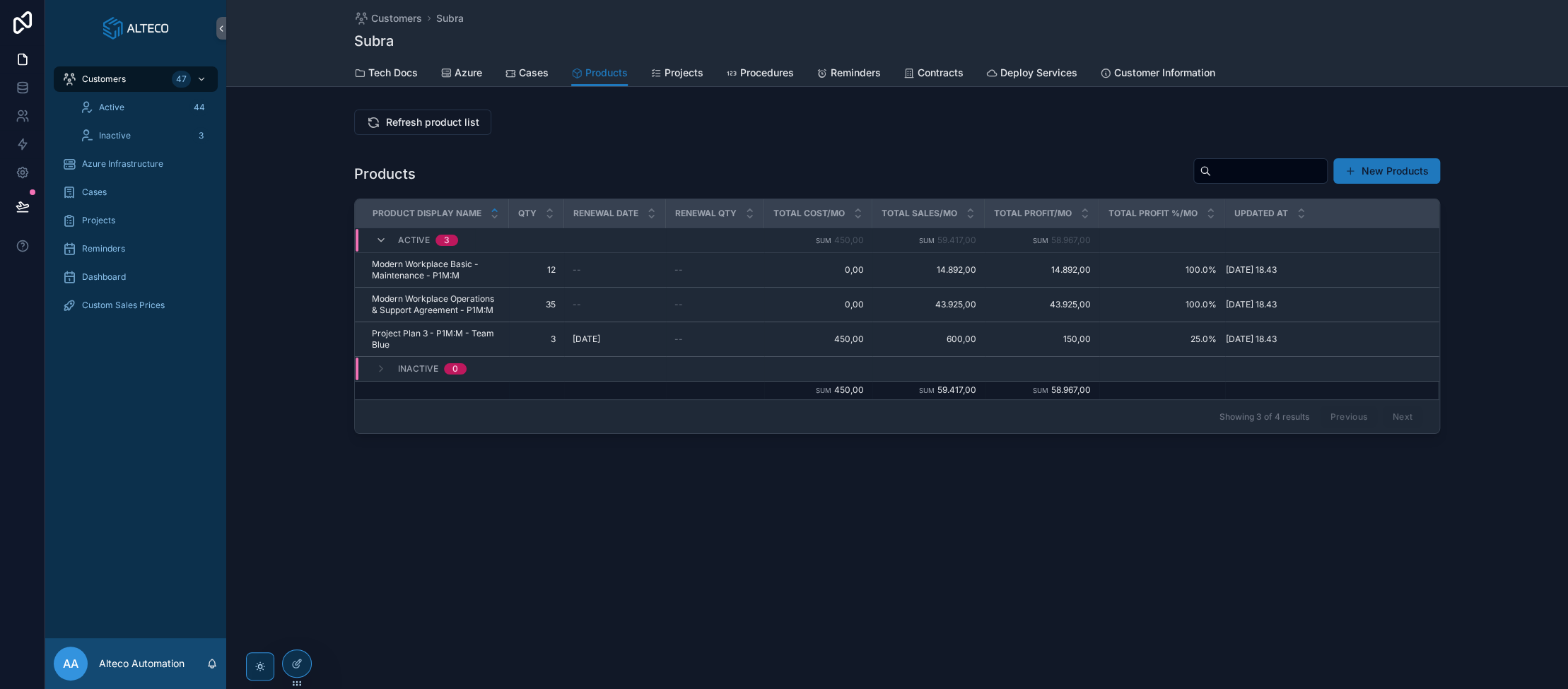
click at [0, 0] on icon "scrollable content" at bounding box center [0, 0] width 0 height 0
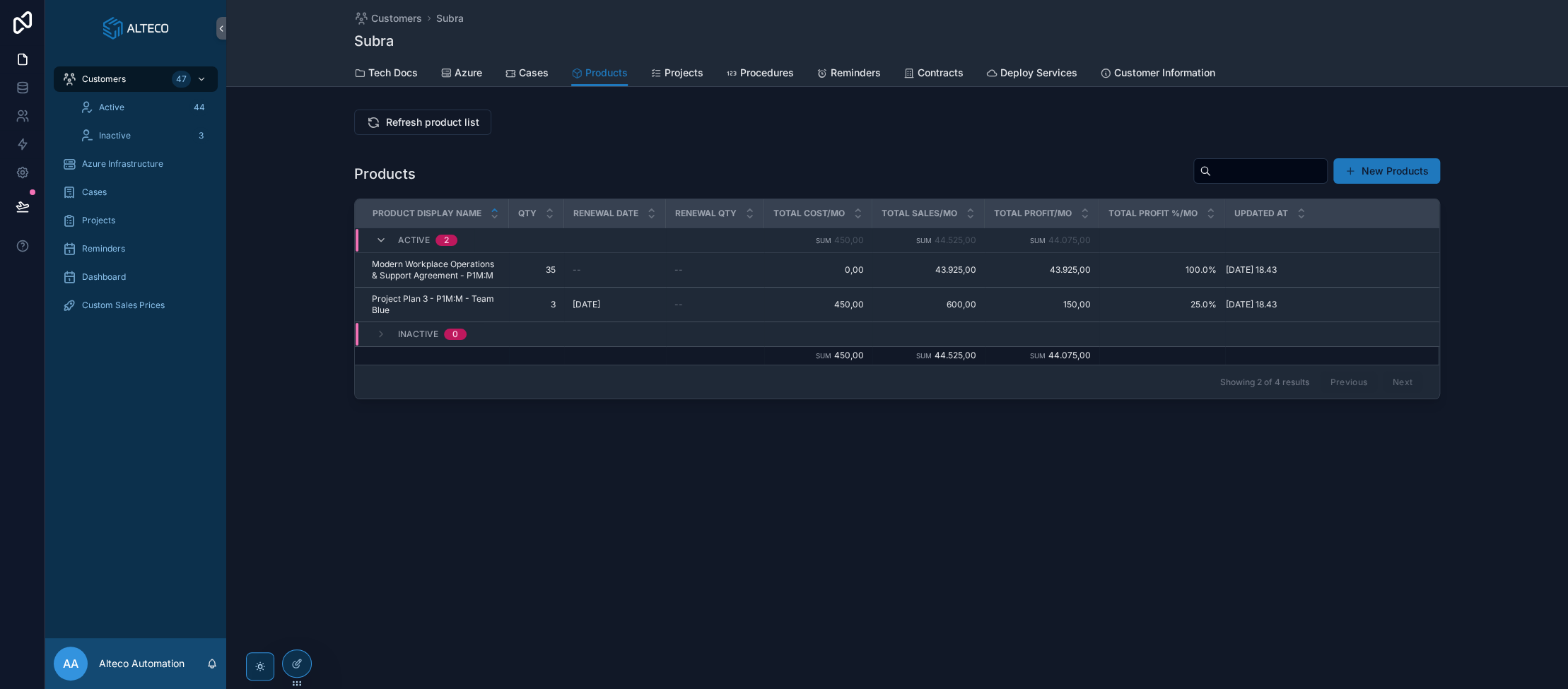
click at [0, 0] on icon "scrollable content" at bounding box center [0, 0] width 0 height 0
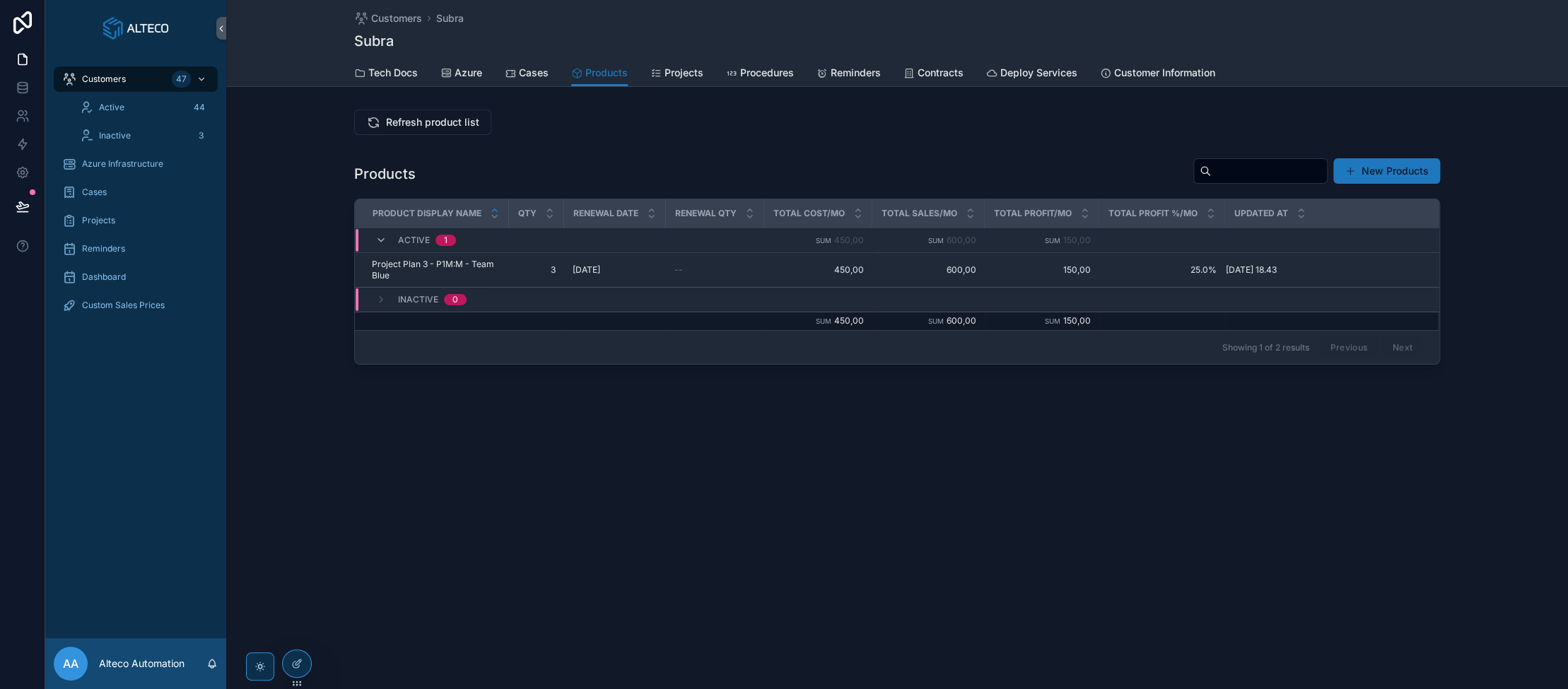
click at [0, 0] on icon "scrollable content" at bounding box center [0, 0] width 0 height 0
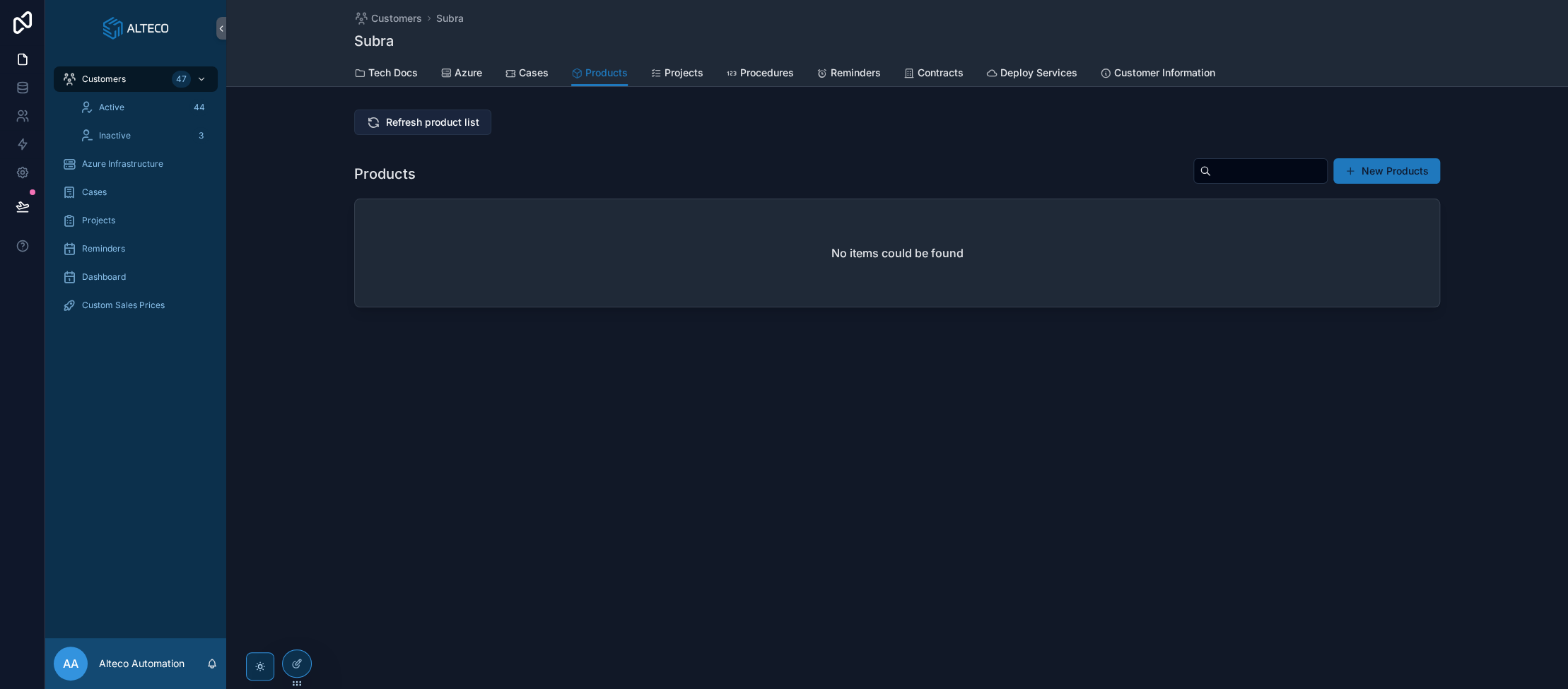
click at [449, 129] on button "Refresh product list" at bounding box center [423, 121] width 138 height 25
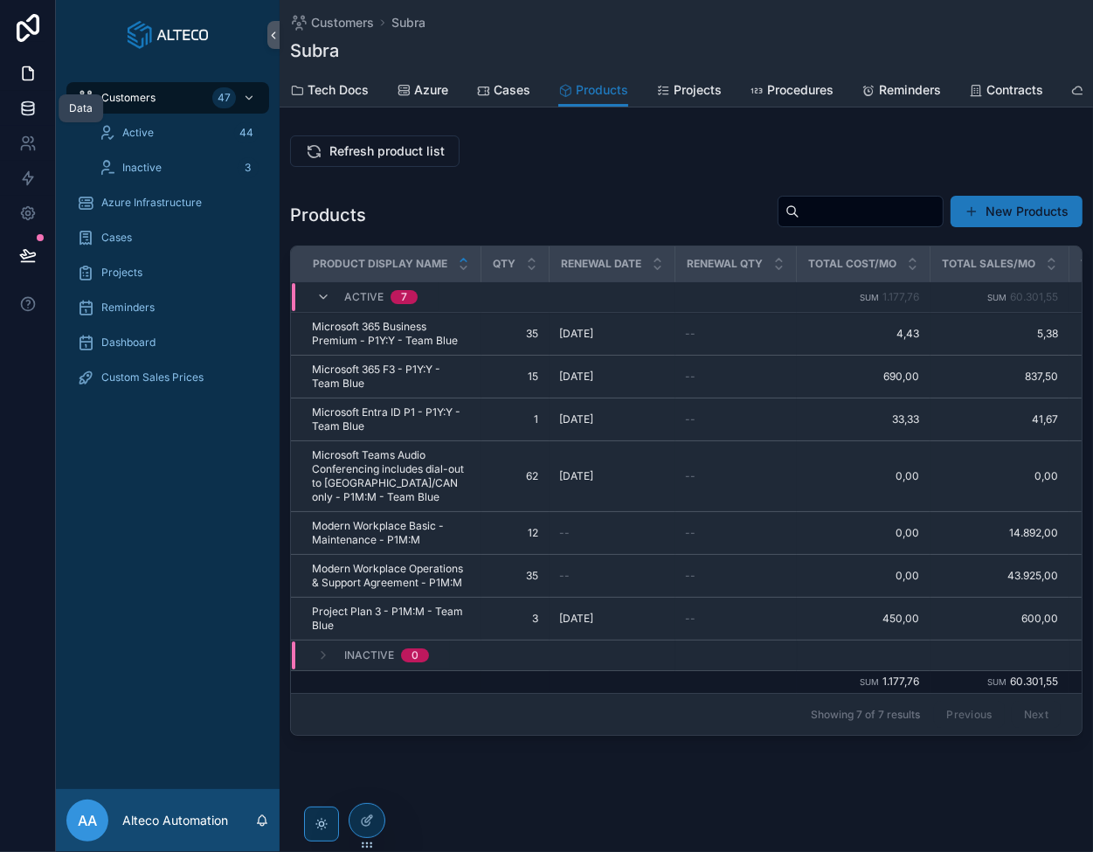
click at [28, 111] on icon at bounding box center [27, 107] width 11 height 7
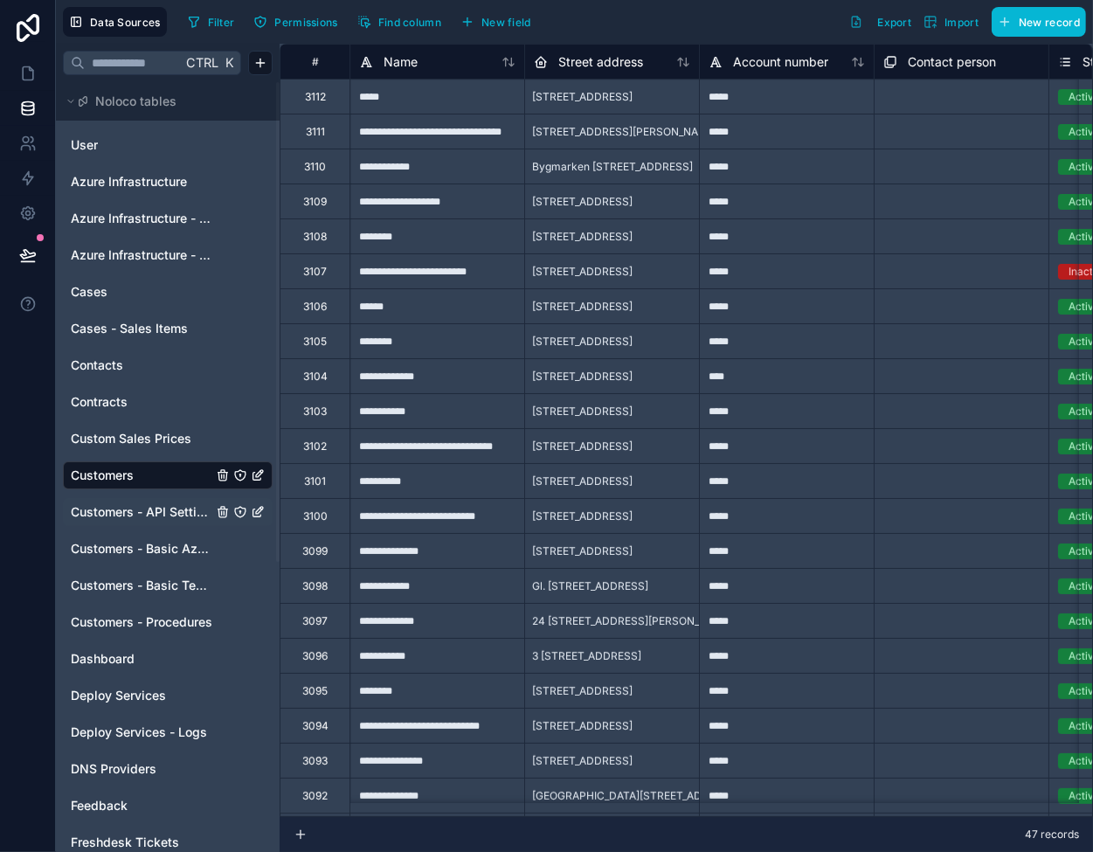
click at [175, 513] on span "Customers - API Settings" at bounding box center [142, 511] width 142 height 17
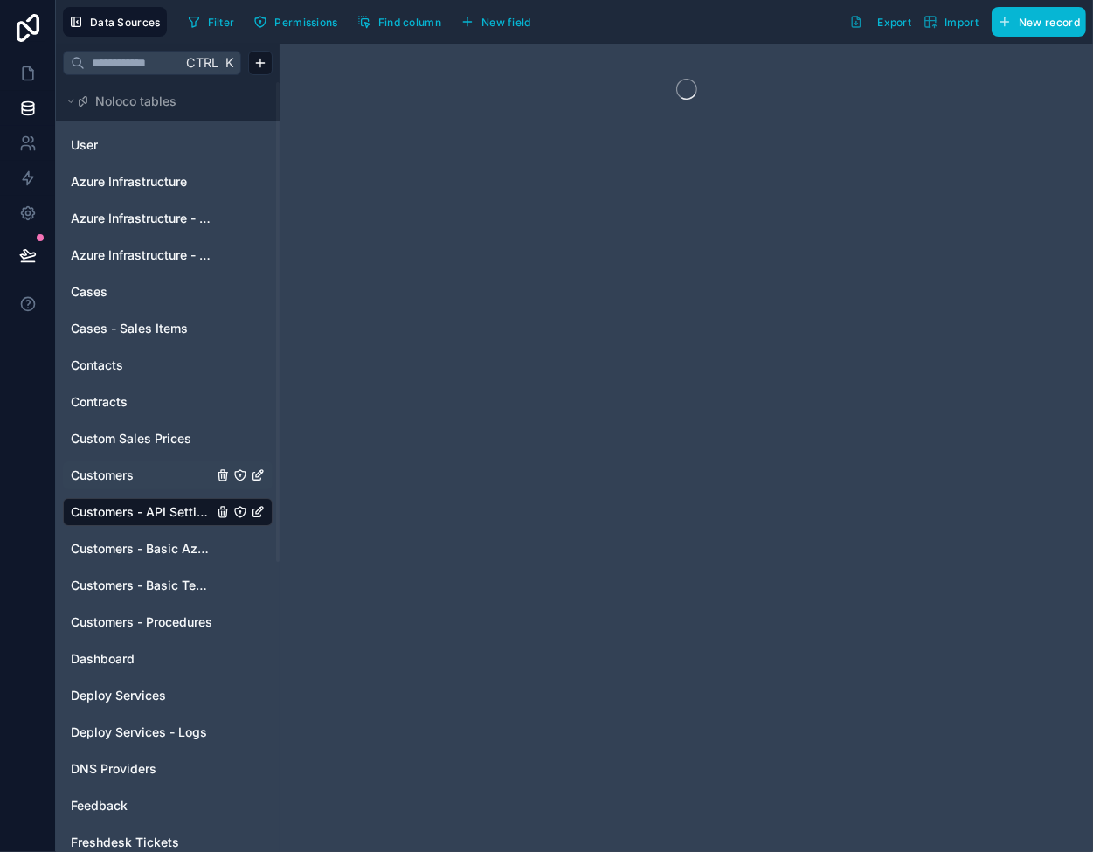
click at [175, 477] on link "Customers" at bounding box center [142, 475] width 142 height 17
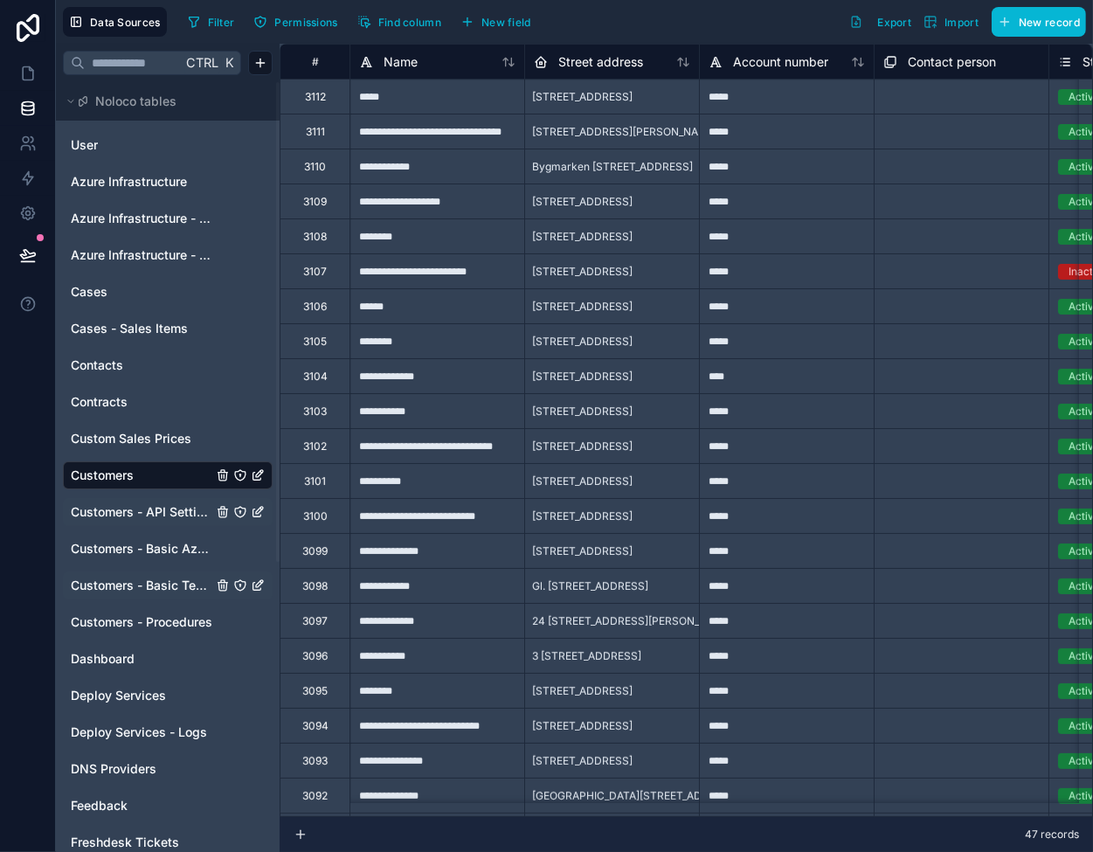
click at [185, 584] on span "Customers - Basic Tech Info" at bounding box center [142, 585] width 142 height 17
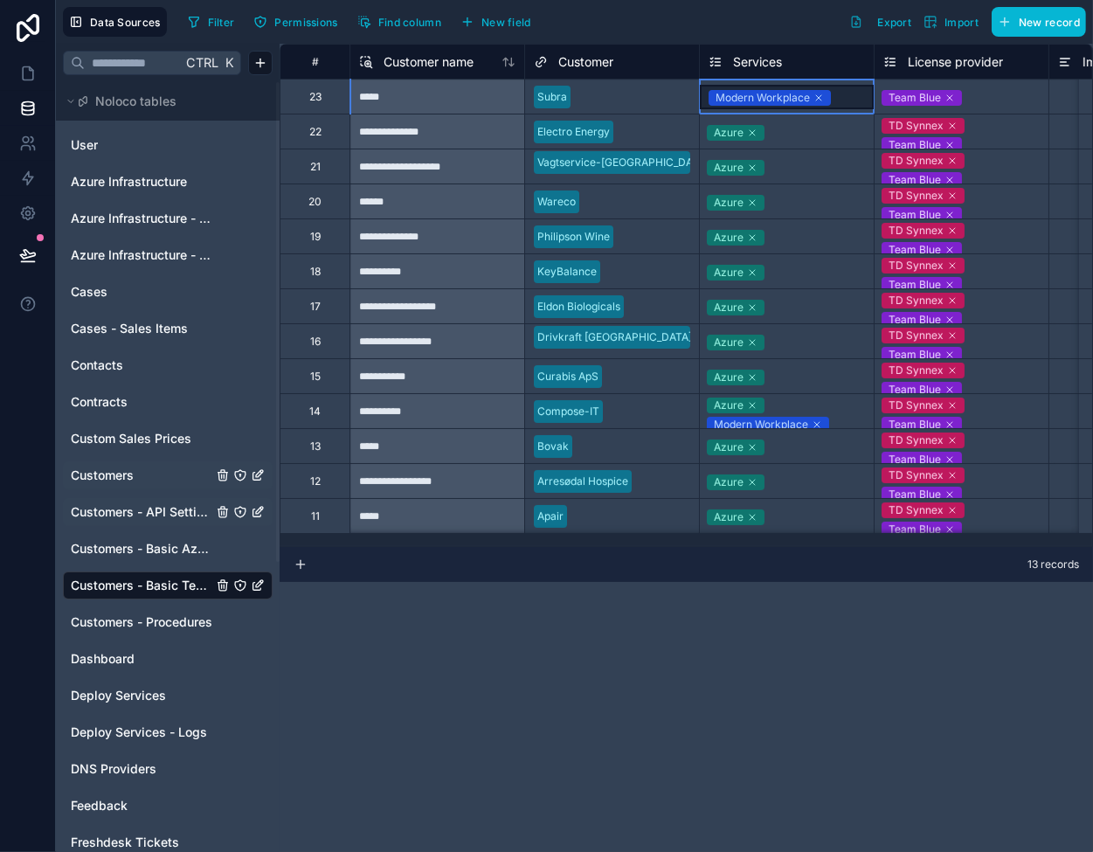
click at [844, 94] on div "Modern Workplace" at bounding box center [787, 97] width 174 height 24
click at [842, 96] on div "Modern Workplace" at bounding box center [787, 97] width 174 height 24
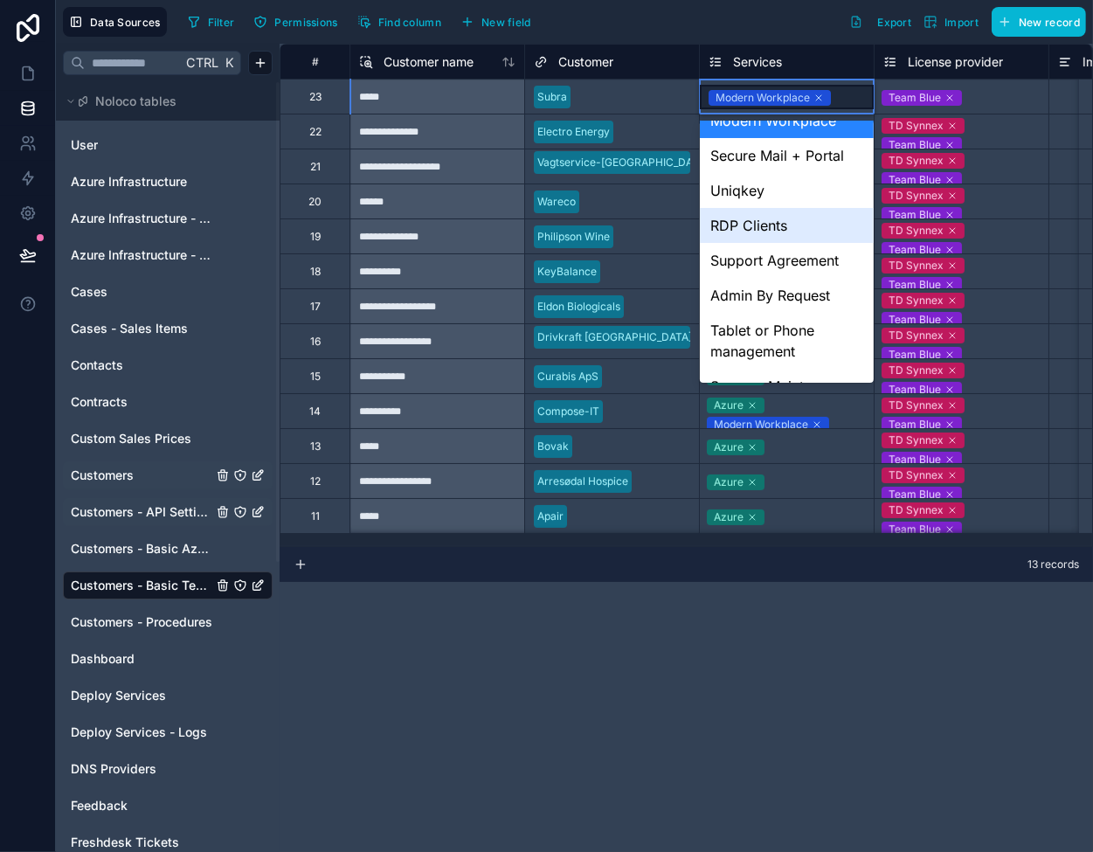
scroll to position [350, 0]
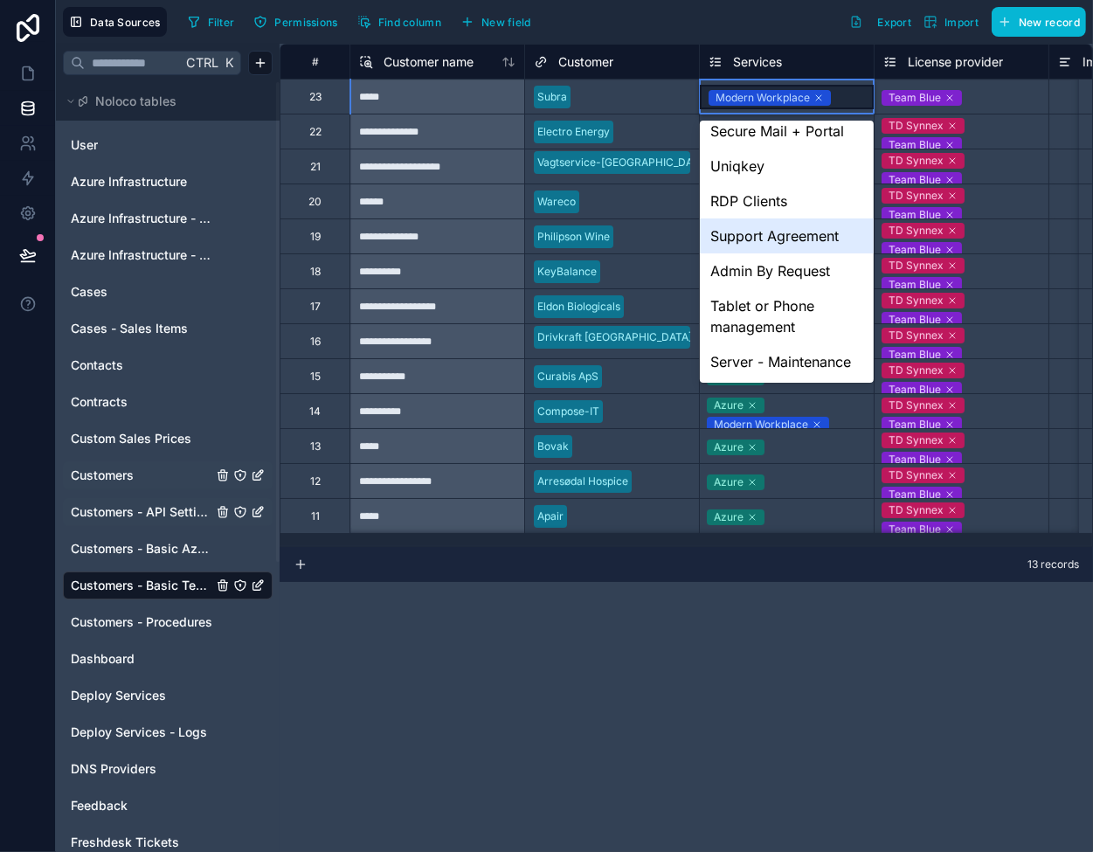
click at [797, 226] on div "Support Agreement" at bounding box center [787, 235] width 174 height 35
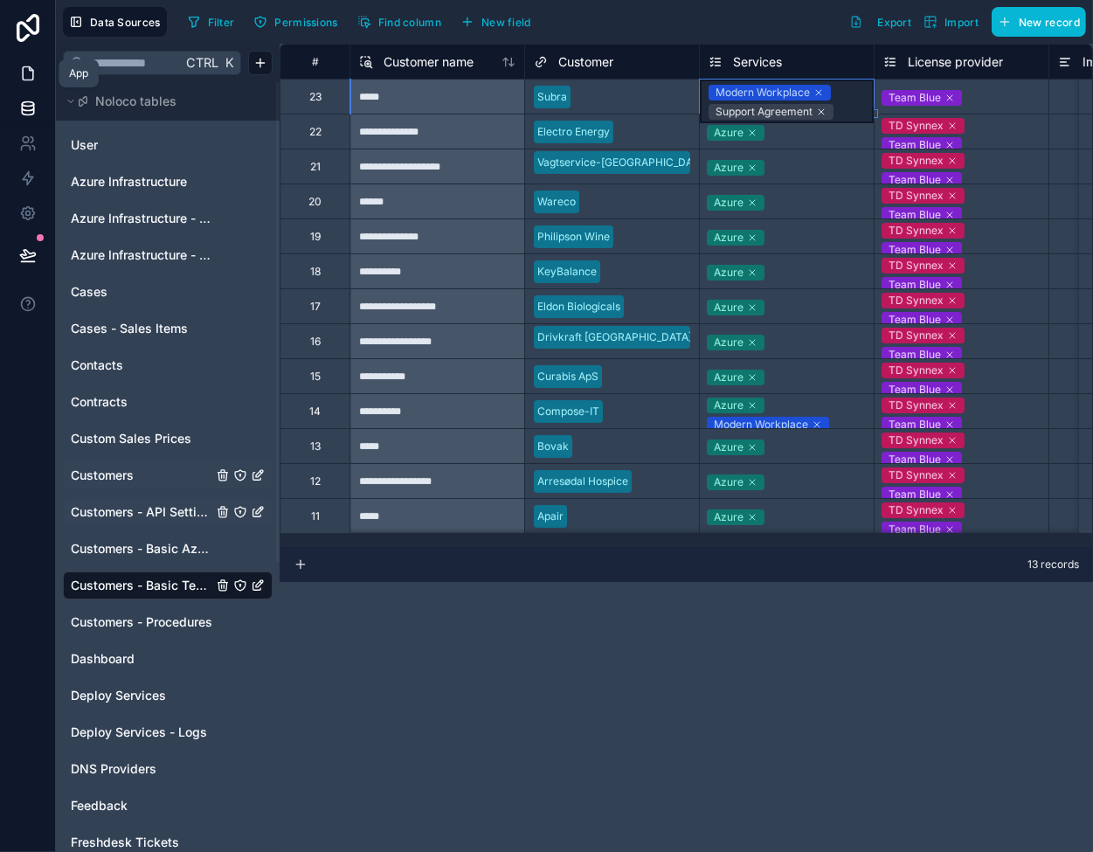
click at [19, 75] on icon at bounding box center [27, 73] width 17 height 17
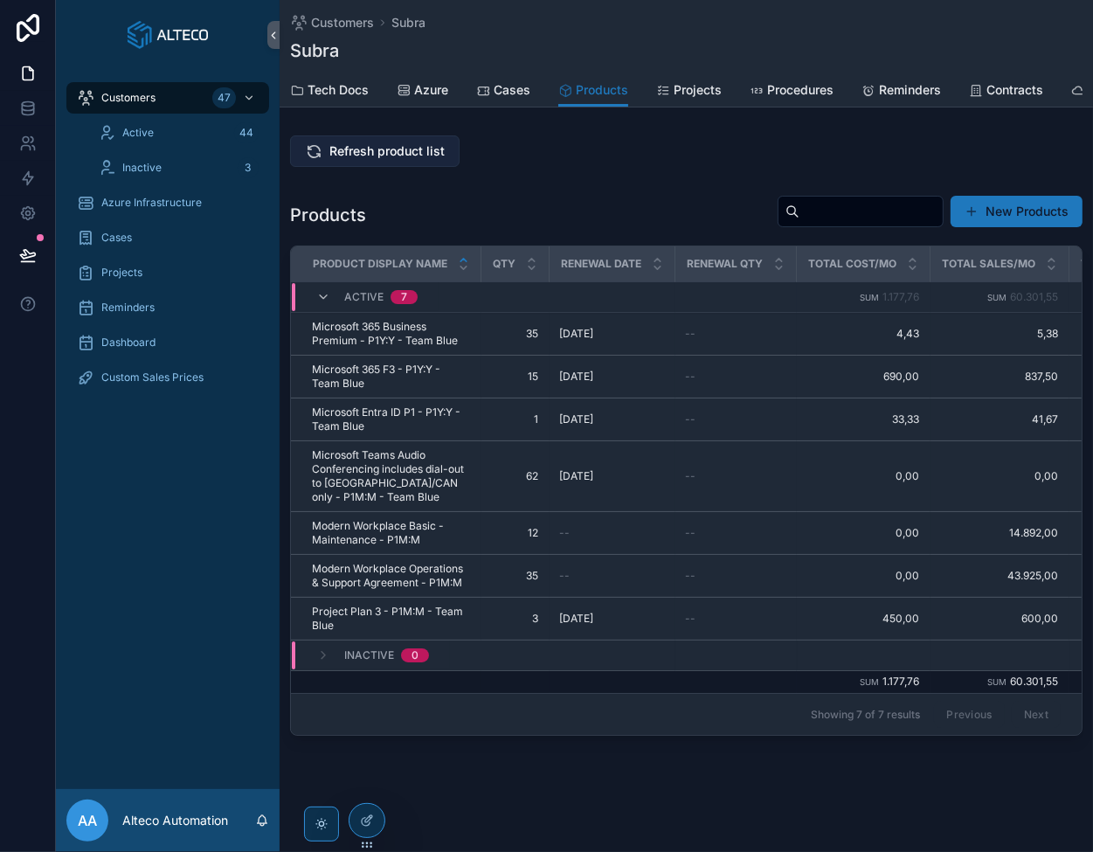
click at [372, 152] on span "Refresh product list" at bounding box center [386, 150] width 115 height 17
